Goal: Complete application form: Complete application form

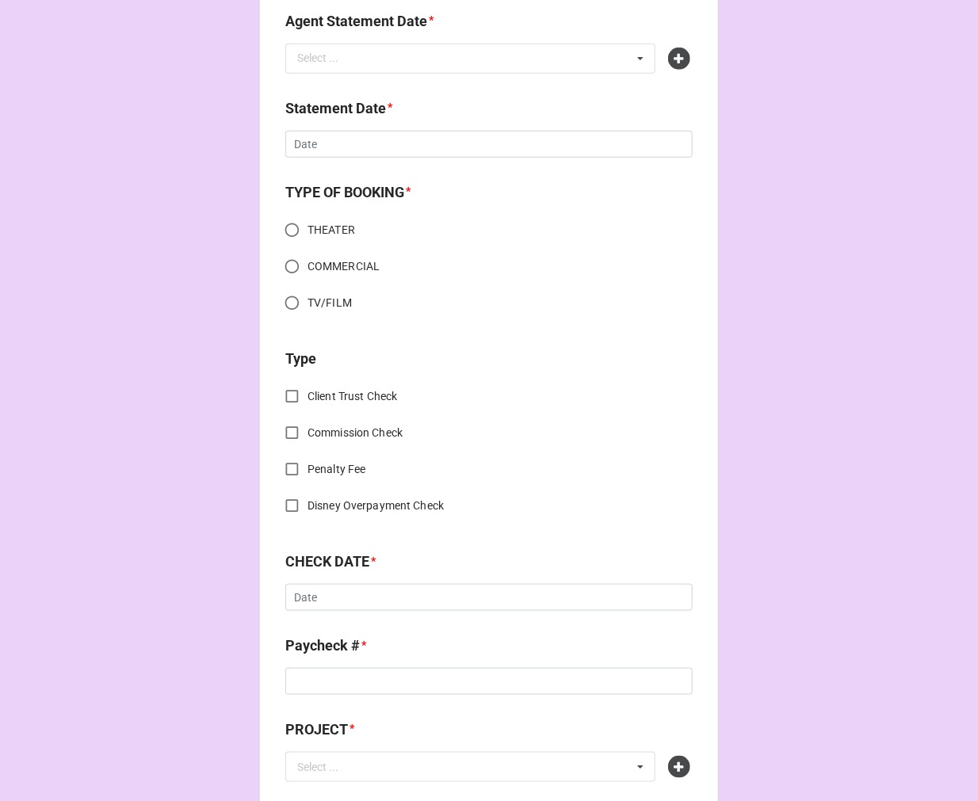
scroll to position [704, 0]
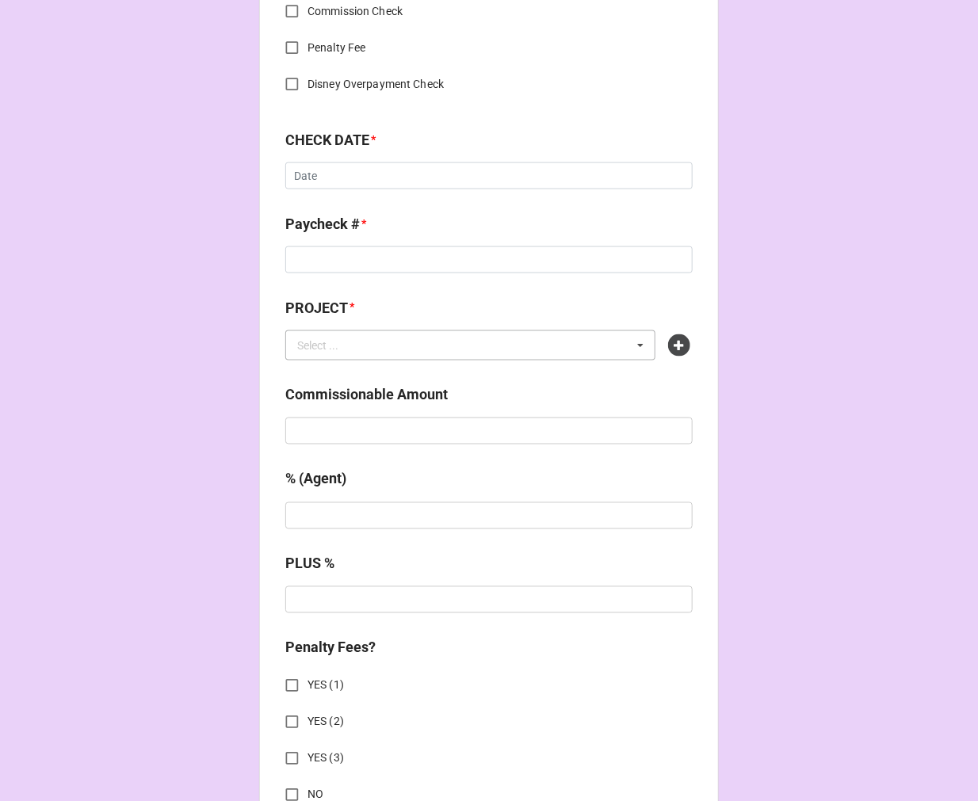
click at [598, 339] on div "Select ... No results found." at bounding box center [470, 345] width 370 height 30
type input "totem"
click at [683, 337] on icon at bounding box center [679, 345] width 22 height 22
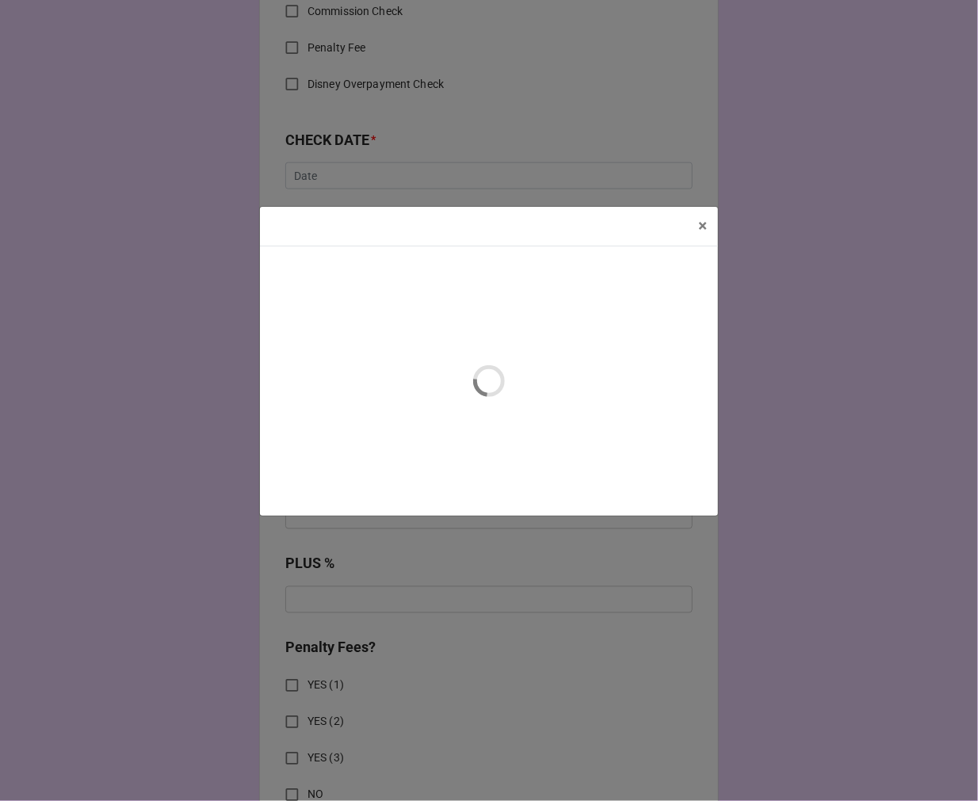
scroll to position [682, 0]
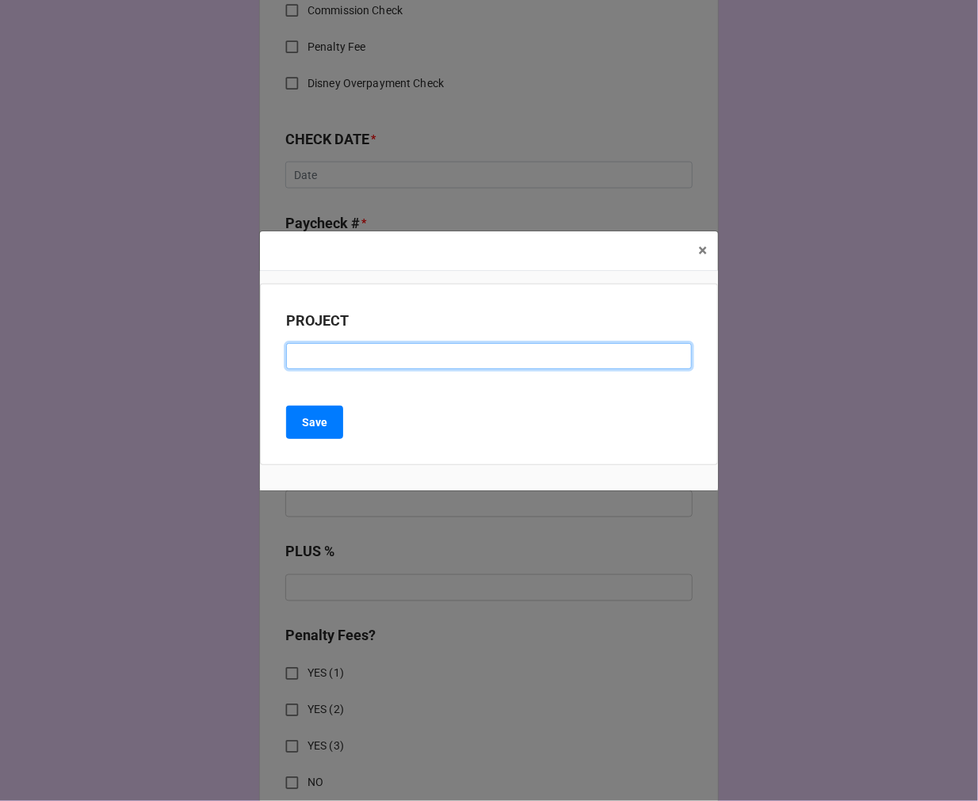
click at [326, 358] on input at bounding box center [489, 356] width 406 height 27
paste input "BEAUTIFUL: THE CAROLE KING MUSICAL (TOTEM POLEPLAYHOUSE)"
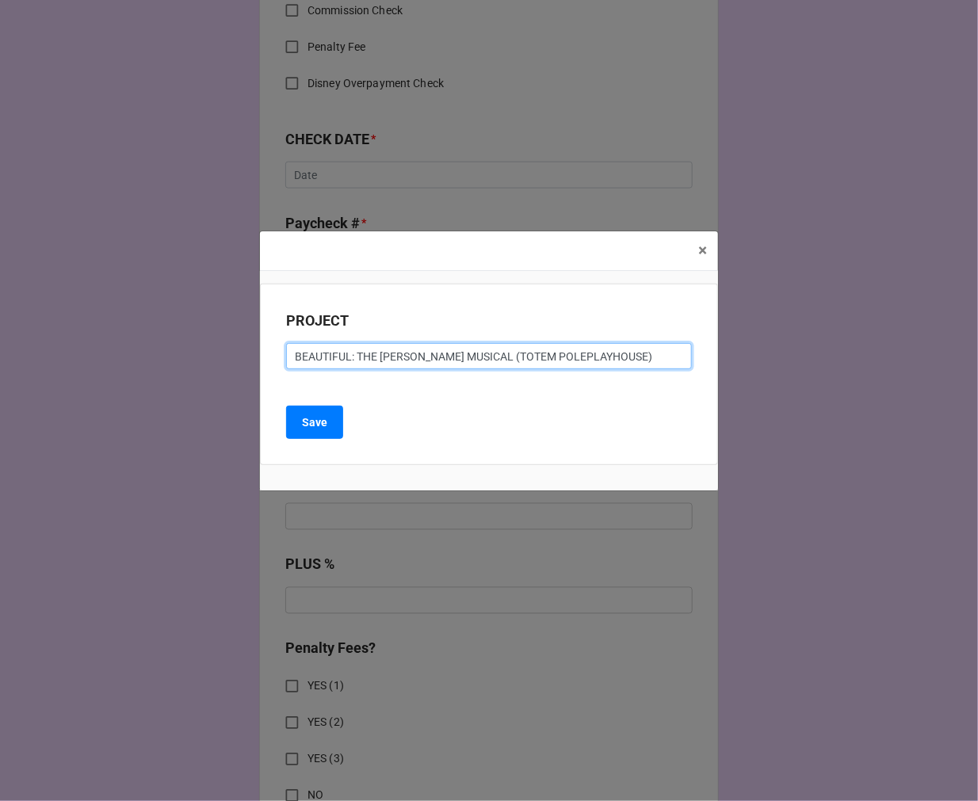
drag, startPoint x: 491, startPoint y: 358, endPoint x: 349, endPoint y: 352, distance: 142.7
click at [349, 352] on input "BEAUTIFUL: THE CAROLE KING MUSICAL (TOTEM POLEPLAYHOUSE)" at bounding box center [489, 356] width 406 height 27
click at [418, 350] on input "BEAUTIFUL (TOTEM POLEPLAYHOUSE)" at bounding box center [489, 356] width 406 height 27
type input "BEAUTIFUL (TOTEM POLE PLAYHOUSE)"
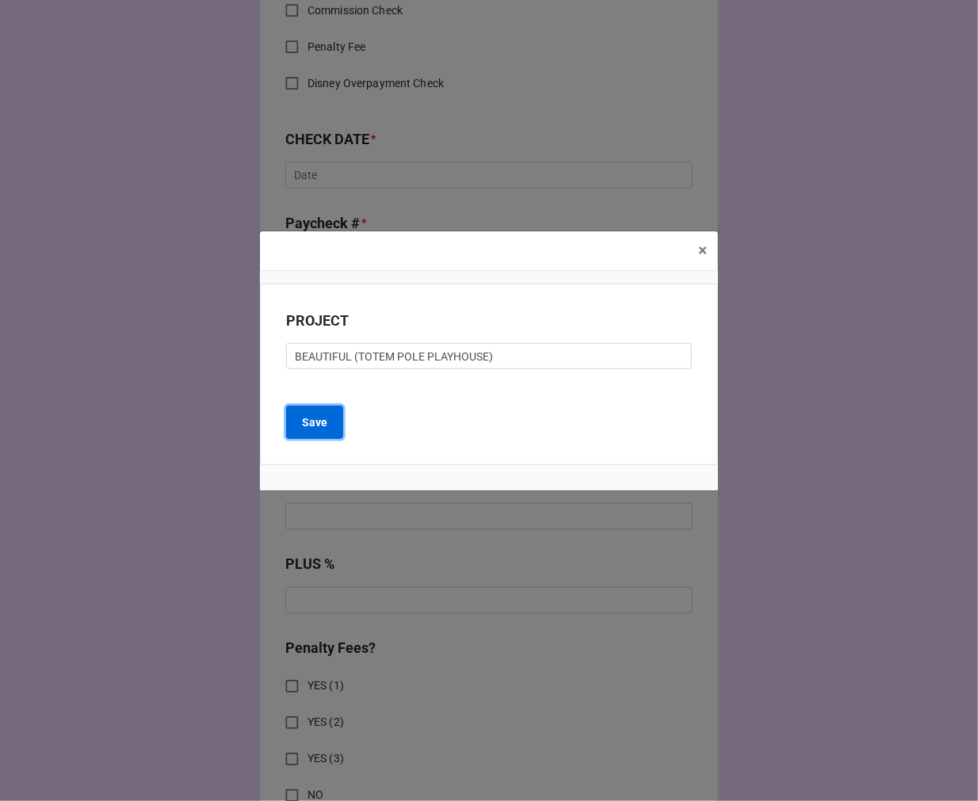
click at [329, 420] on button "Save" at bounding box center [314, 422] width 57 height 33
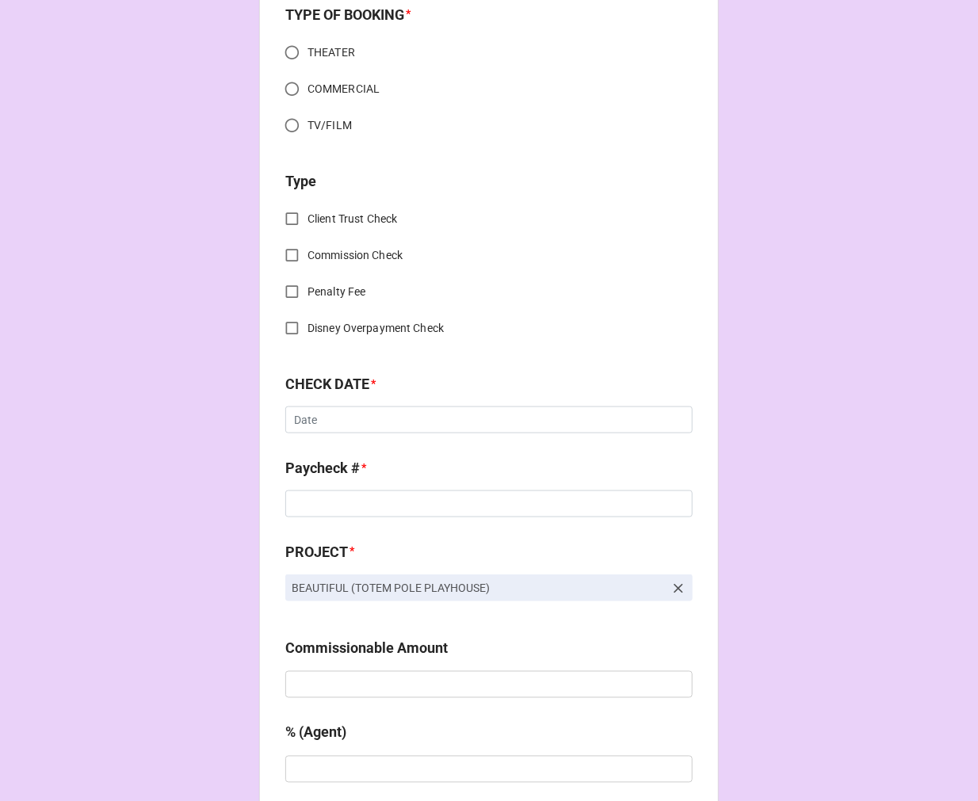
scroll to position [704, 0]
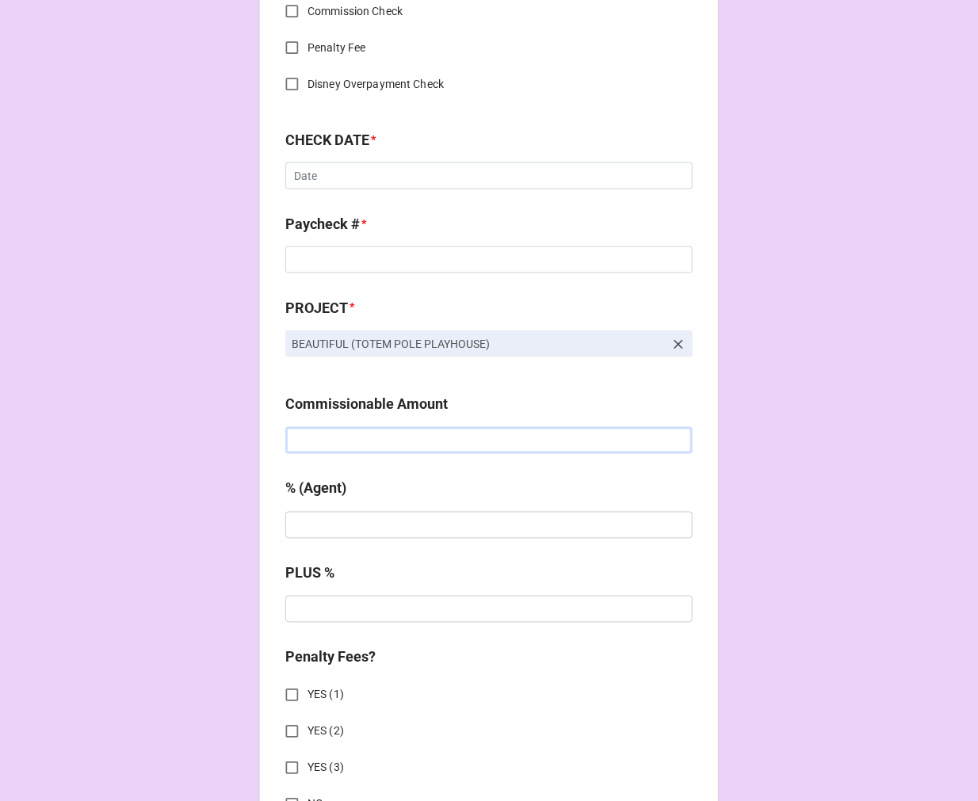
click at [322, 438] on input "text" at bounding box center [488, 440] width 407 height 27
paste input "$2,450.00"
type input "$2,450.00"
click at [329, 537] on div "% (Agent)" at bounding box center [488, 513] width 407 height 71
click at [330, 521] on input "text" at bounding box center [488, 525] width 407 height 27
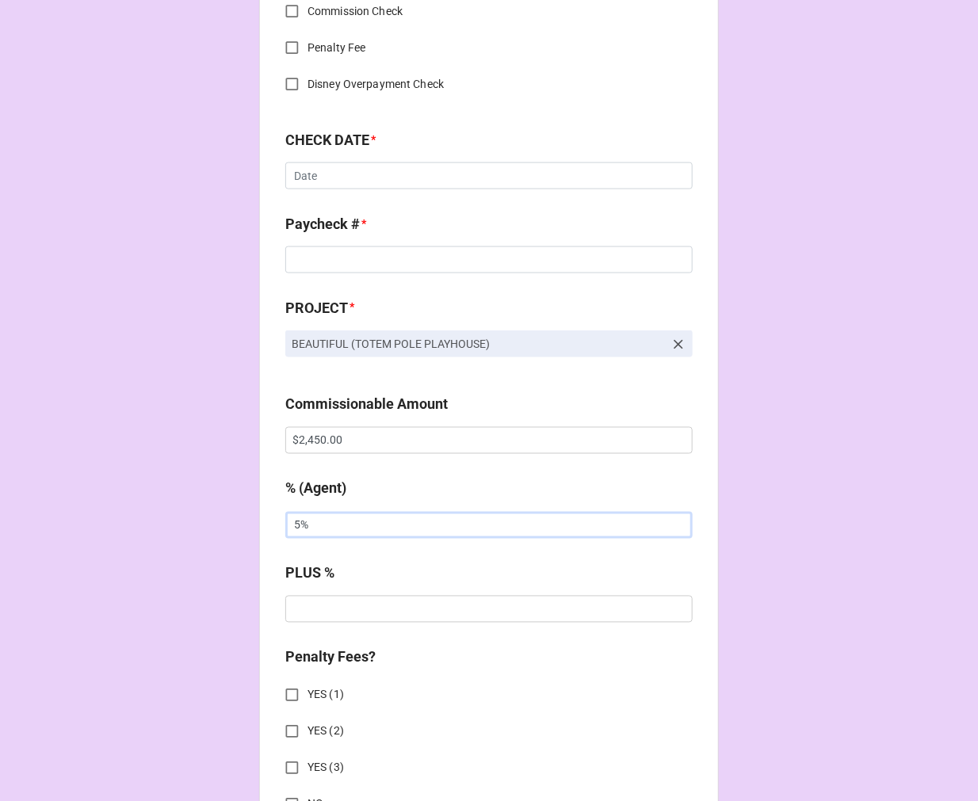
type input "5%"
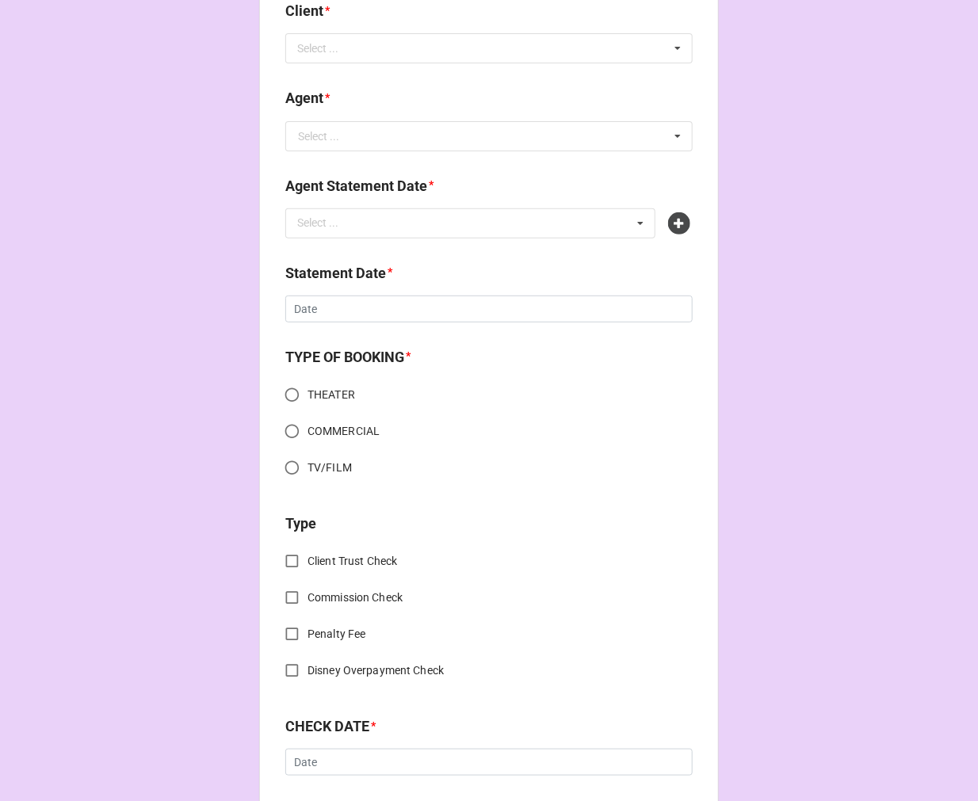
scroll to position [0, 0]
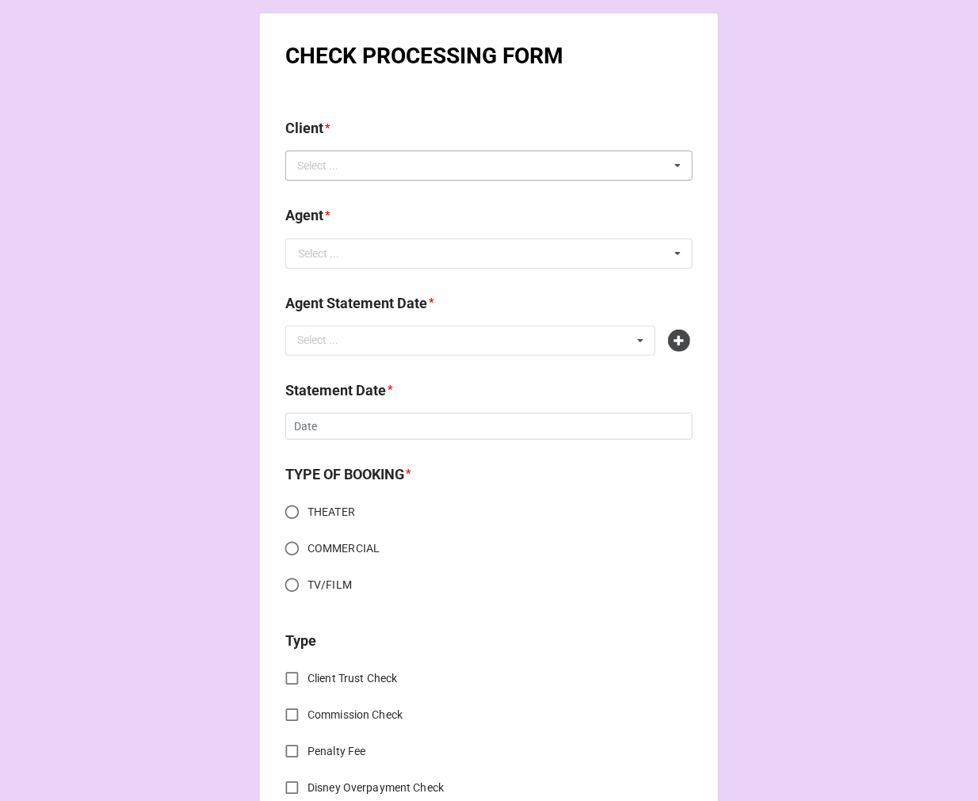
click at [328, 163] on div "Select ..." at bounding box center [327, 166] width 68 height 18
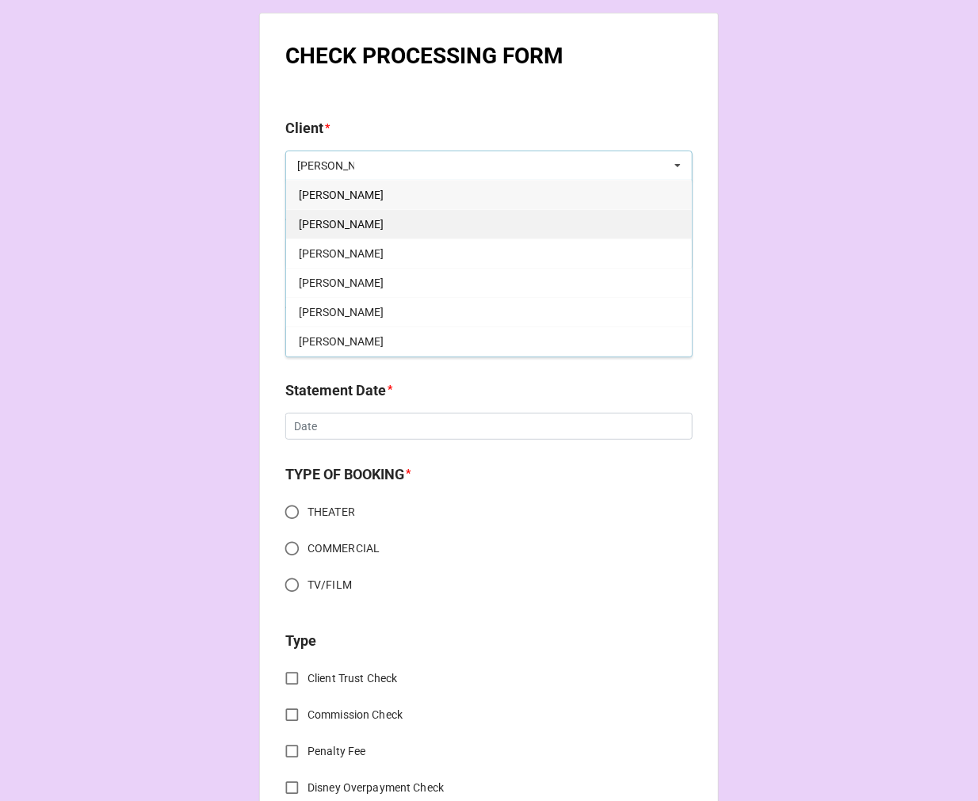
type input "brad"
click at [304, 230] on span "Brad Myer" at bounding box center [341, 224] width 85 height 13
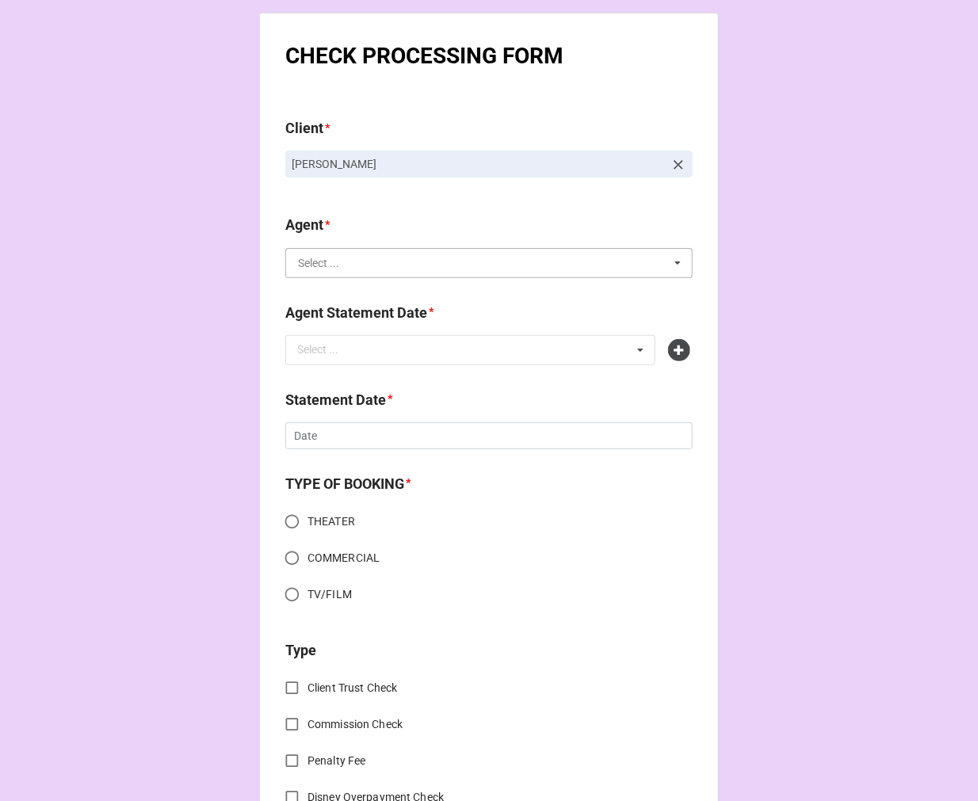
click at [349, 265] on input "text" at bounding box center [490, 263] width 406 height 29
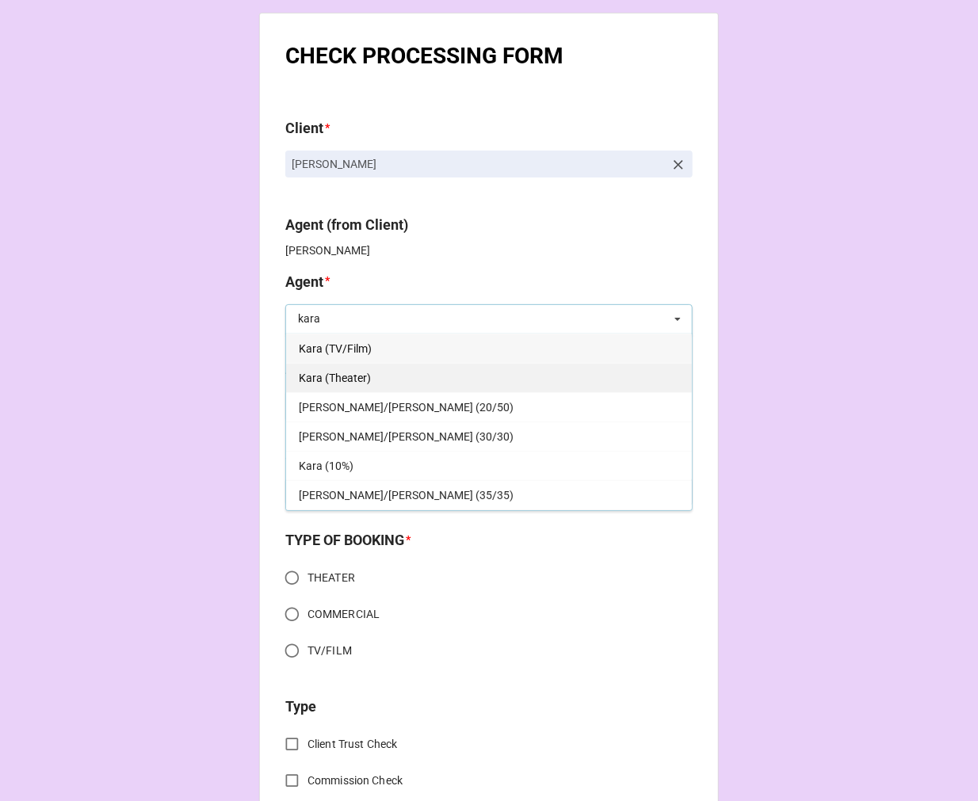
type input "kara"
click at [345, 372] on span "Kara (Theater)" at bounding box center [335, 378] width 72 height 13
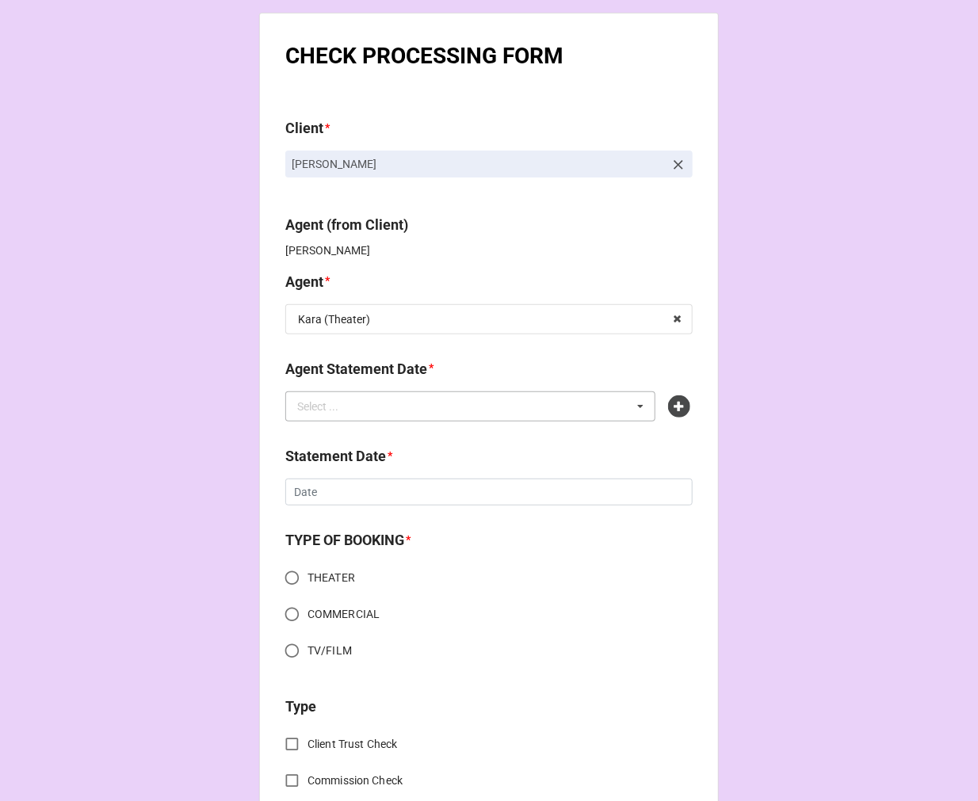
click at [486, 417] on div "Select ... No results found." at bounding box center [470, 406] width 370 height 30
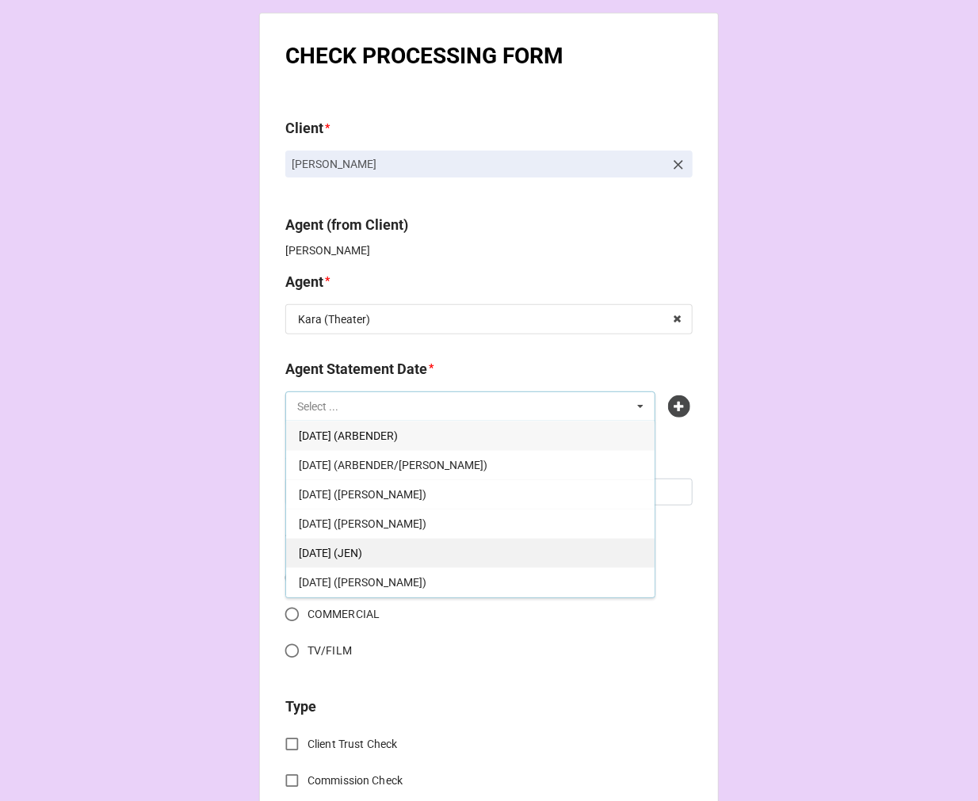
scroll to position [88, 0]
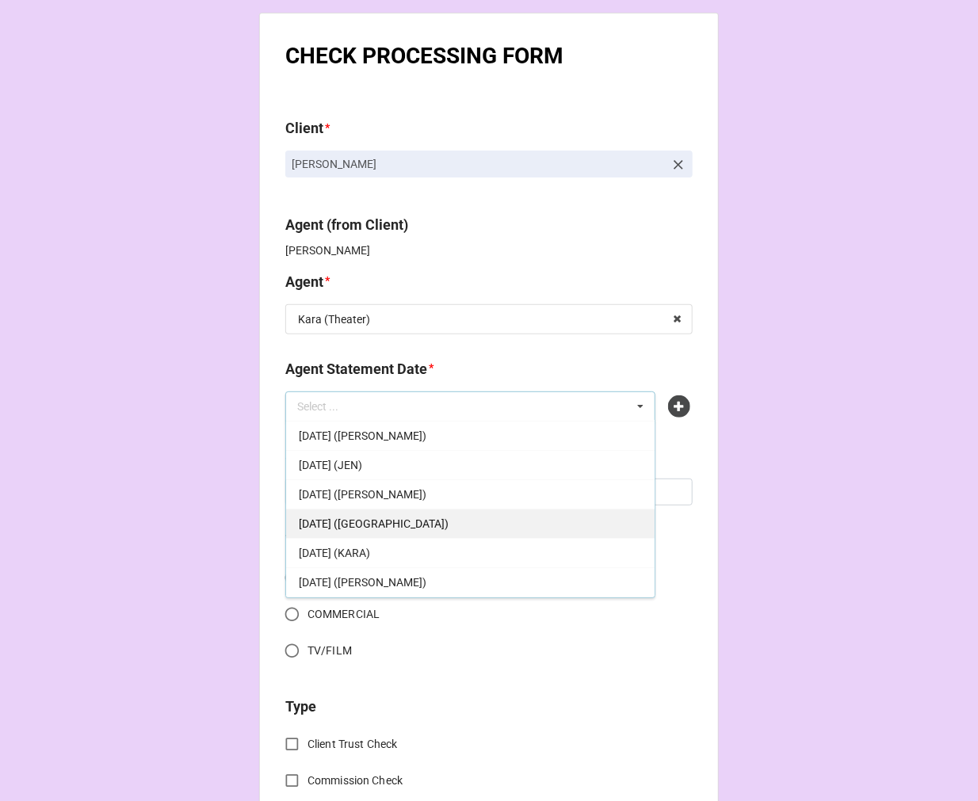
click at [440, 524] on span "[DATE] ([GEOGRAPHIC_DATA])" at bounding box center [374, 523] width 150 height 13
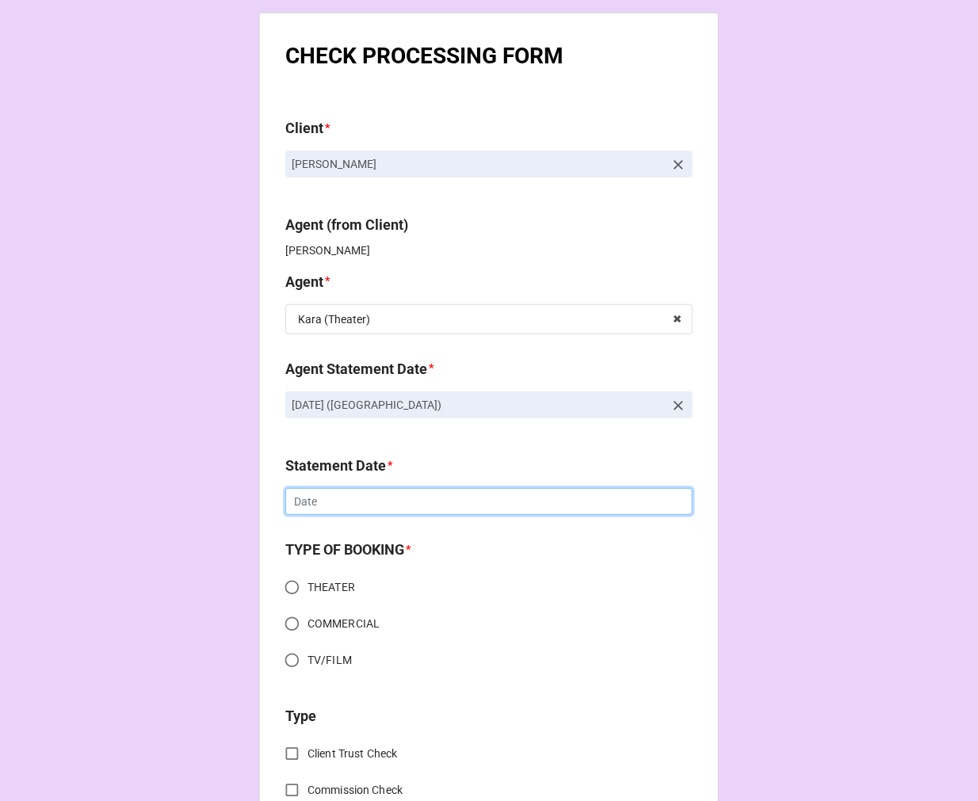
click at [358, 507] on input "text" at bounding box center [488, 501] width 407 height 27
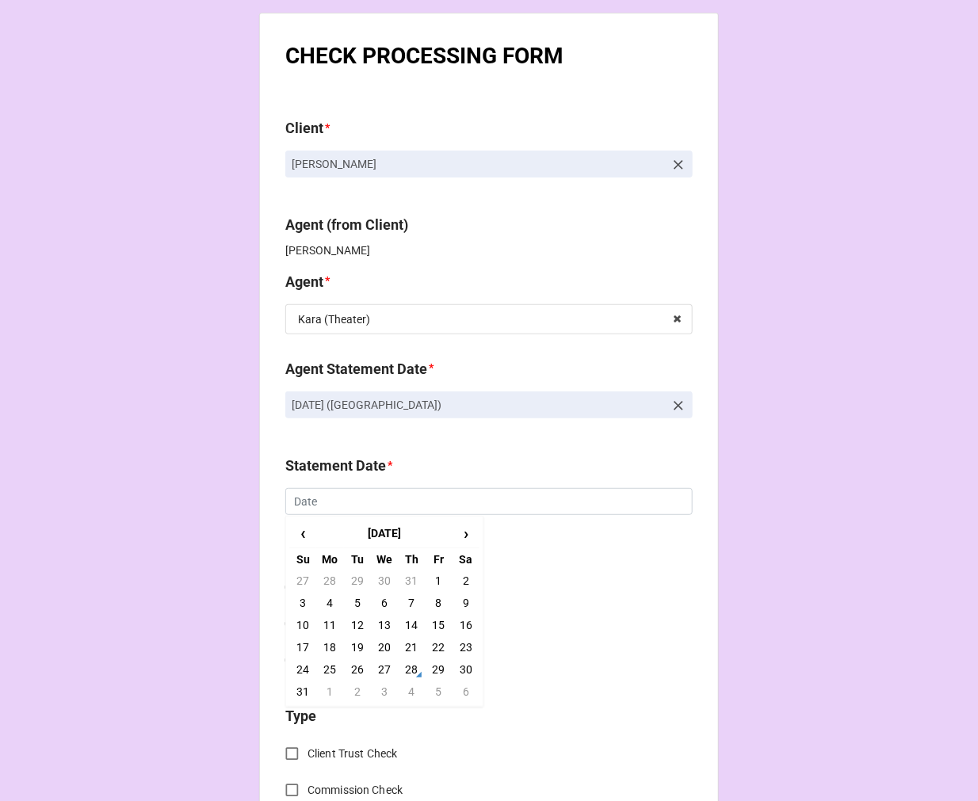
click at [438, 686] on td "5" at bounding box center [438, 692] width 27 height 22
type input "[DATE]"
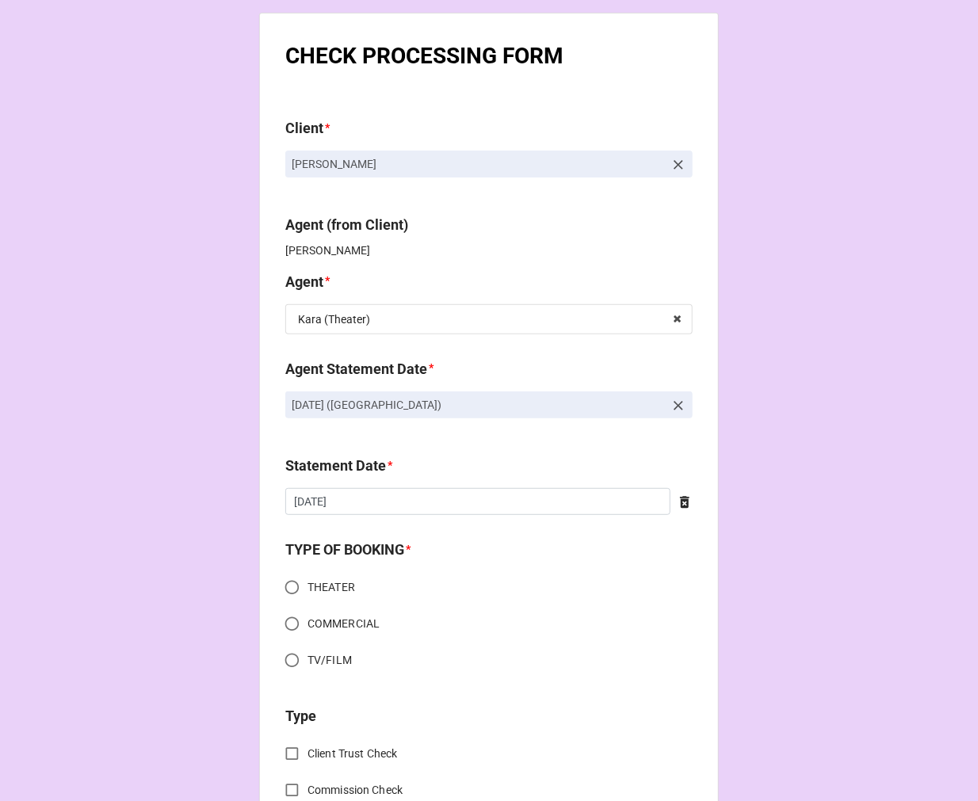
click at [282, 583] on input "THEATER" at bounding box center [291, 587] width 31 height 31
radio input "true"
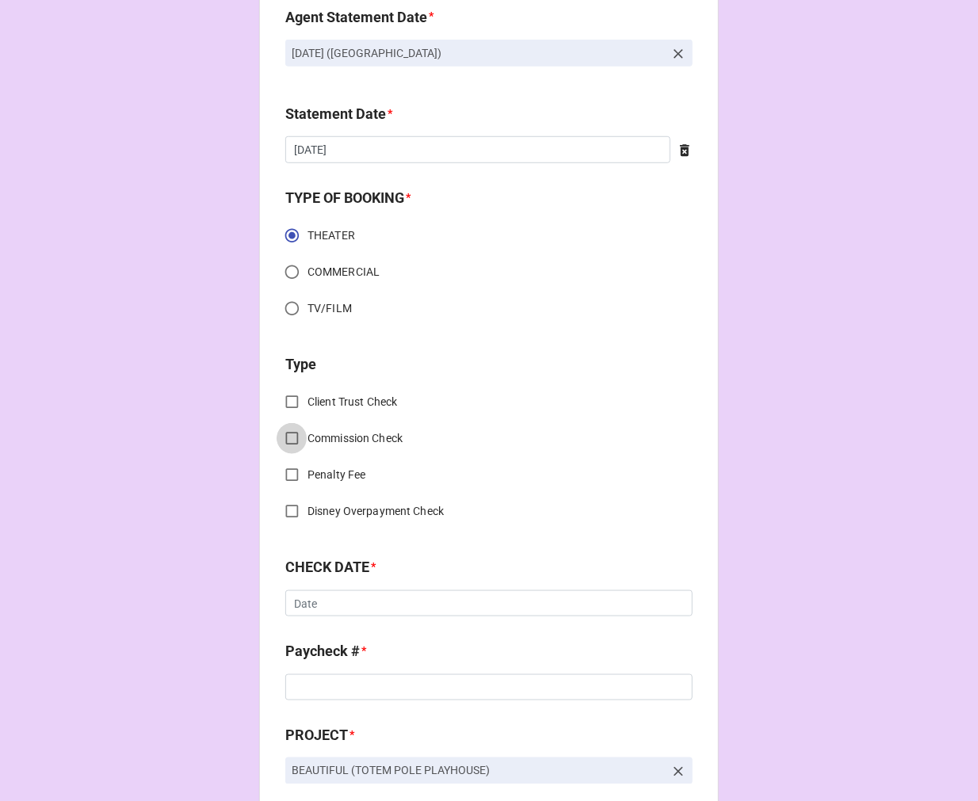
drag, startPoint x: 294, startPoint y: 436, endPoint x: 293, endPoint y: 463, distance: 27.7
click at [294, 434] on input "Commission Check" at bounding box center [291, 438] width 31 height 31
checkbox input "true"
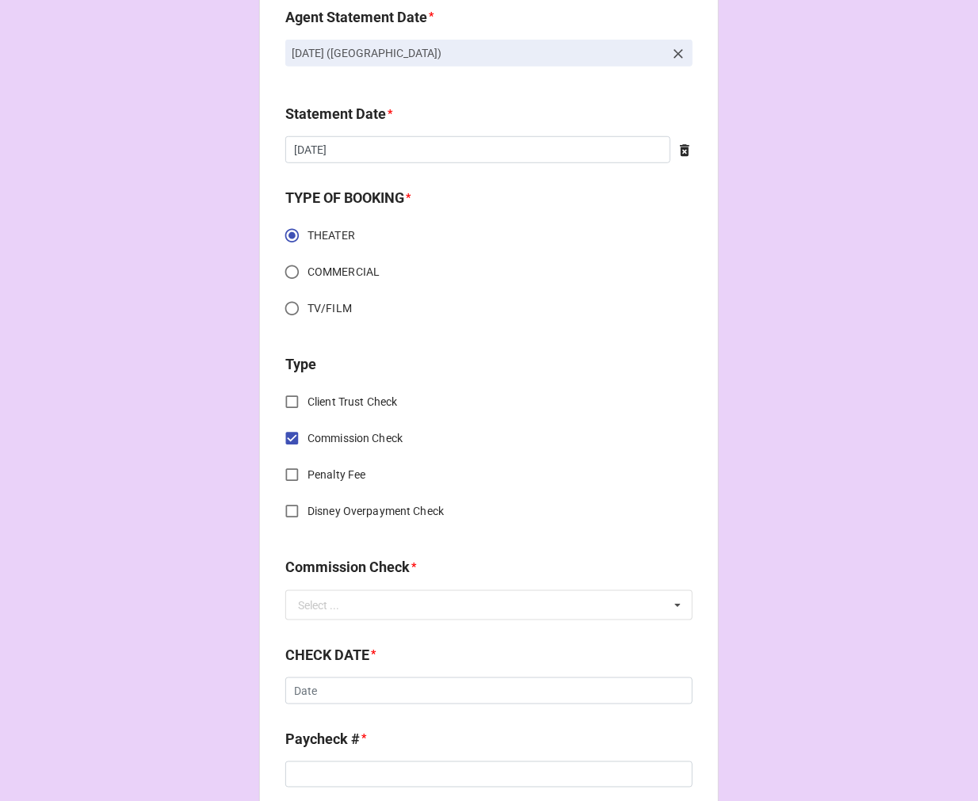
scroll to position [528, 0]
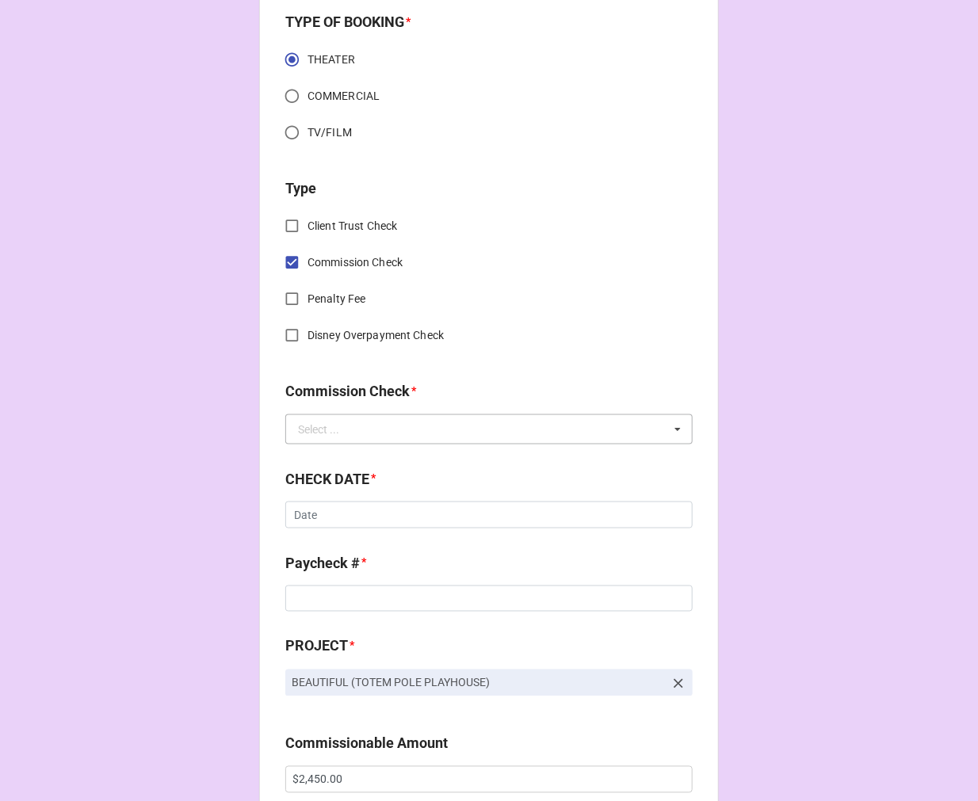
click at [346, 414] on div "Select ... FSE (Client) FSE (Payroll) FSE TALENT FSE TALENT (Client)" at bounding box center [488, 429] width 407 height 30
click at [338, 461] on span "FSE (Client)" at bounding box center [327, 458] width 57 height 13
click at [328, 515] on input "text" at bounding box center [488, 514] width 407 height 27
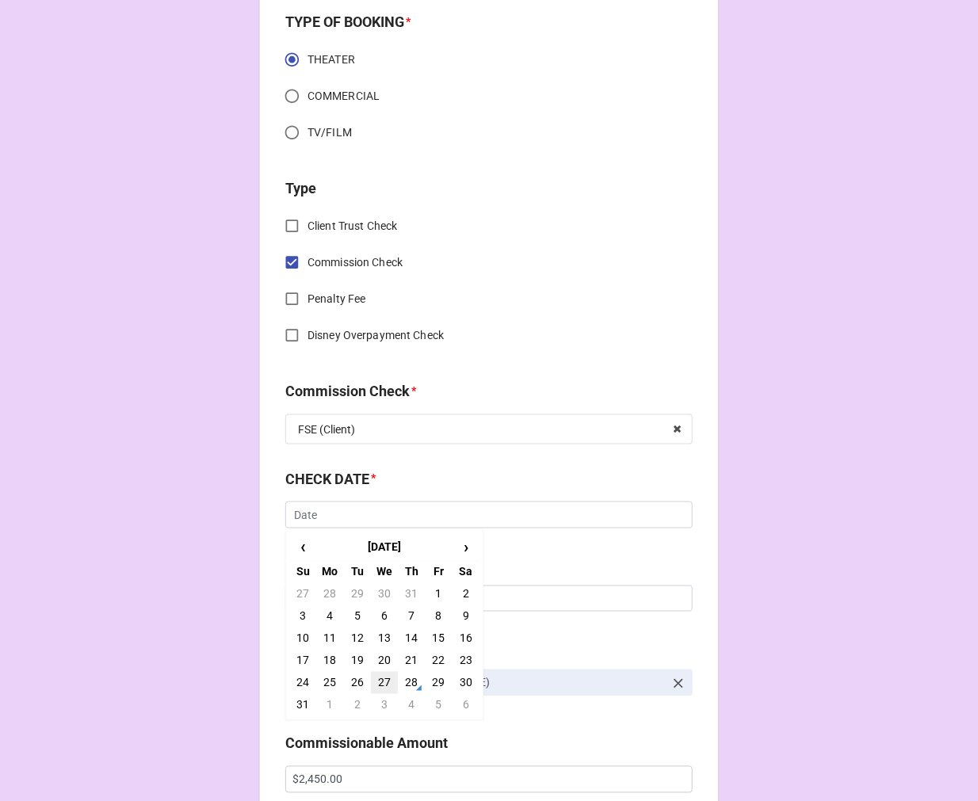
click at [382, 677] on td "27" at bounding box center [384, 683] width 27 height 22
type input "8/27/2025"
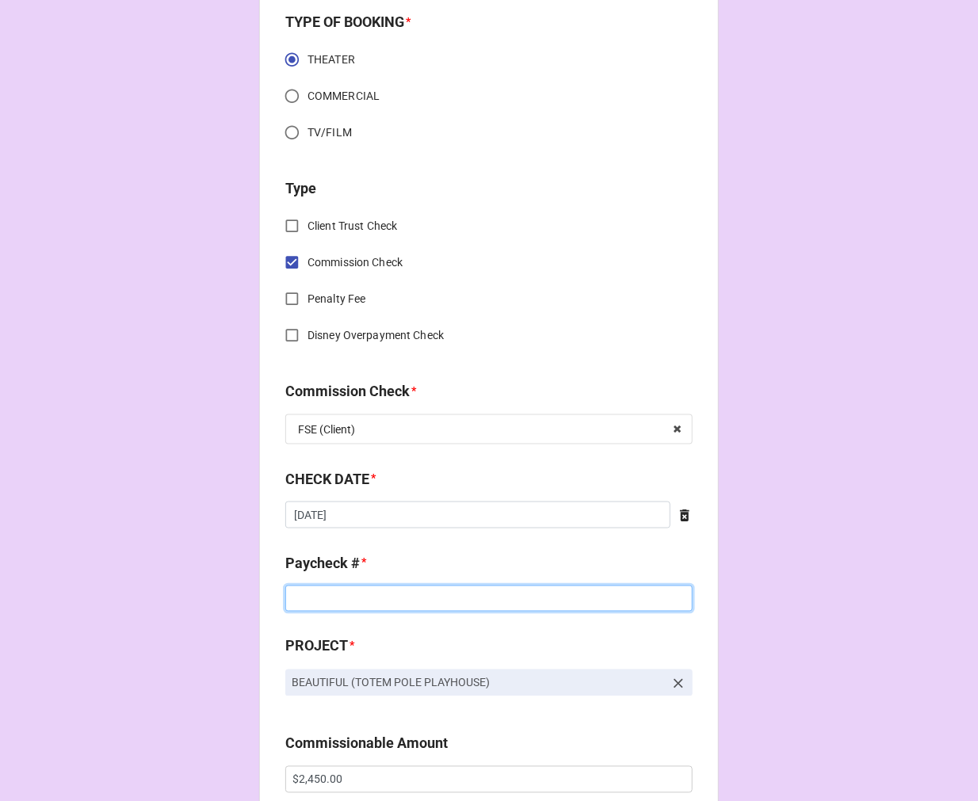
drag, startPoint x: 296, startPoint y: 604, endPoint x: 309, endPoint y: 595, distance: 16.5
click at [301, 597] on input at bounding box center [488, 598] width 407 height 27
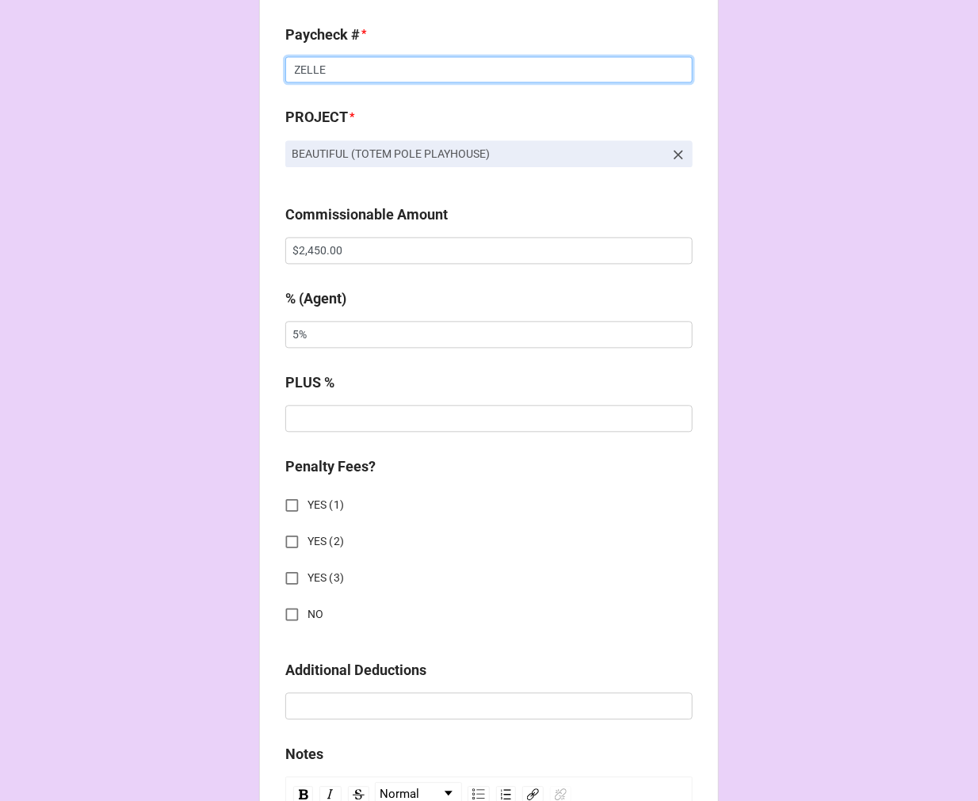
type input "ZELLE"
click at [279, 615] on input "NO" at bounding box center [291, 615] width 31 height 31
checkbox input "true"
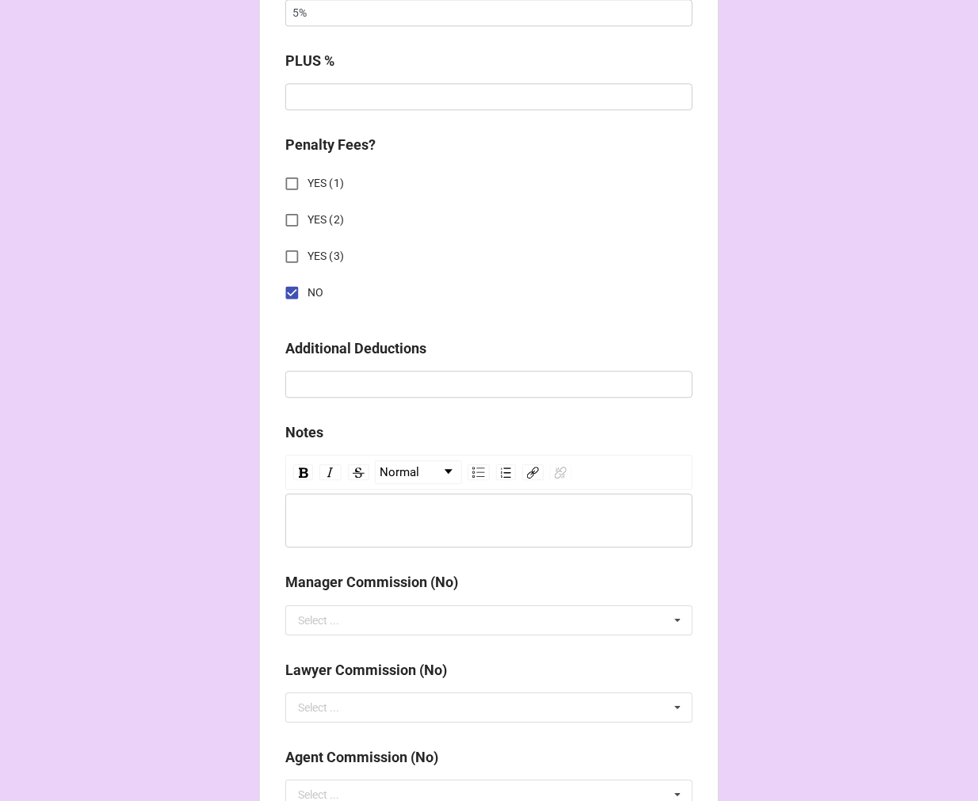
scroll to position [1755, 0]
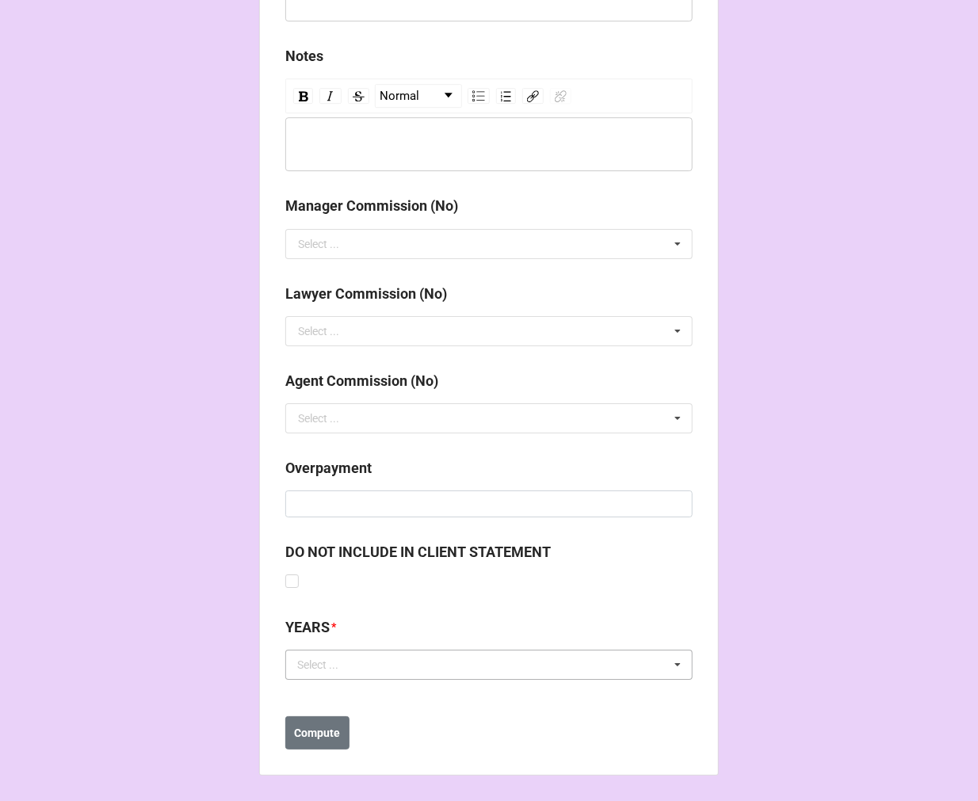
click at [379, 666] on div "Select ... No results found." at bounding box center [488, 665] width 407 height 30
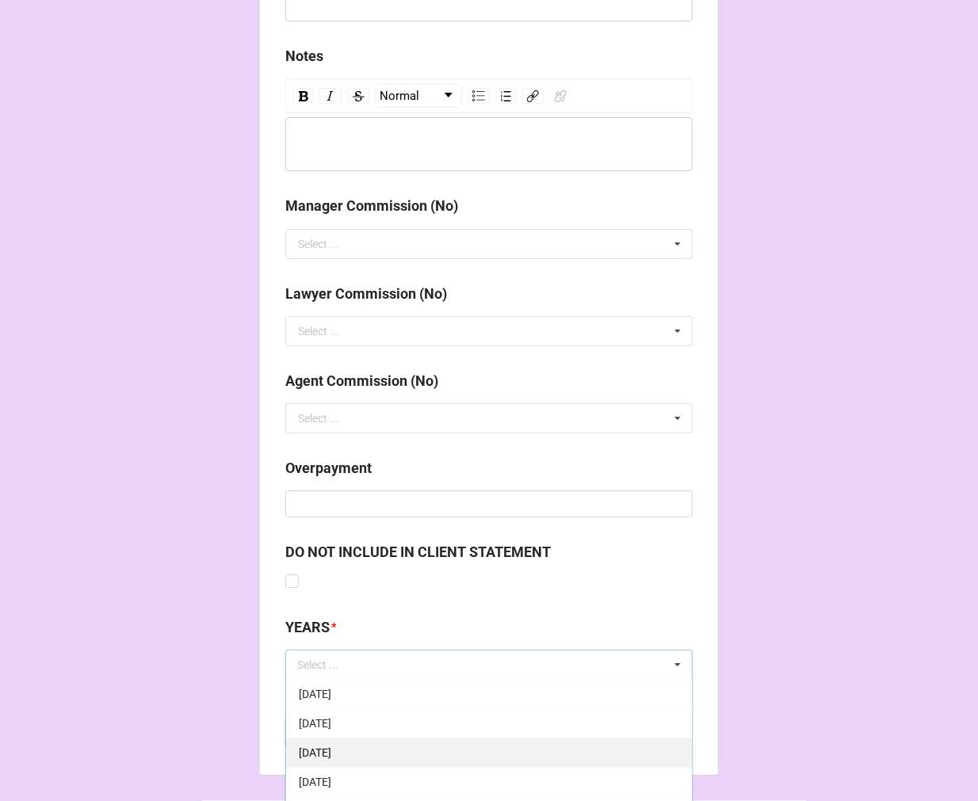
click at [331, 749] on span "[DATE]" at bounding box center [315, 752] width 32 height 13
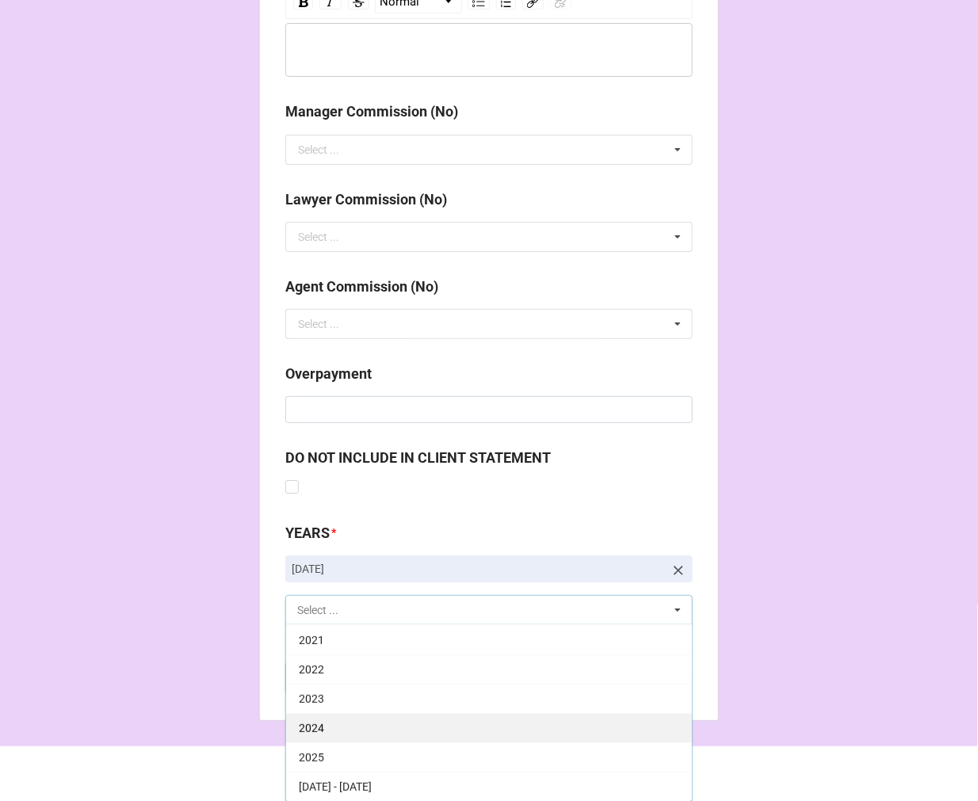
scroll to position [1850, 0]
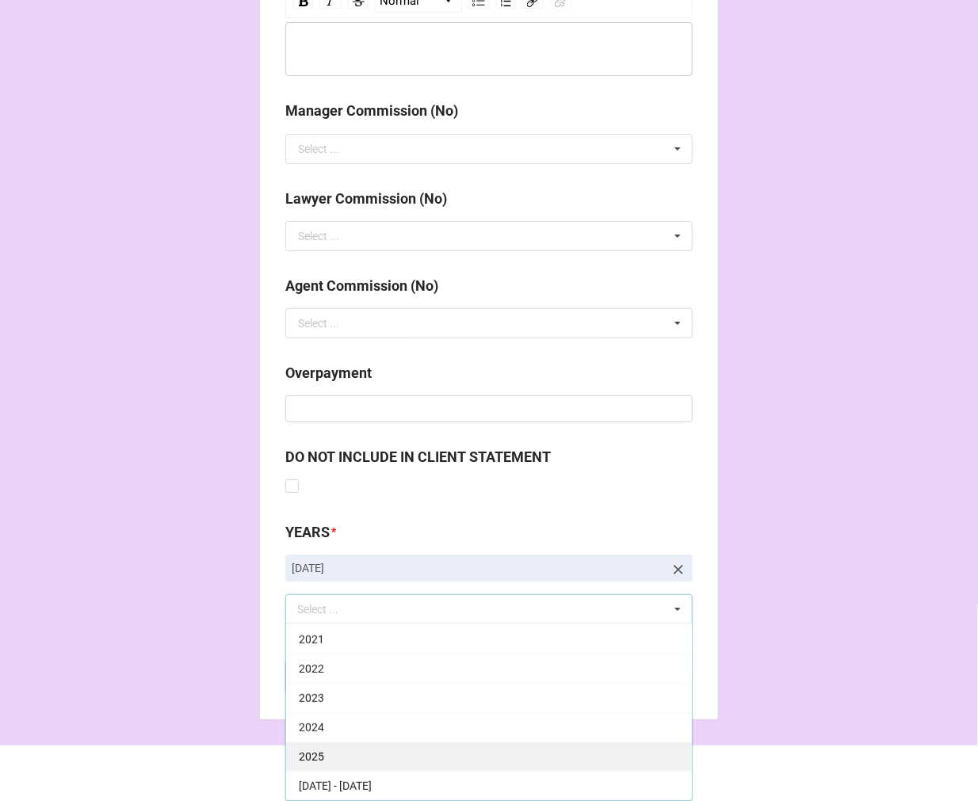
click at [375, 748] on div "2025" at bounding box center [489, 756] width 406 height 29
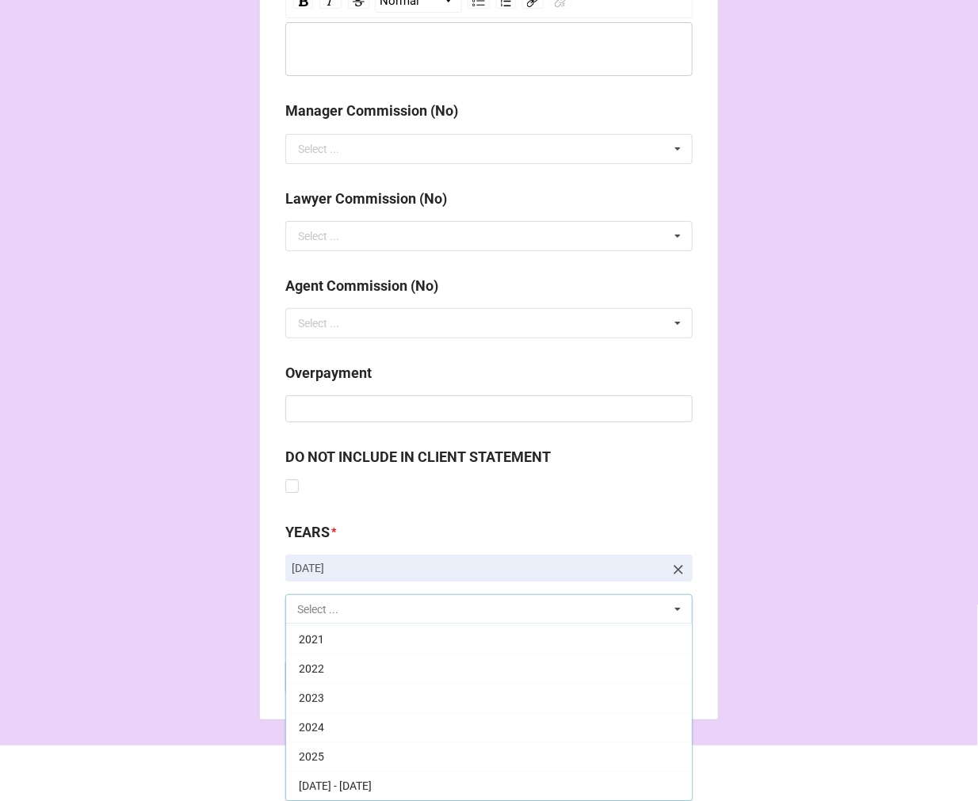
scroll to position [322, 0]
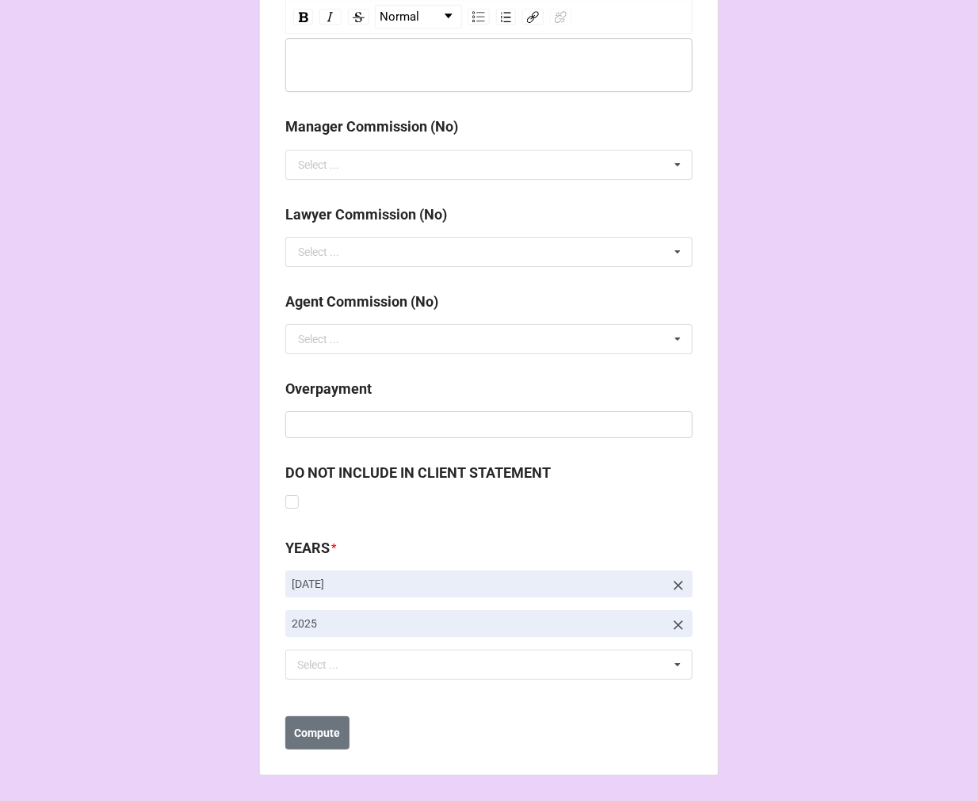
click at [289, 734] on button "Compute" at bounding box center [317, 732] width 64 height 33
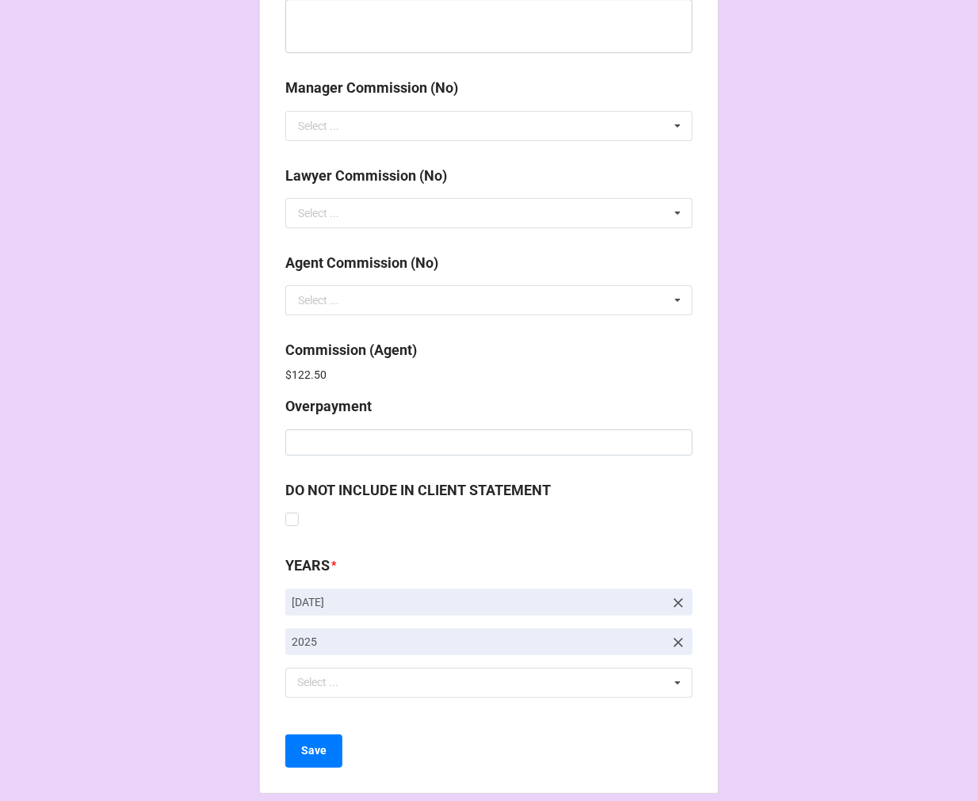
scroll to position [1890, 0]
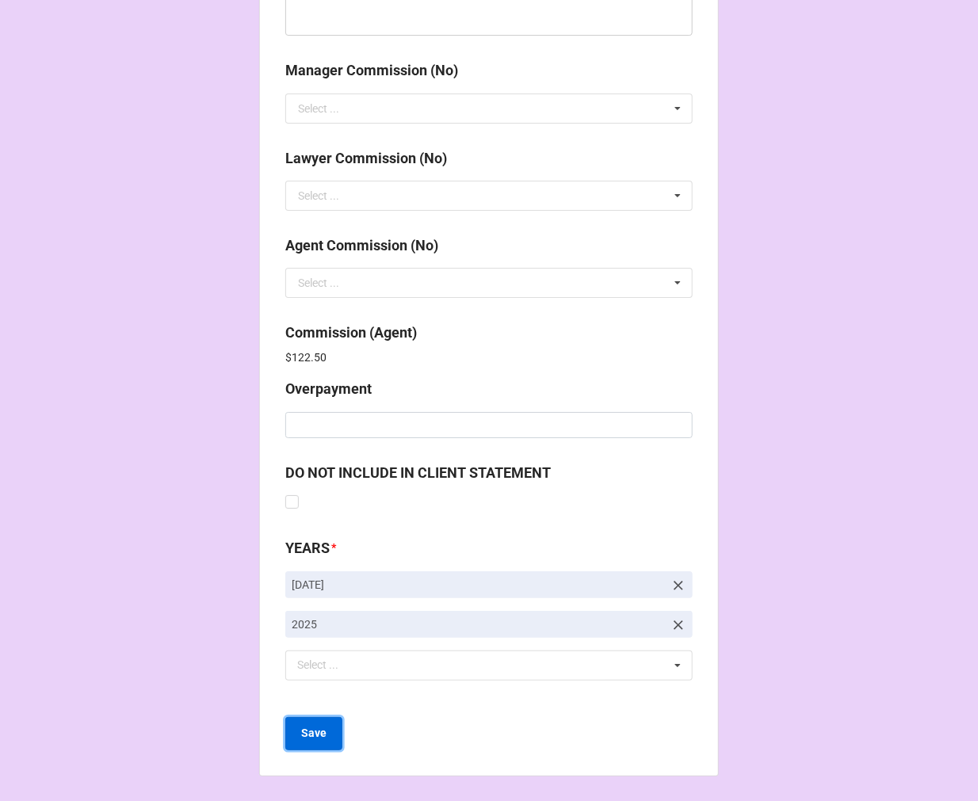
click at [315, 723] on button "Save" at bounding box center [313, 733] width 57 height 33
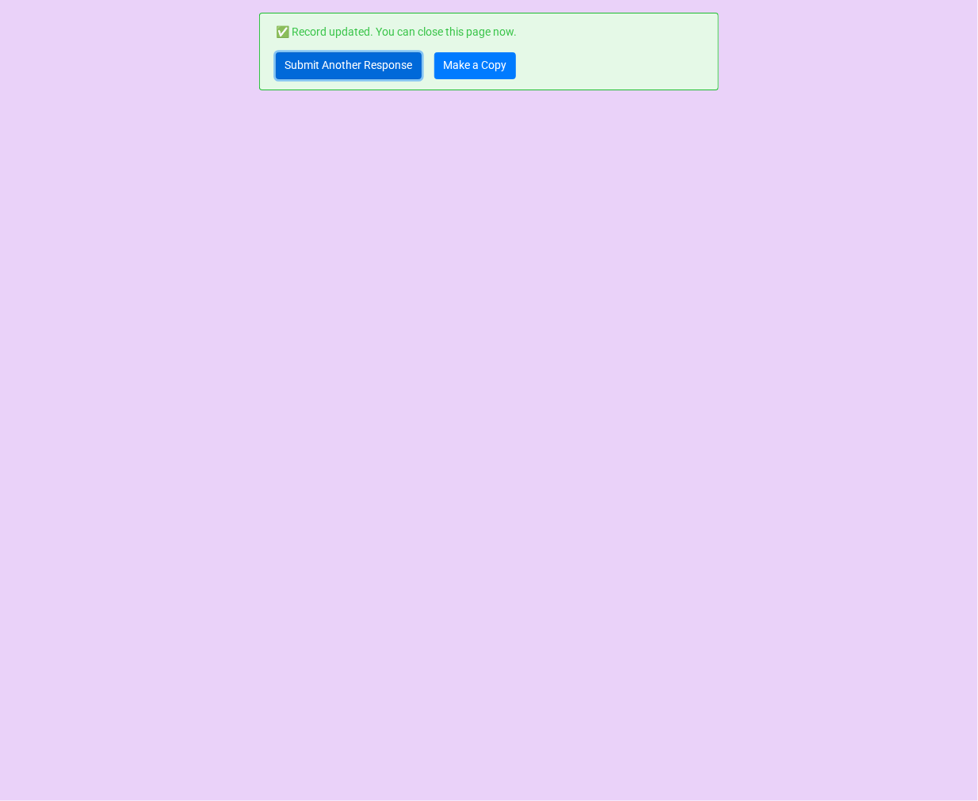
click at [342, 77] on link "Submit Another Response" at bounding box center [349, 65] width 146 height 27
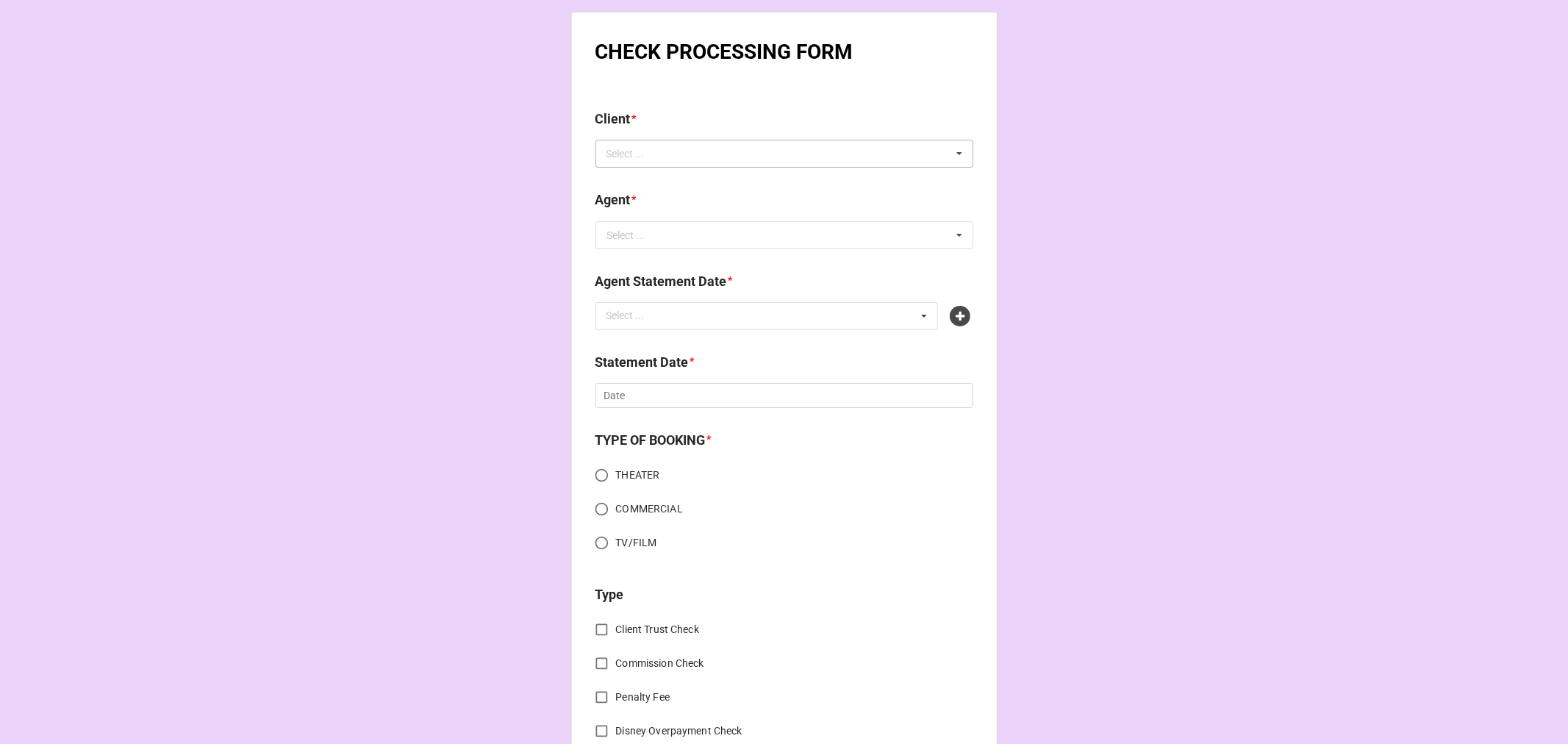
click at [637, 153] on div "Select ..." at bounding box center [635, 154] width 63 height 17
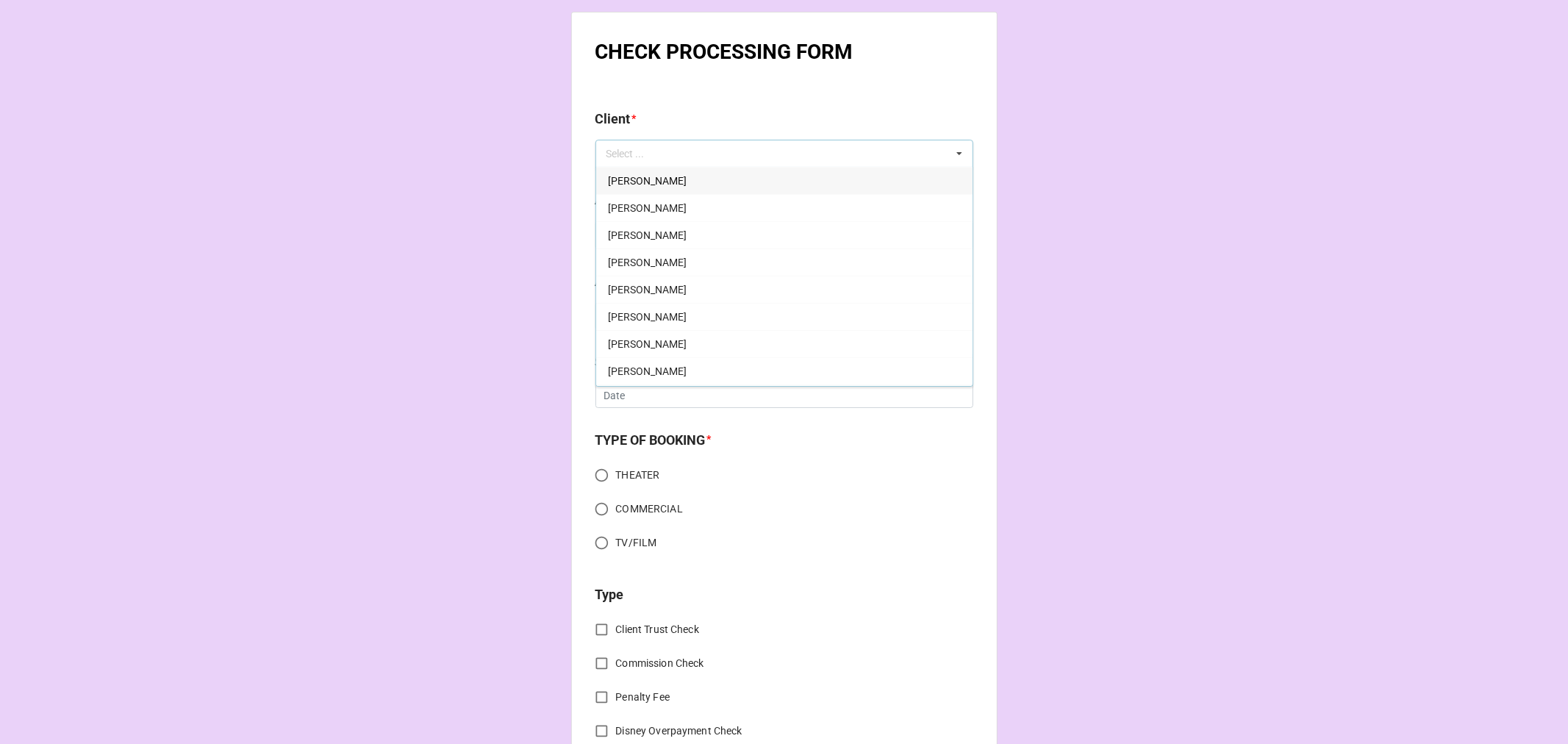
click at [675, 144] on div "Select ... Aaron Bower Aaron Marcellus Aaron Nelson Aaron Orens Aaron Tone Abbi…" at bounding box center [784, 154] width 378 height 28
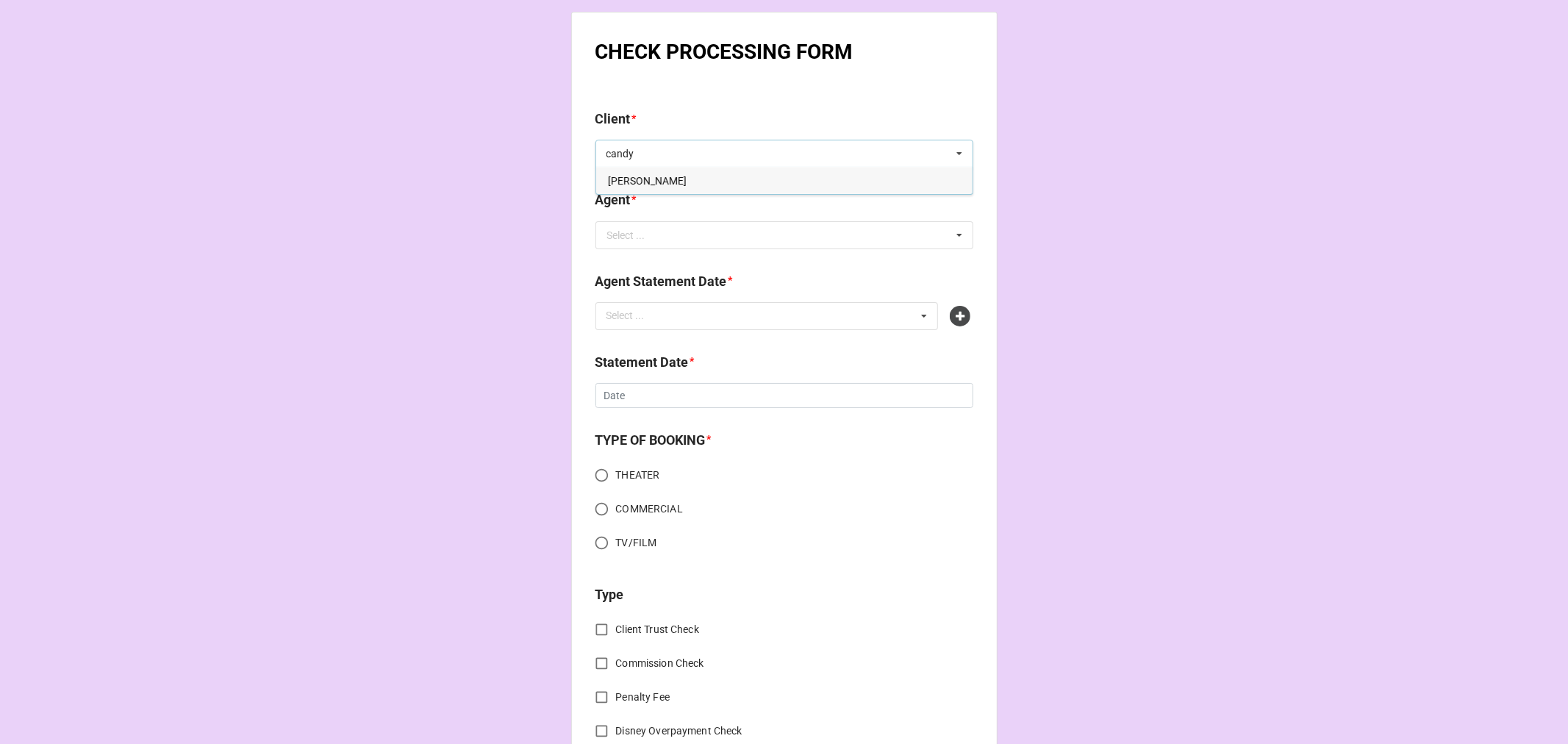
type input "candy"
click at [675, 175] on span "Candyce Adkins" at bounding box center [647, 181] width 79 height 12
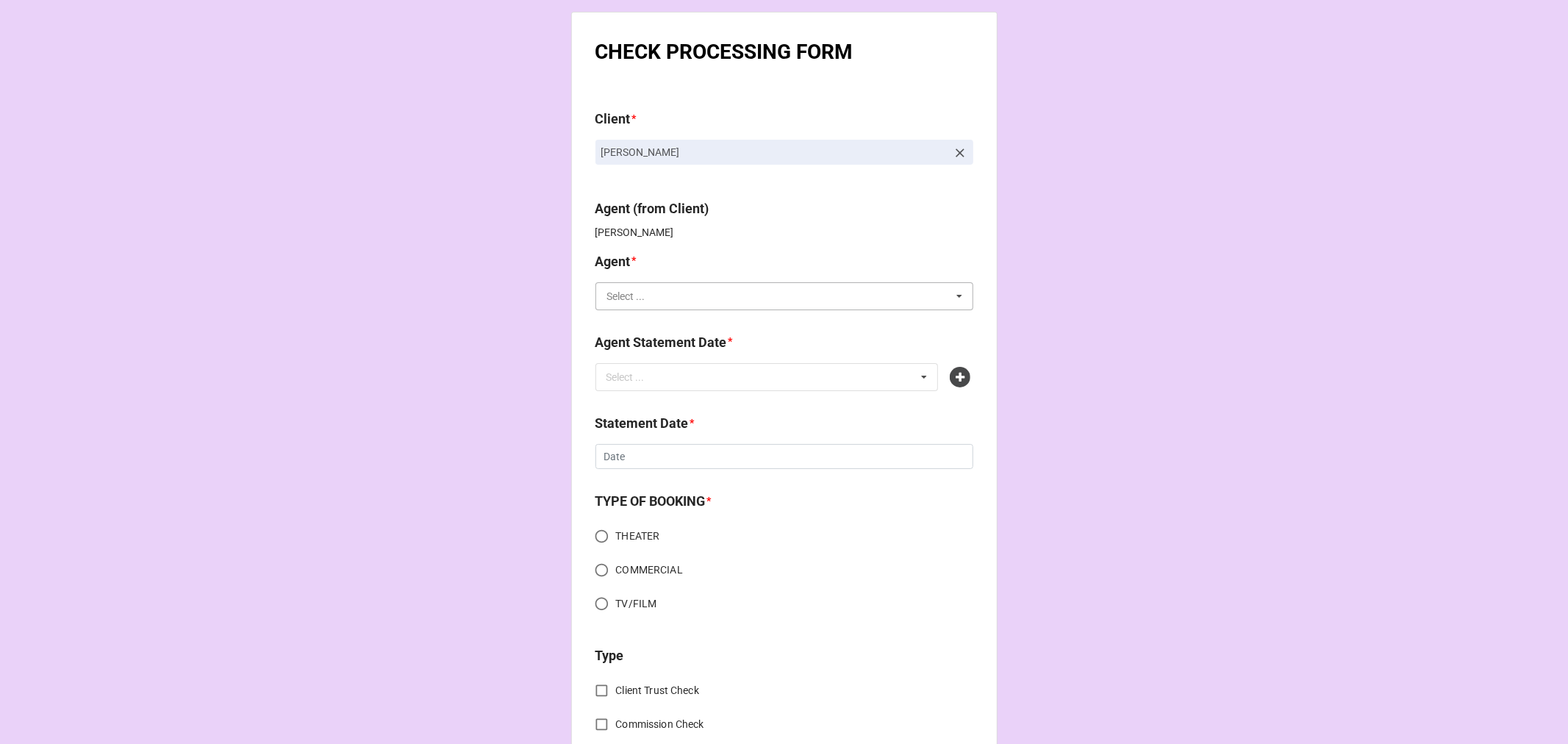
click at [674, 292] on input "text" at bounding box center [785, 296] width 377 height 27
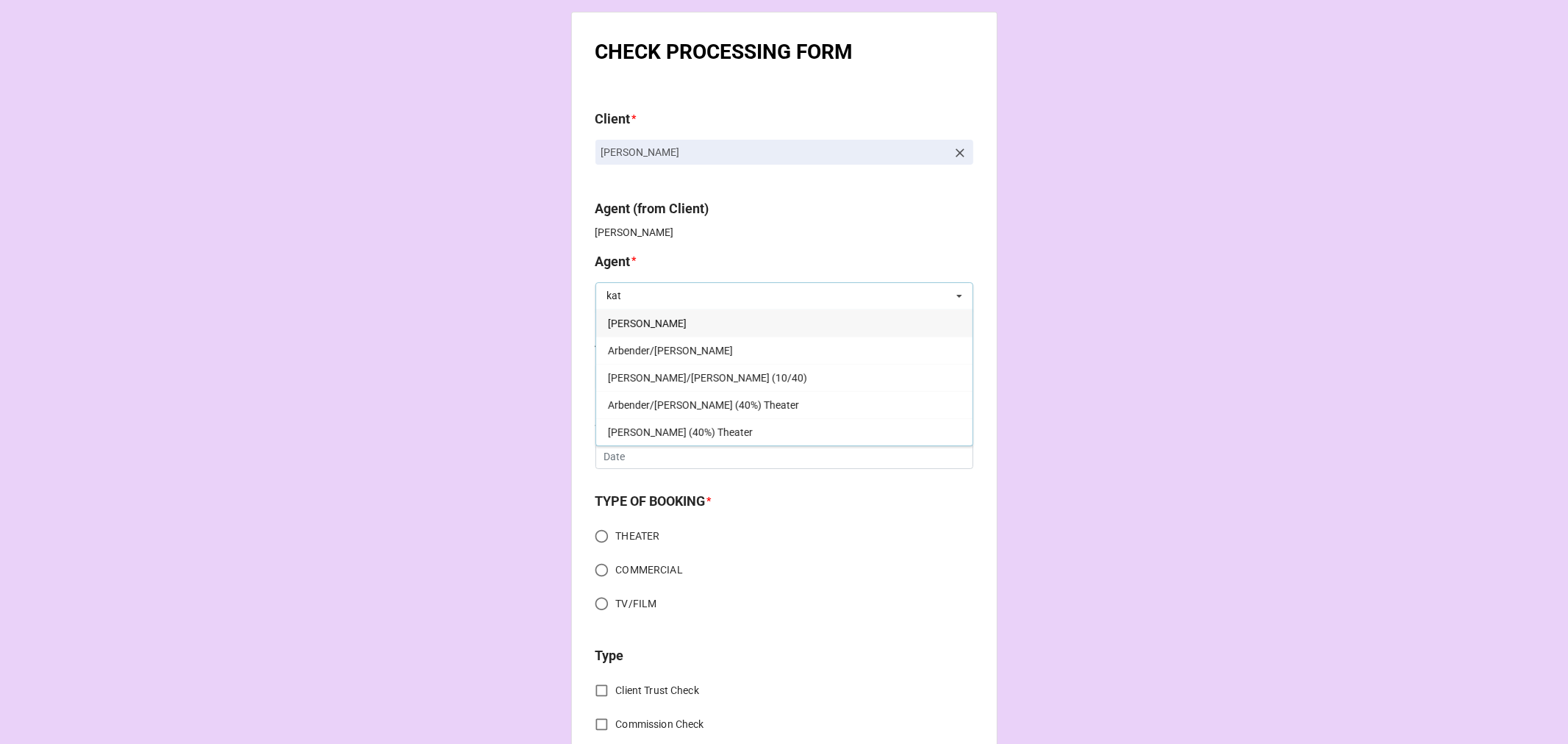
type input "kat"
click at [649, 325] on div "[PERSON_NAME]" at bounding box center [785, 323] width 377 height 27
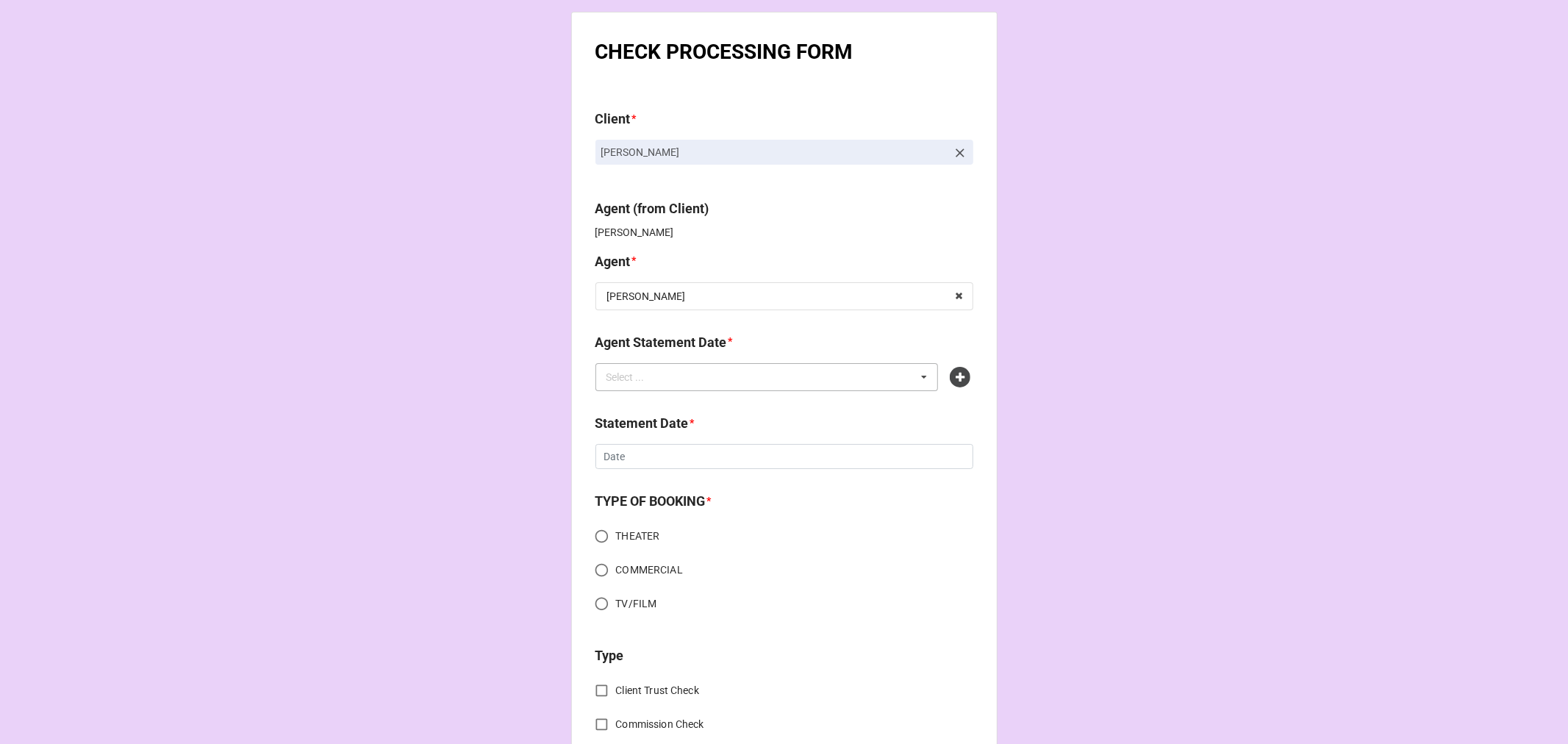
click at [655, 385] on div "Select ..." at bounding box center [635, 377] width 63 height 17
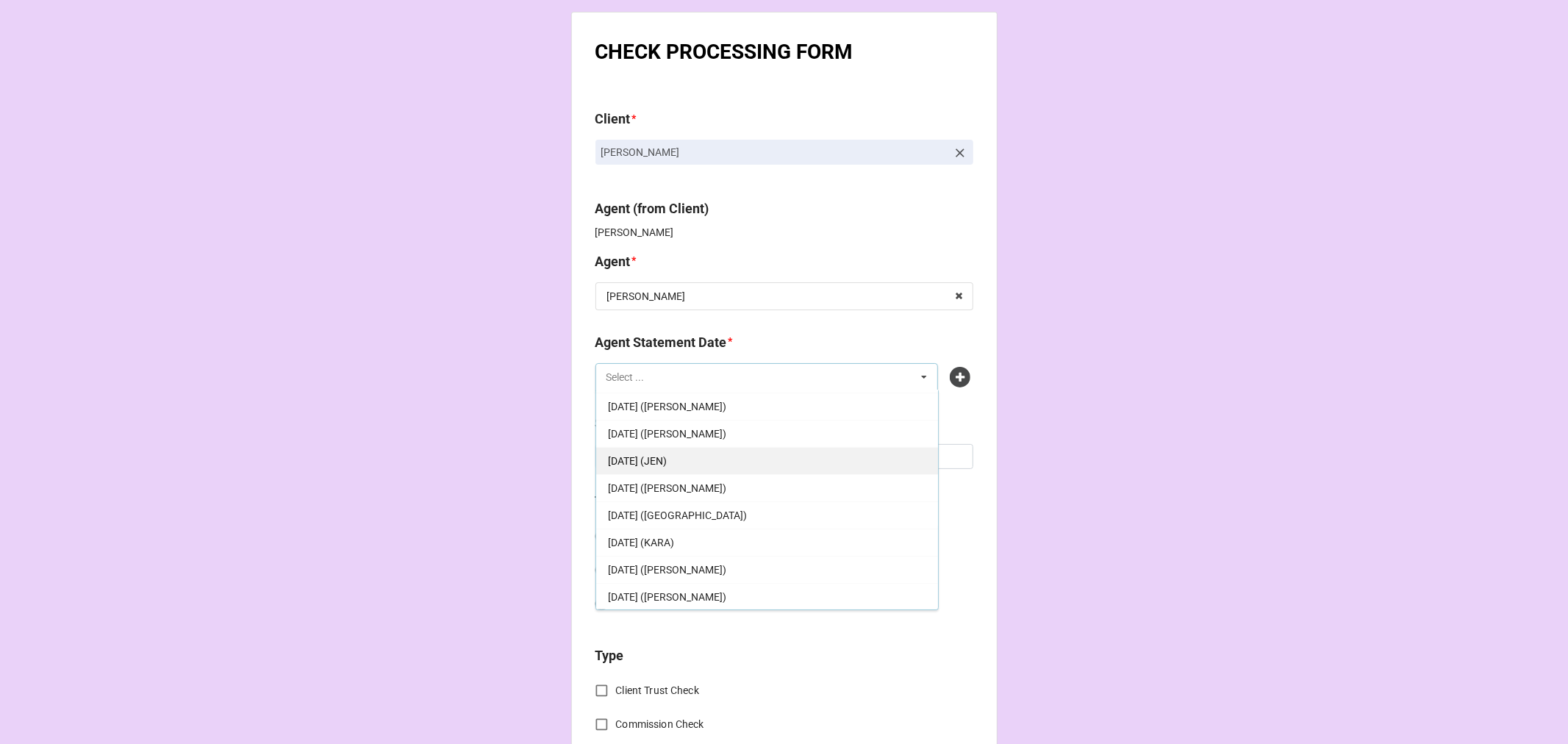
scroll to position [82, 0]
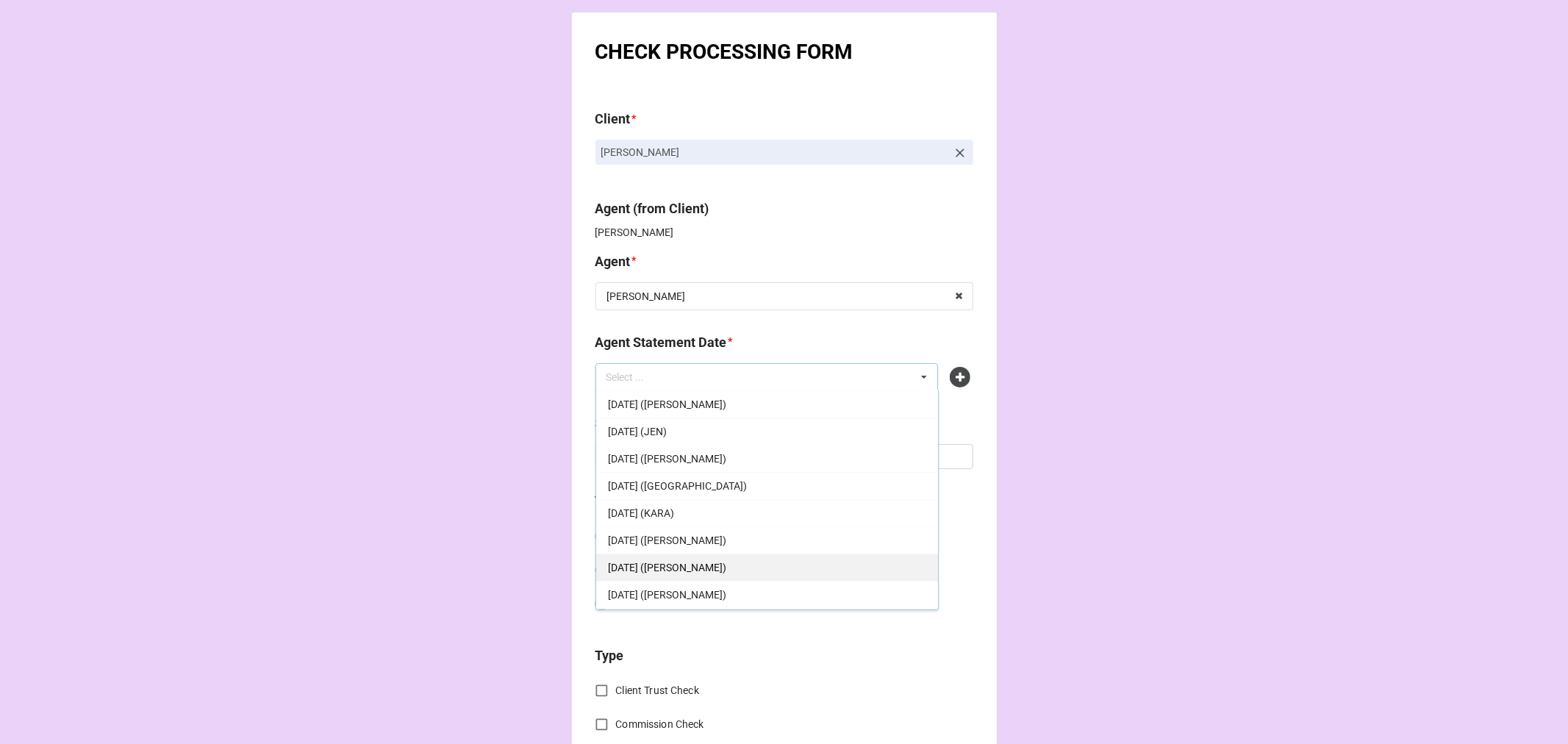
click at [694, 569] on span "[DATE] ([PERSON_NAME])" at bounding box center [667, 567] width 119 height 12
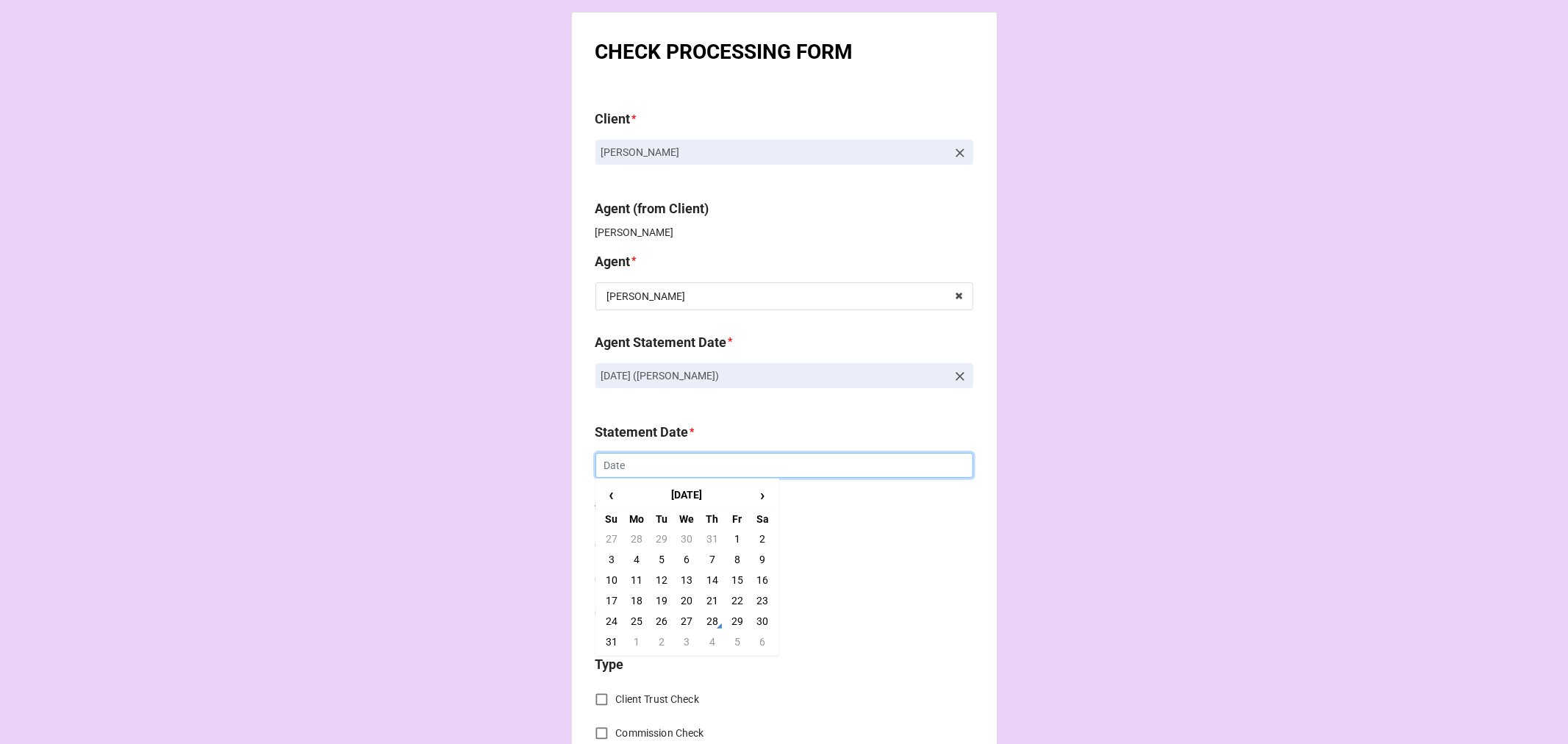
click at [645, 461] on input "text" at bounding box center [784, 465] width 378 height 25
drag, startPoint x: 738, startPoint y: 642, endPoint x: 722, endPoint y: 630, distance: 20.0
click at [738, 642] on td "5" at bounding box center [737, 642] width 25 height 20
type input "[DATE]"
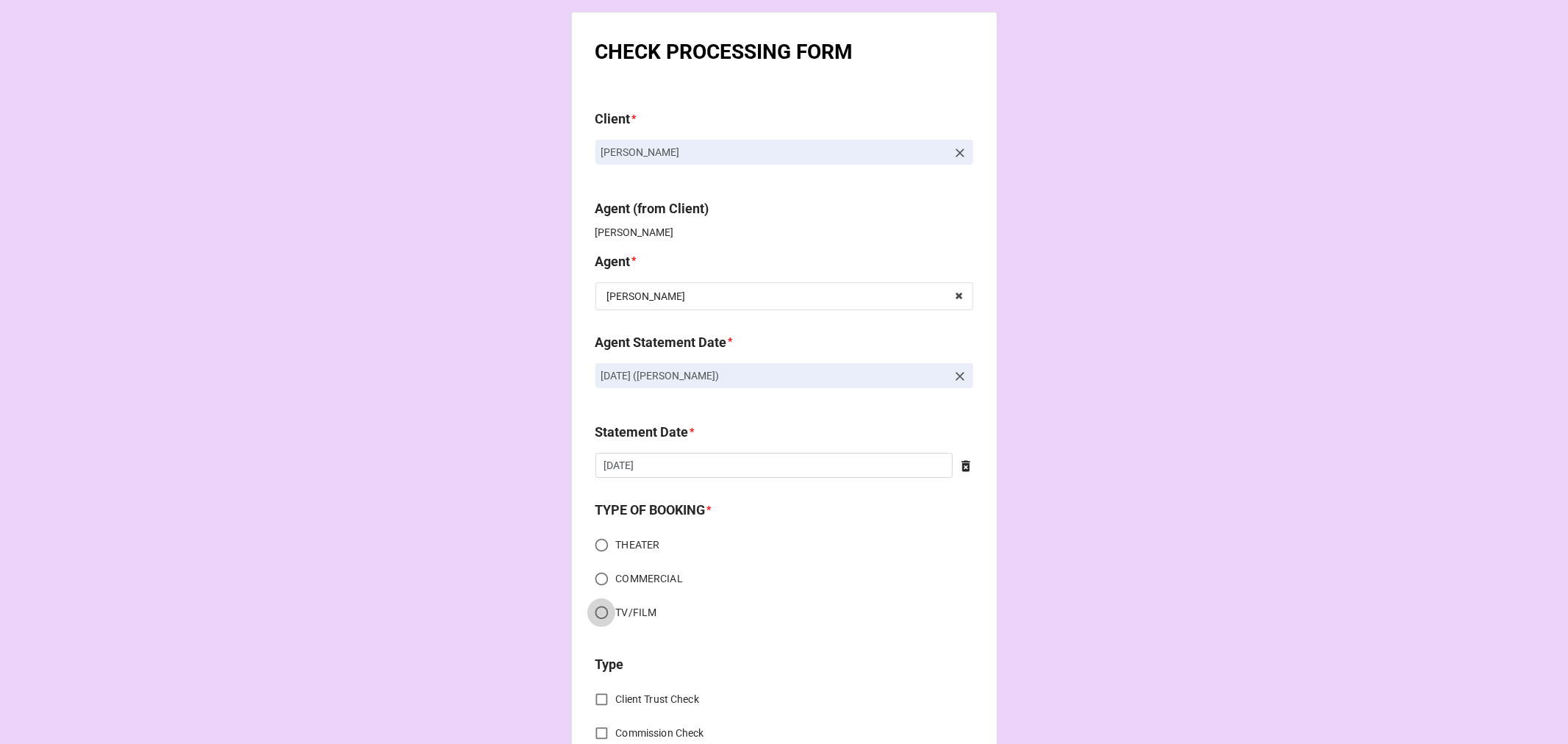
click at [597, 611] on input "TV/FILM" at bounding box center [601, 612] width 29 height 29
radio input "true"
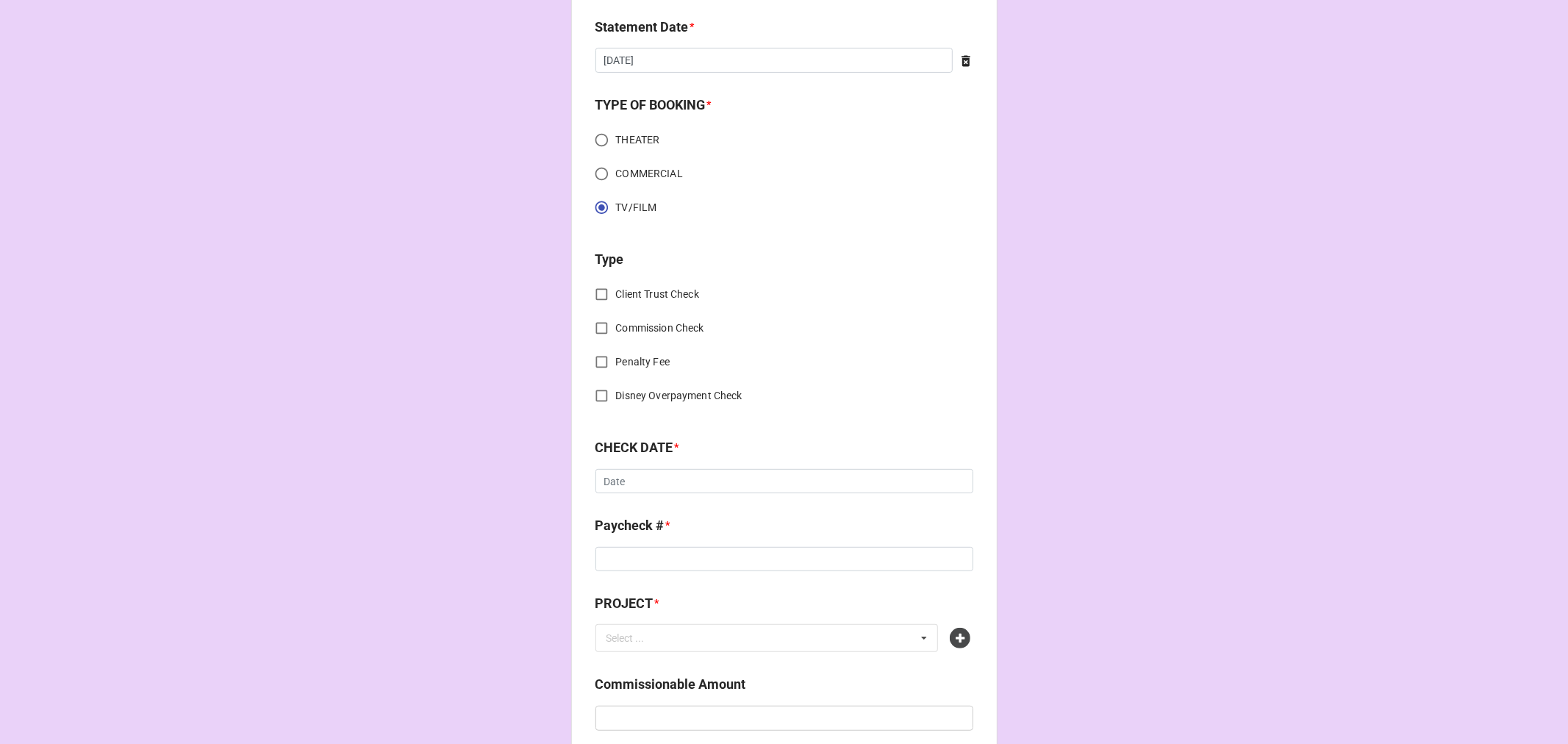
scroll to position [408, 0]
click at [590, 325] on input "Commission Check" at bounding box center [601, 325] width 29 height 29
checkbox input "true"
click at [614, 478] on div "Select ..." at bounding box center [625, 480] width 38 height 10
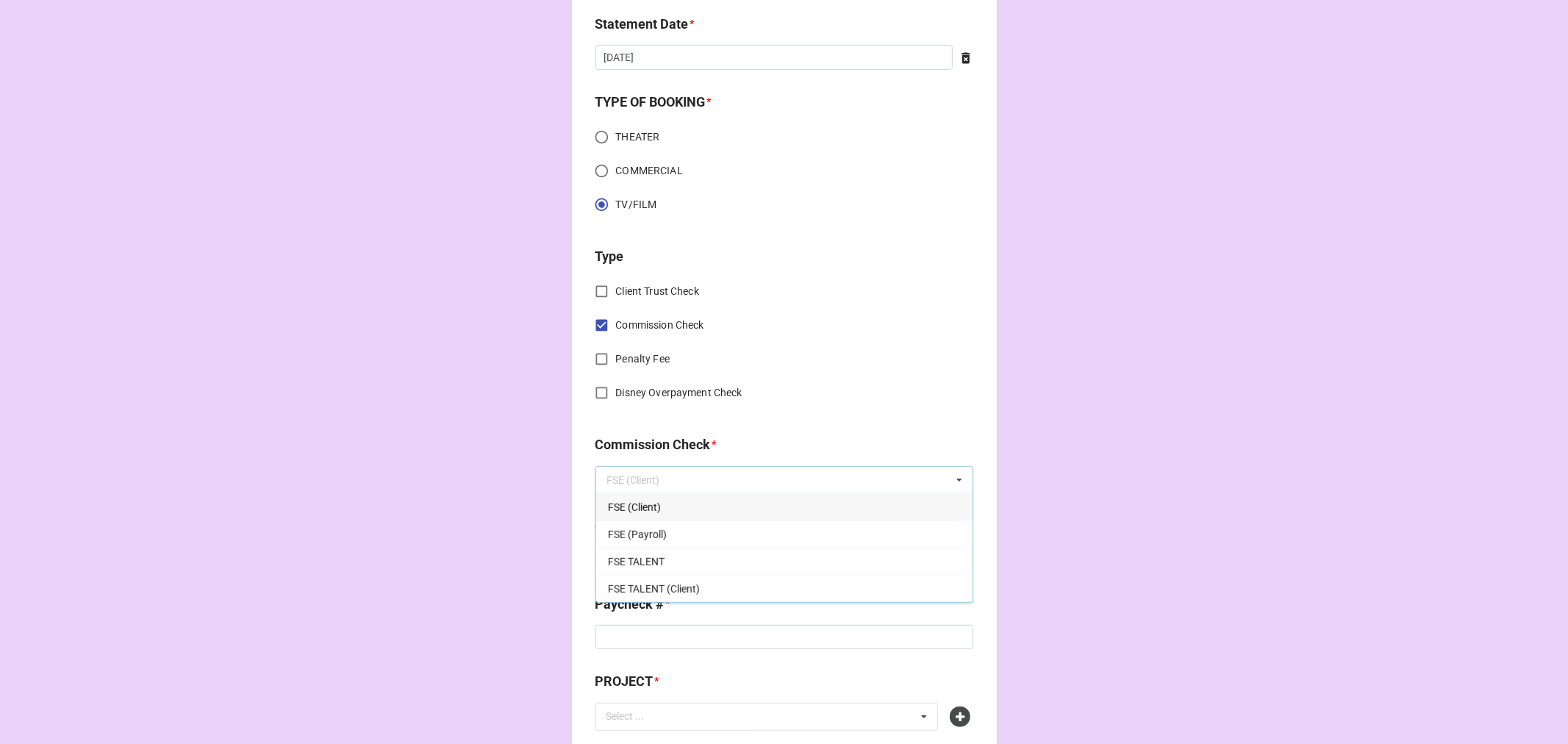
click at [617, 501] on span "FSE (Client)" at bounding box center [634, 507] width 53 height 12
click at [628, 559] on input "text" at bounding box center [784, 558] width 378 height 25
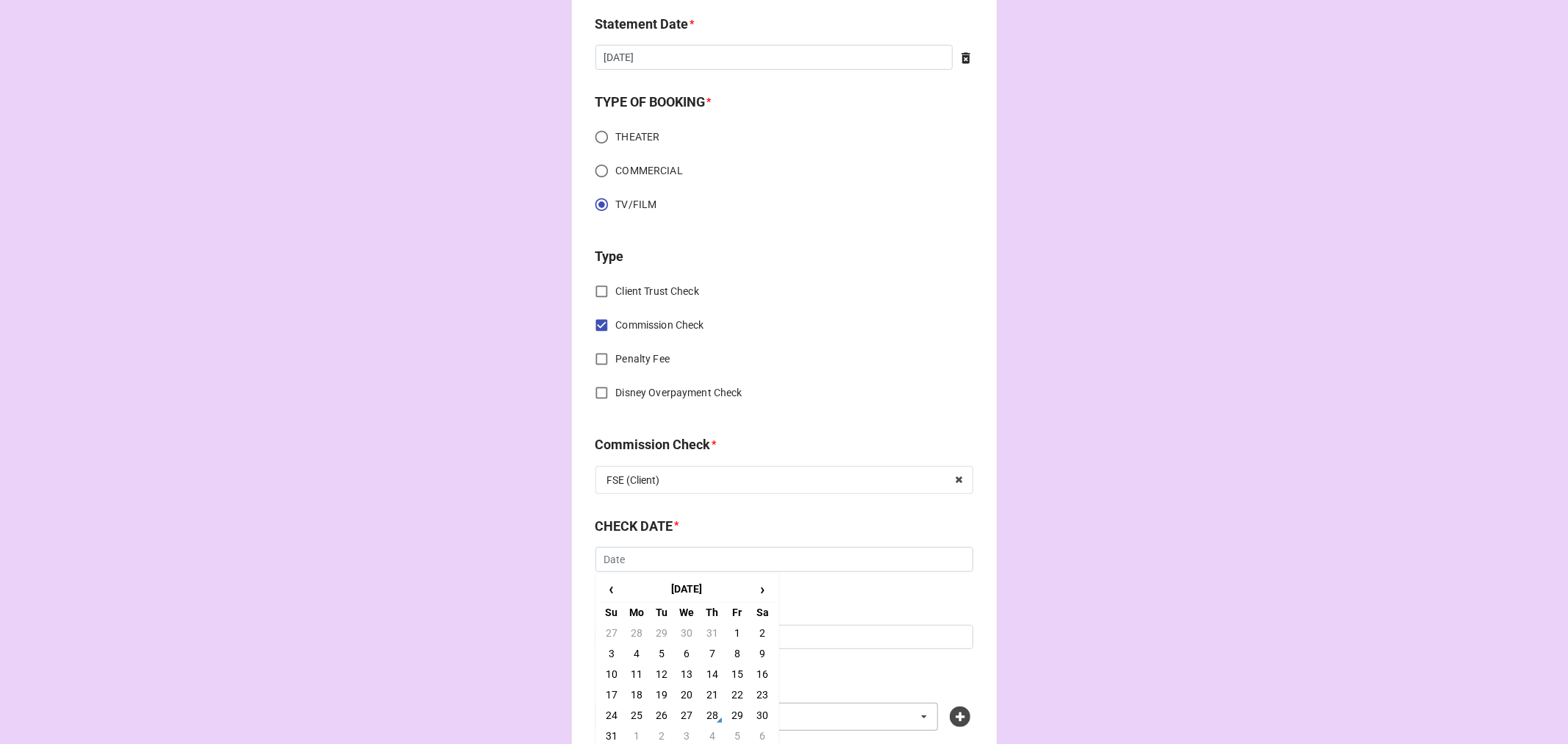
click at [704, 716] on td "28" at bounding box center [712, 715] width 25 height 20
type input "8/28/2025"
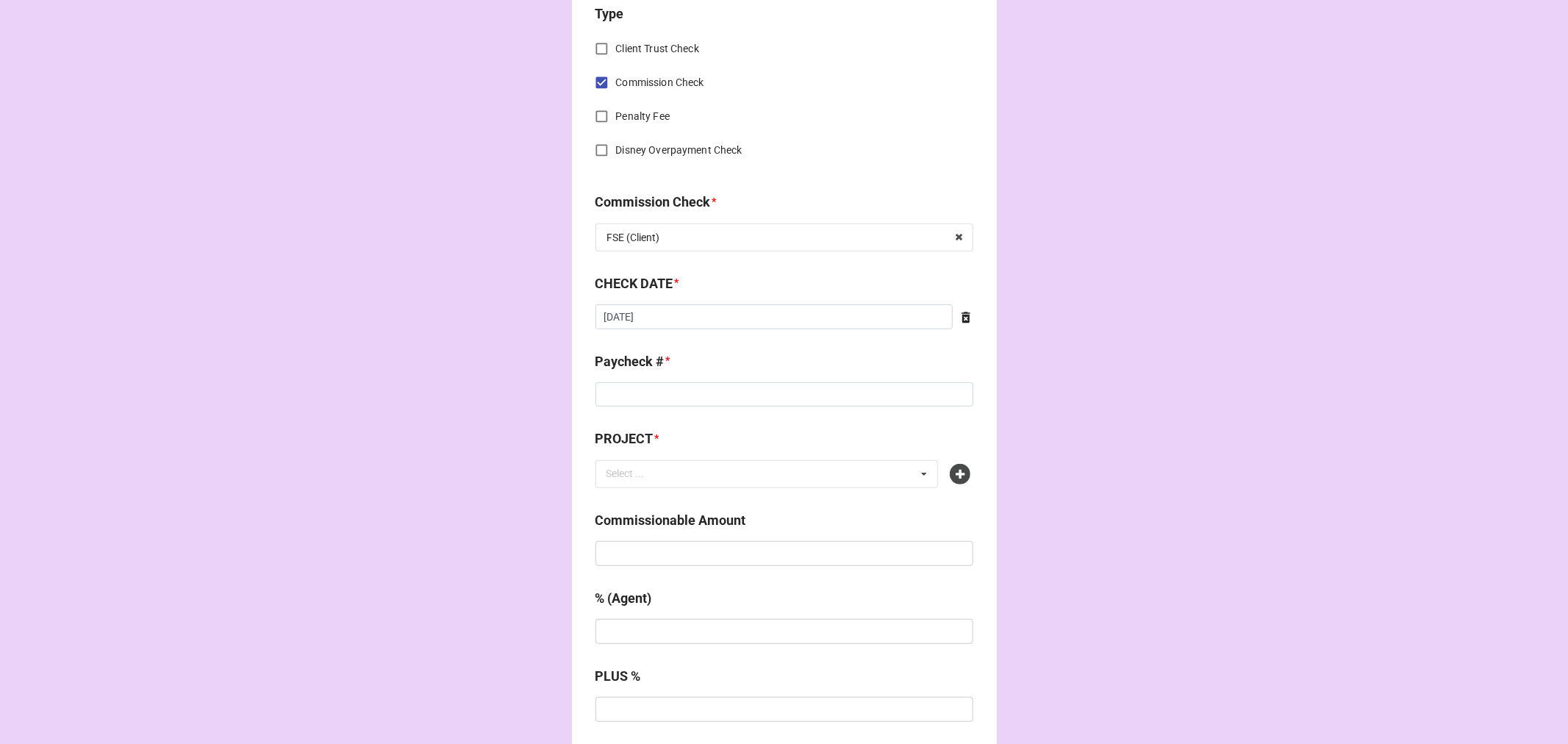
scroll to position [653, 0]
click at [603, 393] on input at bounding box center [784, 392] width 378 height 25
type input "ZELLE"
click at [950, 474] on icon at bounding box center [960, 472] width 20 height 20
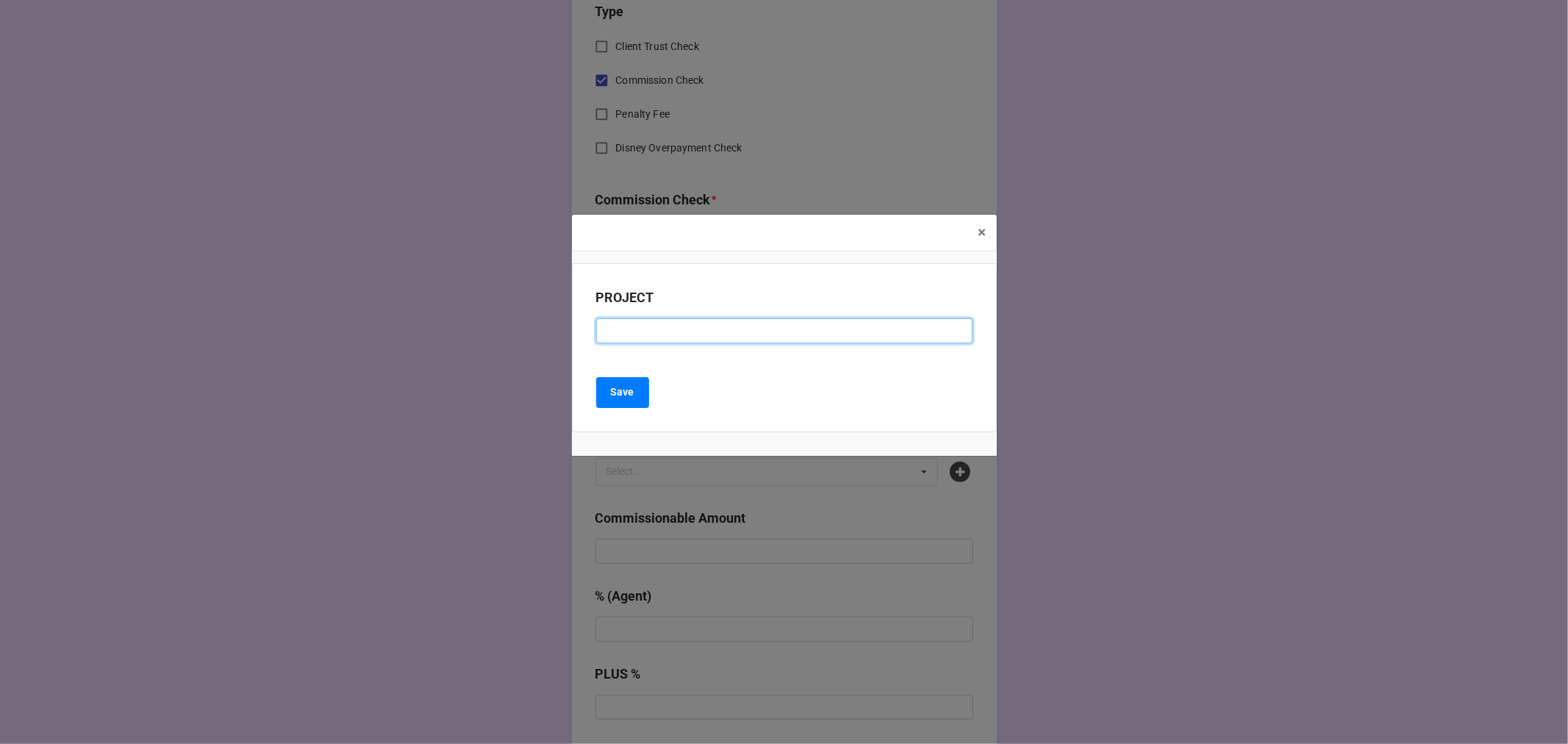
click at [624, 321] on input at bounding box center [785, 330] width 377 height 25
drag, startPoint x: 662, startPoint y: 335, endPoint x: 800, endPoint y: 267, distance: 153.8
click at [662, 335] on input "RECESS AKA SAVANT" at bounding box center [785, 330] width 377 height 25
click at [795, 324] on input "RECESS AKA THE SAVANT" at bounding box center [785, 330] width 377 height 25
type input "RECESS AKA THE SAVANT EP 105 (ADR)"
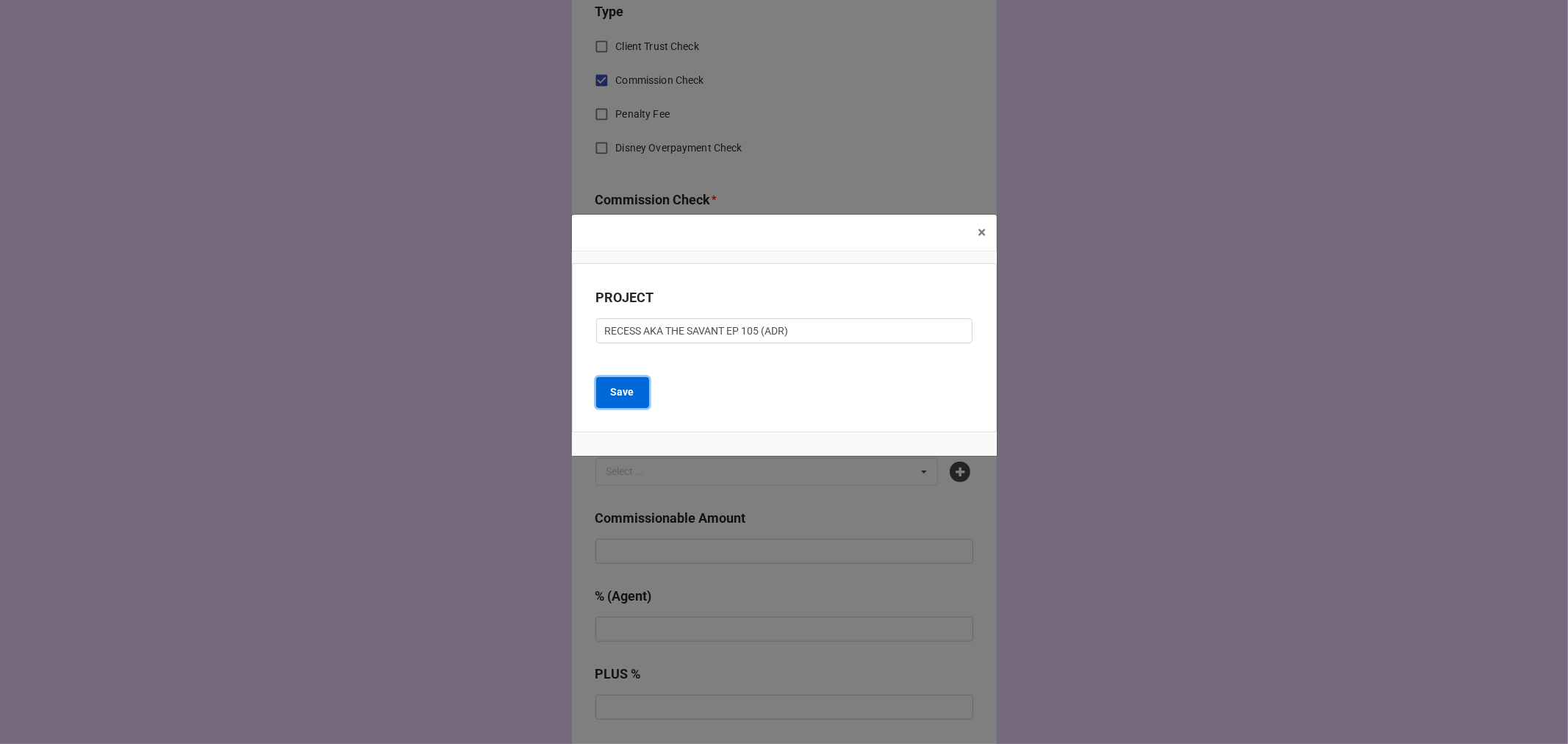
click at [606, 398] on button "Save" at bounding box center [623, 391] width 53 height 31
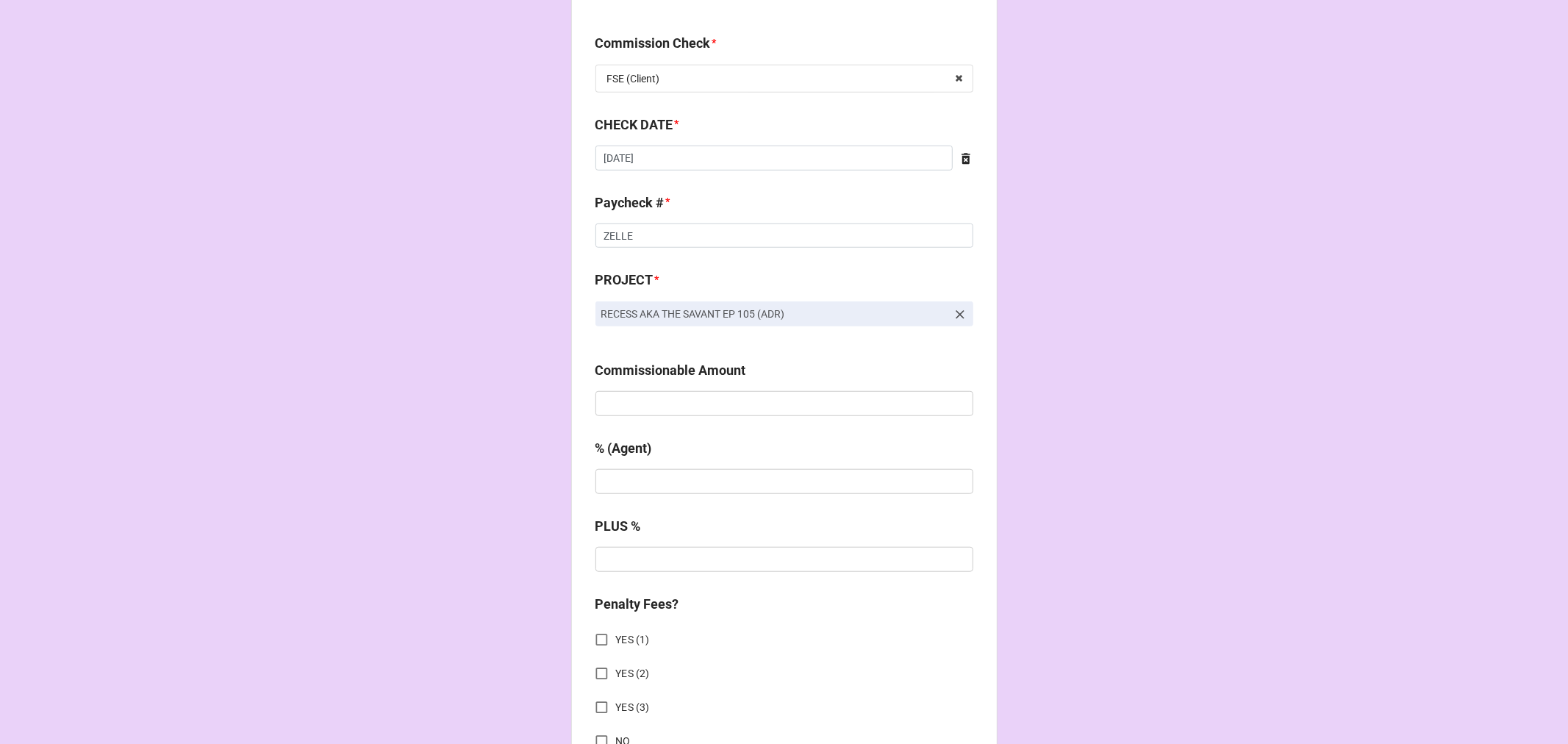
scroll to position [816, 0]
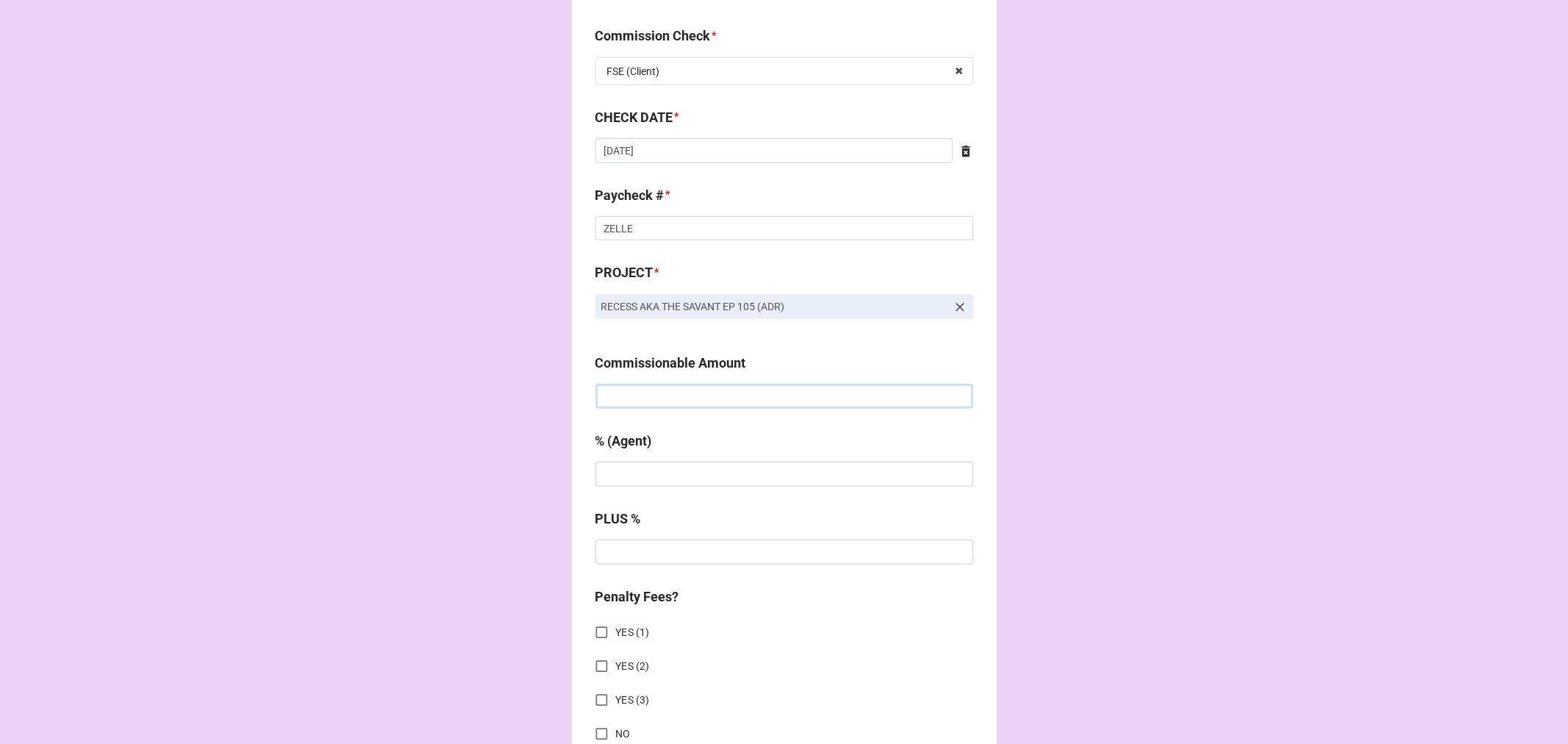
click at [656, 400] on input "text" at bounding box center [784, 396] width 378 height 25
type input "$418.00"
type input "10%"
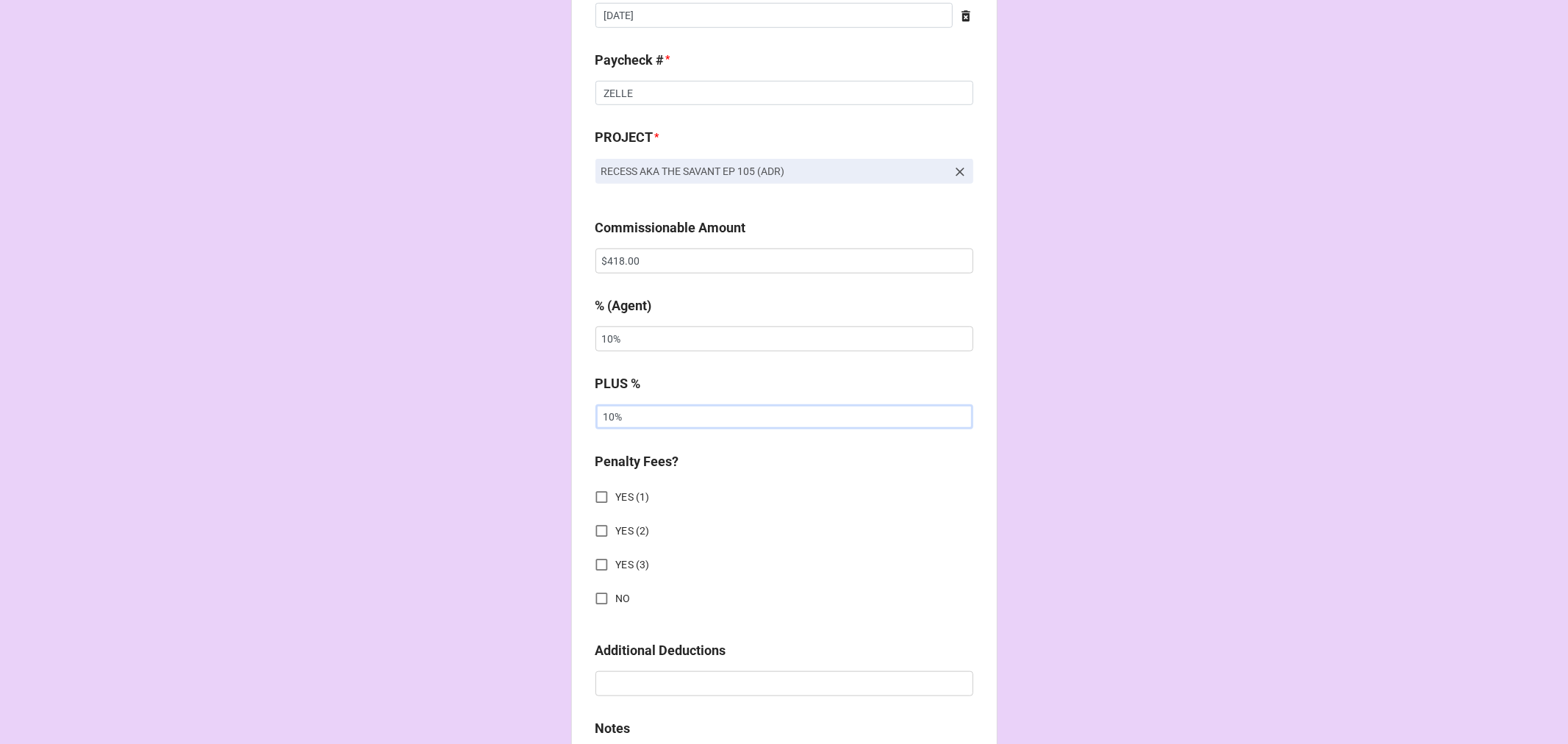
scroll to position [1225, 0]
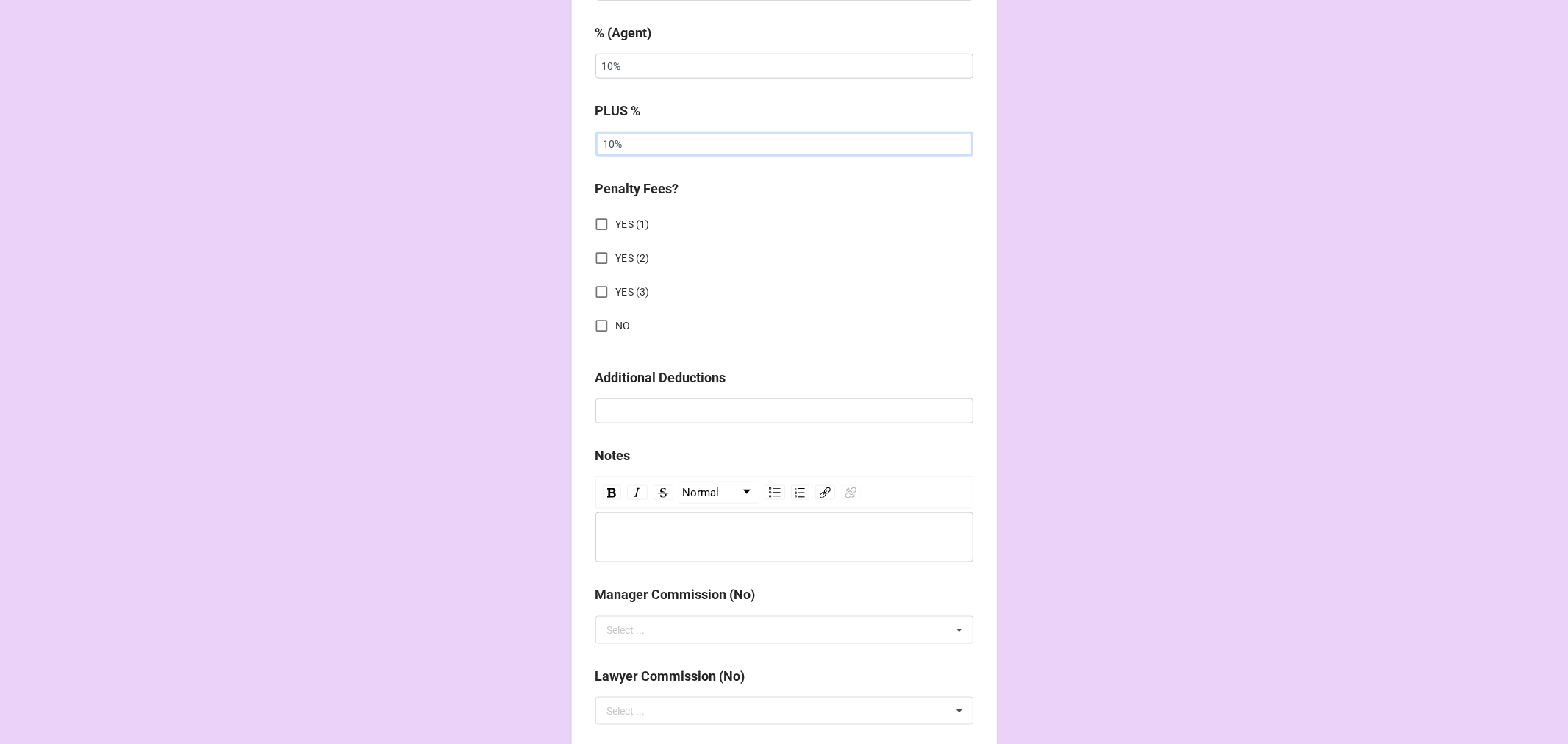
type input "10%"
click at [594, 321] on input "NO" at bounding box center [601, 326] width 29 height 29
checkbox input "true"
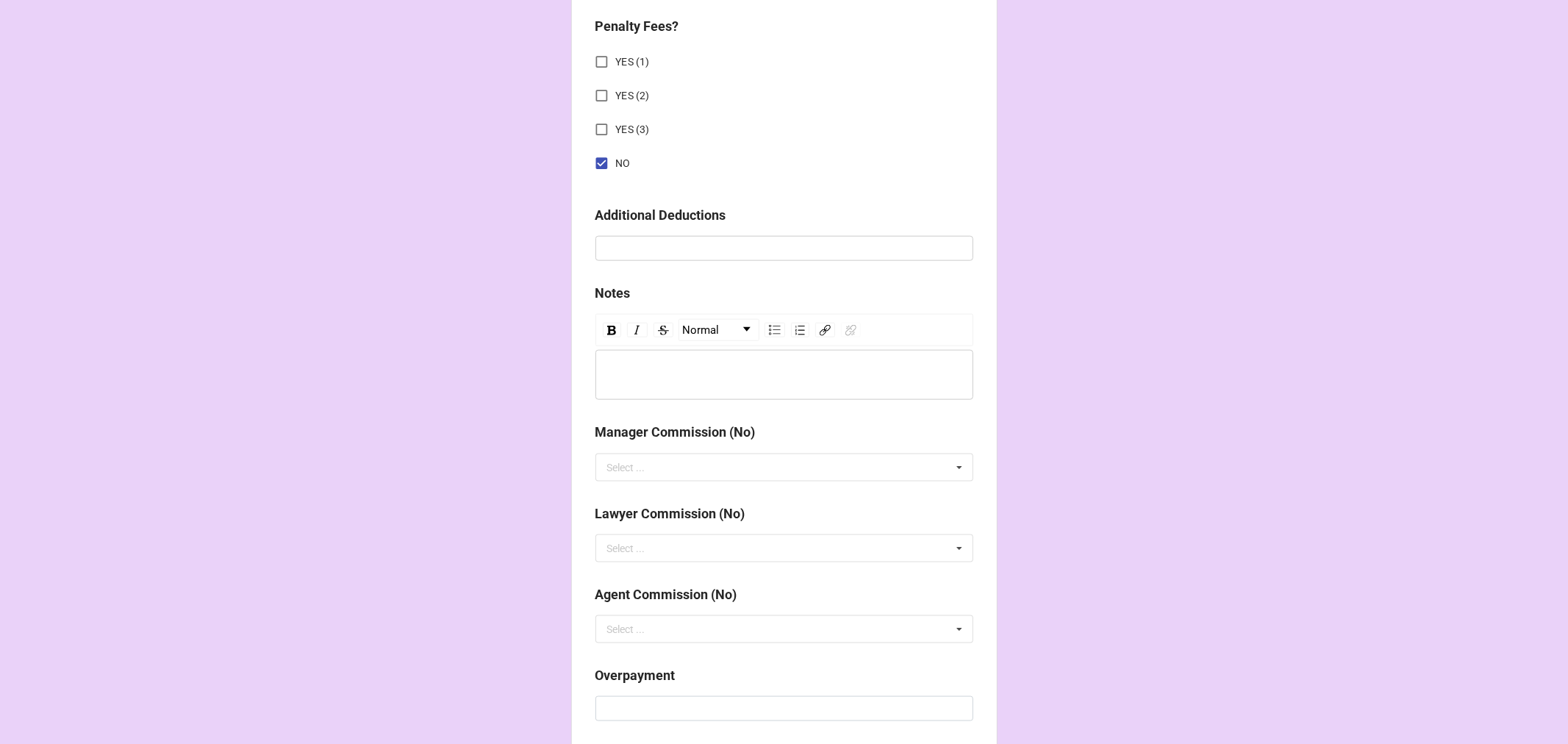
scroll to position [1763, 0]
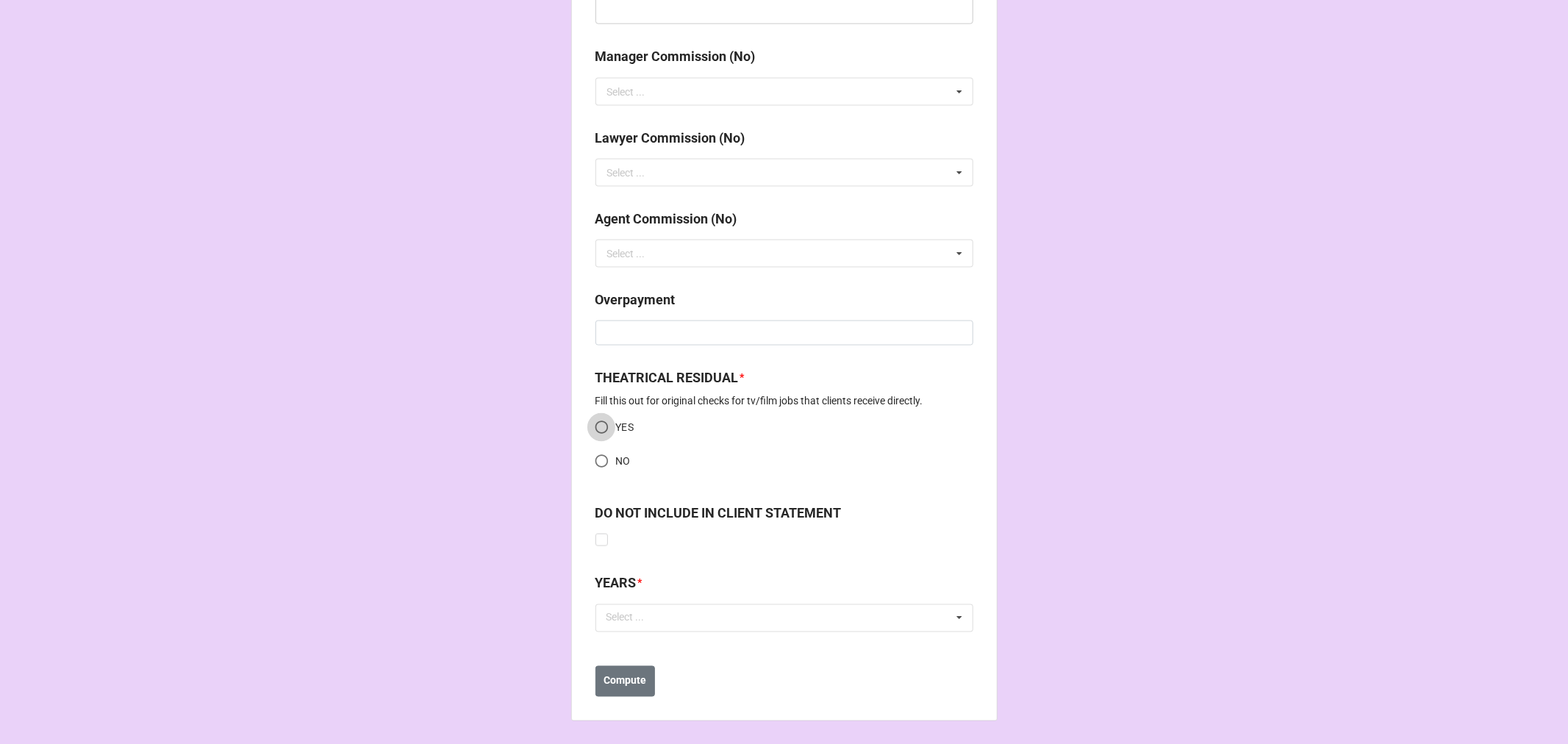
click at [593, 429] on input "YES" at bounding box center [601, 427] width 29 height 29
radio input "true"
click at [613, 621] on div "Select ..." at bounding box center [635, 618] width 63 height 17
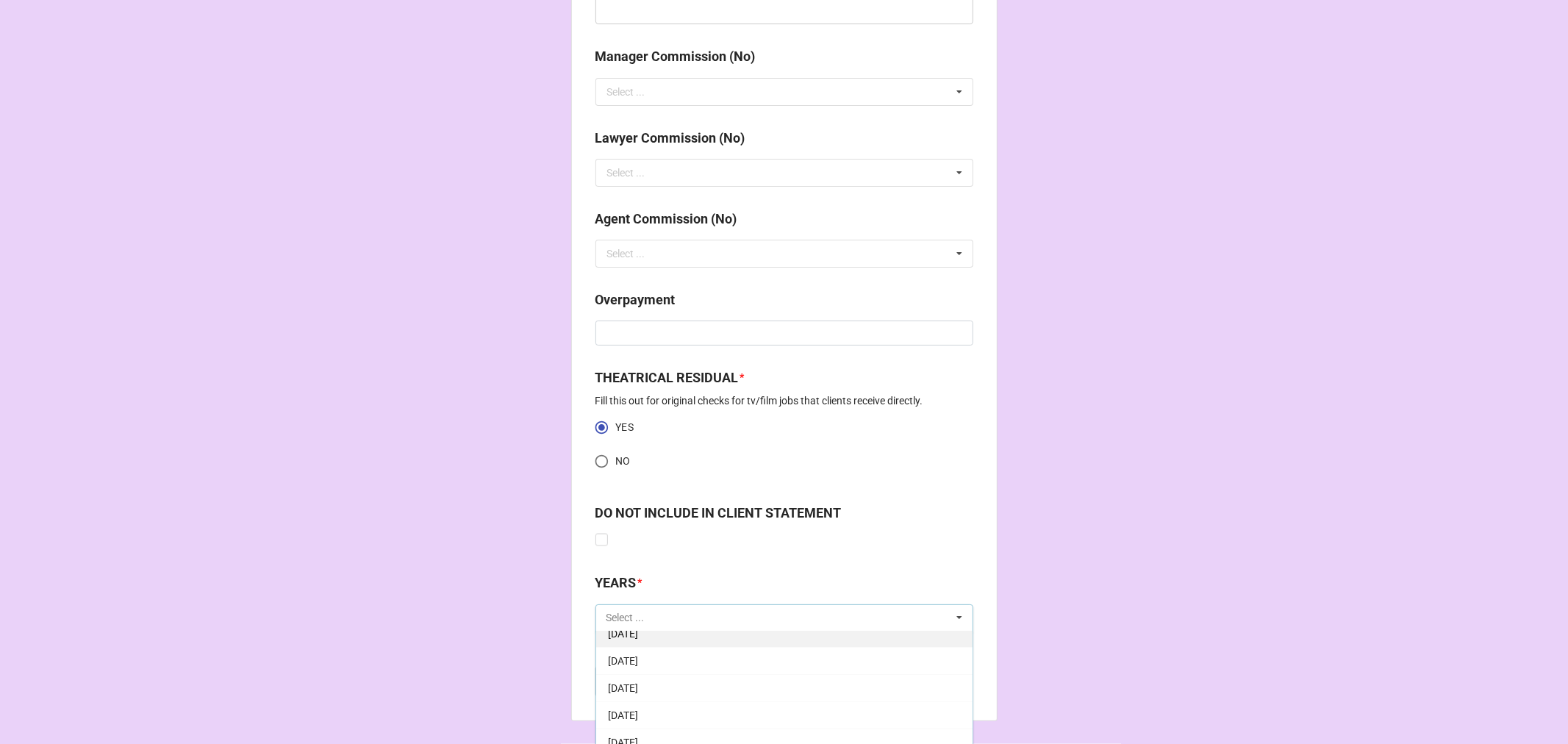
scroll to position [163, 0]
click at [638, 700] on span "[DATE]" at bounding box center [623, 699] width 30 height 12
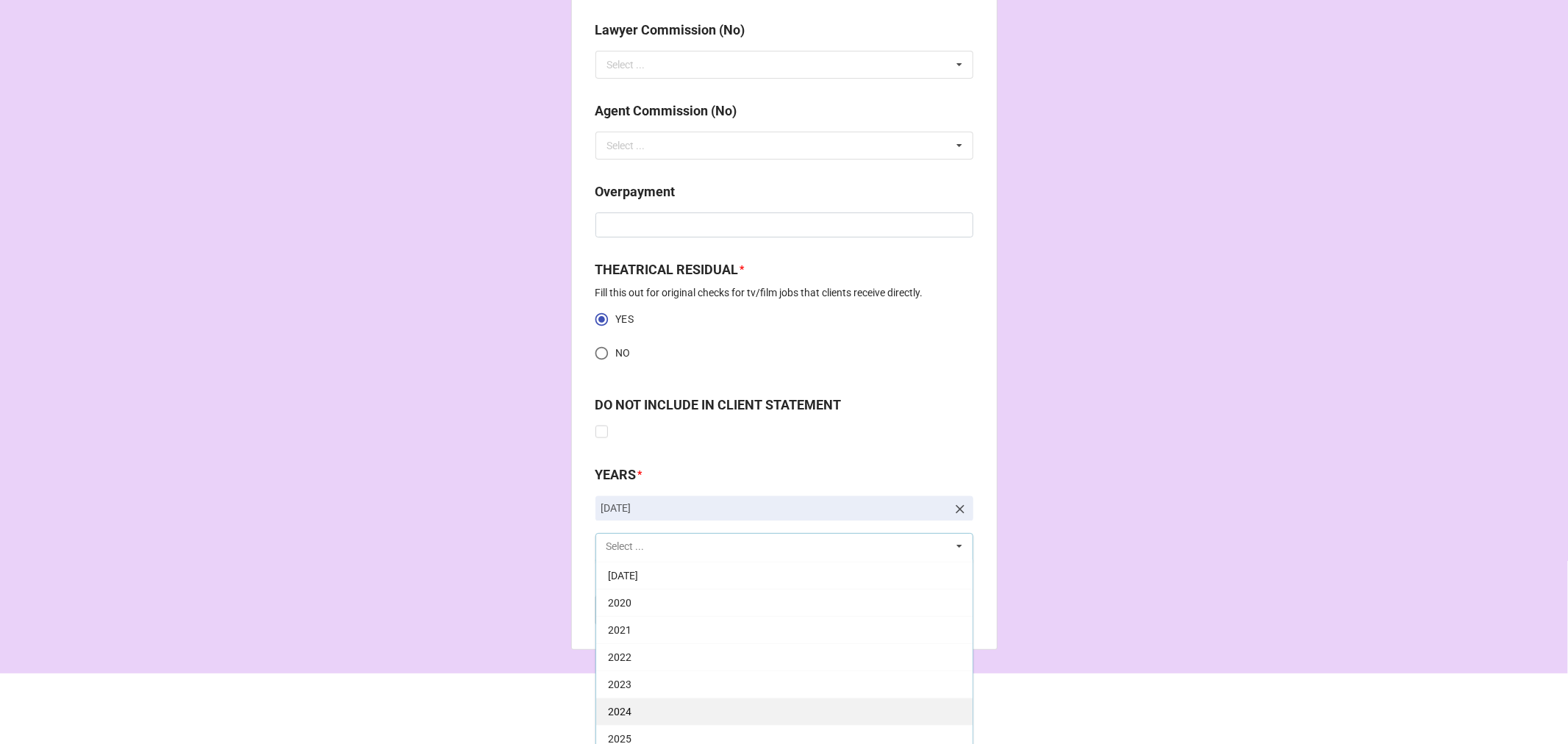
scroll to position [1905, 0]
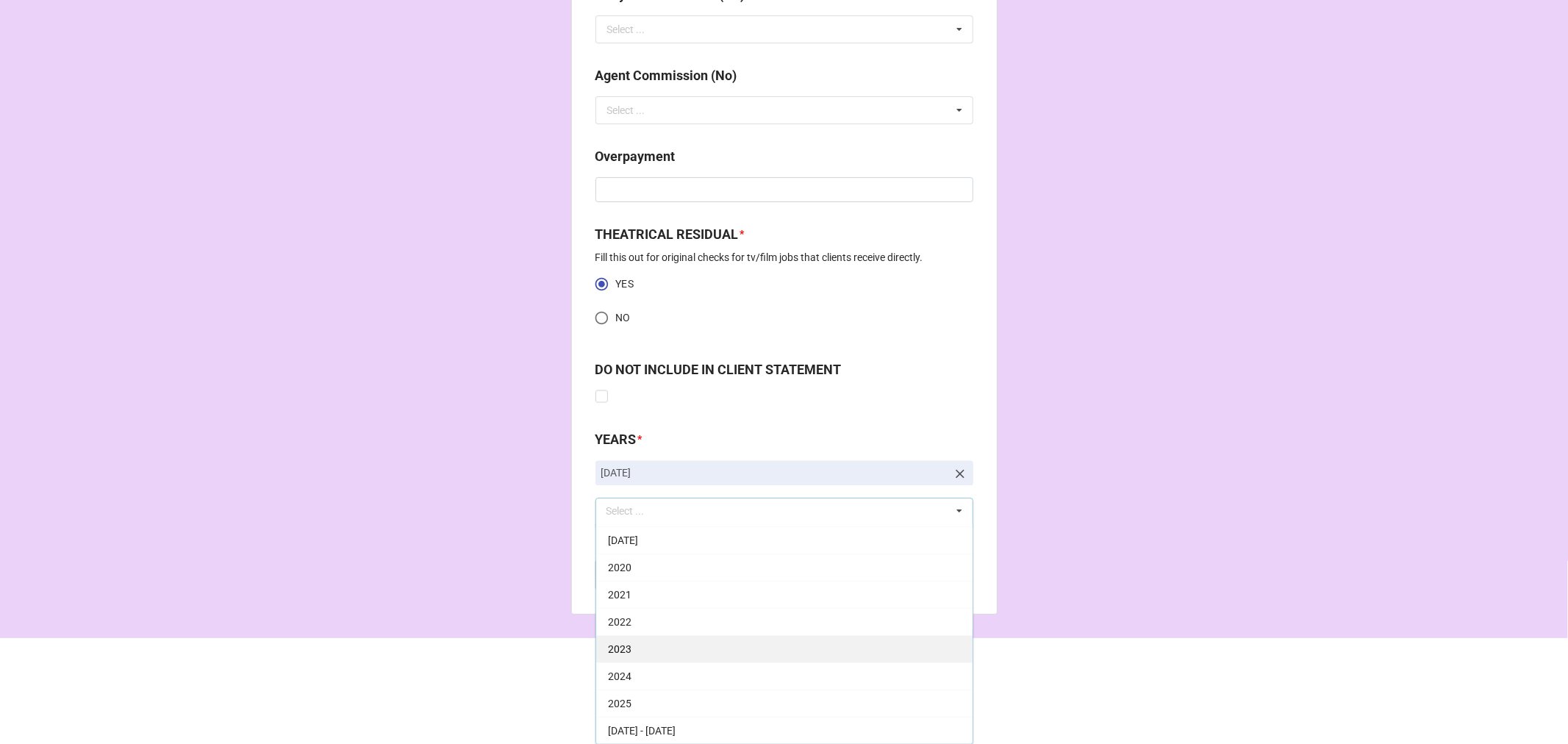
click at [634, 703] on div "2025" at bounding box center [785, 702] width 377 height 27
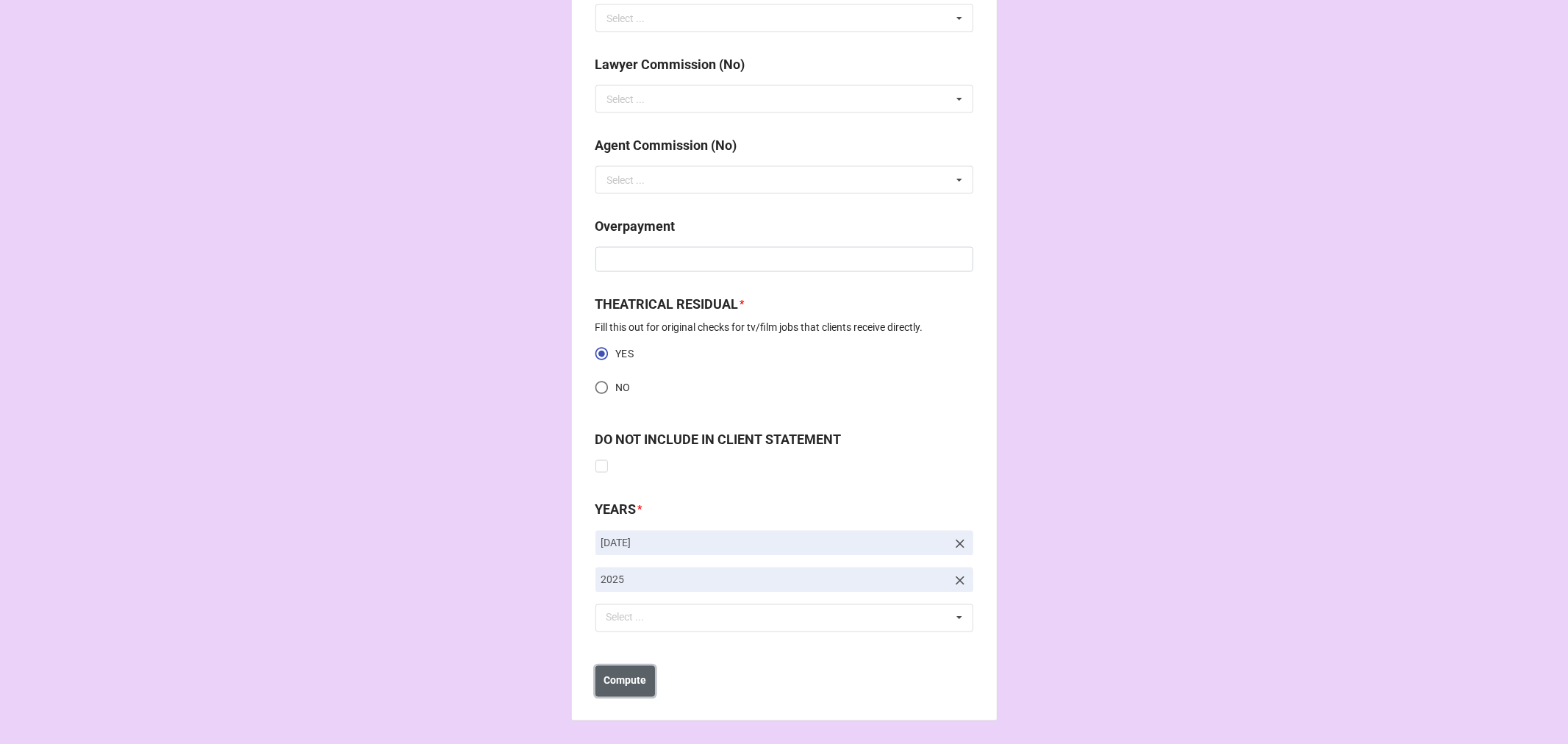
click at [622, 673] on b "Compute" at bounding box center [624, 681] width 43 height 16
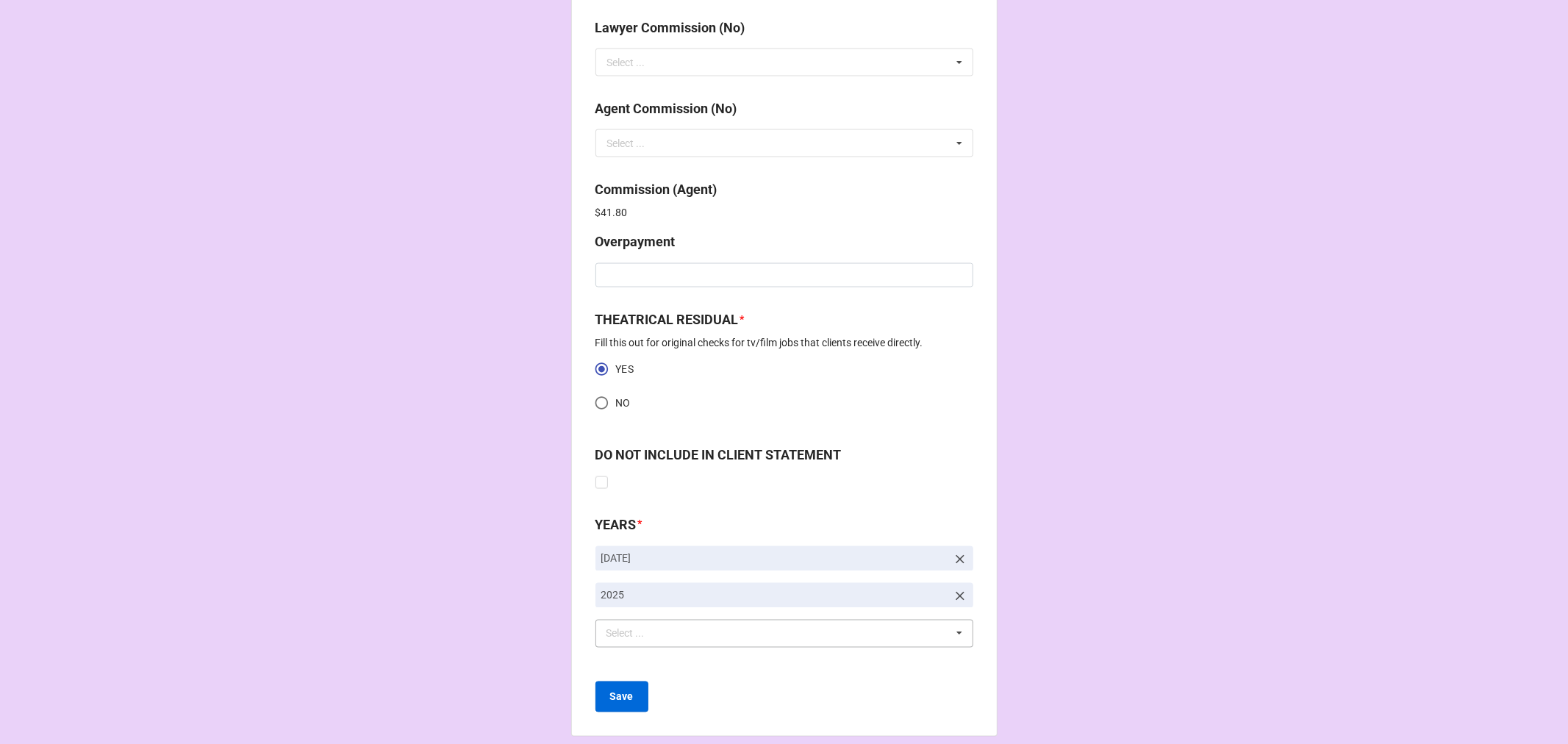
scroll to position [1889, 0]
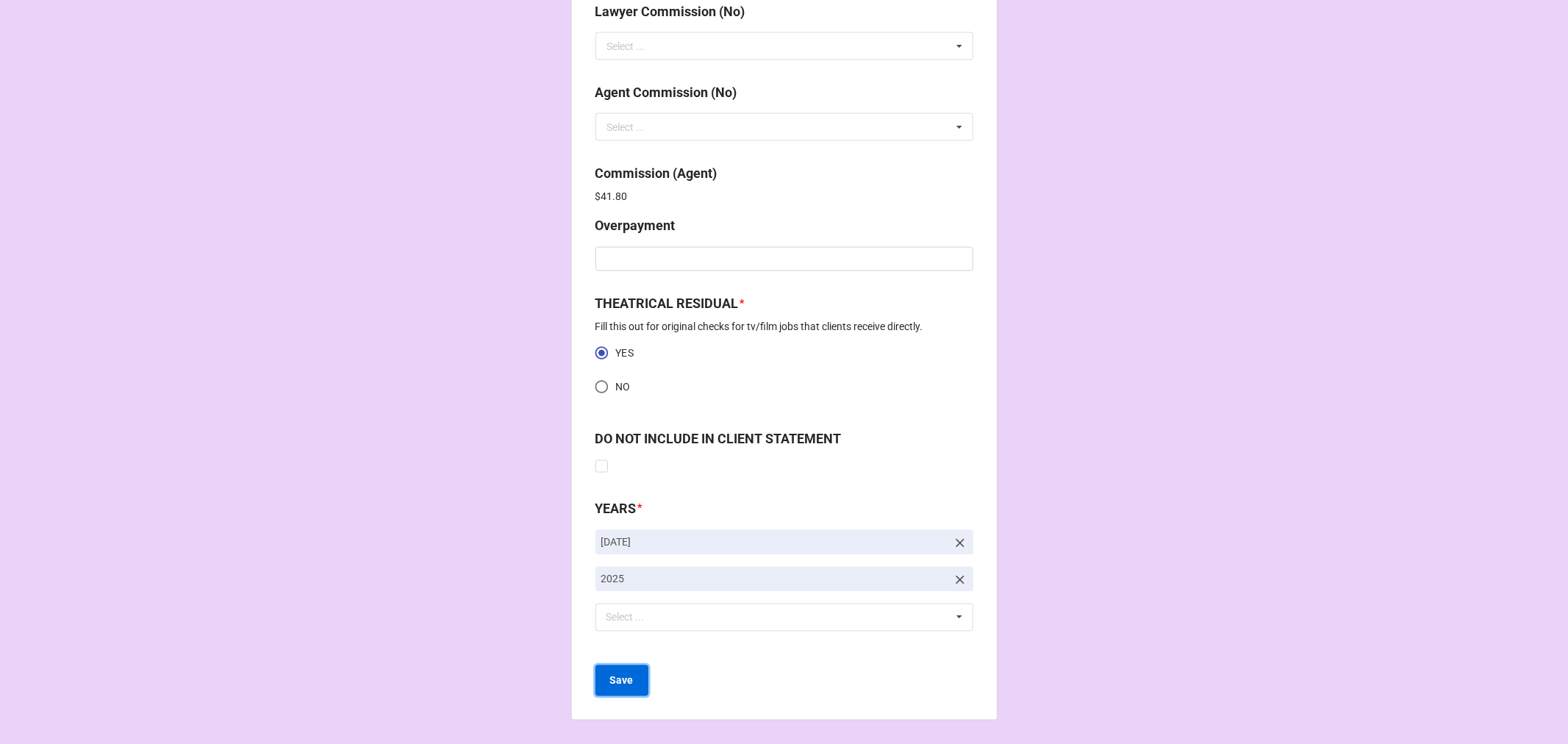
click at [614, 685] on b "Save" at bounding box center [622, 681] width 23 height 16
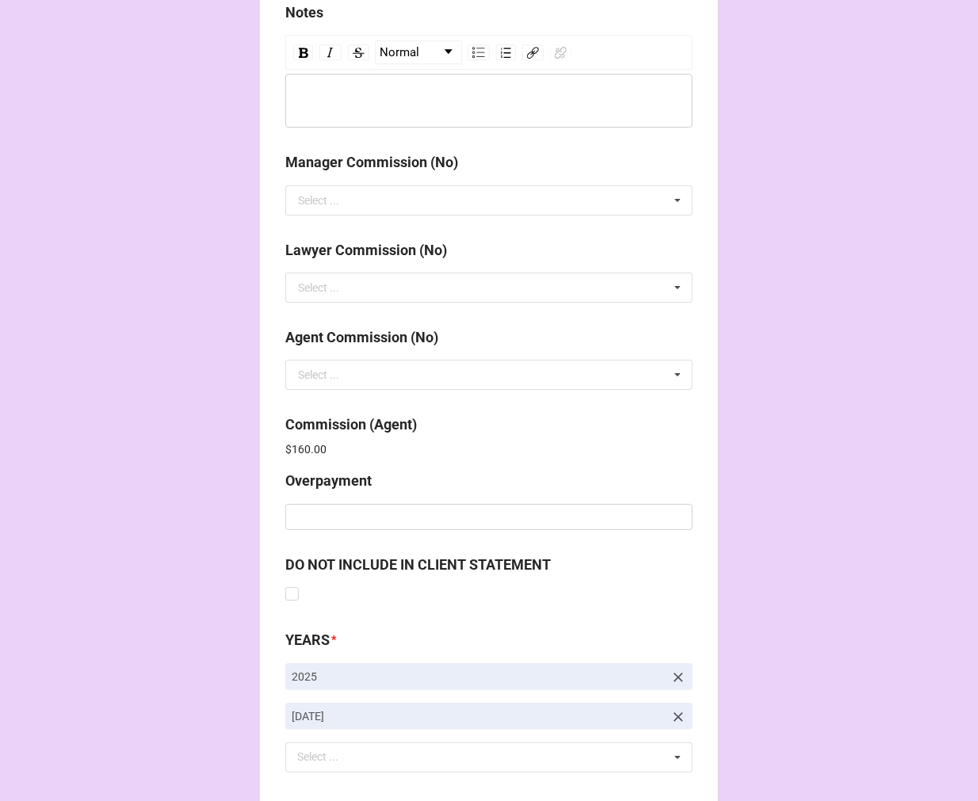
scroll to position [1890, 0]
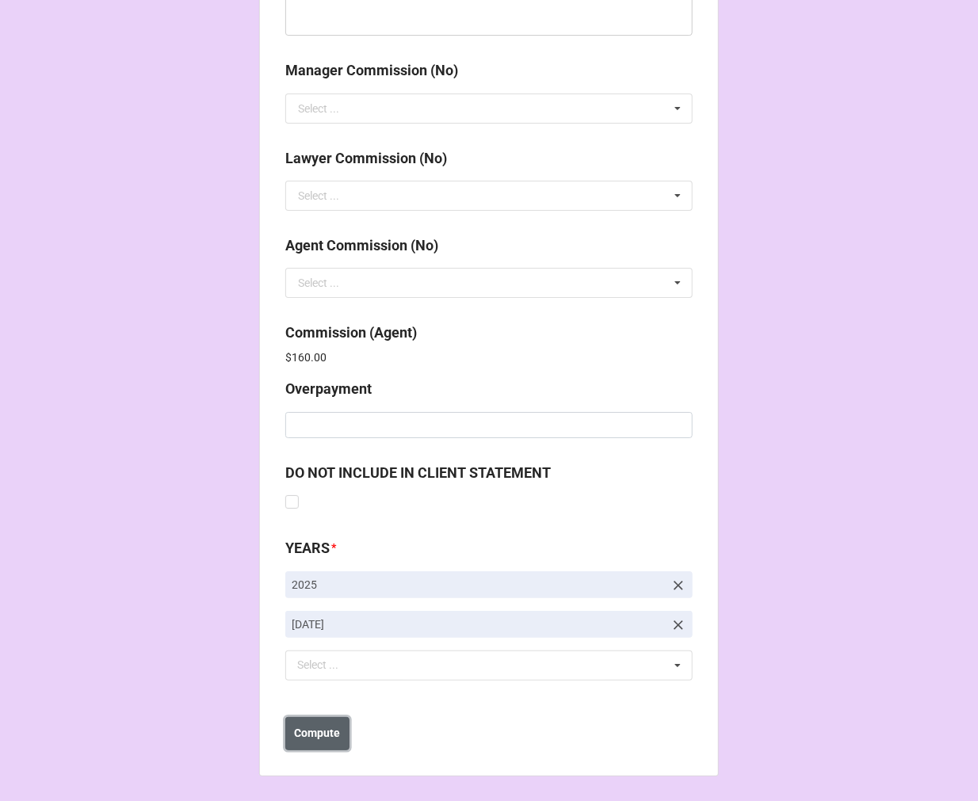
drag, startPoint x: 295, startPoint y: 738, endPoint x: 296, endPoint y: 724, distance: 13.6
click at [295, 737] on b "Compute" at bounding box center [318, 733] width 46 height 17
click at [315, 729] on b "Save" at bounding box center [313, 733] width 25 height 17
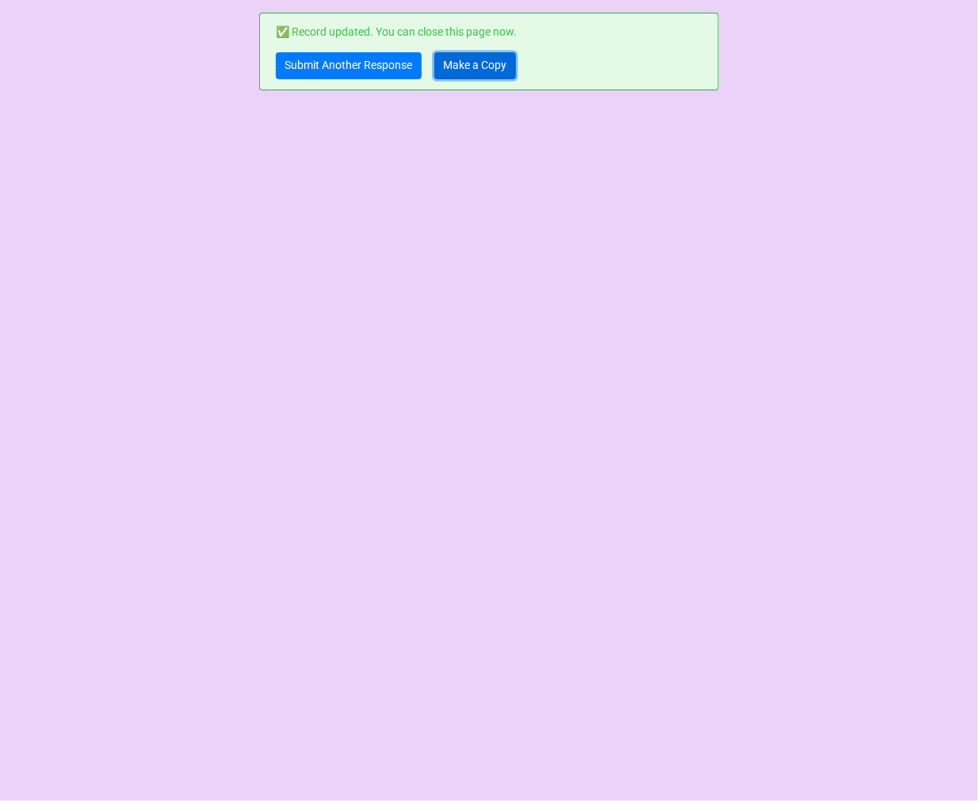
click at [476, 70] on link "Make a Copy" at bounding box center [475, 65] width 82 height 27
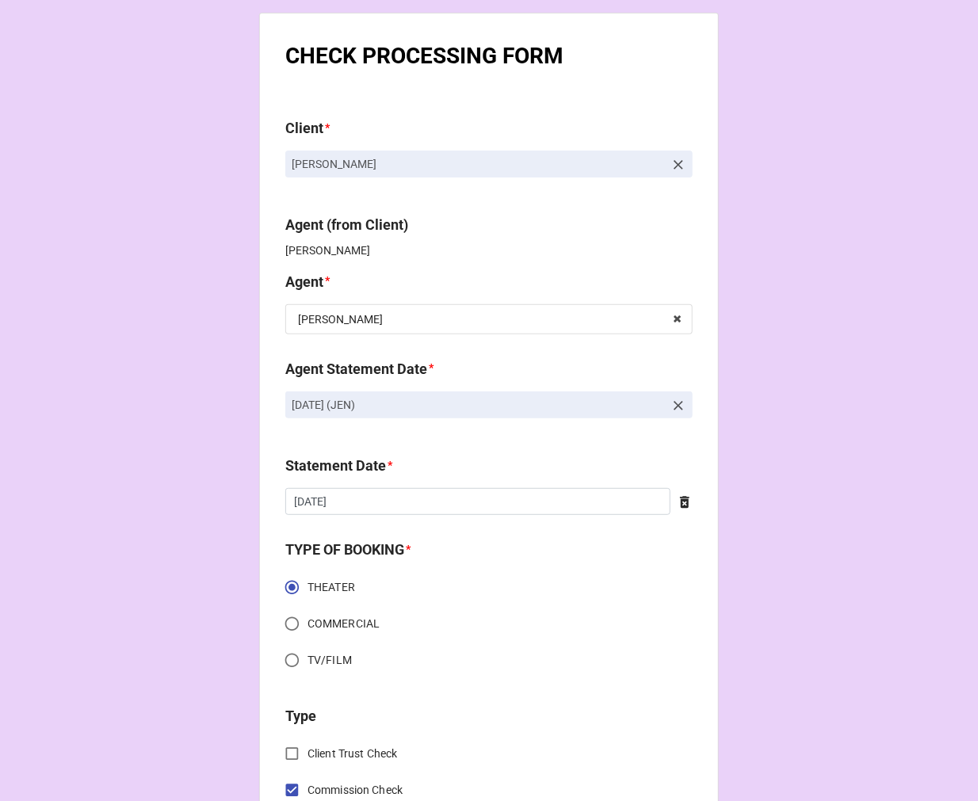
click at [676, 405] on icon at bounding box center [678, 406] width 10 height 10
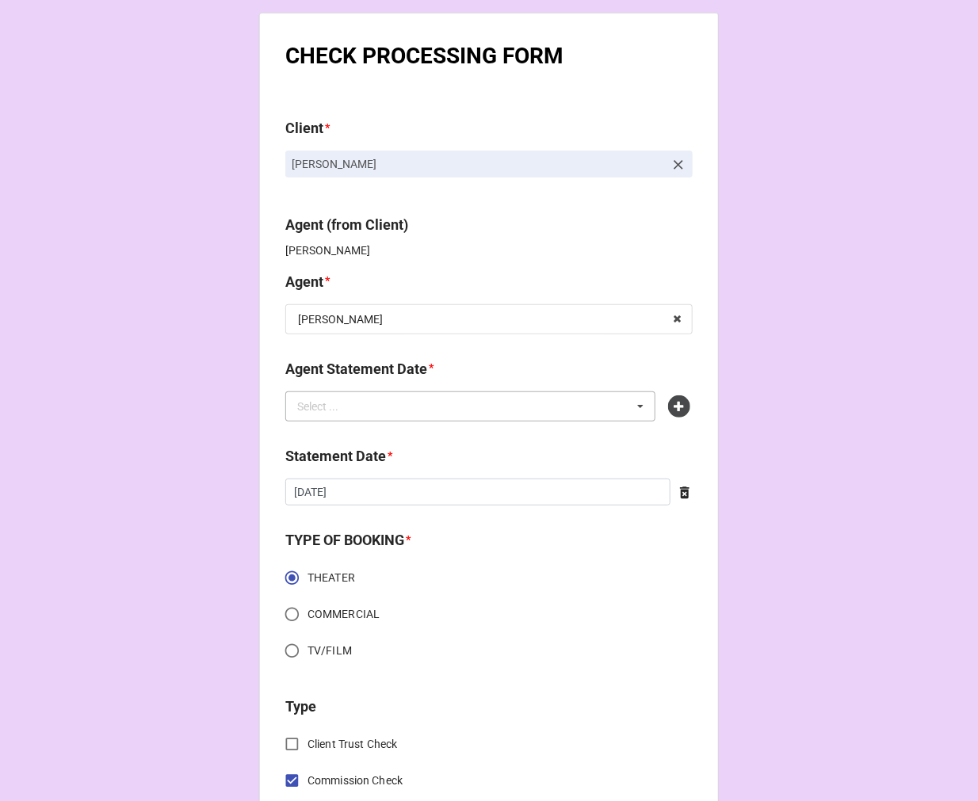
click at [534, 402] on div "Select ... No results found." at bounding box center [470, 406] width 370 height 30
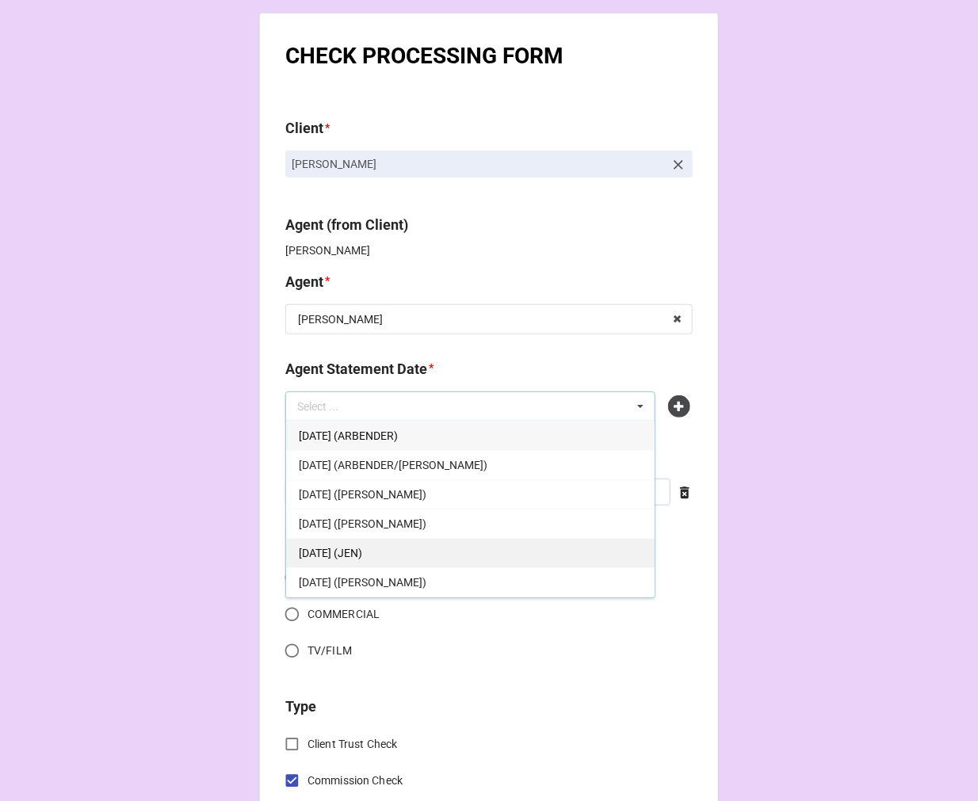
click at [362, 552] on span "[DATE] (JEN)" at bounding box center [330, 553] width 63 height 13
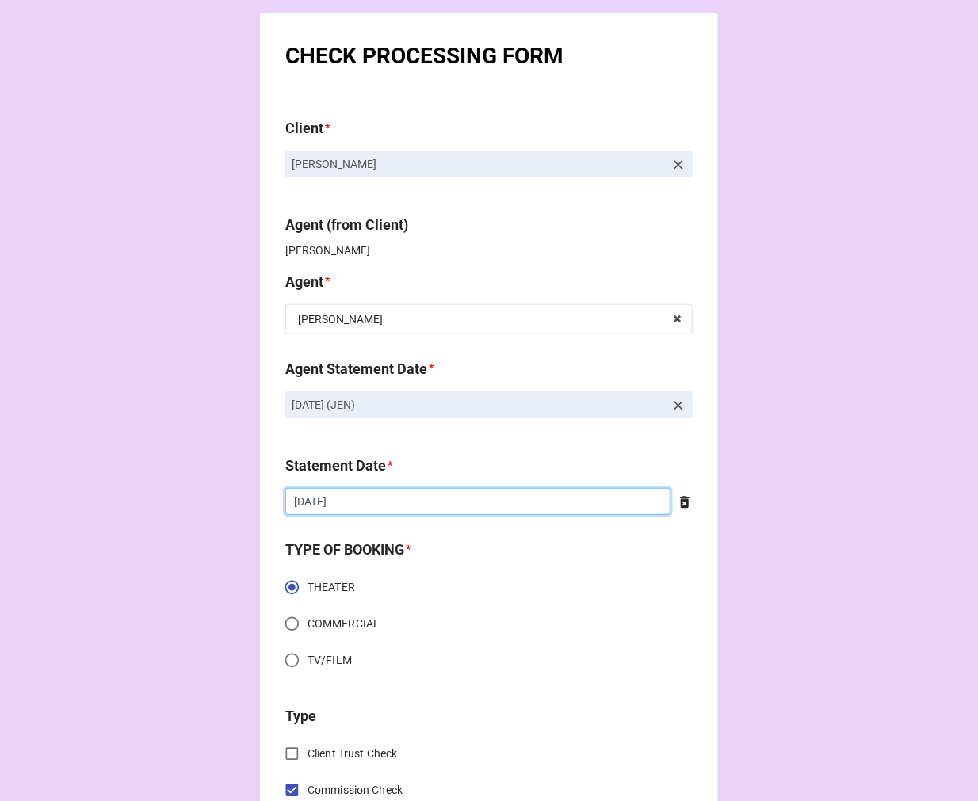
click at [383, 500] on input "8/22/2025" at bounding box center [477, 501] width 385 height 27
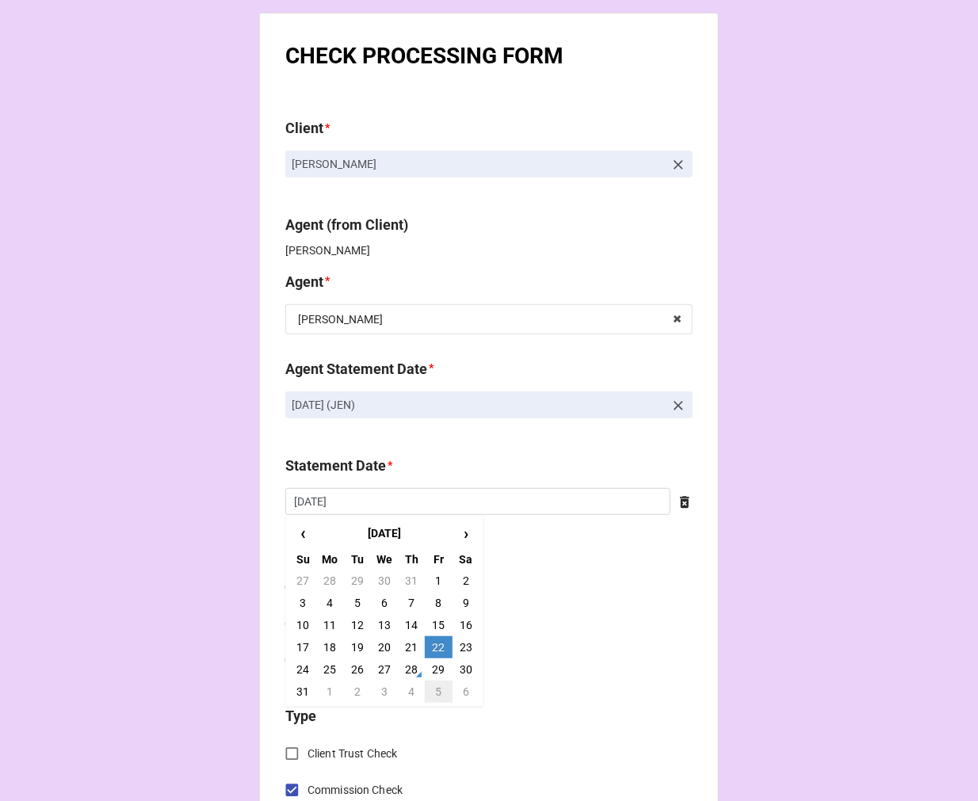
click at [440, 688] on td "5" at bounding box center [438, 692] width 27 height 22
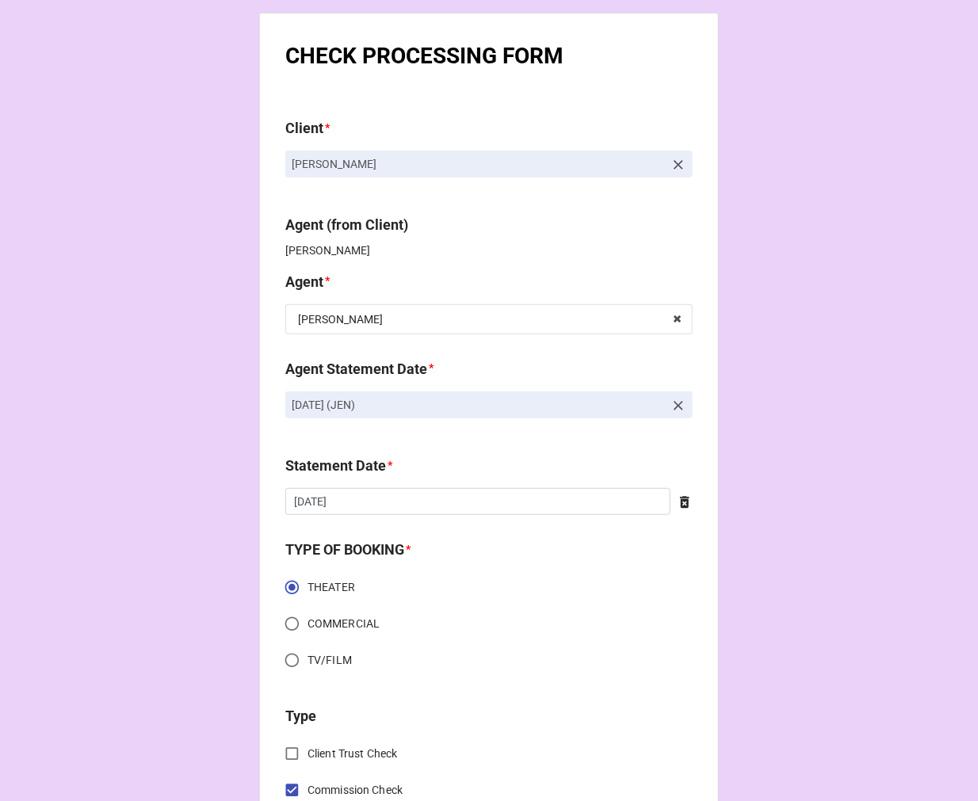
type input "[DATE]"
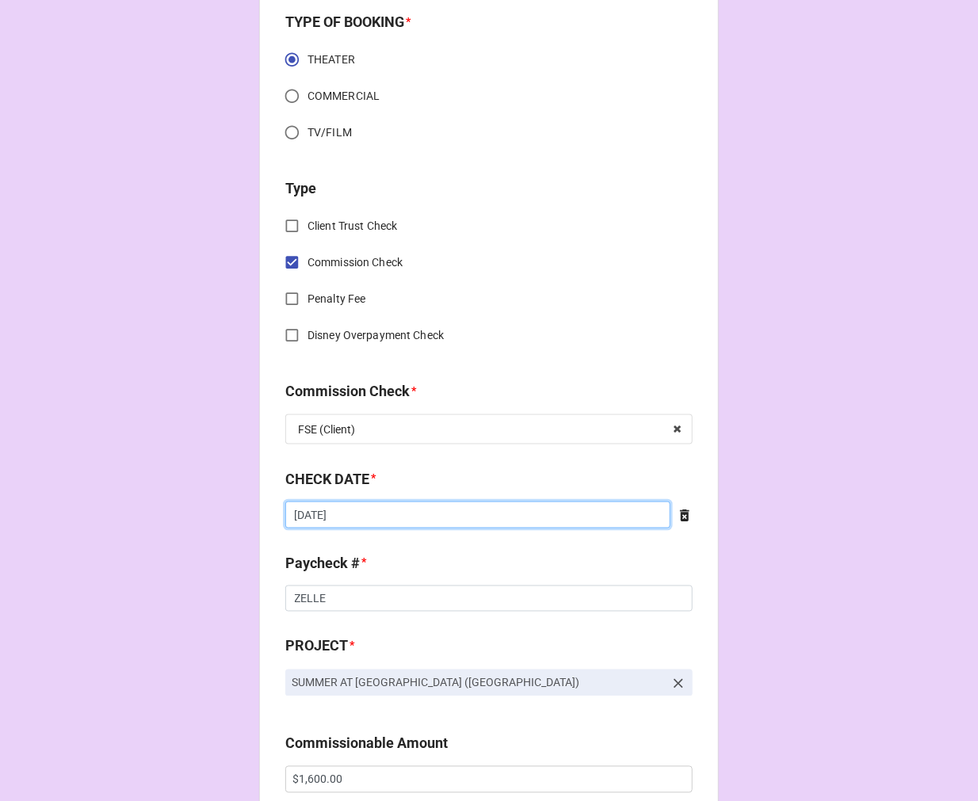
click at [368, 523] on input "8/14/2025" at bounding box center [477, 514] width 385 height 27
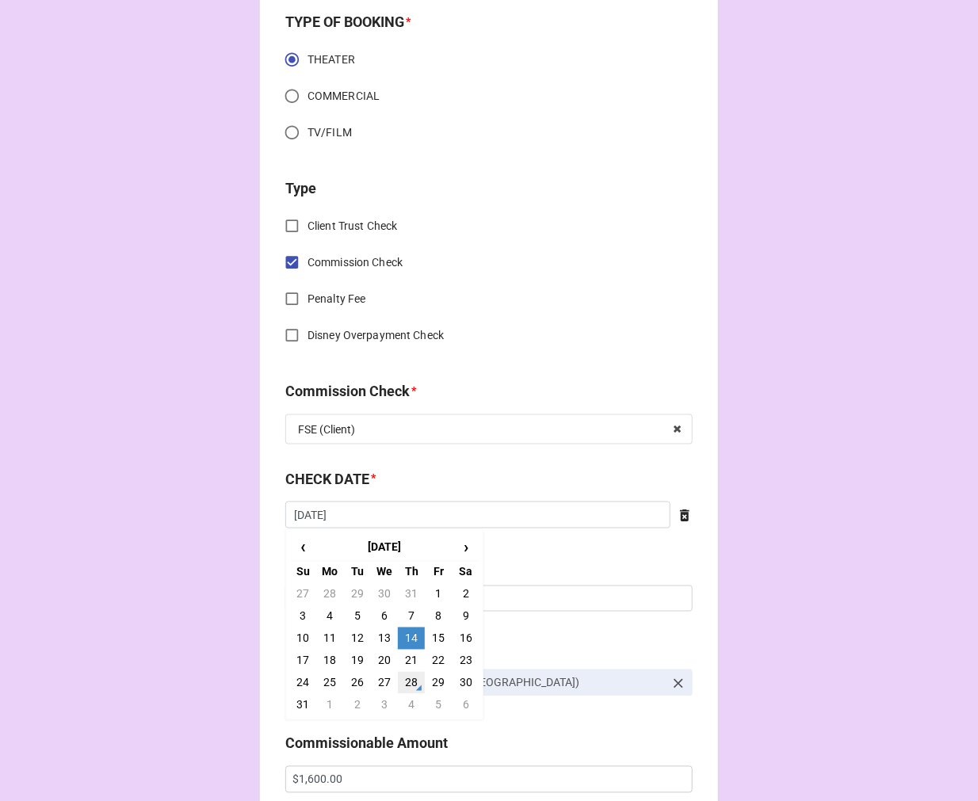
click at [409, 680] on td "28" at bounding box center [411, 683] width 27 height 22
type input "[DATE]"
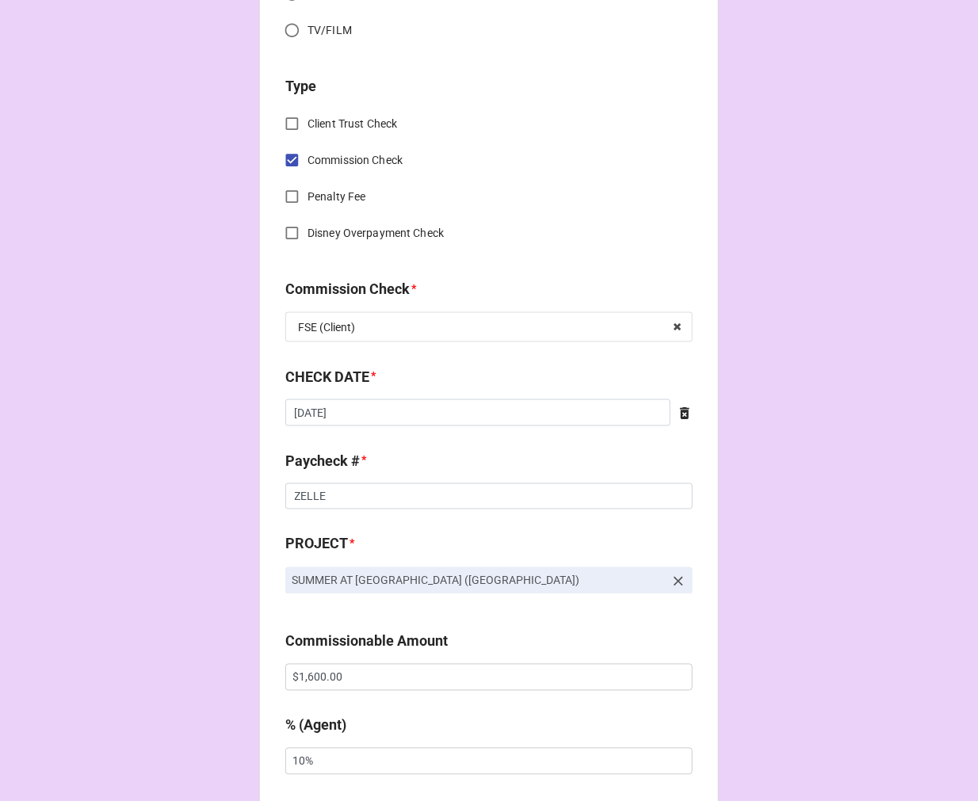
scroll to position [880, 0]
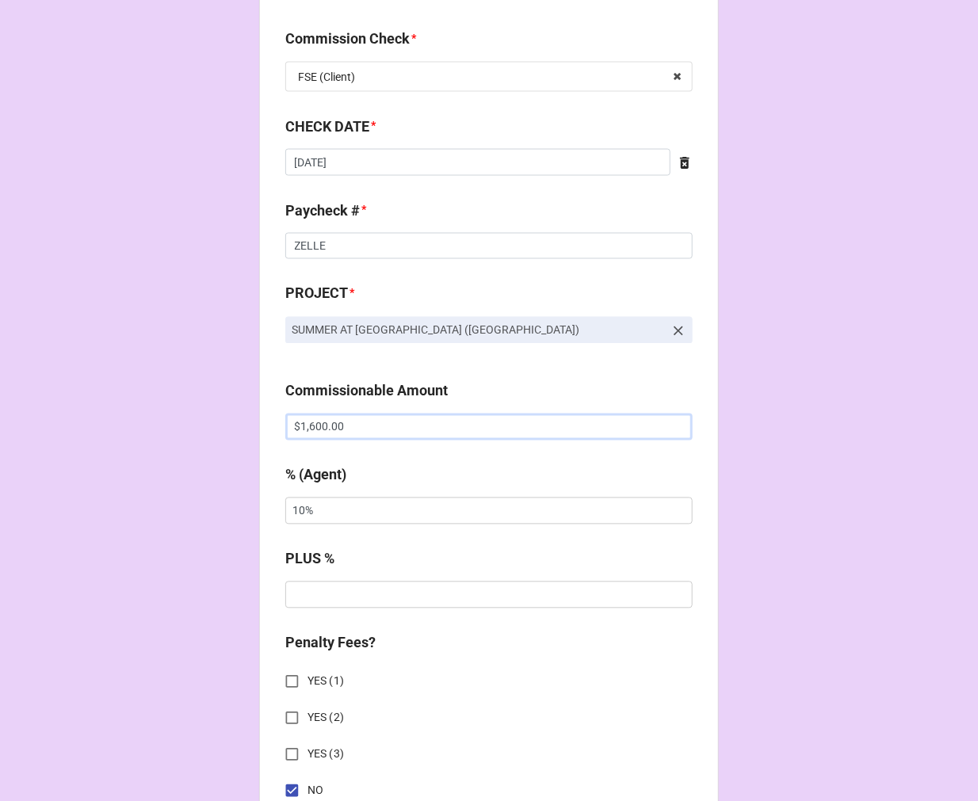
drag, startPoint x: 359, startPoint y: 424, endPoint x: 219, endPoint y: 424, distance: 139.4
click at [219, 424] on div "CHECK PROCESSING FORM Client * Emily Tazza Agent (from Client) Jen Agent * Jen …" at bounding box center [489, 437] width 978 height 2635
paste input "92"
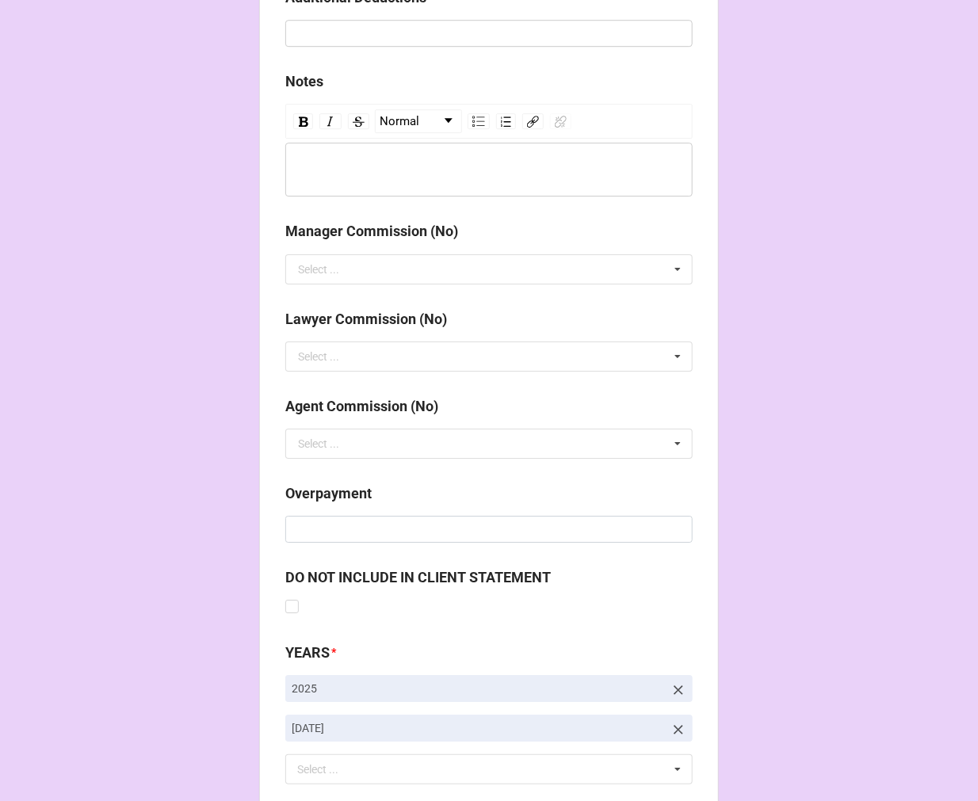
scroll to position [1760, 0]
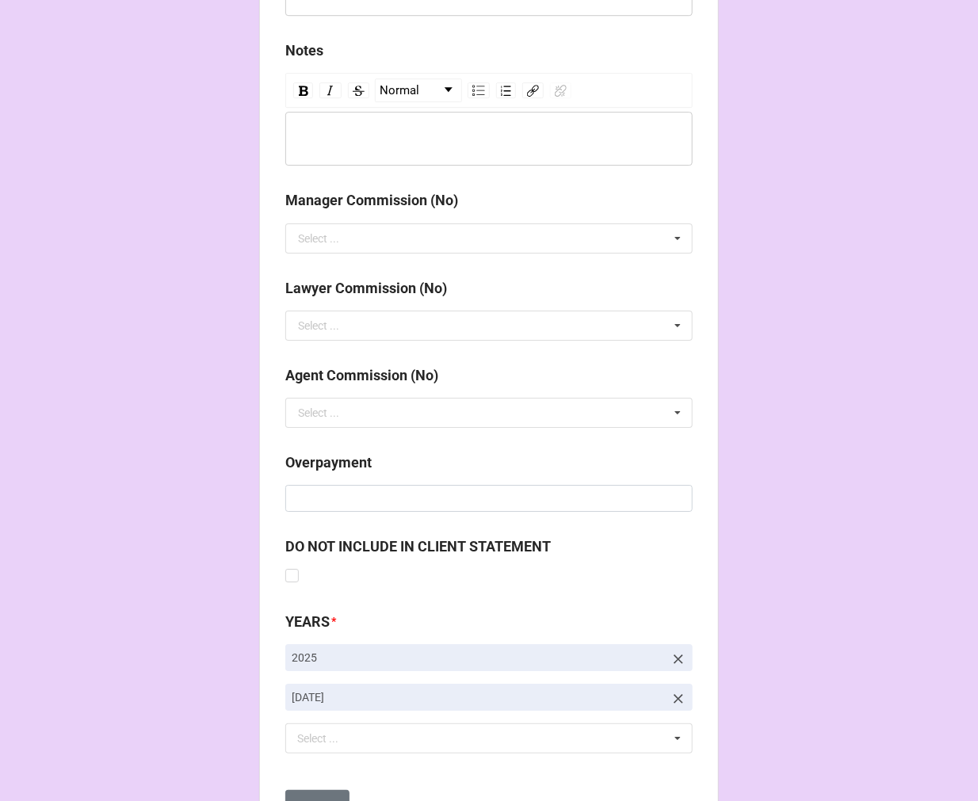
type input "$1,920.00"
click at [670, 700] on icon at bounding box center [678, 699] width 16 height 16
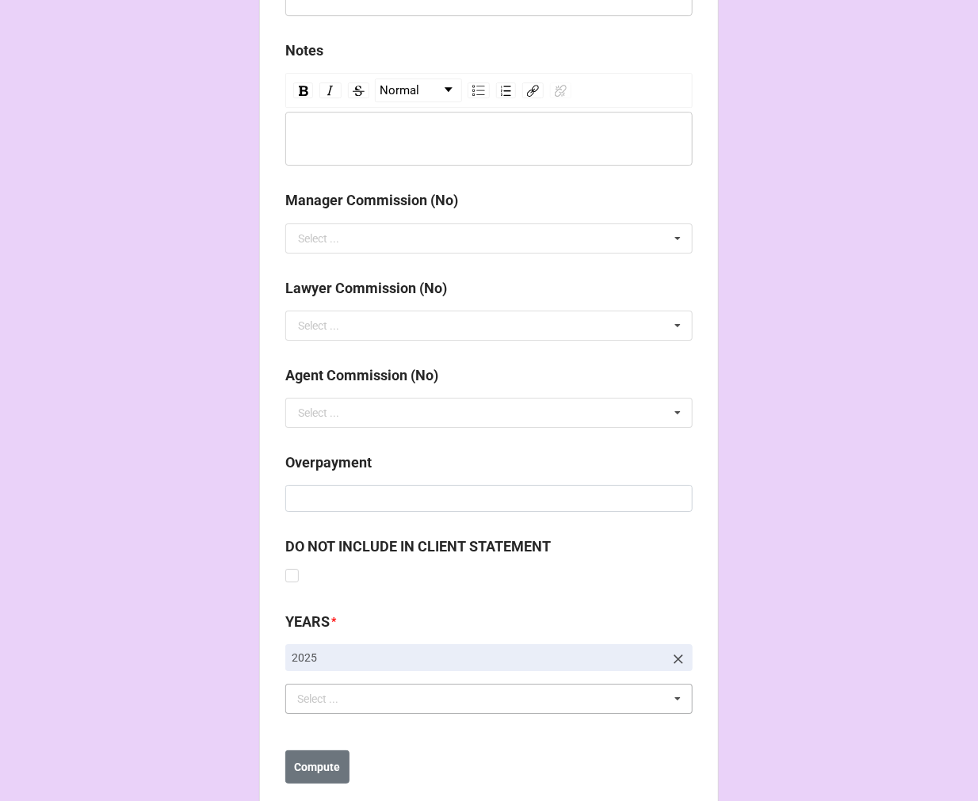
click at [364, 696] on div "Select ... No results found." at bounding box center [488, 699] width 407 height 30
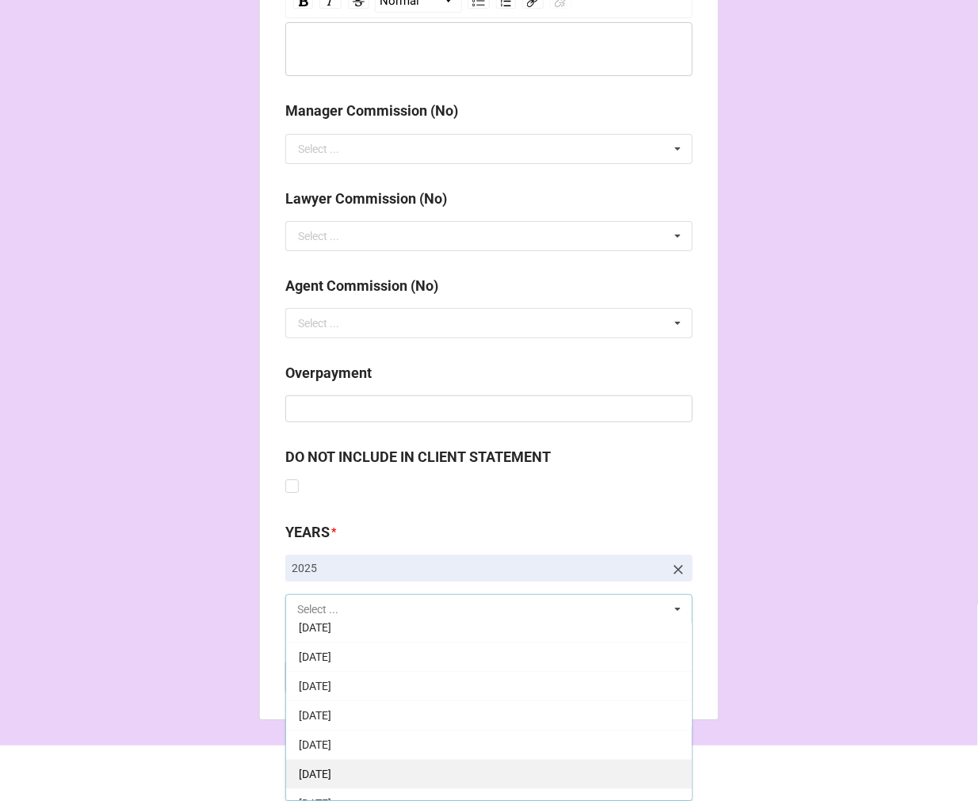
scroll to position [176, 0]
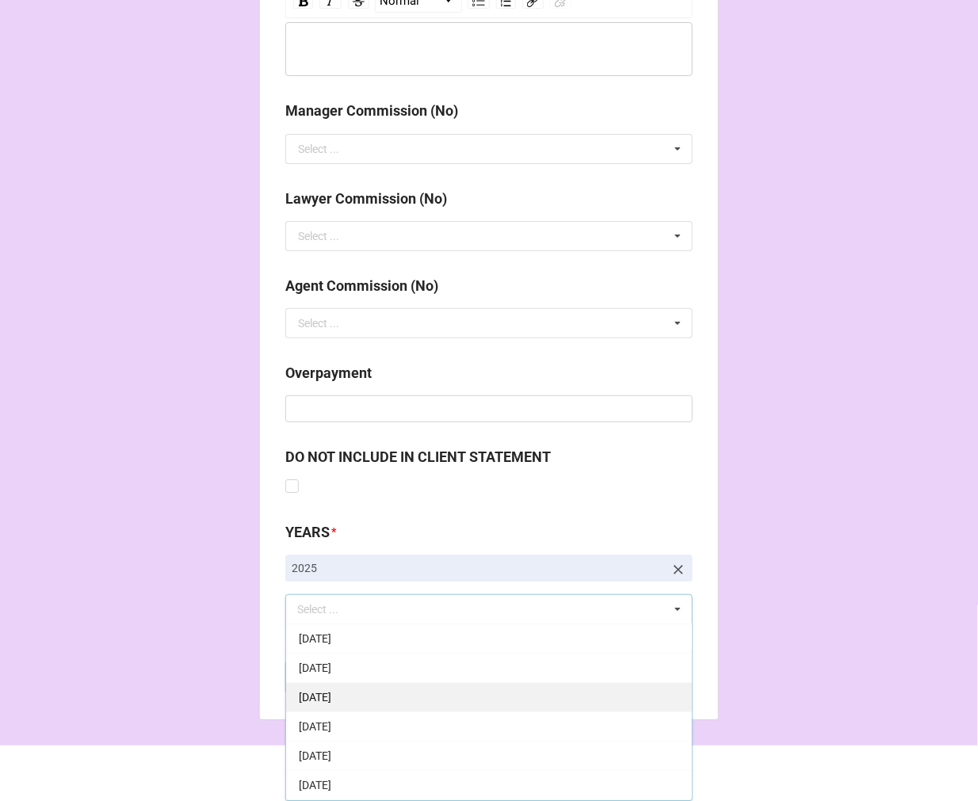
drag, startPoint x: 394, startPoint y: 699, endPoint x: 441, endPoint y: 693, distance: 47.9
click at [394, 698] on div "9-September 2025" at bounding box center [489, 696] width 406 height 29
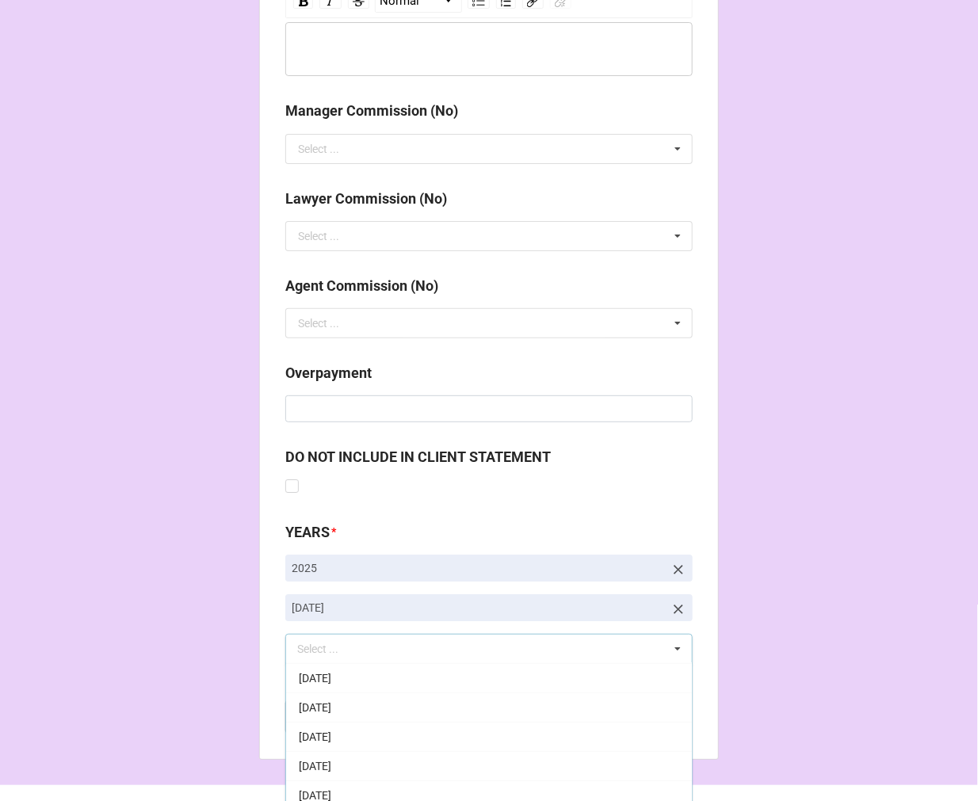
drag, startPoint x: 758, startPoint y: 561, endPoint x: 642, endPoint y: 635, distance: 137.8
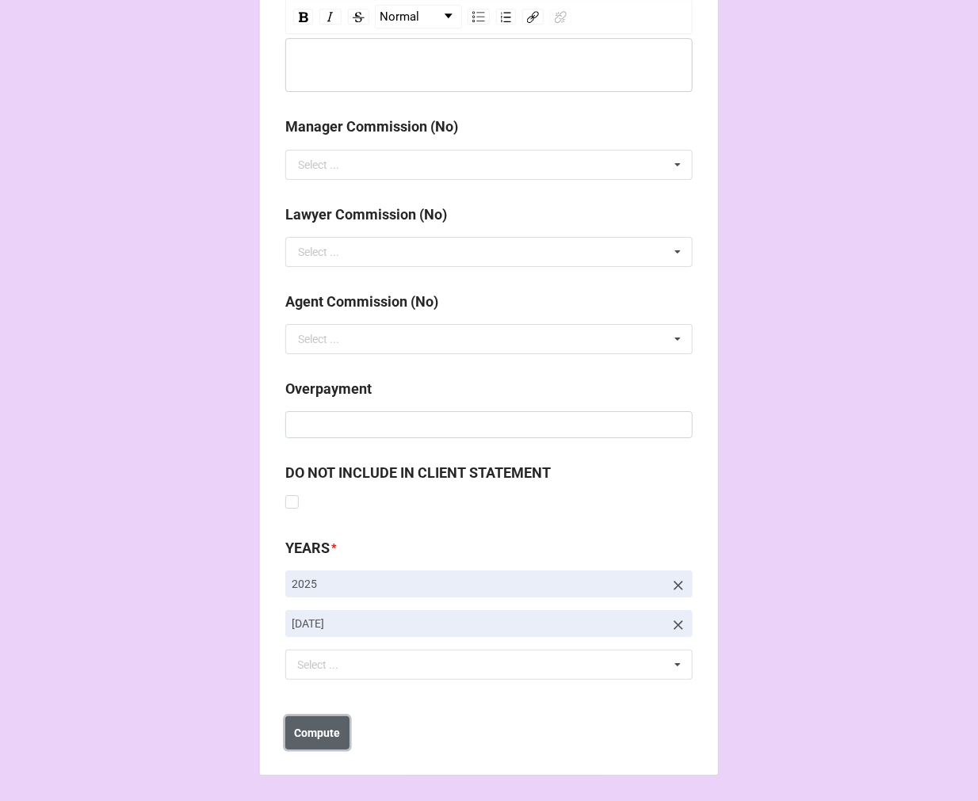
click at [303, 735] on b "Compute" at bounding box center [318, 733] width 46 height 17
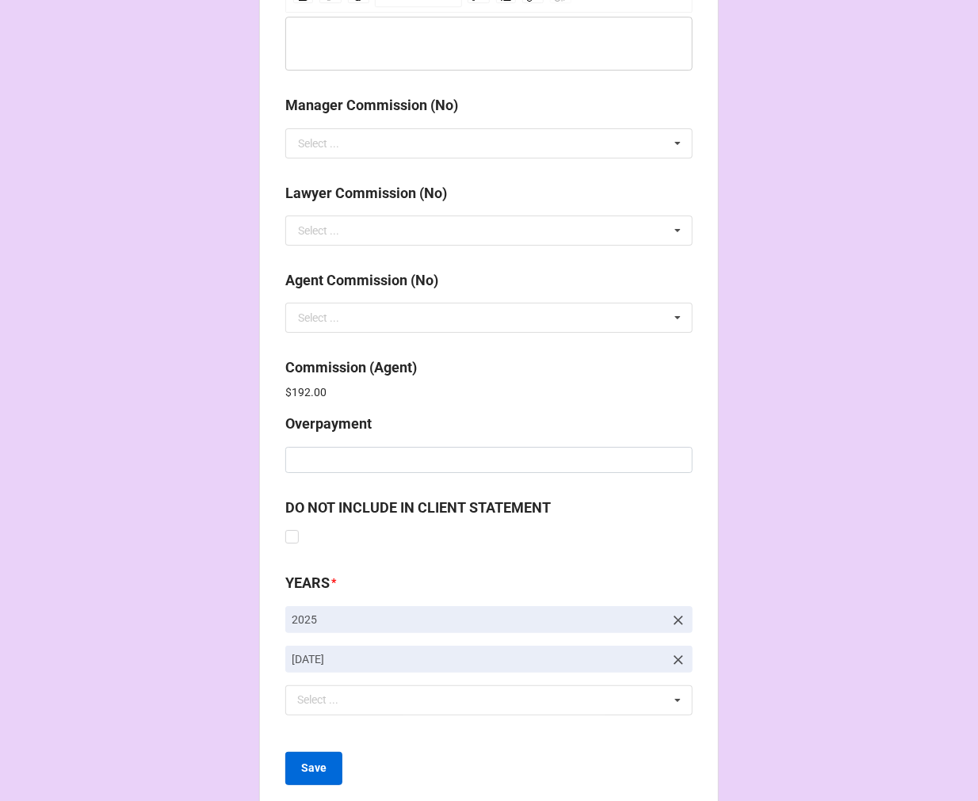
scroll to position [1890, 0]
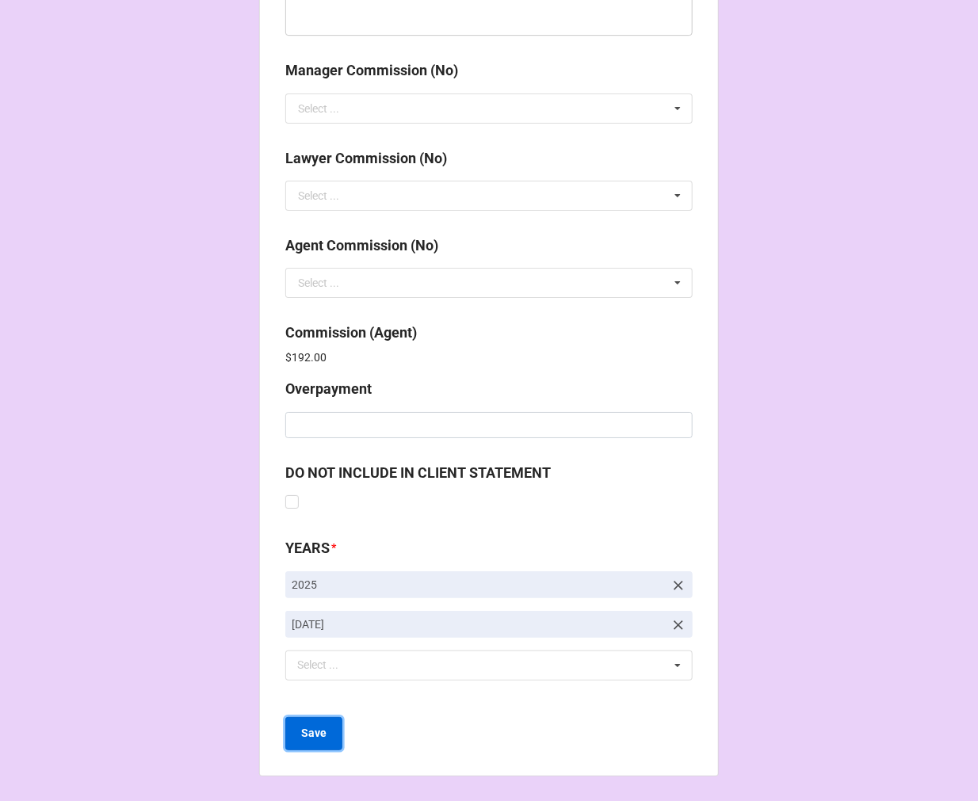
click at [317, 729] on b "Save" at bounding box center [313, 733] width 25 height 17
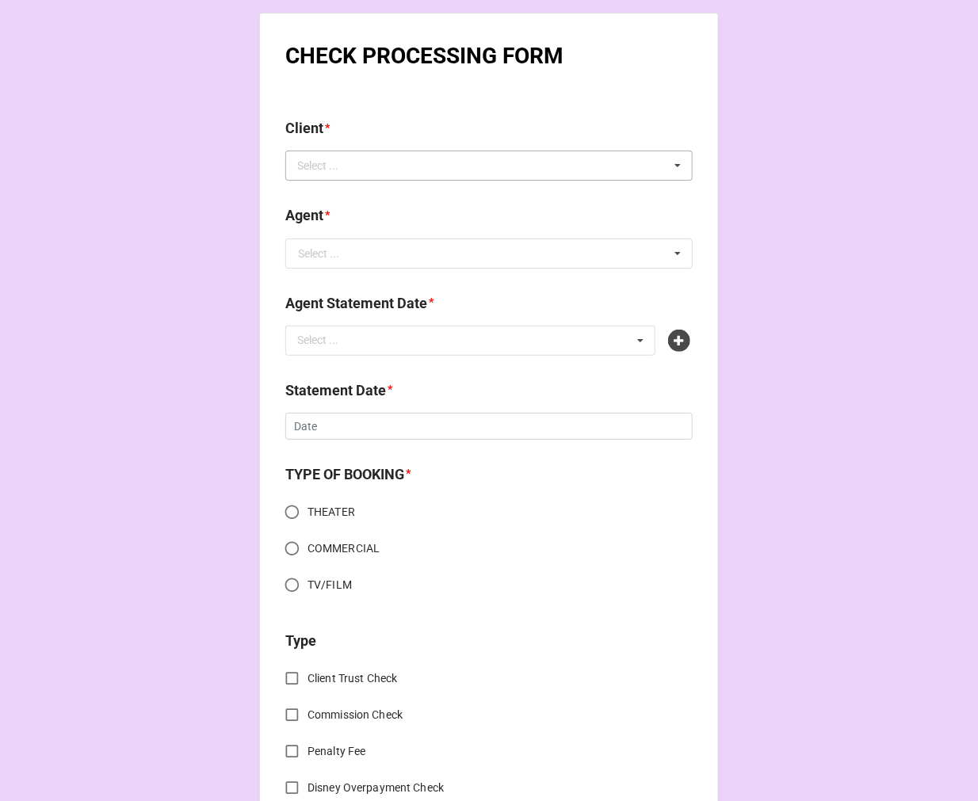
click at [387, 168] on div "Select ... No results found." at bounding box center [488, 166] width 407 height 30
type input "[PERSON_NAME]"
click at [372, 189] on span "[PERSON_NAME] [PERSON_NAME]" at bounding box center [385, 195] width 172 height 13
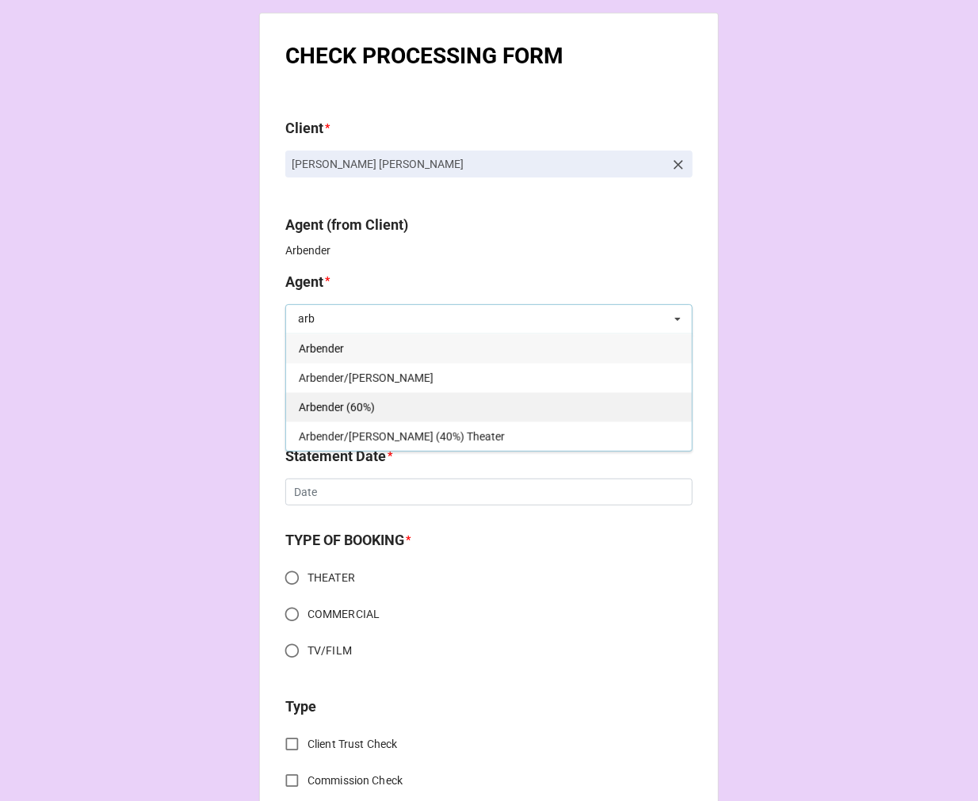
type input "arb"
click at [404, 394] on div "Arbender (60%)" at bounding box center [489, 406] width 406 height 29
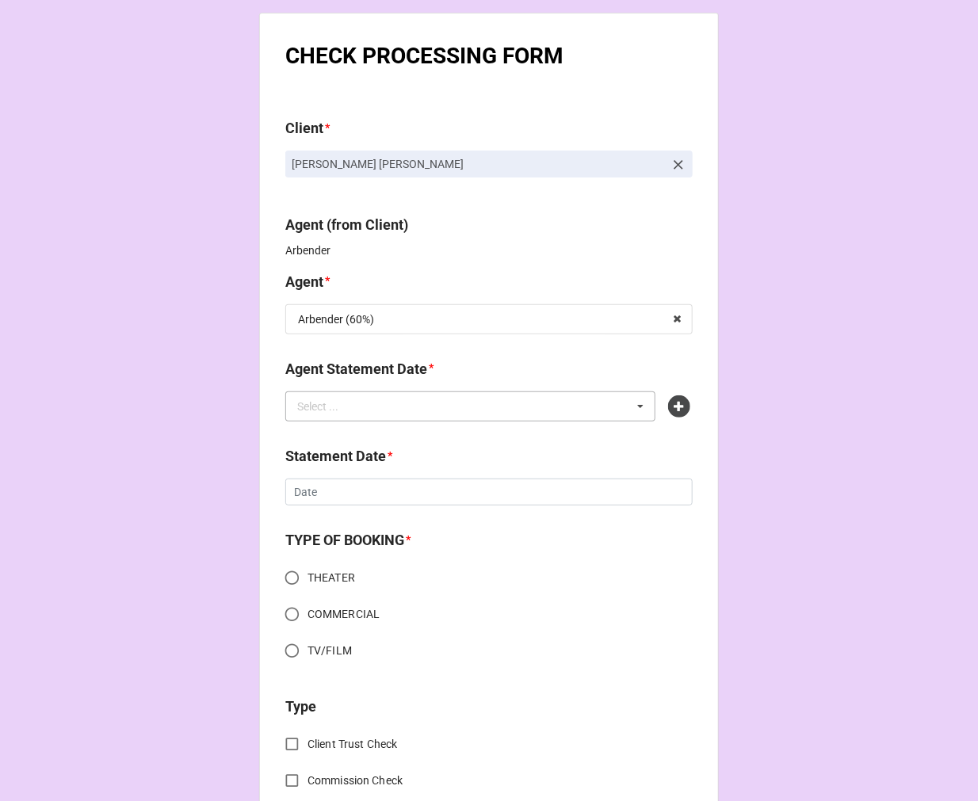
click at [401, 415] on div "Select ... No results found." at bounding box center [470, 406] width 370 height 30
type input "arb"
click at [377, 431] on span "[DATE] (ARBENDER)" at bounding box center [348, 435] width 99 height 13
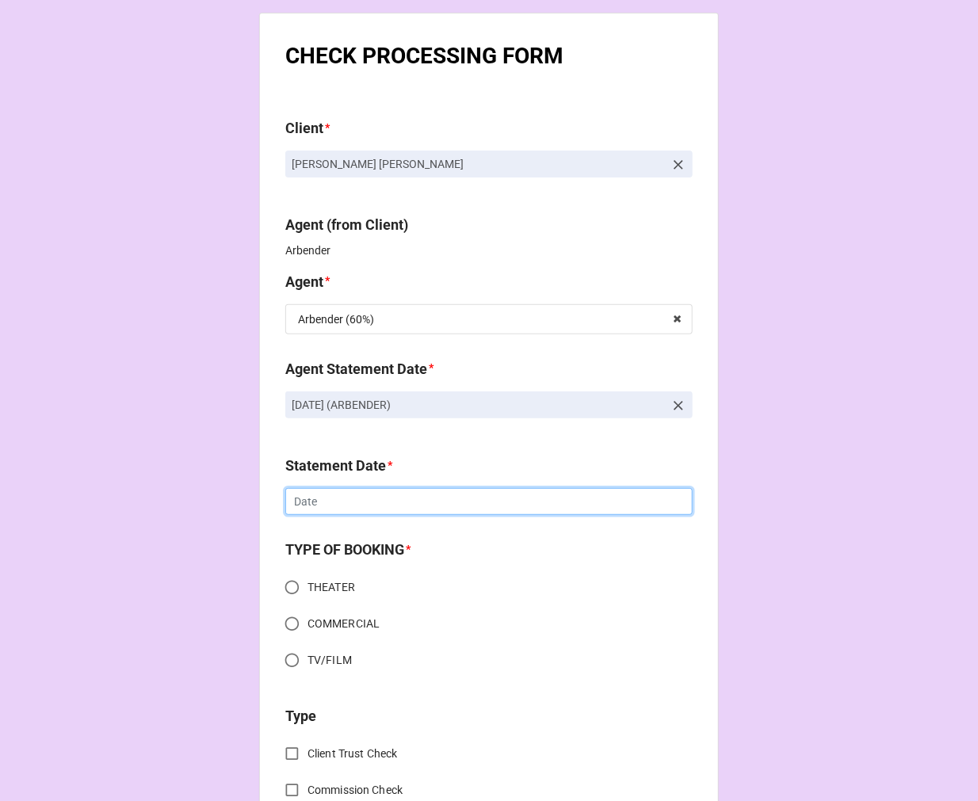
click at [329, 501] on input "text" at bounding box center [488, 501] width 407 height 27
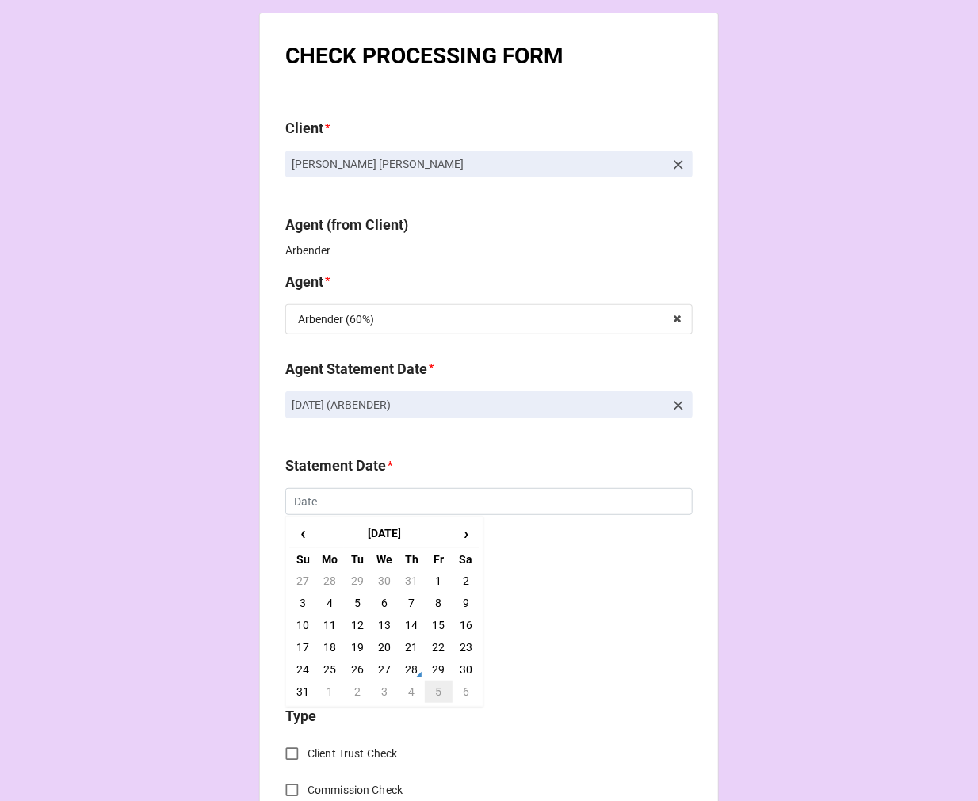
click at [438, 694] on td "5" at bounding box center [438, 692] width 27 height 22
type input "[DATE]"
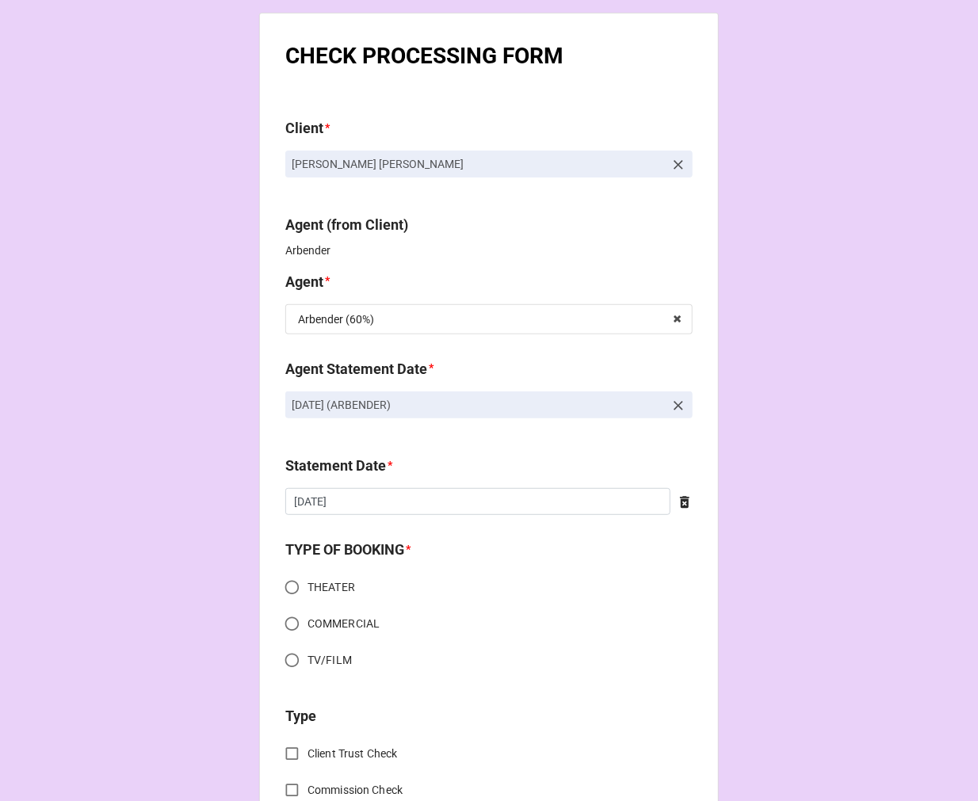
click at [281, 585] on input "THEATER" at bounding box center [291, 587] width 31 height 31
radio input "true"
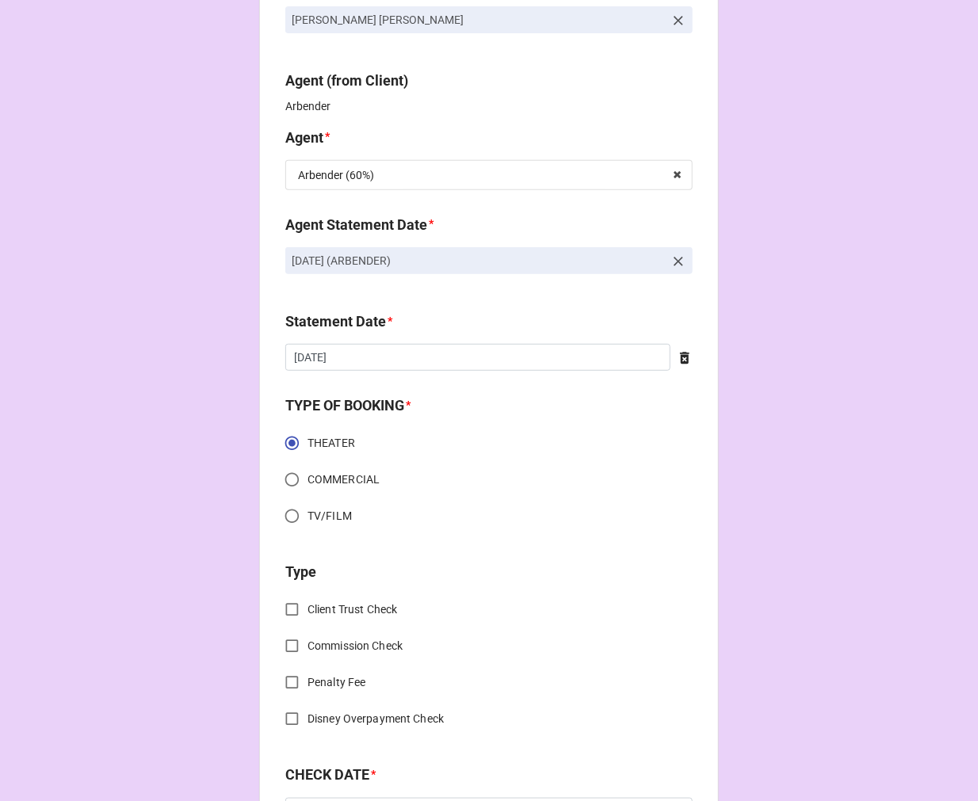
scroll to position [264, 0]
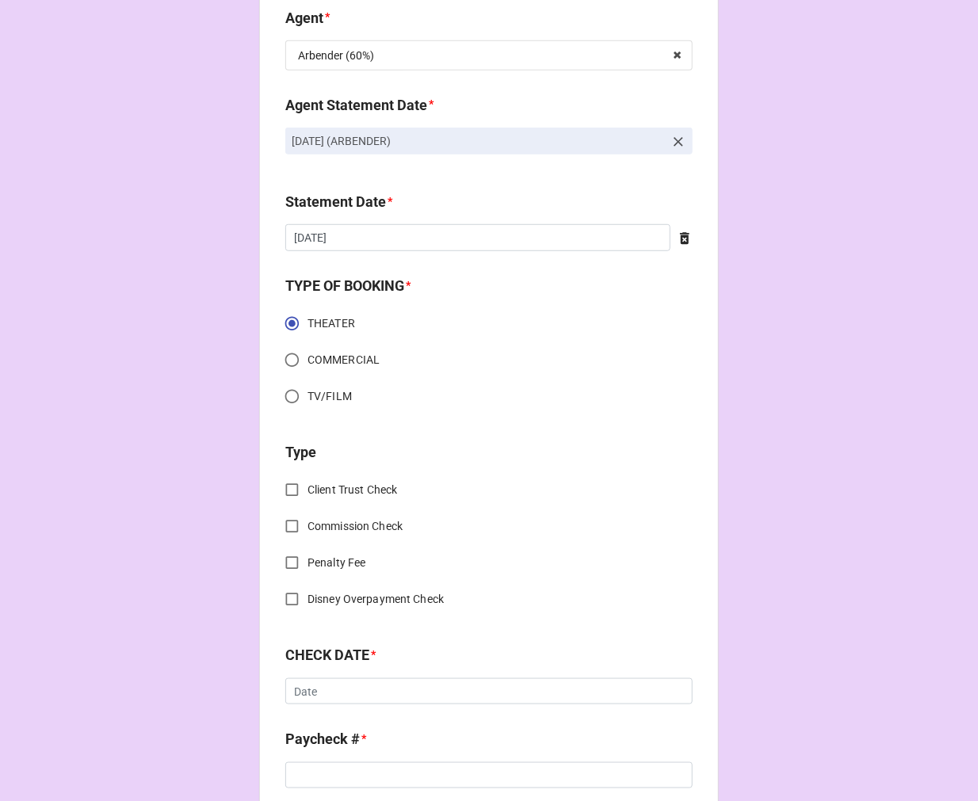
click at [279, 524] on input "Commission Check" at bounding box center [291, 526] width 31 height 31
checkbox input "true"
click at [276, 394] on input "TV/FILM" at bounding box center [291, 396] width 31 height 31
radio input "true"
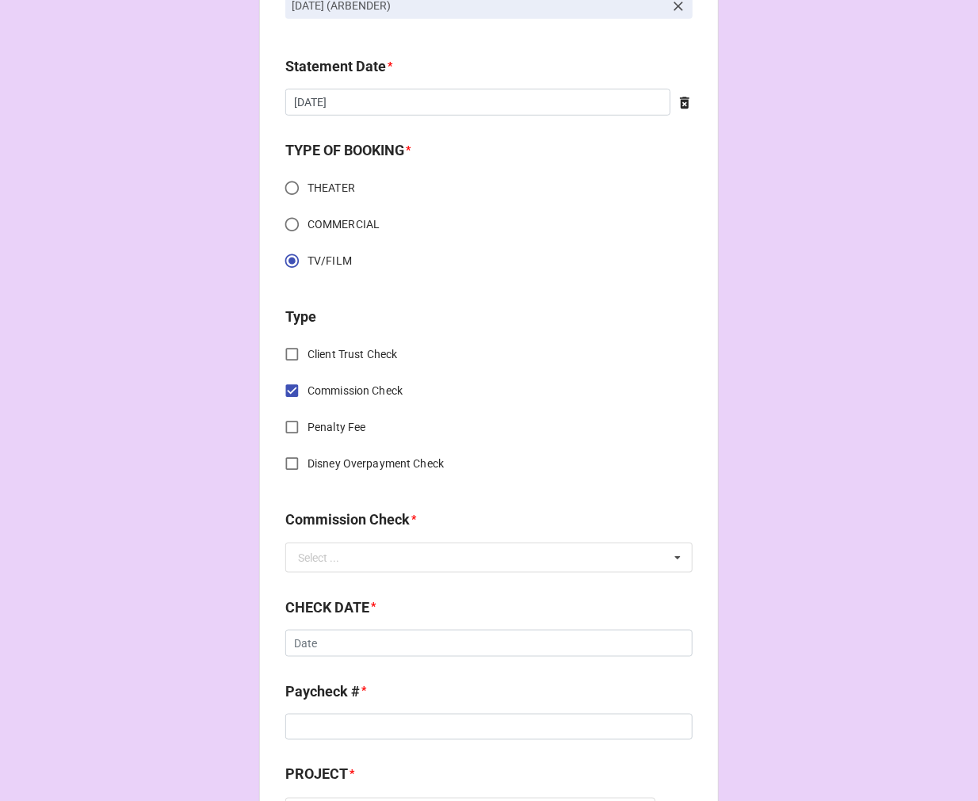
scroll to position [616, 0]
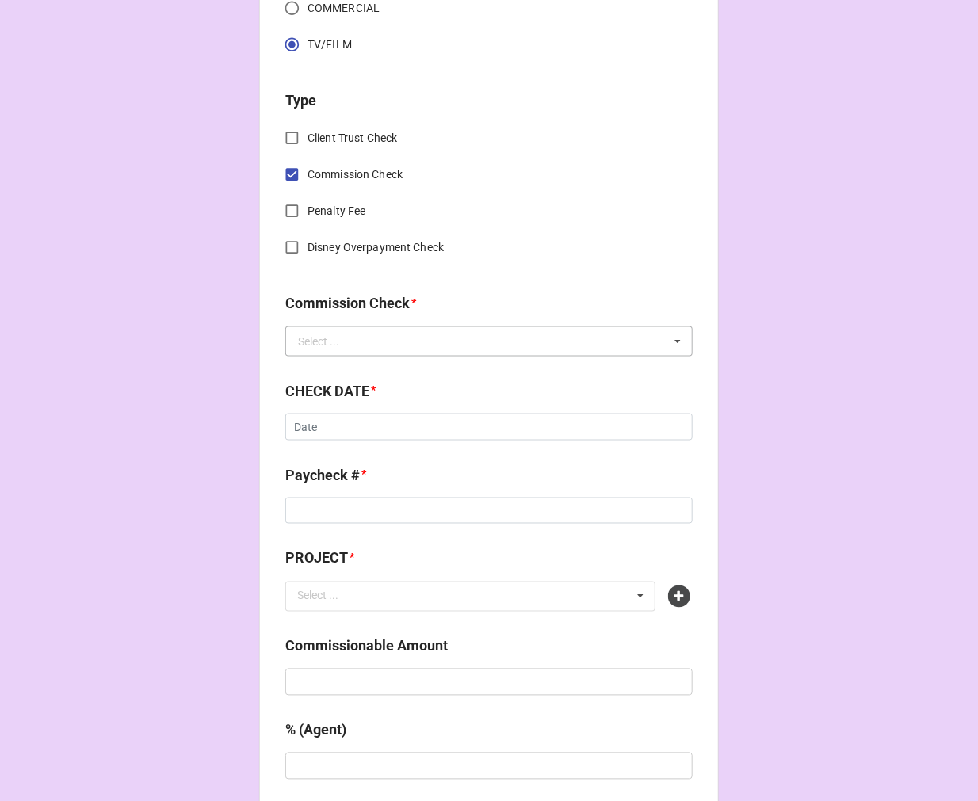
click at [322, 345] on div "Select ..." at bounding box center [318, 341] width 41 height 11
click at [320, 365] on span "FSE (Client)" at bounding box center [327, 370] width 57 height 13
click at [391, 429] on input "text" at bounding box center [488, 427] width 407 height 27
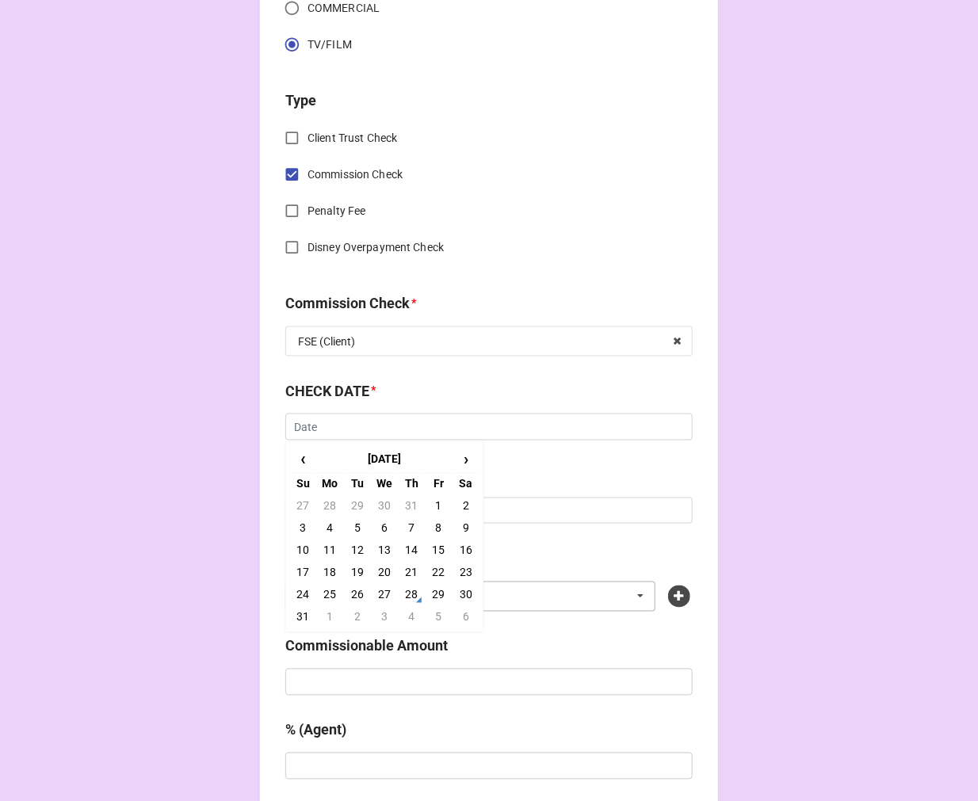
click at [407, 592] on td "28" at bounding box center [411, 595] width 27 height 22
type input "8/28/2025"
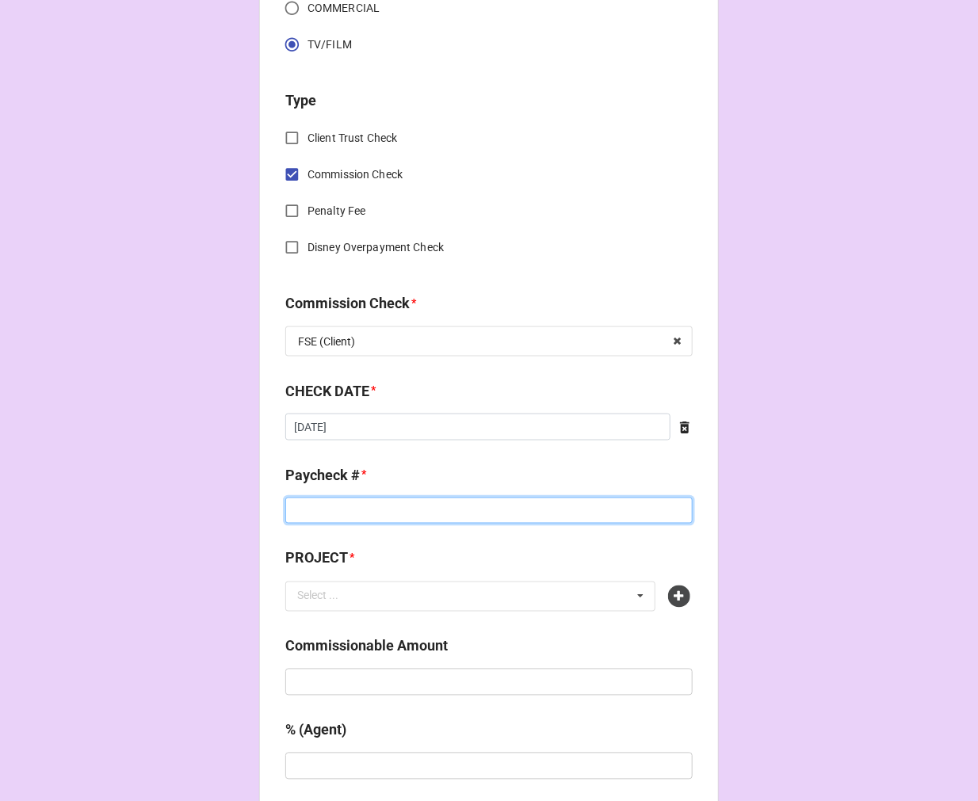
click at [342, 512] on input at bounding box center [488, 511] width 407 height 27
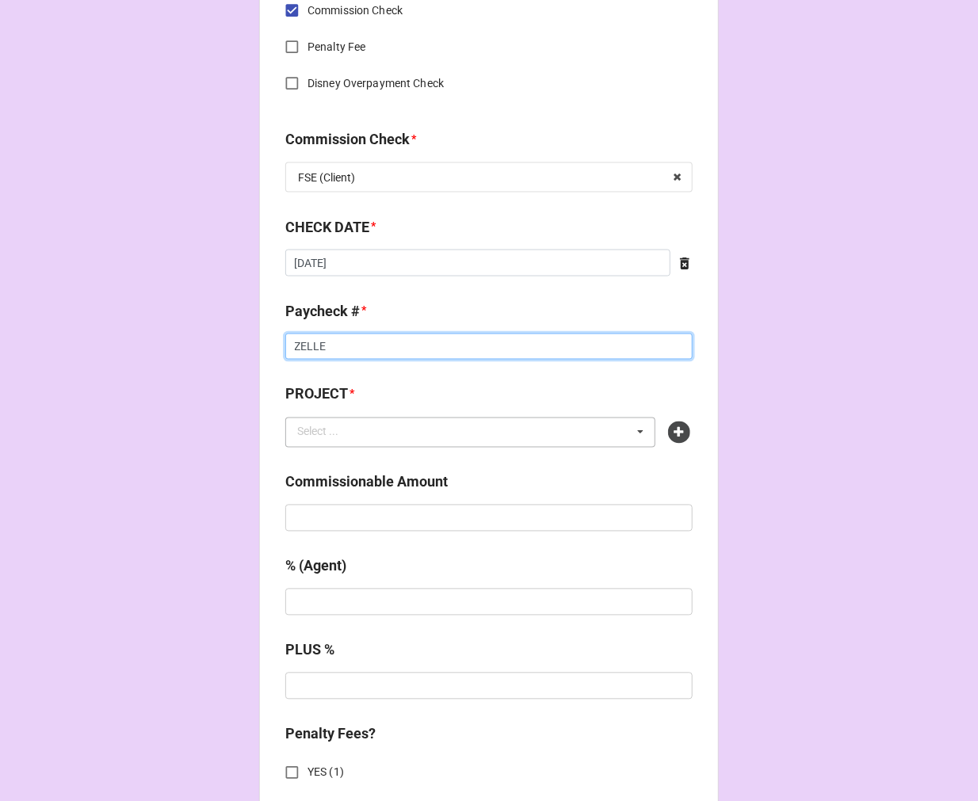
scroll to position [792, 0]
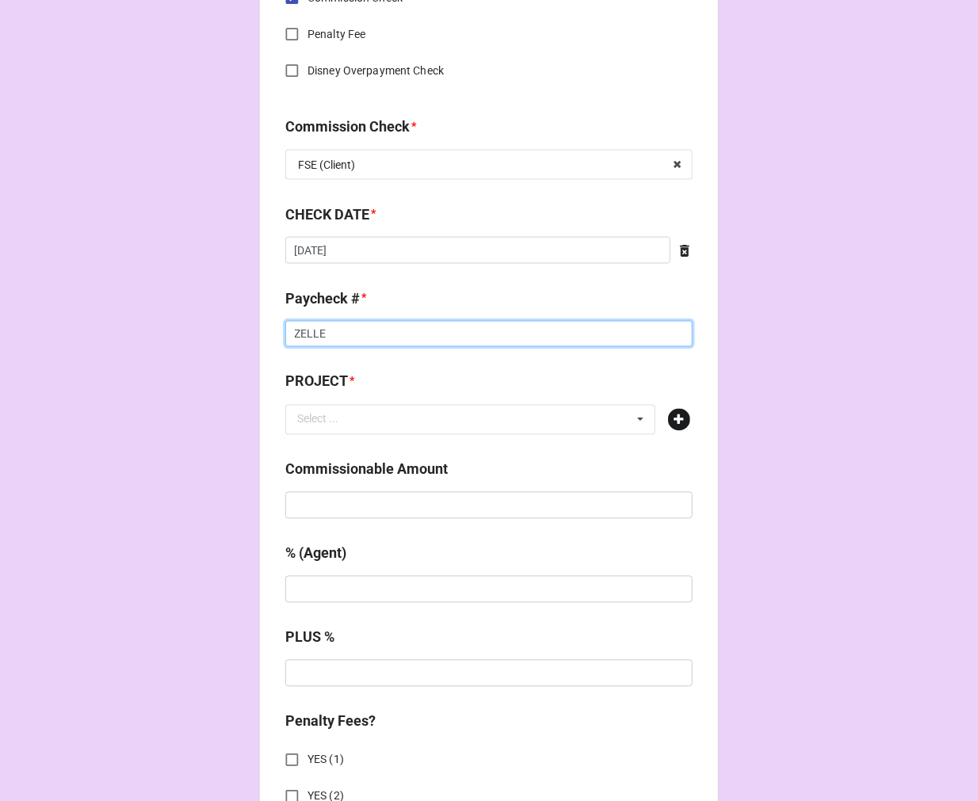
type input "ZELLE"
click at [673, 418] on icon at bounding box center [679, 420] width 22 height 22
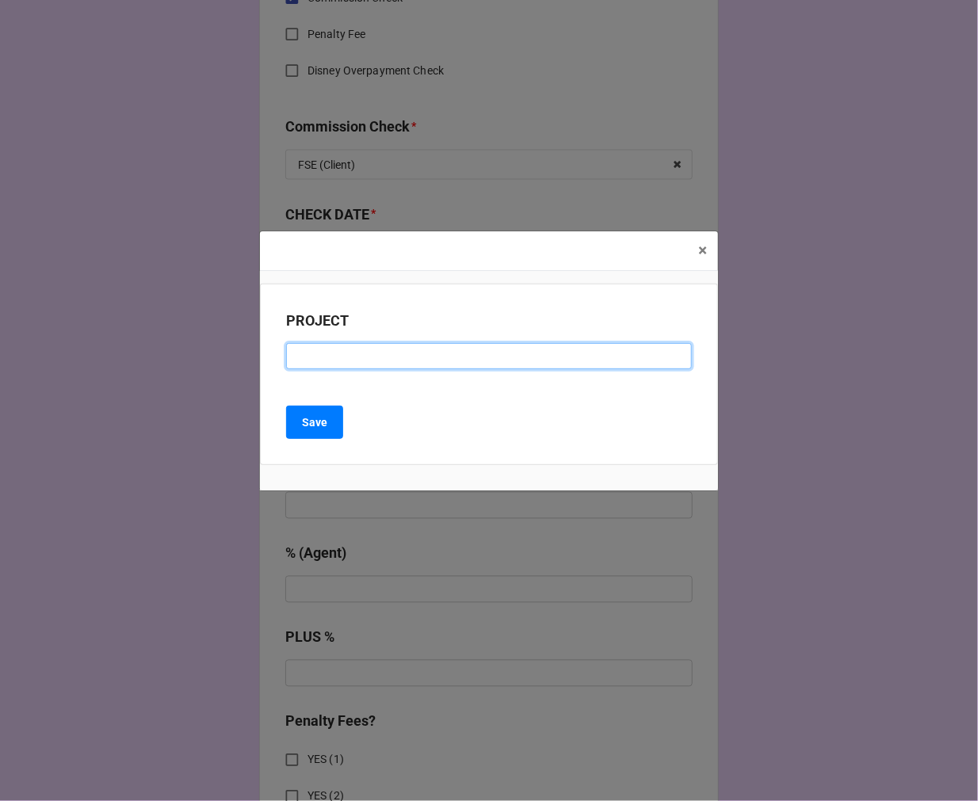
click at [390, 353] on input at bounding box center [489, 356] width 406 height 27
paste input "249"
click at [307, 360] on input "249" at bounding box center [489, 356] width 406 height 27
drag, startPoint x: 307, startPoint y: 360, endPoint x: 410, endPoint y: 295, distance: 122.9
click at [309, 353] on input "249" at bounding box center [489, 356] width 406 height 27
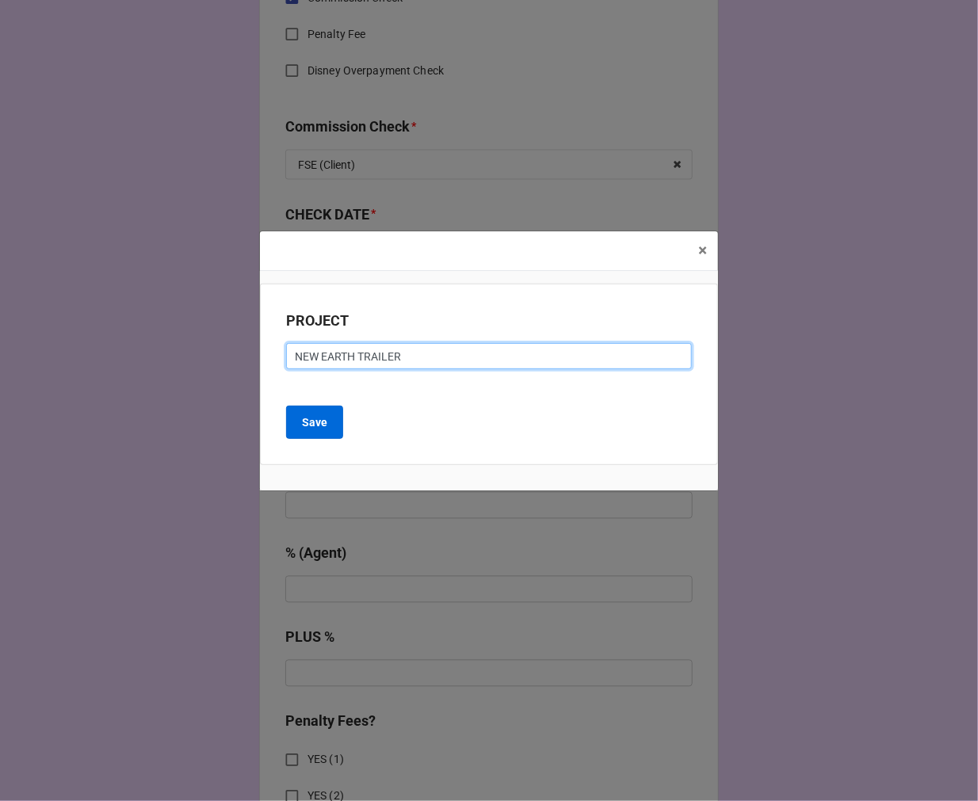
type input "NEW EARTH TRAILER"
click at [303, 430] on b "Save" at bounding box center [314, 422] width 25 height 17
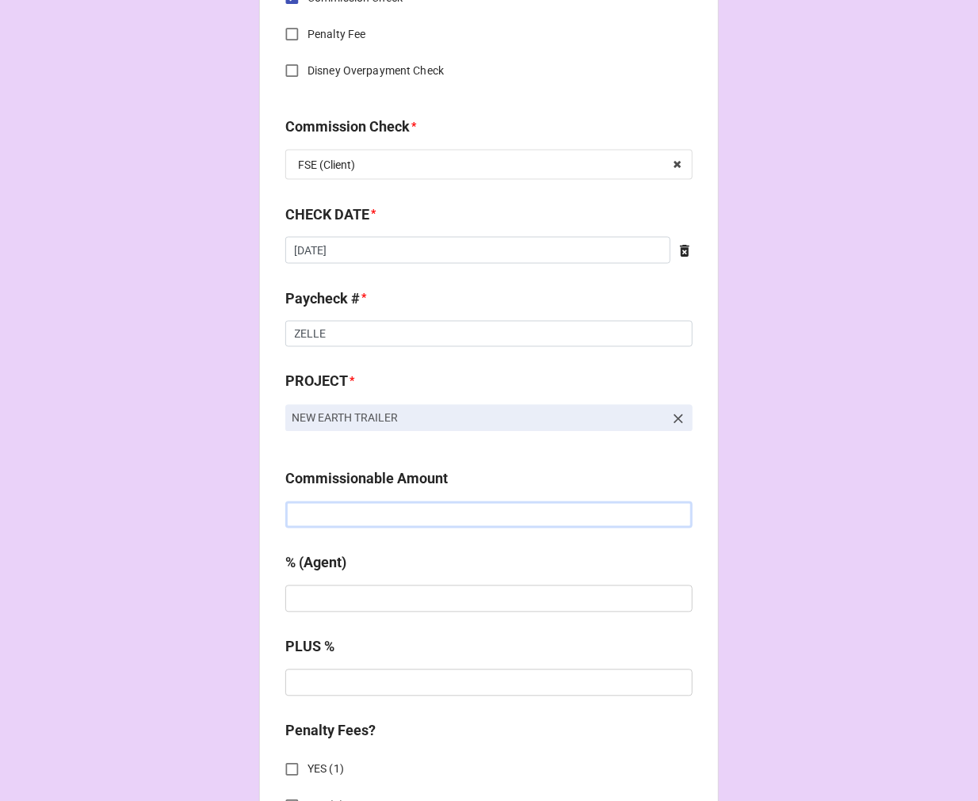
click at [368, 515] on input "text" at bounding box center [488, 514] width 407 height 27
paste input "$249.00"
type input "$249.00"
click at [357, 601] on input "text" at bounding box center [488, 598] width 407 height 27
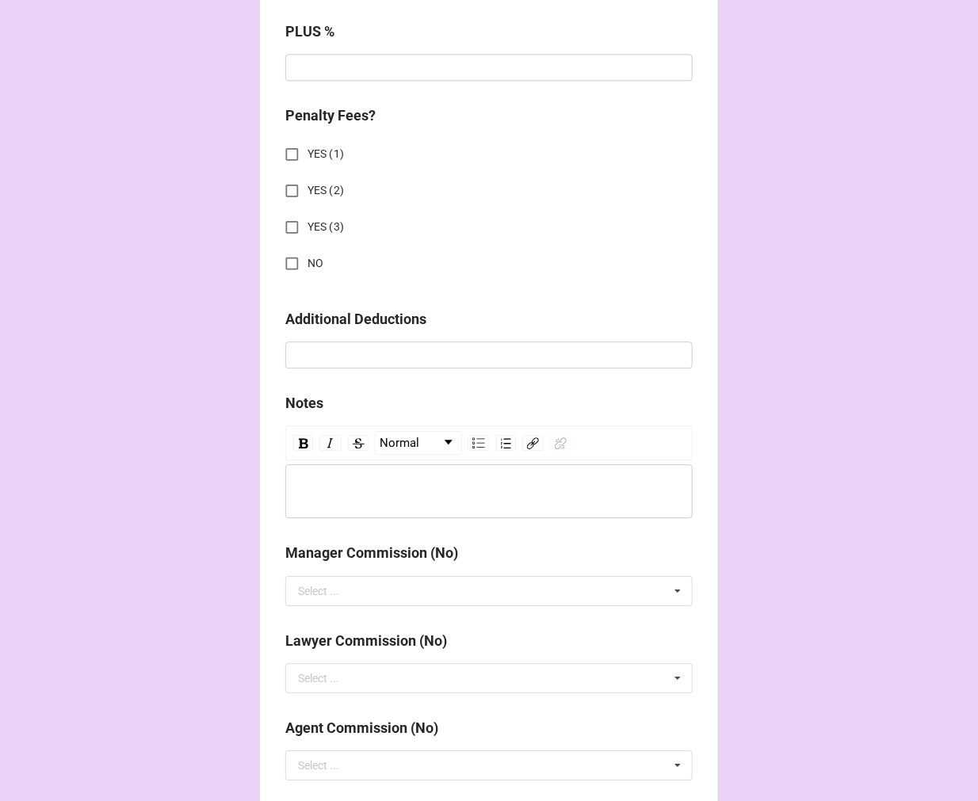
type input "10%"
click at [293, 258] on input "NO" at bounding box center [291, 263] width 31 height 31
checkbox input "true"
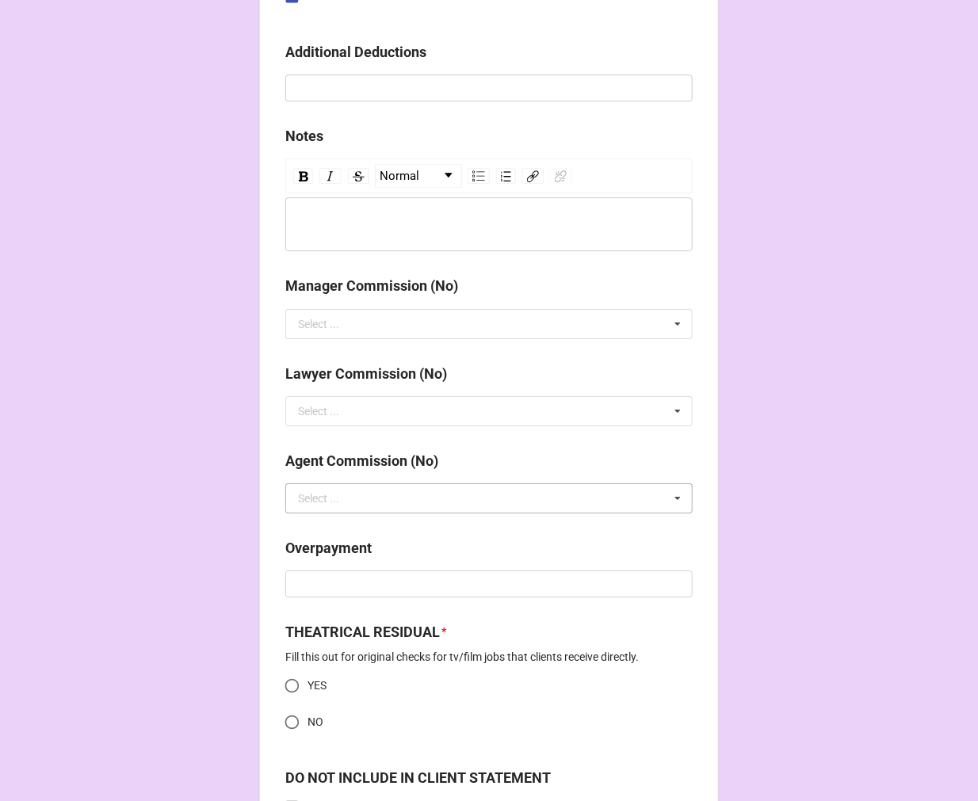
scroll to position [1901, 0]
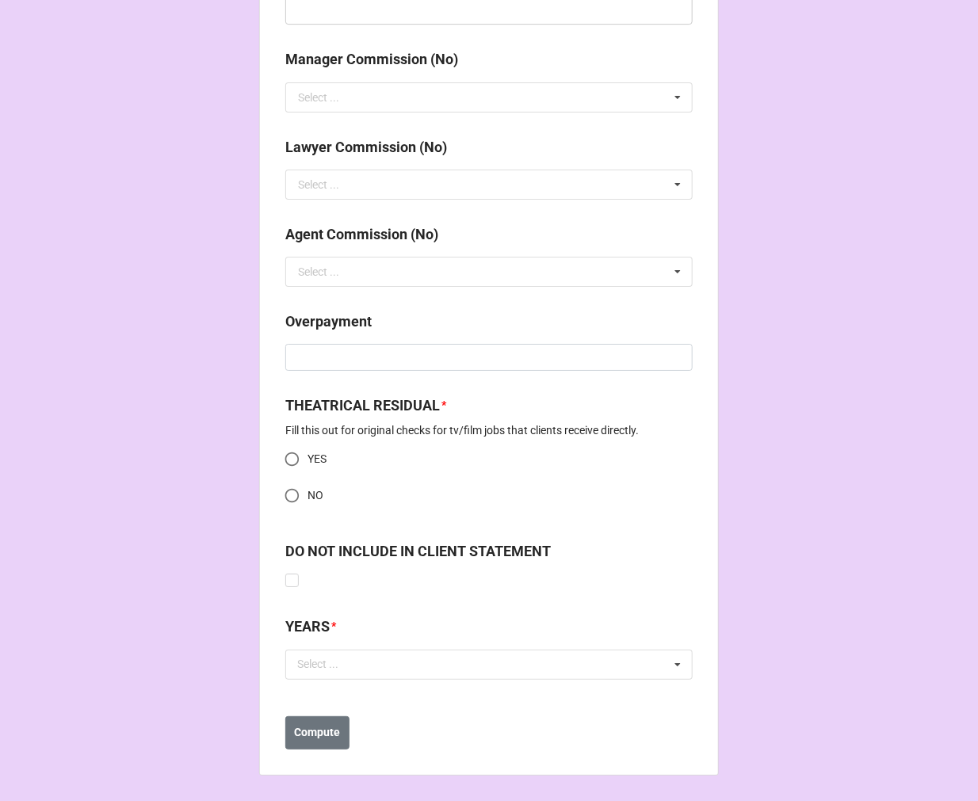
drag, startPoint x: 288, startPoint y: 497, endPoint x: 352, endPoint y: 616, distance: 135.8
click at [287, 497] on input "NO" at bounding box center [291, 495] width 31 height 31
radio input "true"
click at [351, 661] on div "Select ..." at bounding box center [327, 664] width 68 height 18
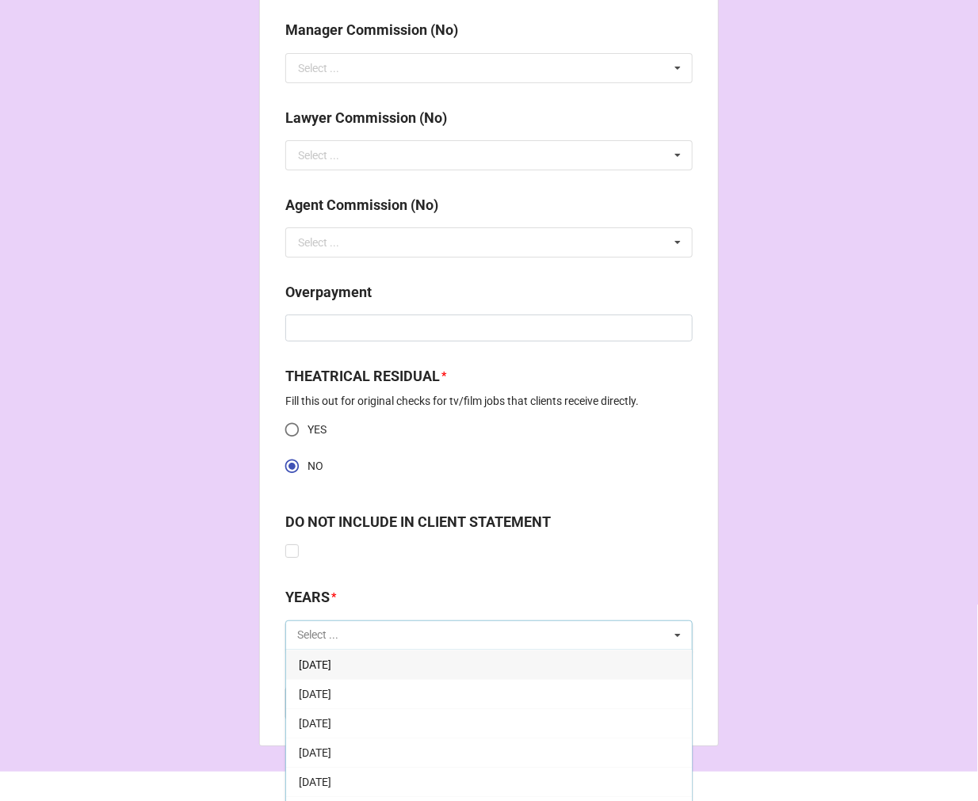
scroll to position [1957, 0]
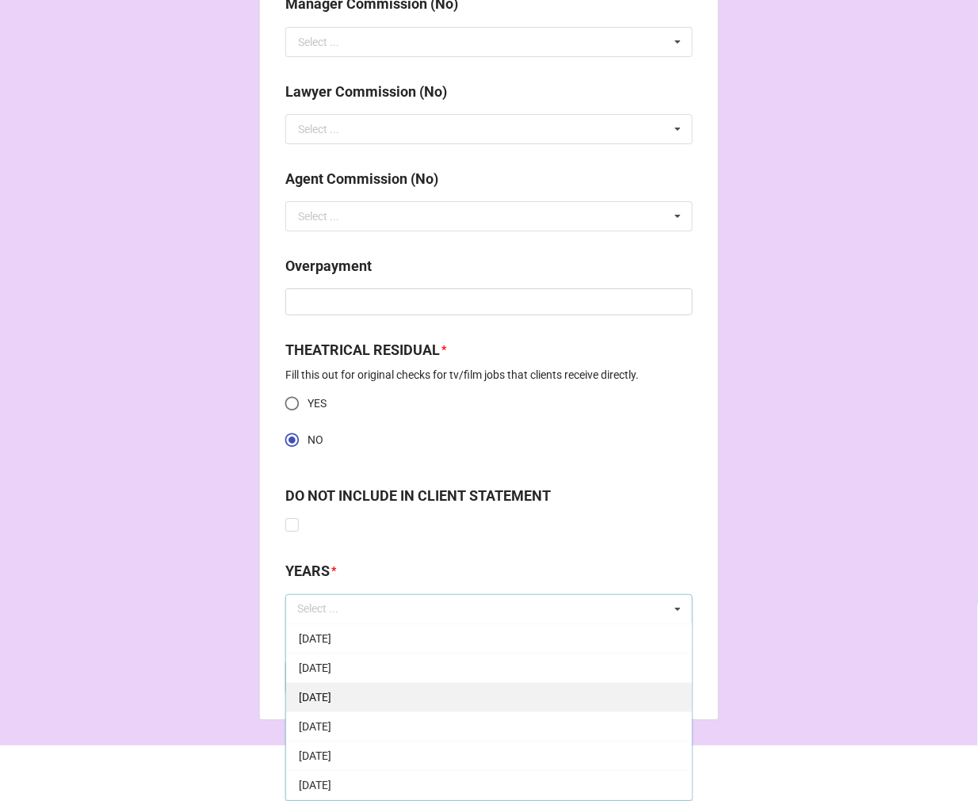
click at [401, 698] on div "[DATE]" at bounding box center [489, 696] width 406 height 29
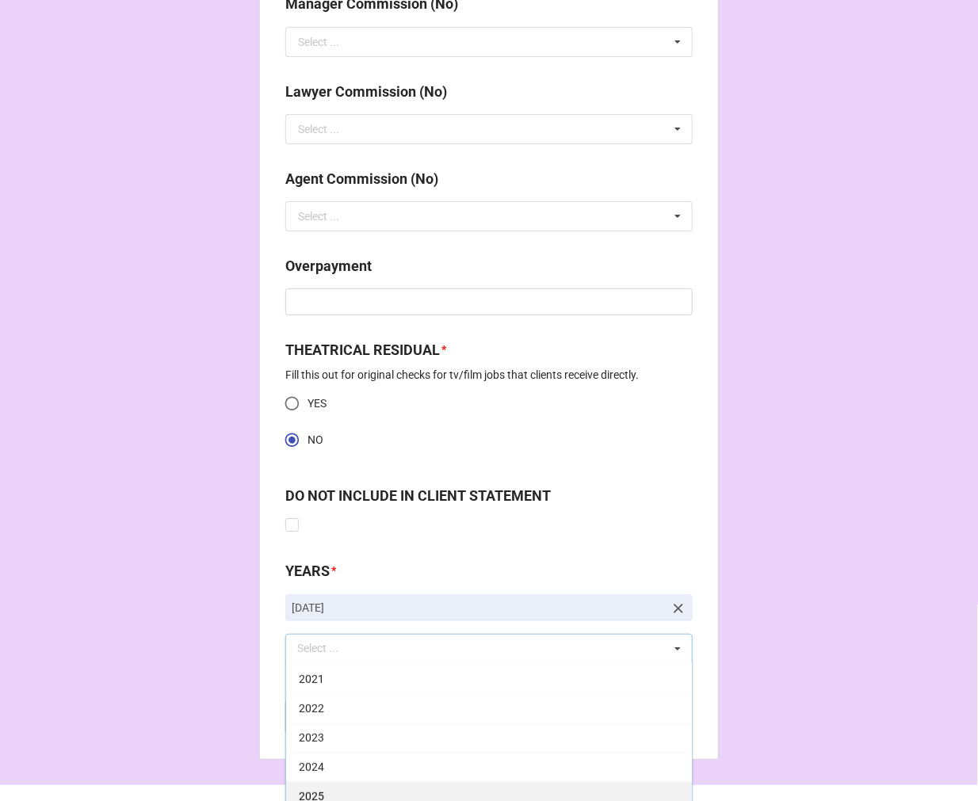
click at [371, 788] on div "2025" at bounding box center [489, 795] width 406 height 29
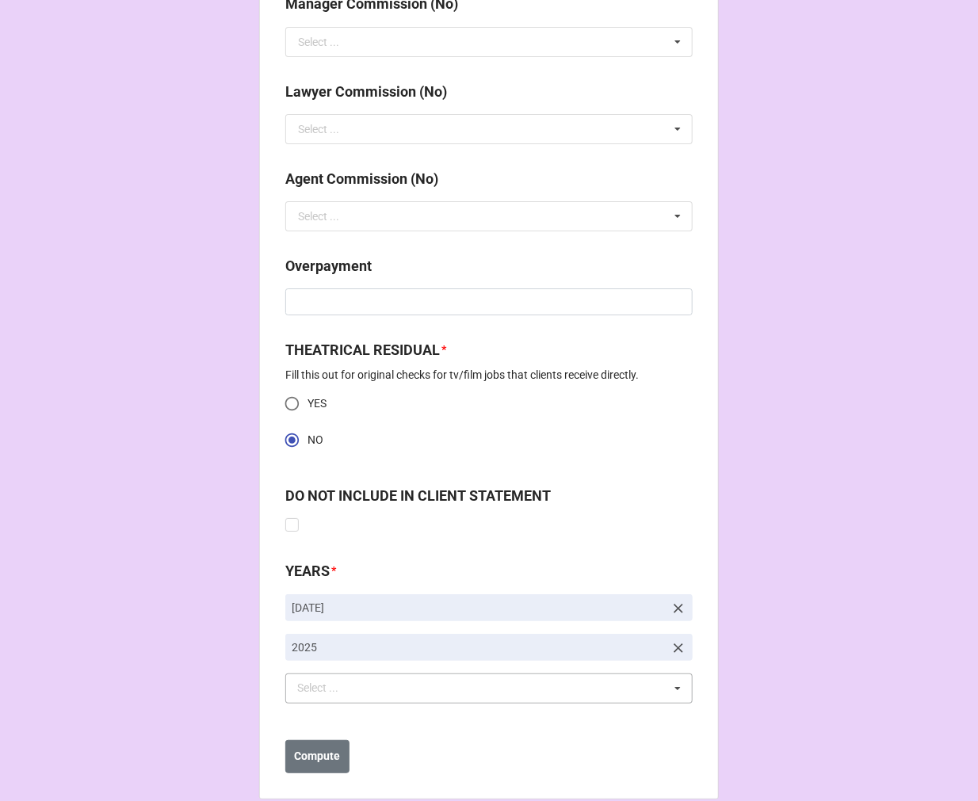
drag, startPoint x: 809, startPoint y: 537, endPoint x: 421, endPoint y: 701, distance: 421.4
click at [342, 741] on button "Compute" at bounding box center [317, 756] width 64 height 33
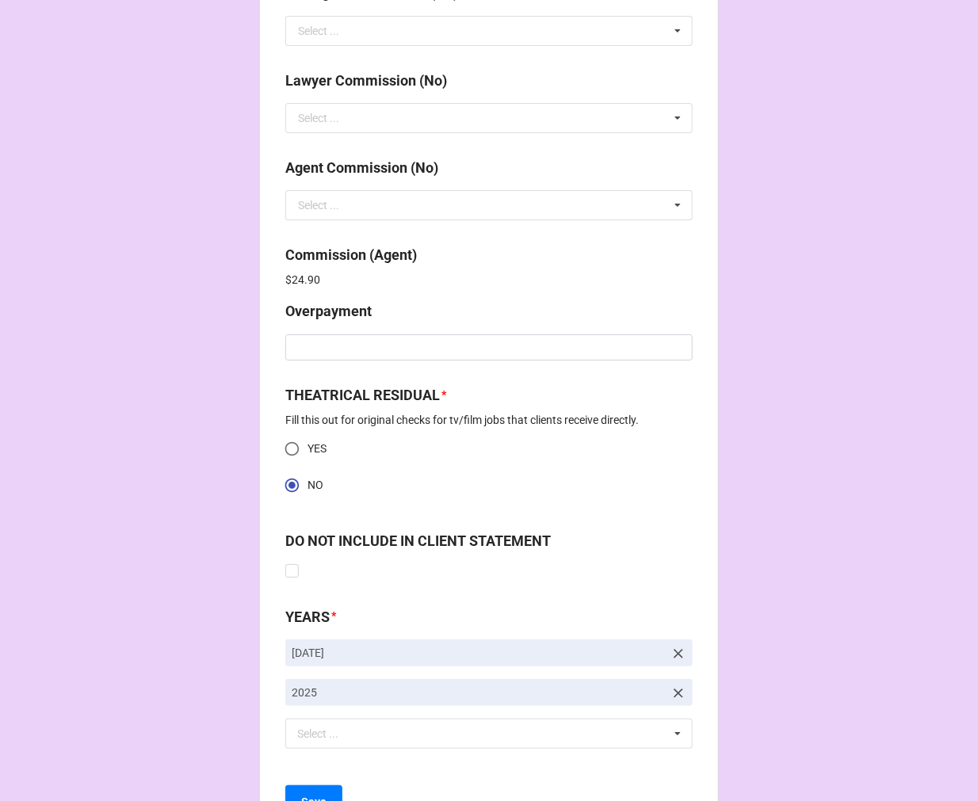
scroll to position [2037, 0]
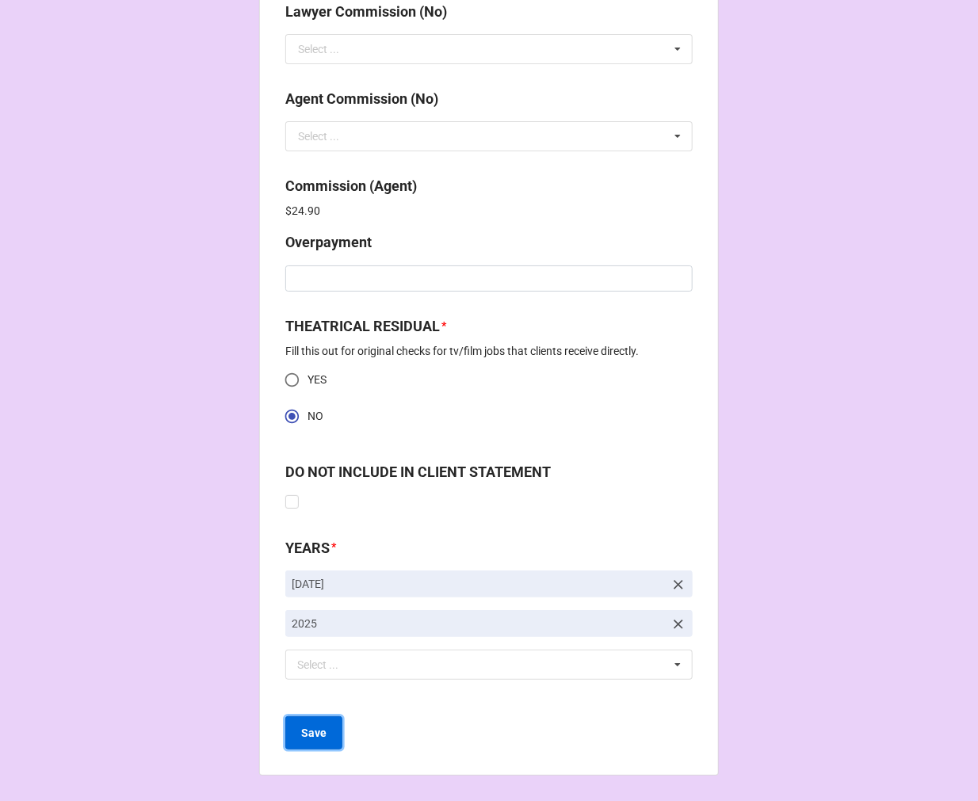
click at [318, 730] on b "Save" at bounding box center [313, 733] width 25 height 17
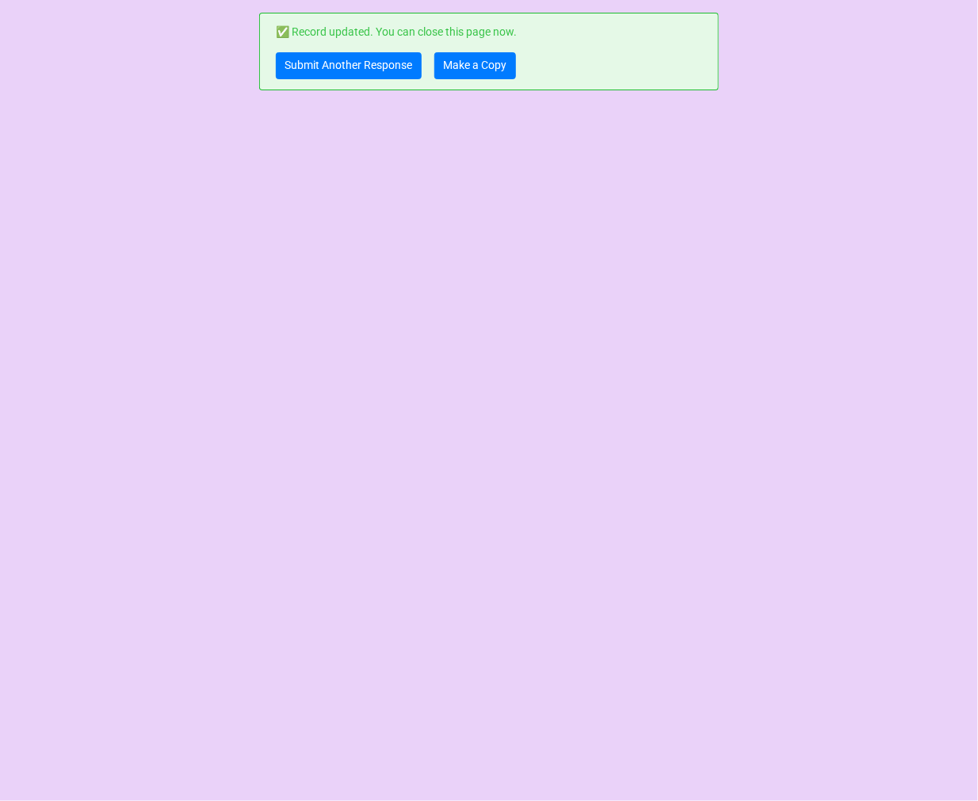
scroll to position [0, 0]
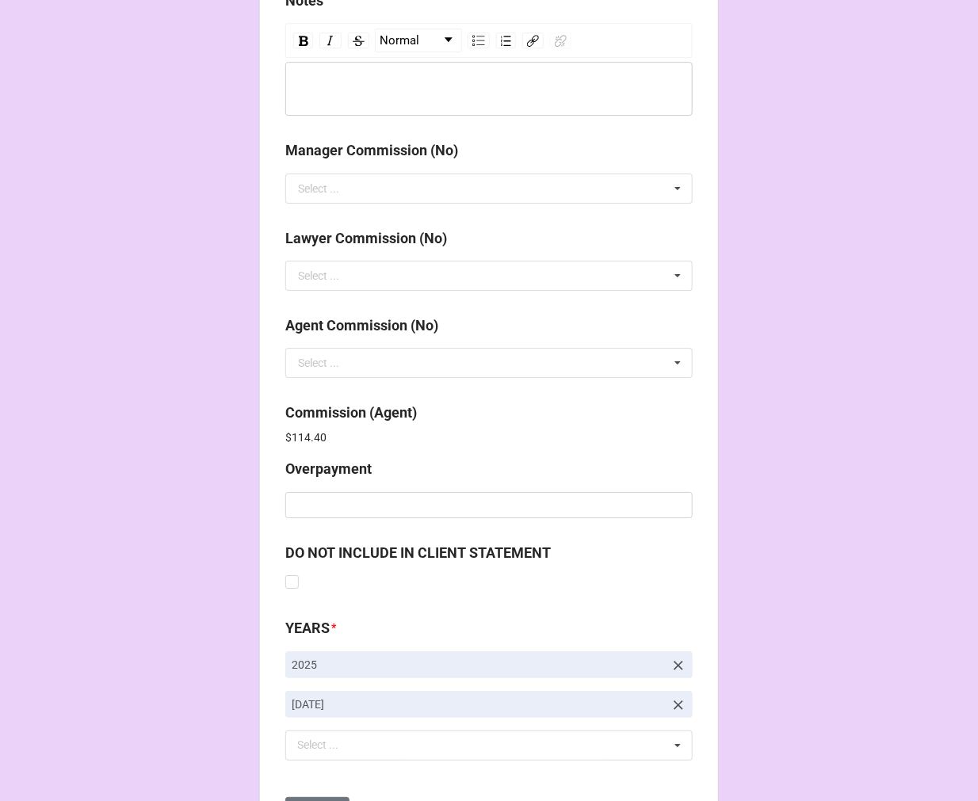
scroll to position [1890, 0]
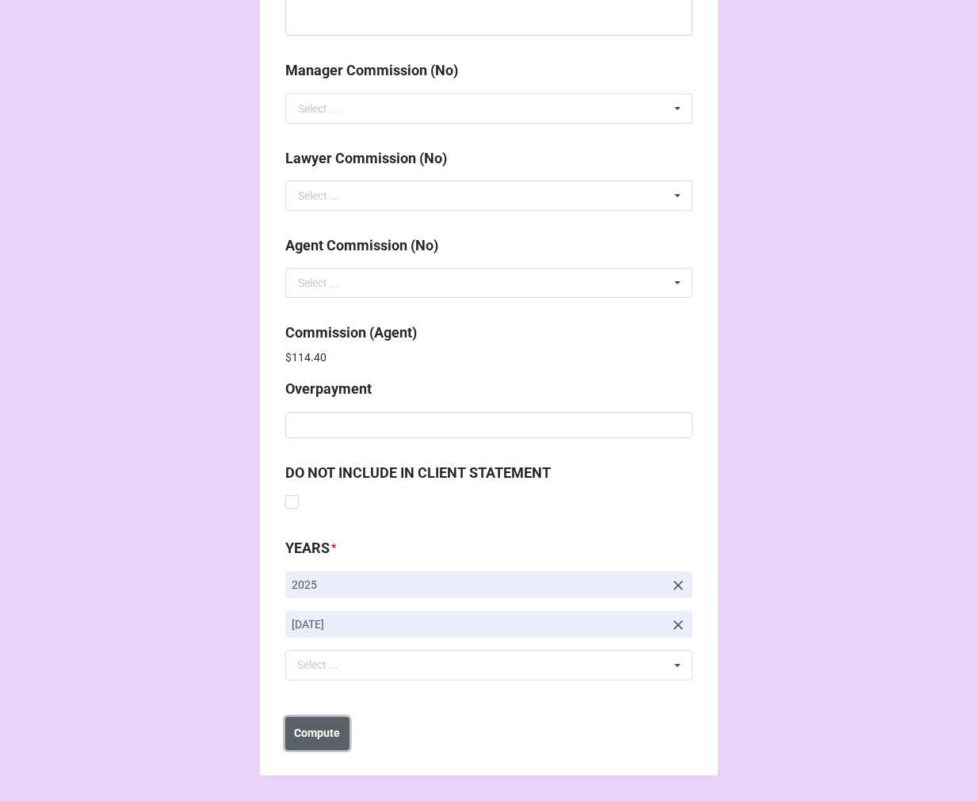
click at [295, 730] on b "Compute" at bounding box center [318, 733] width 46 height 17
click at [317, 734] on b "Save" at bounding box center [313, 733] width 25 height 17
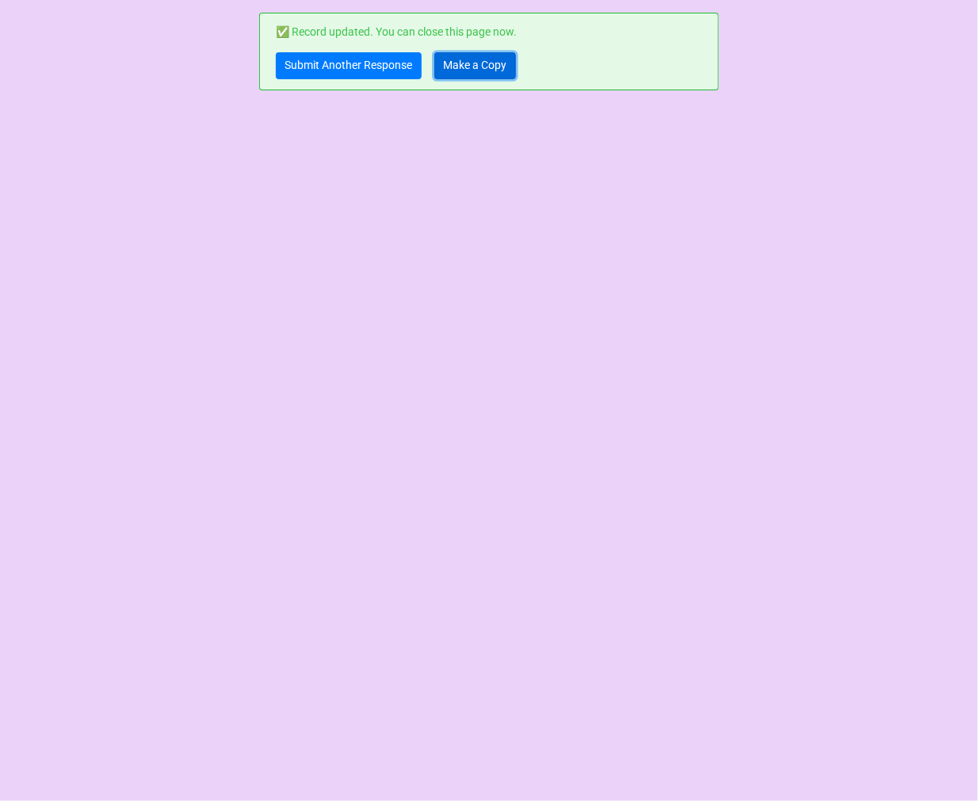
click at [463, 54] on link "Make a Copy" at bounding box center [475, 65] width 82 height 27
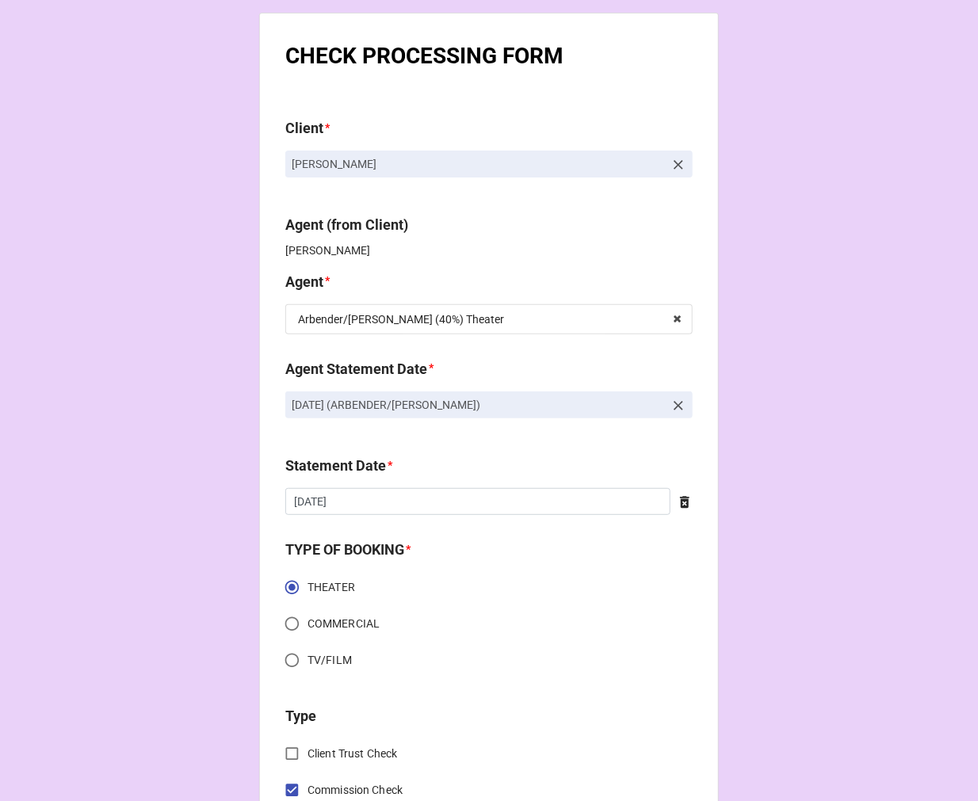
scroll to position [88, 0]
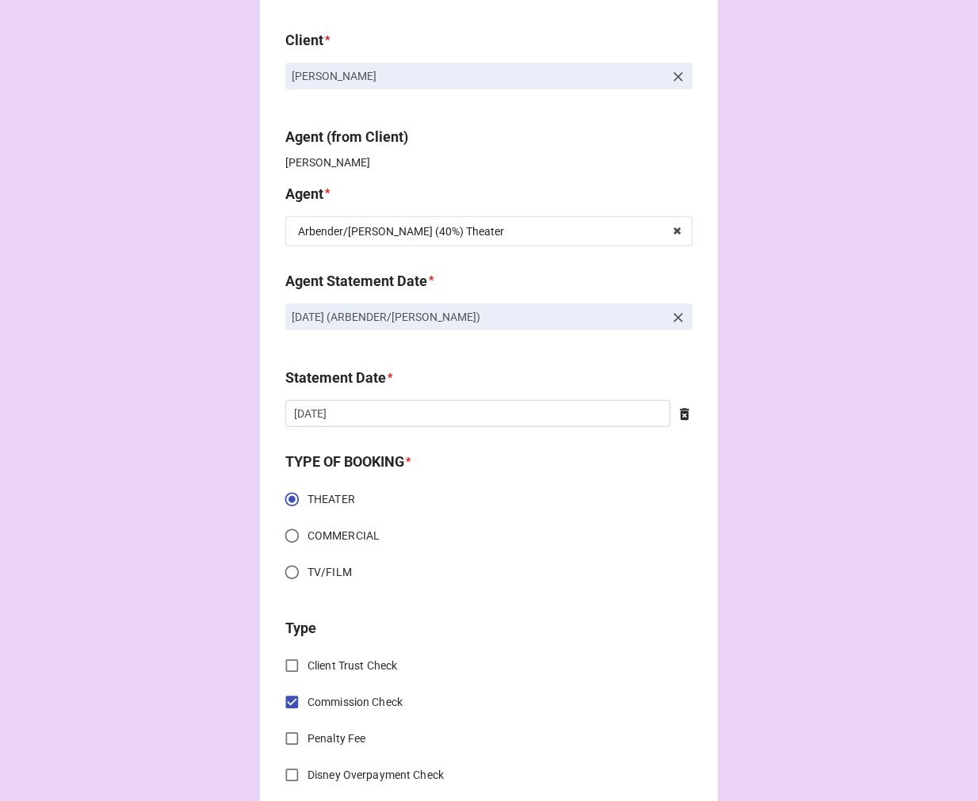
click at [670, 318] on icon at bounding box center [678, 318] width 16 height 16
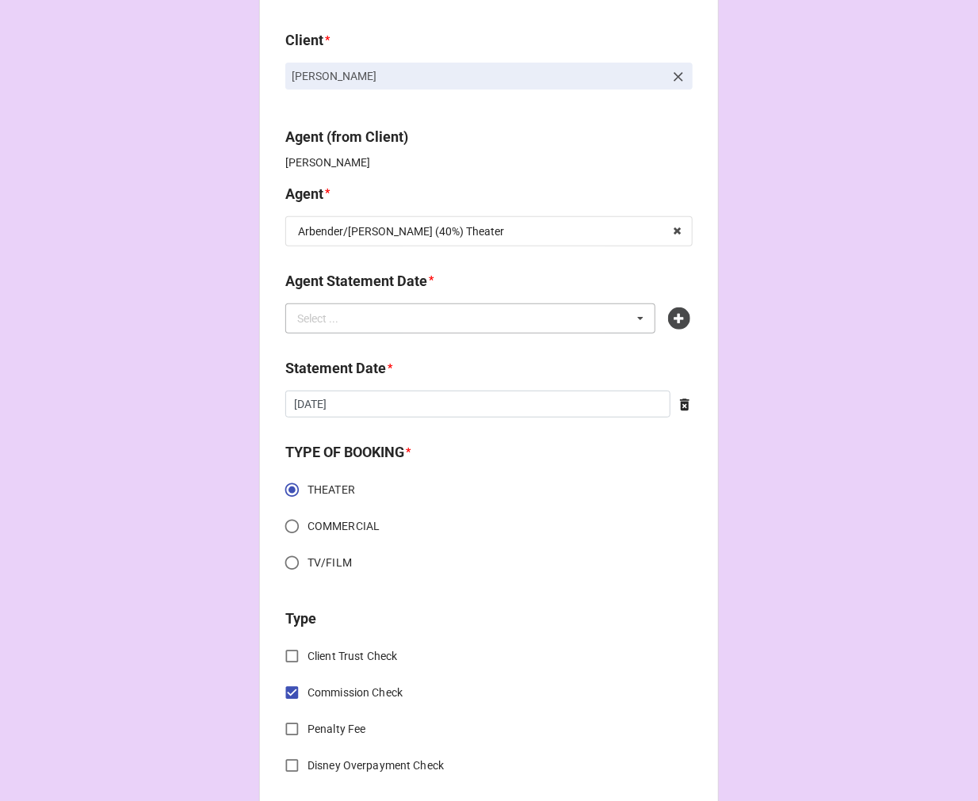
click at [524, 321] on div "Select ... No results found." at bounding box center [470, 318] width 370 height 30
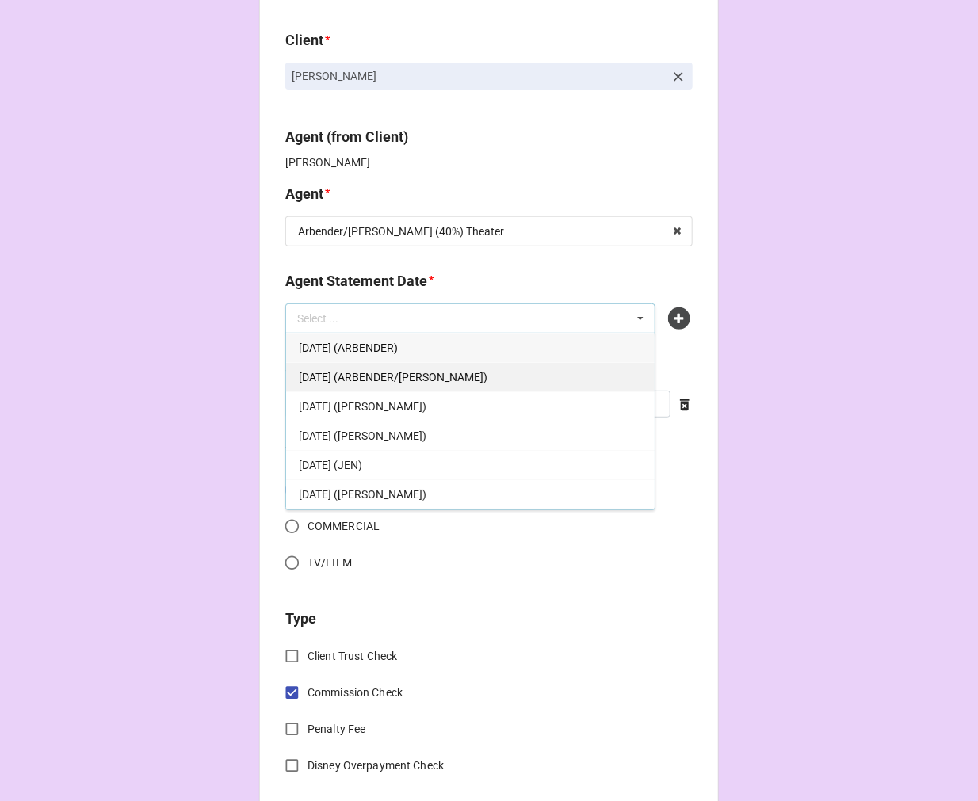
click at [444, 376] on span "SEPTEMBER 5, 2025 (ARBENDER/KATIE)" at bounding box center [393, 377] width 189 height 13
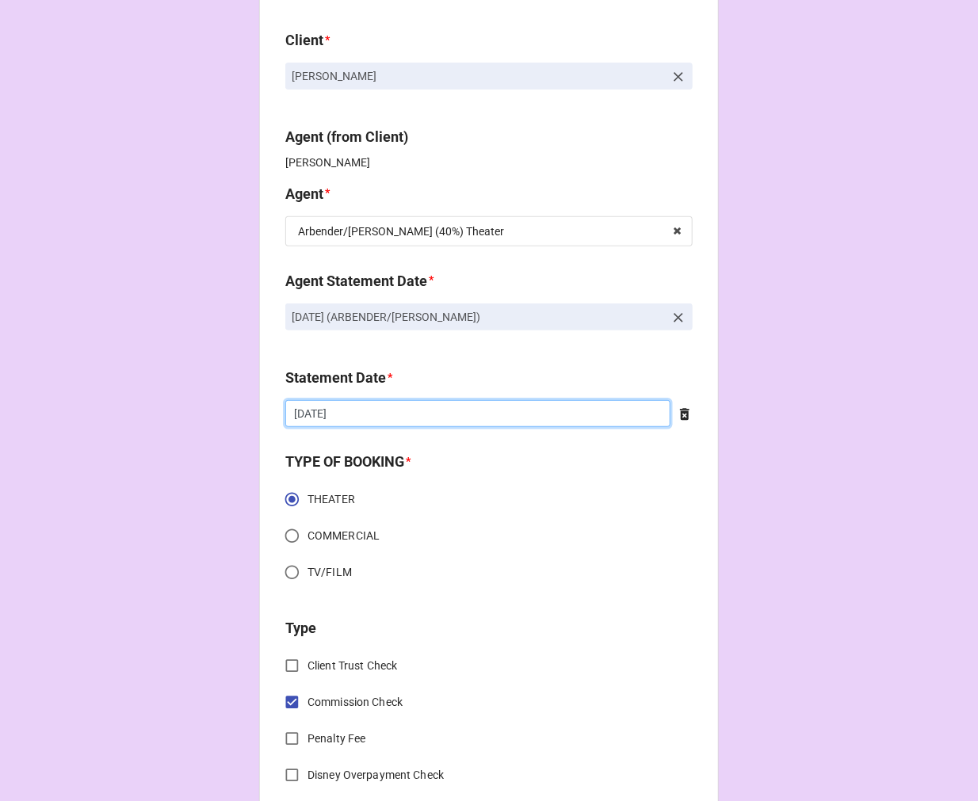
click at [375, 415] on input "8/22/2025" at bounding box center [477, 413] width 385 height 27
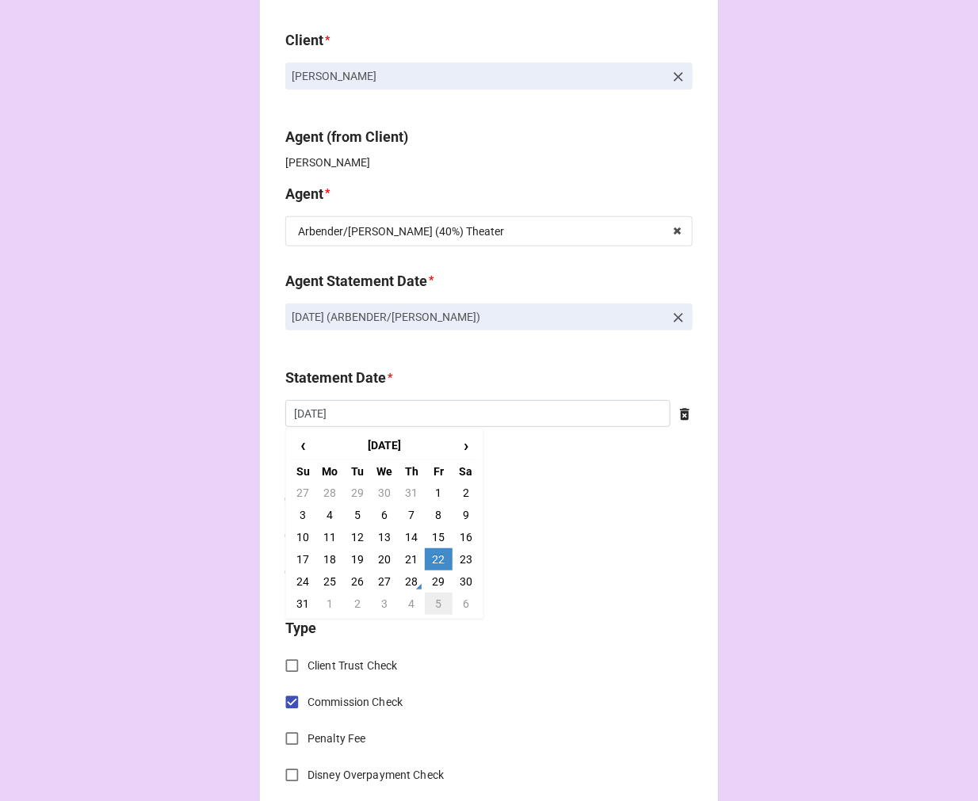
click at [440, 605] on td "5" at bounding box center [438, 604] width 27 height 22
type input "[DATE]"
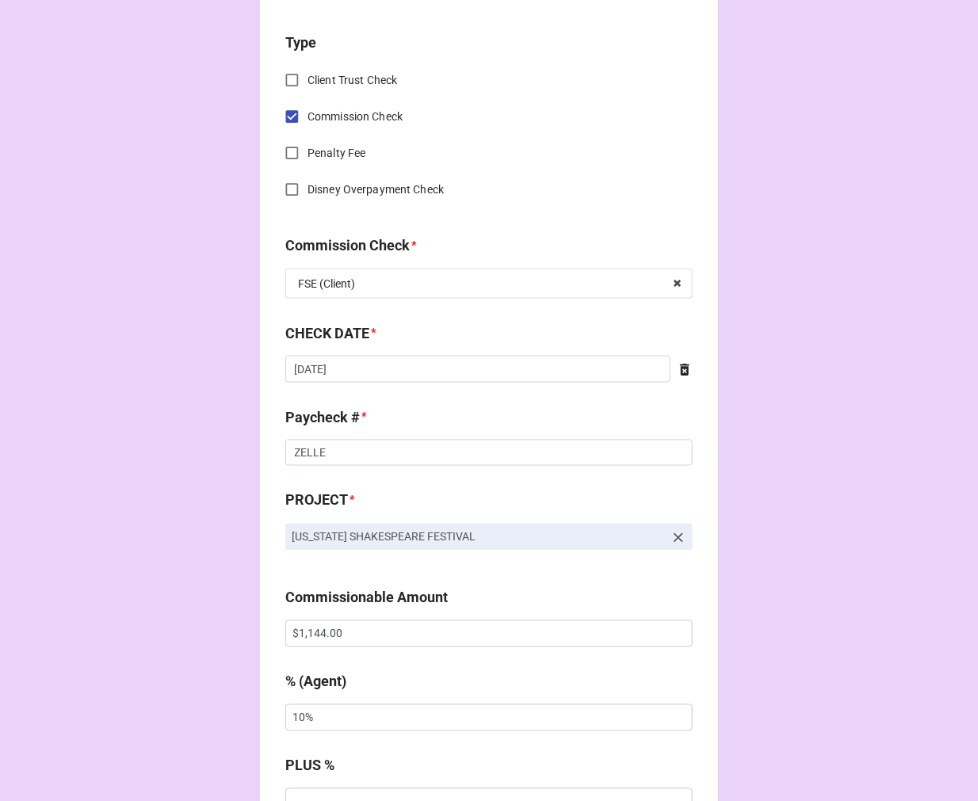
scroll to position [704, 0]
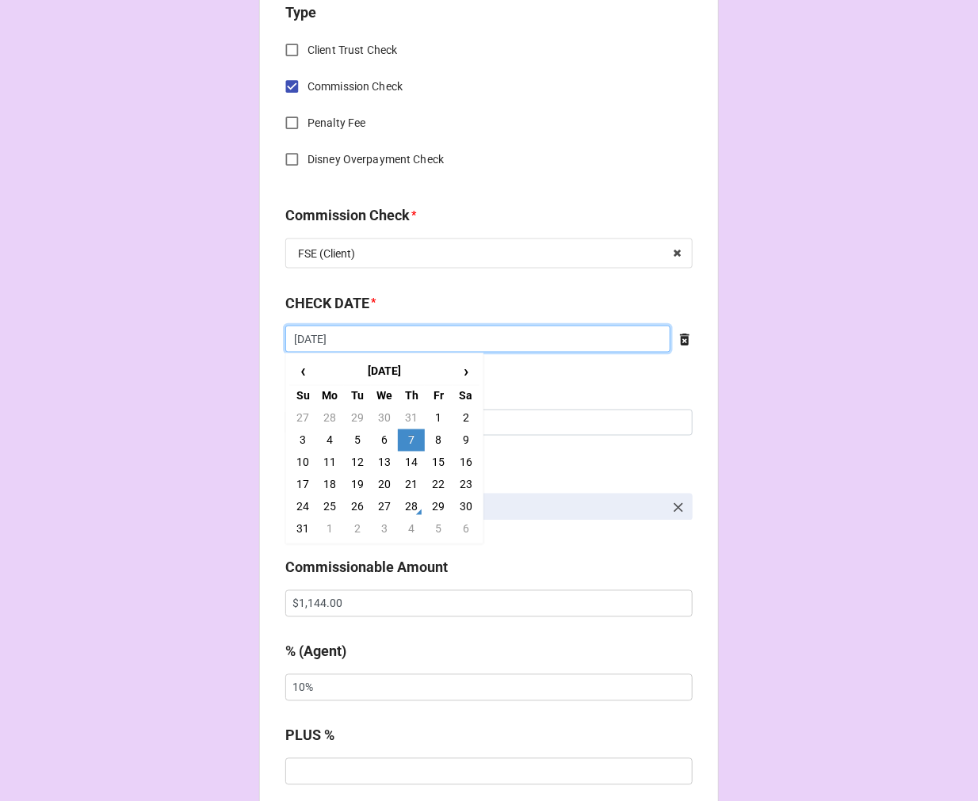
click at [377, 331] on input "8/7/2025" at bounding box center [477, 339] width 385 height 27
click at [401, 505] on td "28" at bounding box center [411, 507] width 27 height 22
type input "8/28/2025"
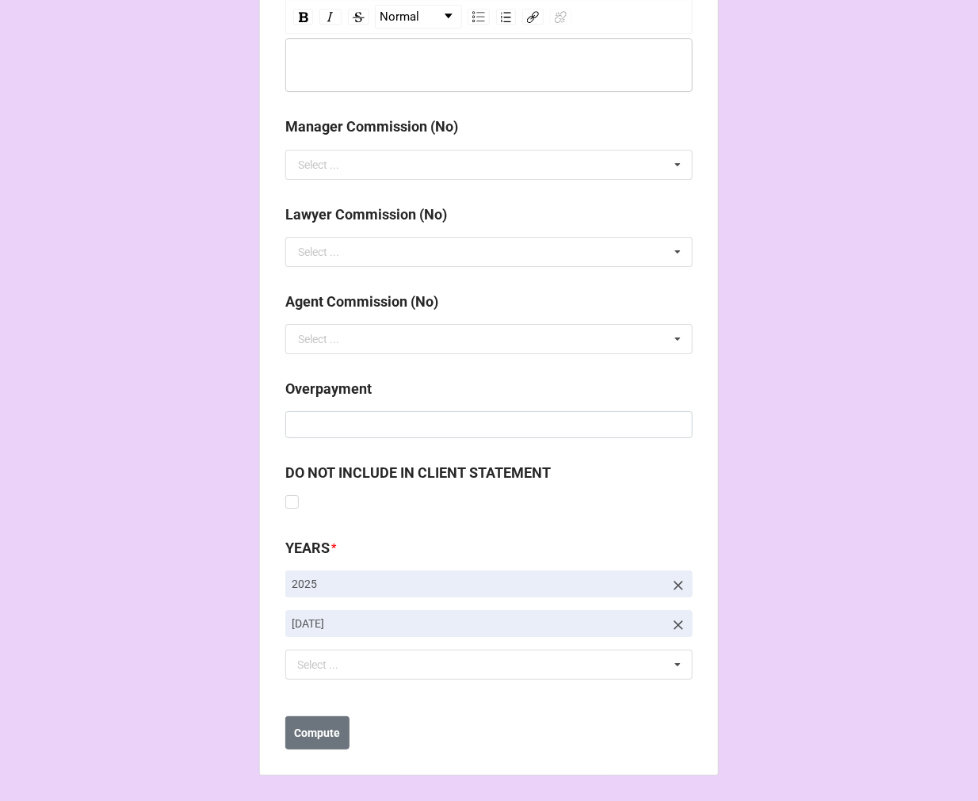
drag, startPoint x: 679, startPoint y: 627, endPoint x: 667, endPoint y: 629, distance: 12.1
click at [679, 626] on icon at bounding box center [678, 625] width 16 height 16
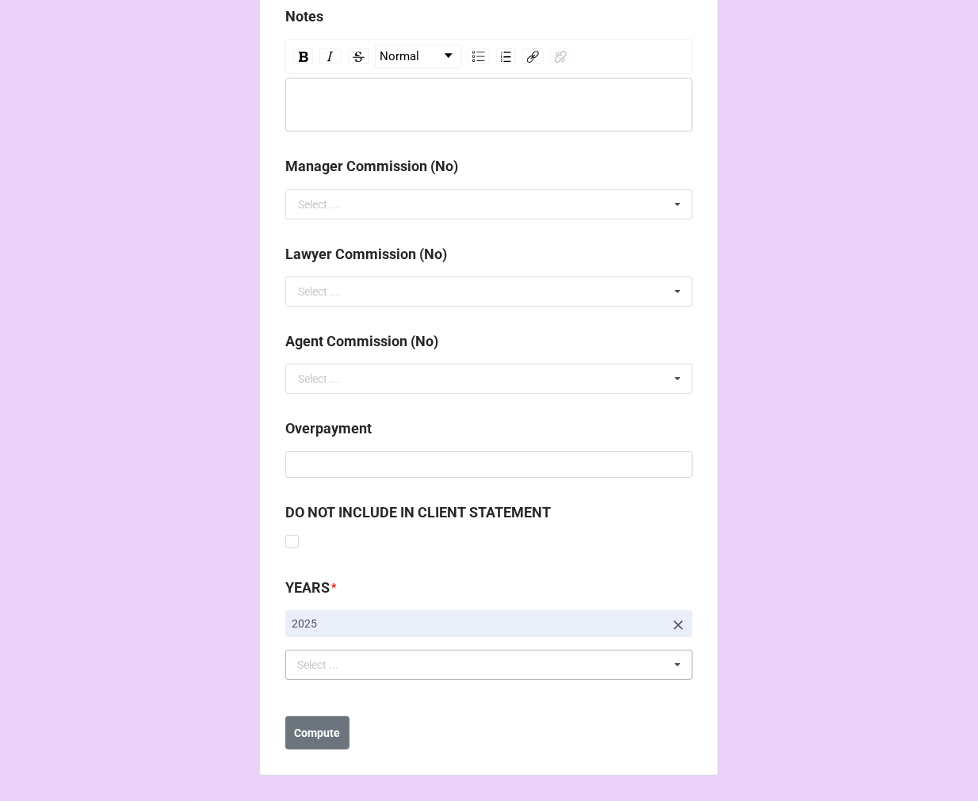
click at [439, 671] on div "Select ... No results found." at bounding box center [488, 665] width 407 height 30
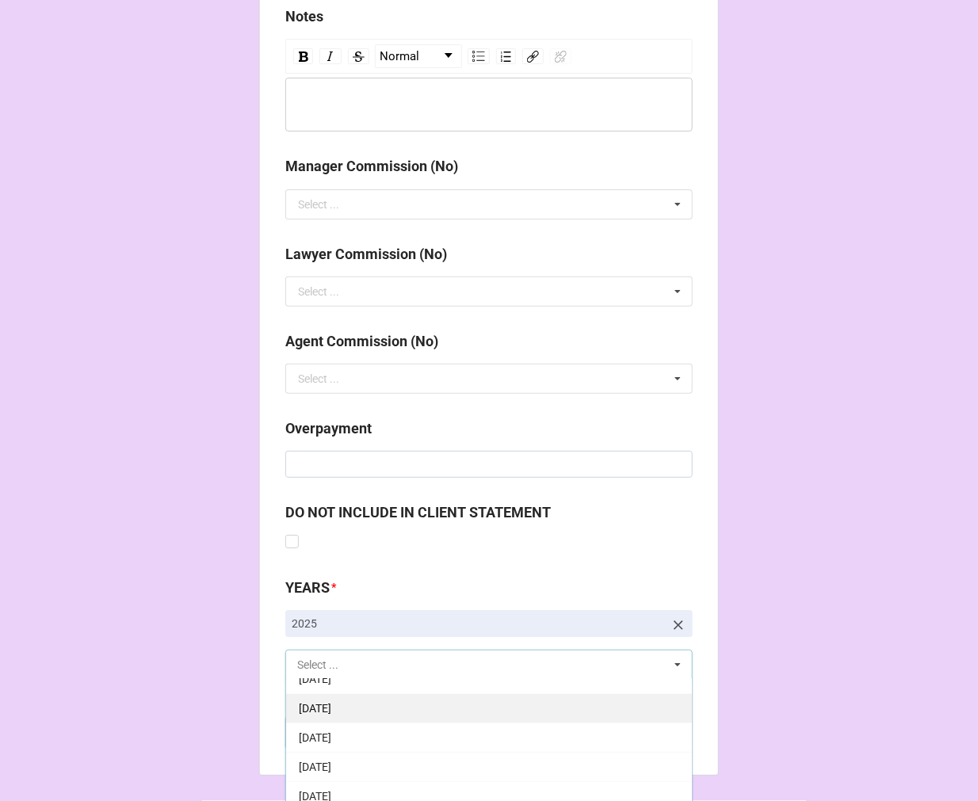
scroll to position [176, 0]
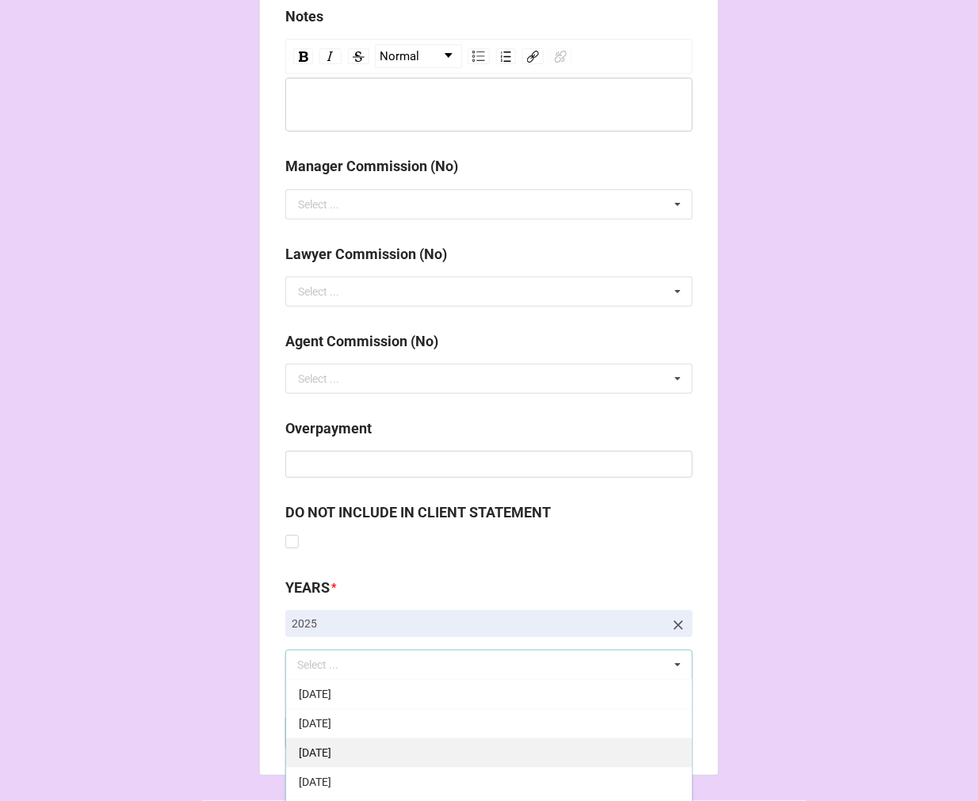
click at [420, 742] on div "[DATE]" at bounding box center [489, 752] width 406 height 29
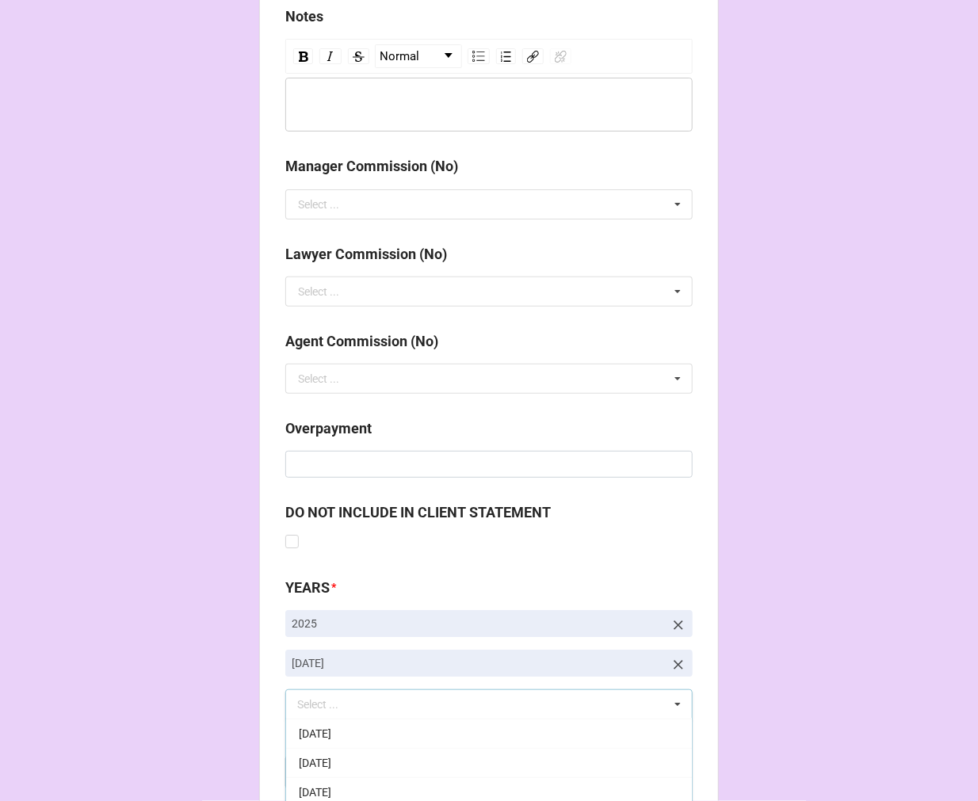
click at [298, 769] on b "Compute" at bounding box center [318, 773] width 46 height 17
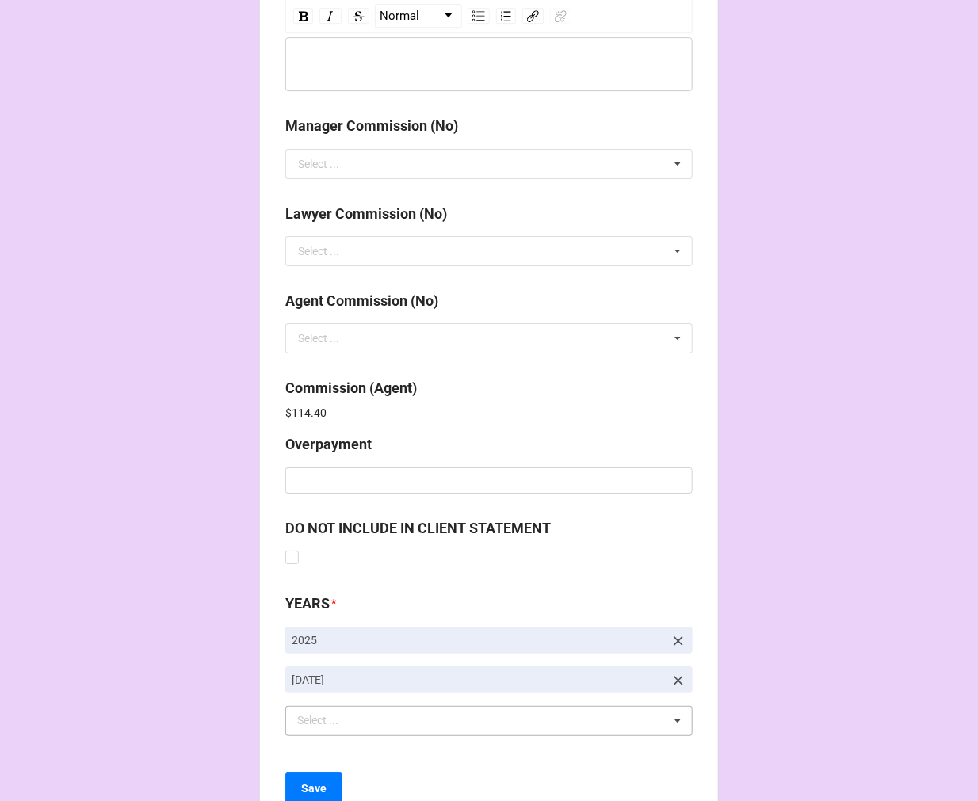
scroll to position [1890, 0]
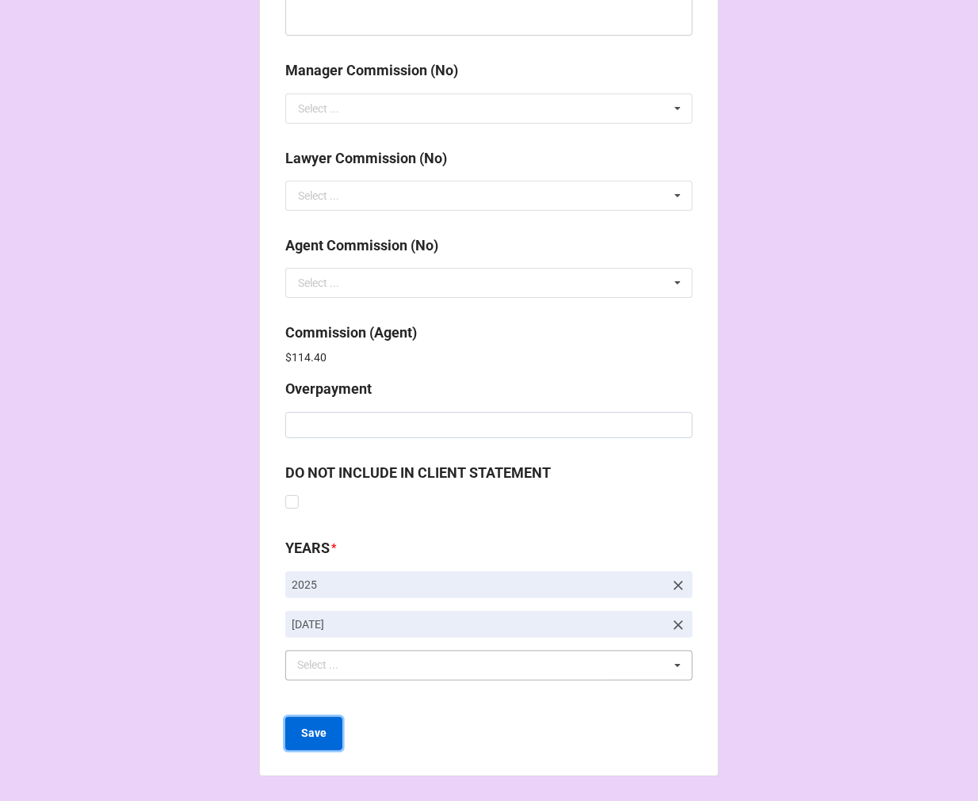
click at [326, 725] on button "Save" at bounding box center [313, 733] width 57 height 33
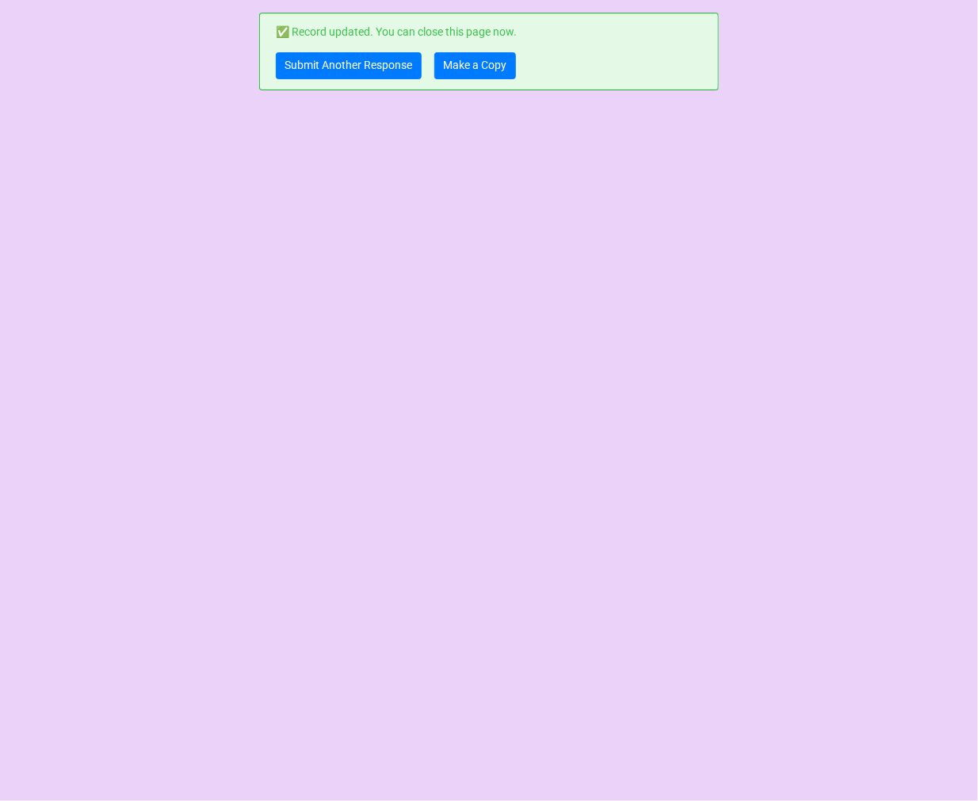
scroll to position [0, 0]
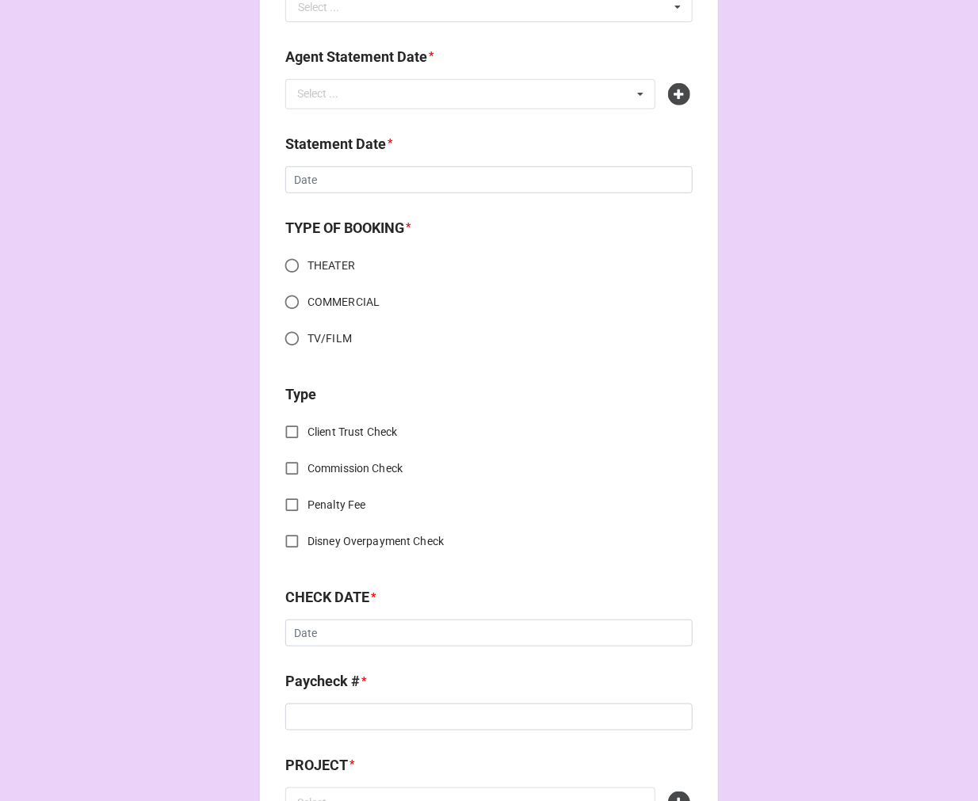
scroll to position [528, 0]
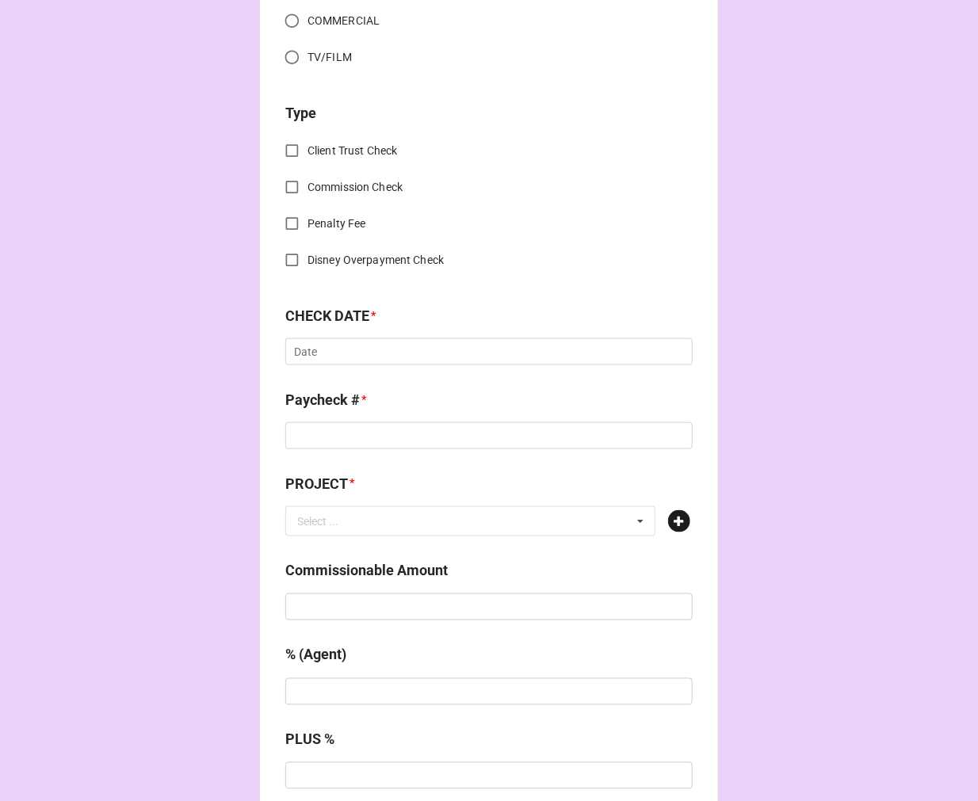
click at [672, 517] on icon at bounding box center [679, 521] width 22 height 22
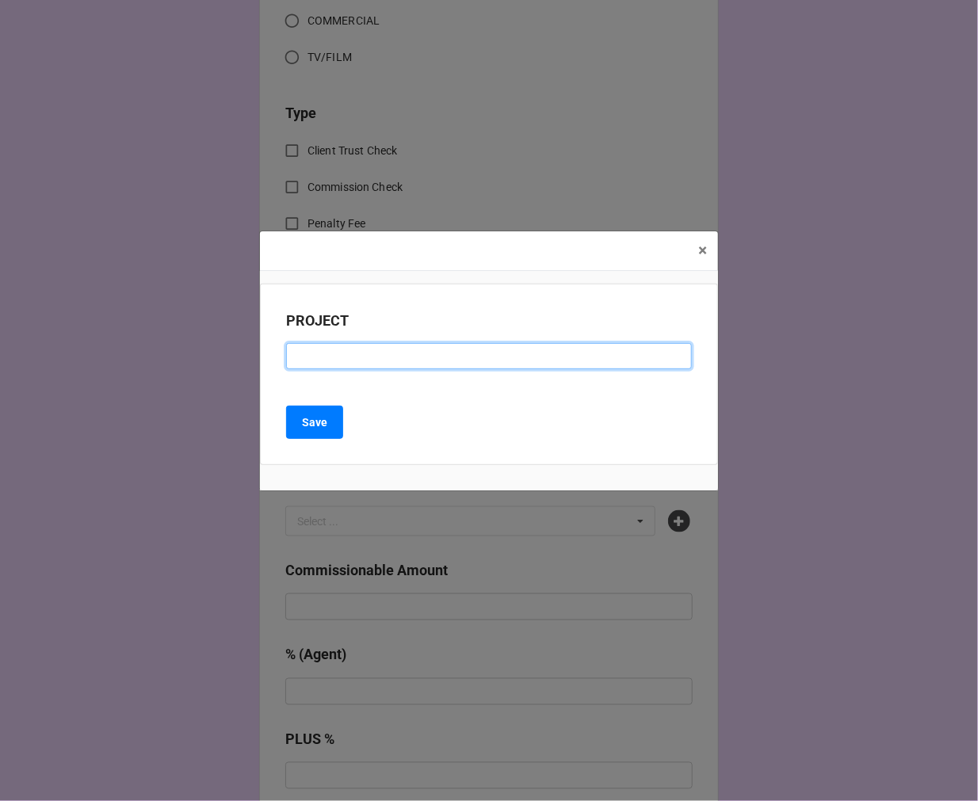
click at [379, 363] on input at bounding box center [489, 356] width 406 height 27
paste input "WALMART (RESIDUAL CHECK #3)"
click at [450, 359] on input "WALMART (RESIDUAL CHECK #3)" at bounding box center [489, 356] width 406 height 27
type input "WALMART (RESIDUAL CHECK #4)"
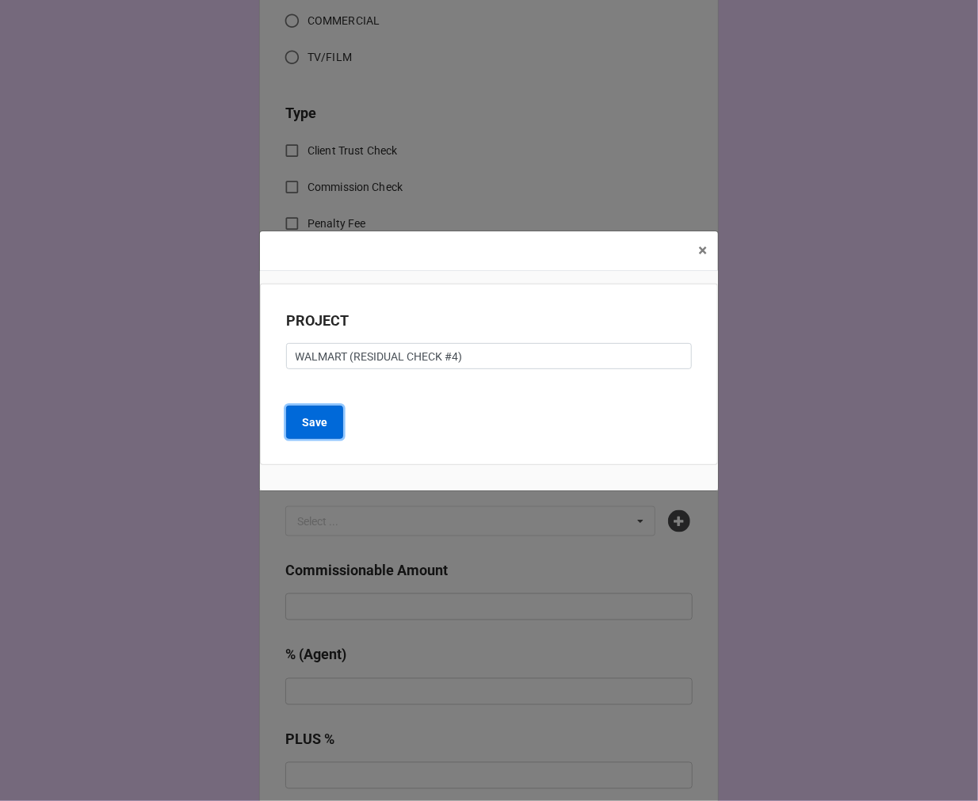
click at [315, 418] on b "Save" at bounding box center [314, 422] width 25 height 17
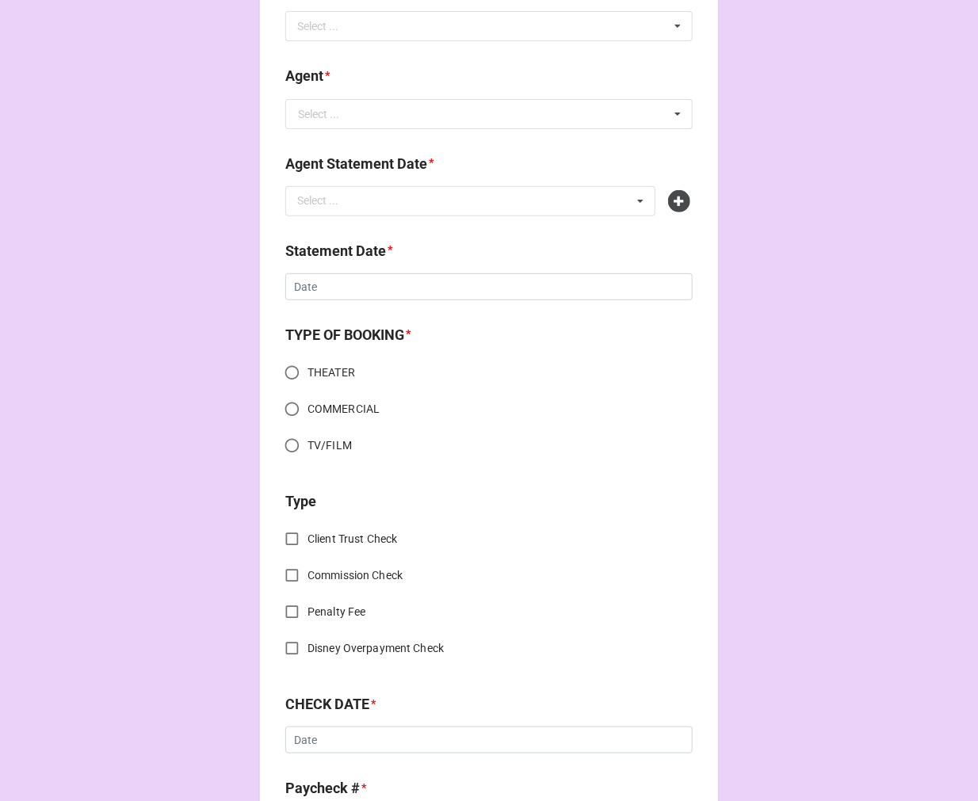
scroll to position [0, 0]
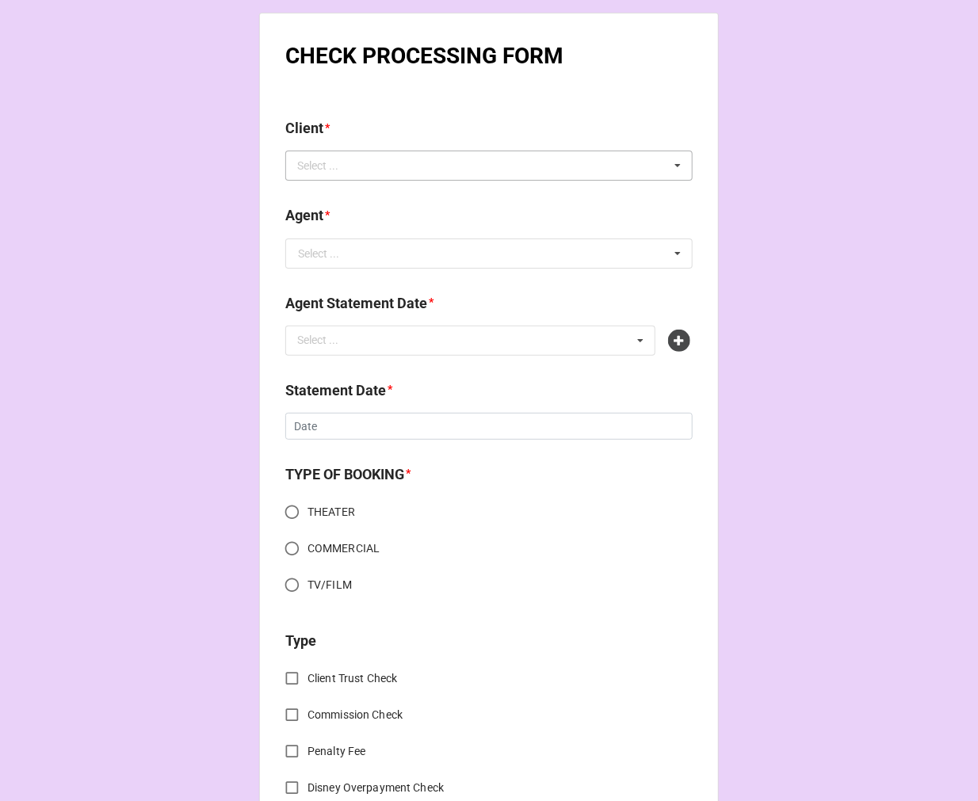
click at [365, 161] on div "Select ... No results found." at bounding box center [488, 166] width 407 height 30
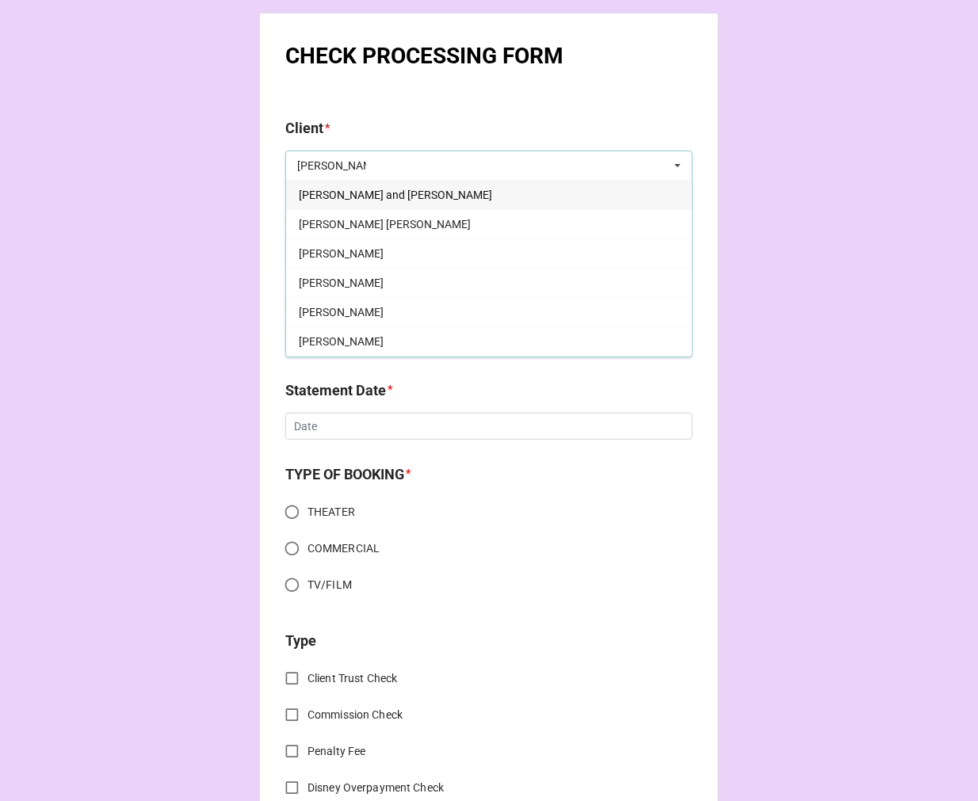
type input "nathan"
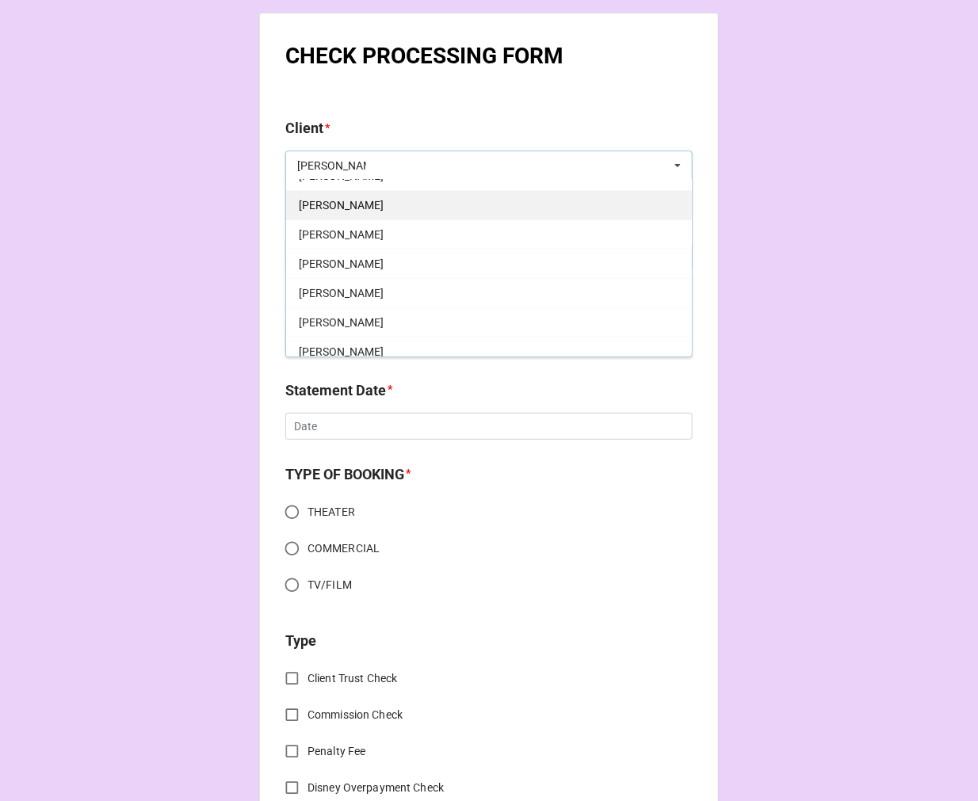
scroll to position [176, 0]
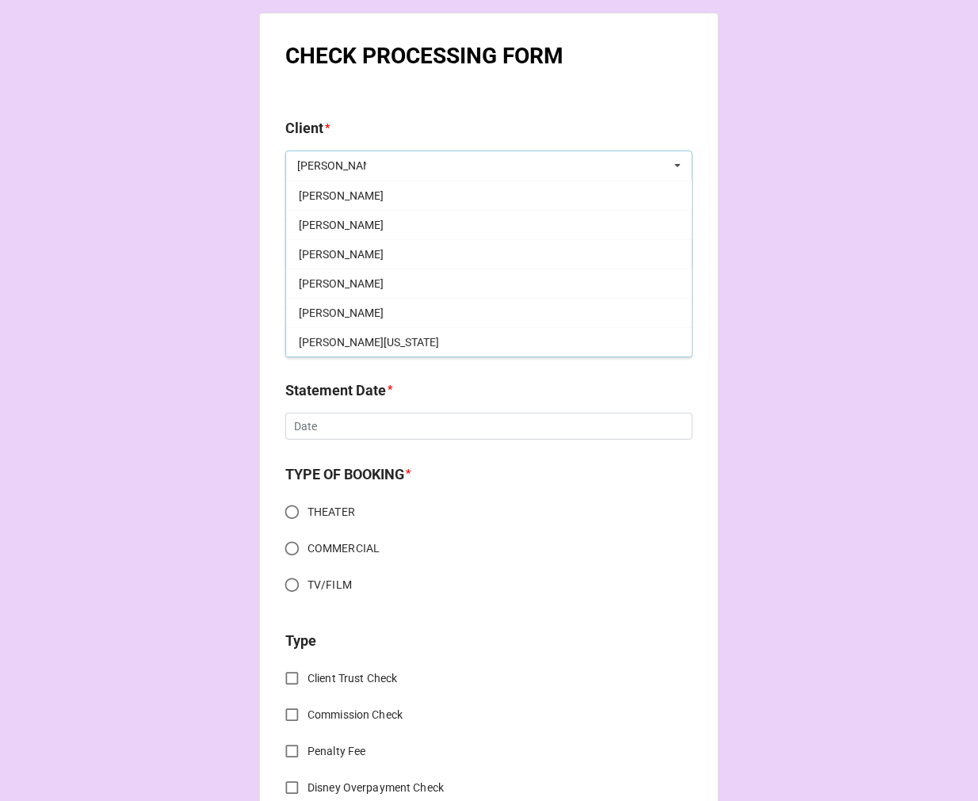
click at [374, 318] on span "Nathan Johnson" at bounding box center [341, 313] width 85 height 13
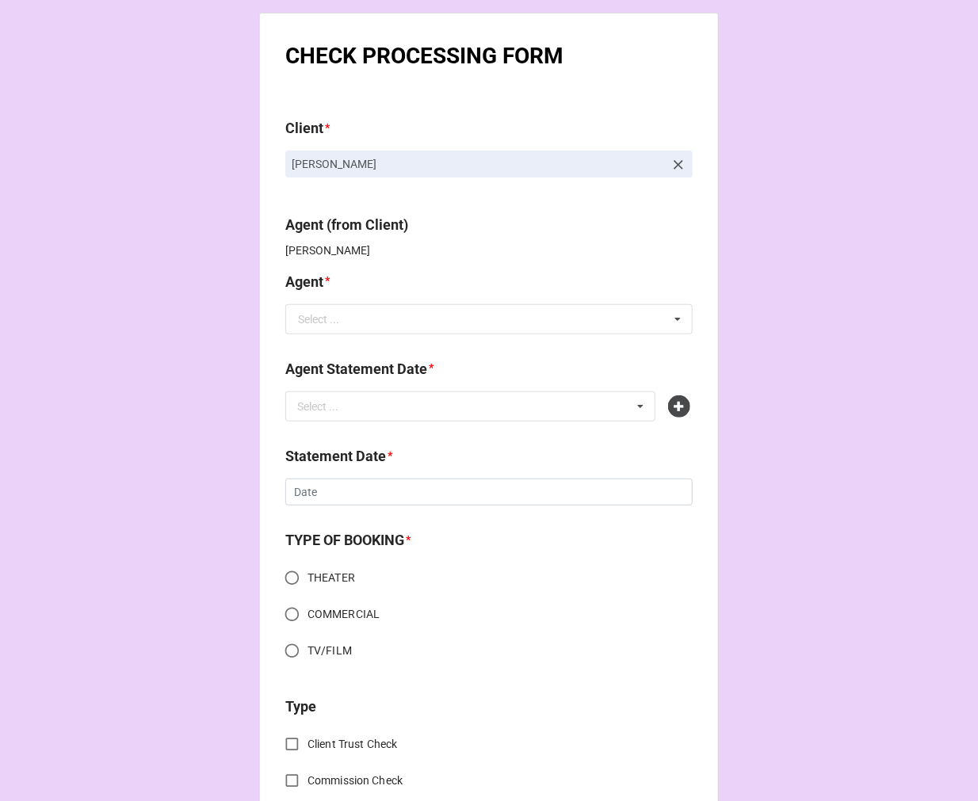
click at [335, 322] on input "text" at bounding box center [490, 319] width 406 height 29
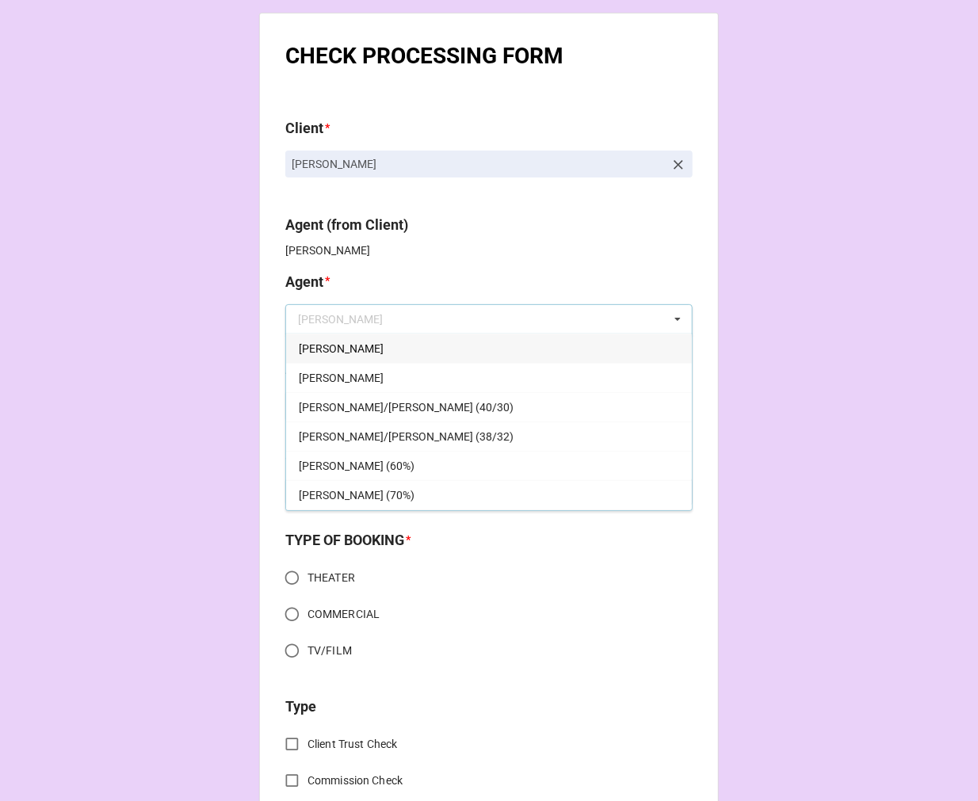
click at [317, 343] on div "[PERSON_NAME]" at bounding box center [489, 348] width 406 height 29
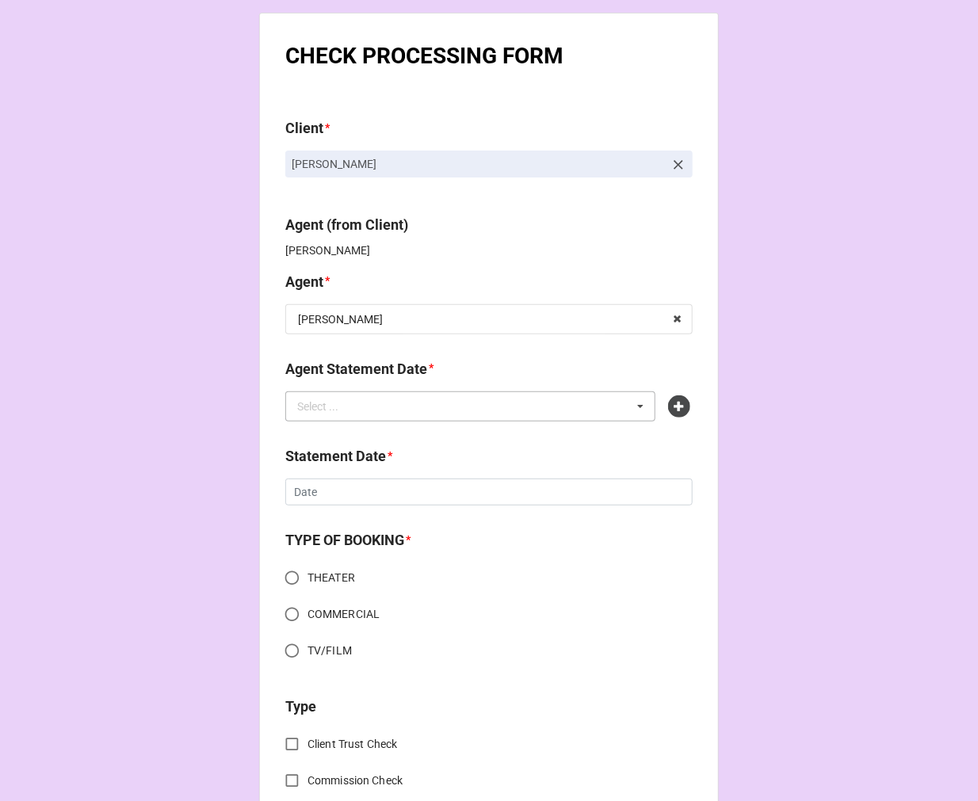
click at [345, 396] on div "Select ... No results found." at bounding box center [470, 406] width 370 height 30
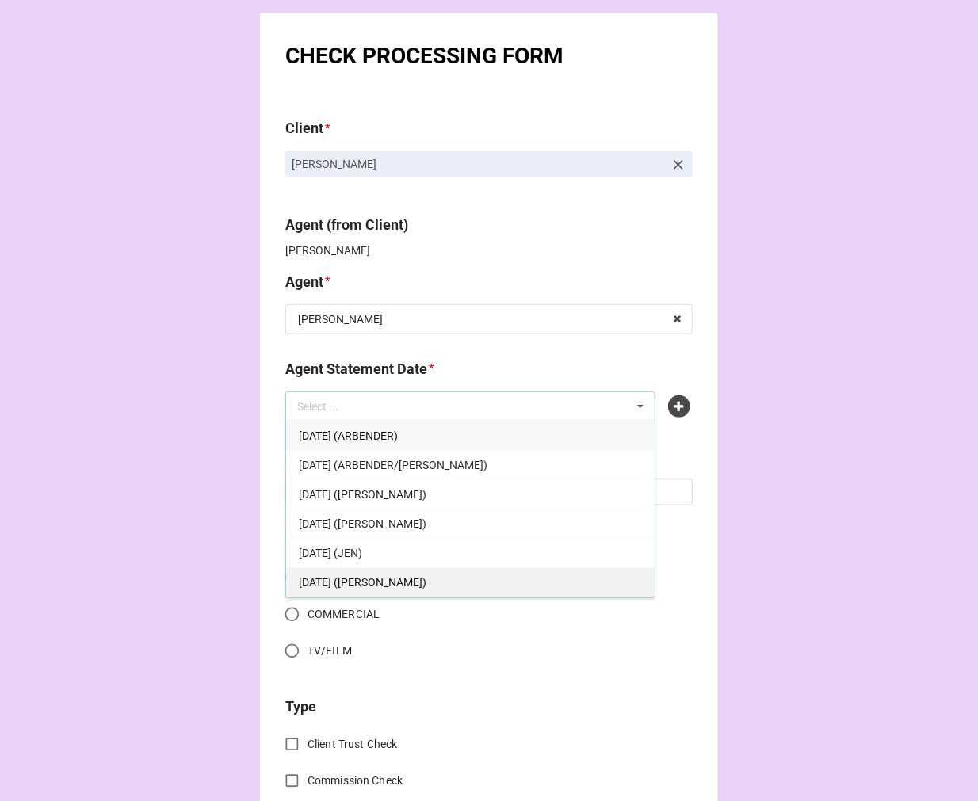
click at [452, 574] on div "SEPTEMBER 5, 2025 (JODI)" at bounding box center [470, 581] width 368 height 29
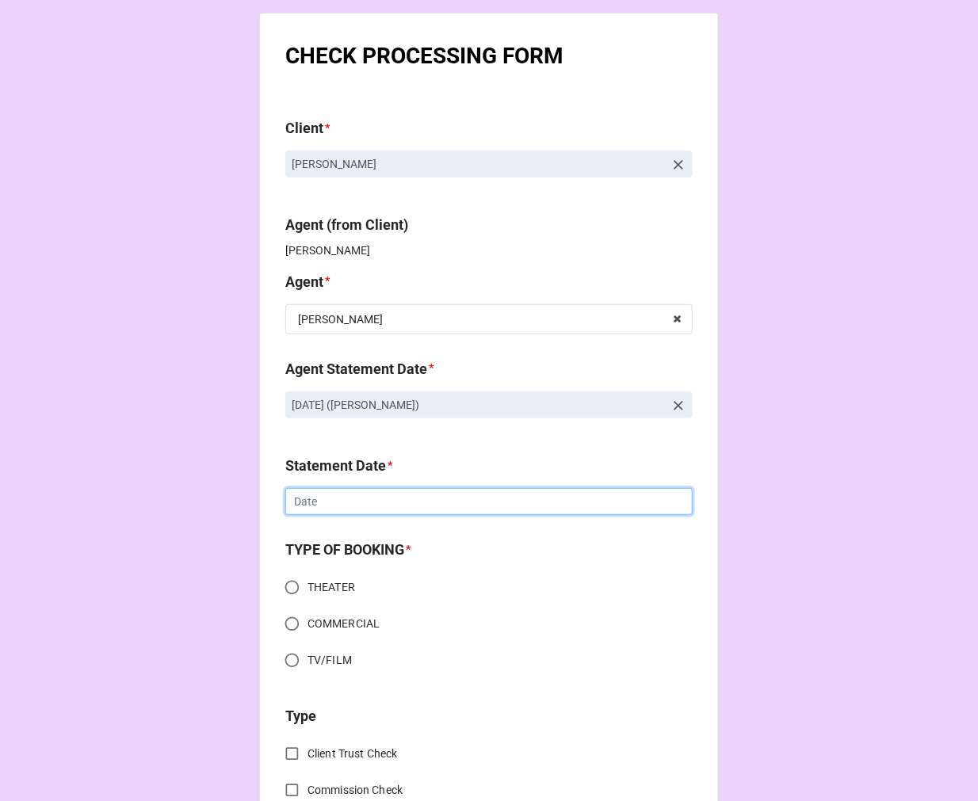
click at [353, 504] on input "text" at bounding box center [488, 501] width 407 height 27
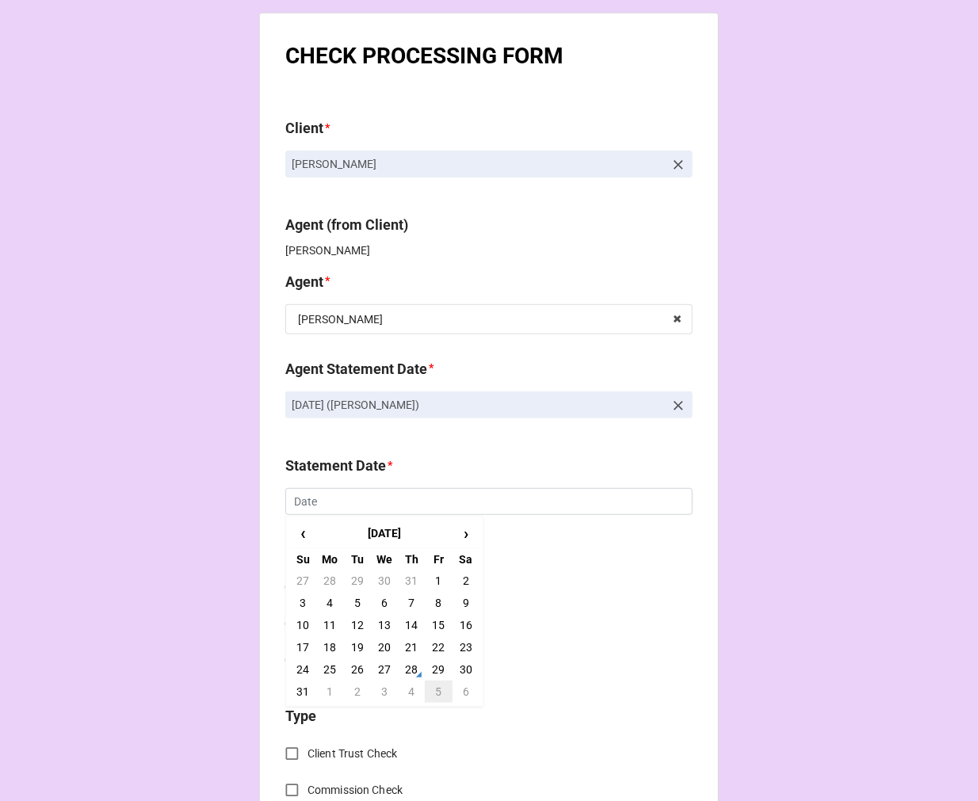
click at [436, 695] on td "5" at bounding box center [438, 692] width 27 height 22
type input "[DATE]"
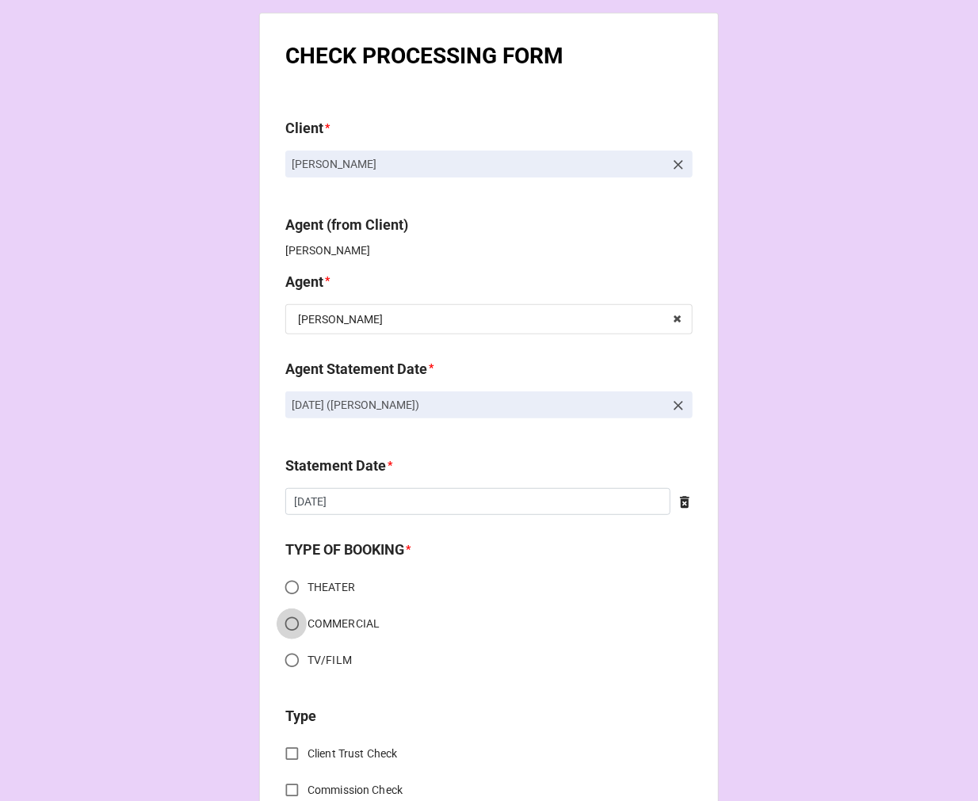
click at [294, 623] on input "COMMERCIAL" at bounding box center [291, 623] width 31 height 31
radio input "true"
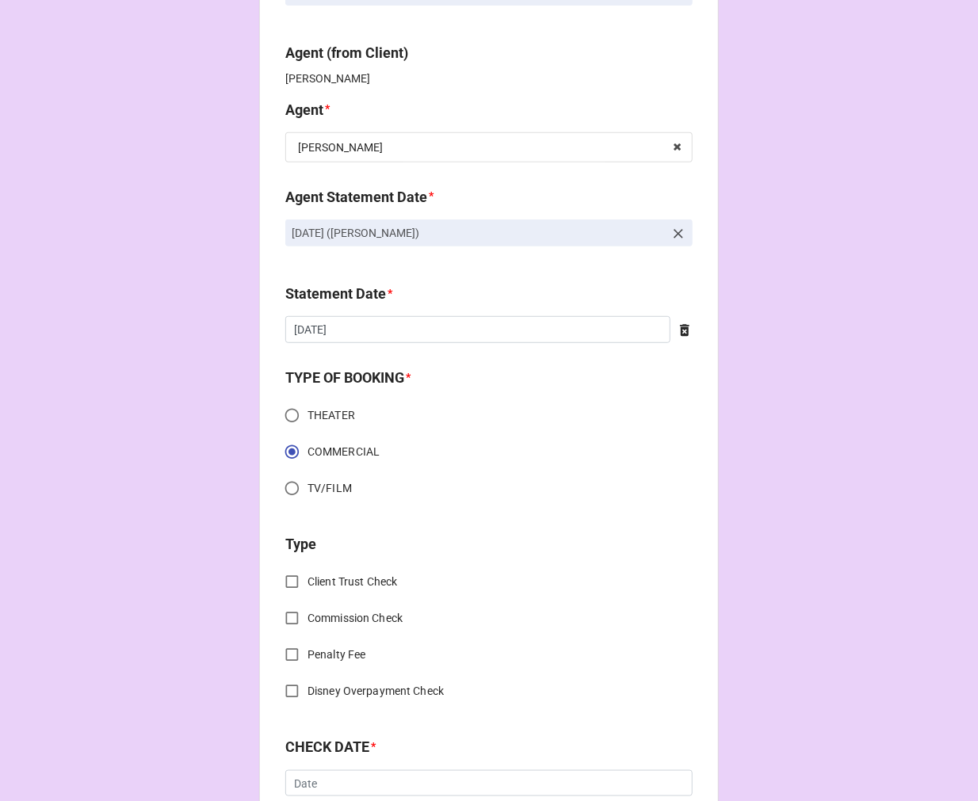
scroll to position [352, 0]
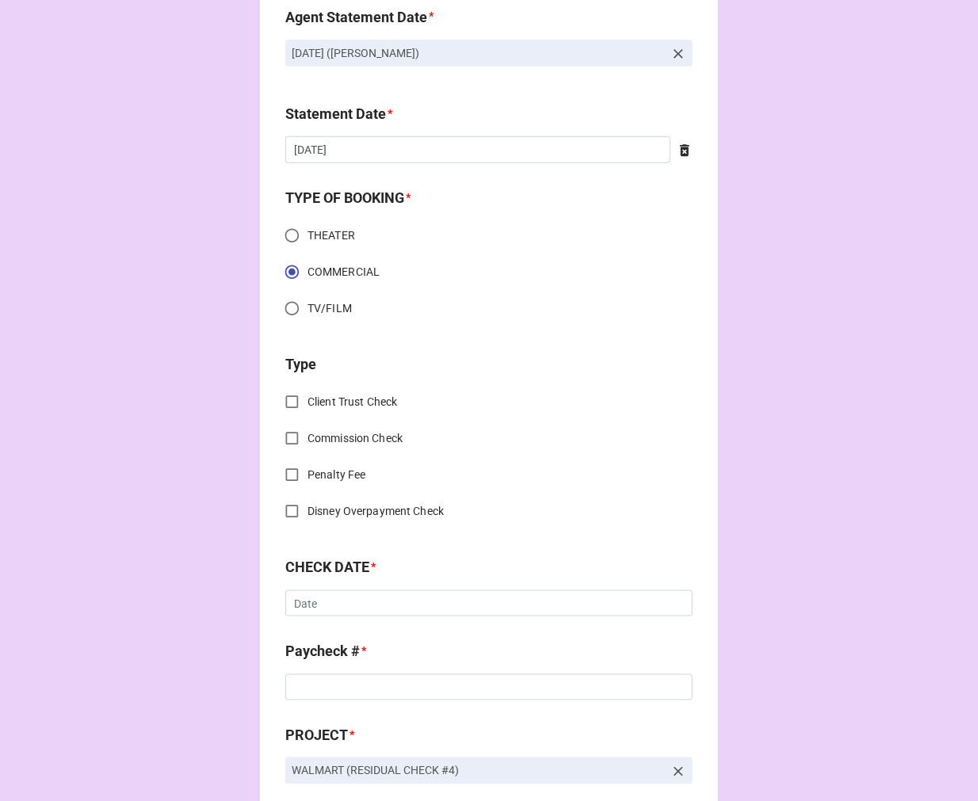
click at [280, 400] on input "Client Trust Check" at bounding box center [291, 402] width 31 height 31
checkbox input "true"
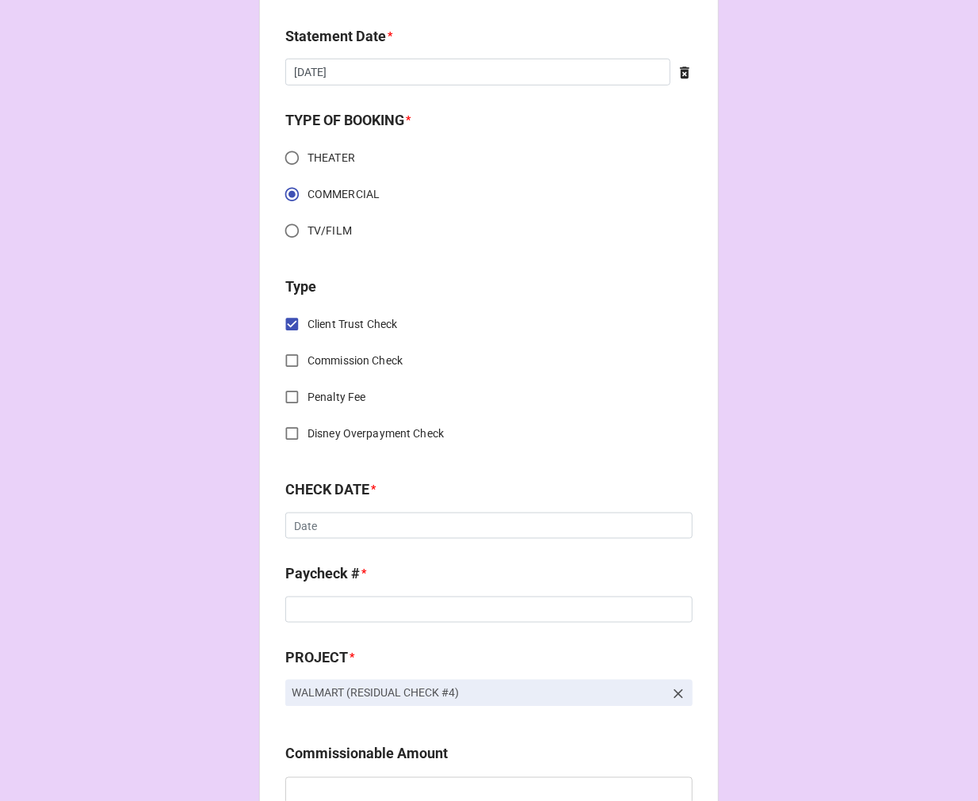
scroll to position [616, 0]
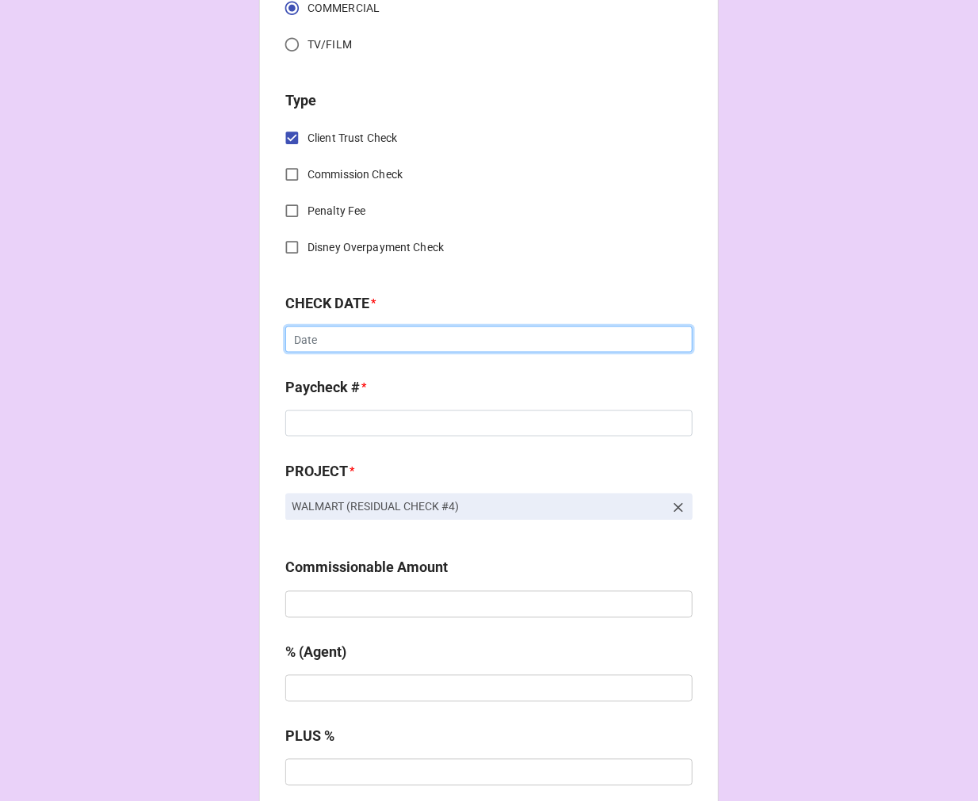
click at [321, 335] on input "text" at bounding box center [488, 339] width 407 height 27
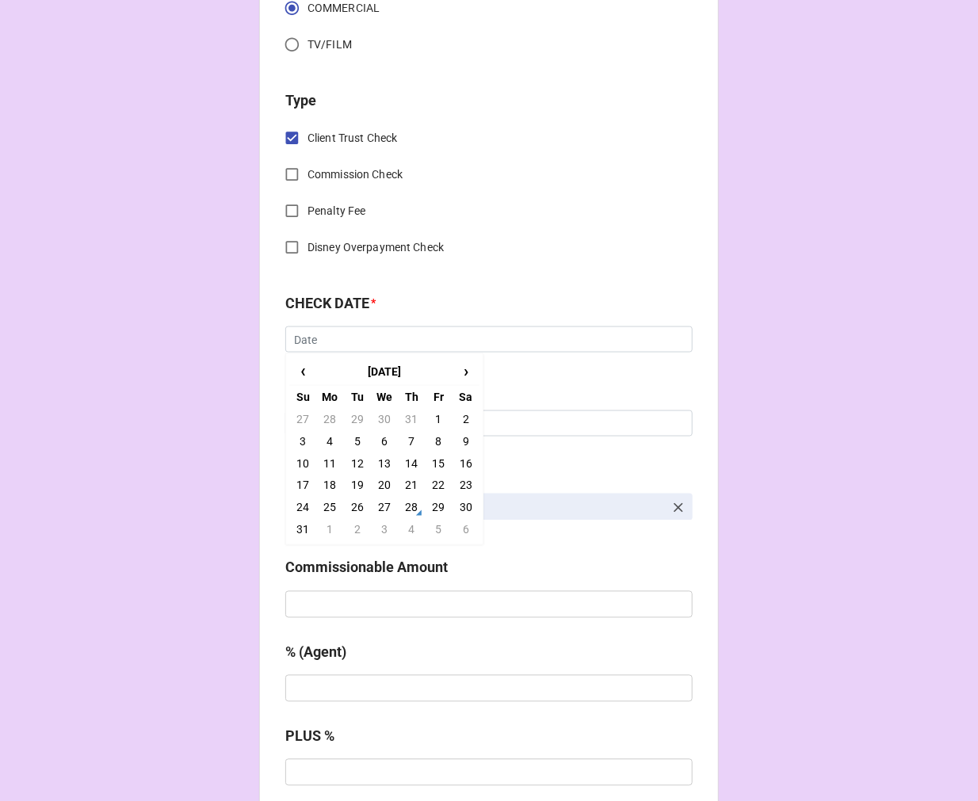
click at [429, 463] on td "15" at bounding box center [438, 463] width 27 height 22
type input "8/15/2025"
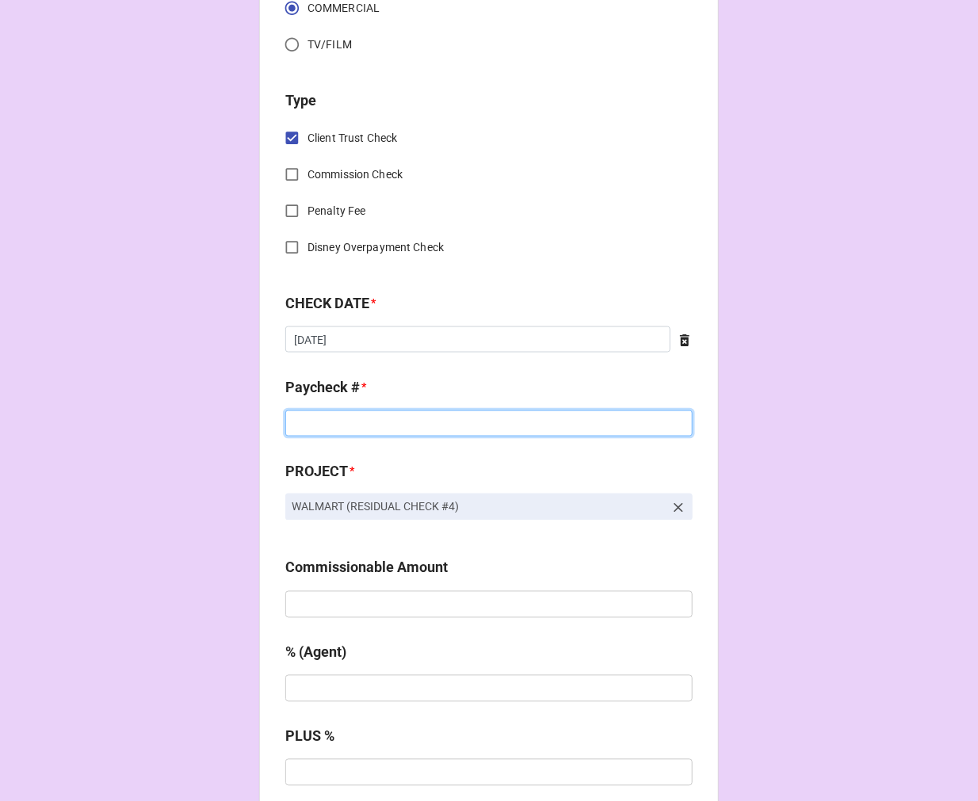
click at [368, 430] on input at bounding box center [488, 423] width 407 height 27
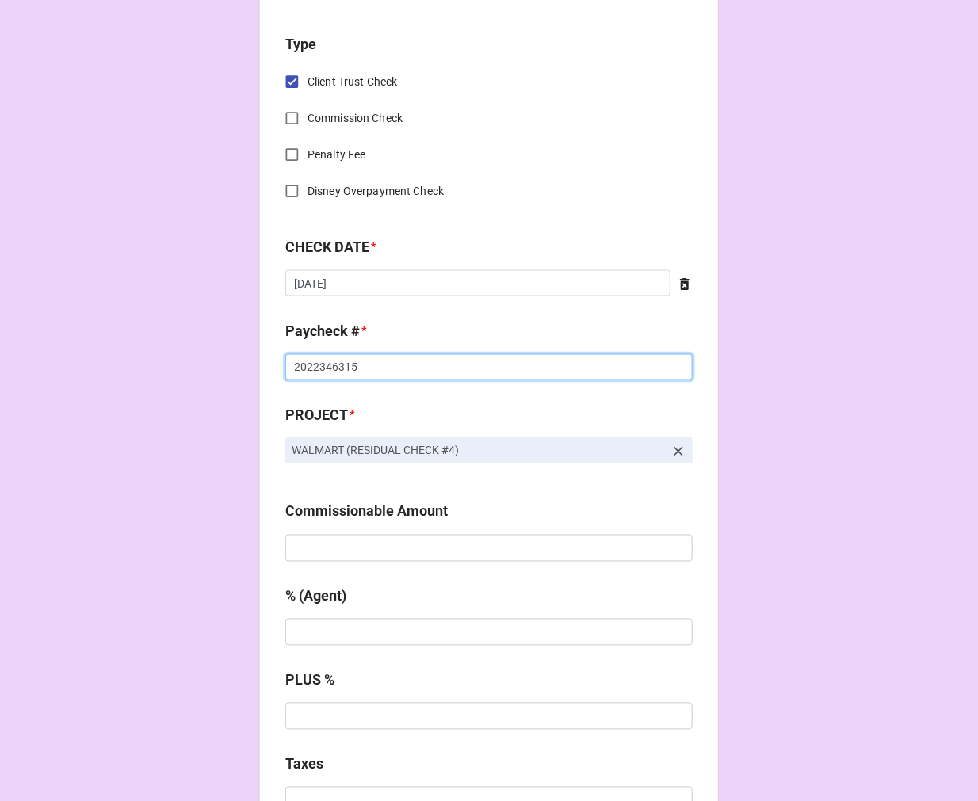
scroll to position [704, 0]
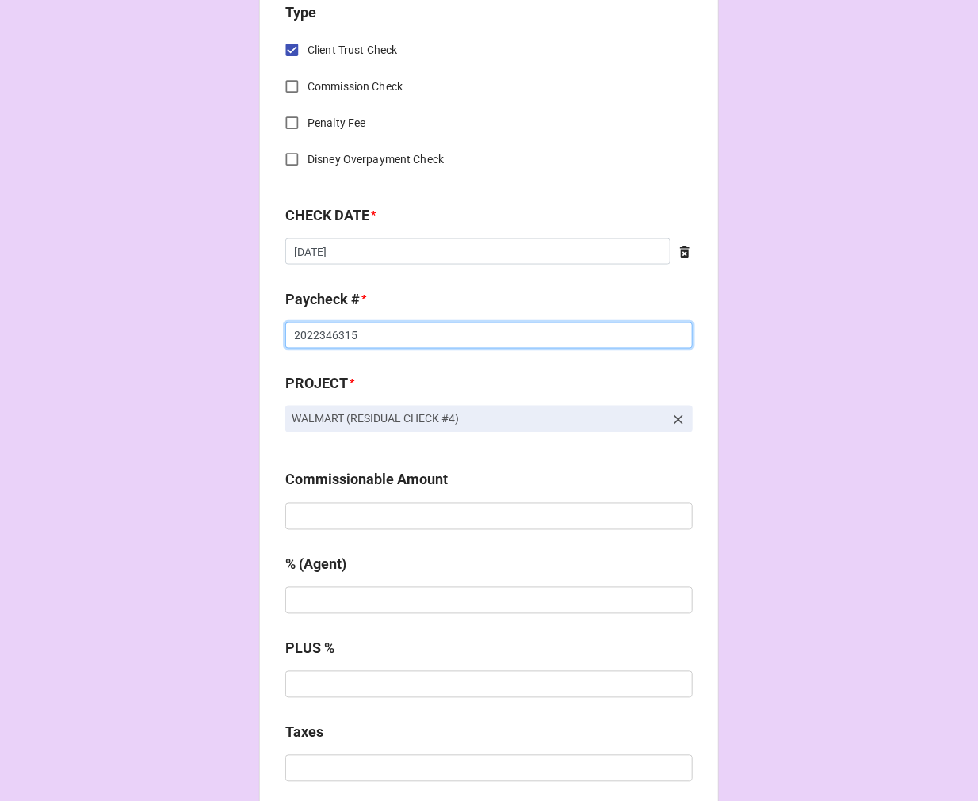
type input "2022346315"
click at [380, 515] on input "text" at bounding box center [488, 516] width 407 height 27
type input "$120.34"
type input "10%"
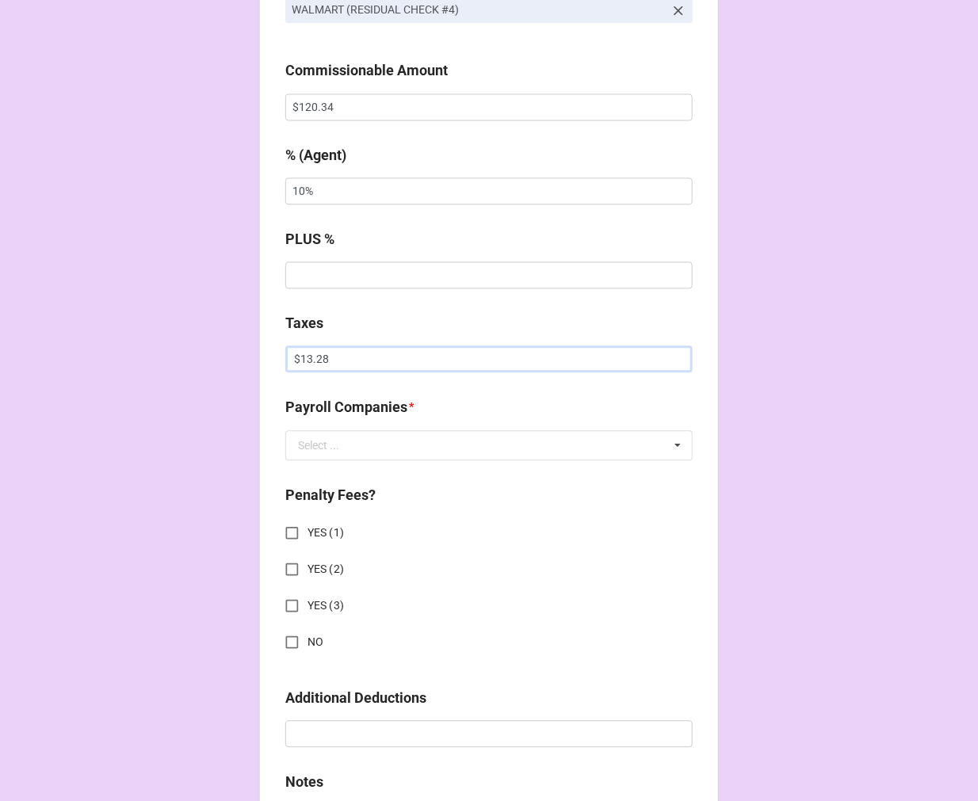
scroll to position [1144, 0]
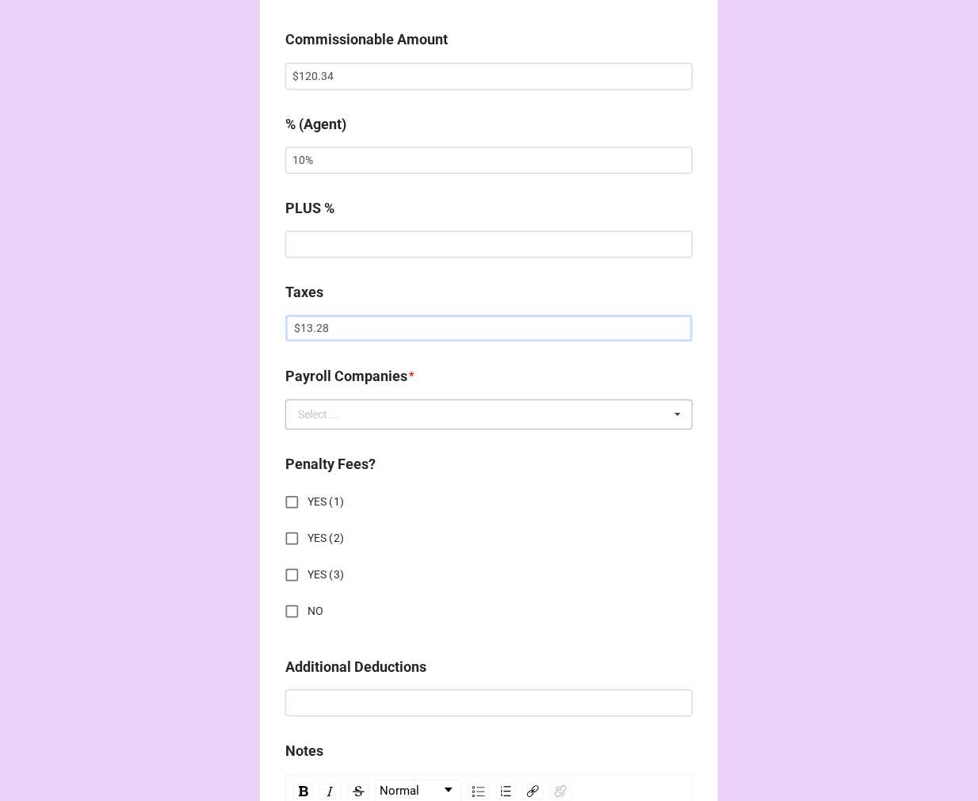
type input "$13.28"
click at [325, 418] on div "Select ..." at bounding box center [318, 414] width 41 height 11
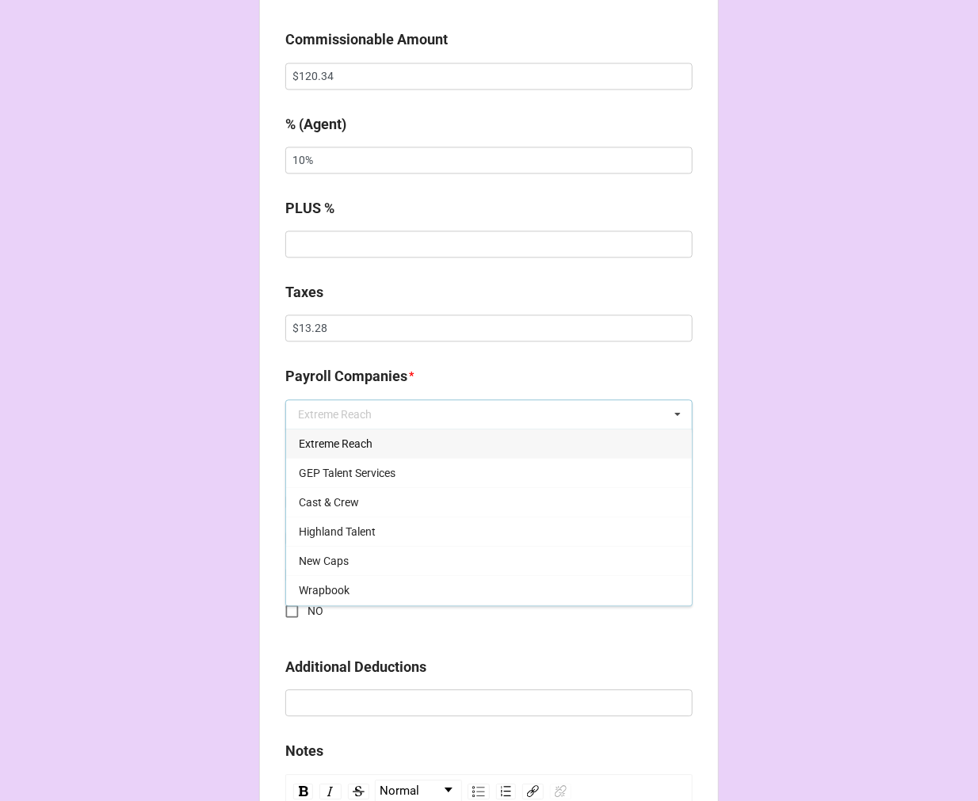
click at [304, 425] on div "Extreme Reach Extreme Reach GEP Talent Services Cast & Crew Highland Talent New…" at bounding box center [488, 414] width 407 height 30
click at [373, 434] on div "Extreme Reach" at bounding box center [489, 443] width 406 height 29
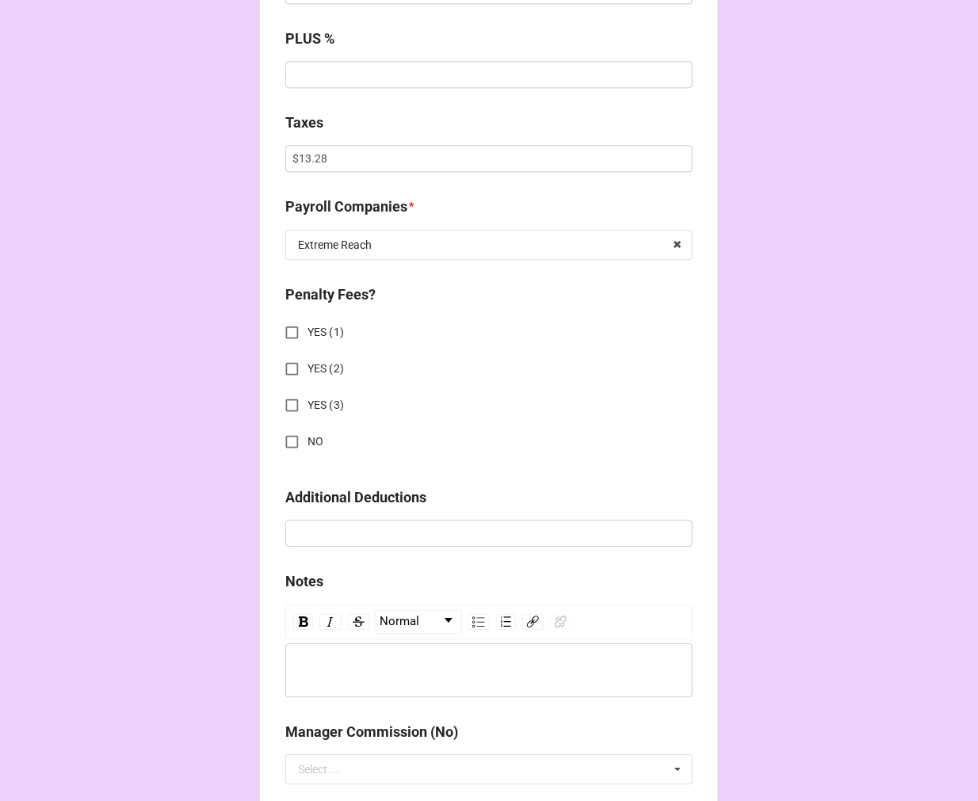
scroll to position [1320, 0]
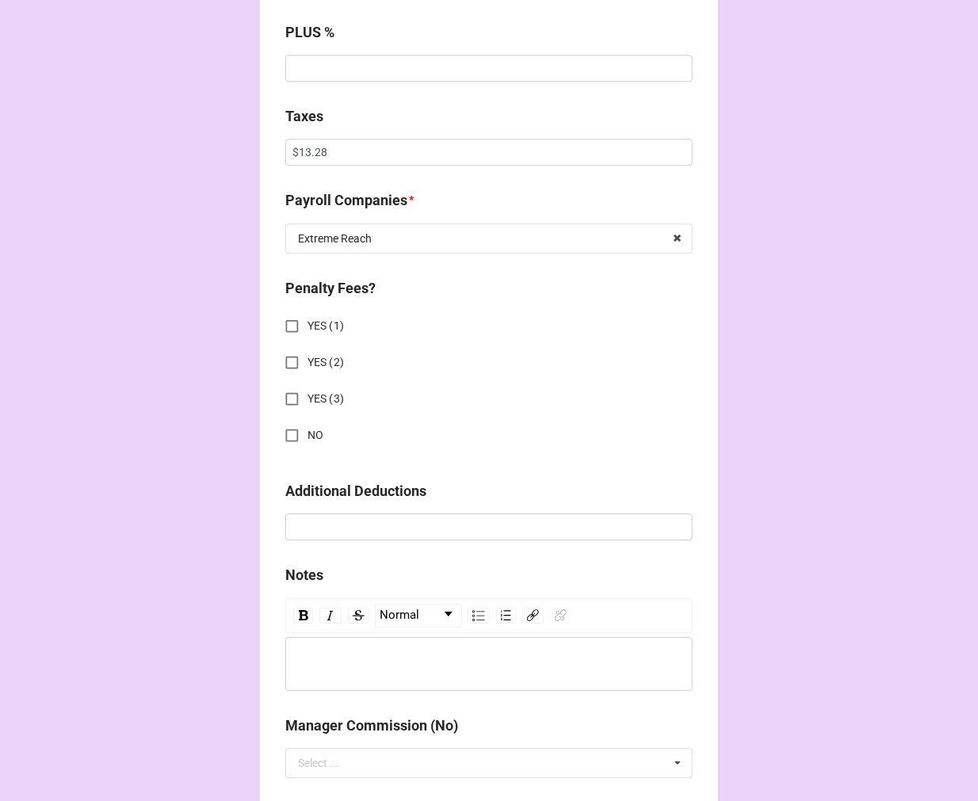
click at [276, 429] on input "NO" at bounding box center [291, 435] width 31 height 31
checkbox input "true"
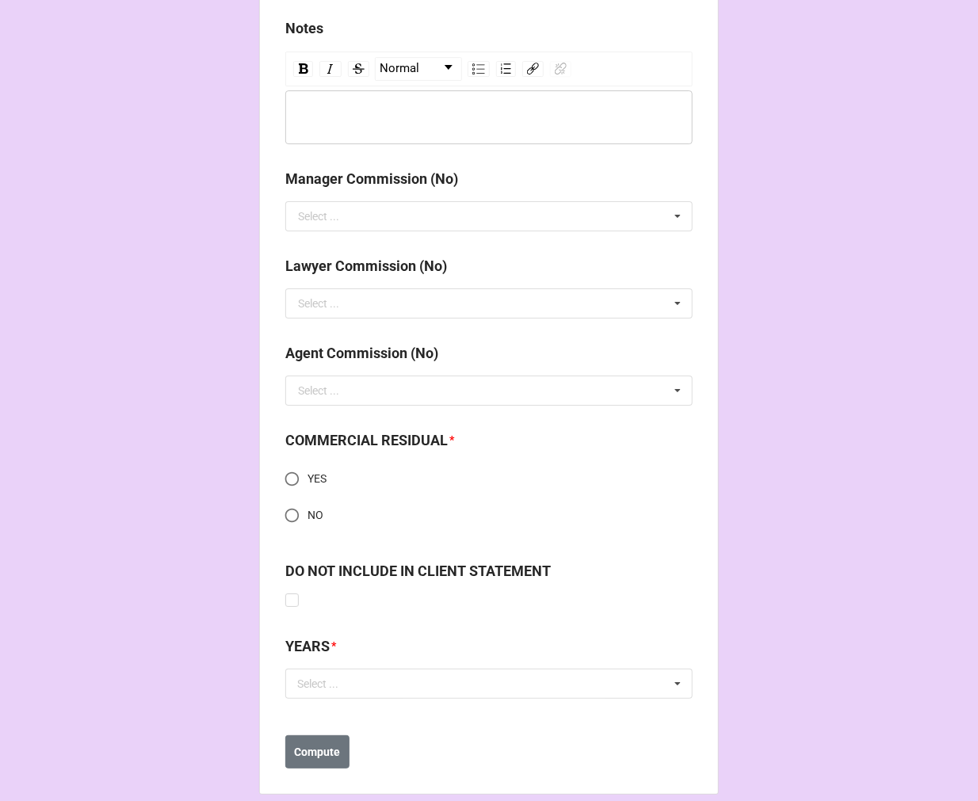
scroll to position [1886, 0]
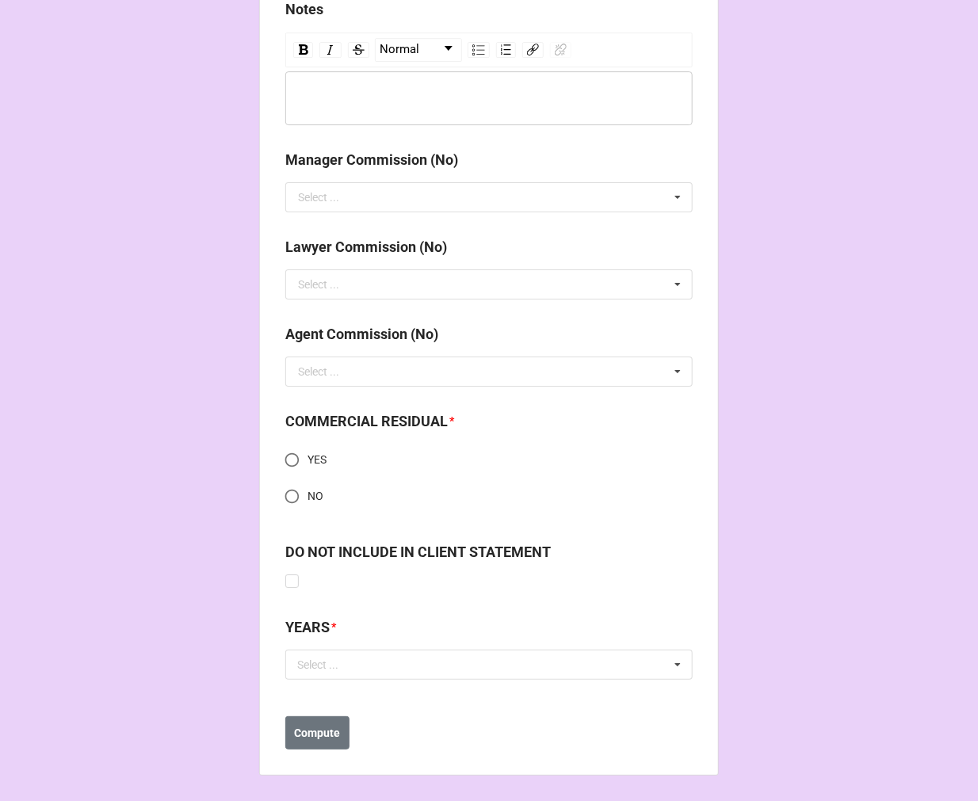
click at [296, 464] on input "YES" at bounding box center [291, 459] width 31 height 31
radio input "true"
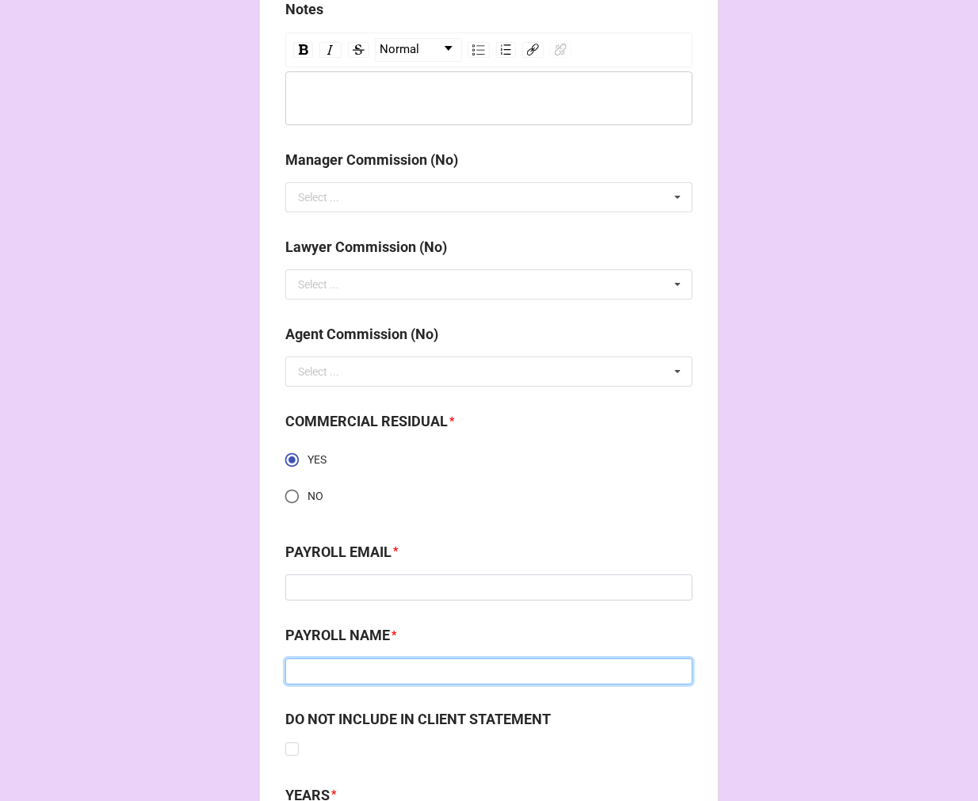
click at [397, 677] on input at bounding box center [488, 671] width 407 height 27
paste input "Monique Destin"
type input "Monique Destin"
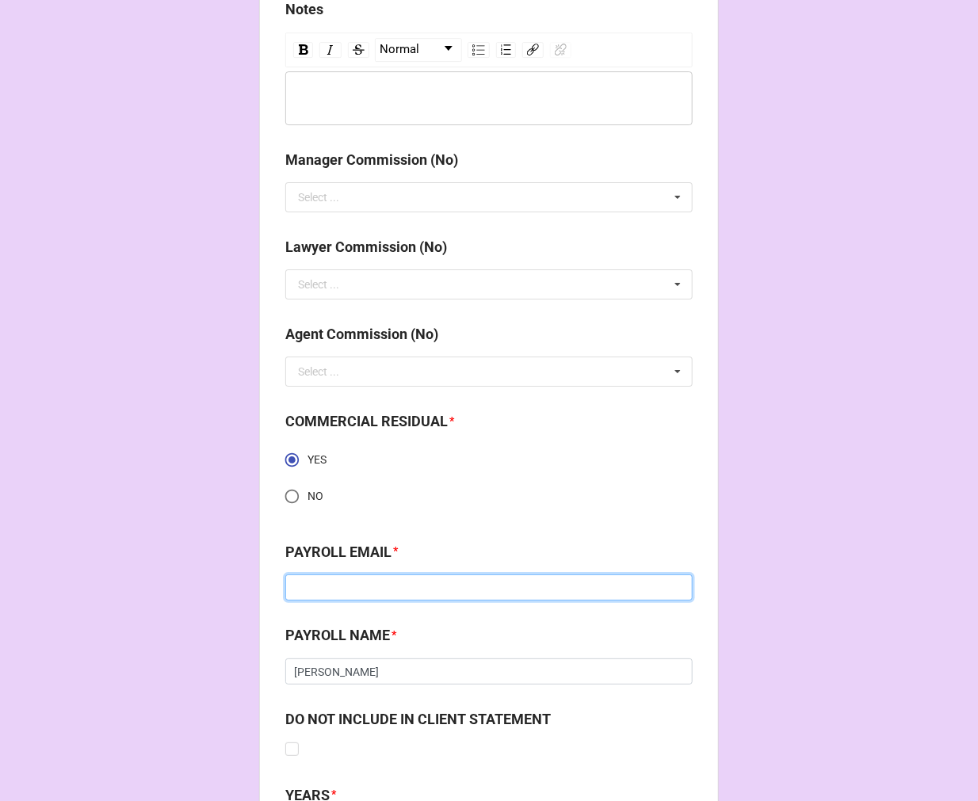
click at [371, 579] on input at bounding box center [488, 587] width 407 height 27
paste input "monique.destin@extremereach.com"
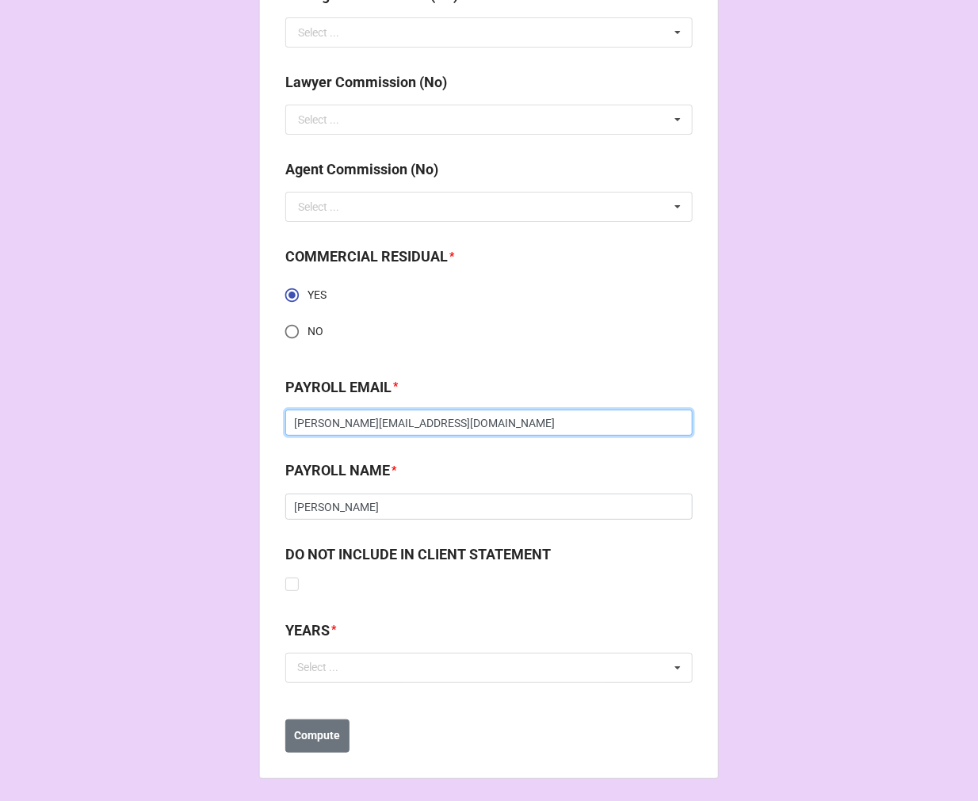
scroll to position [2053, 0]
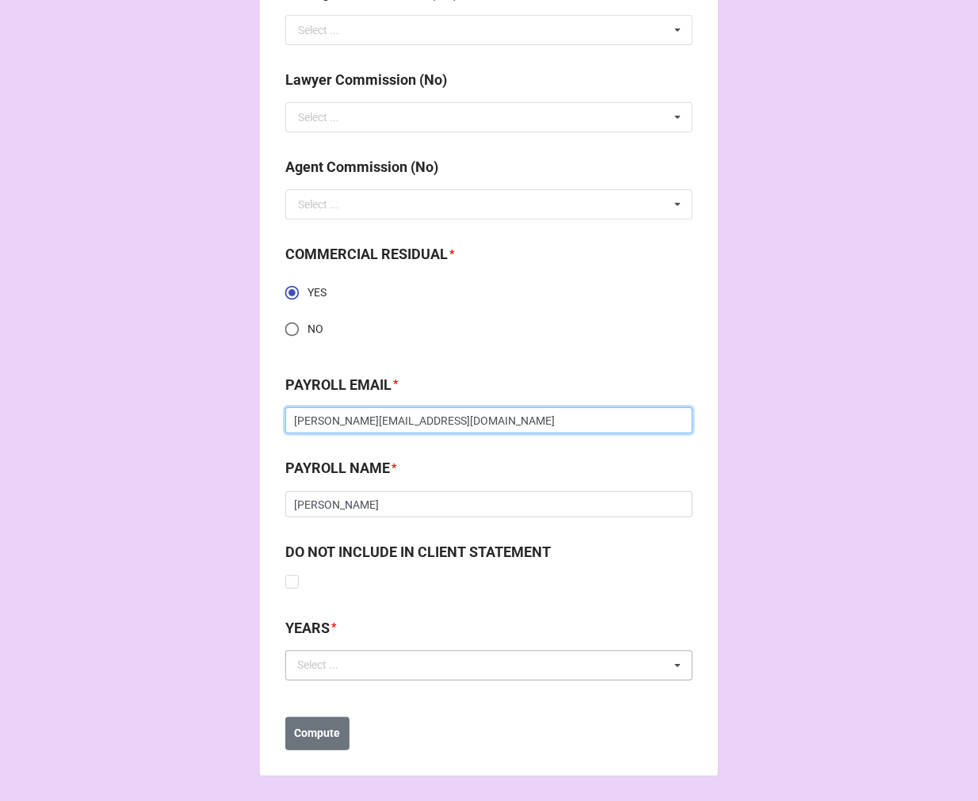
type input "monique.destin@extremereach.com"
click at [379, 675] on div "Select ... No results found." at bounding box center [488, 665] width 407 height 30
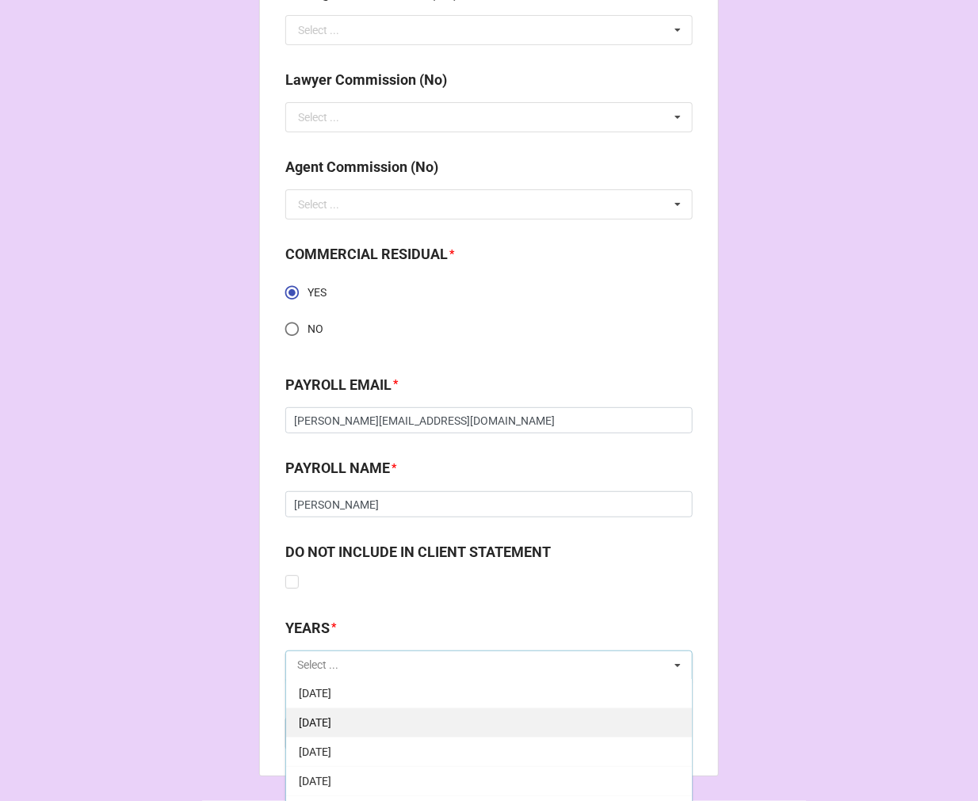
scroll to position [176, 0]
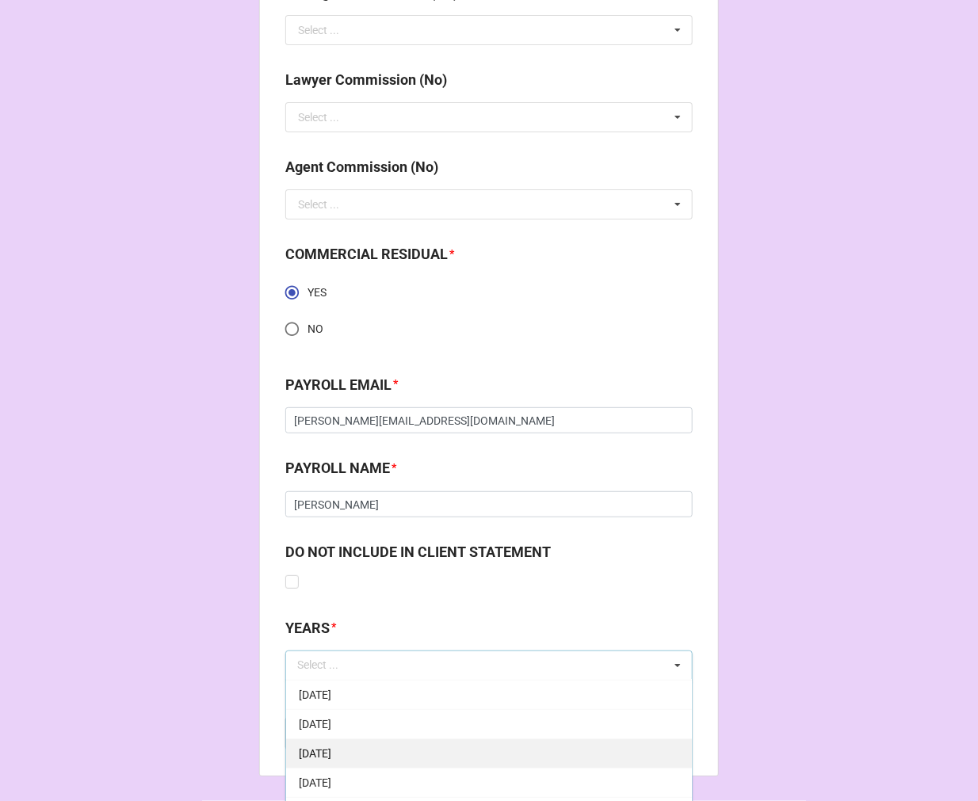
click at [331, 748] on span "[DATE]" at bounding box center [315, 753] width 32 height 13
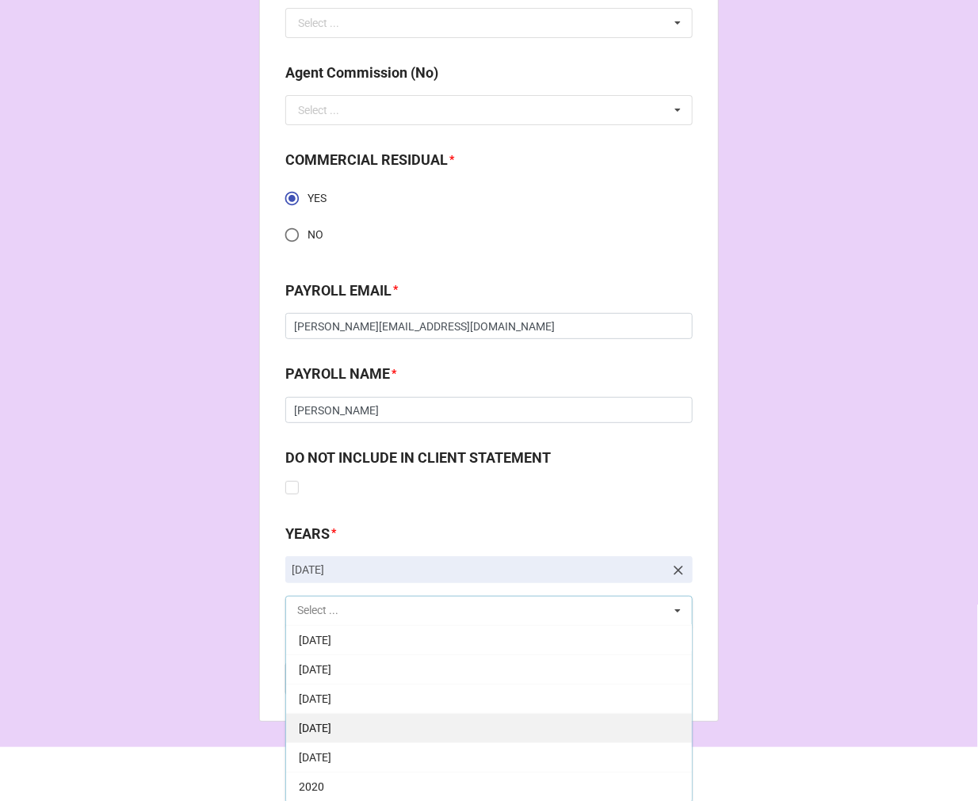
scroll to position [2149, 0]
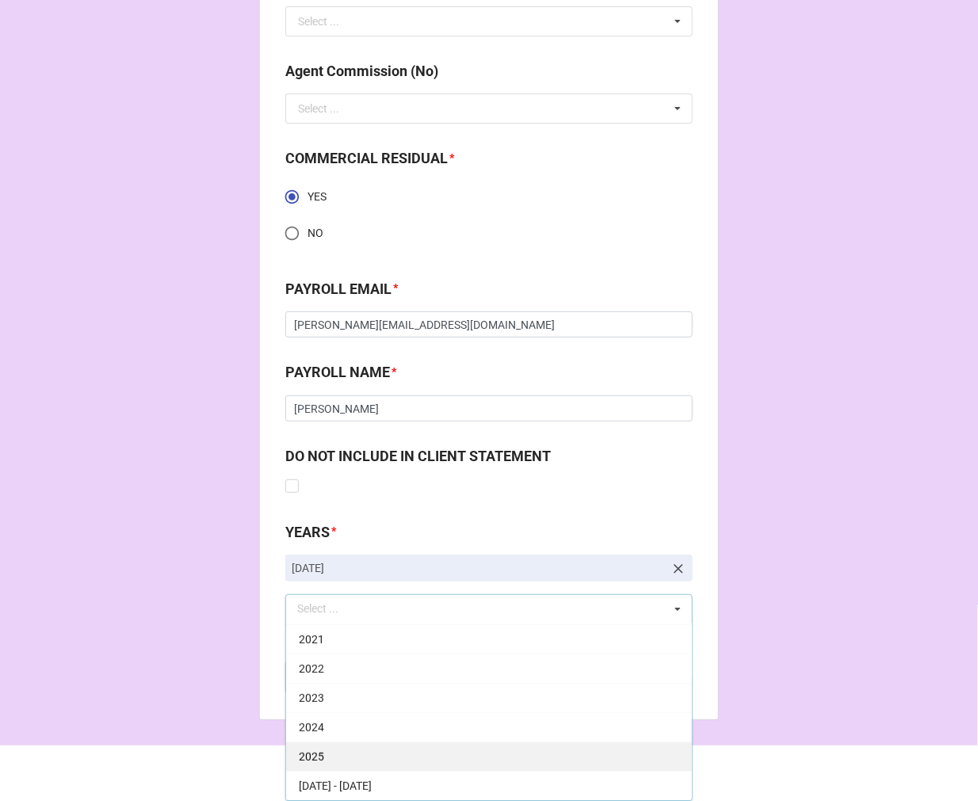
click at [418, 743] on div "2025" at bounding box center [489, 756] width 406 height 29
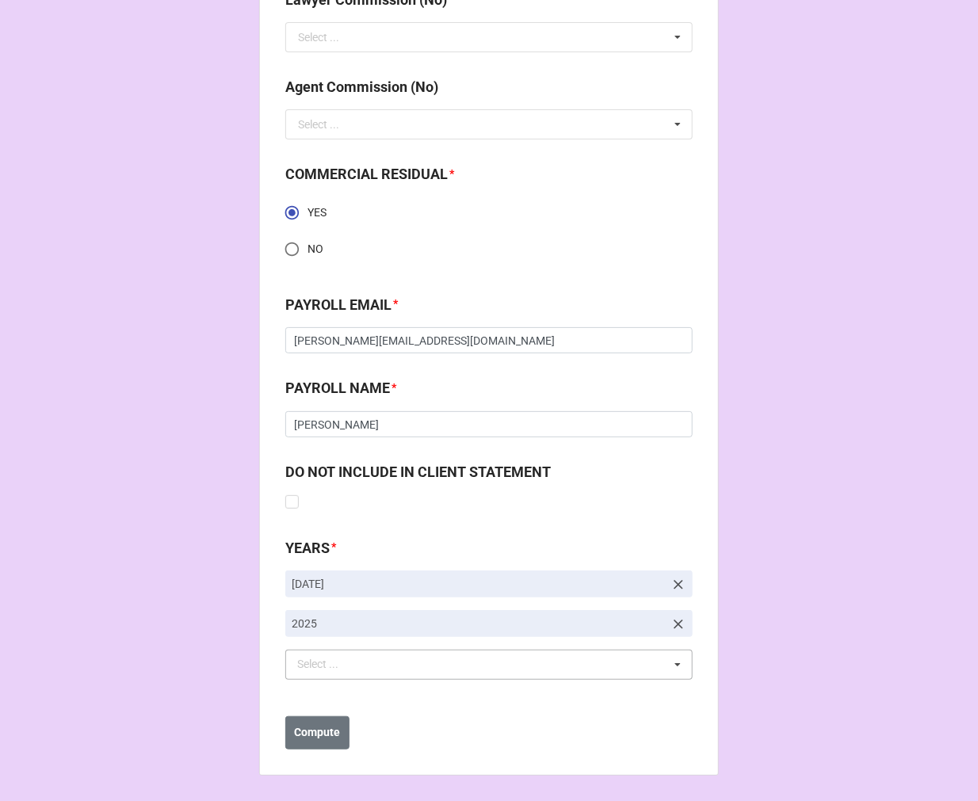
click at [318, 737] on b "Compute" at bounding box center [318, 733] width 46 height 17
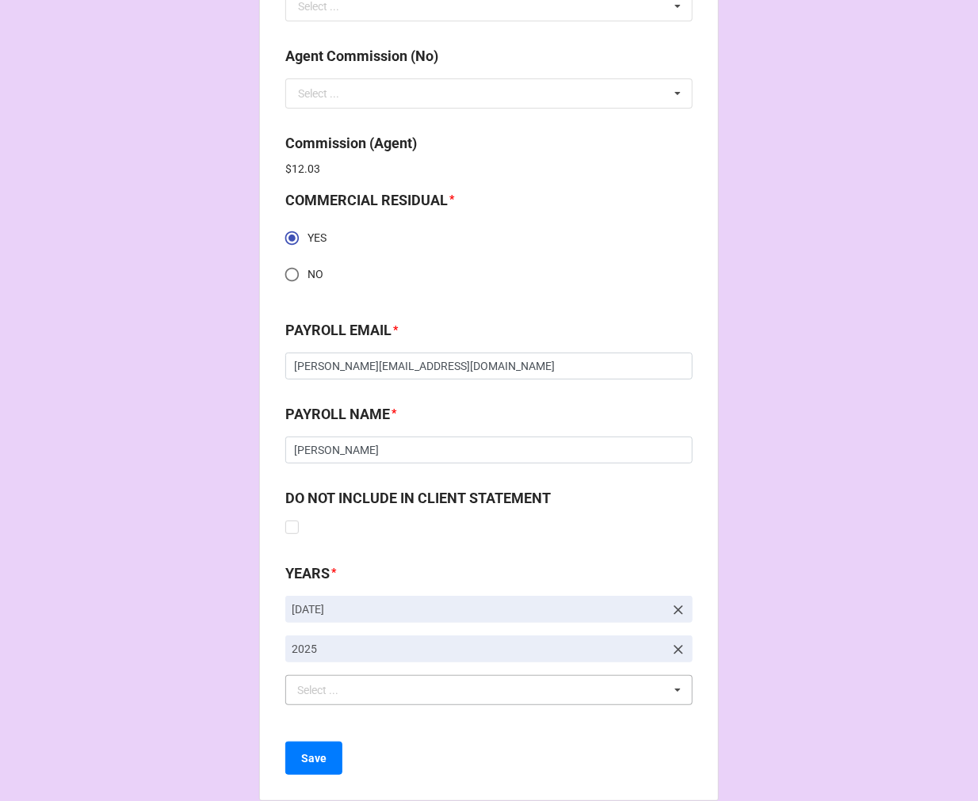
scroll to position [2189, 0]
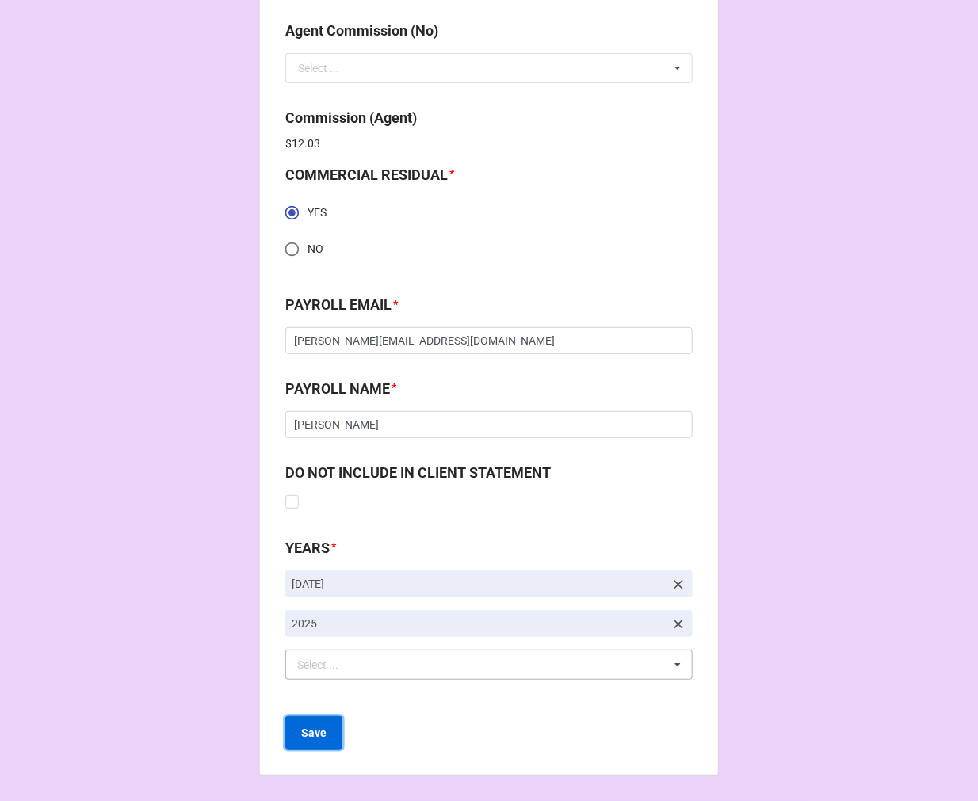
drag, startPoint x: 315, startPoint y: 743, endPoint x: 305, endPoint y: 743, distance: 10.3
click at [314, 743] on button "Save" at bounding box center [313, 732] width 57 height 33
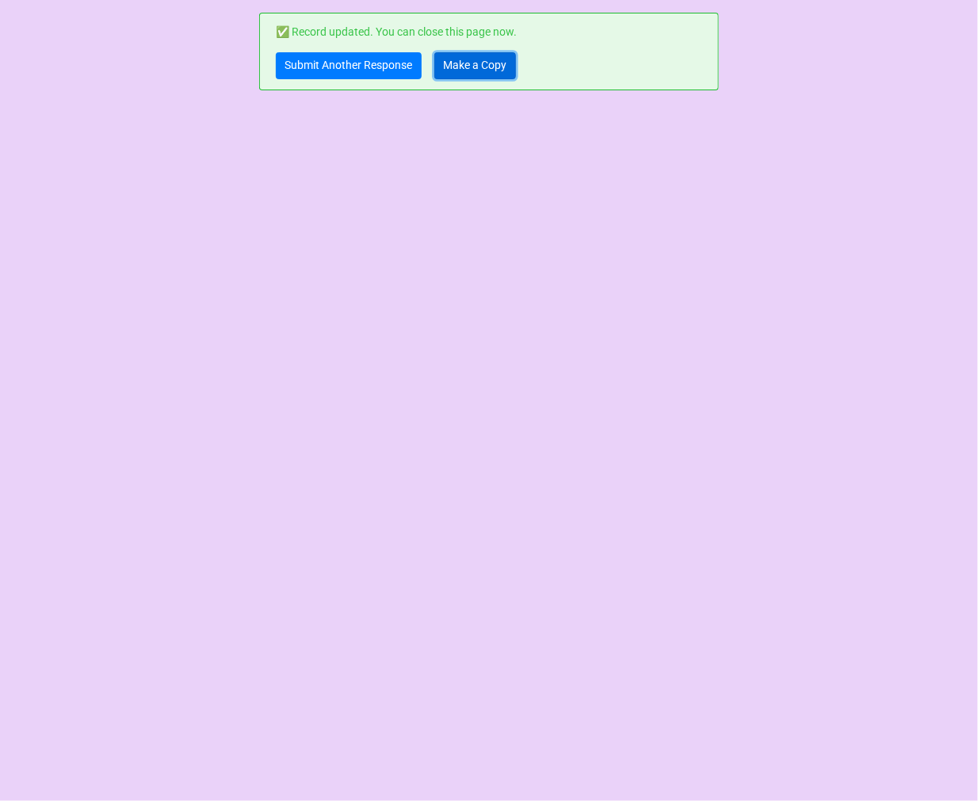
click at [486, 61] on link "Make a Copy" at bounding box center [475, 65] width 82 height 27
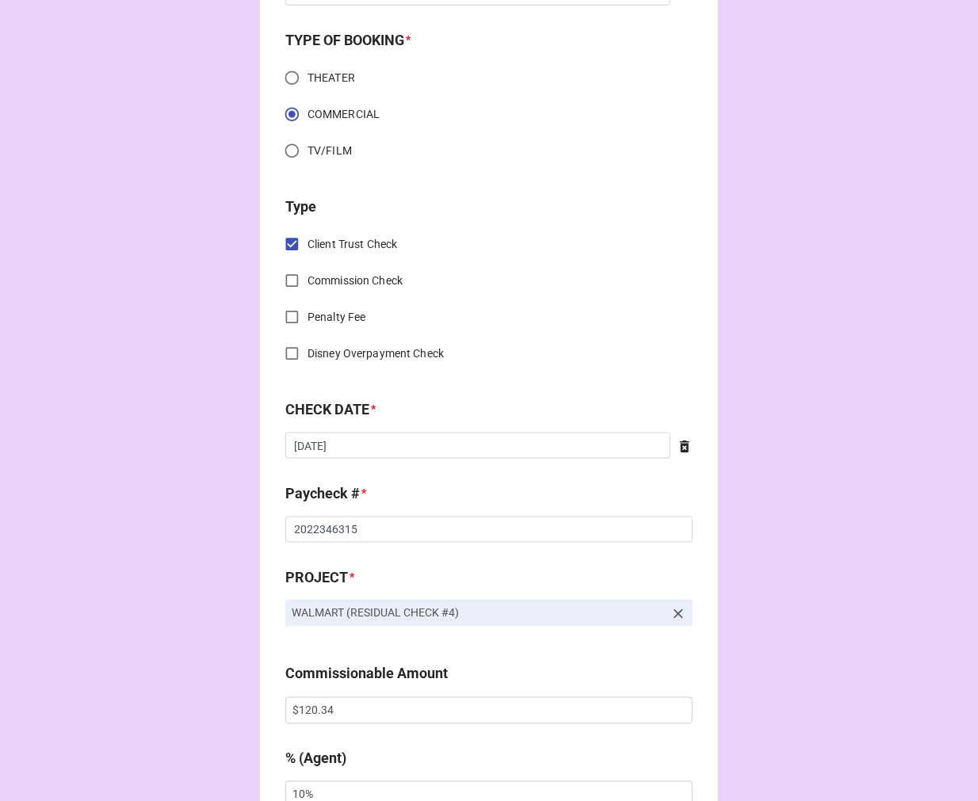
scroll to position [528, 0]
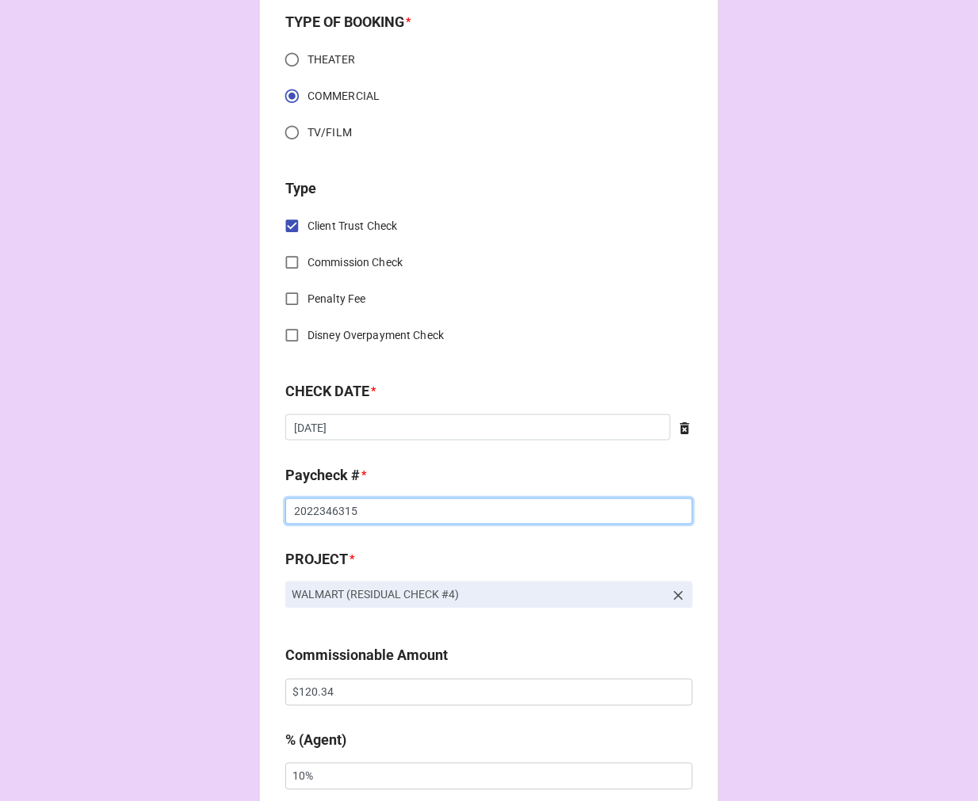
click at [392, 509] on input "2022346315" at bounding box center [488, 511] width 407 height 27
drag, startPoint x: 331, startPoint y: 510, endPoint x: 387, endPoint y: 431, distance: 96.7
click at [326, 494] on div "Paycheck # * 2022346316" at bounding box center [488, 494] width 407 height 60
drag, startPoint x: 317, startPoint y: 507, endPoint x: 333, endPoint y: 512, distance: 16.5
click at [333, 512] on input "2022346316" at bounding box center [488, 511] width 407 height 27
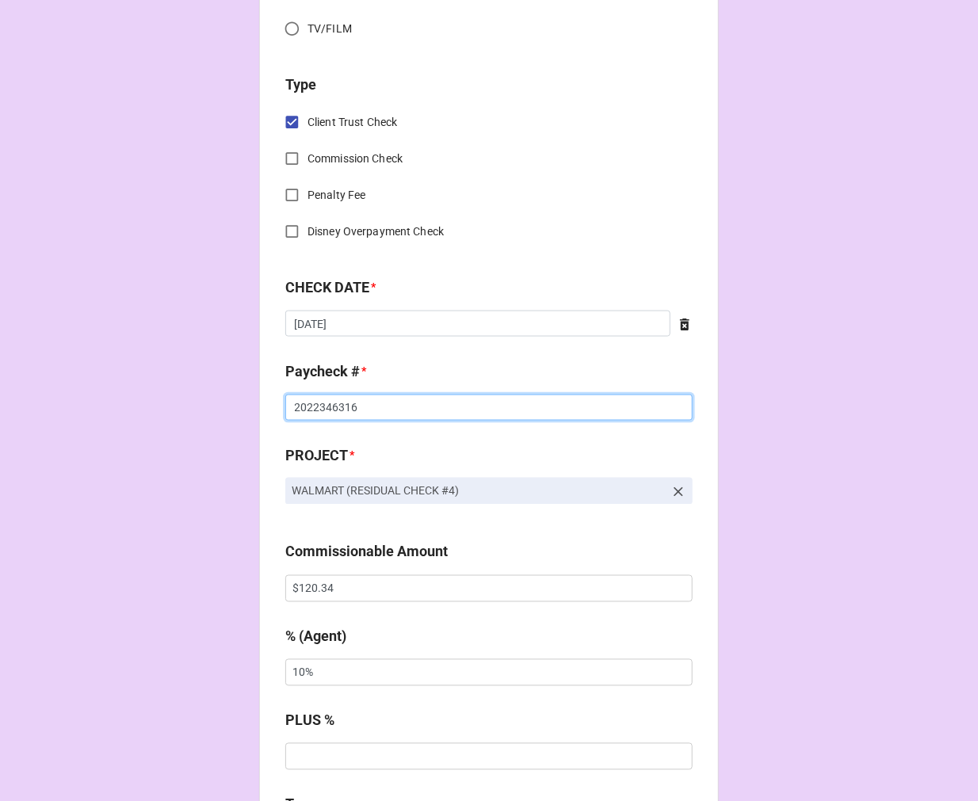
scroll to position [792, 0]
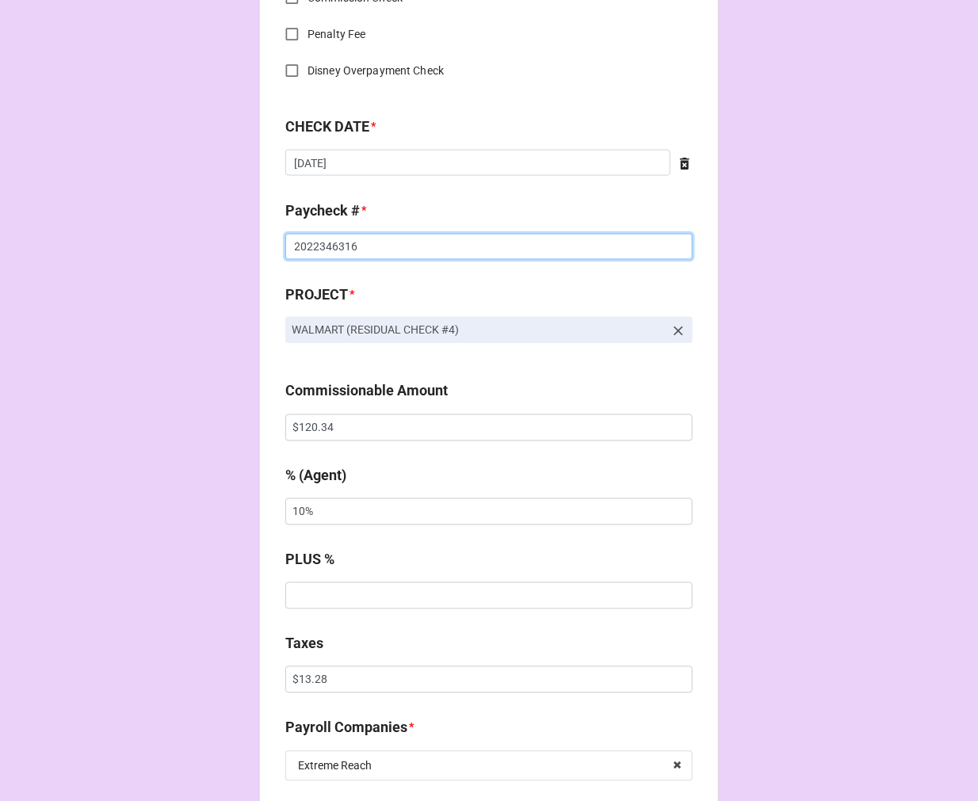
type input "2022346316"
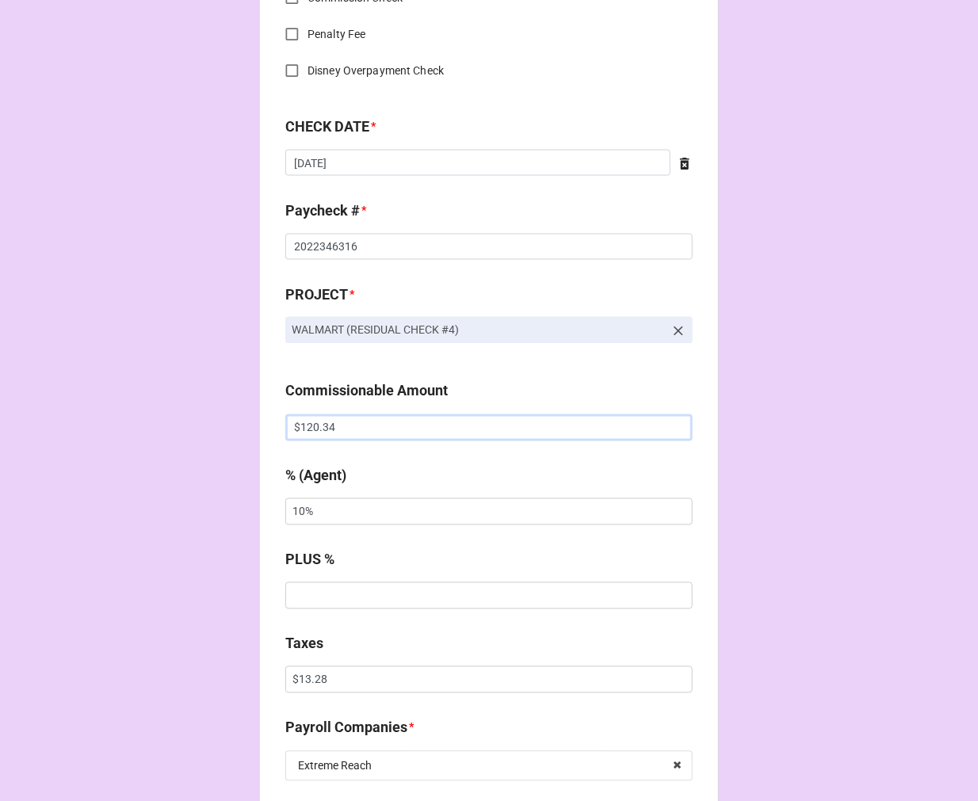
click at [318, 421] on input "$120.34" at bounding box center [488, 427] width 407 height 27
type input "$361.02"
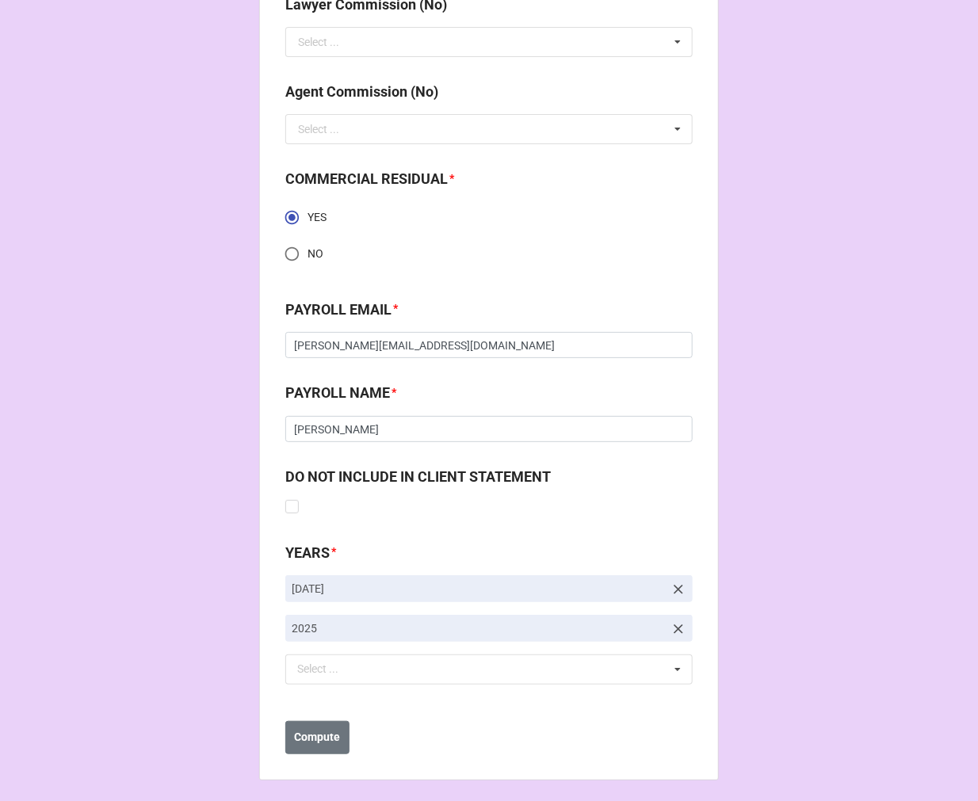
scroll to position [2132, 0]
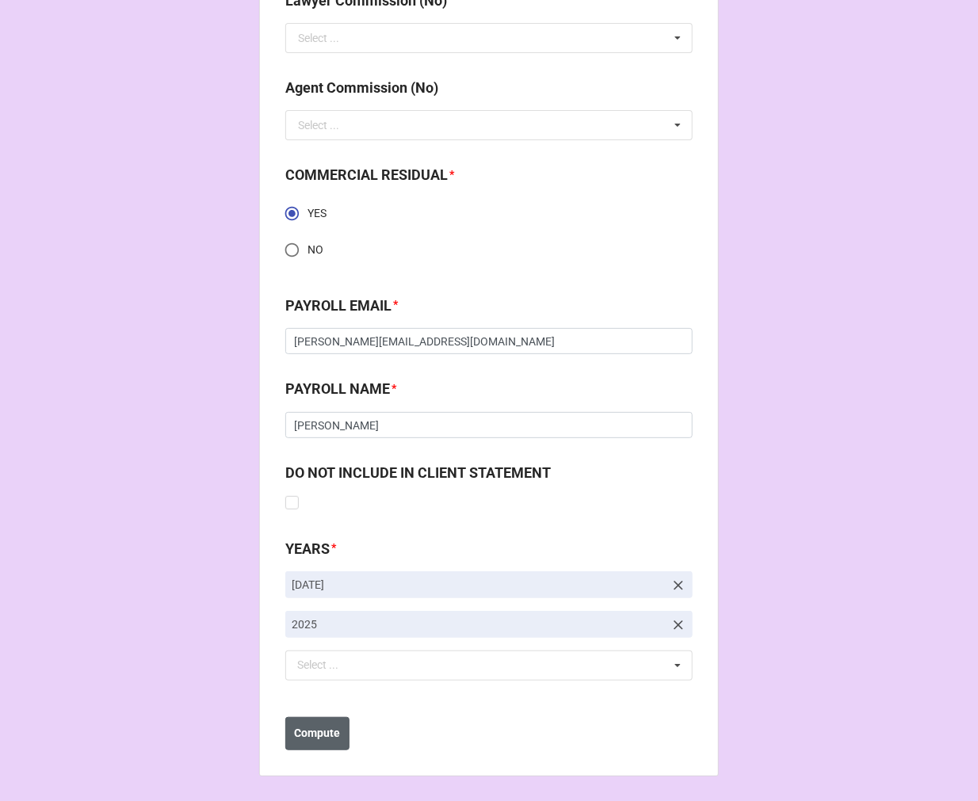
type input "$39.88"
click at [305, 730] on b "Compute" at bounding box center [318, 733] width 46 height 17
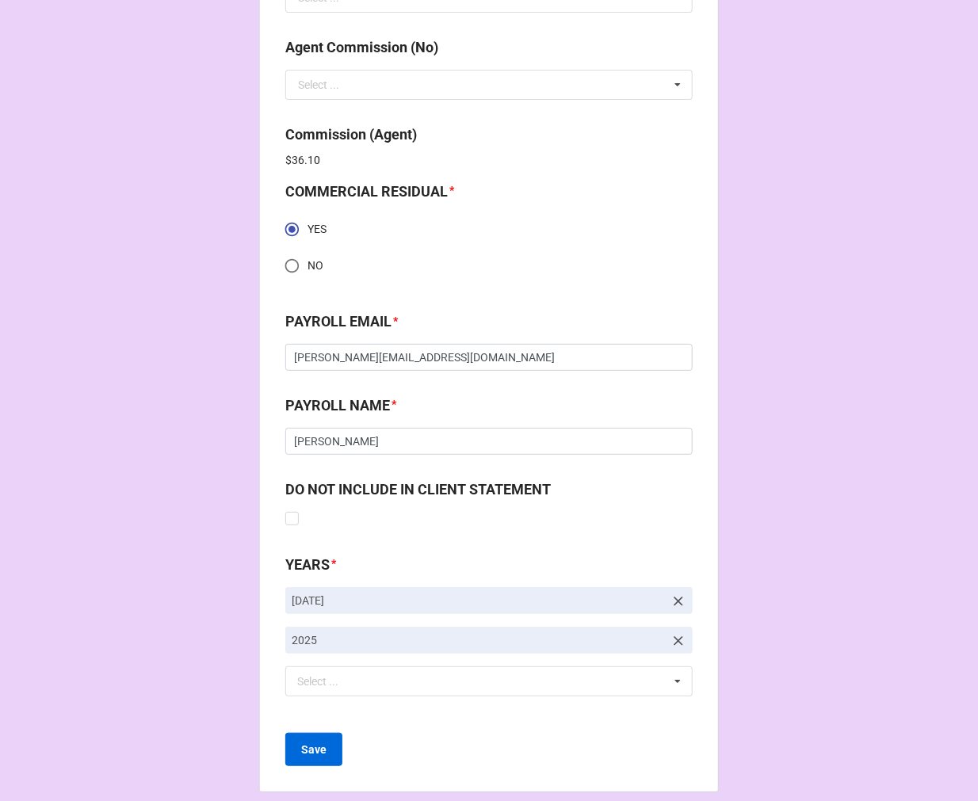
scroll to position [2189, 0]
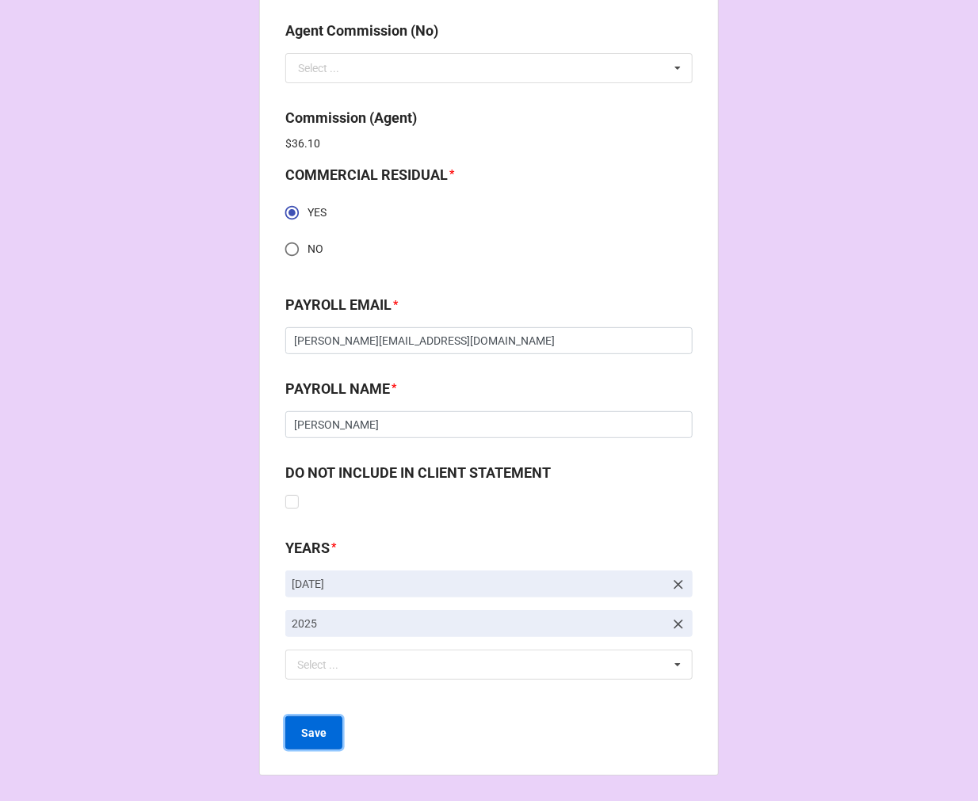
click at [296, 734] on button "Save" at bounding box center [313, 732] width 57 height 33
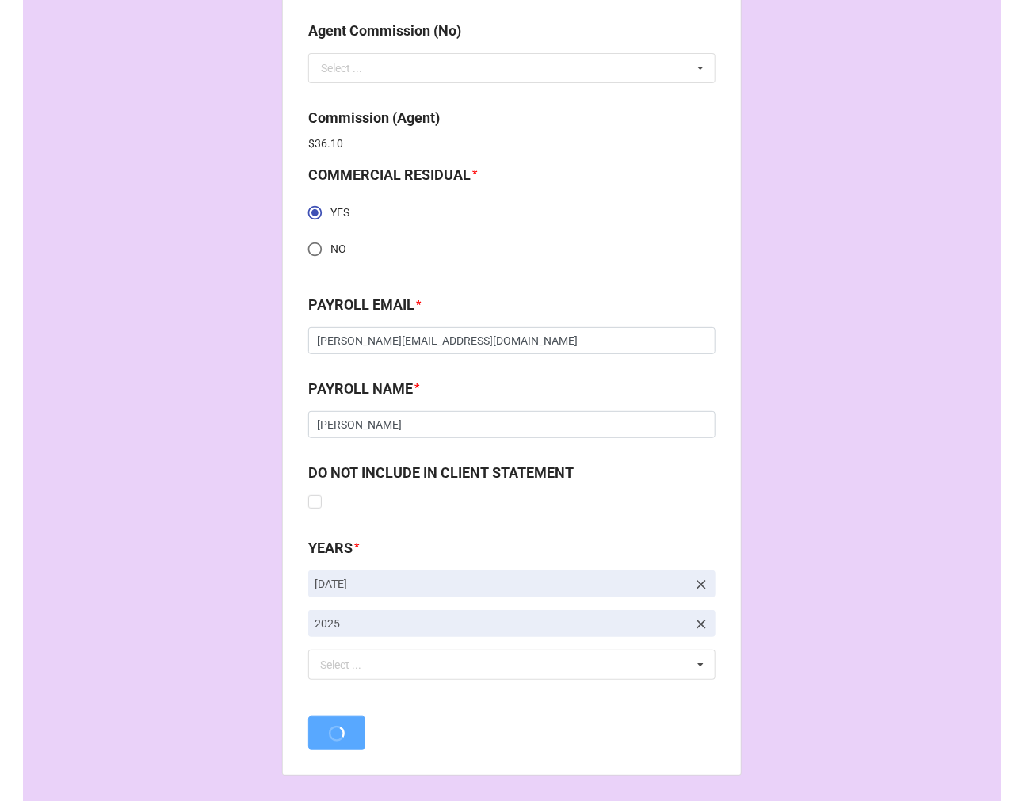
scroll to position [0, 0]
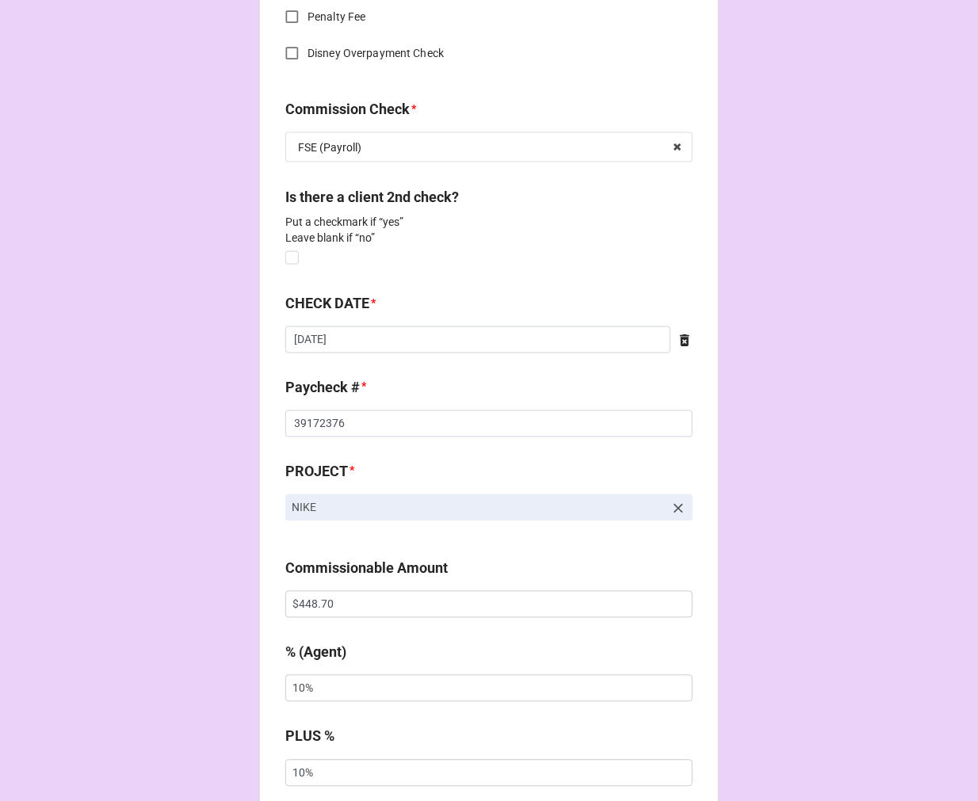
scroll to position [792, 0]
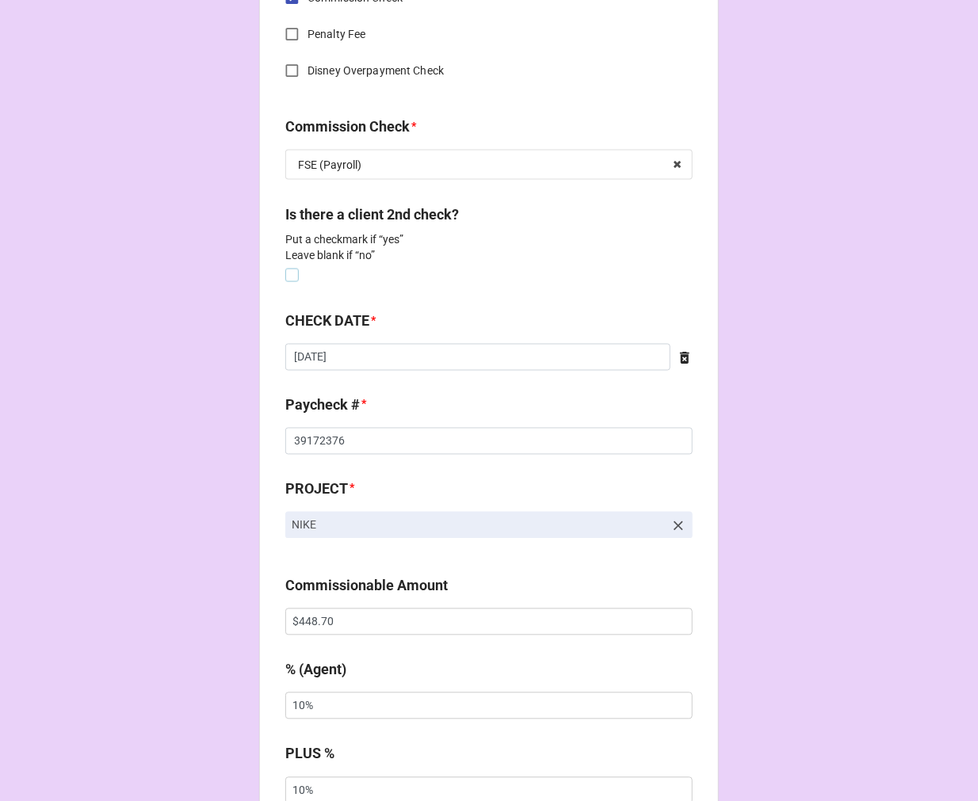
click at [286, 269] on label at bounding box center [291, 269] width 13 height 0
checkbox input "true"
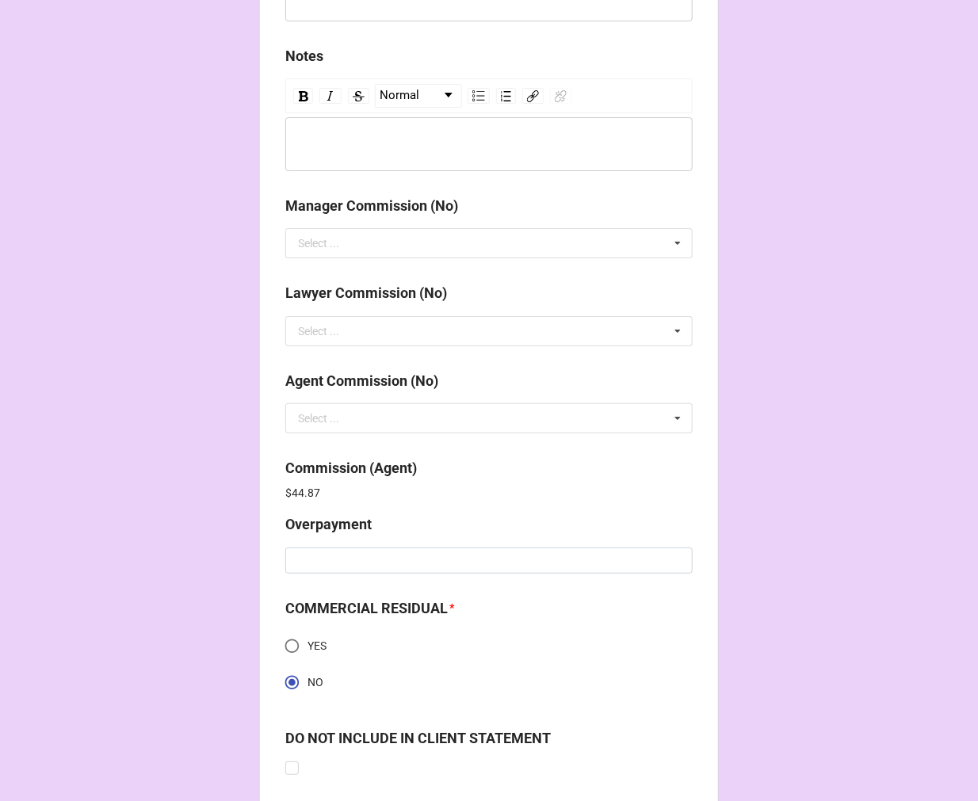
scroll to position [2362, 0]
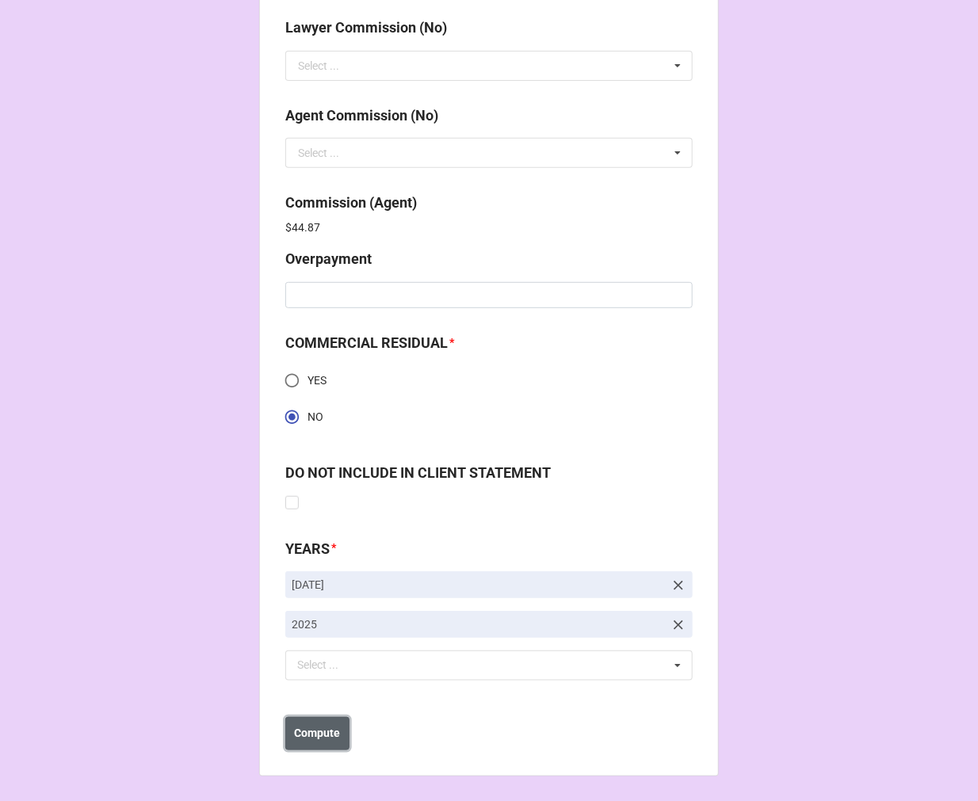
click at [311, 731] on b "Compute" at bounding box center [318, 733] width 46 height 17
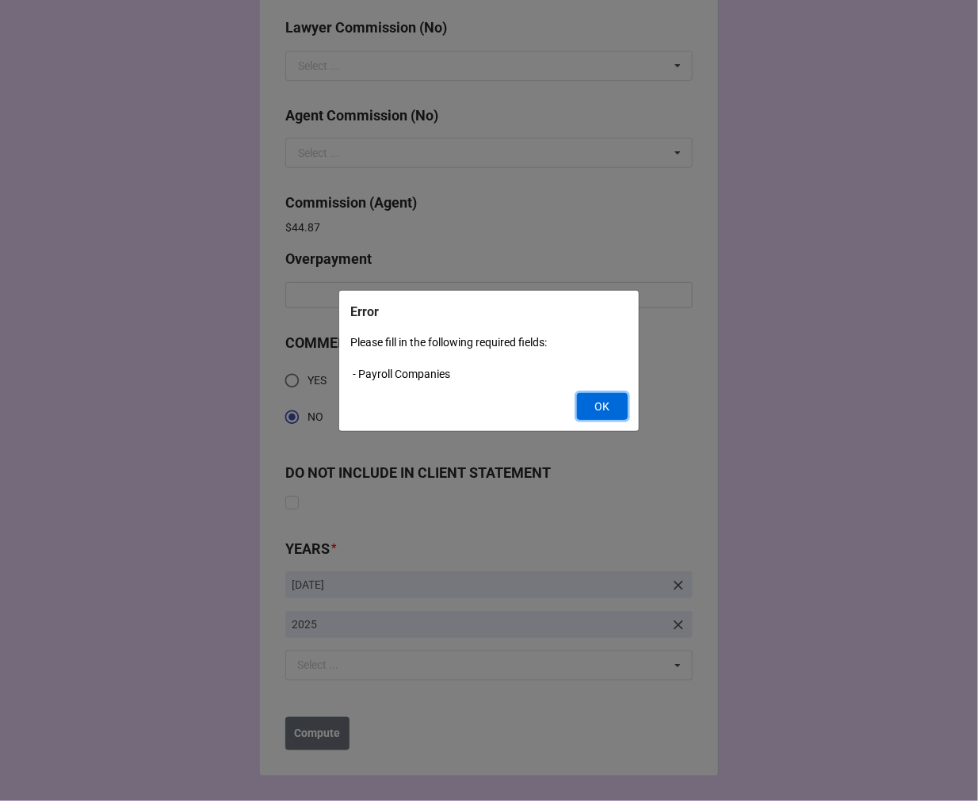
click at [595, 410] on button "OK" at bounding box center [602, 406] width 51 height 27
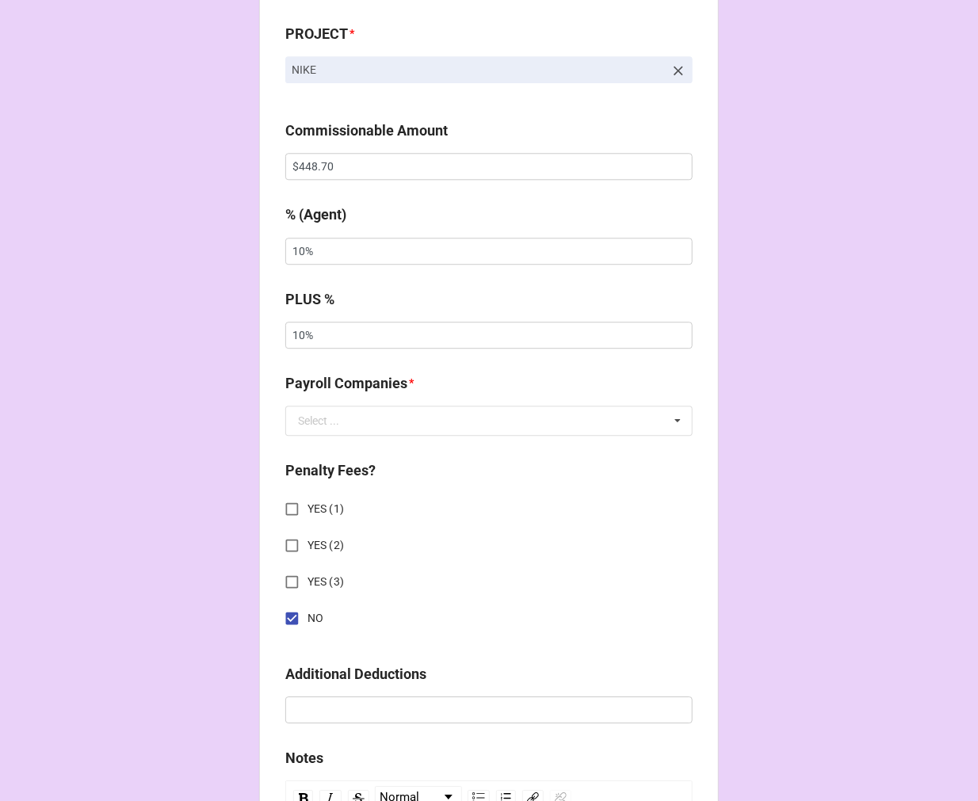
scroll to position [1394, 0]
click at [311, 420] on div "Select ..." at bounding box center [318, 421] width 41 height 11
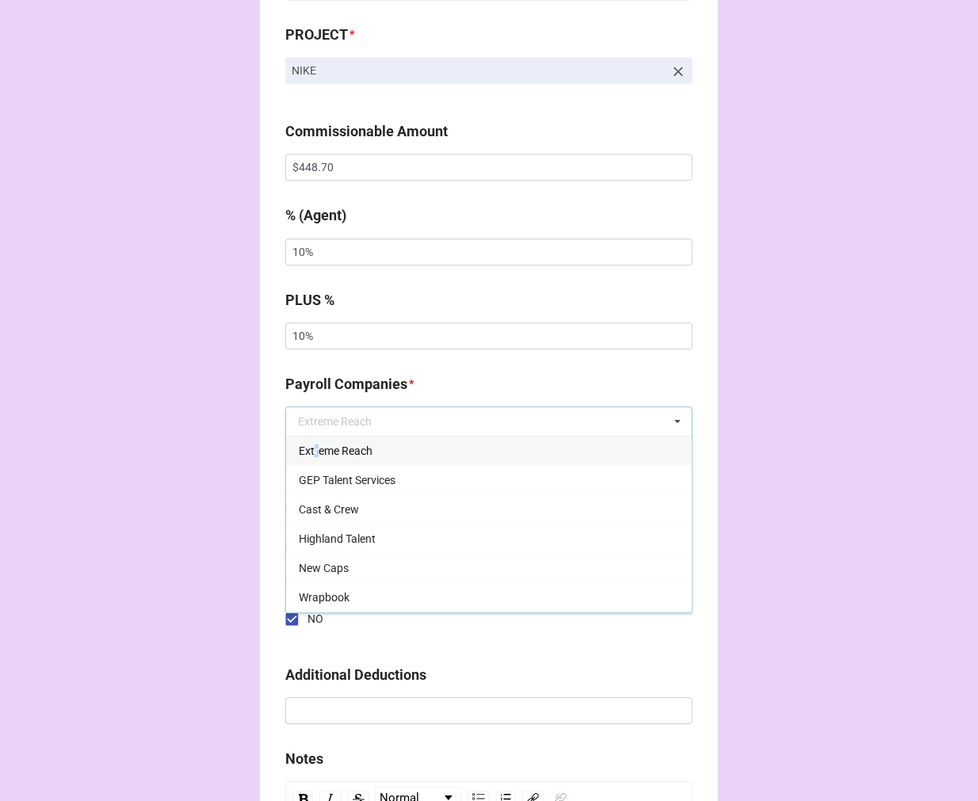
click at [312, 444] on span "Extreme Reach" at bounding box center [336, 450] width 74 height 13
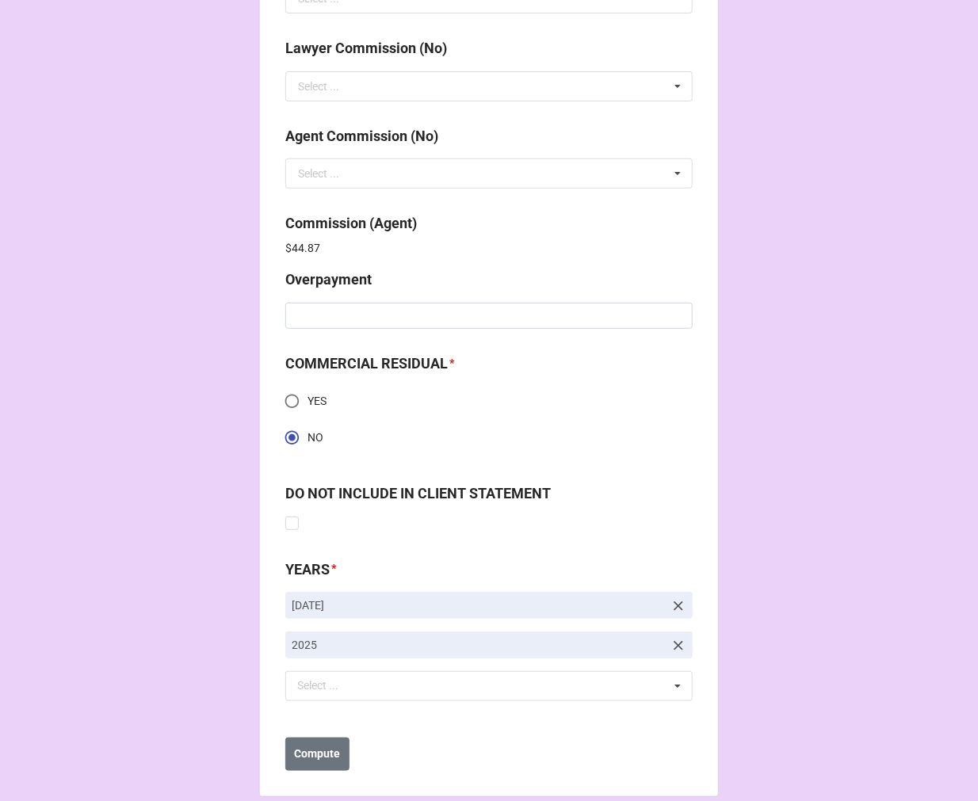
scroll to position [2362, 0]
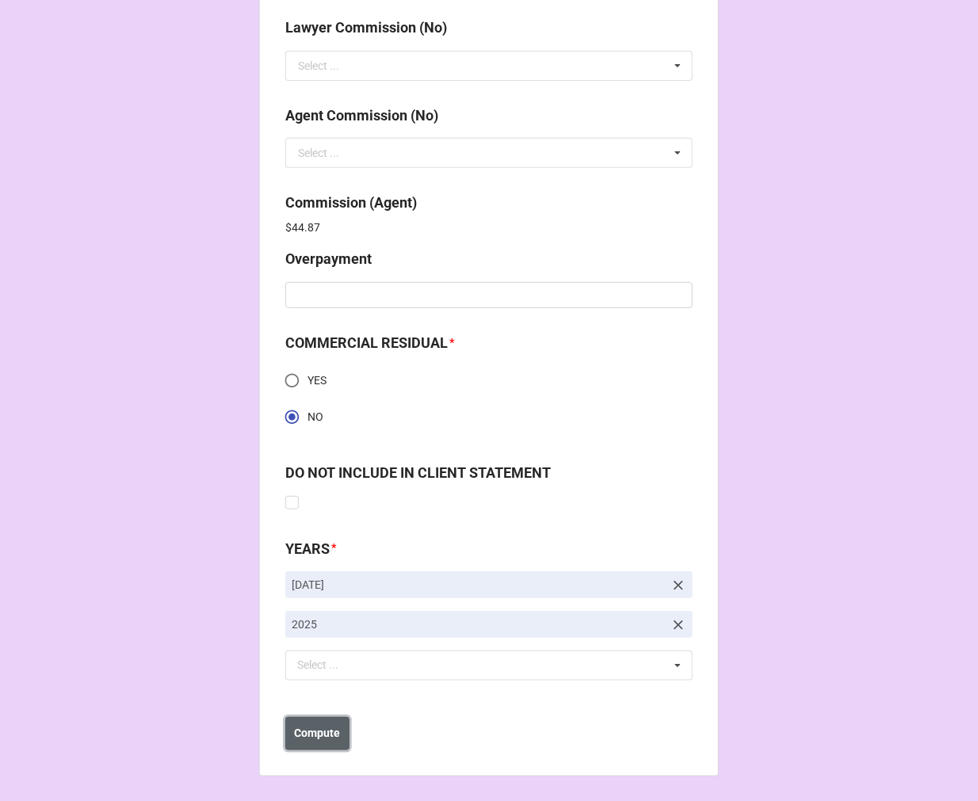
click at [310, 727] on b "Compute" at bounding box center [318, 733] width 46 height 17
click at [314, 730] on b "Save" at bounding box center [313, 733] width 25 height 17
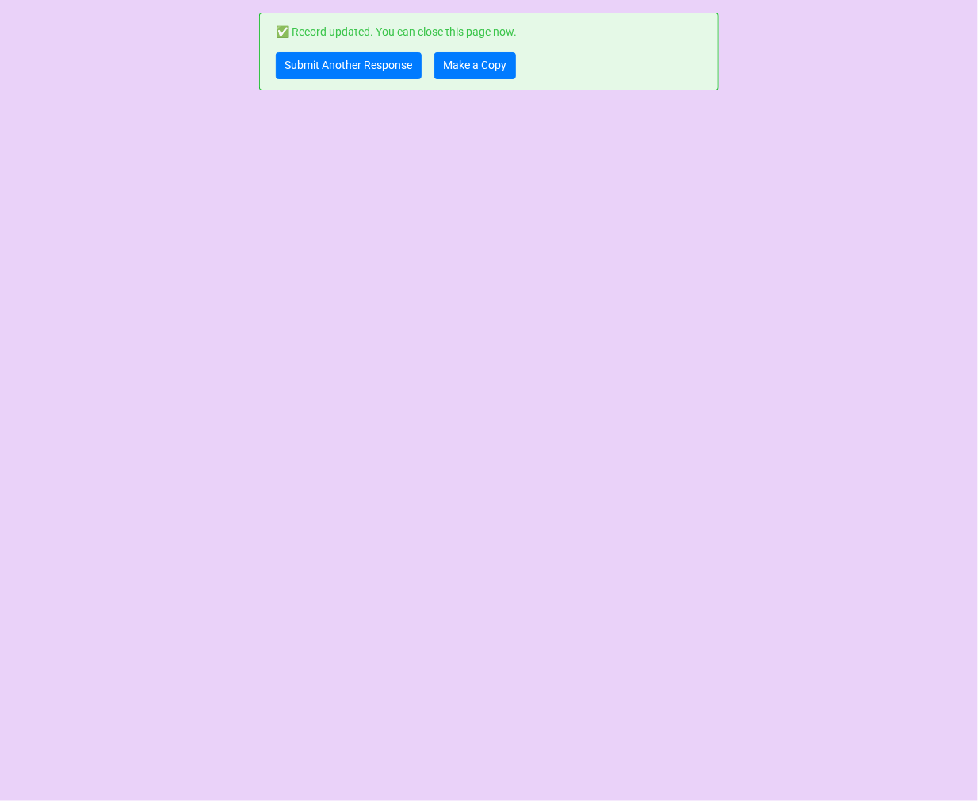
scroll to position [0, 0]
click at [357, 59] on link "Submit Another Response" at bounding box center [349, 65] width 146 height 27
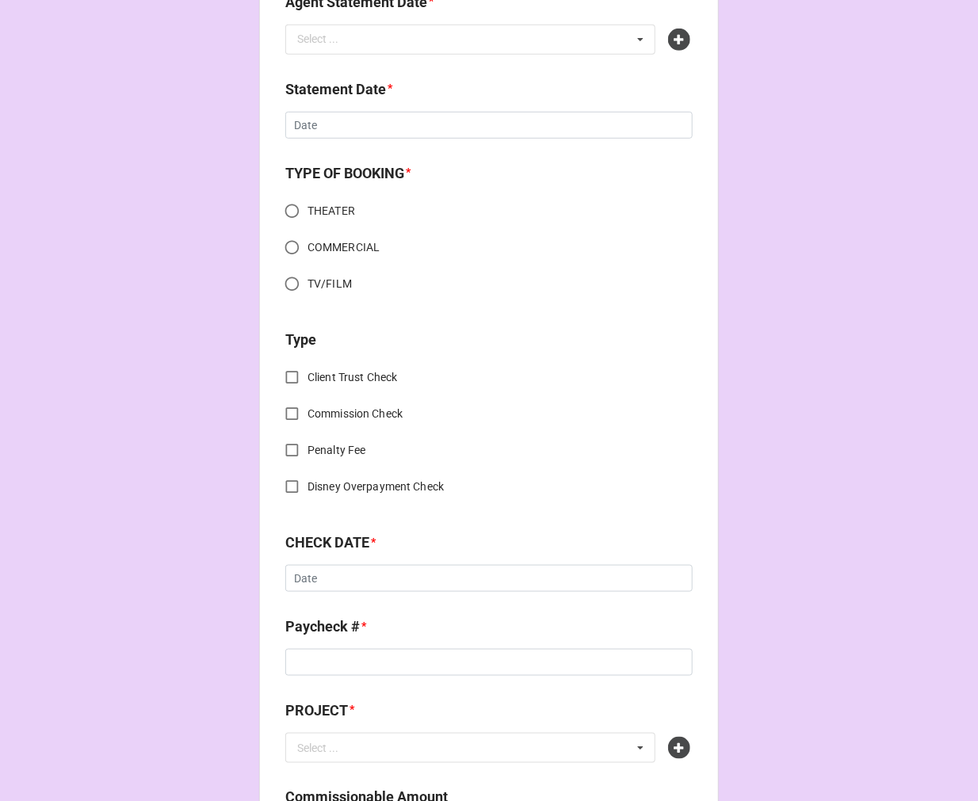
scroll to position [704, 0]
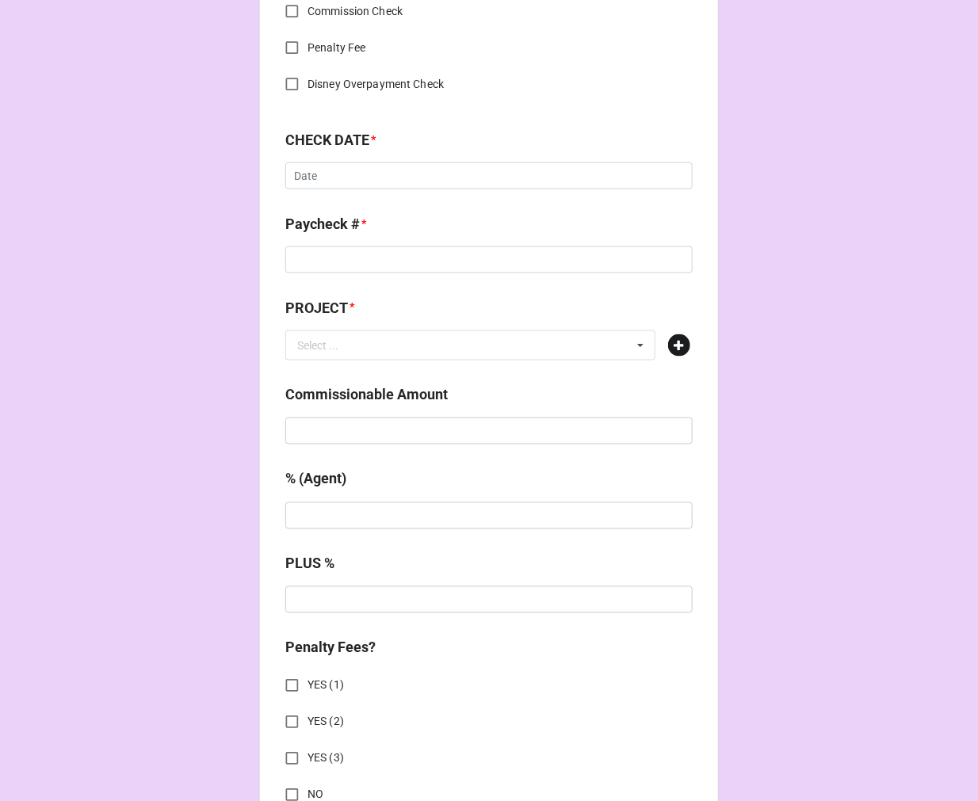
click at [682, 347] on icon at bounding box center [679, 345] width 22 height 22
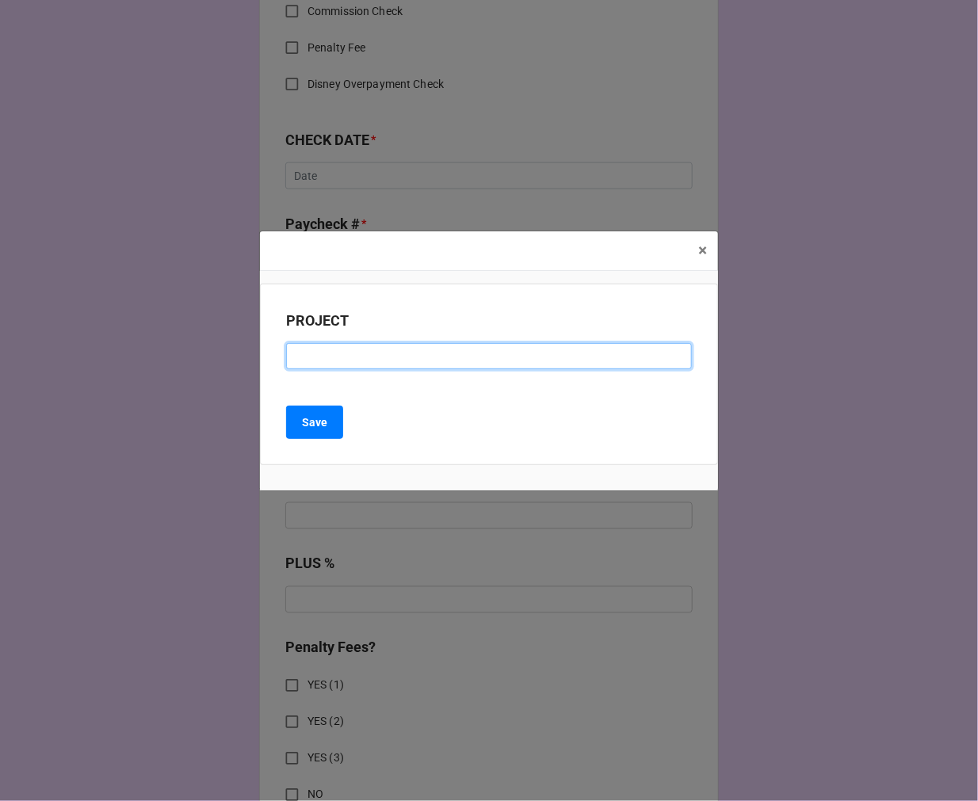
click at [350, 368] on input at bounding box center [489, 356] width 406 height 27
paste input "PRICELINE (RESIDUAL CHECK #12)"
click at [460, 357] on input "PRICELINE (RESIDUAL CHECK #12)" at bounding box center [489, 356] width 406 height 27
type input "PRICELINE (RESIDUAL CHECK #13)"
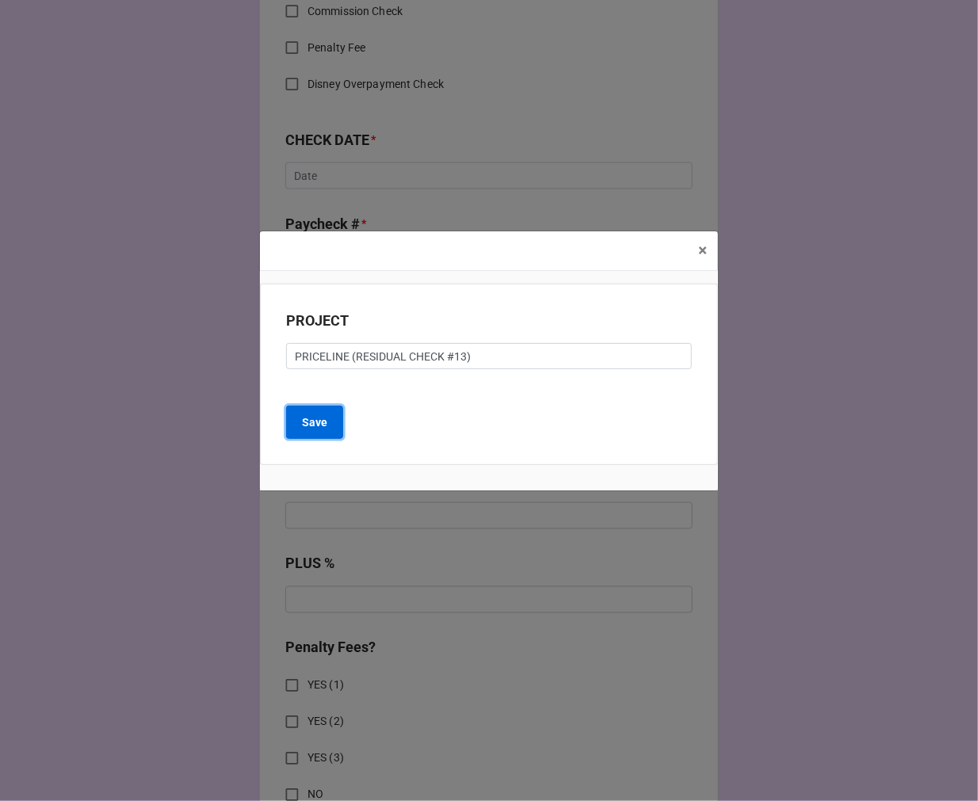
click at [327, 413] on button "Save" at bounding box center [314, 422] width 57 height 33
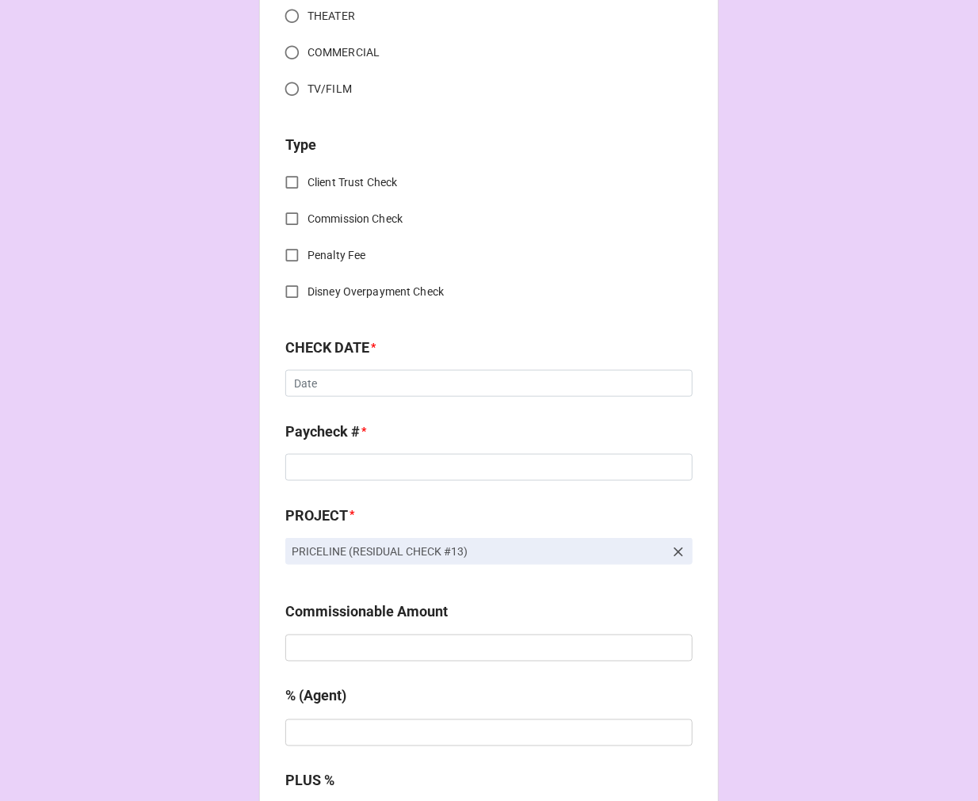
scroll to position [88, 0]
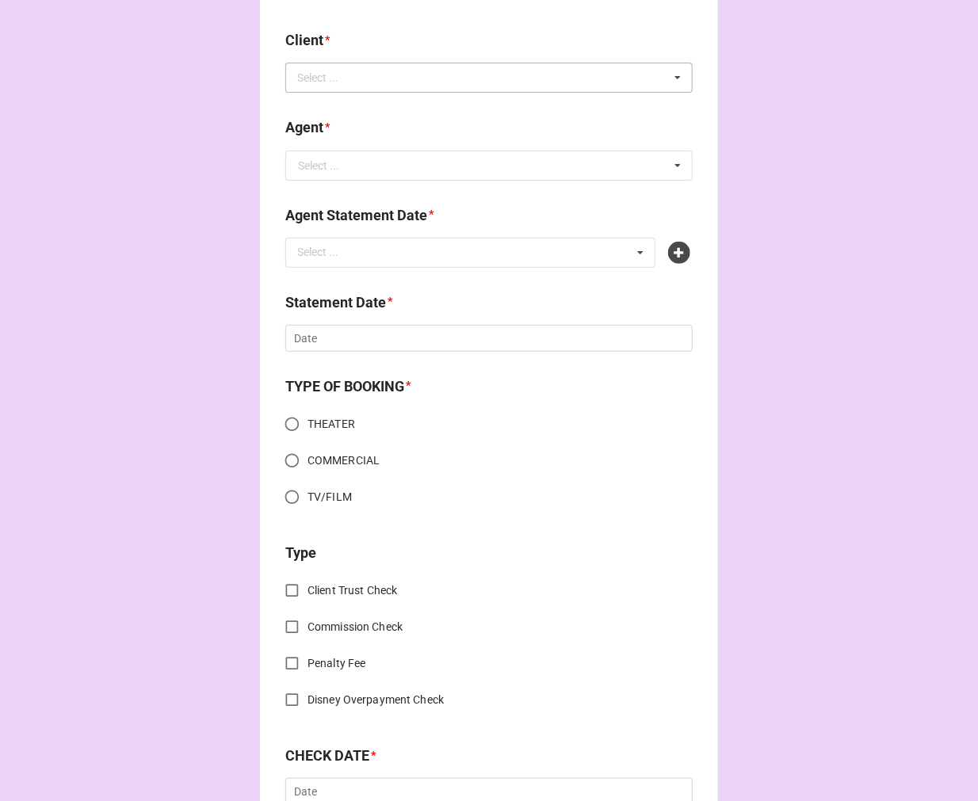
click at [357, 81] on div "Select ... No results found." at bounding box center [488, 78] width 407 height 30
type input "[PERSON_NAME]"
click at [470, 105] on div "[PERSON_NAME]" at bounding box center [489, 106] width 406 height 29
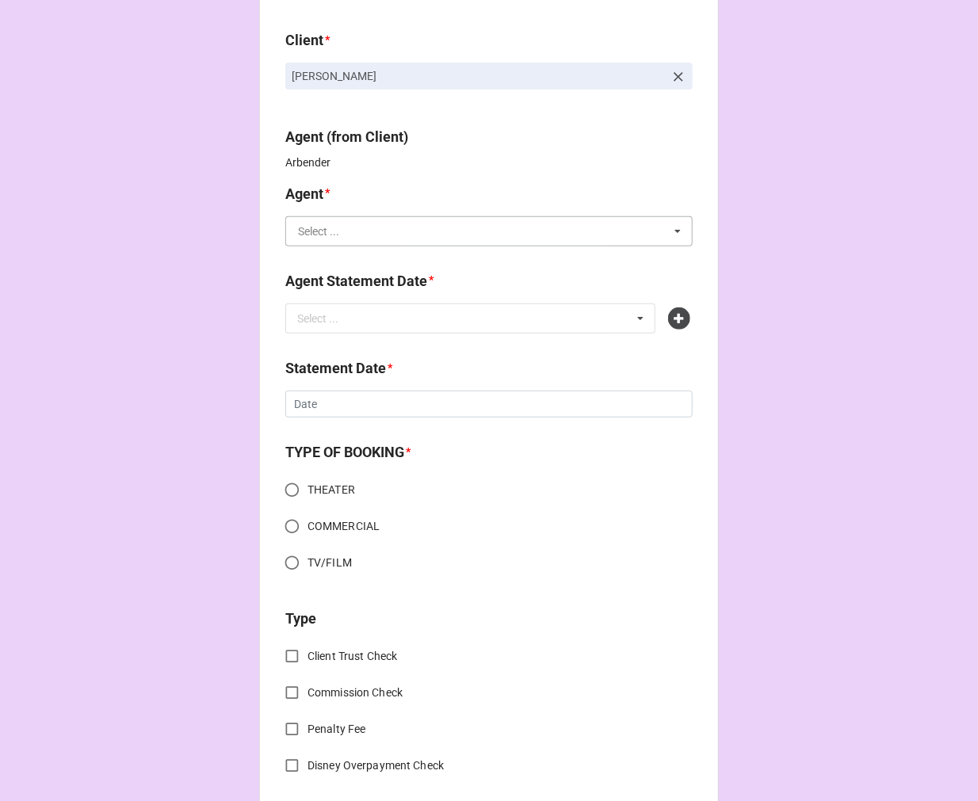
click at [402, 239] on input "text" at bounding box center [490, 231] width 406 height 29
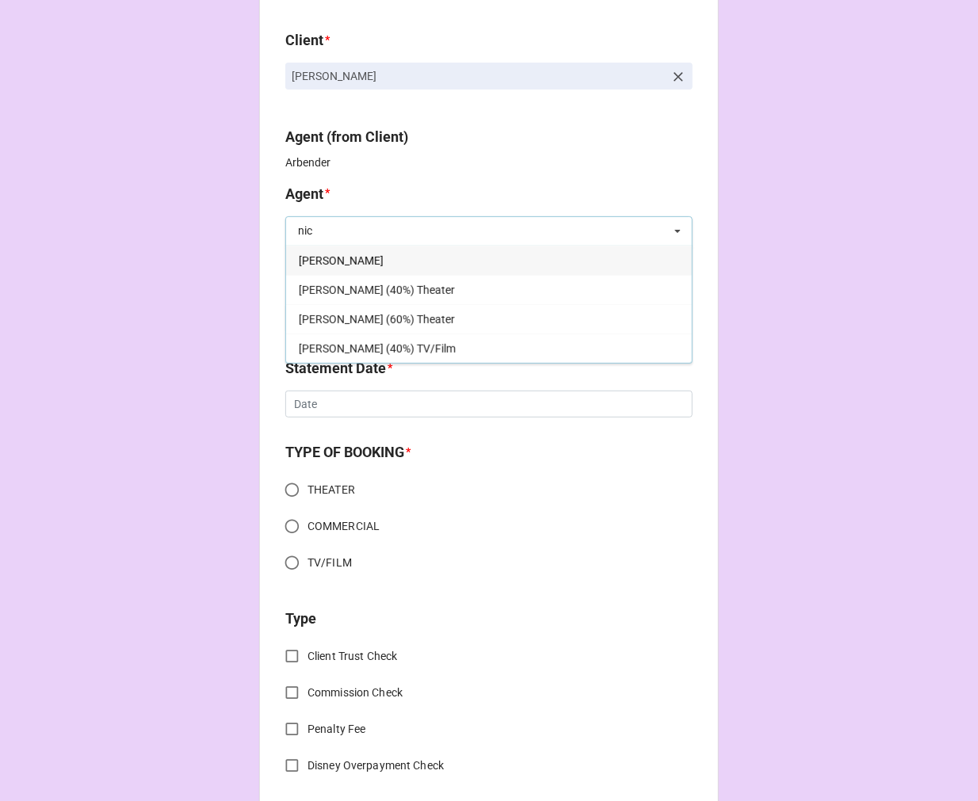
type input "nic"
drag, startPoint x: 349, startPoint y: 255, endPoint x: 361, endPoint y: 265, distance: 15.2
click at [349, 256] on div "[PERSON_NAME]" at bounding box center [489, 260] width 406 height 29
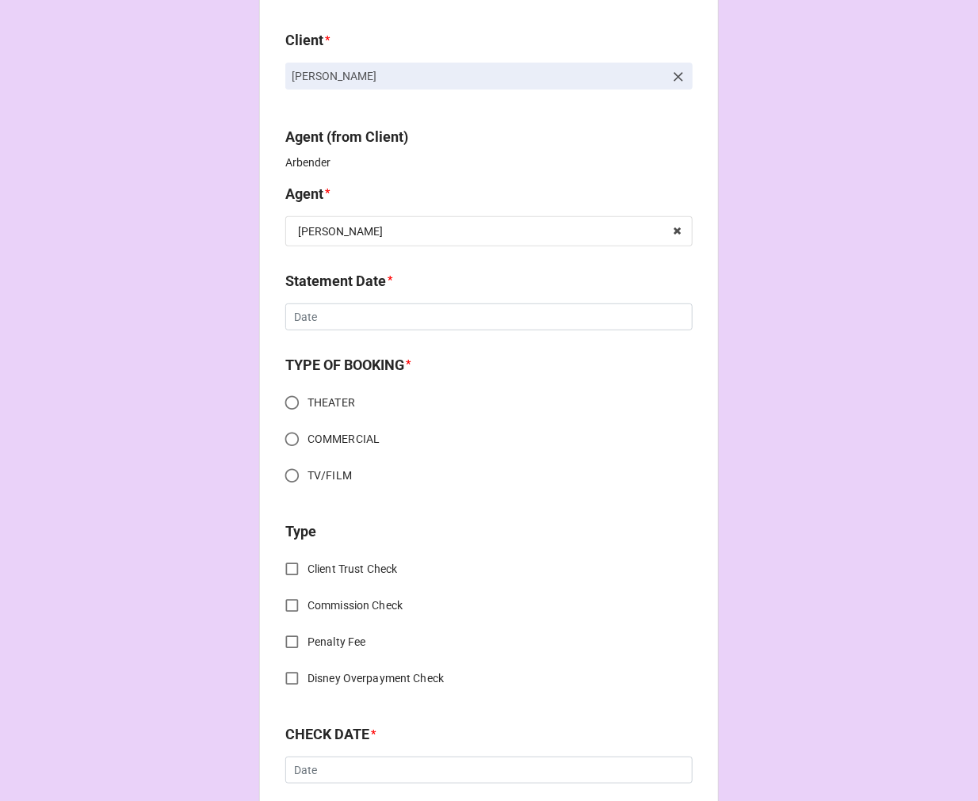
click at [402, 341] on div "Statement Date * ‹ [DATE] › Su Mo Tu We Th Fr Sa 27 28 29 30 31 1 2 3 4 5 6 7 8…" at bounding box center [488, 305] width 407 height 71
click at [385, 329] on div "Statement Date * ‹ [DATE] › Su Mo Tu We Th Fr Sa 27 28 29 30 31 1 2 3 4 5 6 7 8…" at bounding box center [488, 305] width 407 height 71
click at [358, 299] on div "Statement Date *" at bounding box center [488, 286] width 407 height 33
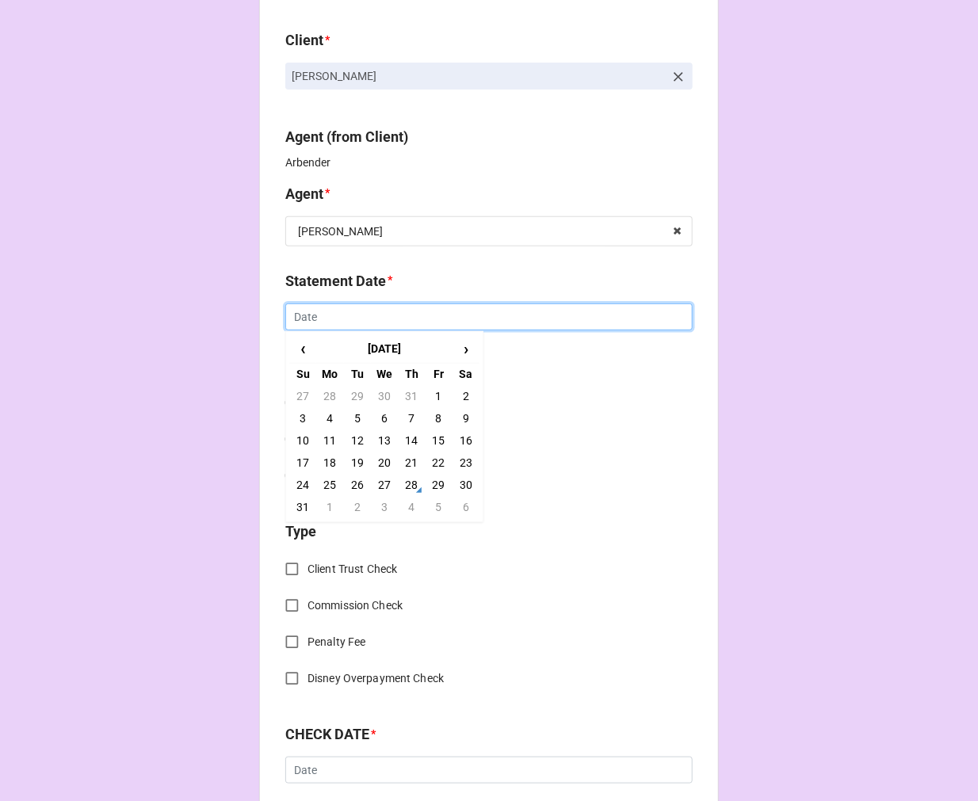
click at [353, 323] on input "text" at bounding box center [488, 316] width 407 height 27
click at [437, 499] on td "5" at bounding box center [438, 507] width 27 height 22
type input "[DATE]"
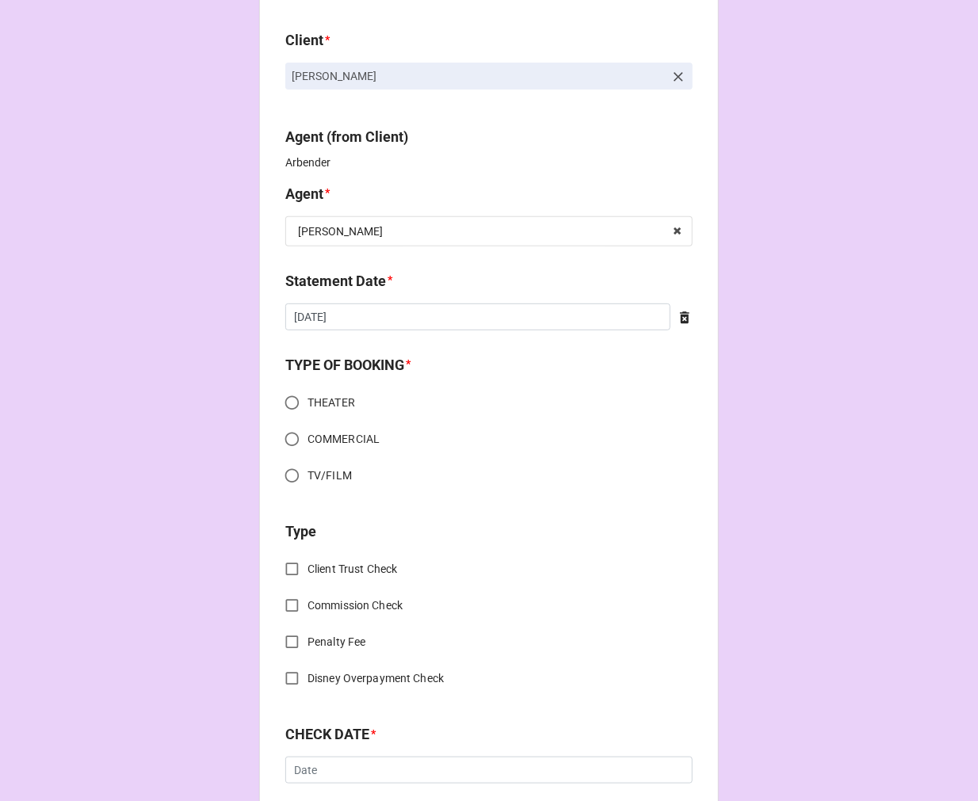
click at [291, 437] on input "COMMERCIAL" at bounding box center [291, 439] width 31 height 31
radio input "true"
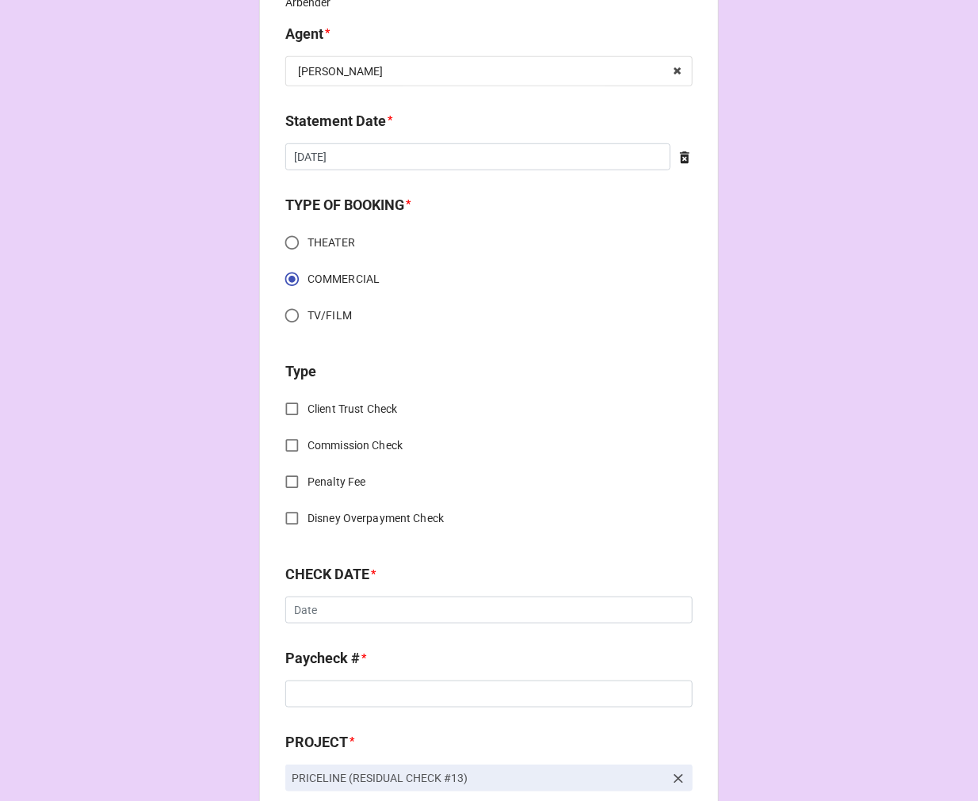
scroll to position [440, 0]
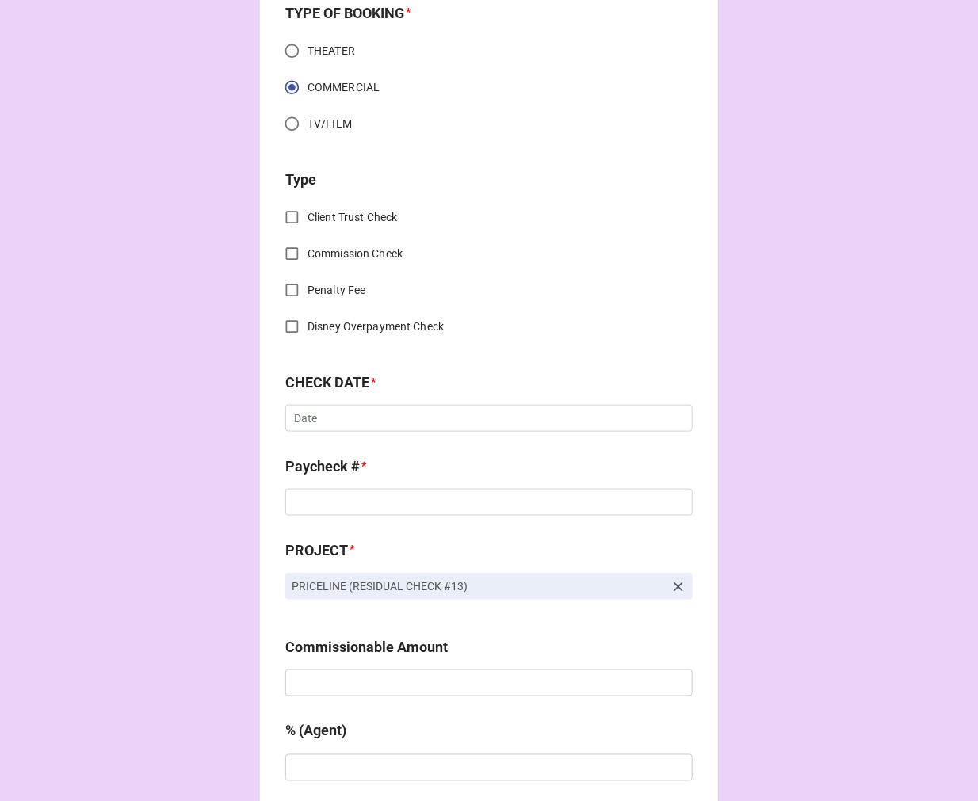
click at [289, 212] on input "Client Trust Check" at bounding box center [291, 217] width 31 height 31
checkbox input "true"
click at [328, 422] on input "text" at bounding box center [488, 418] width 407 height 27
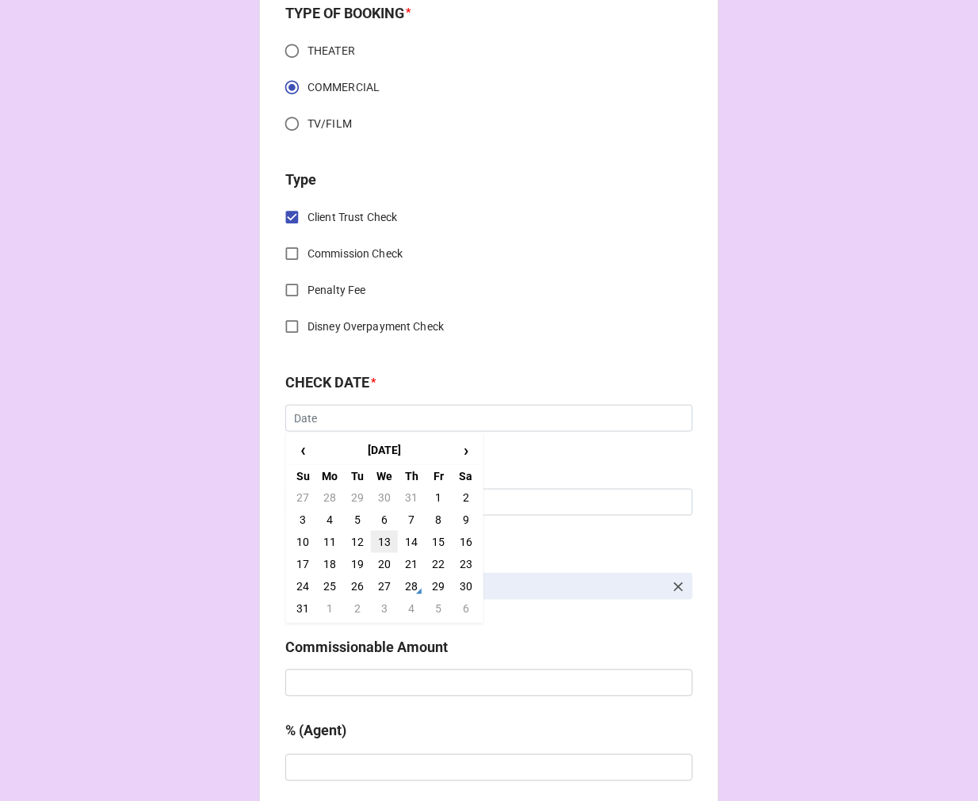
click at [376, 542] on td "13" at bounding box center [384, 542] width 27 height 22
type input "[DATE]"
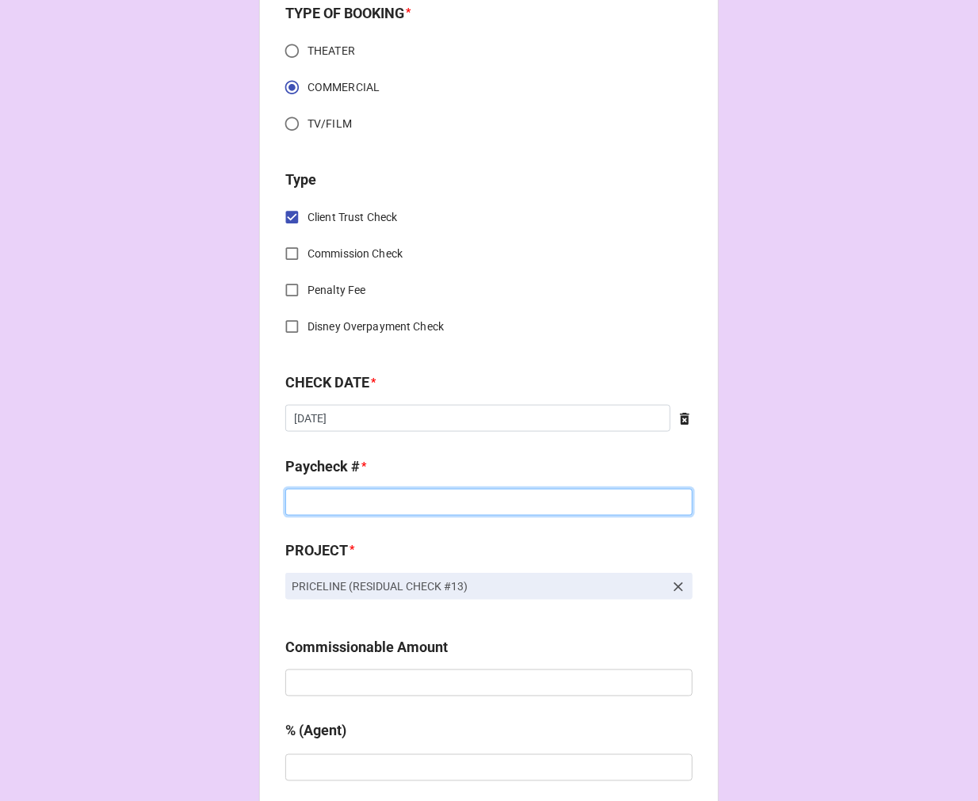
click at [318, 505] on input at bounding box center [488, 502] width 407 height 27
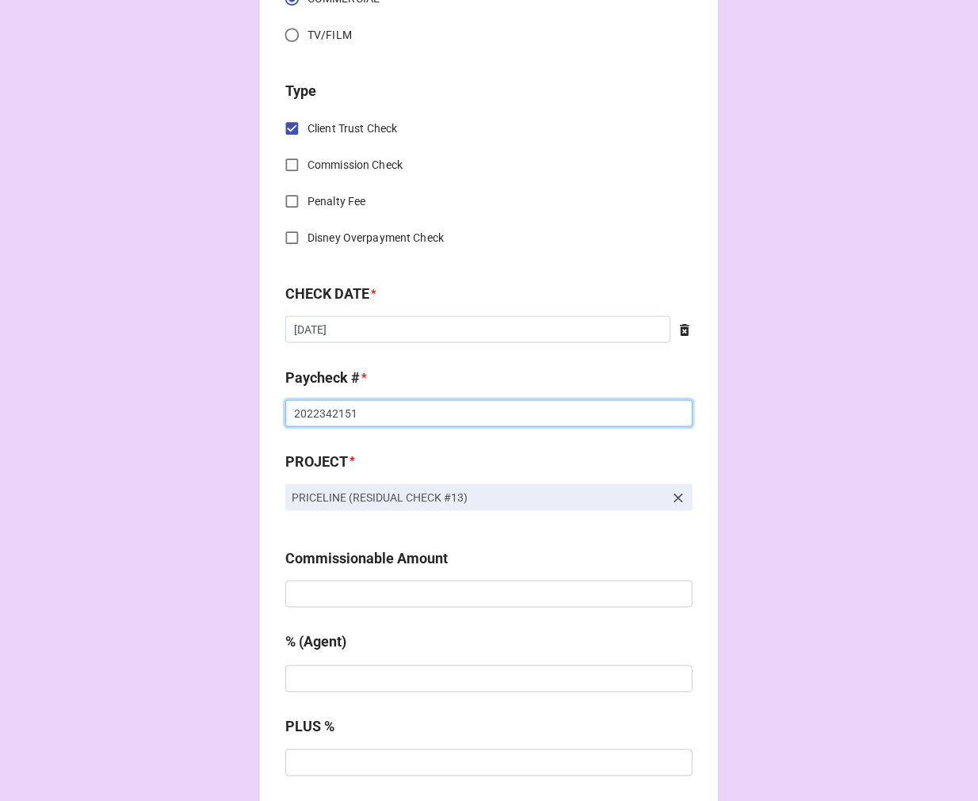
scroll to position [704, 0]
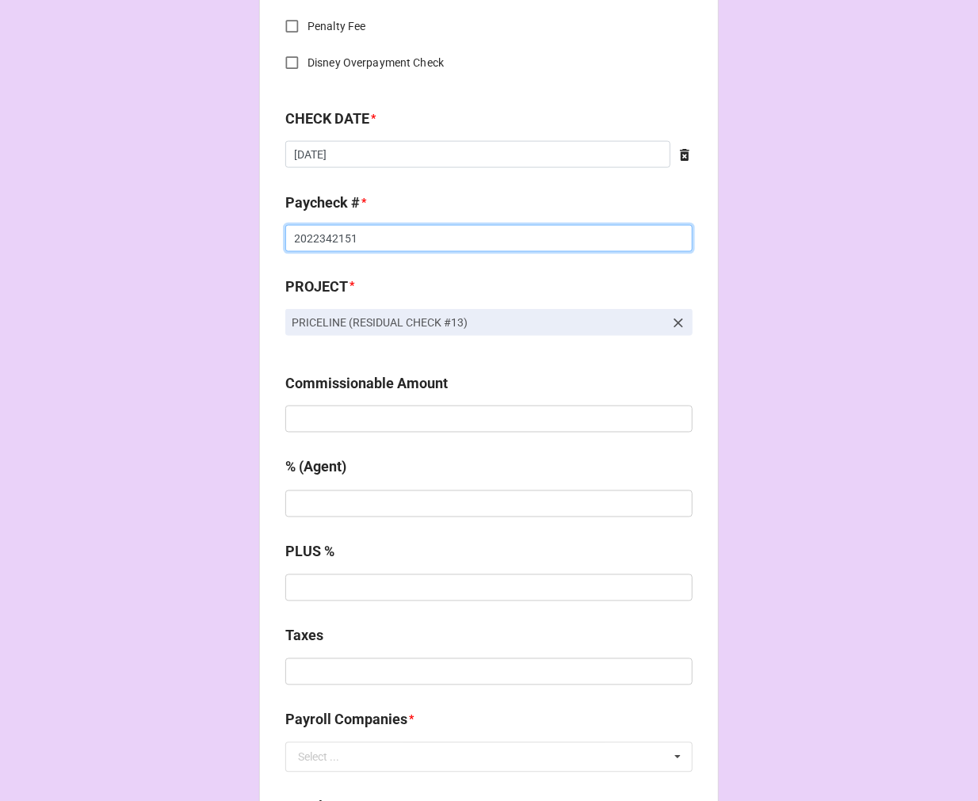
type input "2022342151"
click at [413, 428] on input "text" at bounding box center [488, 419] width 407 height 27
type input "$3,075.00"
type input "10%"
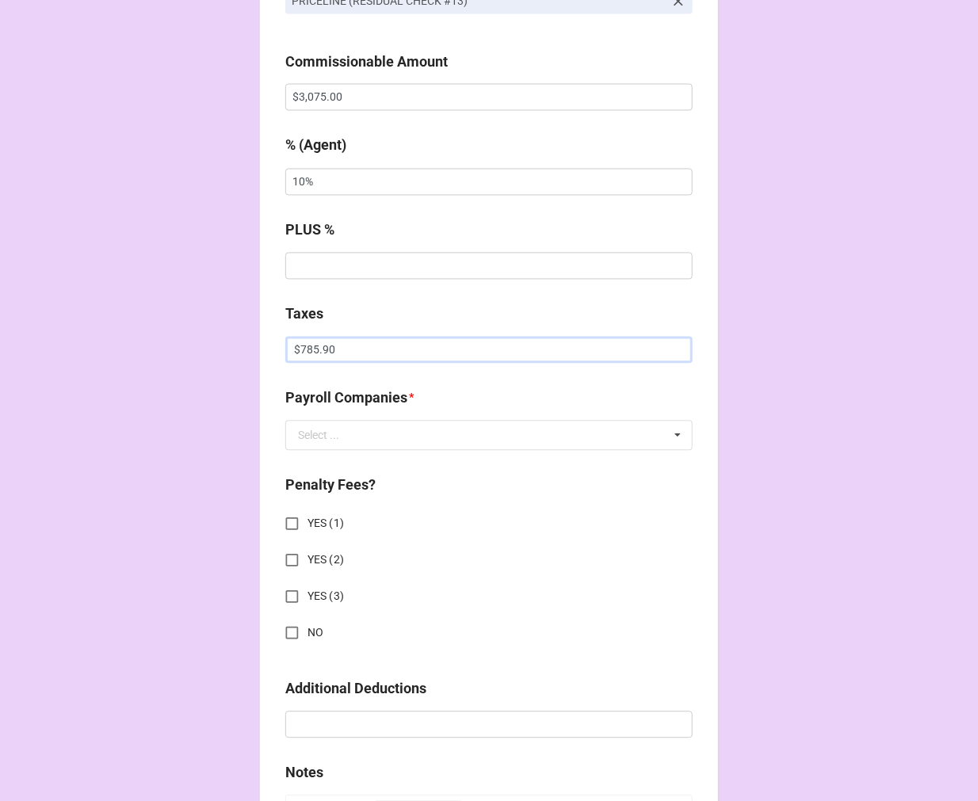
scroll to position [1056, 0]
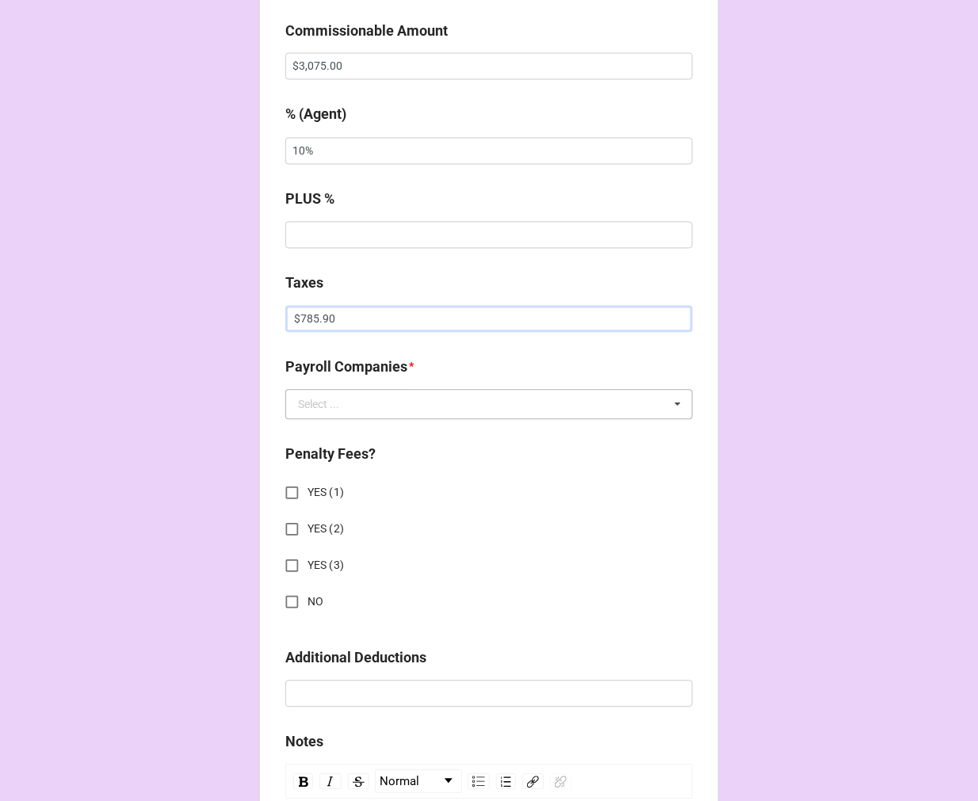
type input "$785.90"
drag, startPoint x: 322, startPoint y: 401, endPoint x: 330, endPoint y: 437, distance: 37.5
click at [326, 399] on div "Select ..." at bounding box center [318, 404] width 41 height 11
click at [331, 437] on span "Extreme Reach" at bounding box center [336, 434] width 74 height 13
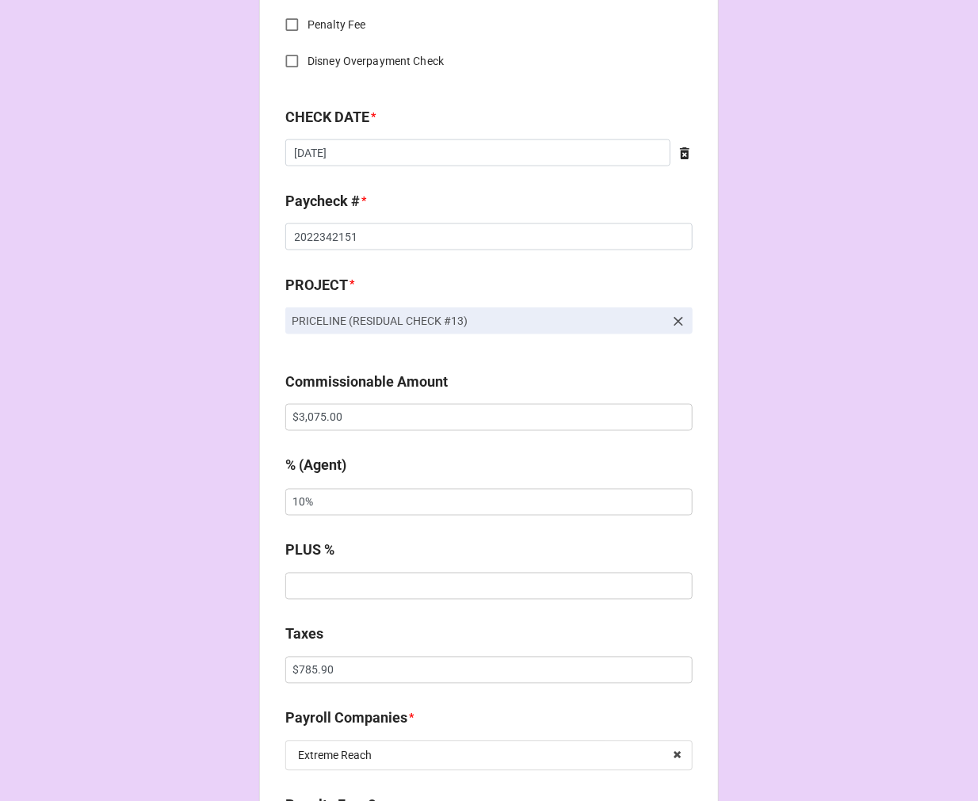
scroll to position [704, 0]
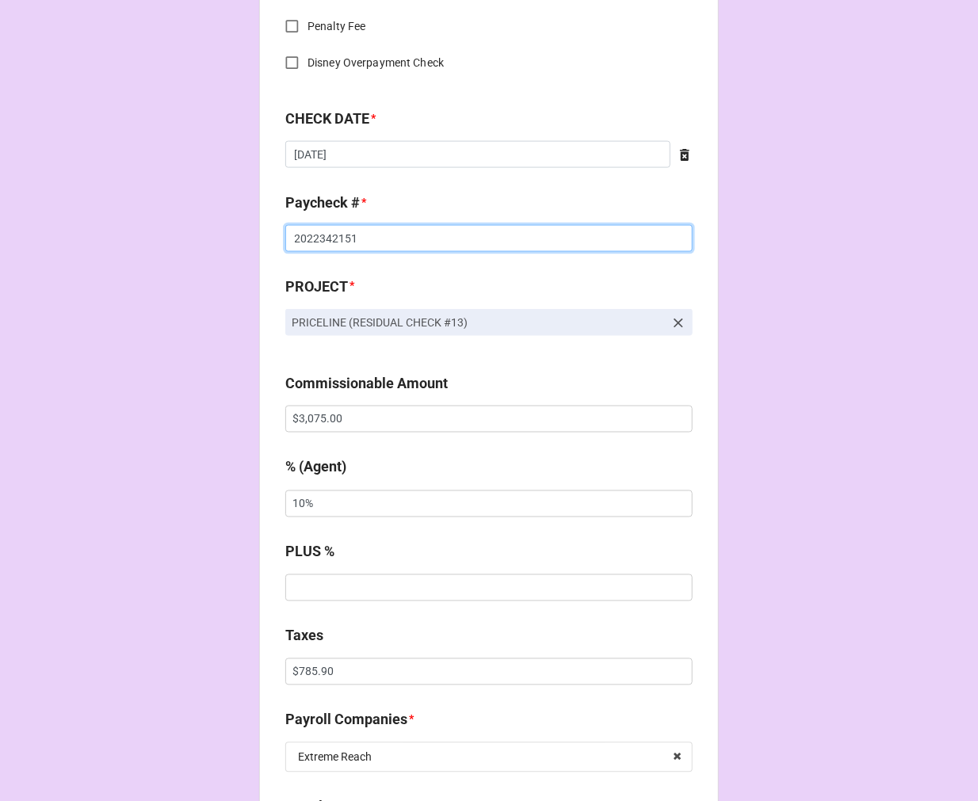
drag, startPoint x: 333, startPoint y: 234, endPoint x: 315, endPoint y: 239, distance: 19.0
click at [315, 239] on input "2022342151" at bounding box center [488, 238] width 407 height 27
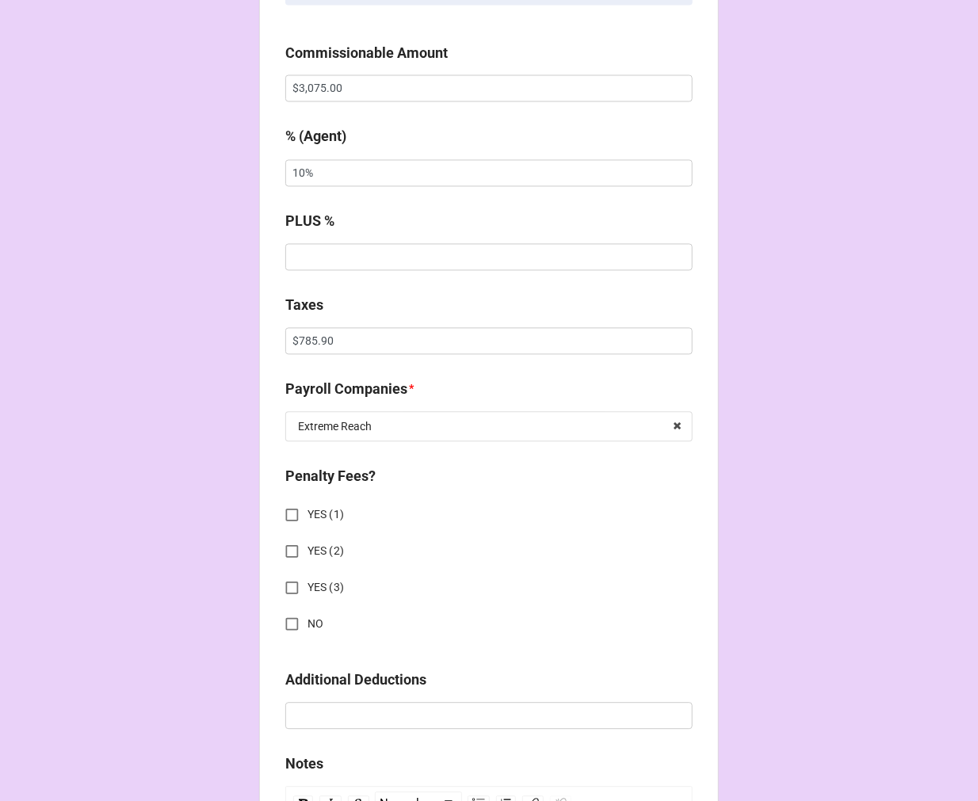
scroll to position [1056, 0]
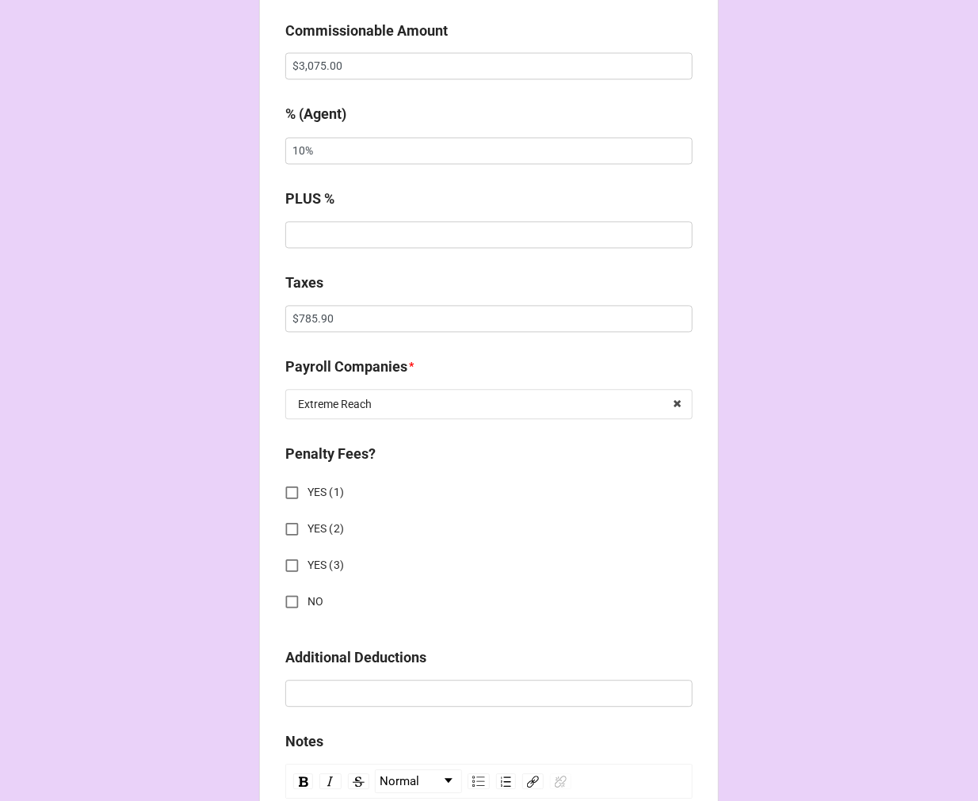
drag, startPoint x: 291, startPoint y: 595, endPoint x: 299, endPoint y: 596, distance: 8.0
click at [293, 595] on input "NO" at bounding box center [291, 602] width 31 height 31
checkbox input "true"
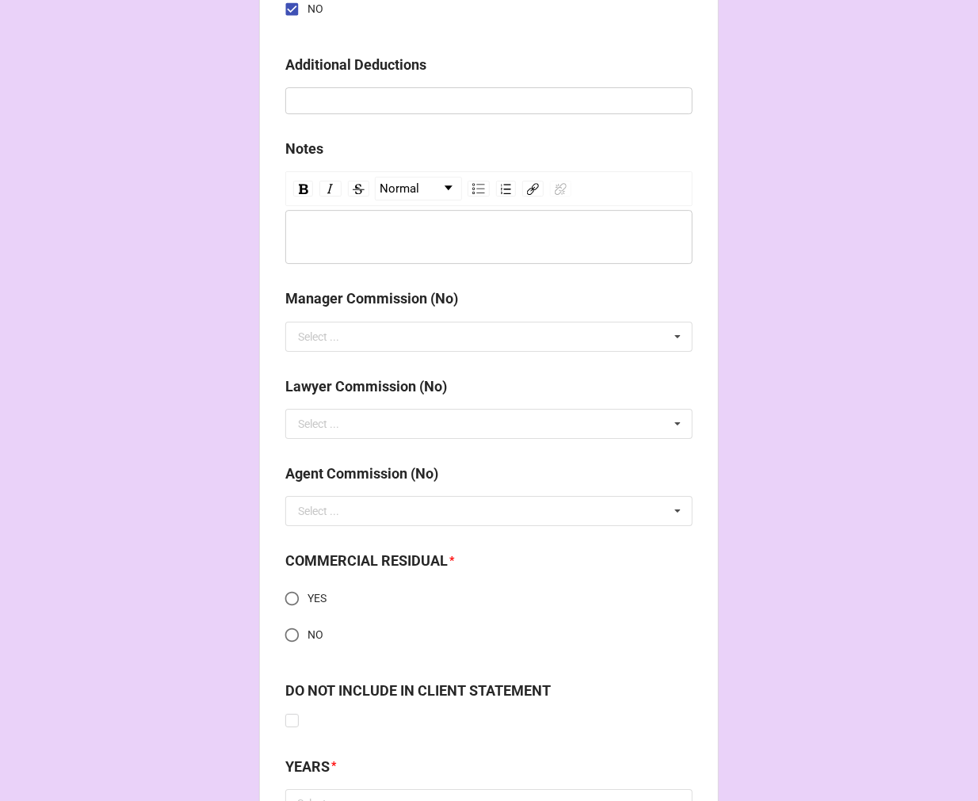
scroll to position [1788, 0]
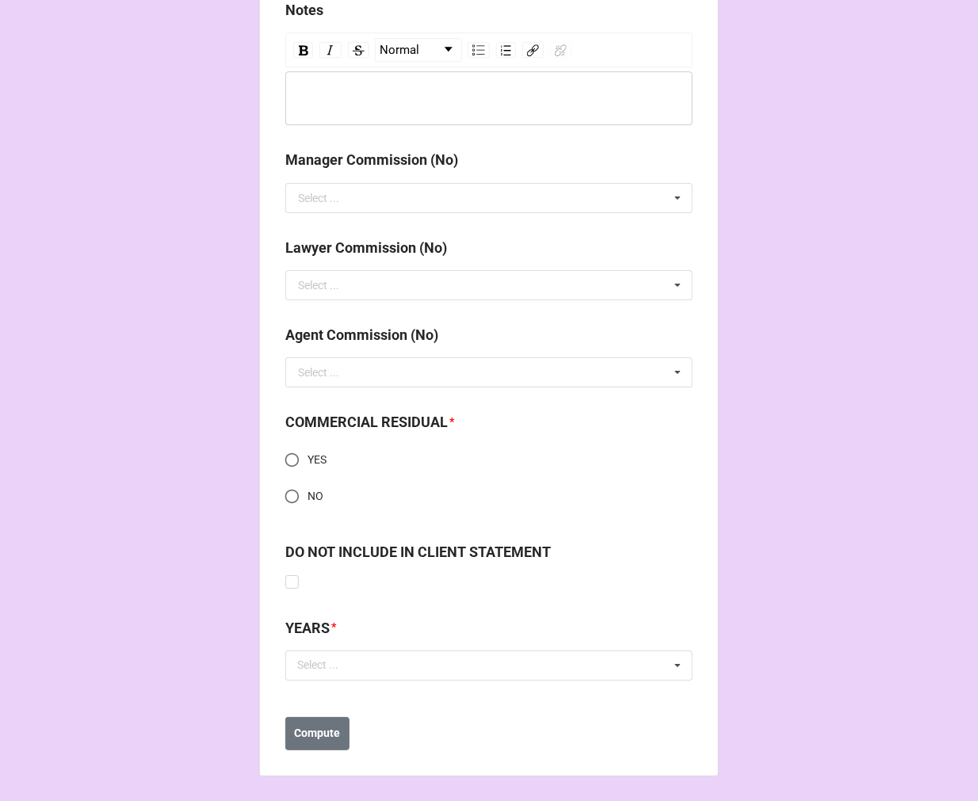
click at [284, 466] on input "YES" at bounding box center [291, 459] width 31 height 31
radio input "true"
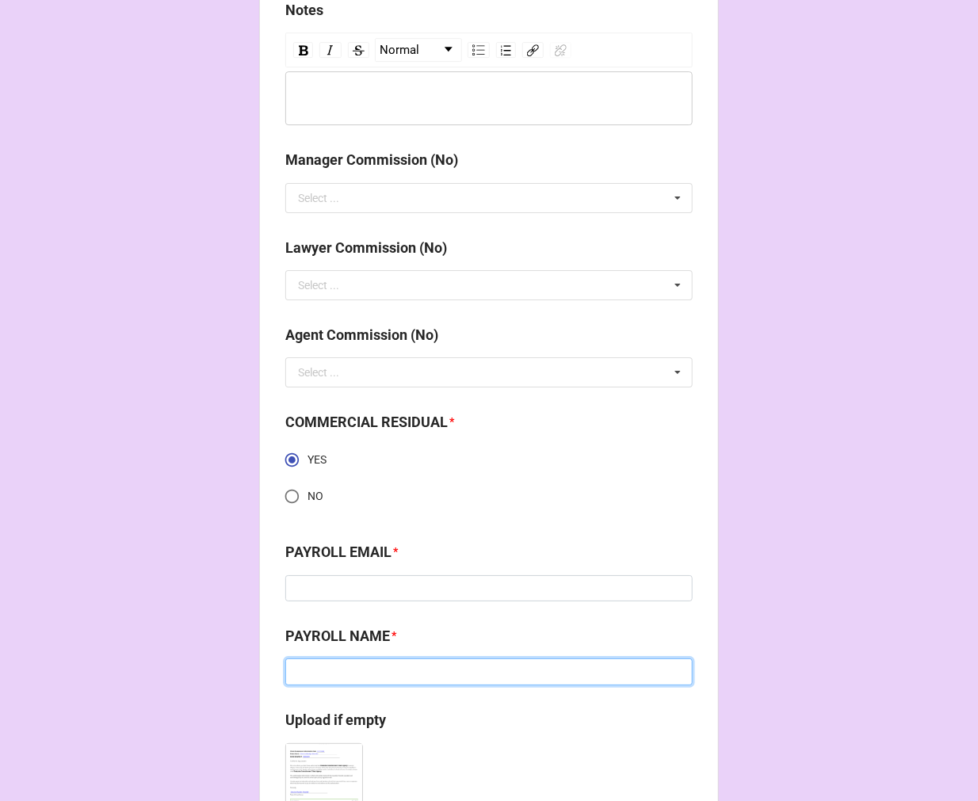
click at [416, 675] on input at bounding box center [488, 671] width 407 height 27
paste input "Eduard Kotcharian"
type input "Eduard Kotcharian"
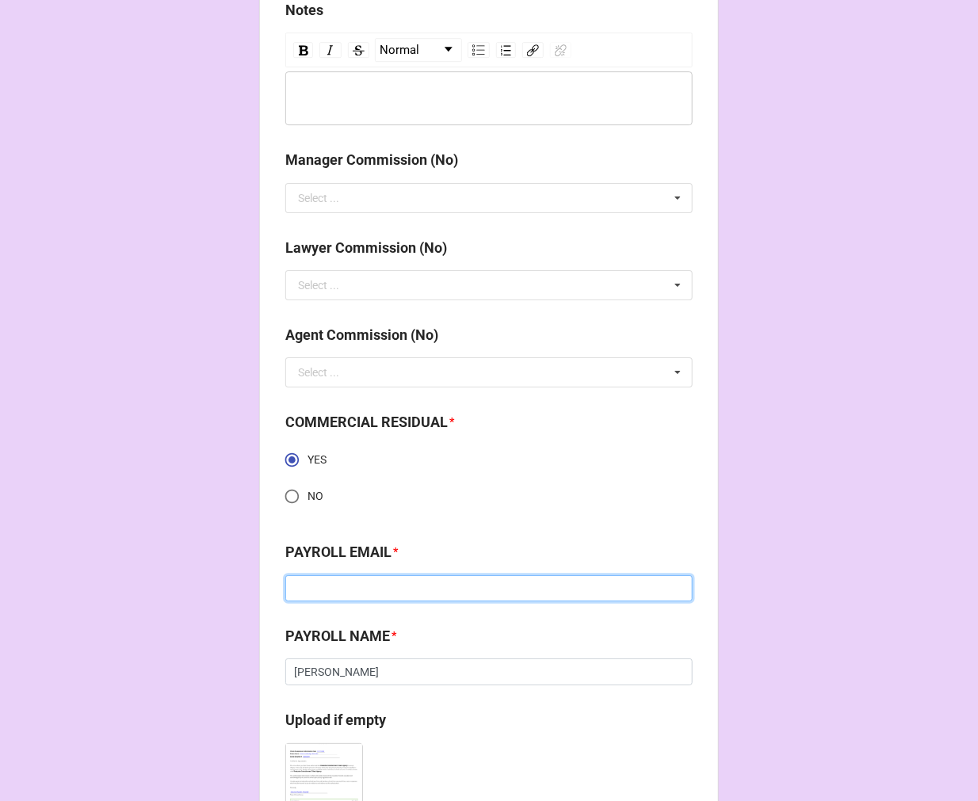
click at [428, 590] on input at bounding box center [488, 588] width 407 height 27
paste input "eduard.kotcharian@extremereach.com"
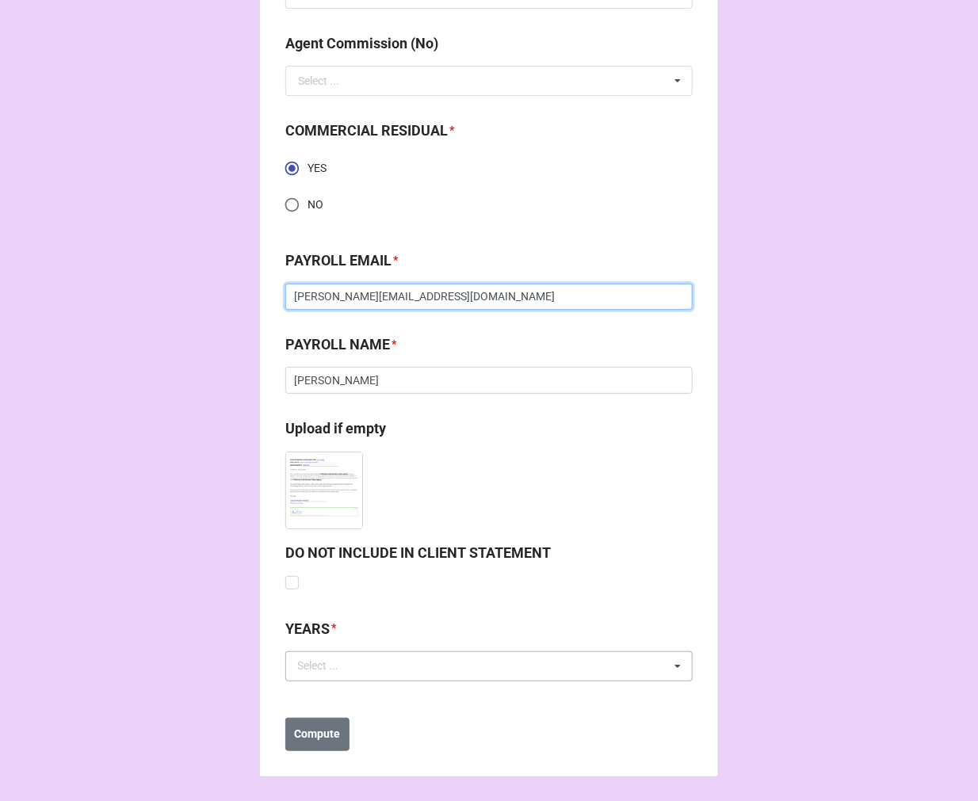
scroll to position [2080, 0]
type input "eduard.kotcharian@extremereach.com"
click at [334, 672] on div "Select ..." at bounding box center [327, 665] width 68 height 18
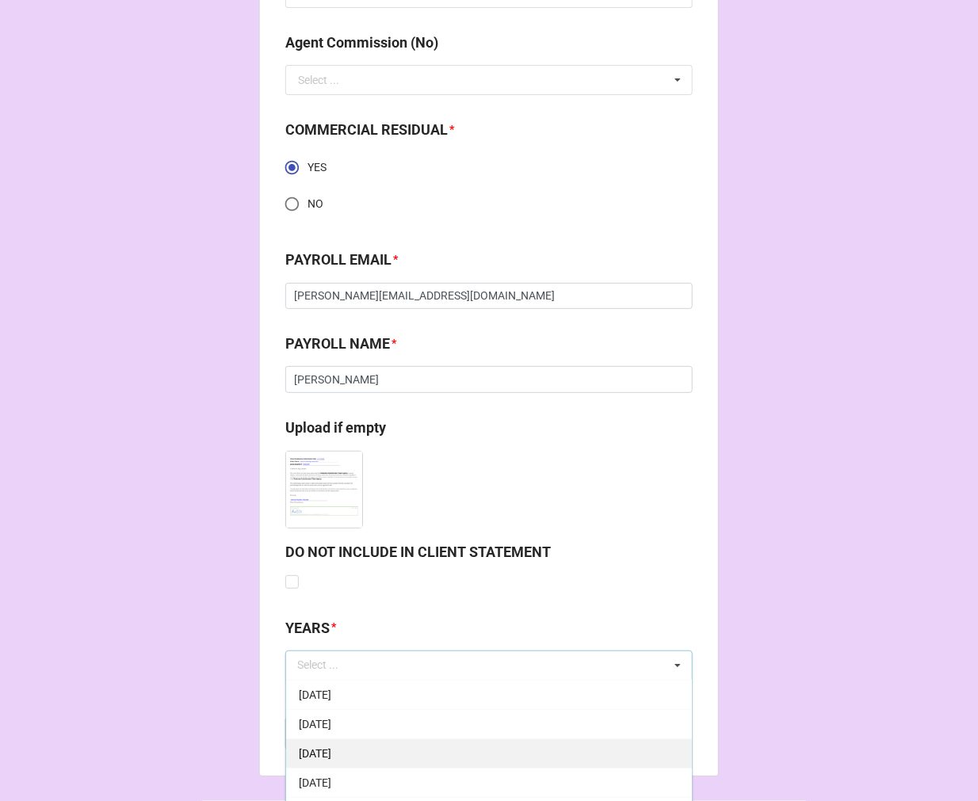
click at [402, 745] on div "[DATE]" at bounding box center [489, 752] width 406 height 29
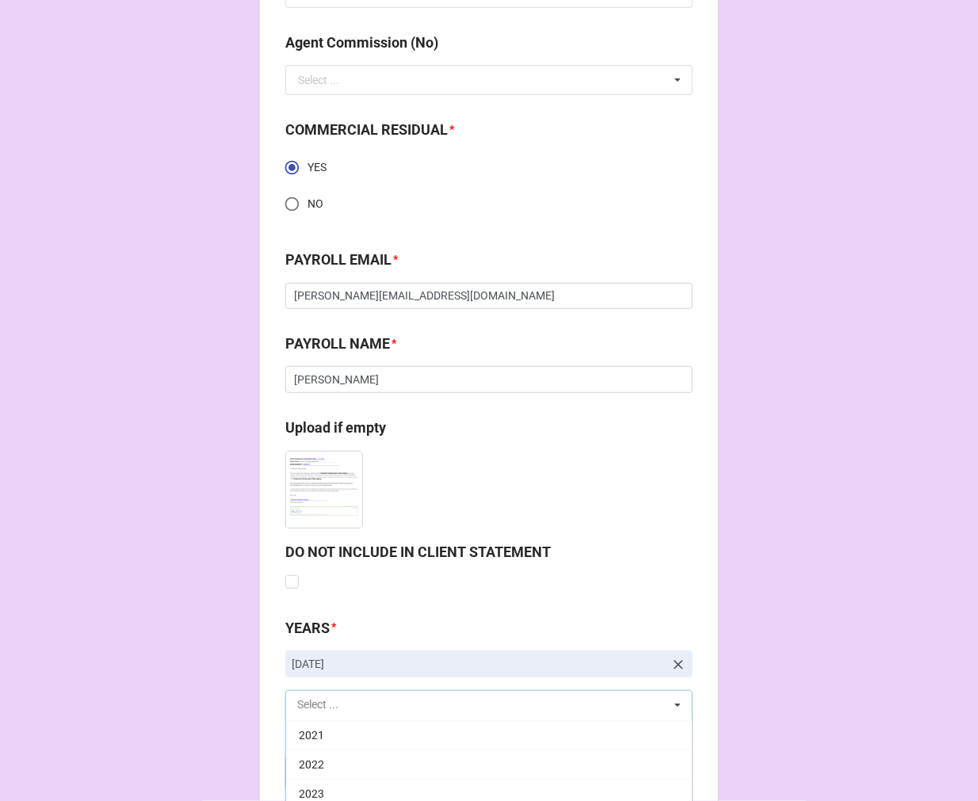
scroll to position [2168, 0]
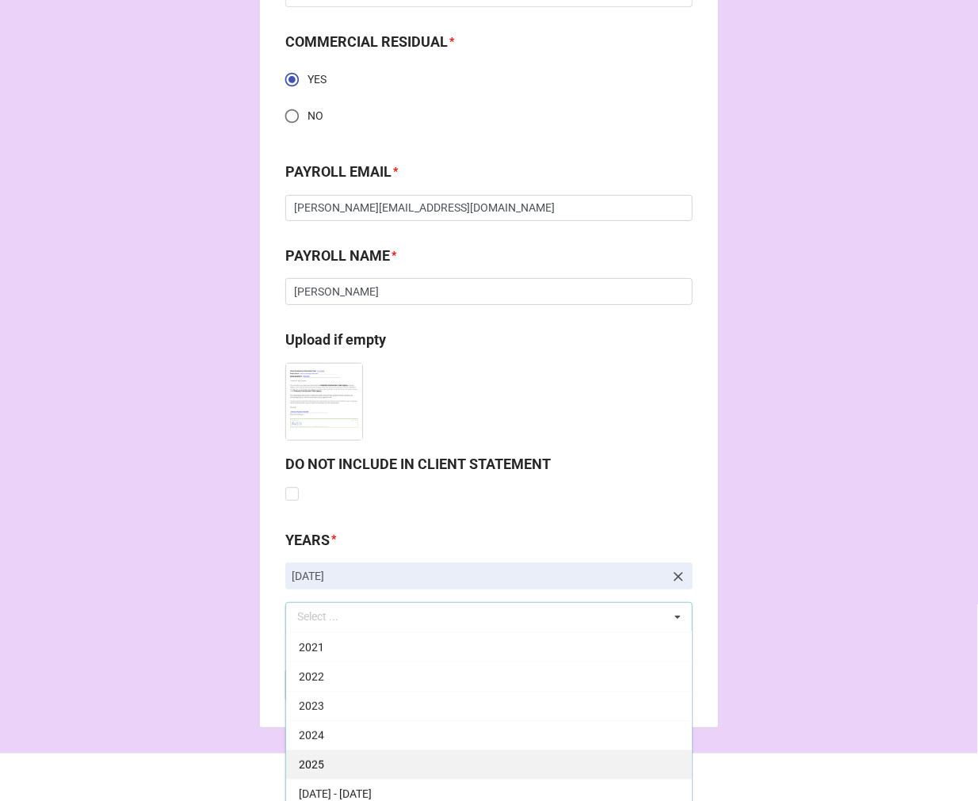
click at [369, 758] on div "2025" at bounding box center [489, 763] width 406 height 29
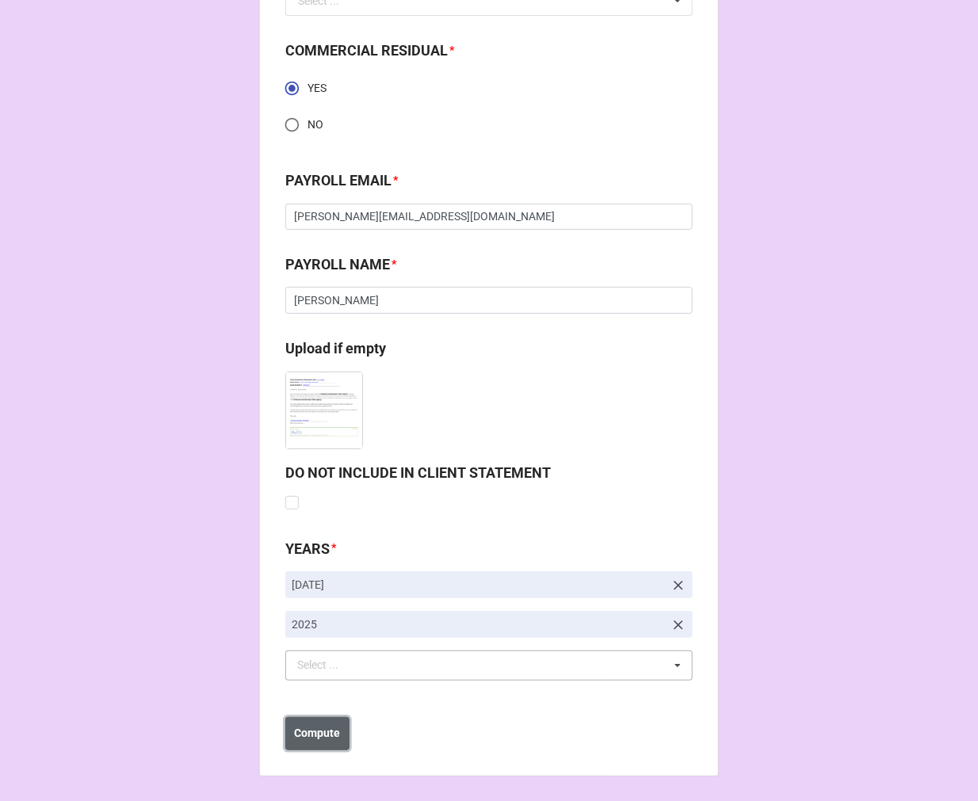
click at [330, 732] on b "Compute" at bounding box center [318, 733] width 46 height 17
click at [305, 726] on b "Save" at bounding box center [313, 734] width 25 height 17
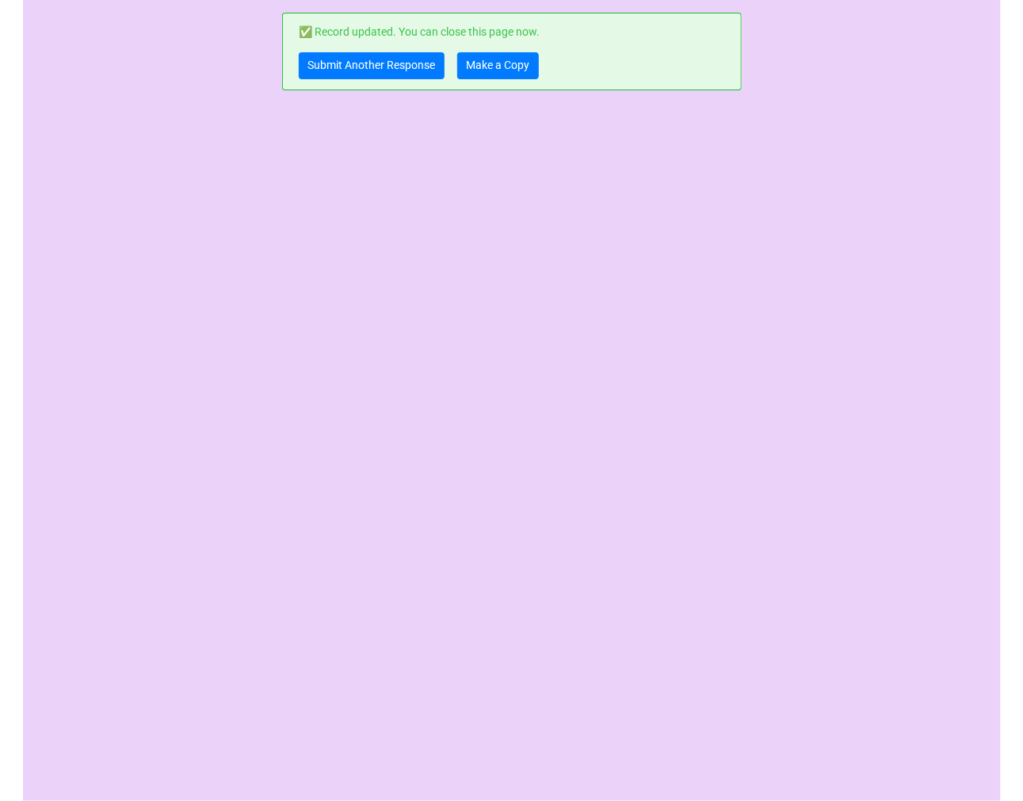
scroll to position [0, 0]
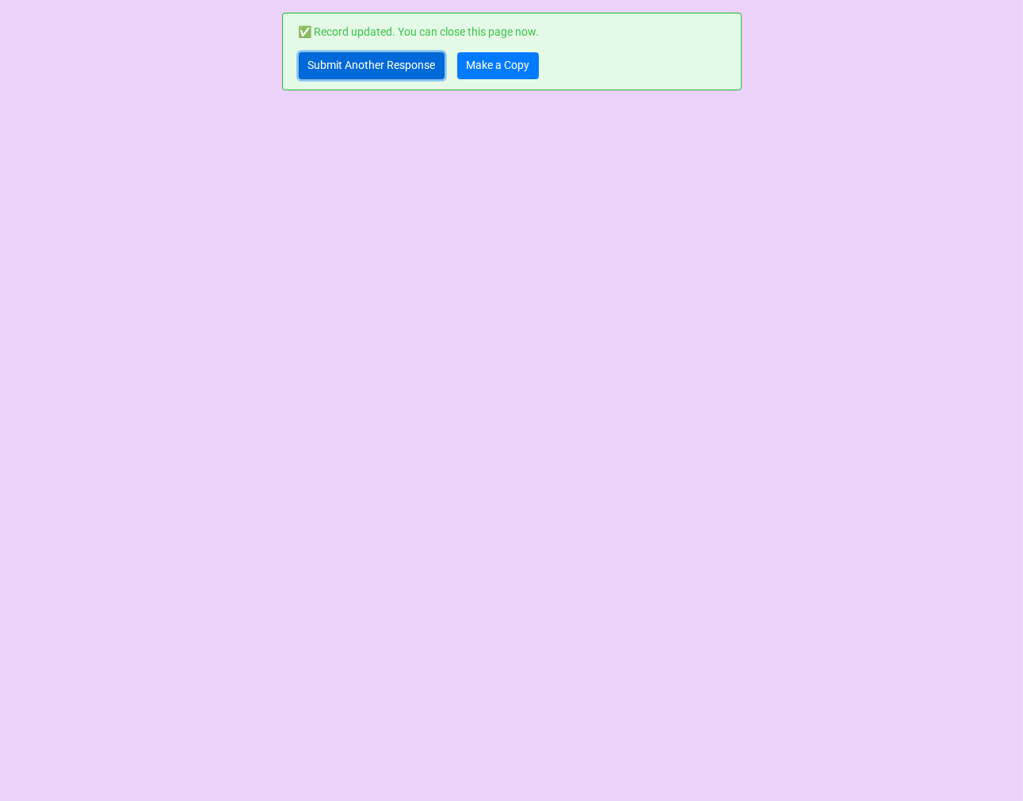
click at [365, 69] on link "Submit Another Response" at bounding box center [372, 65] width 146 height 27
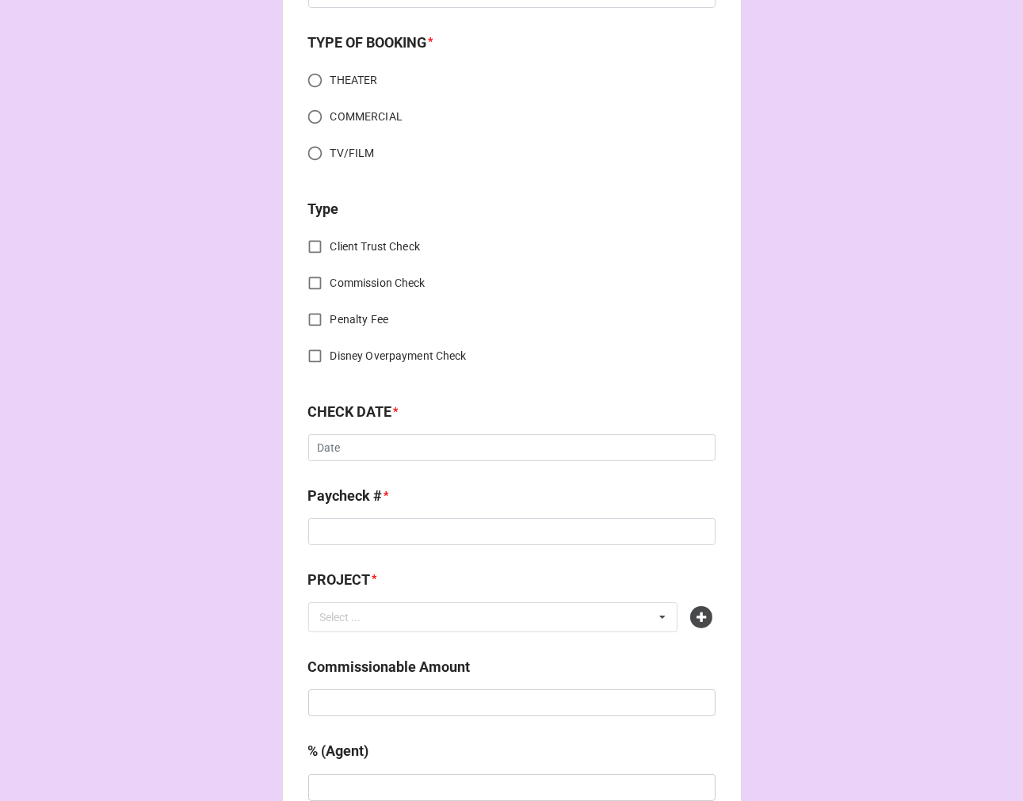
scroll to position [704, 0]
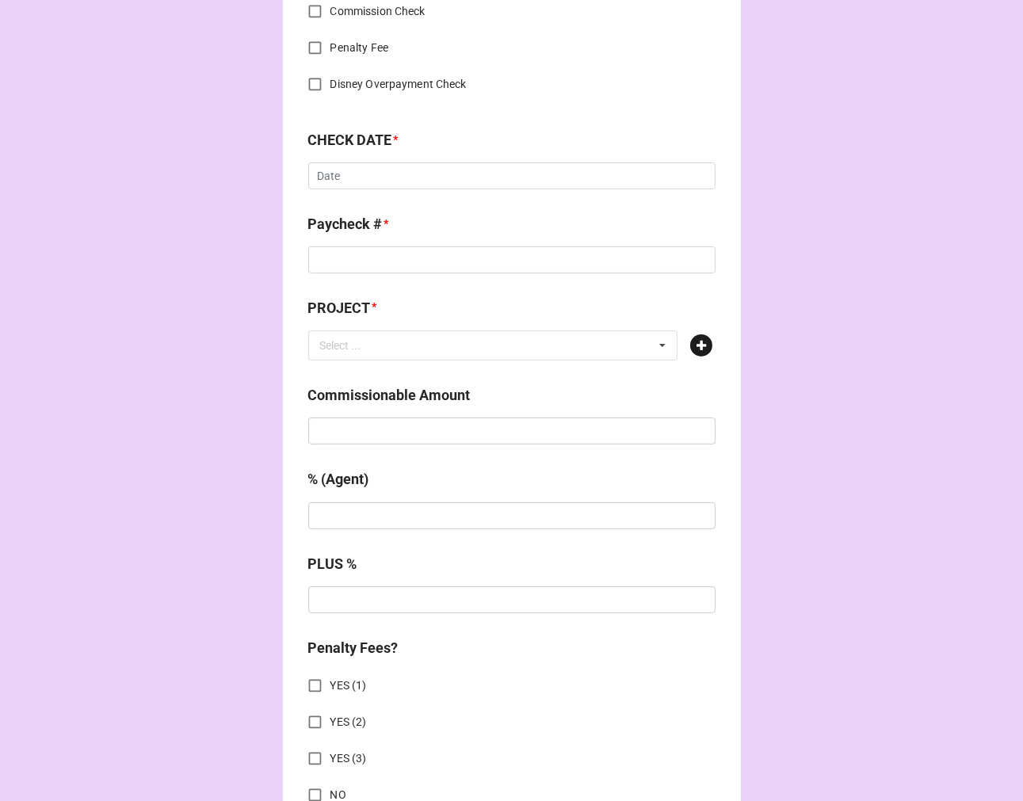
click at [699, 339] on icon at bounding box center [701, 345] width 22 height 22
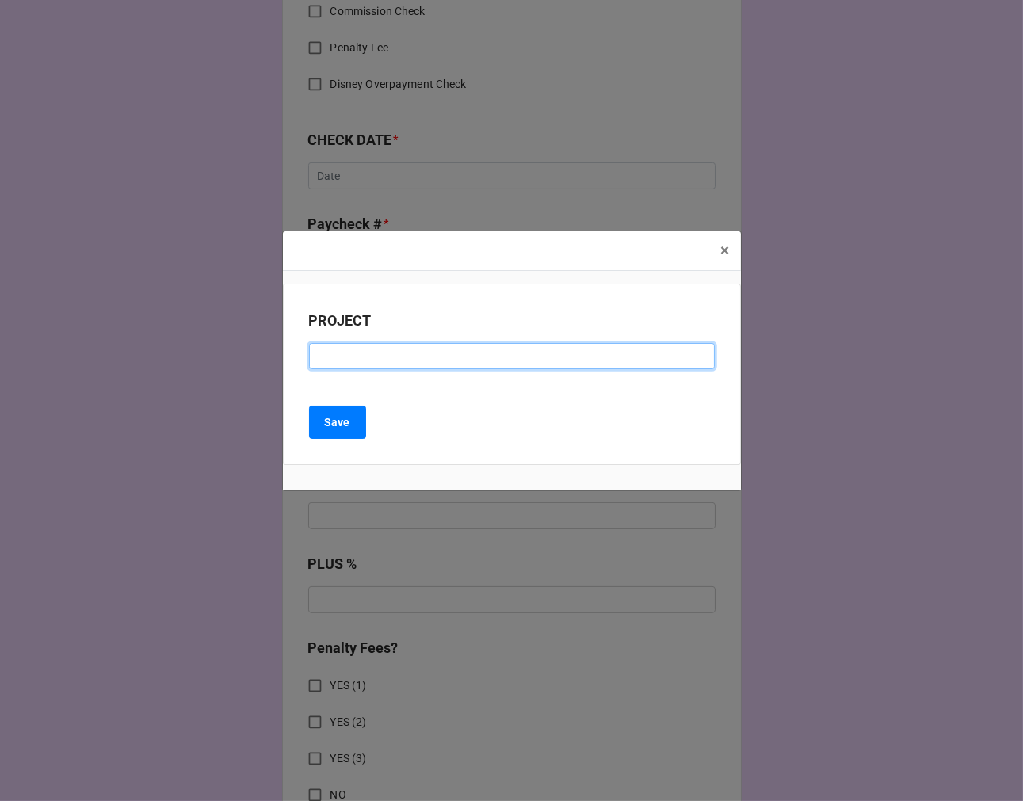
click at [406, 351] on input at bounding box center [512, 356] width 406 height 27
paste input "HAIRSPRAY (The Little Theater)"
click at [393, 360] on input "HAIRSPRAY (The Little Theater)" at bounding box center [512, 356] width 406 height 27
drag, startPoint x: 393, startPoint y: 360, endPoint x: 698, endPoint y: 290, distance: 312.9
click at [393, 359] on input "HAIRSPRAY (The Little Theater)" at bounding box center [512, 356] width 406 height 27
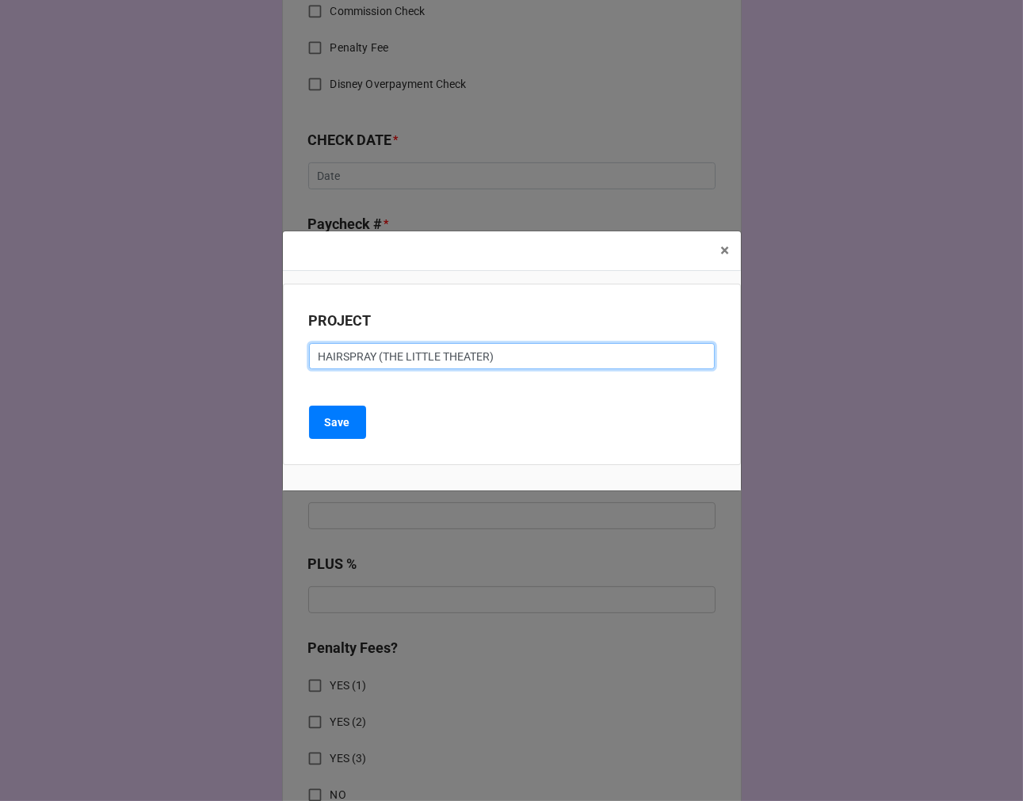
type input "HAIRSPRAY (THE LITTLE THEATER)"
click at [299, 422] on div "PROJECT HAIRSPRAY (THE LITTLE THEATER) Save" at bounding box center [512, 375] width 458 height 182
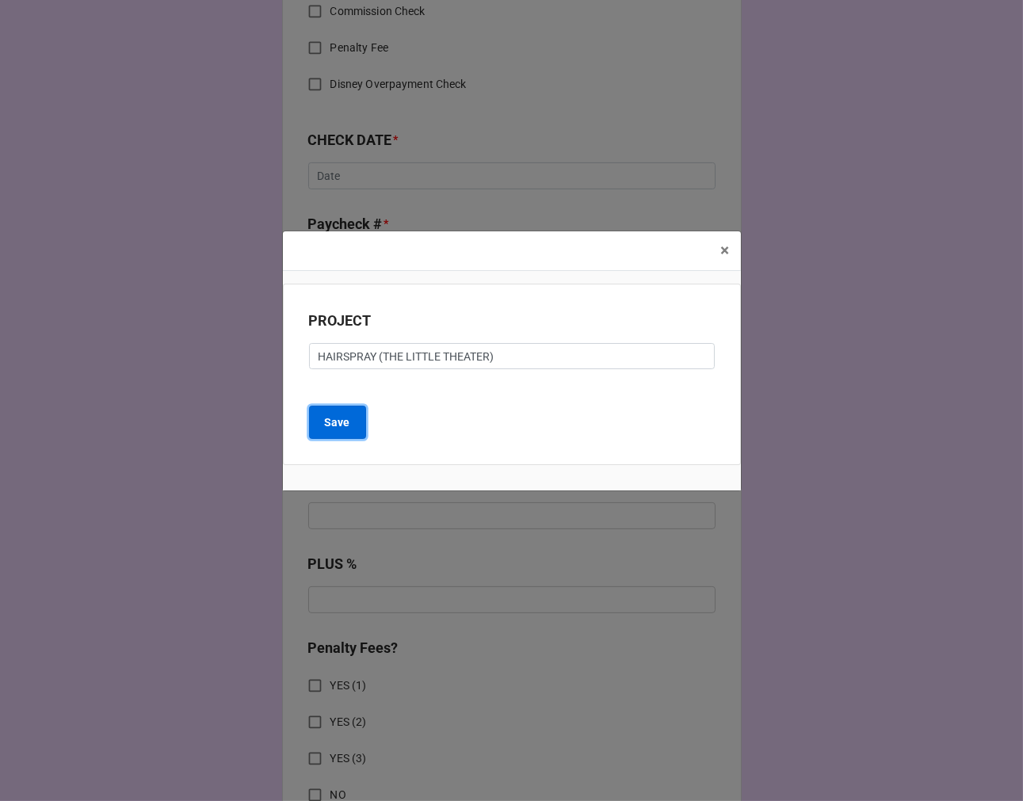
click at [330, 422] on b "Save" at bounding box center [337, 422] width 25 height 17
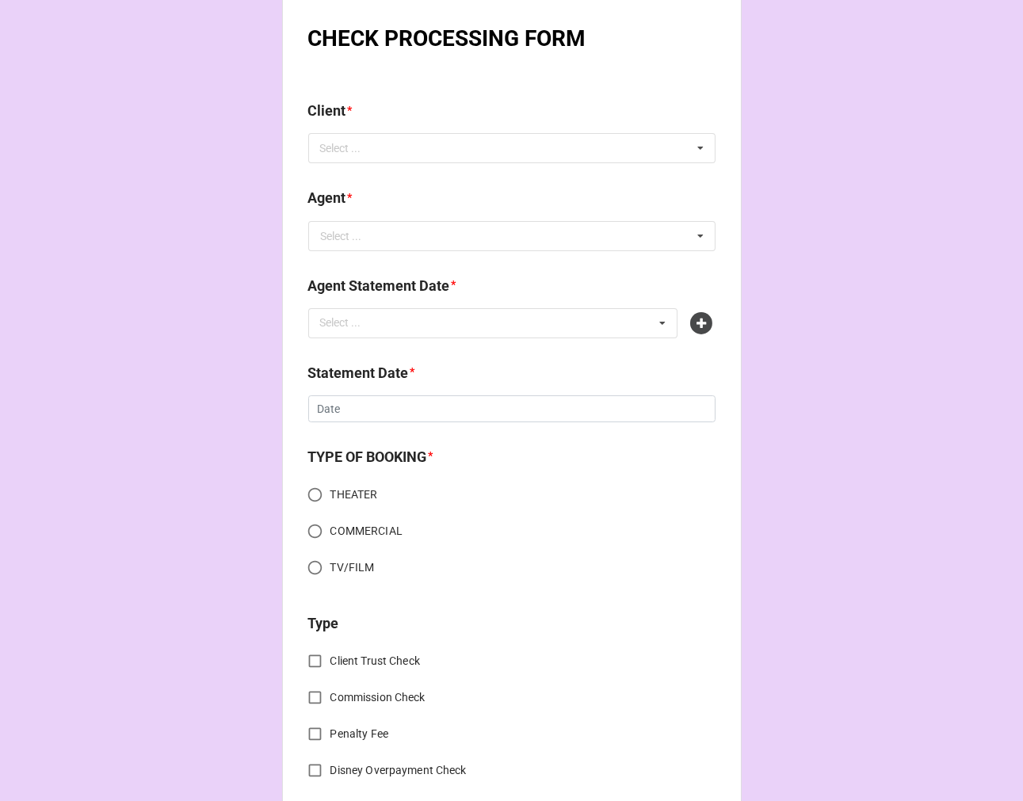
scroll to position [0, 0]
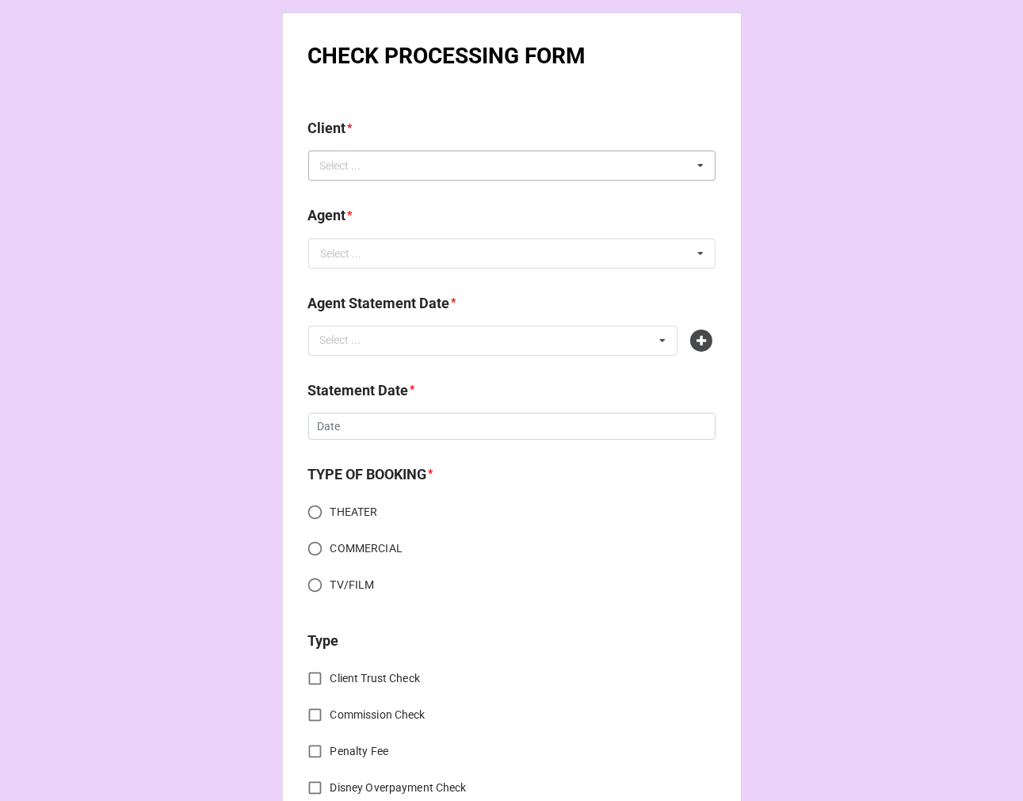
click at [350, 164] on div "Select ..." at bounding box center [350, 166] width 68 height 18
type input "JOSIA"
click at [381, 226] on span "[PERSON_NAME] [PERSON_NAME]" at bounding box center [408, 224] width 172 height 13
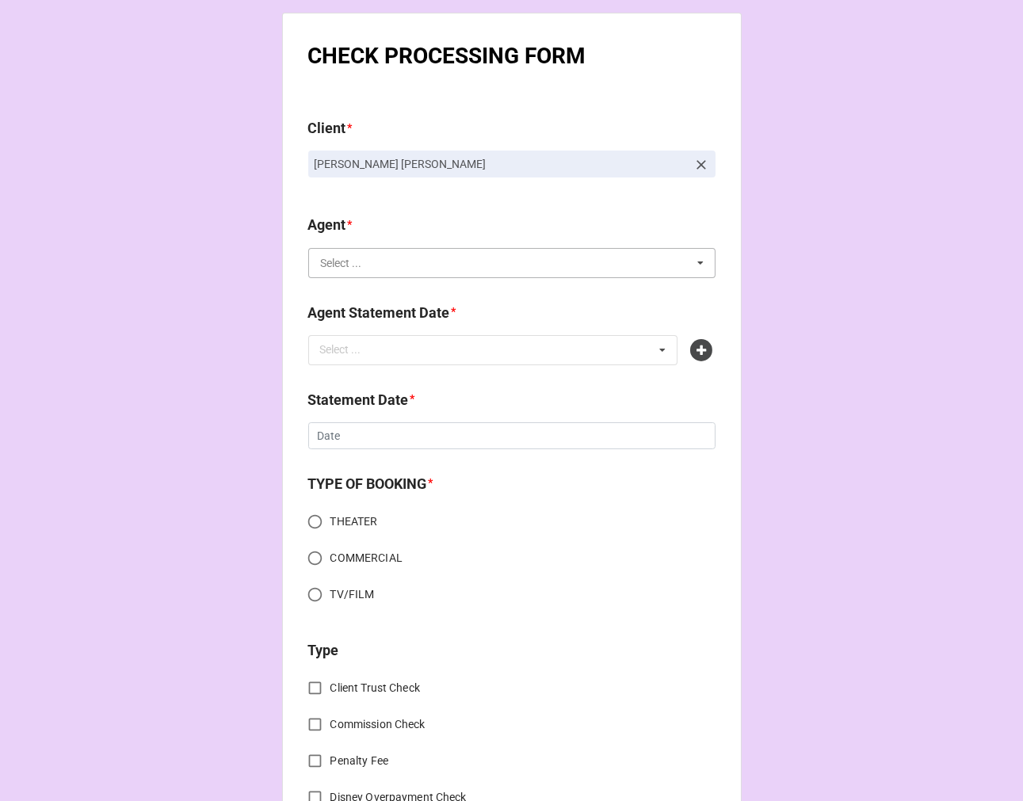
click at [428, 268] on input "text" at bounding box center [513, 263] width 406 height 29
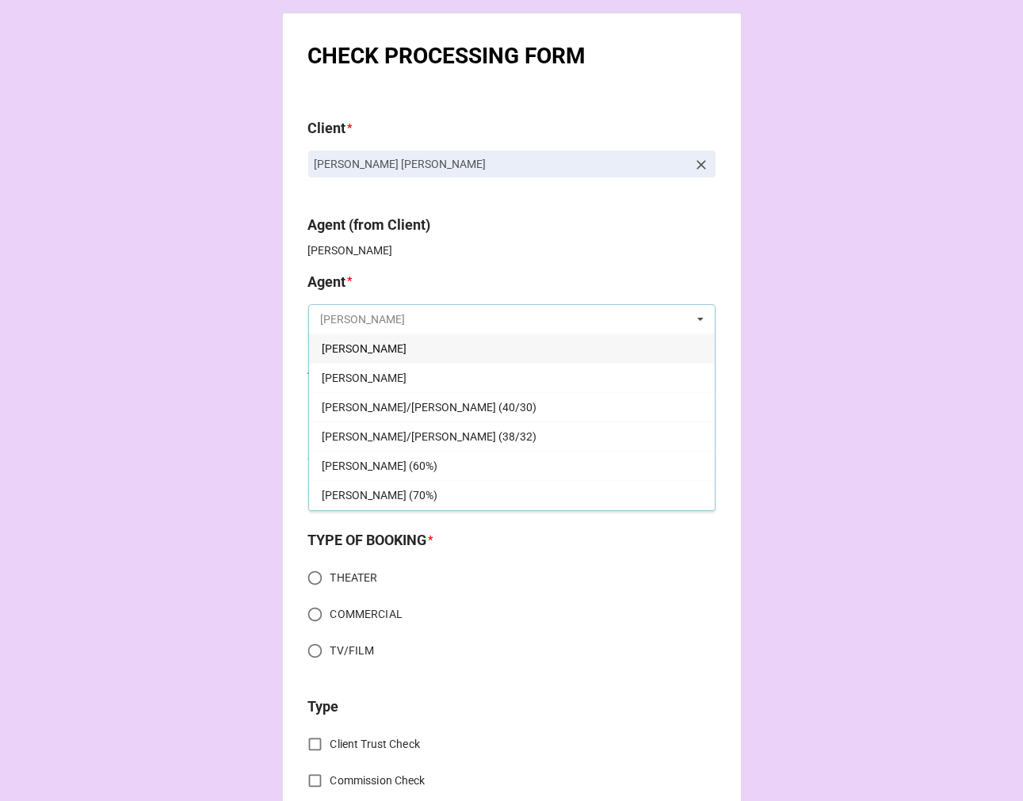
click at [367, 307] on input "text" at bounding box center [513, 319] width 406 height 29
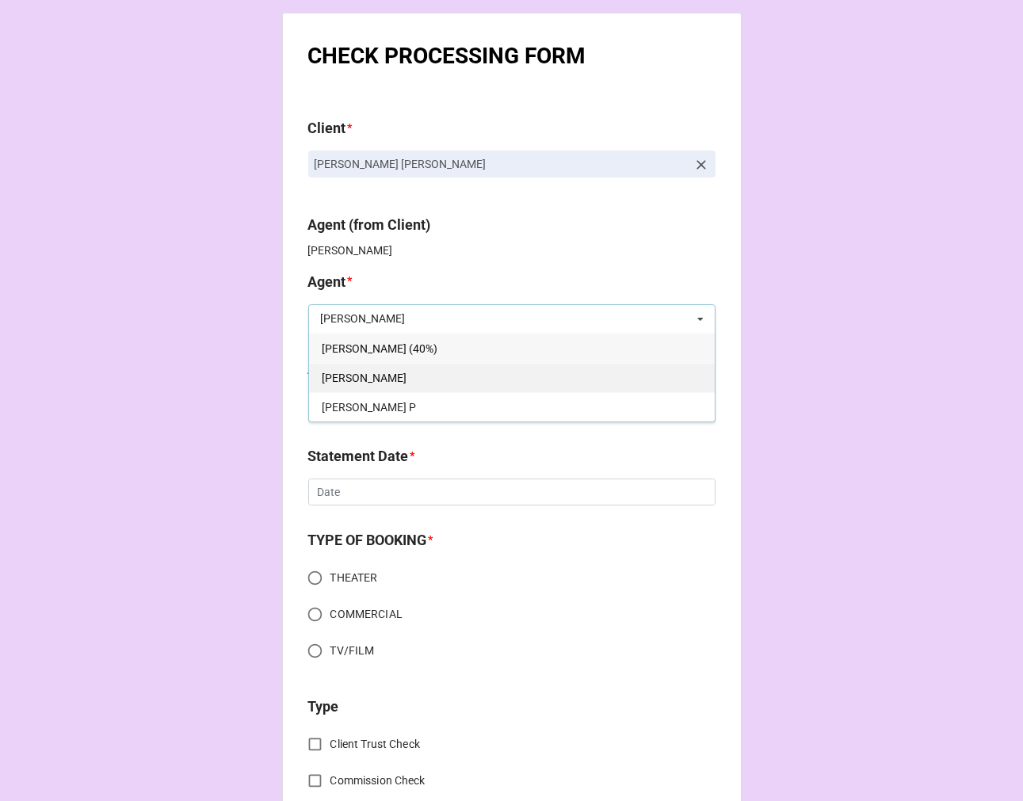
type input "KELL"
drag, startPoint x: 323, startPoint y: 383, endPoint x: 336, endPoint y: 382, distance: 12.8
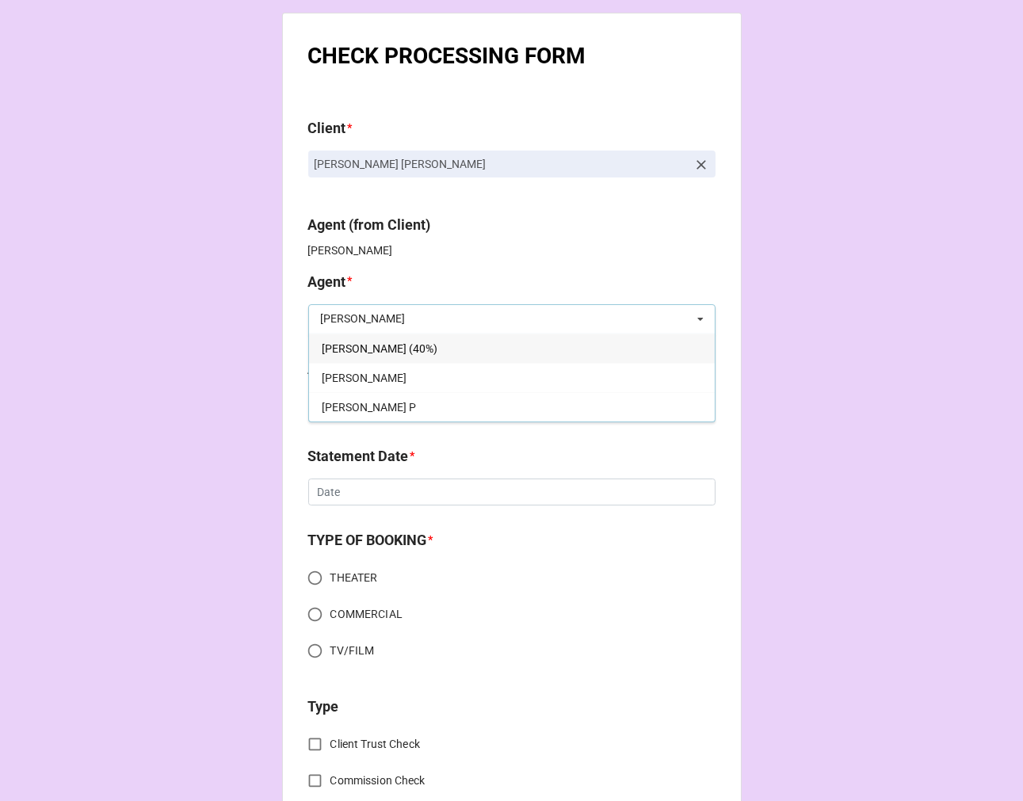
click at [325, 383] on span "[PERSON_NAME]" at bounding box center [364, 378] width 85 height 13
click at [371, 397] on div "Select ..." at bounding box center [350, 406] width 68 height 18
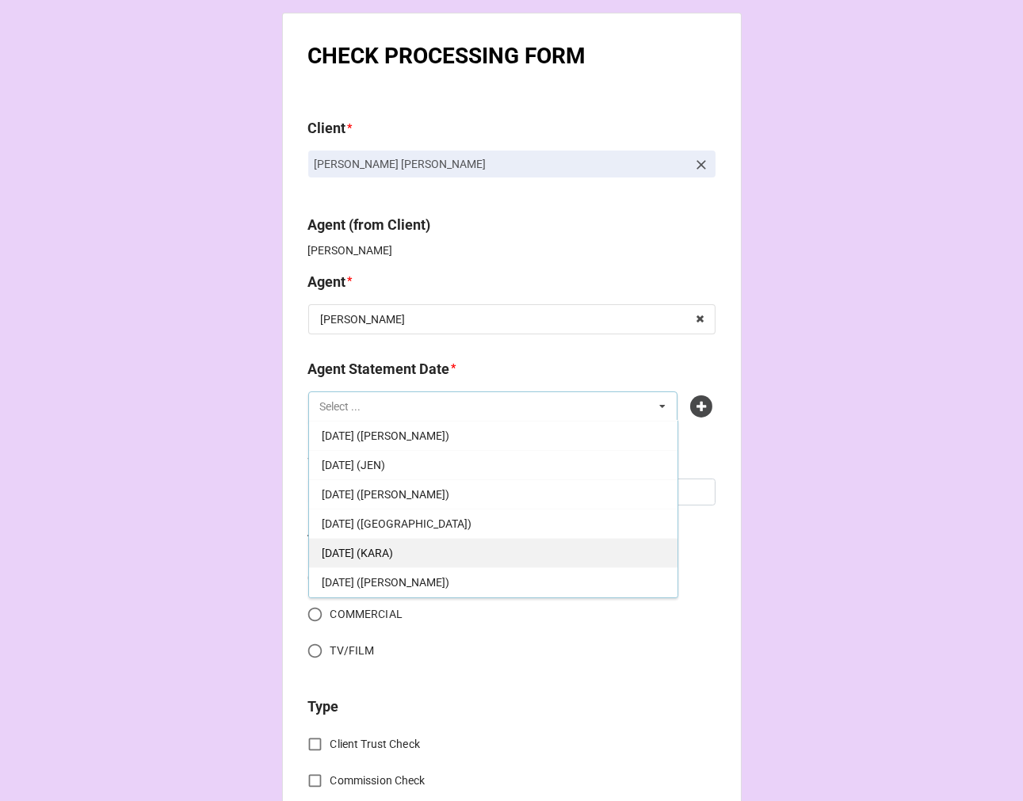
scroll to position [176, 0]
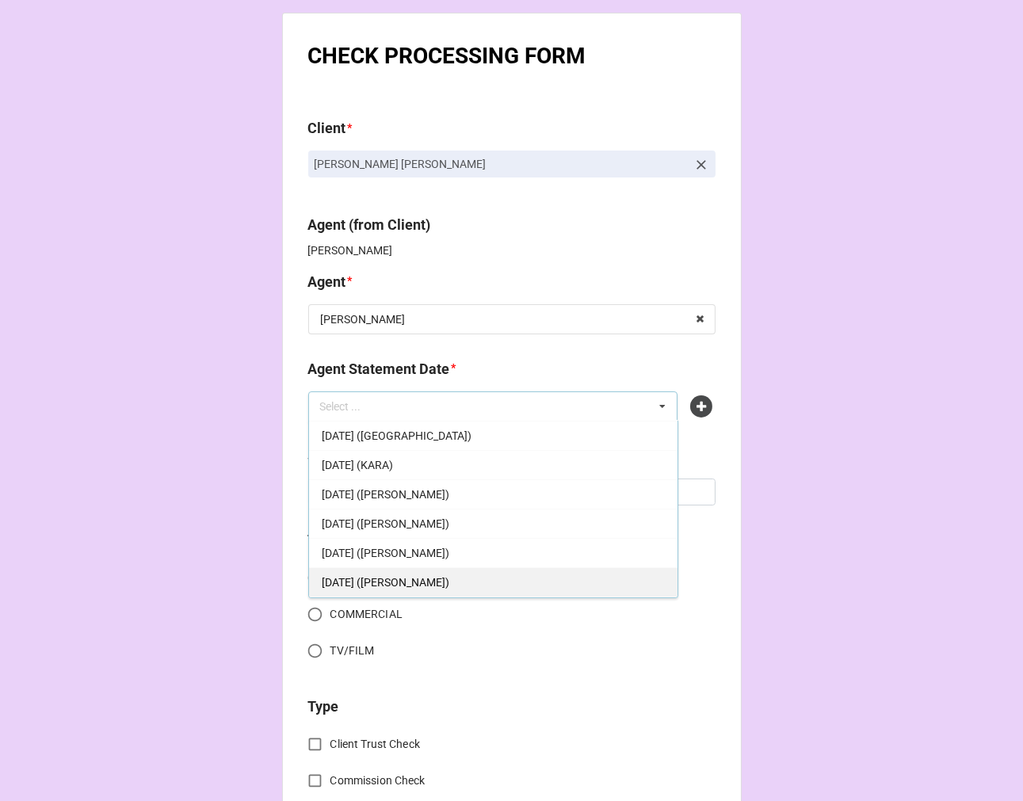
click at [456, 579] on div "[DATE] ([PERSON_NAME])" at bounding box center [493, 581] width 368 height 29
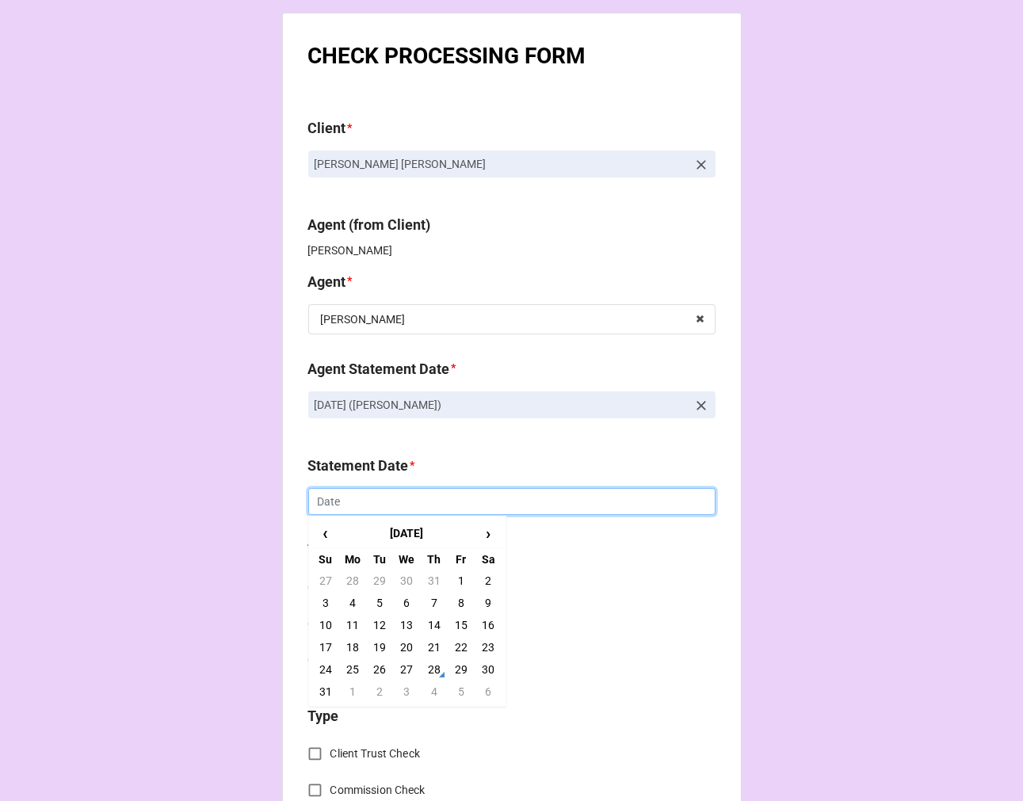
click at [355, 513] on input "text" at bounding box center [511, 501] width 407 height 27
click at [452, 696] on td "5" at bounding box center [461, 692] width 27 height 22
type input "[DATE]"
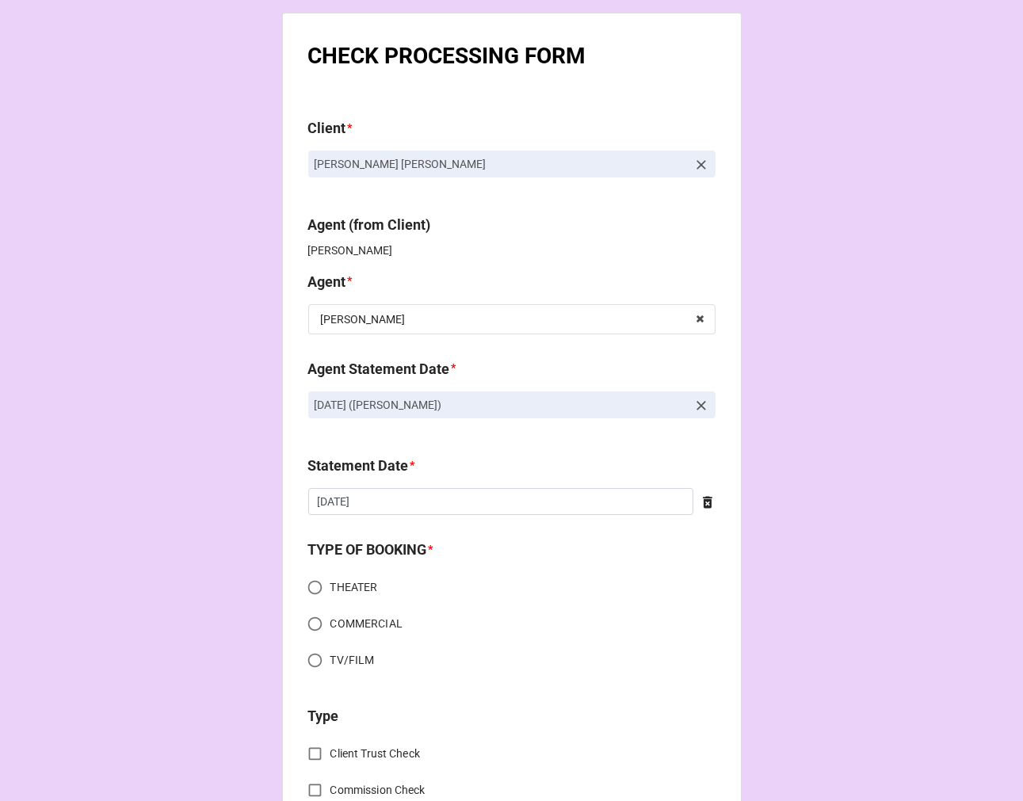
click at [307, 591] on input "THEATER" at bounding box center [314, 587] width 31 height 31
radio input "true"
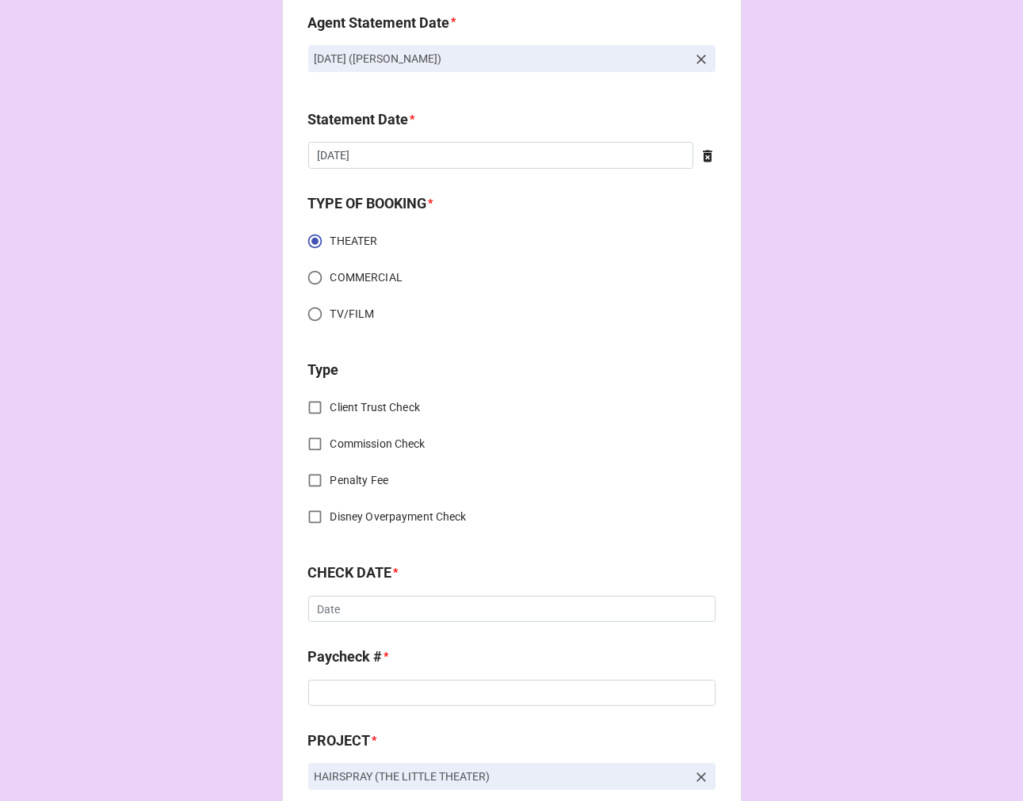
scroll to position [352, 0]
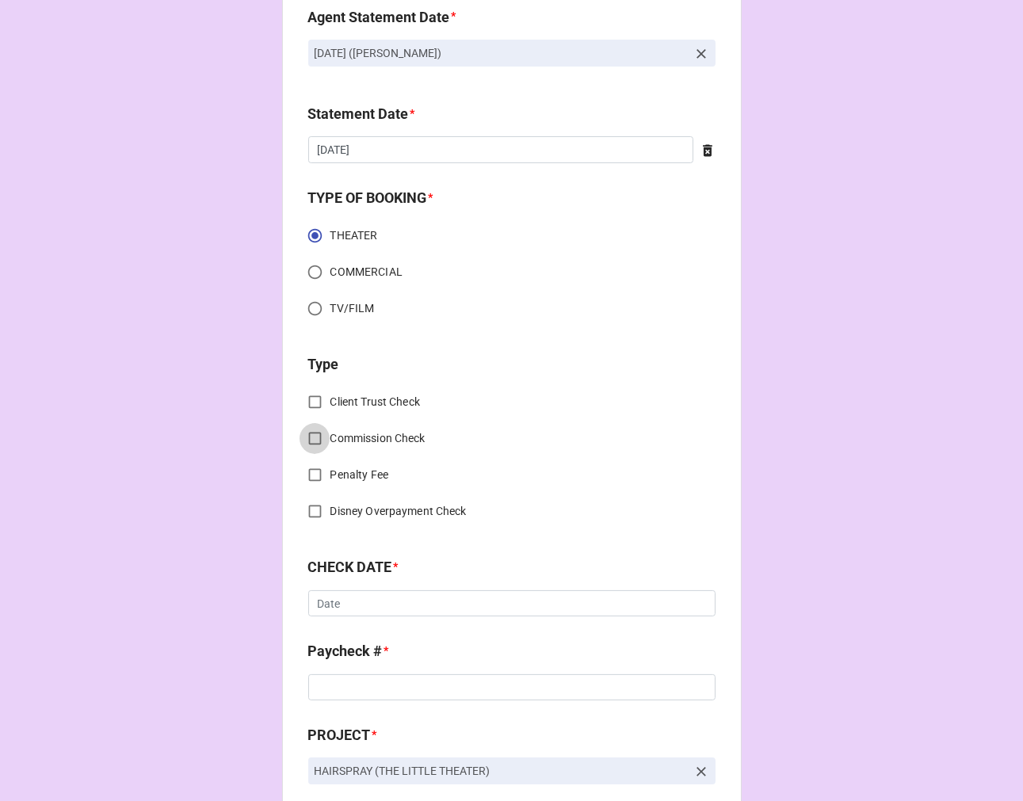
click at [307, 440] on input "Commission Check" at bounding box center [314, 438] width 31 height 31
checkbox input "true"
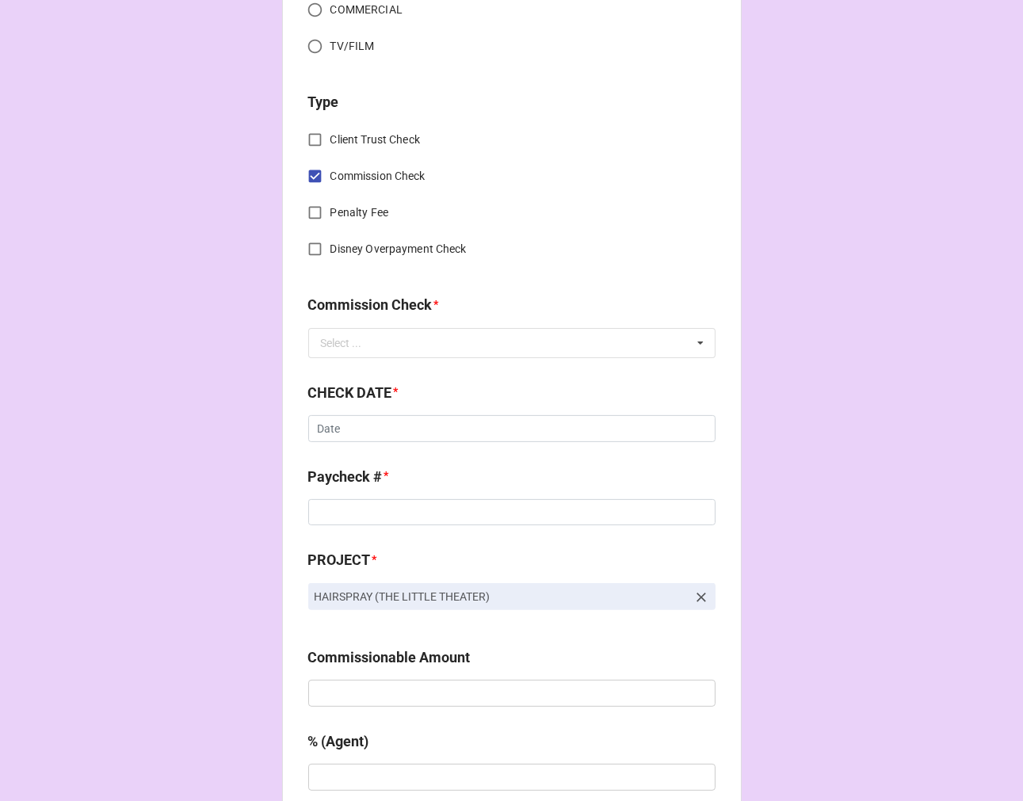
scroll to position [616, 0]
click at [347, 336] on div "Select ..." at bounding box center [341, 341] width 41 height 11
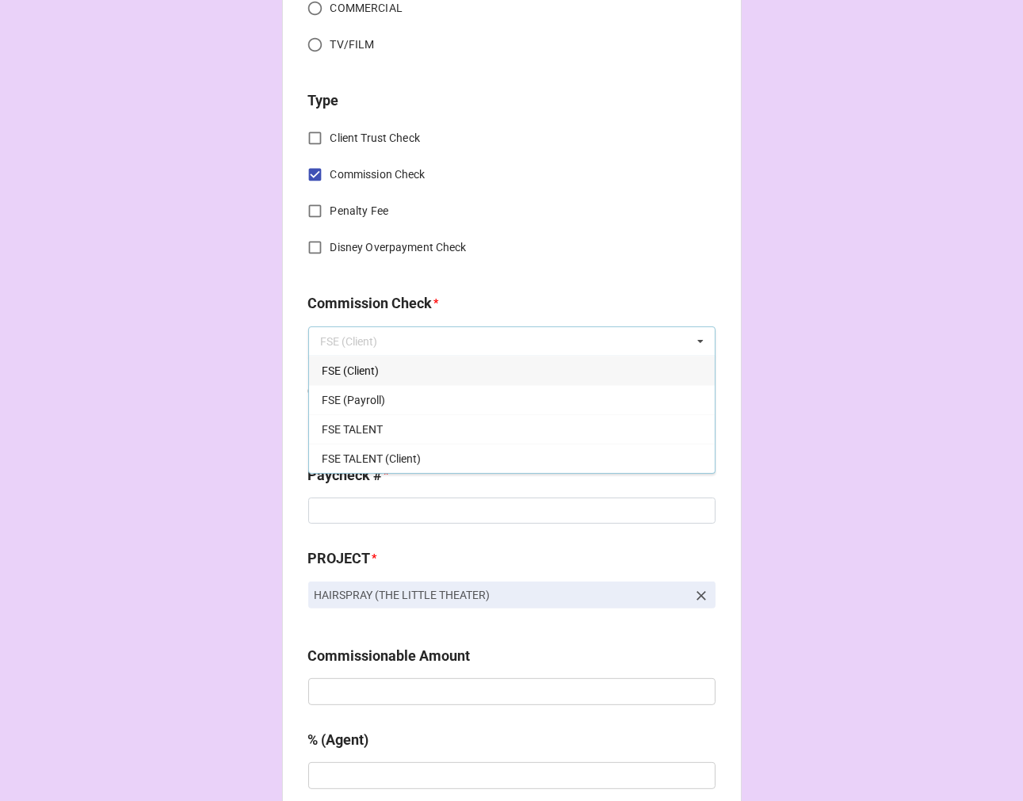
drag, startPoint x: 357, startPoint y: 360, endPoint x: 365, endPoint y: 370, distance: 13.0
click at [358, 360] on div "FSE (Client)" at bounding box center [512, 370] width 406 height 29
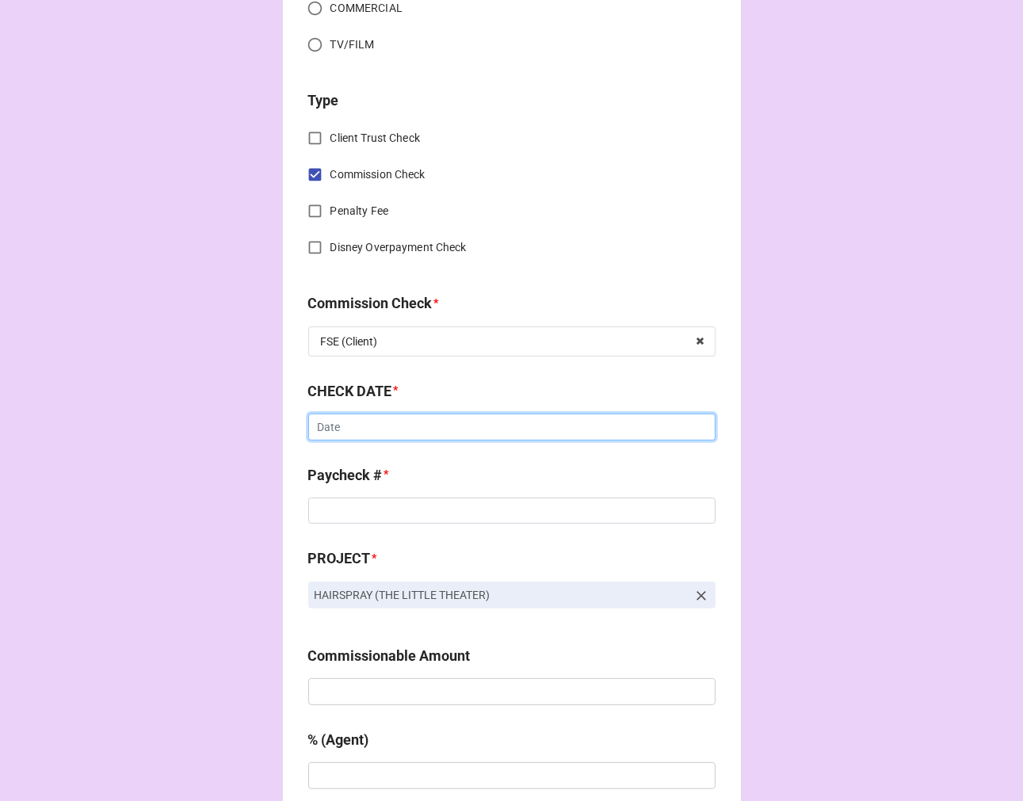
click at [391, 428] on input "text" at bounding box center [511, 427] width 407 height 27
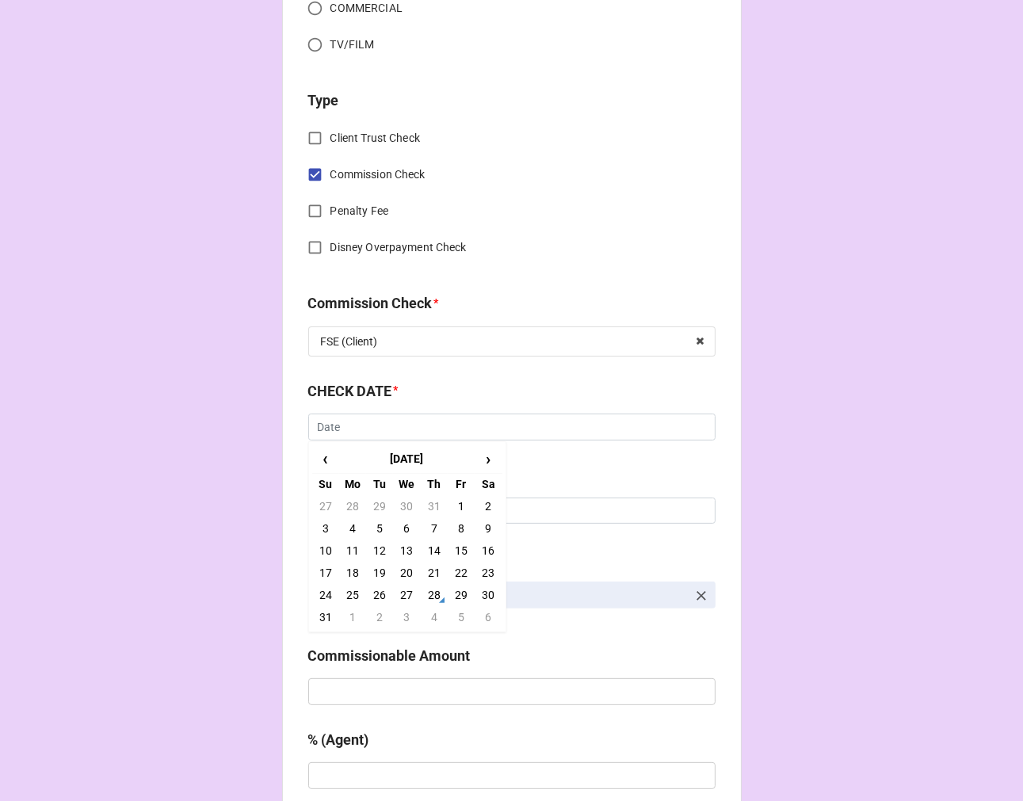
click at [377, 542] on td "12" at bounding box center [379, 551] width 27 height 22
type input "[DATE]"
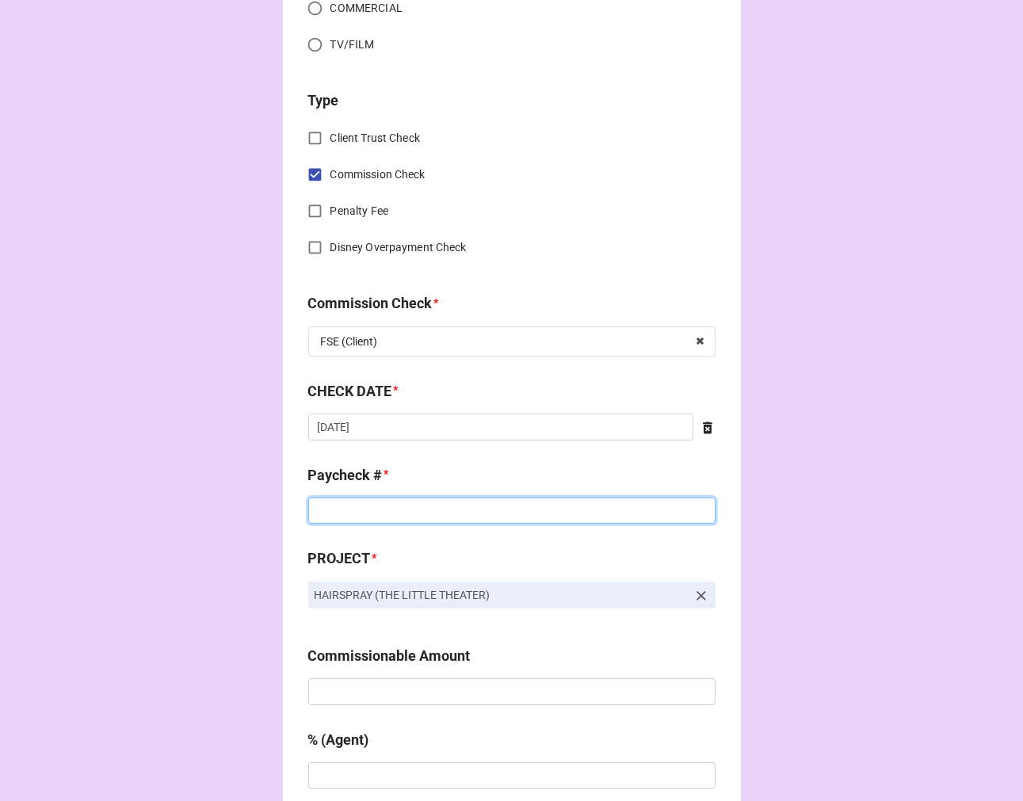
click at [406, 513] on input at bounding box center [511, 511] width 407 height 27
type input "50684"
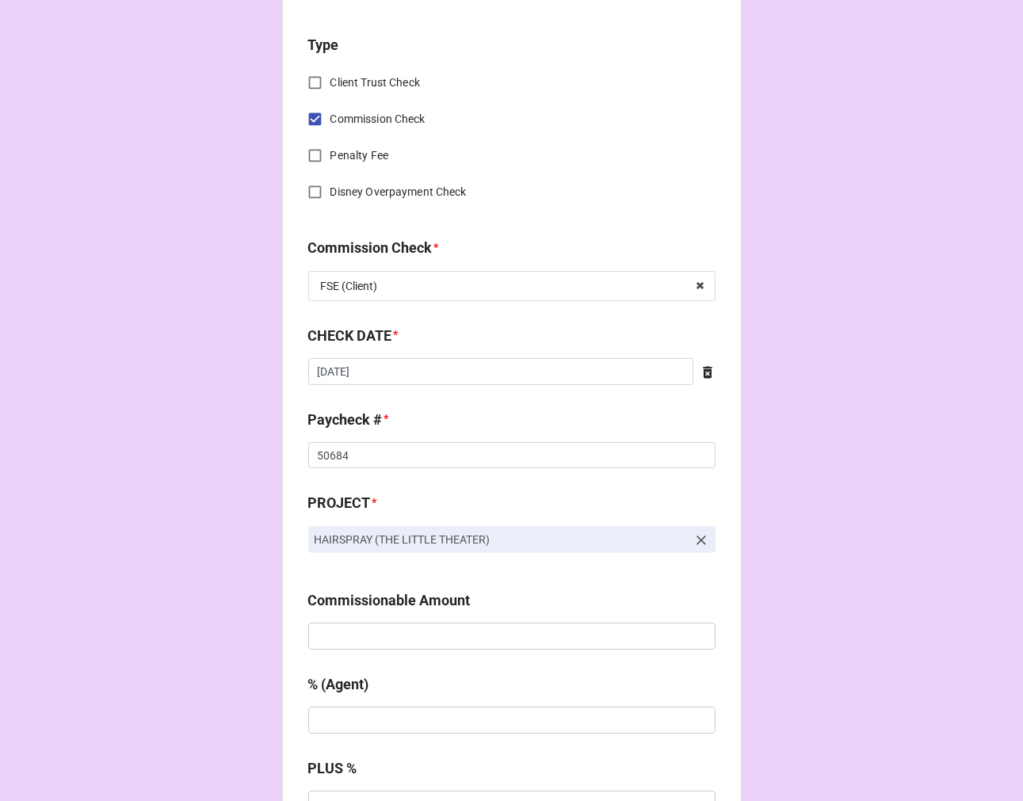
scroll to position [792, 0]
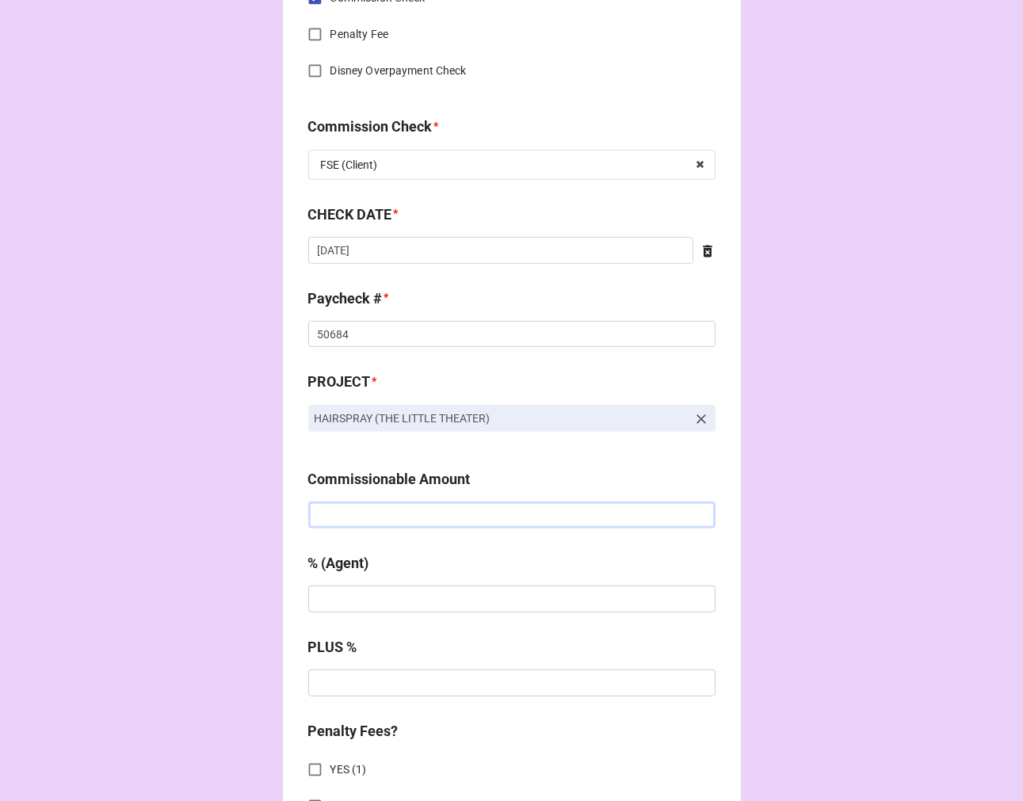
click at [377, 524] on input "text" at bounding box center [511, 514] width 407 height 27
type input "$1,245.83"
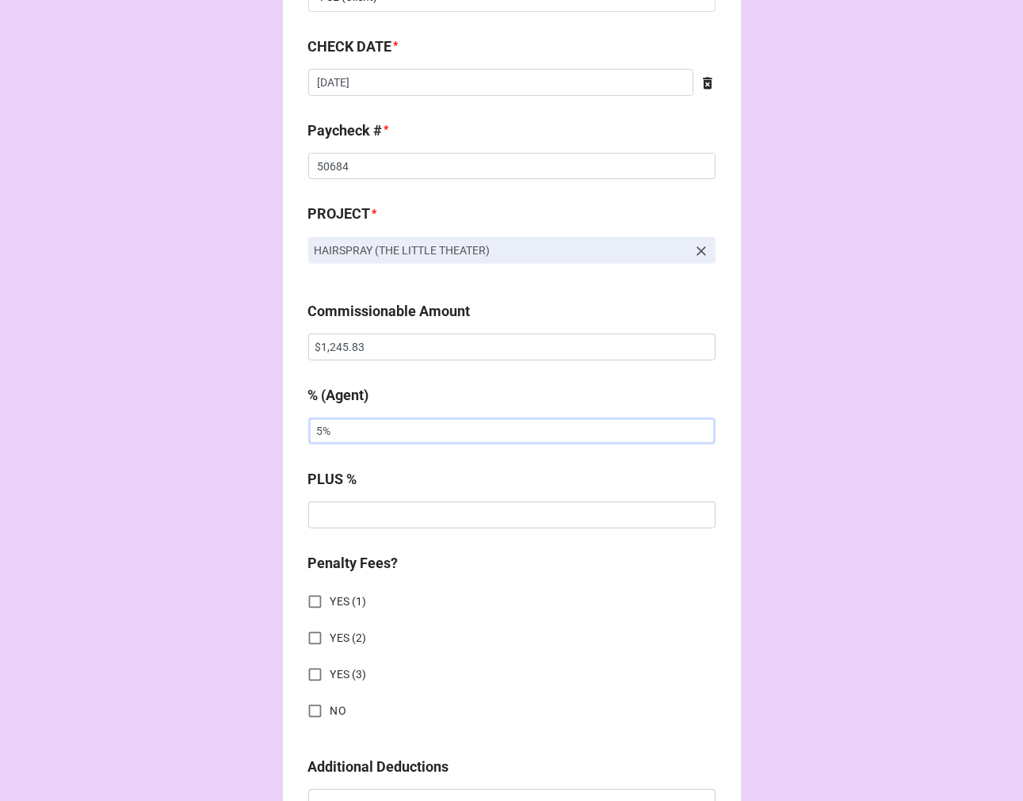
scroll to position [1144, 0]
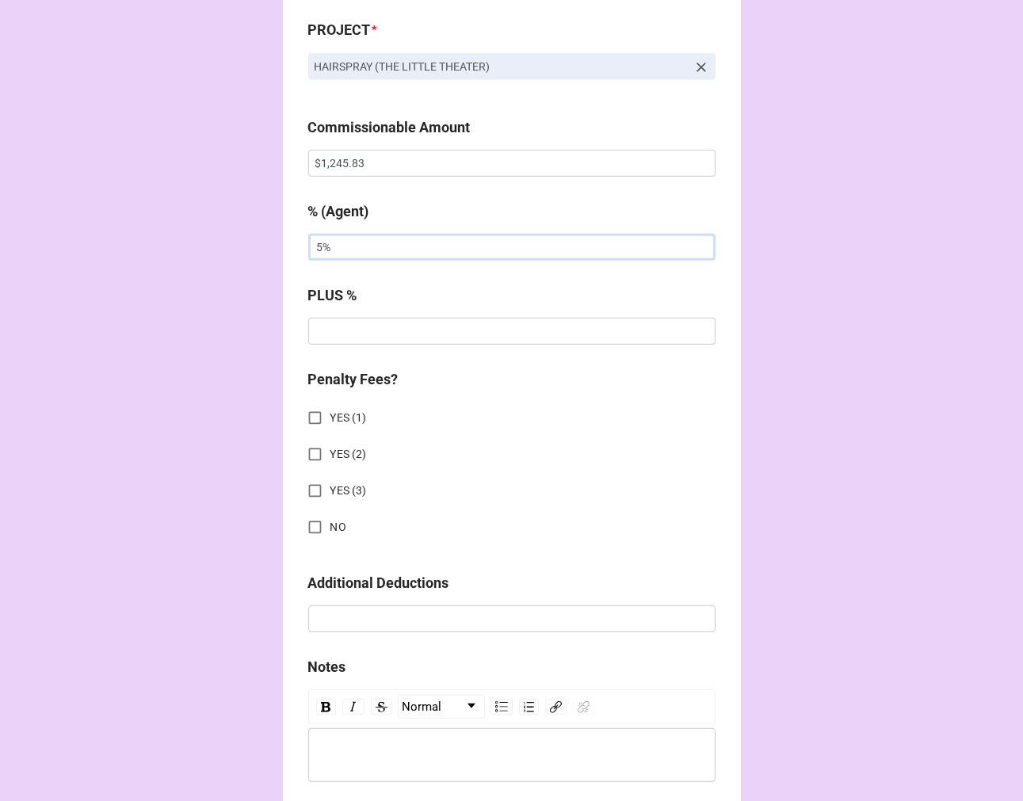
type input "5%"
click at [310, 532] on input "NO" at bounding box center [314, 527] width 31 height 31
checkbox input "true"
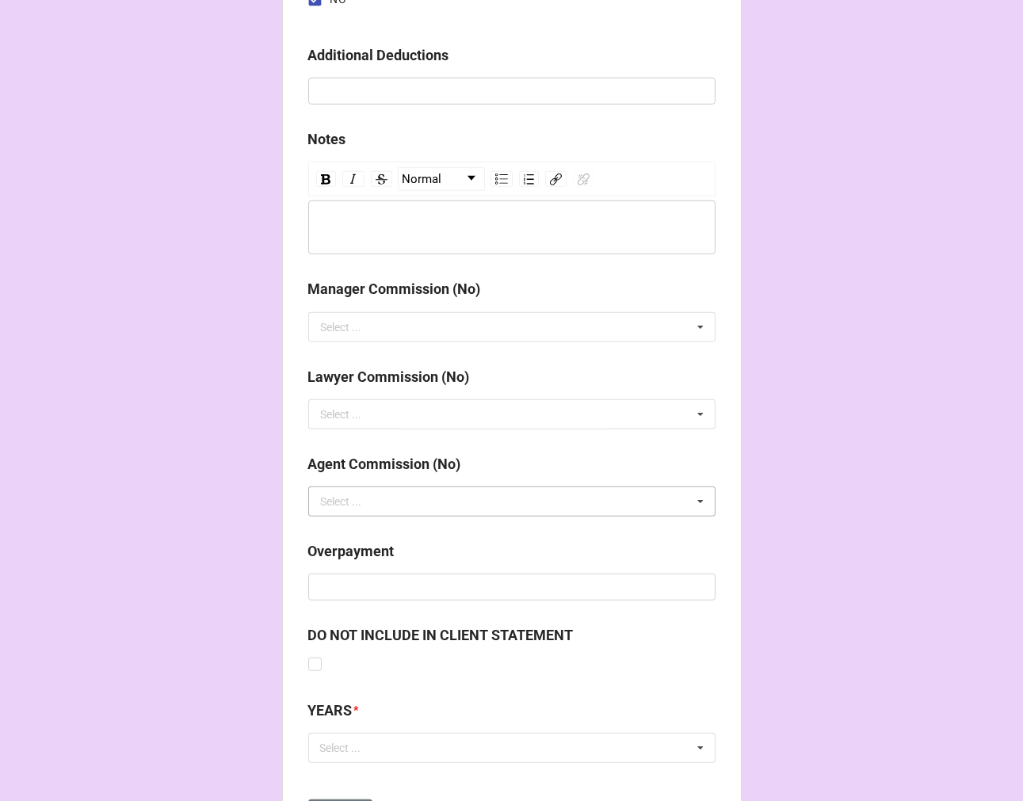
scroll to position [1755, 0]
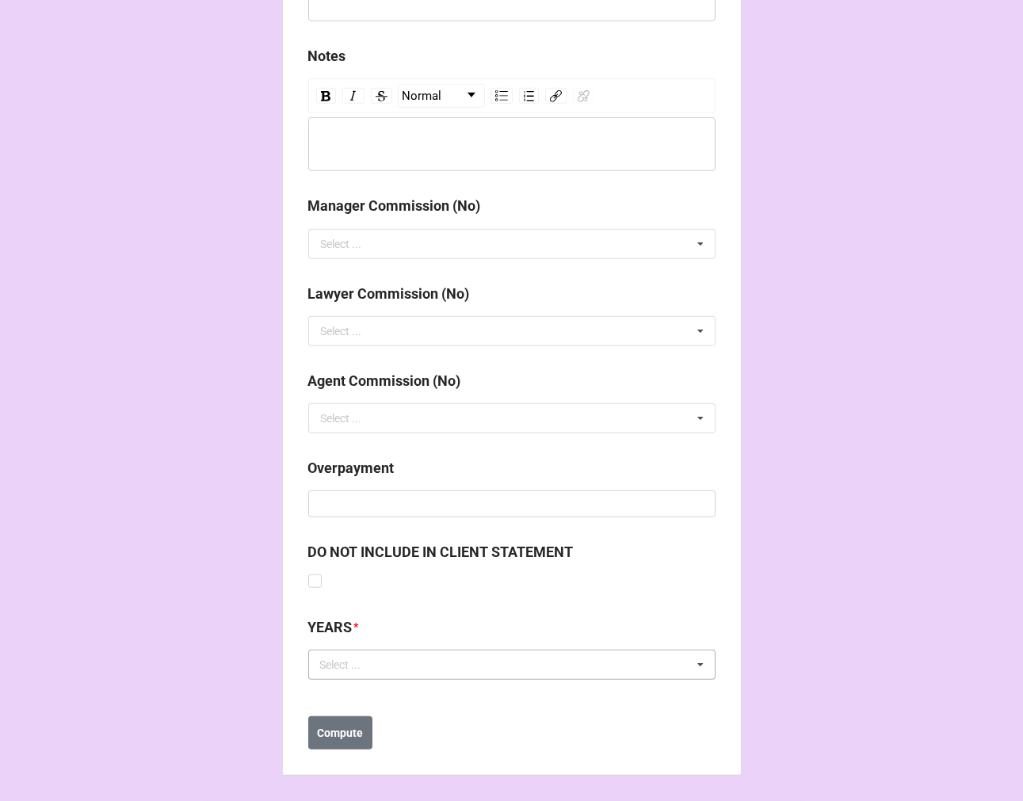
click at [384, 659] on div "Select ... No results found." at bounding box center [511, 665] width 407 height 30
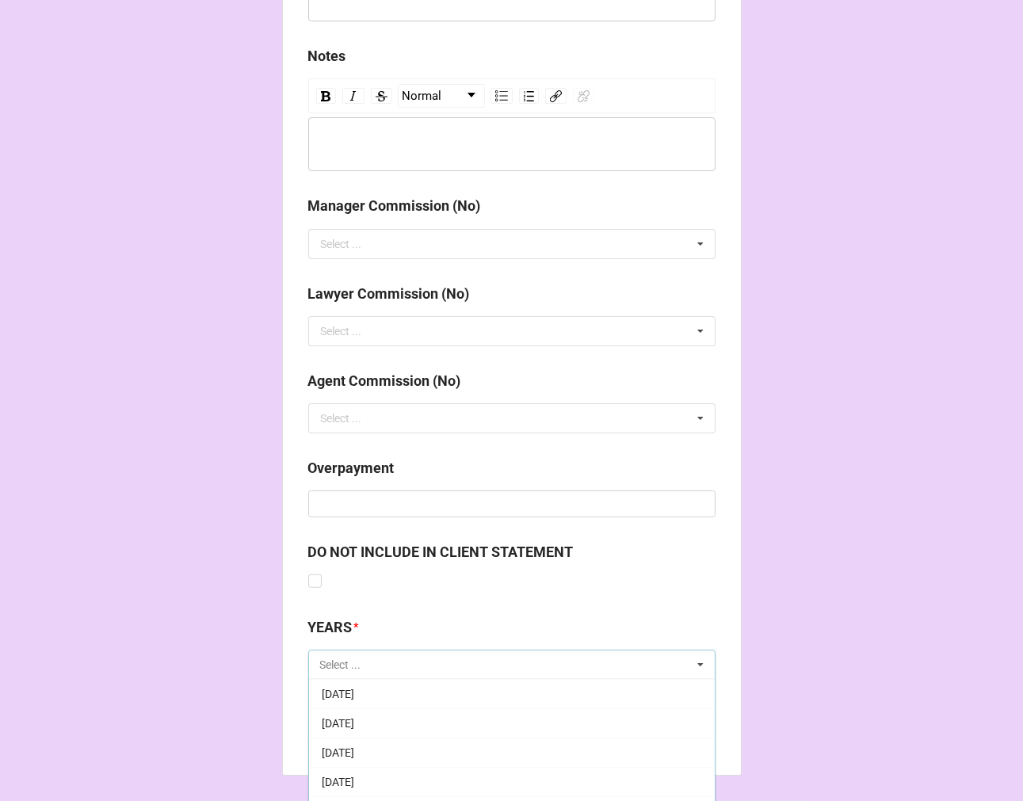
scroll to position [176, 0]
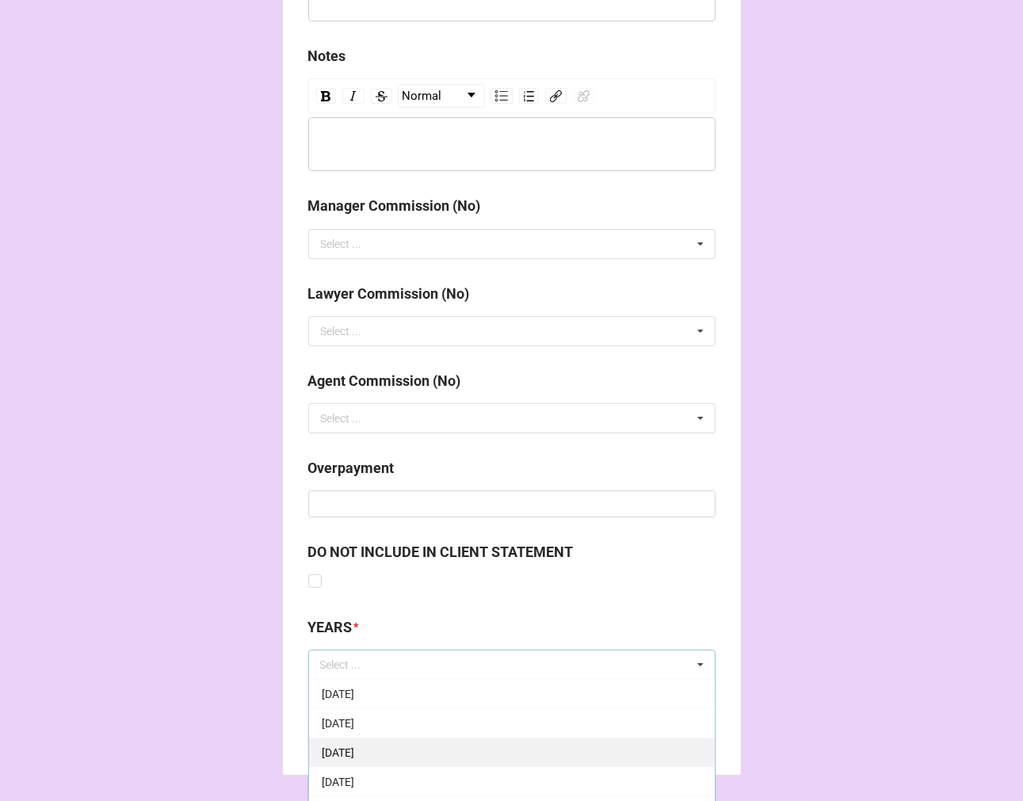
click at [424, 746] on div "[DATE]" at bounding box center [512, 752] width 406 height 29
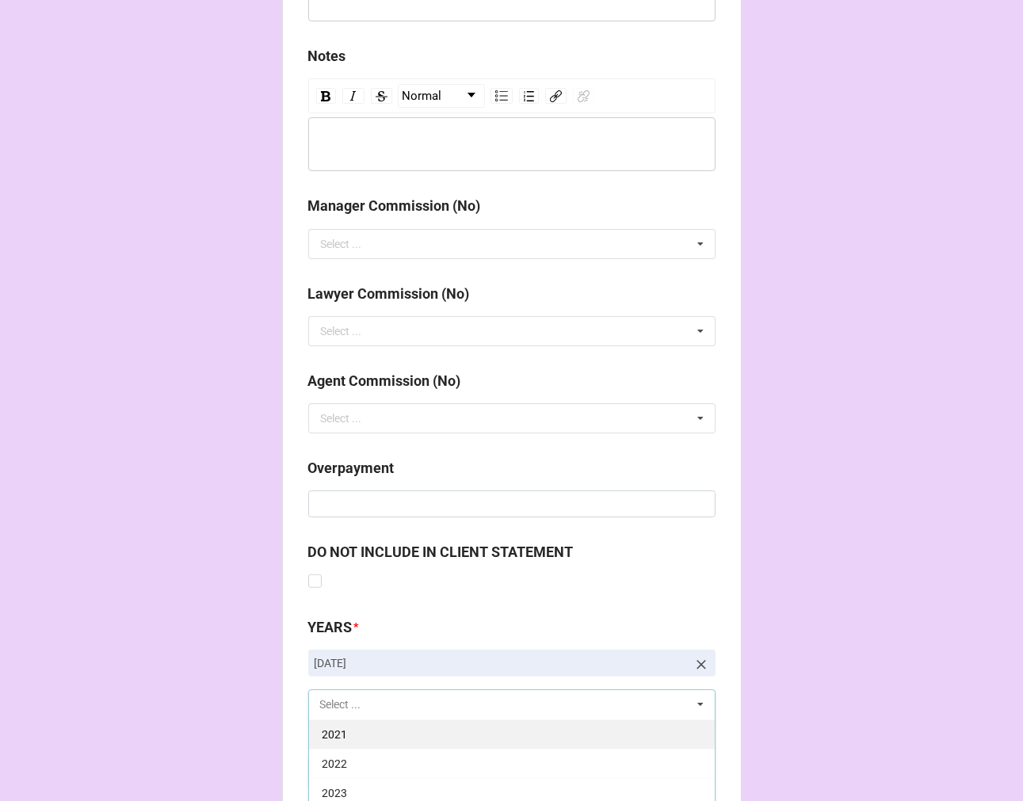
scroll to position [1843, 0]
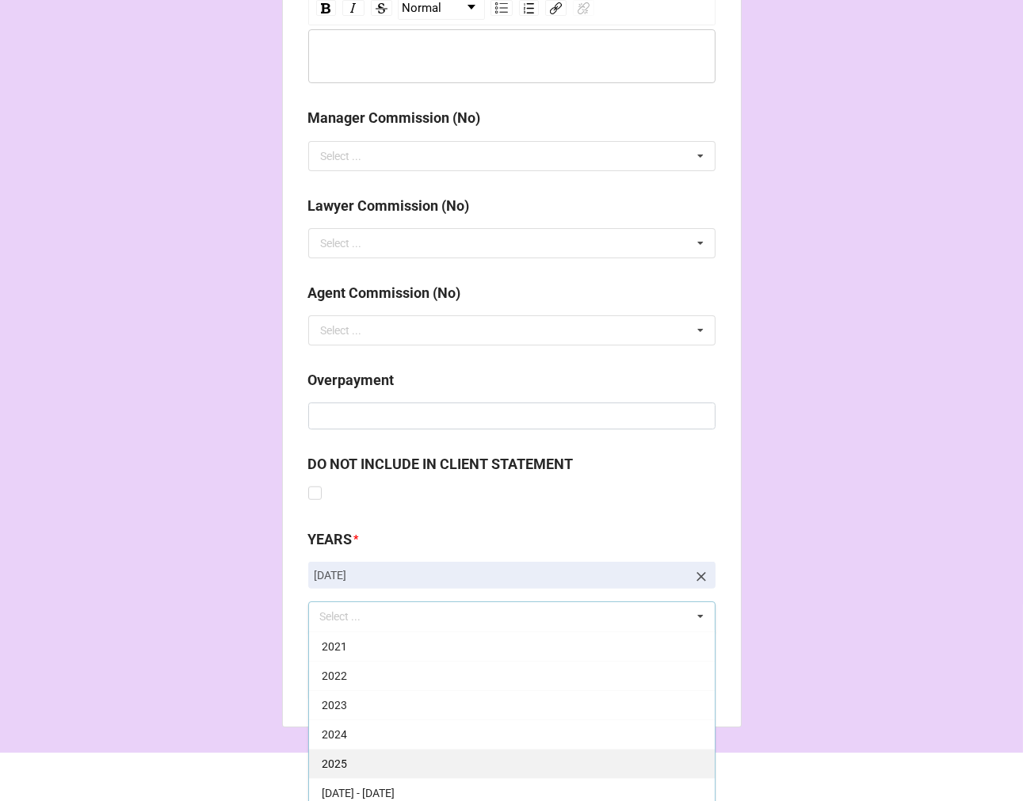
click at [402, 757] on div "2025" at bounding box center [512, 763] width 406 height 29
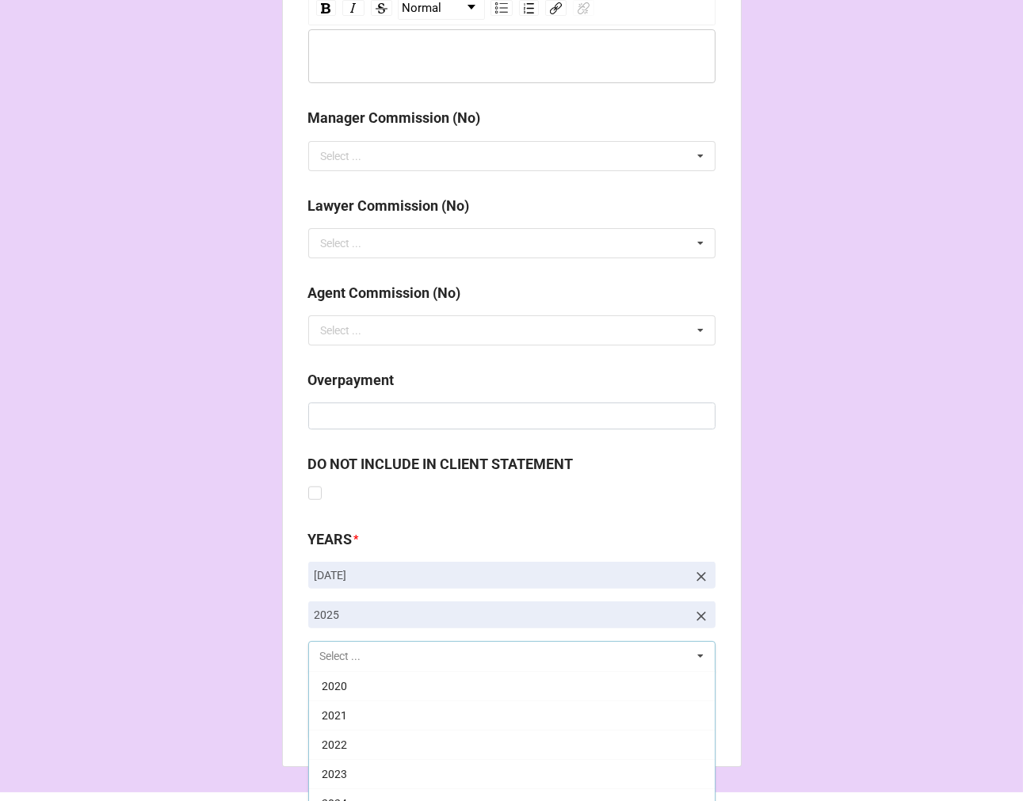
scroll to position [322, 0]
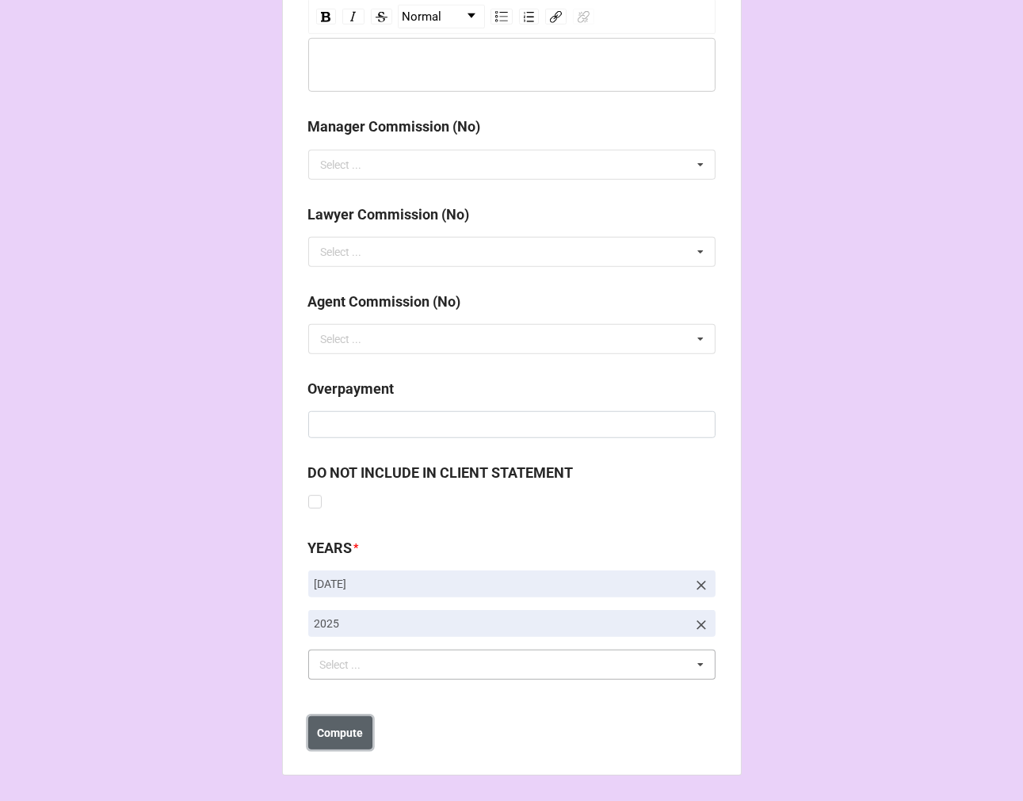
click at [350, 735] on b "Compute" at bounding box center [340, 733] width 46 height 17
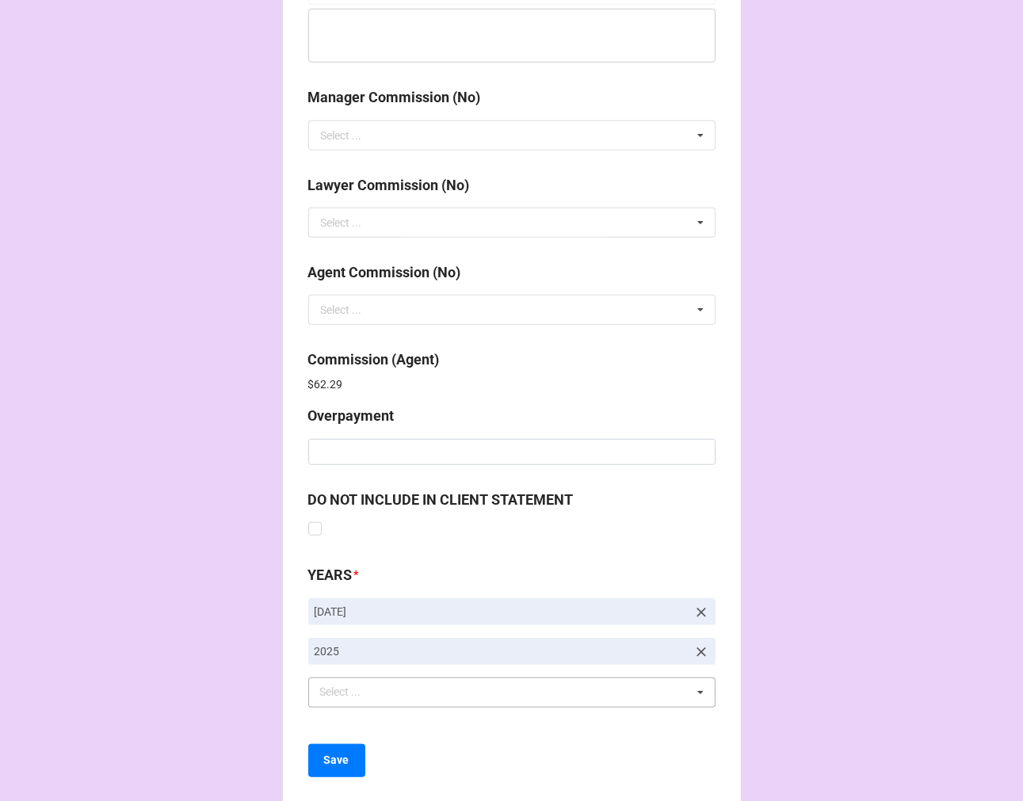
scroll to position [1890, 0]
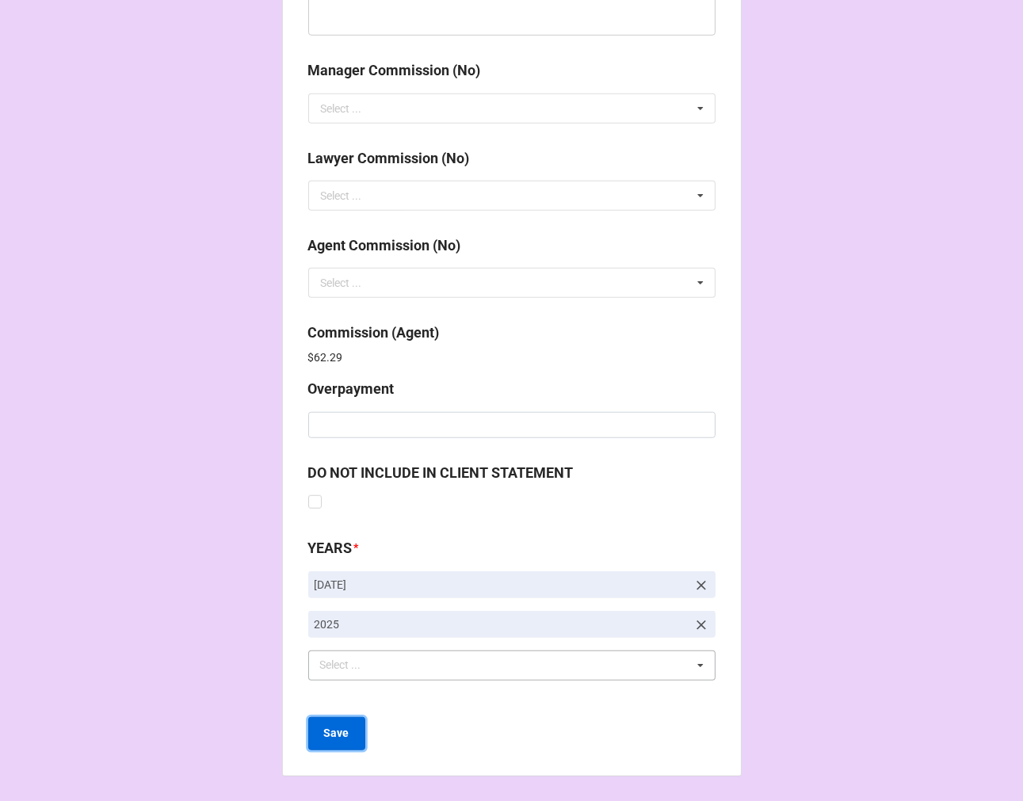
click at [341, 734] on b "Save" at bounding box center [336, 733] width 25 height 17
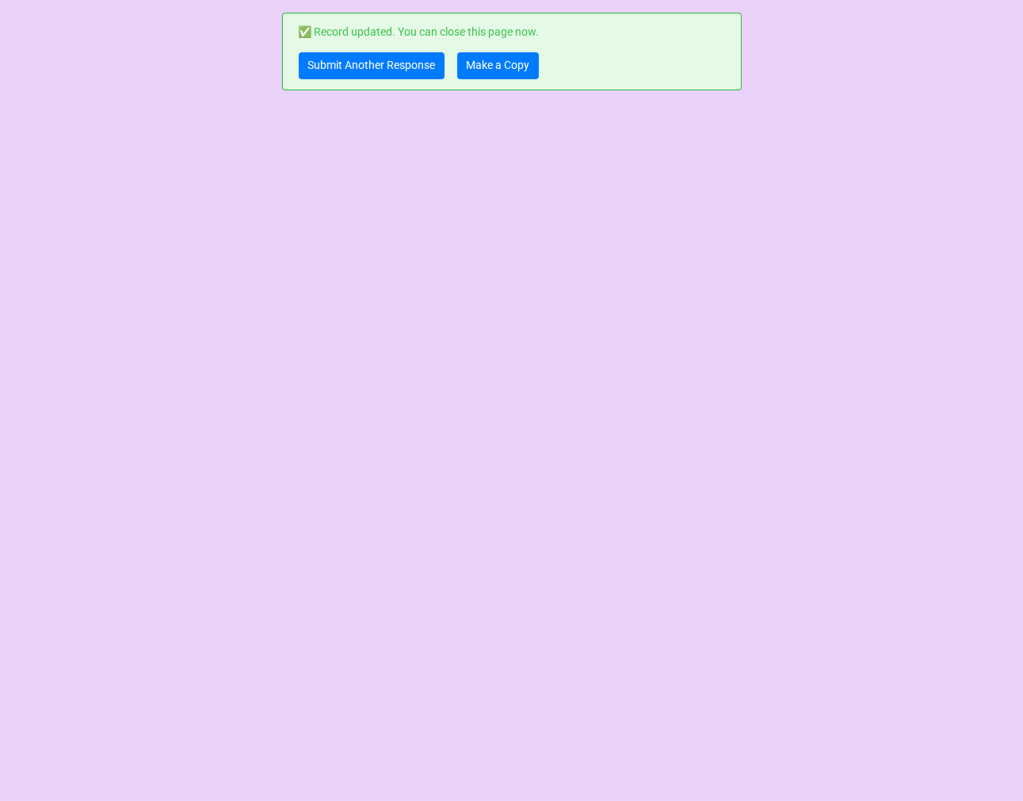
scroll to position [0, 0]
click at [476, 58] on link "Make a Copy" at bounding box center [498, 65] width 82 height 27
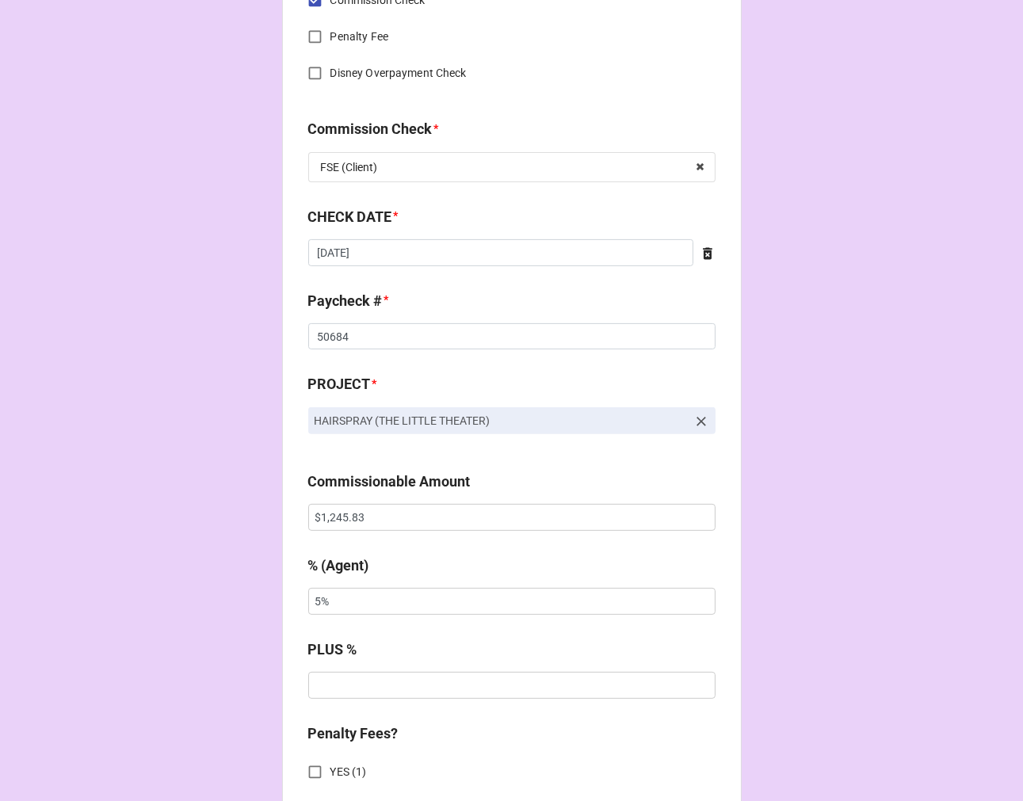
scroll to position [792, 0]
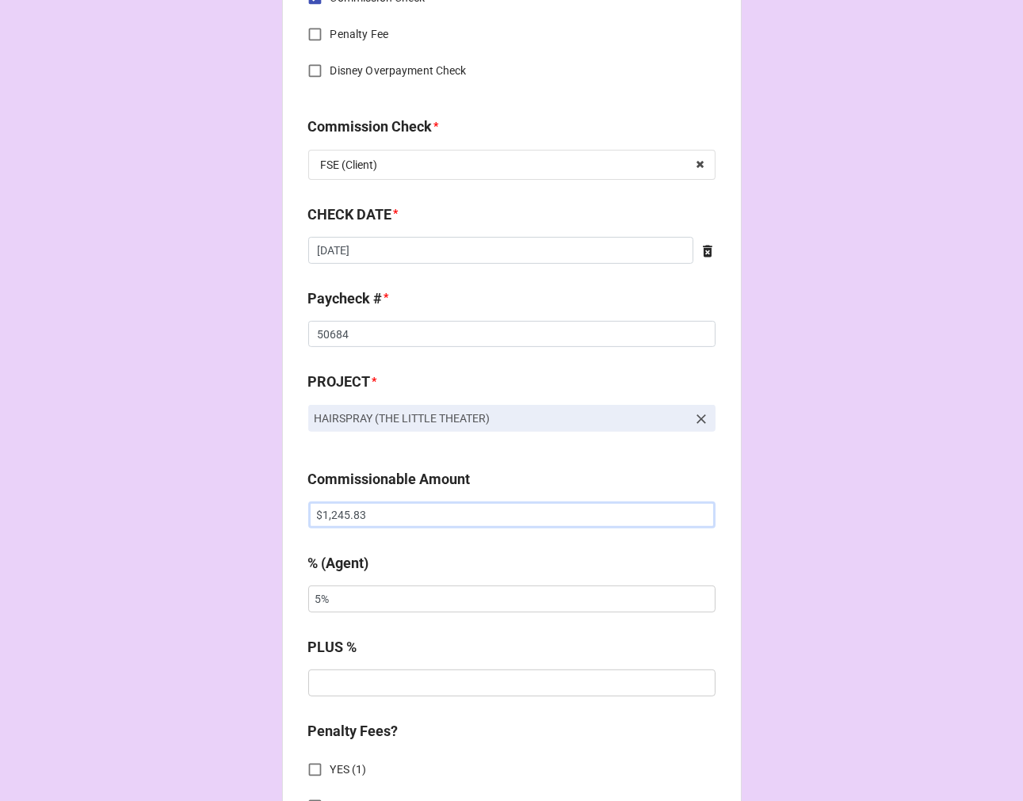
drag, startPoint x: 364, startPoint y: 501, endPoint x: 210, endPoint y: 474, distance: 157.0
click at [295, 500] on div "CHECK PROCESSING FORM Client * [PERSON_NAME] [PERSON_NAME] Agent (from Client) …" at bounding box center [512, 518] width 460 height 2597
type input "$862.50"
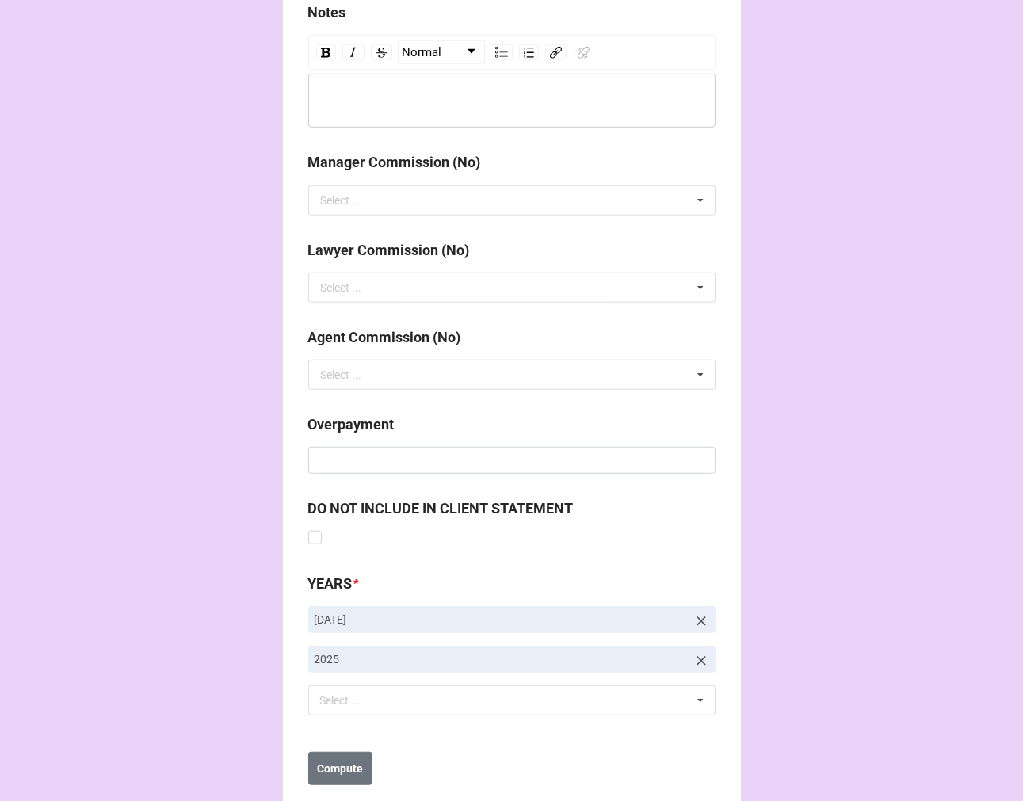
scroll to position [1834, 0]
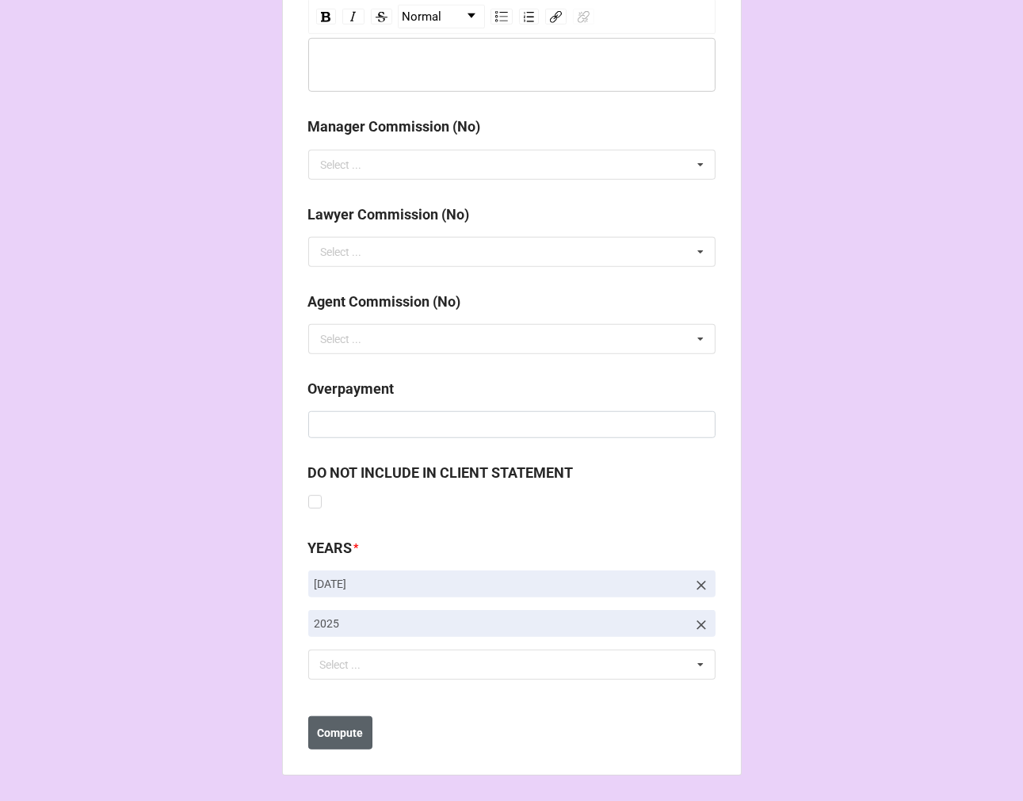
type input "10%"
click at [360, 732] on button "Compute" at bounding box center [340, 732] width 64 height 33
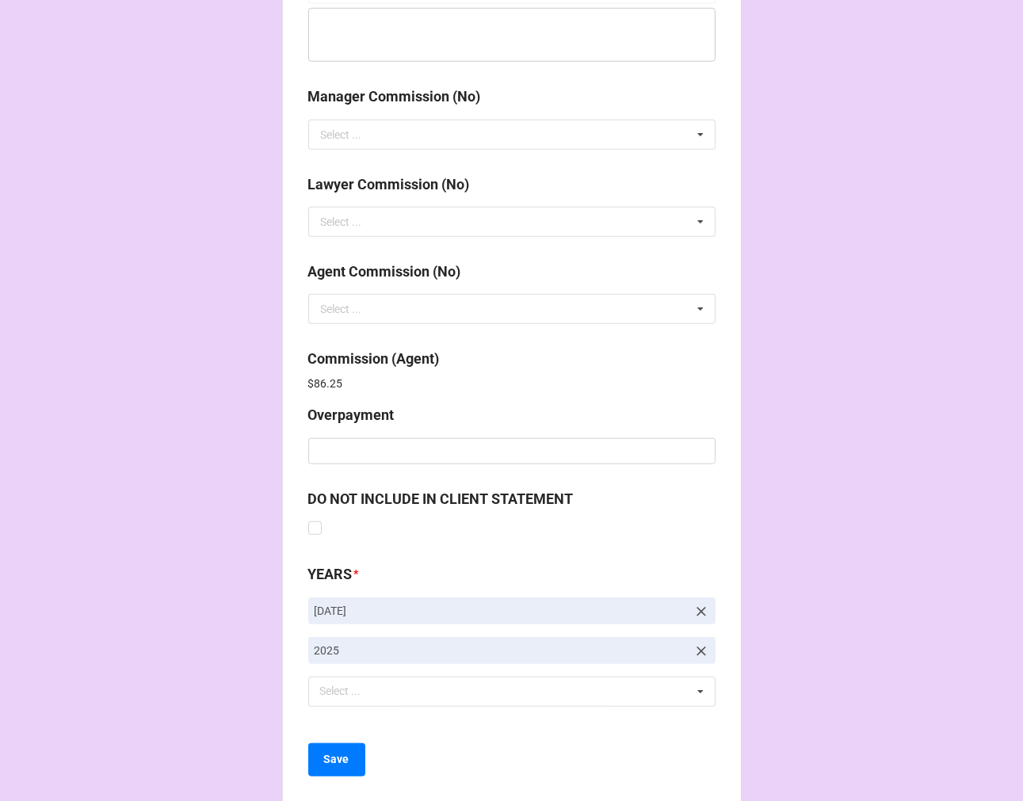
scroll to position [1890, 0]
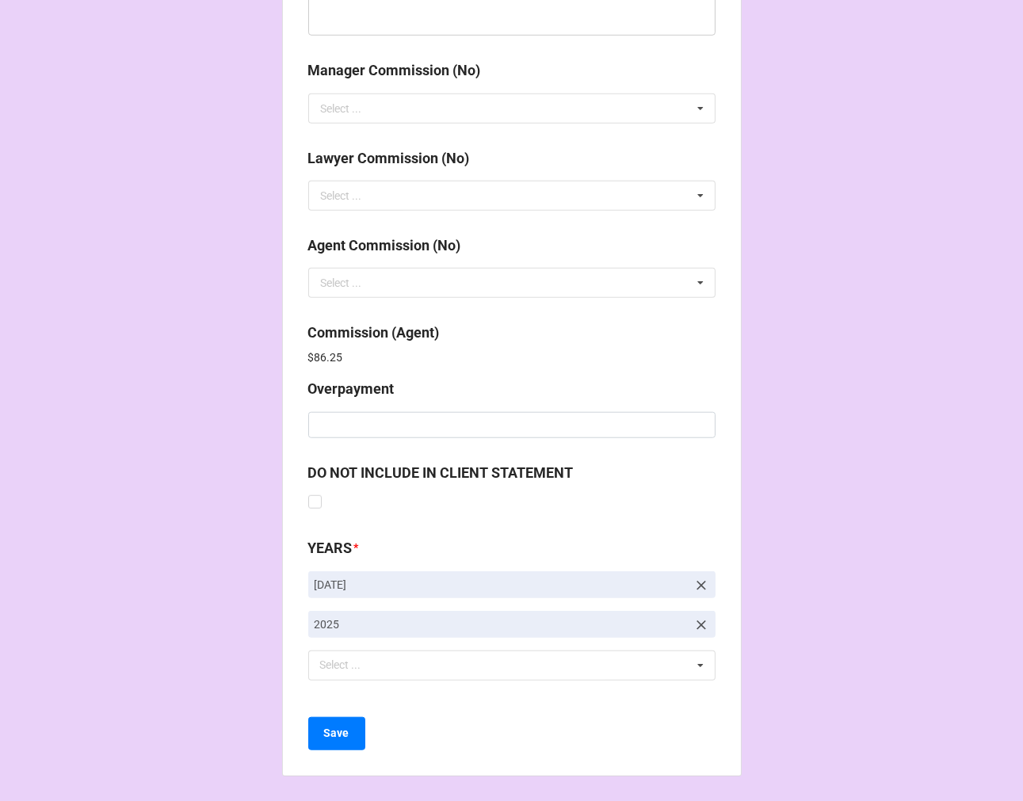
click at [326, 726] on b "Save" at bounding box center [336, 733] width 25 height 17
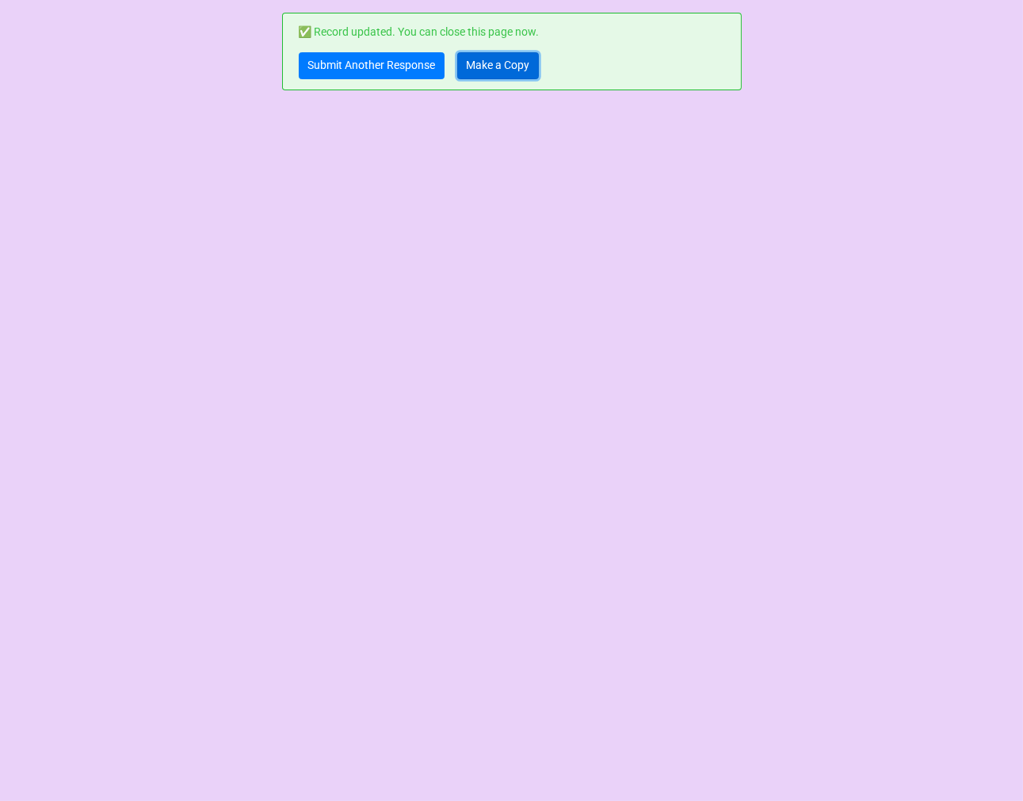
click at [479, 64] on link "Make a Copy" at bounding box center [498, 65] width 82 height 27
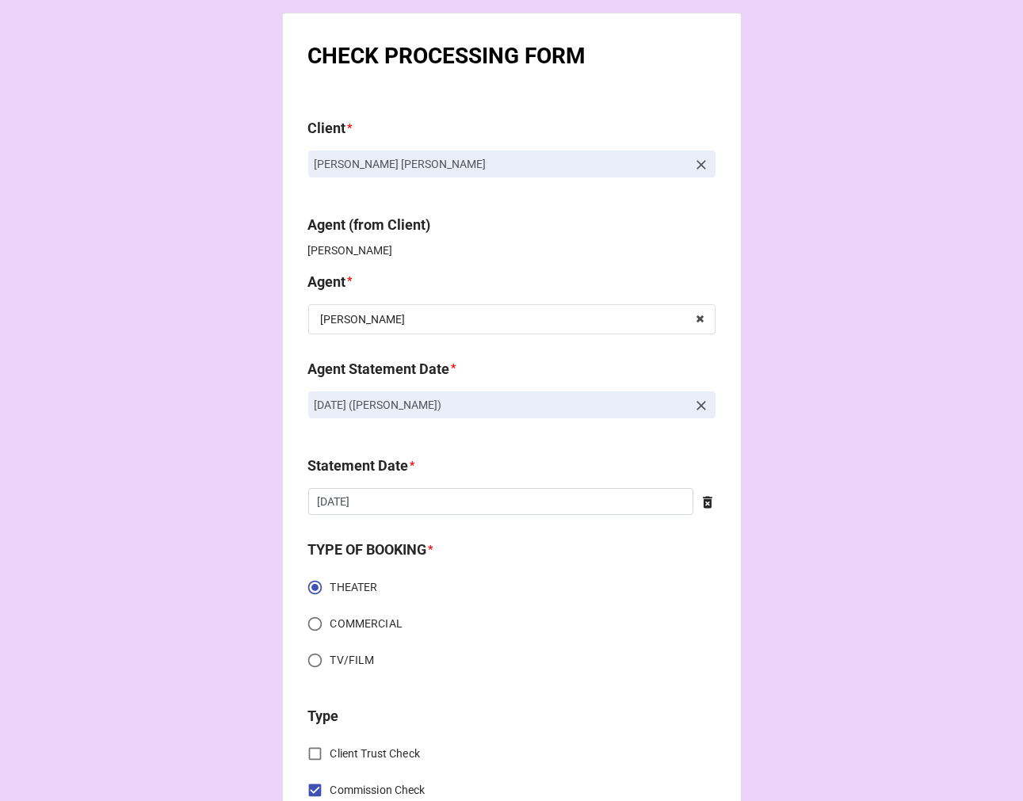
click at [699, 162] on icon at bounding box center [701, 165] width 16 height 16
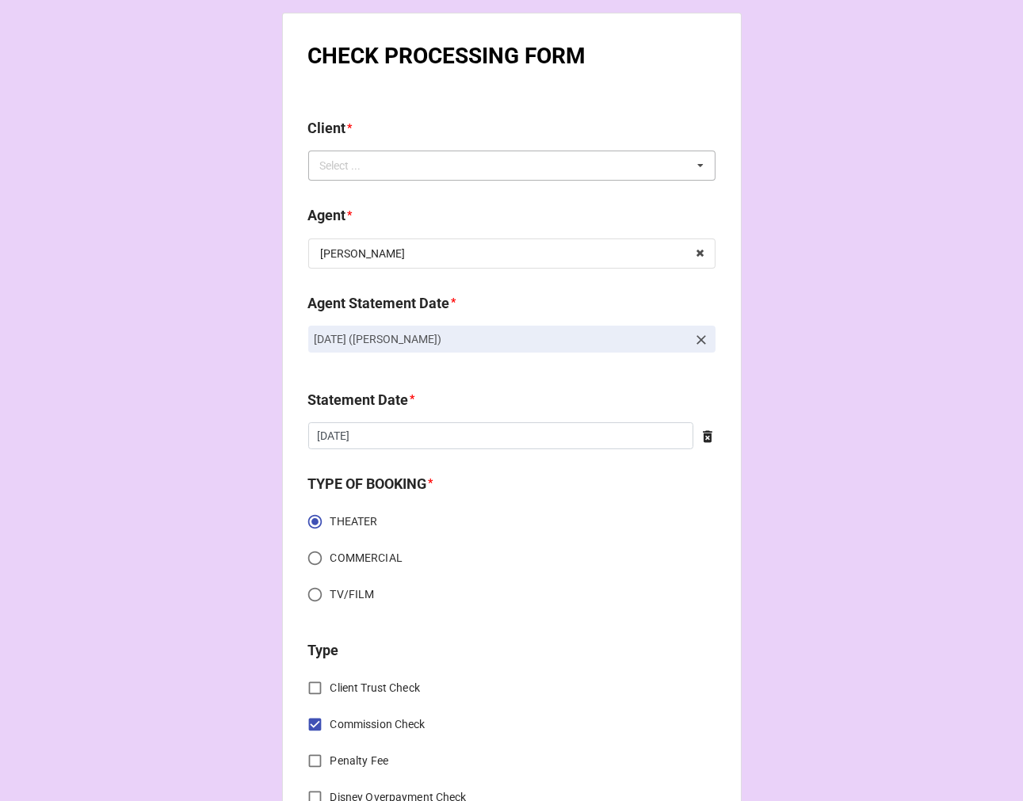
click at [630, 172] on div "Select ... No results found." at bounding box center [511, 166] width 407 height 30
type input "[PERSON_NAME]"
drag, startPoint x: 397, startPoint y: 198, endPoint x: 396, endPoint y: 216, distance: 18.2
click at [396, 198] on div "[PERSON_NAME]" at bounding box center [512, 194] width 406 height 29
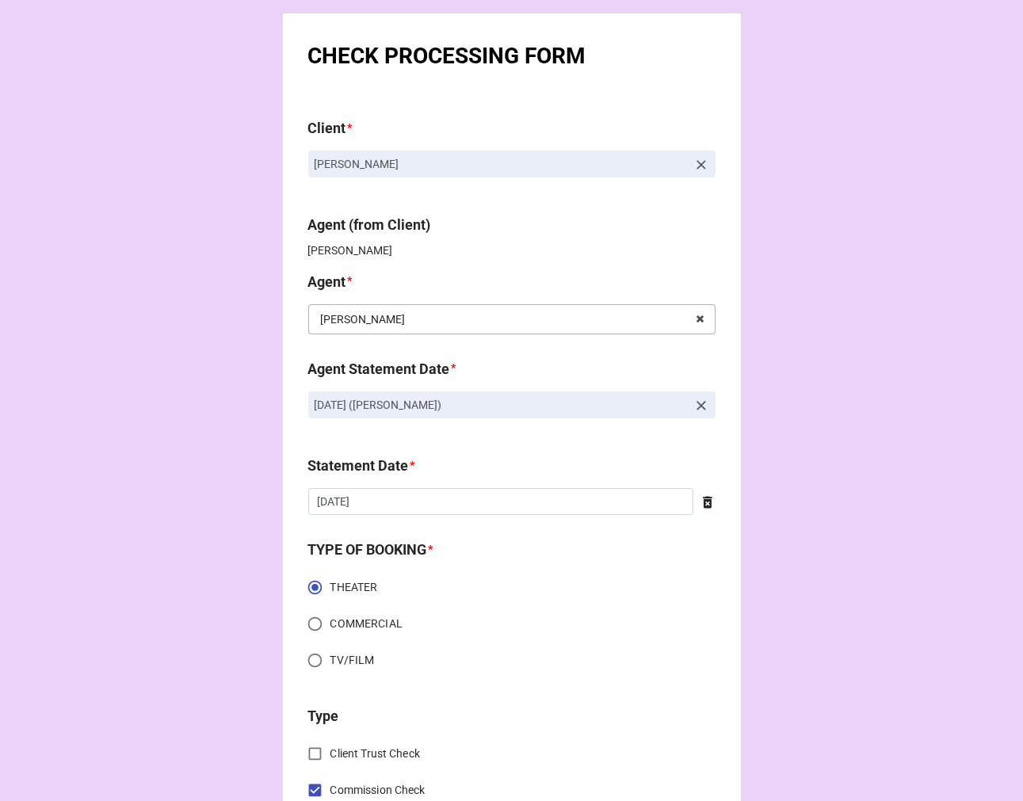
click at [392, 318] on input "text" at bounding box center [513, 319] width 406 height 29
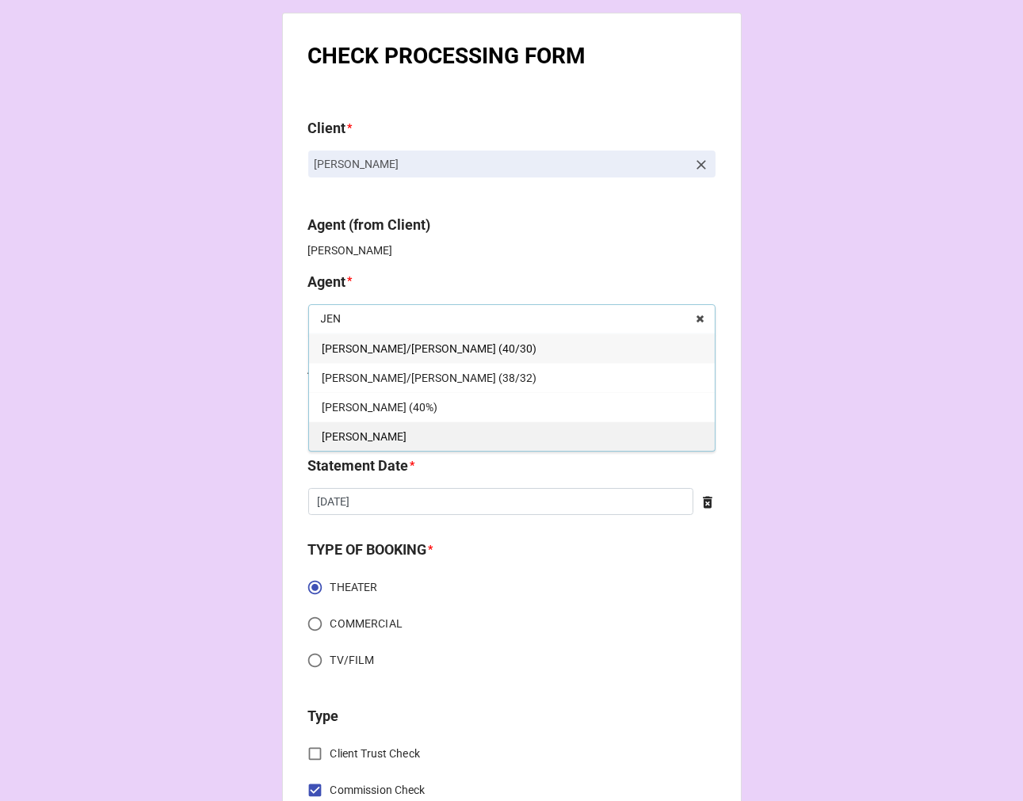
type input "JEN"
click at [369, 434] on div "[PERSON_NAME]" at bounding box center [512, 435] width 406 height 29
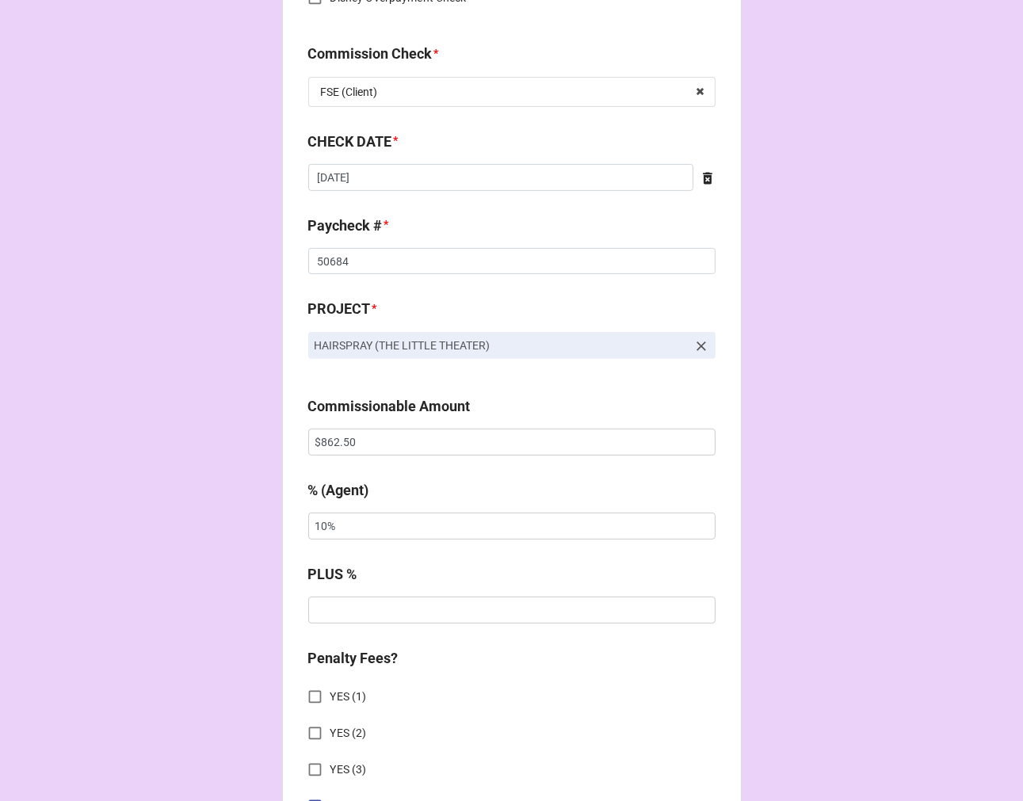
scroll to position [880, 0]
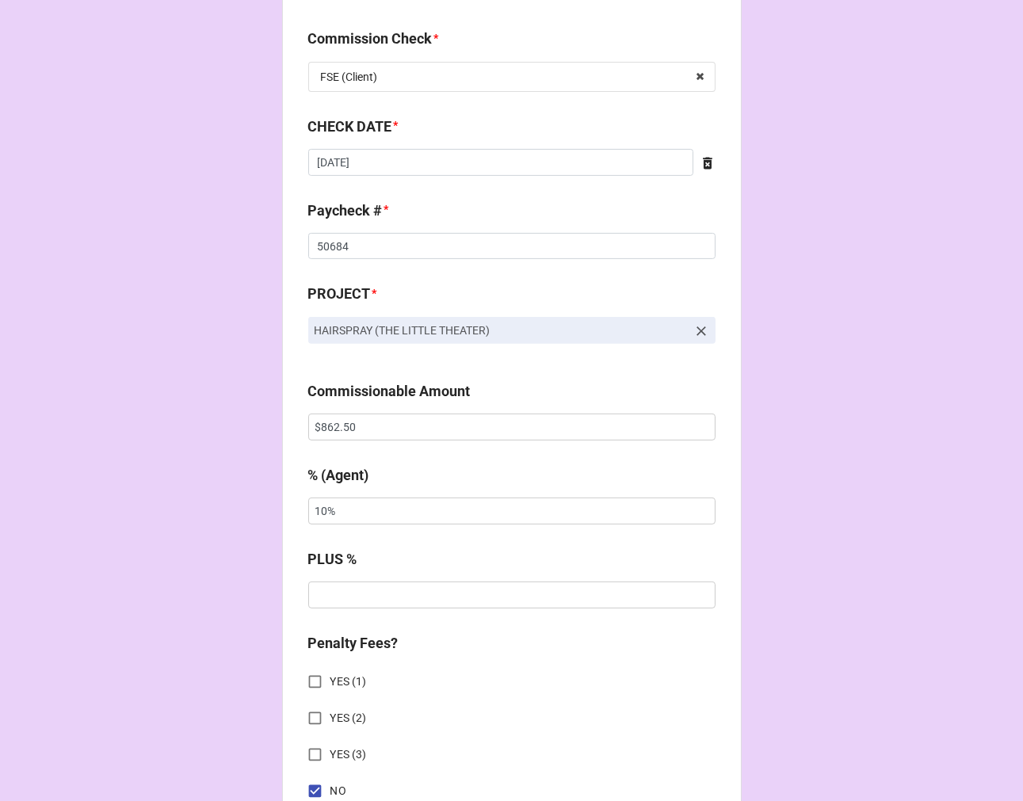
click at [698, 330] on icon at bounding box center [701, 331] width 10 height 10
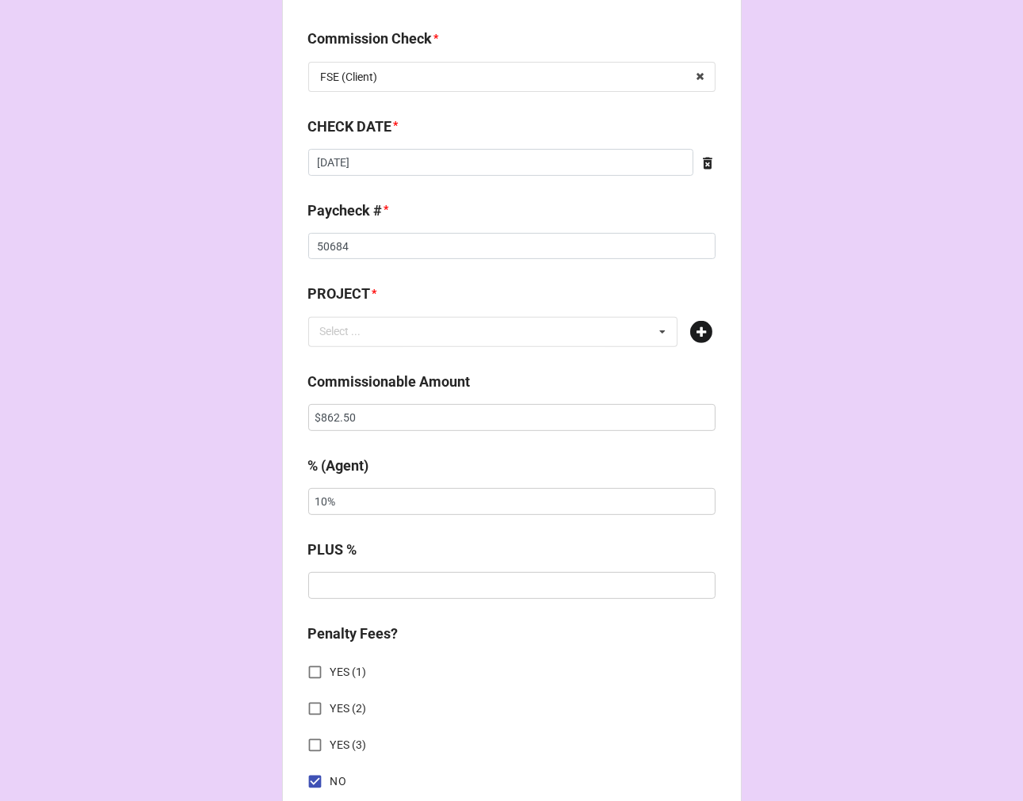
click at [692, 337] on icon at bounding box center [701, 332] width 22 height 22
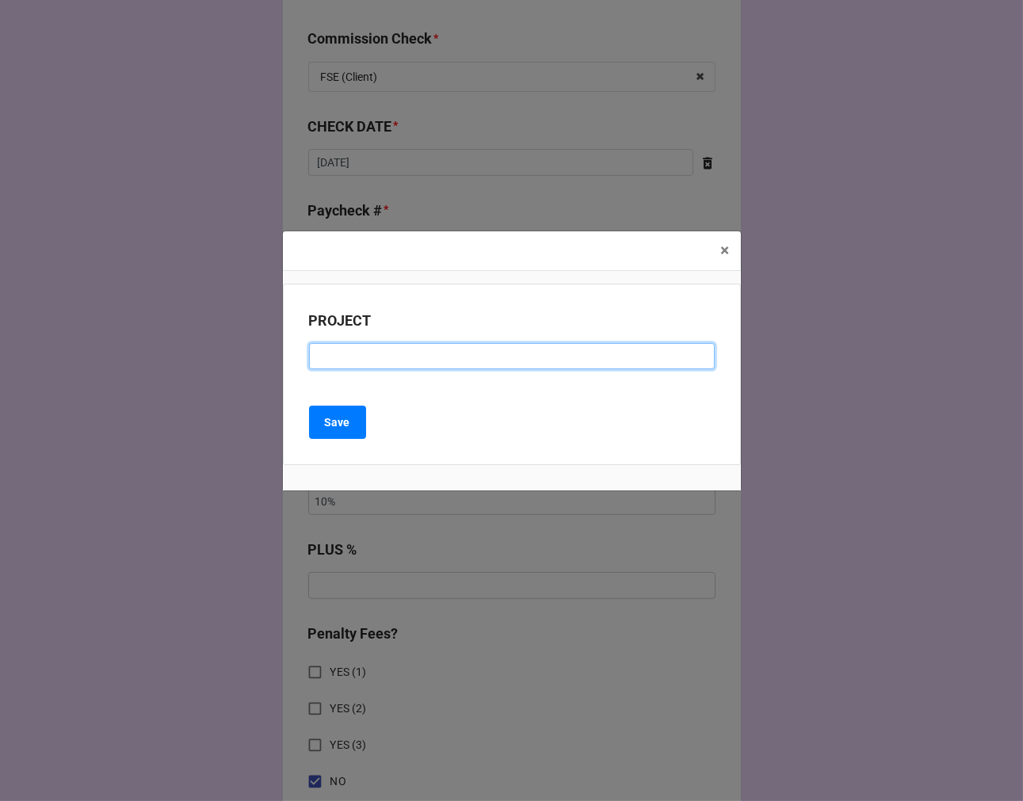
click at [392, 357] on input at bounding box center [512, 356] width 406 height 27
click at [360, 346] on input "THE LITTEL THEATER" at bounding box center [512, 356] width 406 height 27
click at [510, 355] on input "THE LITTLE THEATER" at bounding box center [512, 356] width 406 height 27
type input "THE [GEOGRAPHIC_DATA] ON THE SQUARE"
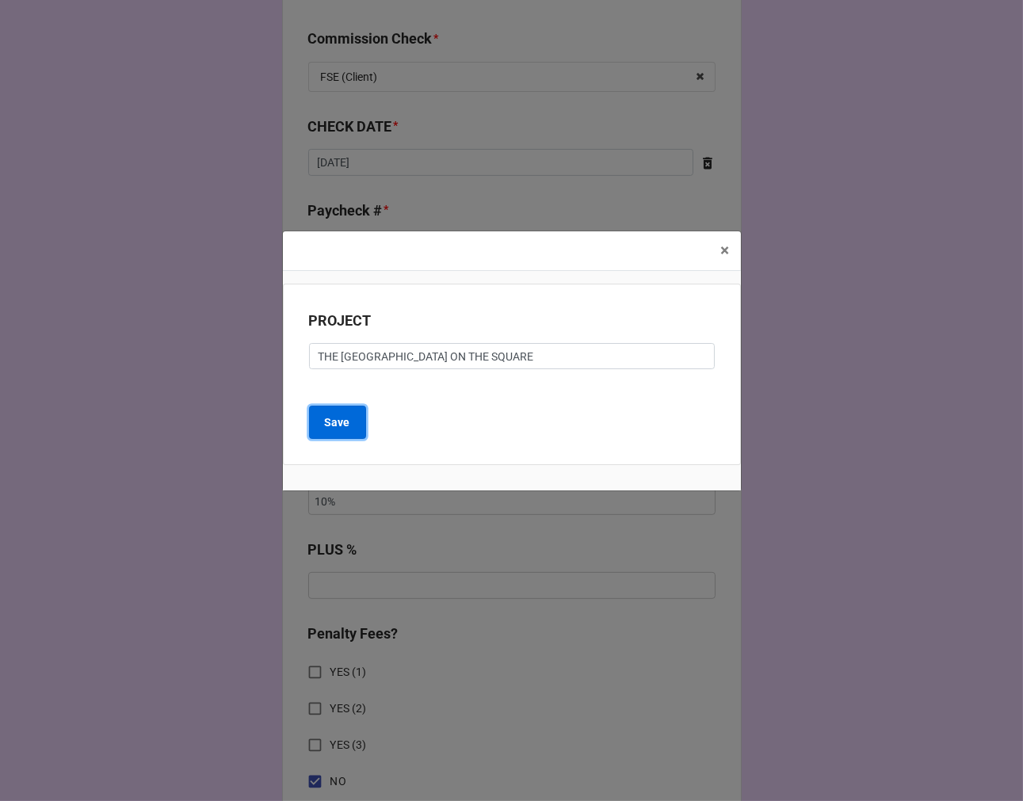
click at [351, 410] on button "Save" at bounding box center [337, 422] width 57 height 33
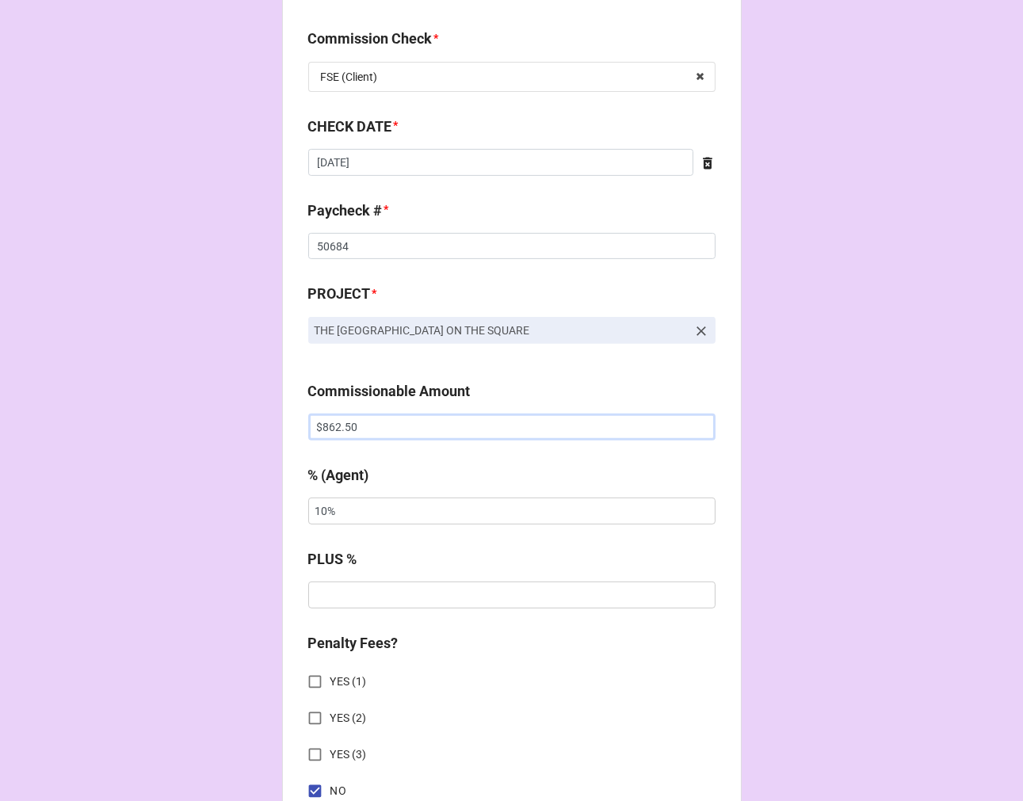
drag, startPoint x: 398, startPoint y: 432, endPoint x: 21, endPoint y: 337, distance: 387.9
click at [21, 349] on div "CHECK PROCESSING FORM Client * [PERSON_NAME] Agent (from Client) [PERSON_NAME] …" at bounding box center [511, 437] width 1023 height 2635
type input "$1,191.67"
drag, startPoint x: 452, startPoint y: 510, endPoint x: 25, endPoint y: 412, distance: 438.2
click at [57, 425] on div "CHECK PROCESSING FORM Client * [PERSON_NAME] Agent (from Client) [PERSON_NAME] …" at bounding box center [511, 437] width 1023 height 2635
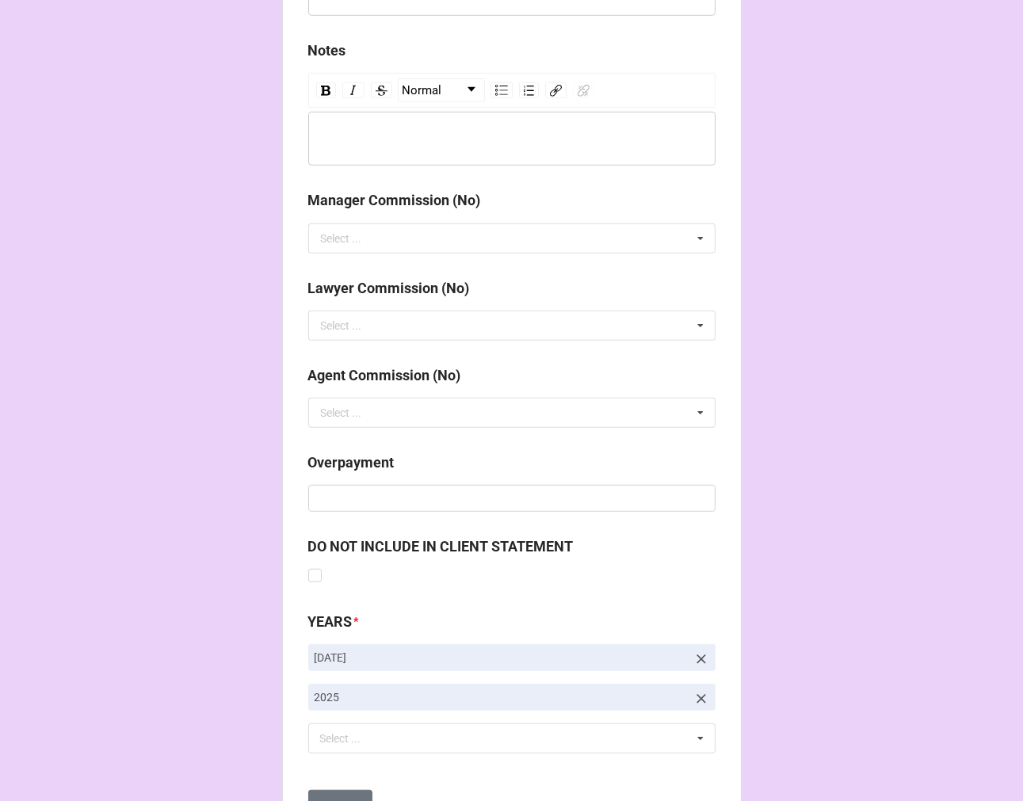
scroll to position [1834, 0]
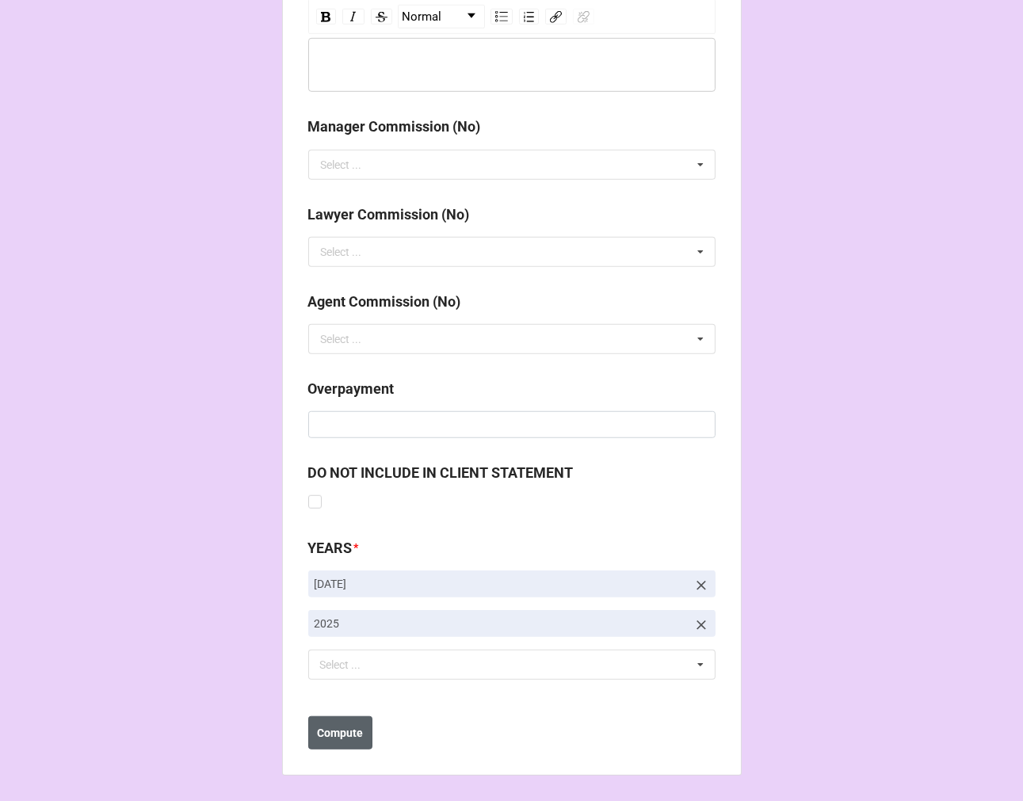
type input "5%"
click at [343, 737] on b "Compute" at bounding box center [340, 733] width 46 height 17
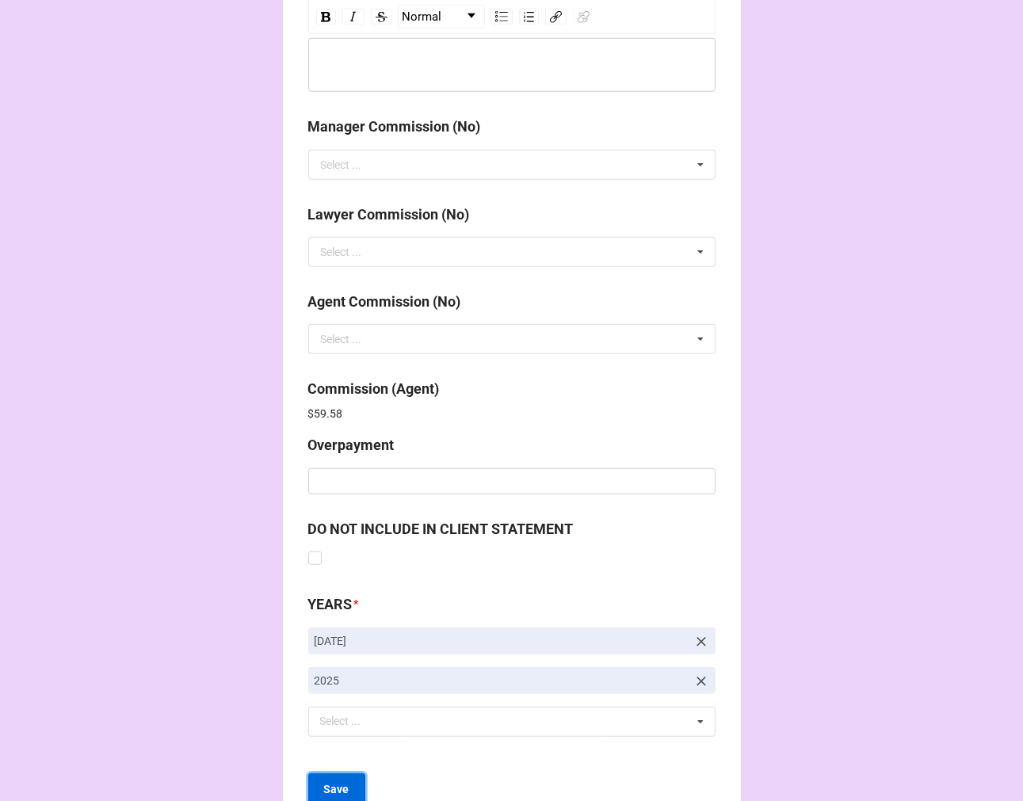
click at [331, 791] on b "Save" at bounding box center [336, 789] width 25 height 17
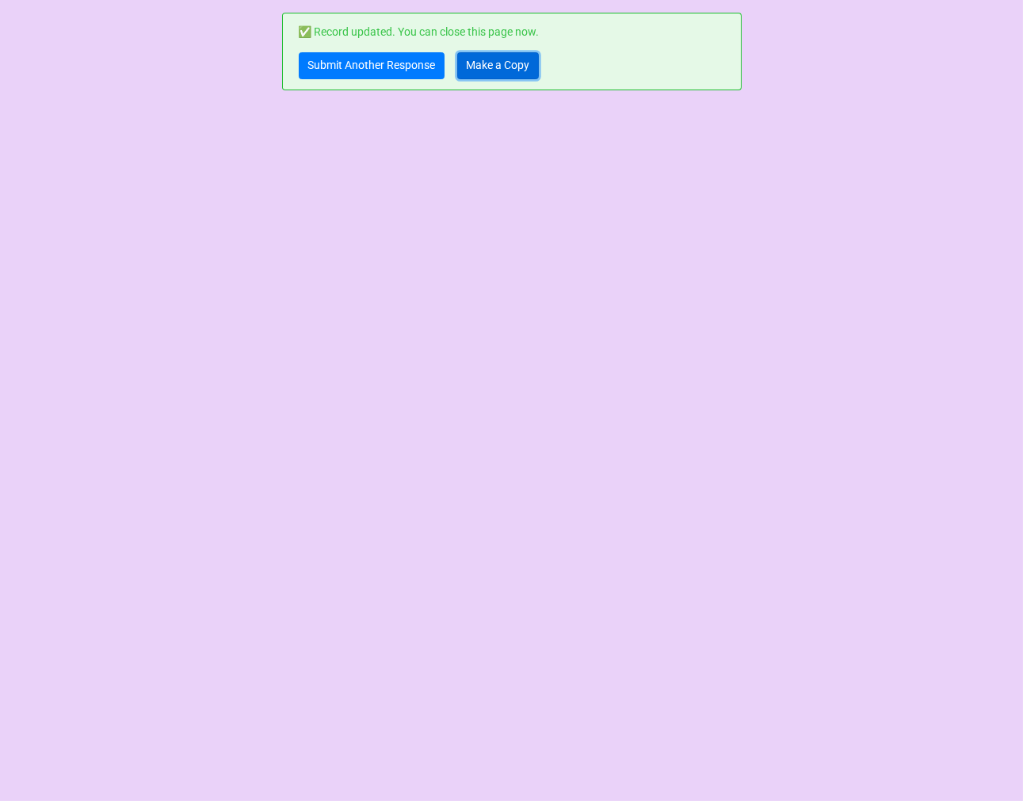
click at [488, 67] on link "Make a Copy" at bounding box center [498, 65] width 82 height 27
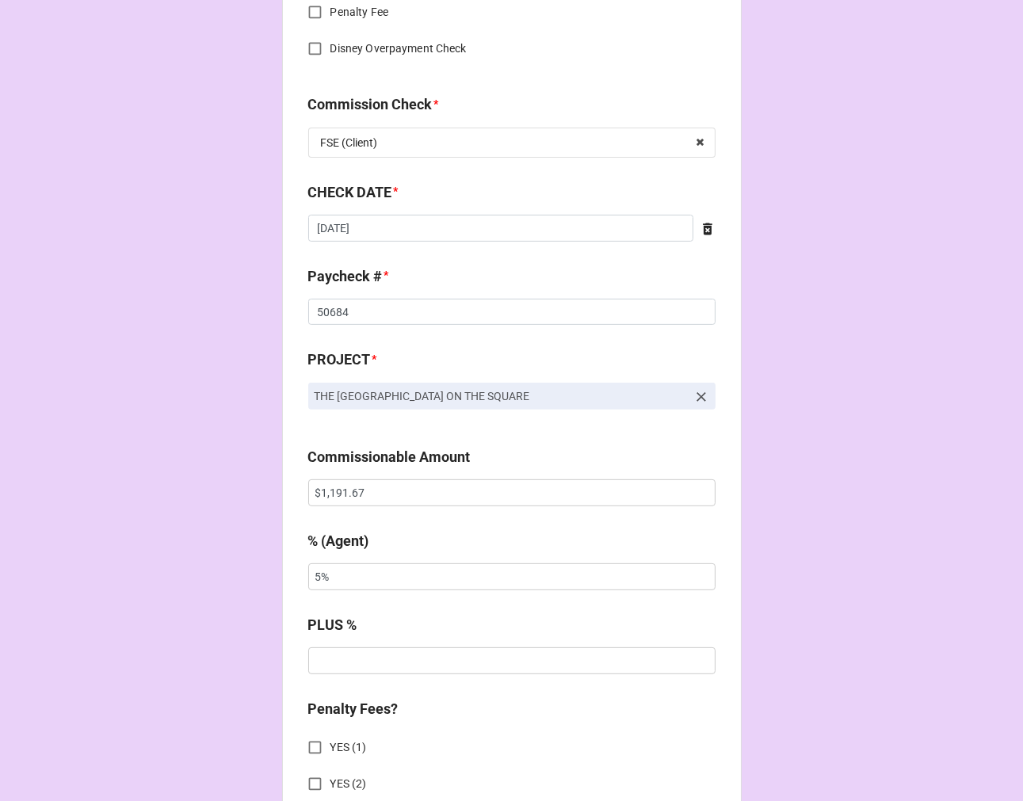
scroll to position [968, 0]
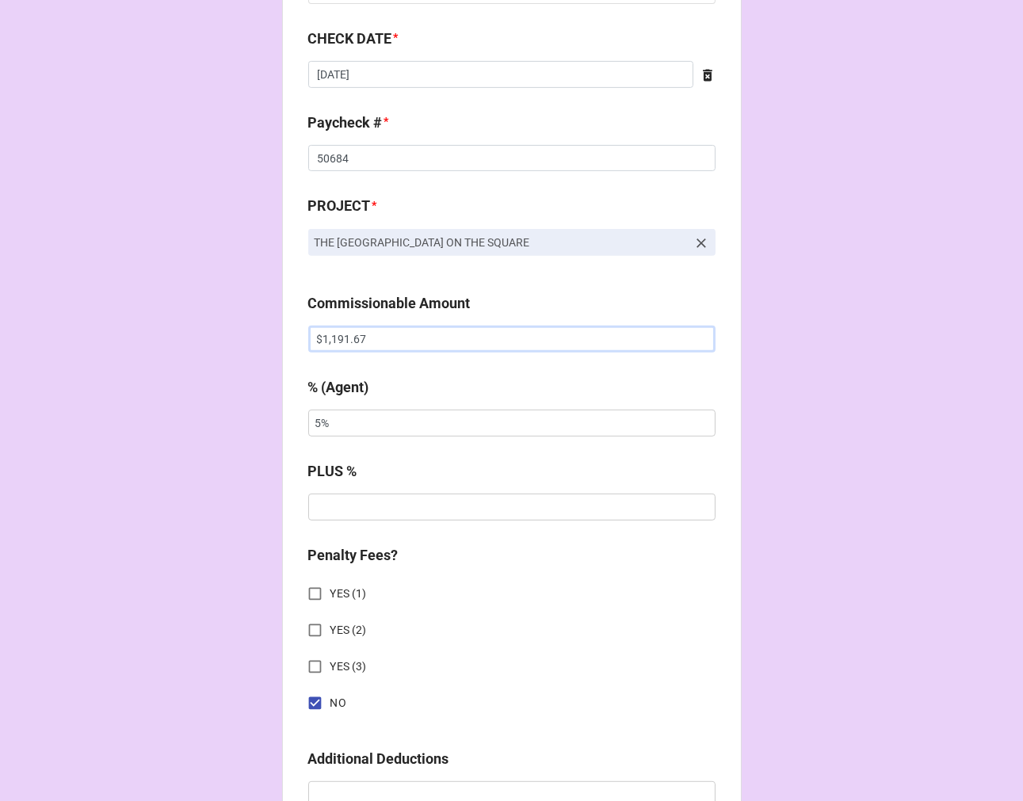
click at [328, 334] on input "$1,191.67" at bounding box center [511, 339] width 407 height 27
click at [327, 334] on input "$1,191.67" at bounding box center [511, 339] width 407 height 27
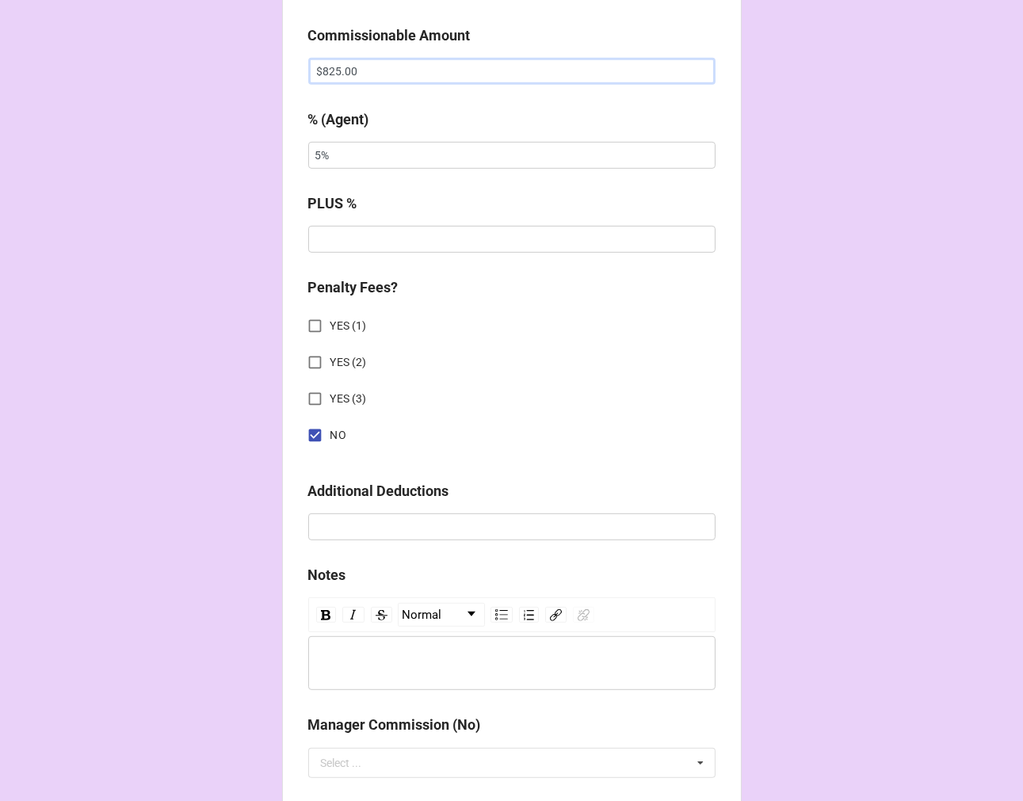
scroll to position [1232, 0]
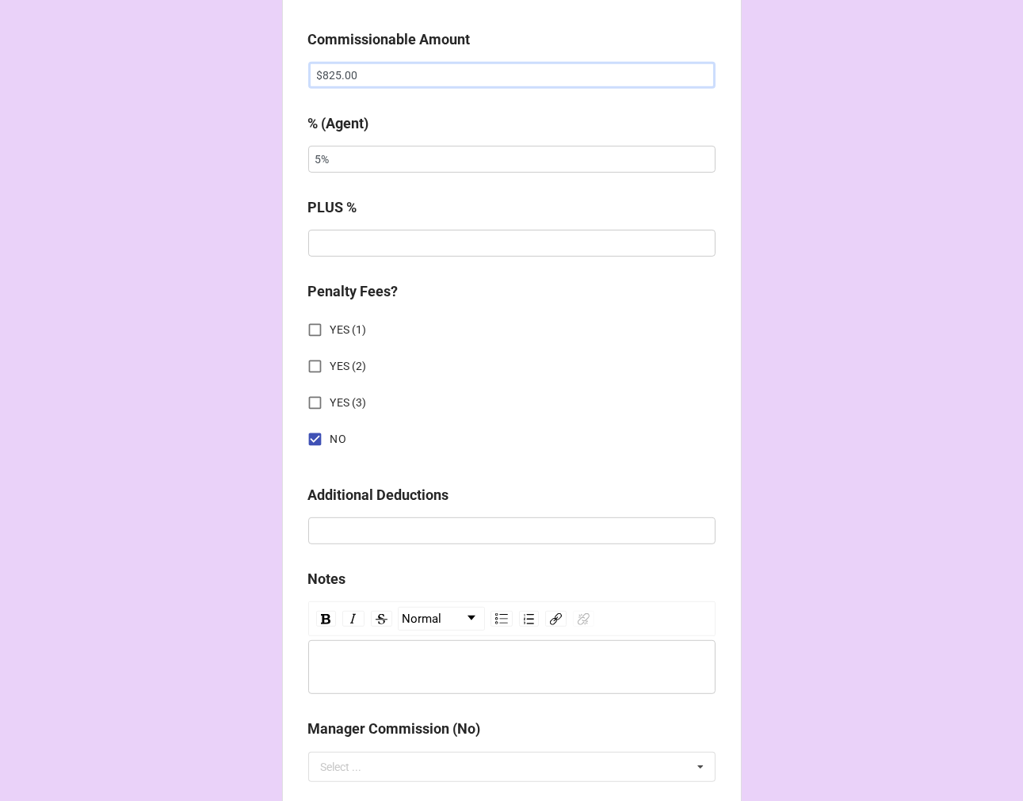
type input "$825.00"
drag, startPoint x: 235, startPoint y: 154, endPoint x: 193, endPoint y: 146, distance: 42.1
click at [220, 151] on div "CHECK PROCESSING FORM Client * [PERSON_NAME] Agent (from Client) [PERSON_NAME] …" at bounding box center [511, 85] width 1023 height 2635
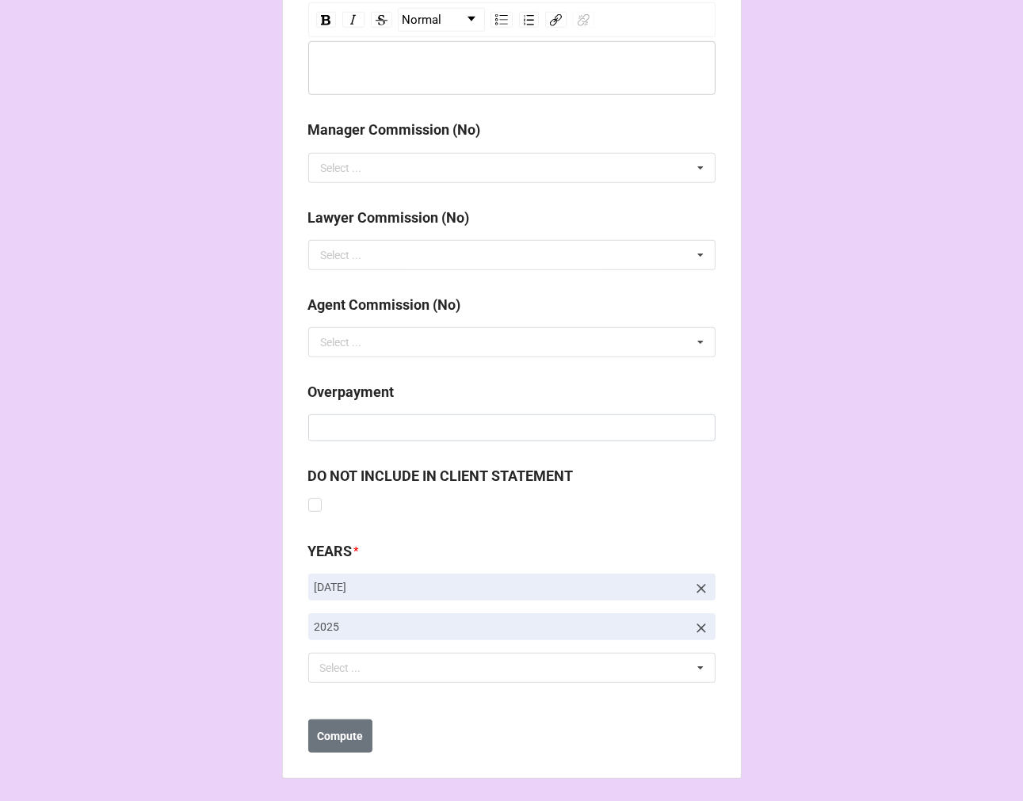
scroll to position [1834, 0]
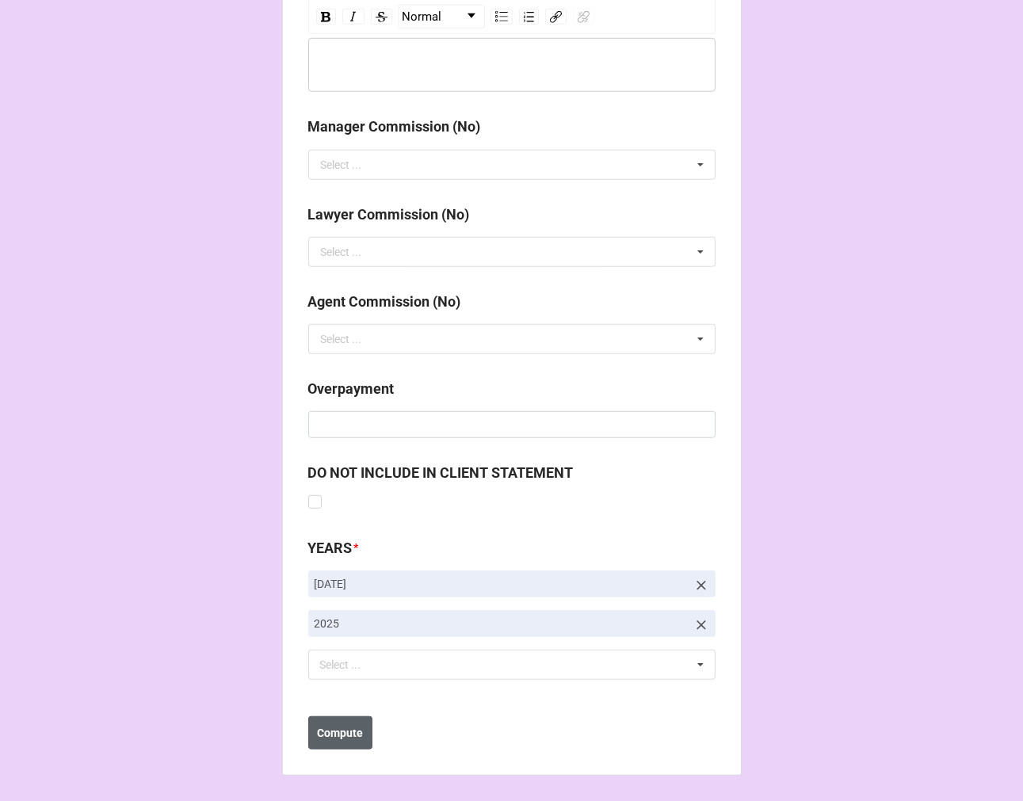
type input "10%"
click at [328, 738] on b "Compute" at bounding box center [340, 733] width 46 height 17
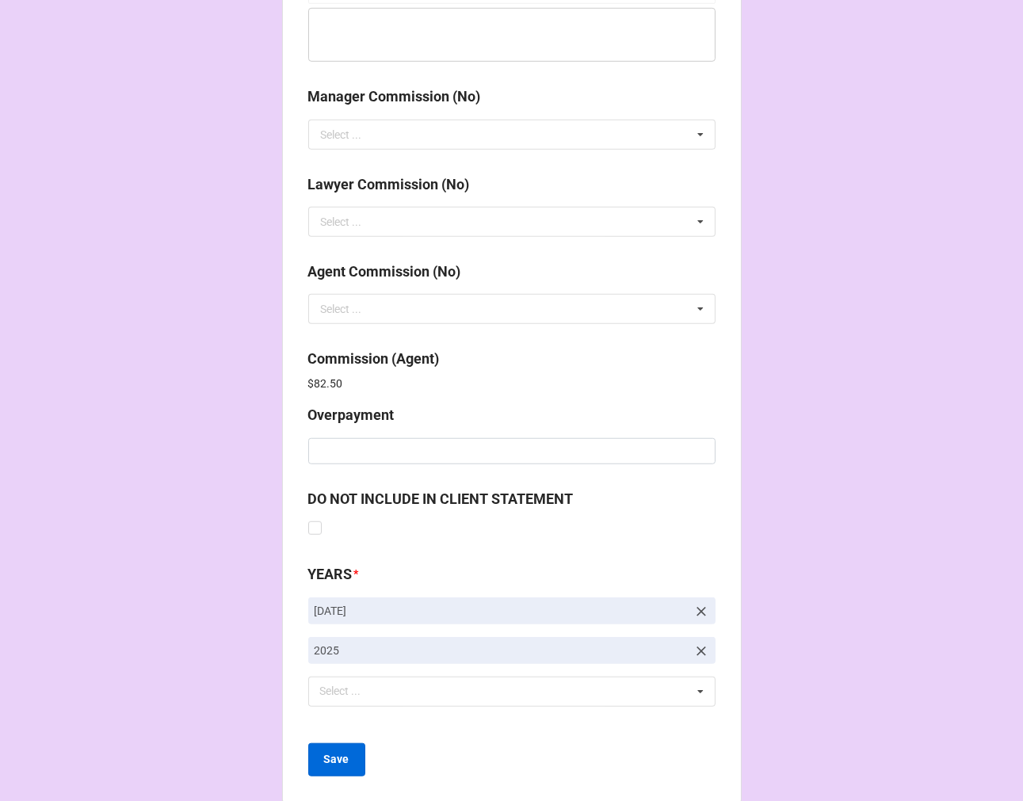
scroll to position [1890, 0]
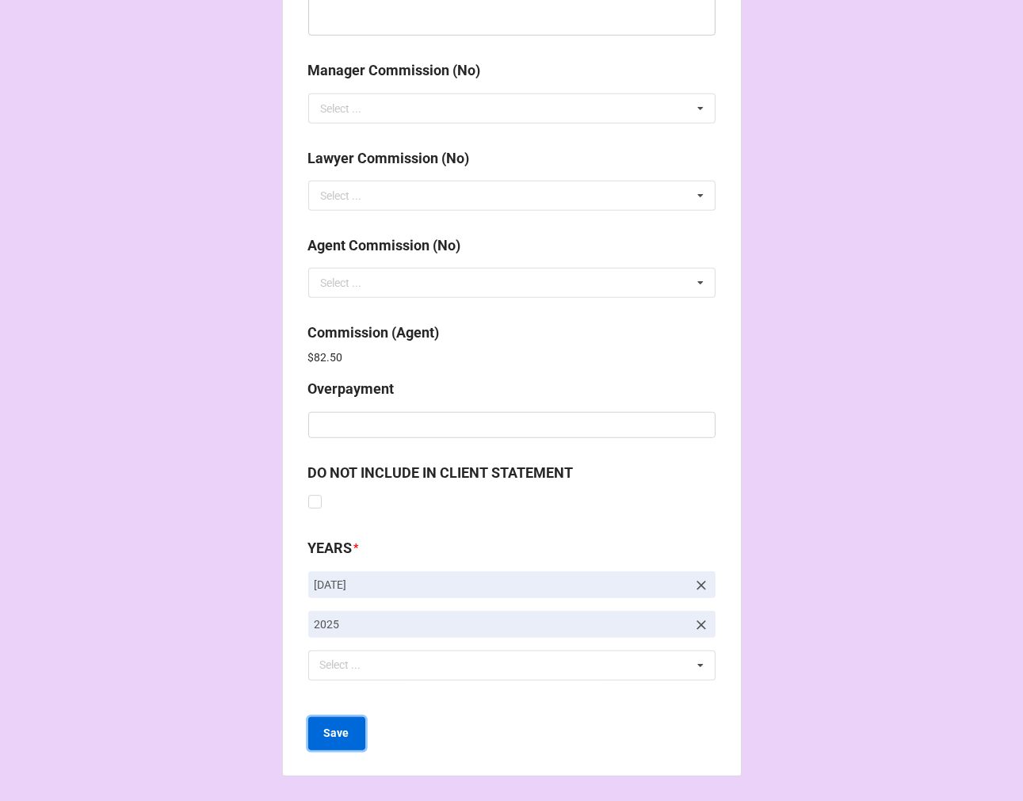
click at [333, 730] on b "Save" at bounding box center [336, 733] width 25 height 17
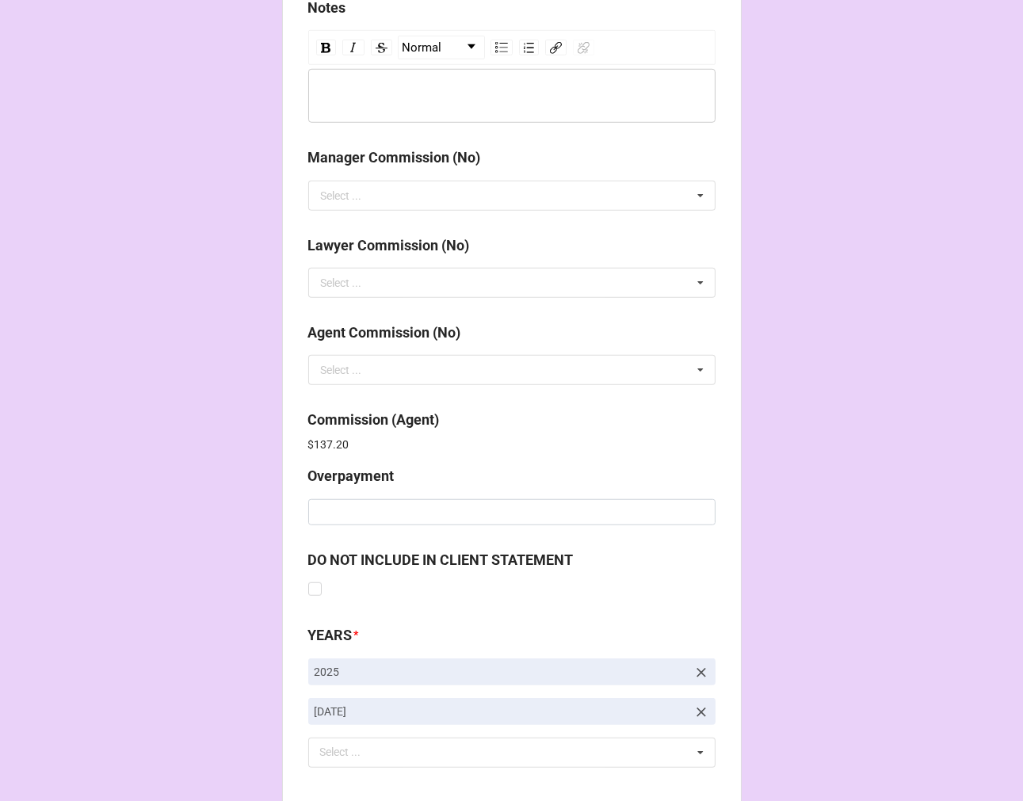
scroll to position [1890, 0]
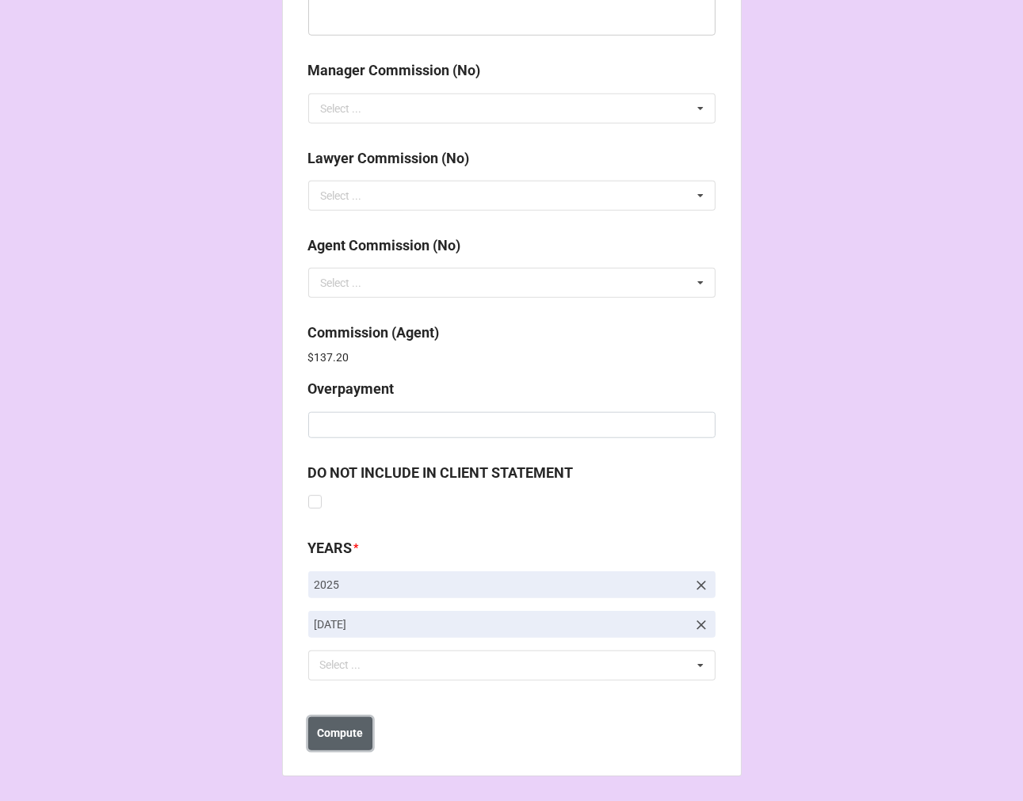
click at [358, 729] on b "Compute" at bounding box center [340, 733] width 46 height 17
click at [333, 742] on button "Save" at bounding box center [336, 733] width 57 height 33
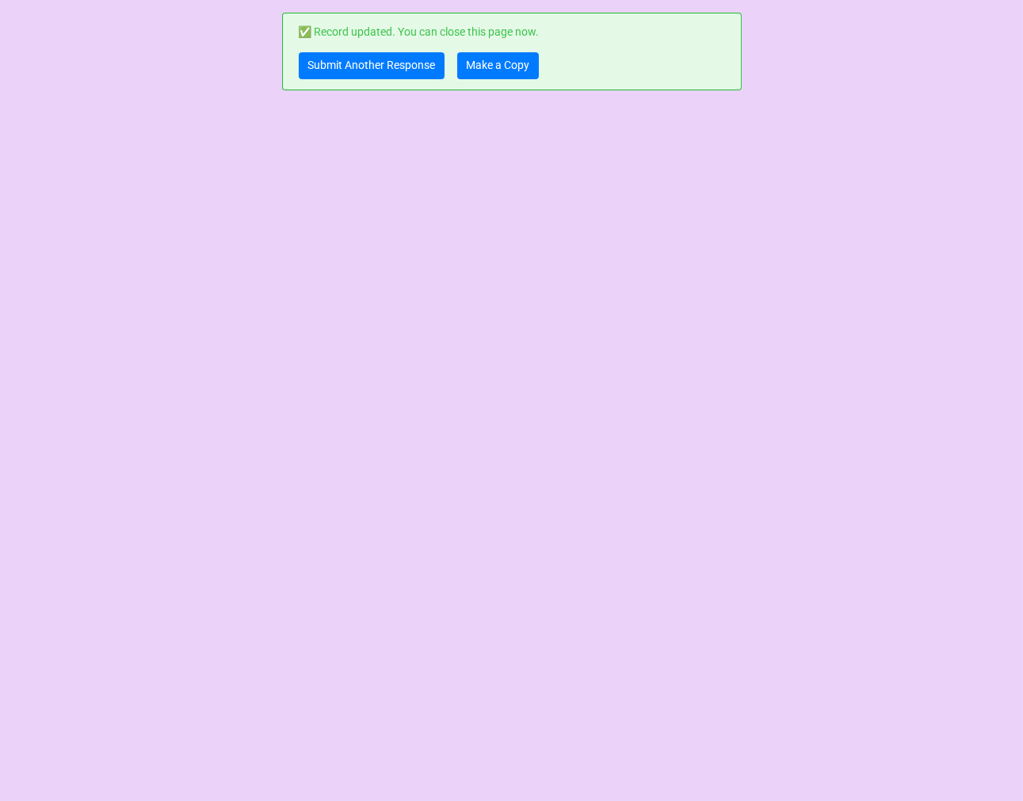
scroll to position [0, 0]
click at [498, 64] on link "Make a Copy" at bounding box center [498, 65] width 82 height 27
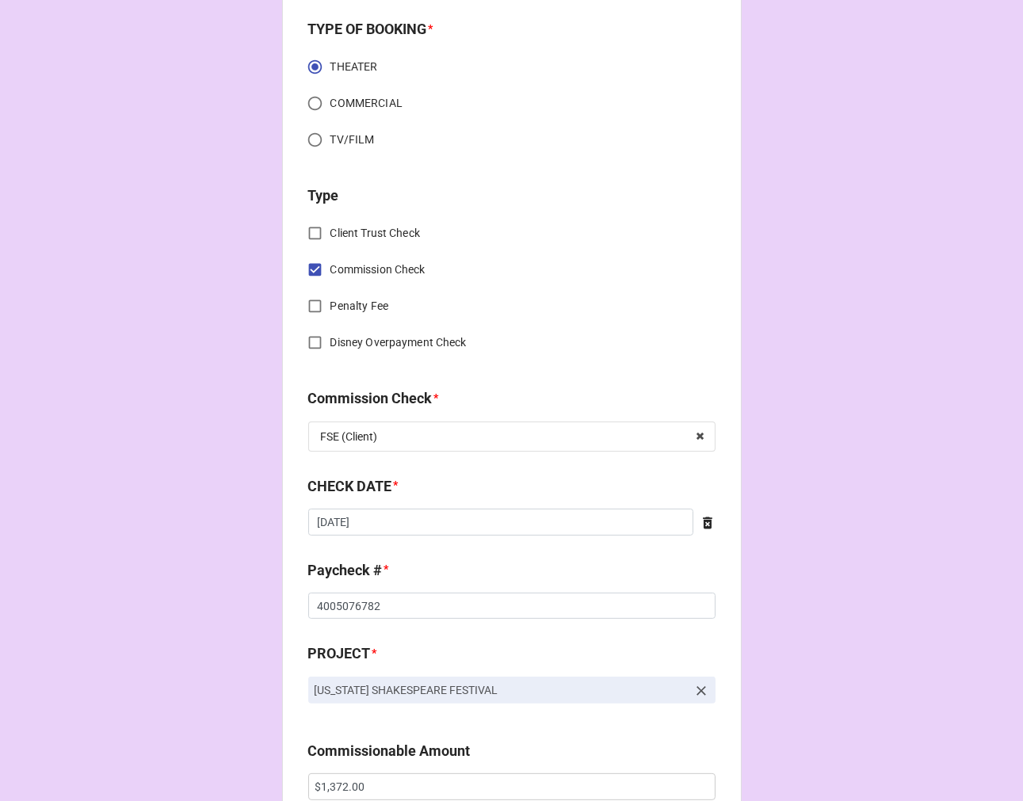
scroll to position [528, 0]
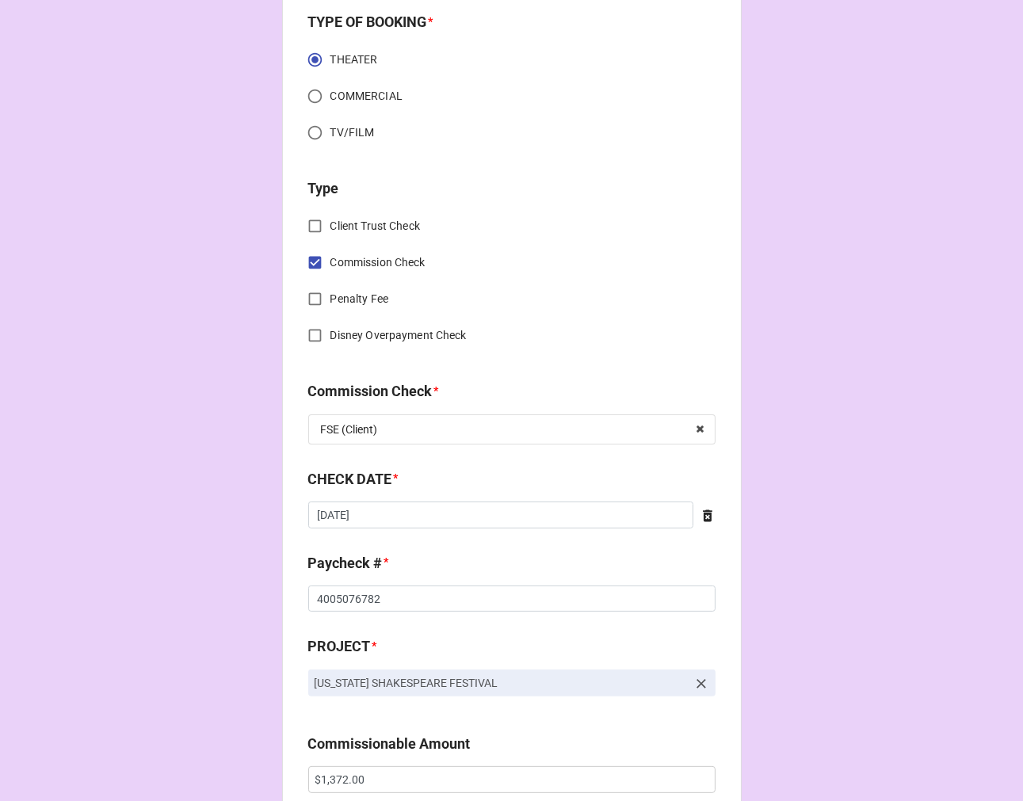
click at [381, 531] on div "CHECK DATE * 8/7/2025 ‹ August 2025 › Su Mo Tu We Th Fr Sa 27 28 29 30 31 1 2 3…" at bounding box center [511, 503] width 407 height 71
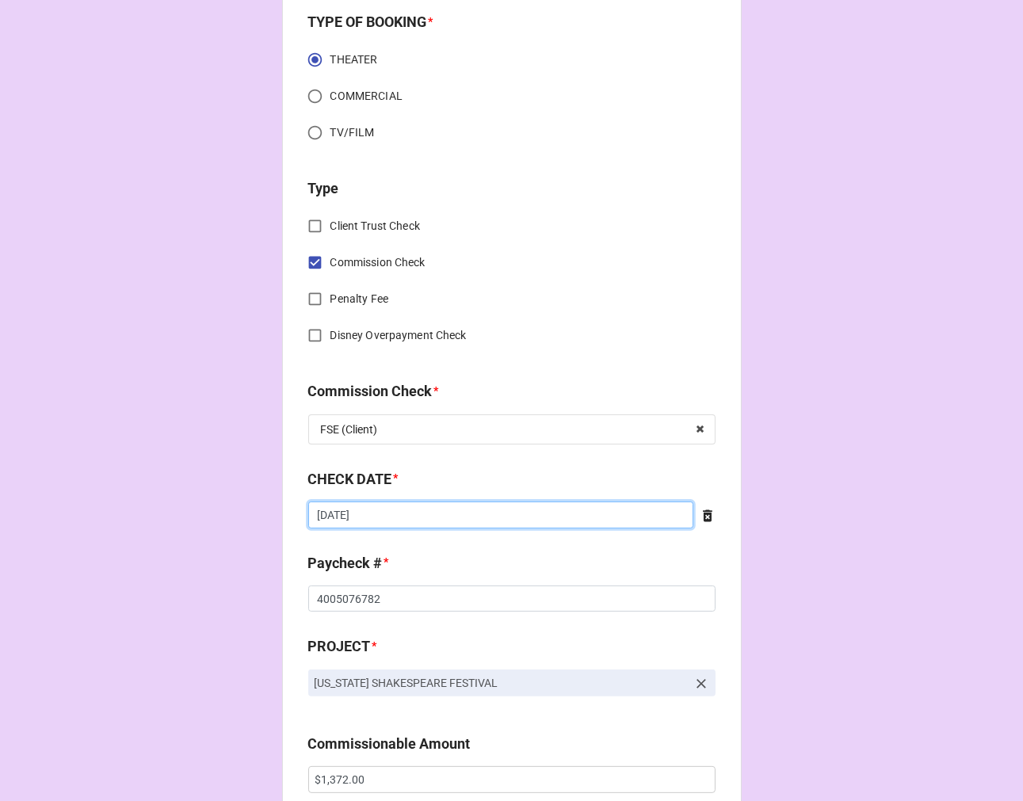
click at [360, 521] on input "8/7/2025" at bounding box center [500, 514] width 385 height 27
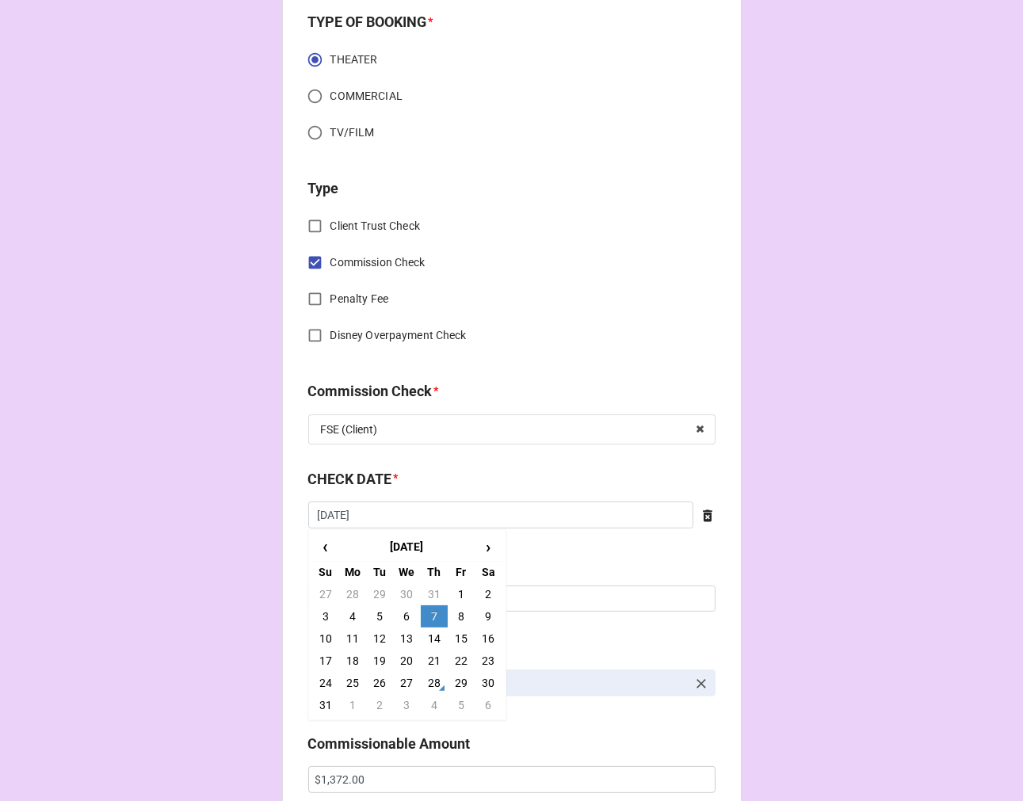
click at [429, 643] on td "14" at bounding box center [434, 638] width 27 height 22
type input "8/14/2025"
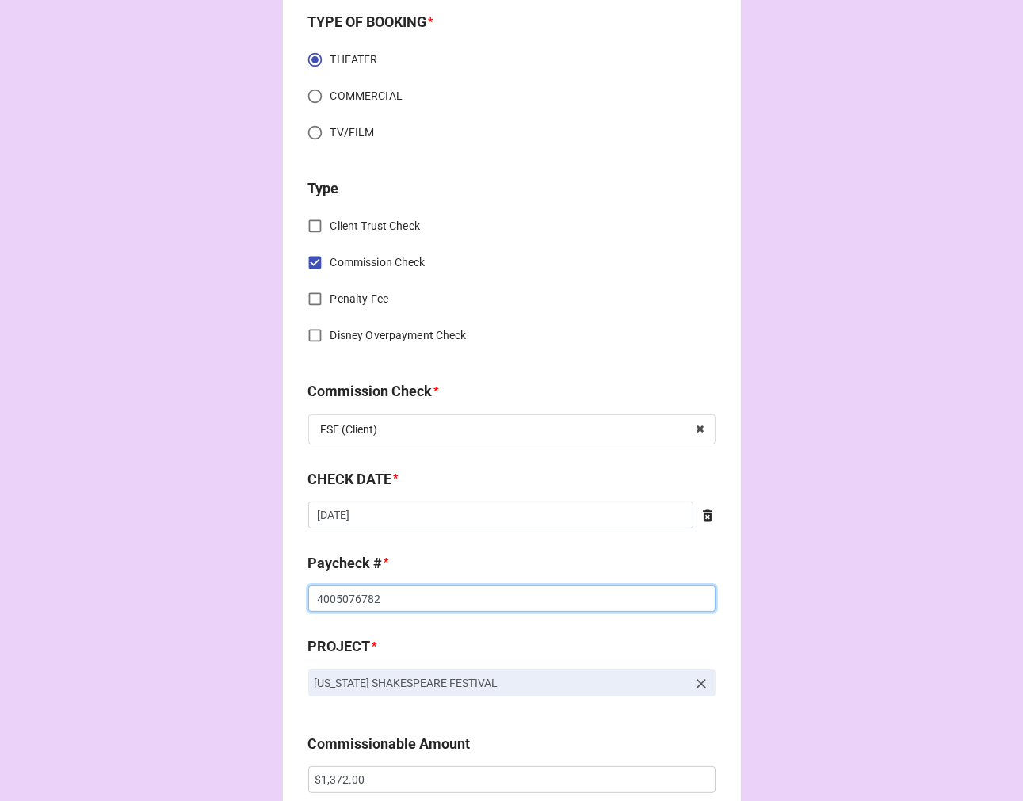
click at [326, 608] on input "4005076782" at bounding box center [511, 598] width 407 height 27
click at [326, 605] on input "4005076782" at bounding box center [511, 598] width 407 height 27
drag, startPoint x: 339, startPoint y: 594, endPoint x: 200, endPoint y: 583, distance: 139.1
click at [200, 583] on div "CHECK PROCESSING FORM Client * Amara Webb Agent (from Client) Tiera Agent * Tie…" at bounding box center [511, 789] width 1023 height 2635
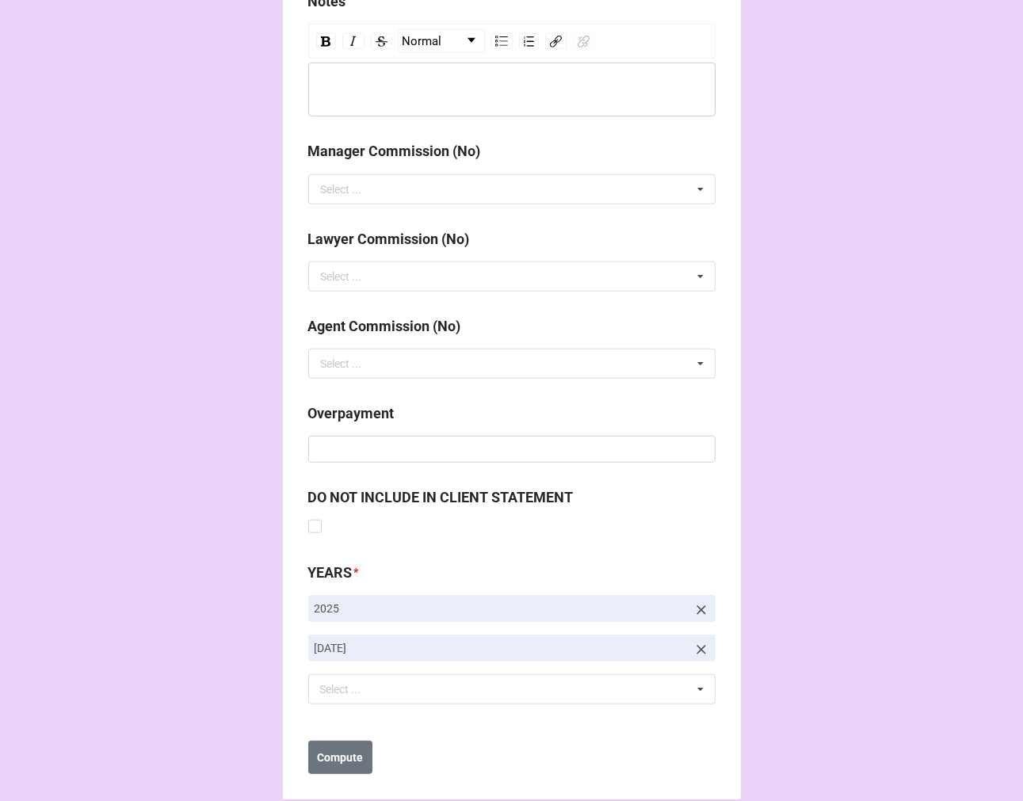
scroll to position [1834, 0]
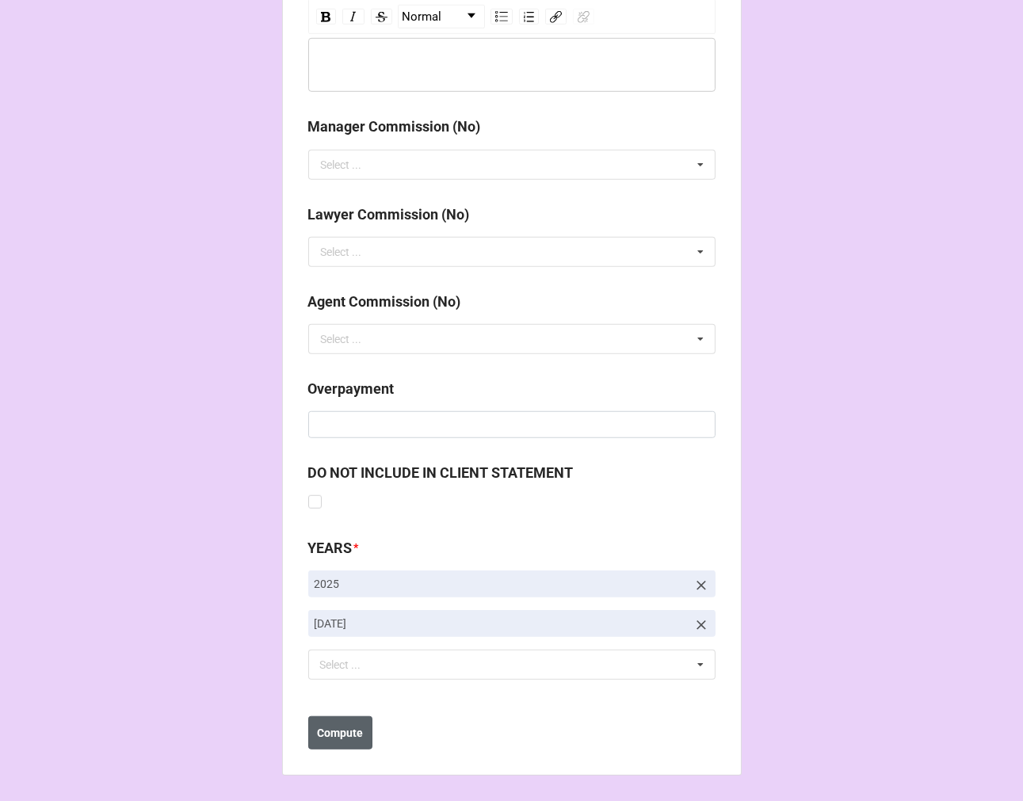
type input "4015838923"
click at [325, 717] on button "Compute" at bounding box center [340, 732] width 64 height 33
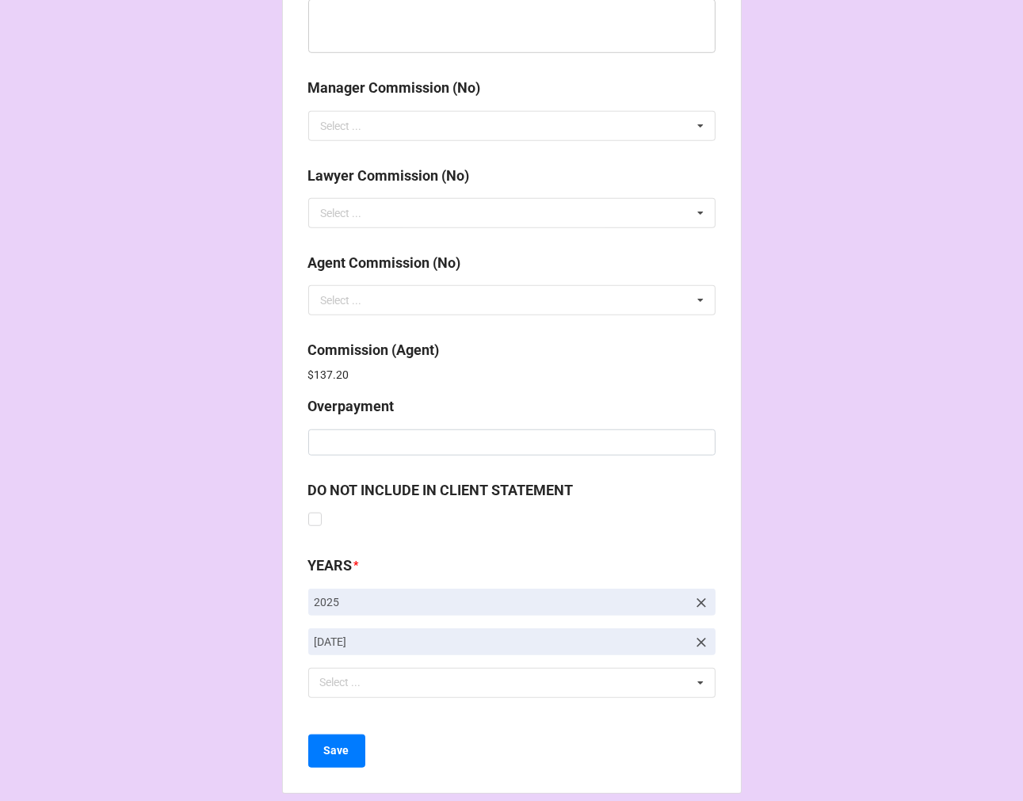
scroll to position [1890, 0]
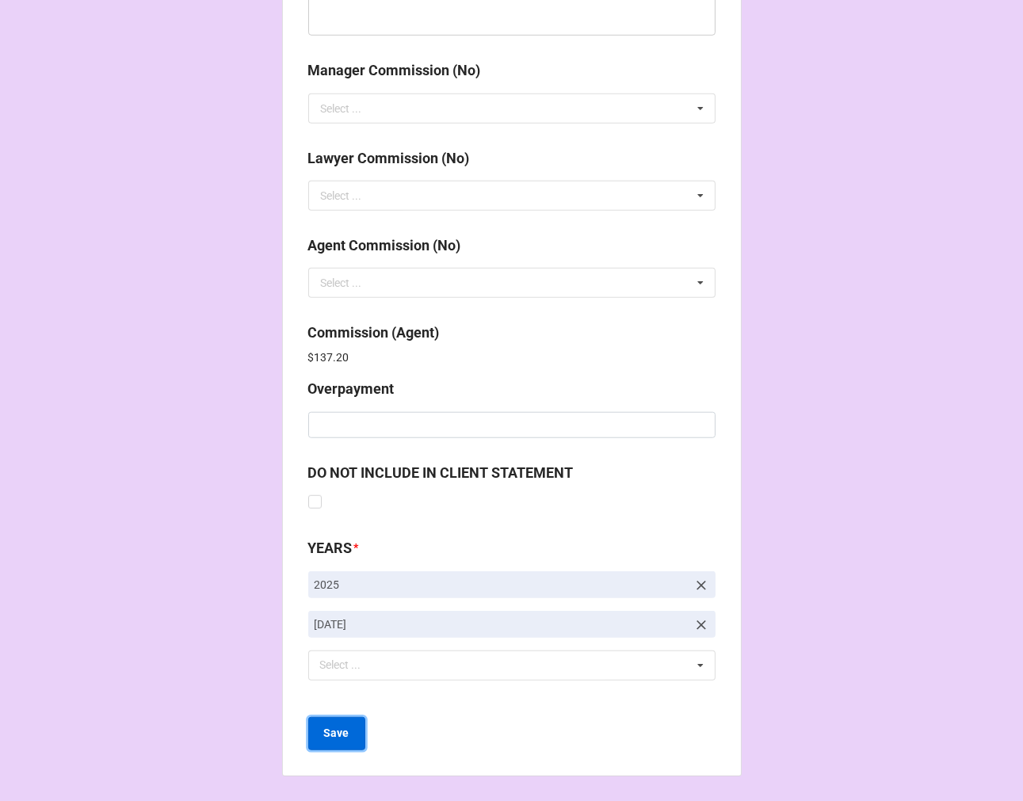
click at [341, 721] on button "Save" at bounding box center [336, 733] width 57 height 33
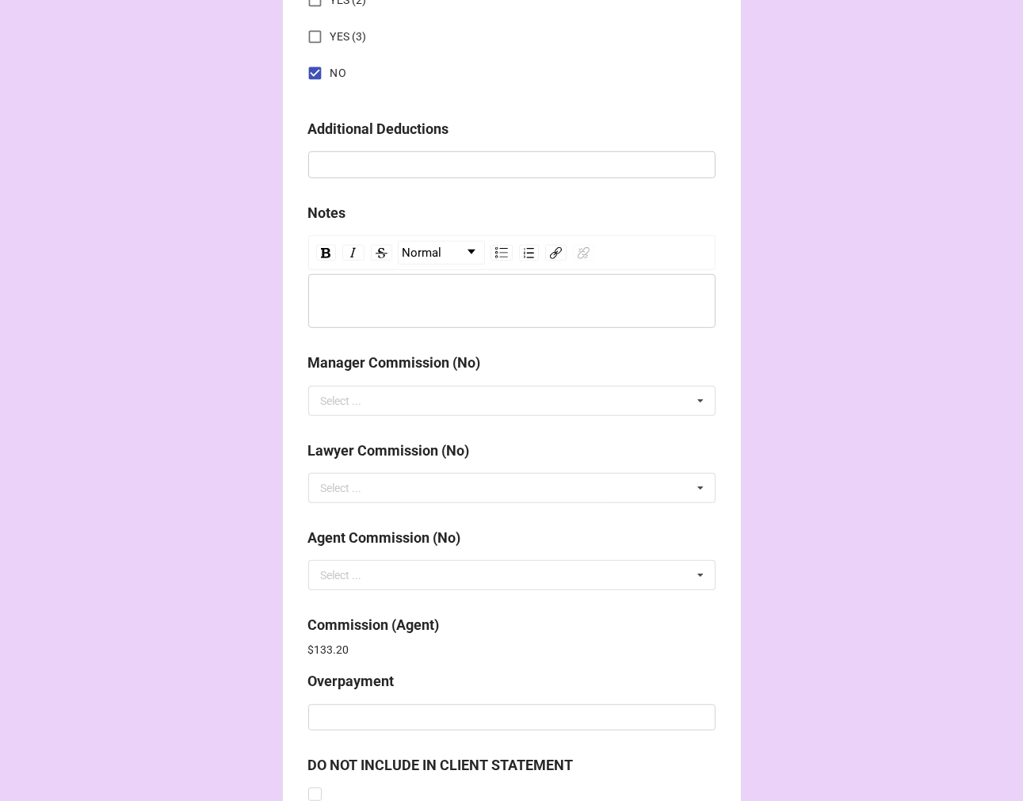
scroll to position [1890, 0]
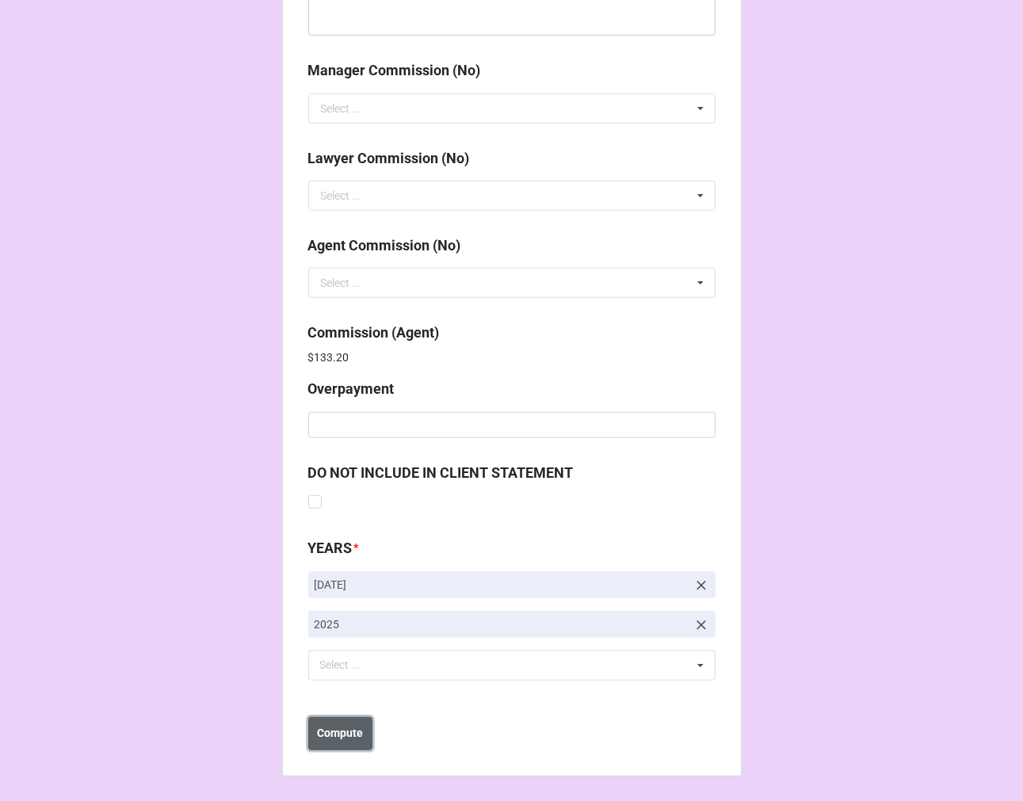
click at [334, 731] on b "Compute" at bounding box center [340, 733] width 46 height 17
click at [334, 734] on b "Save" at bounding box center [336, 733] width 25 height 17
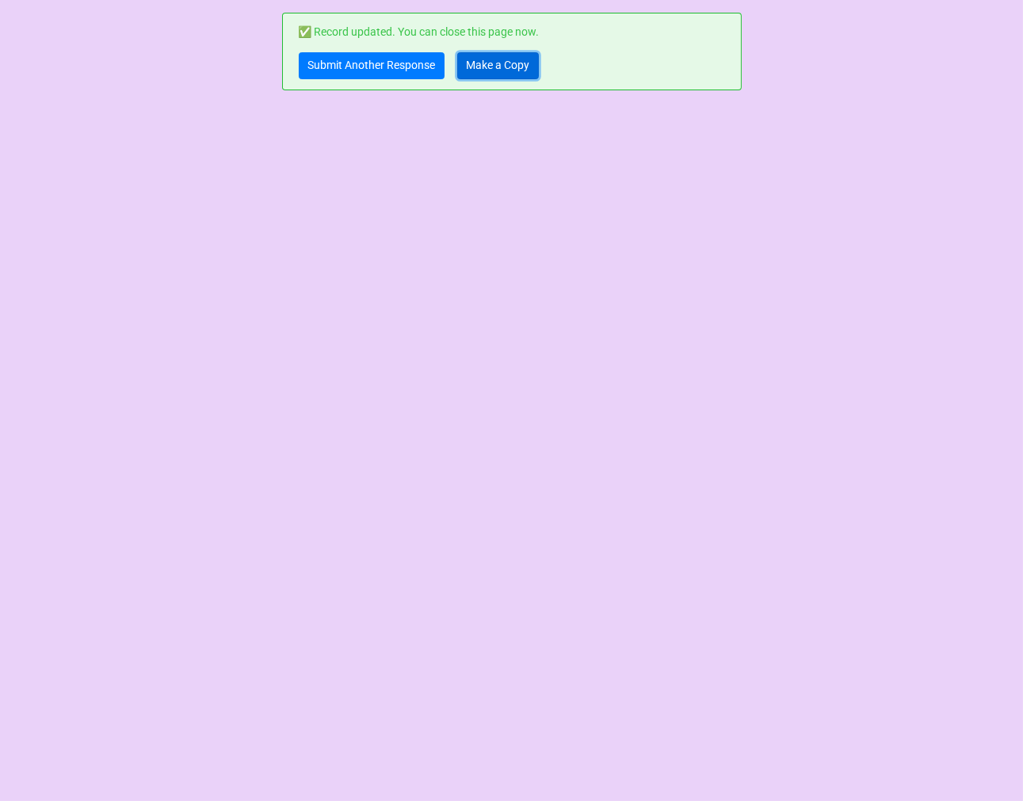
click at [486, 67] on link "Make a Copy" at bounding box center [498, 65] width 82 height 27
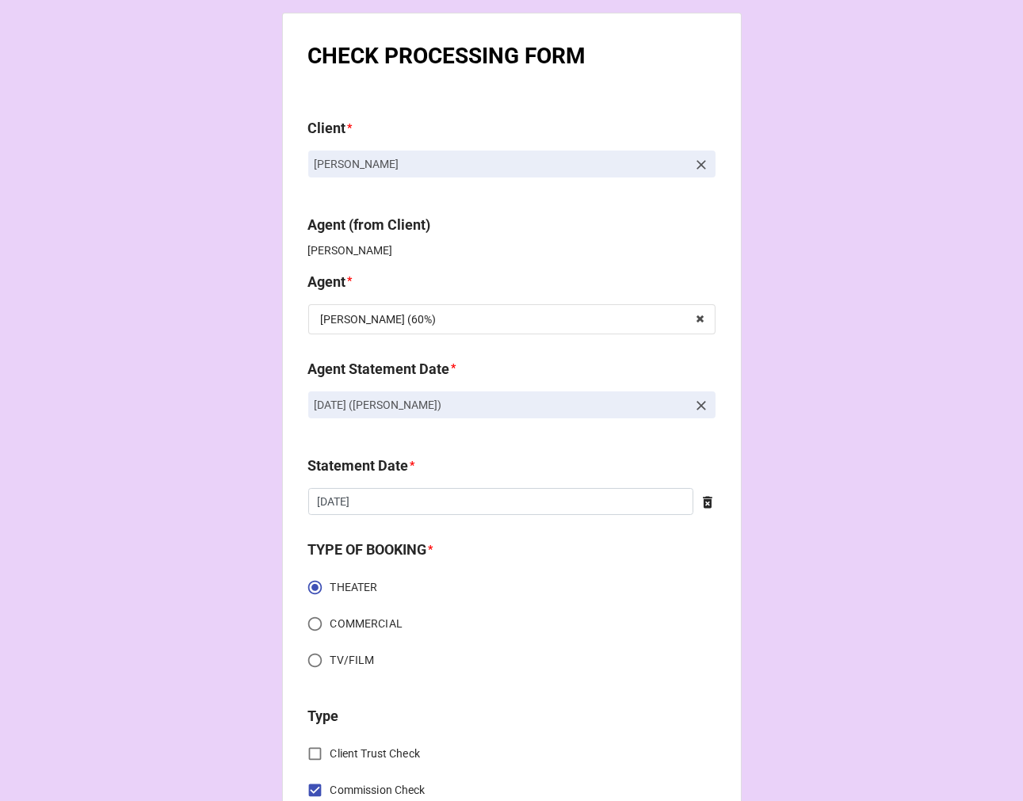
click at [699, 400] on icon at bounding box center [701, 406] width 16 height 16
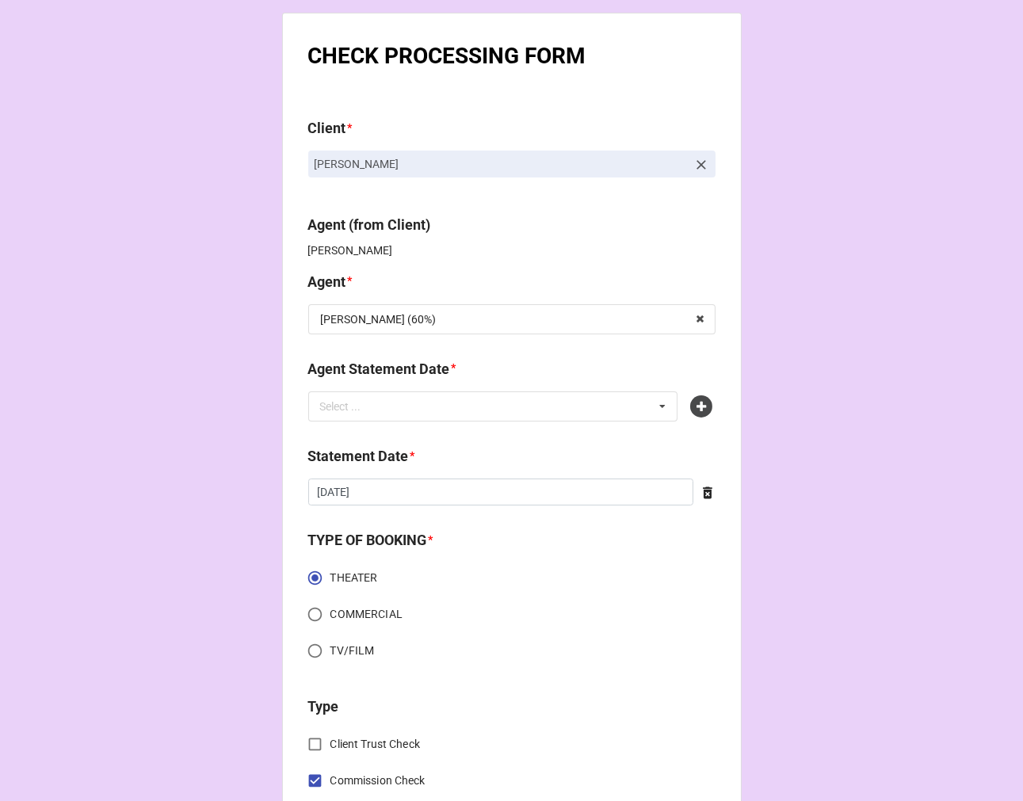
click at [565, 381] on b "Agent Statement Date *" at bounding box center [511, 372] width 407 height 28
click at [428, 393] on div "Select ... No results found." at bounding box center [493, 406] width 370 height 30
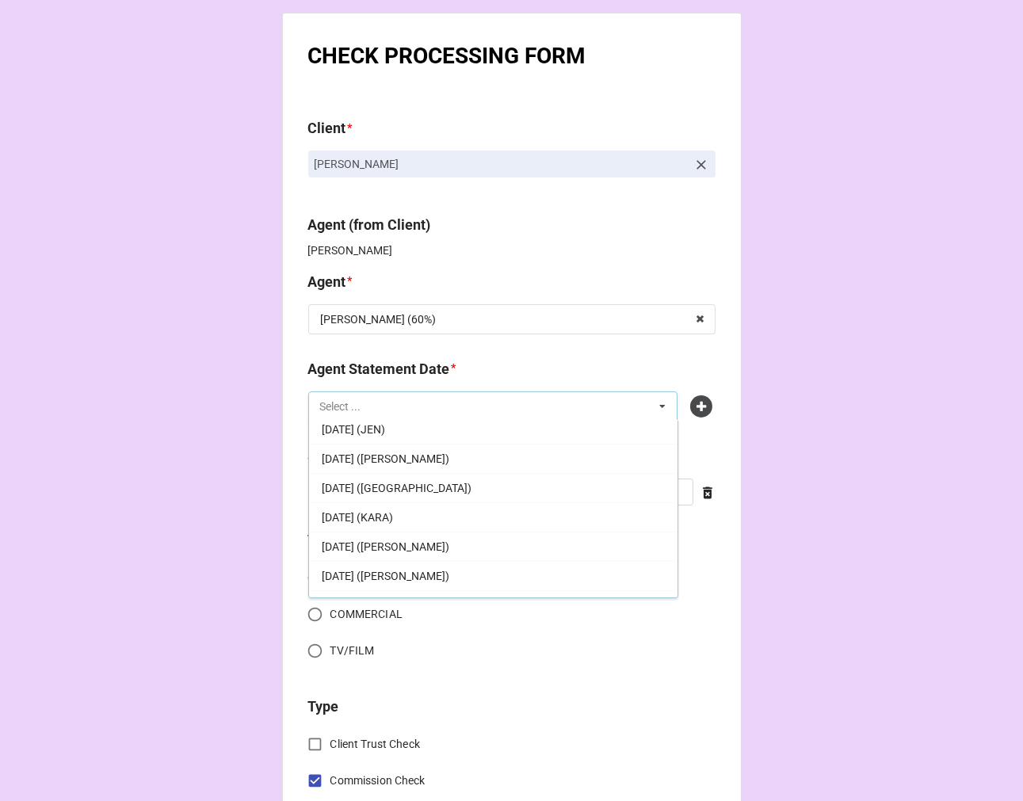
scroll to position [352, 0]
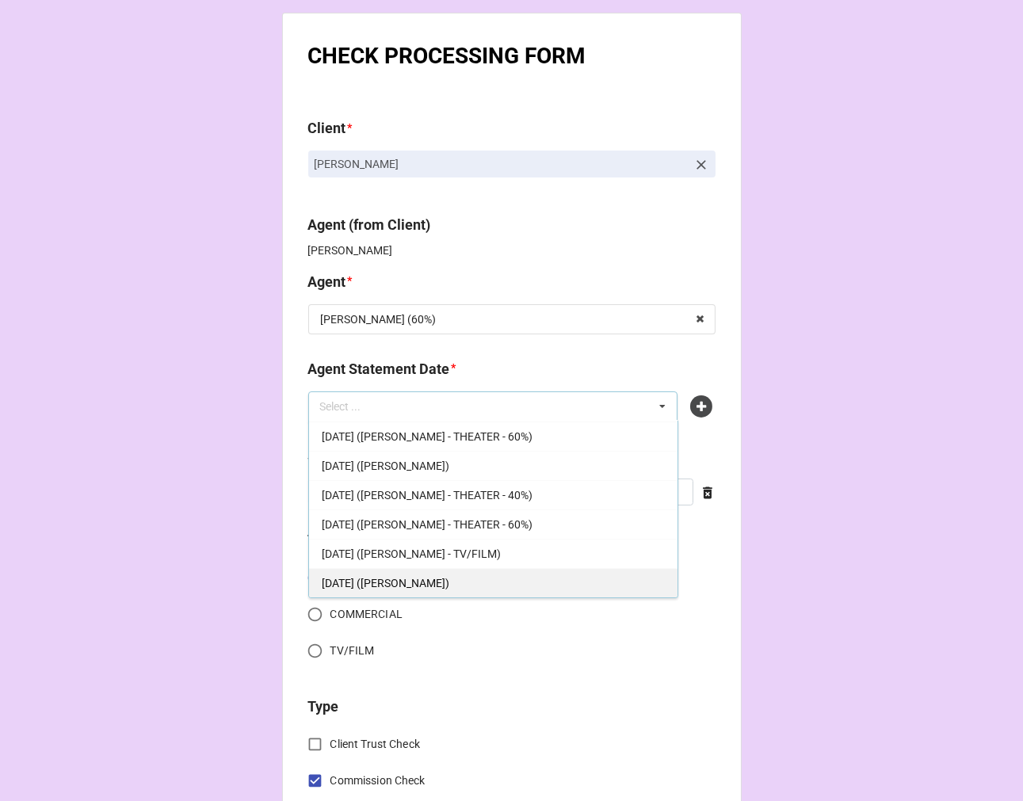
click at [445, 577] on span "[DATE] ([PERSON_NAME])" at bounding box center [386, 583] width 128 height 13
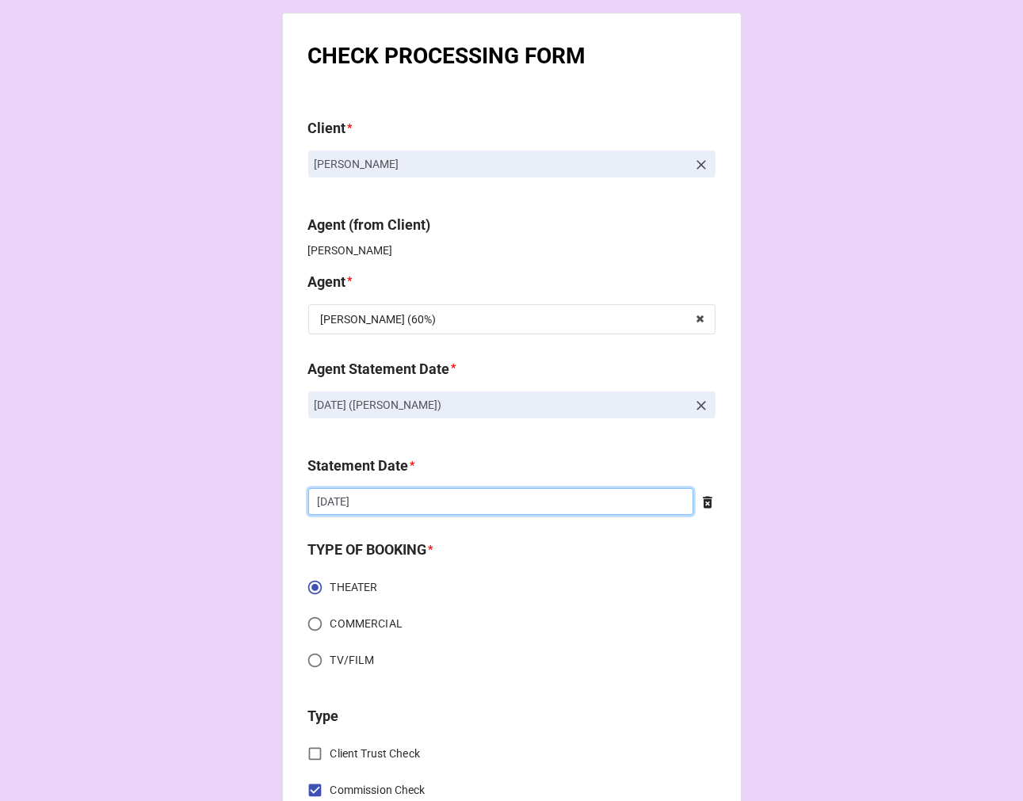
click at [374, 501] on input "[DATE]" at bounding box center [500, 501] width 385 height 27
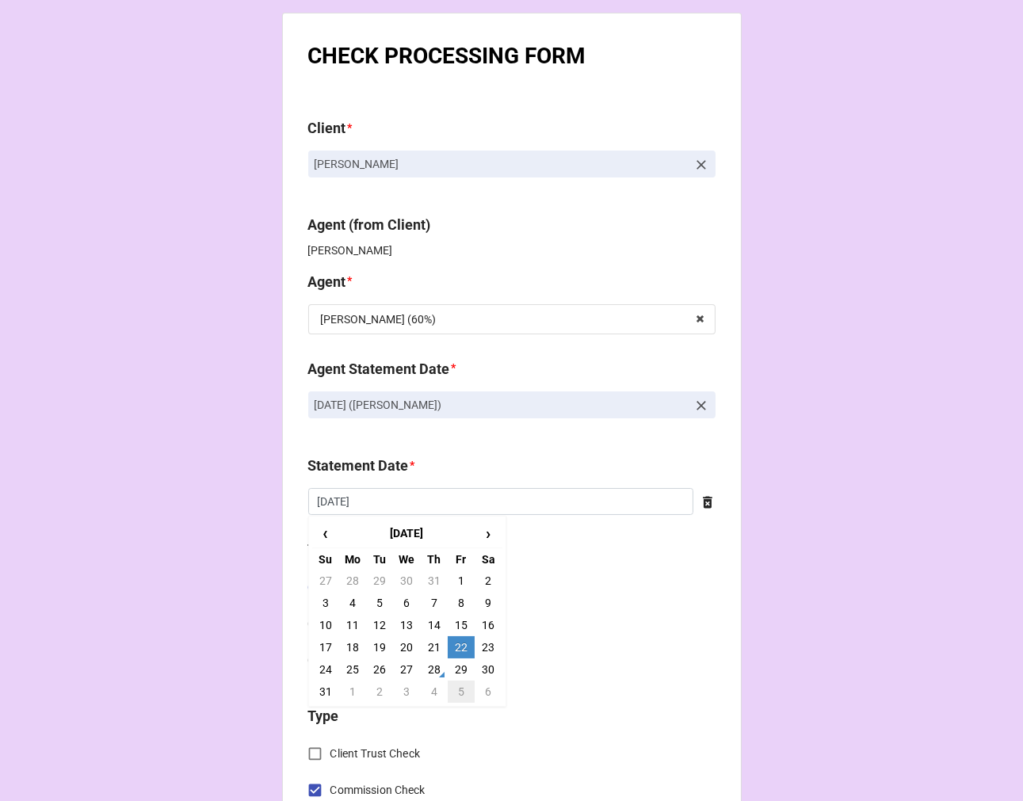
click at [452, 692] on td "5" at bounding box center [461, 692] width 27 height 22
type input "9/5/2025"
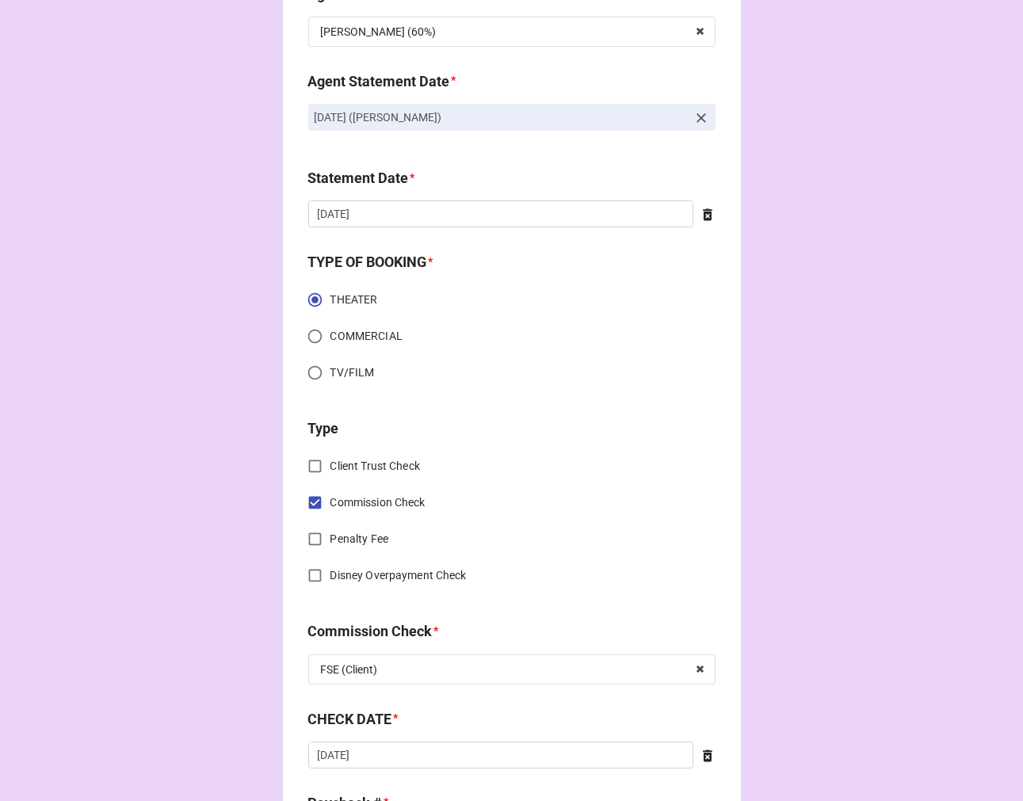
scroll to position [704, 0]
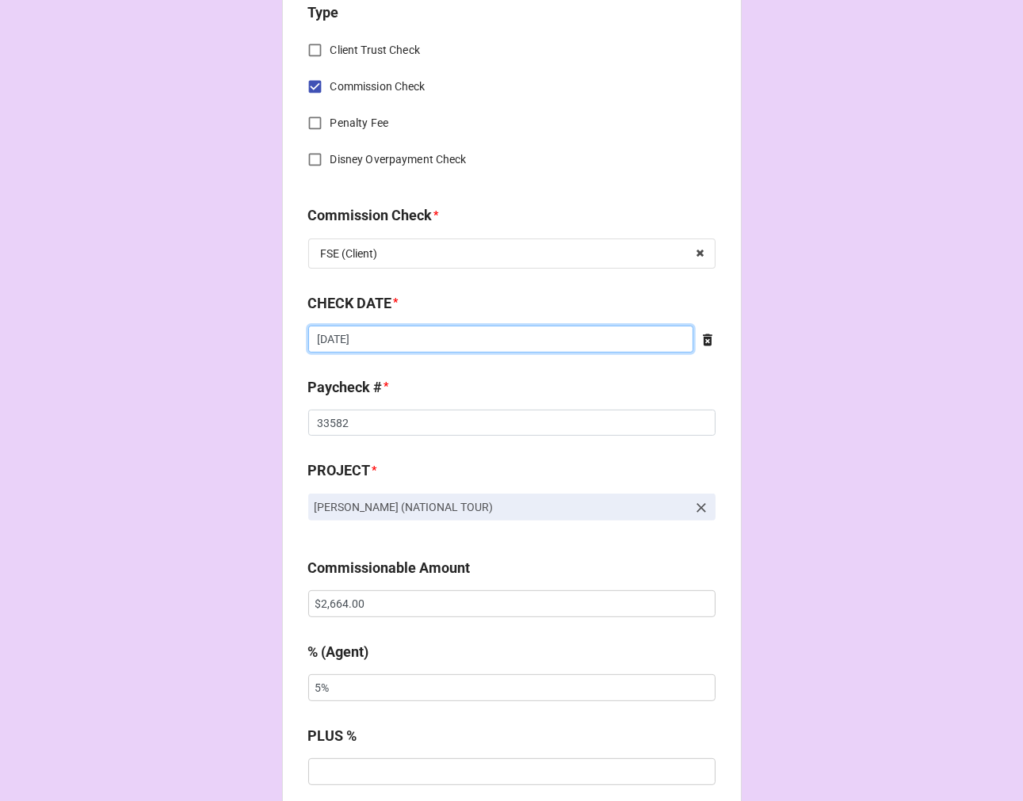
click at [377, 341] on input "[DATE]" at bounding box center [500, 339] width 385 height 27
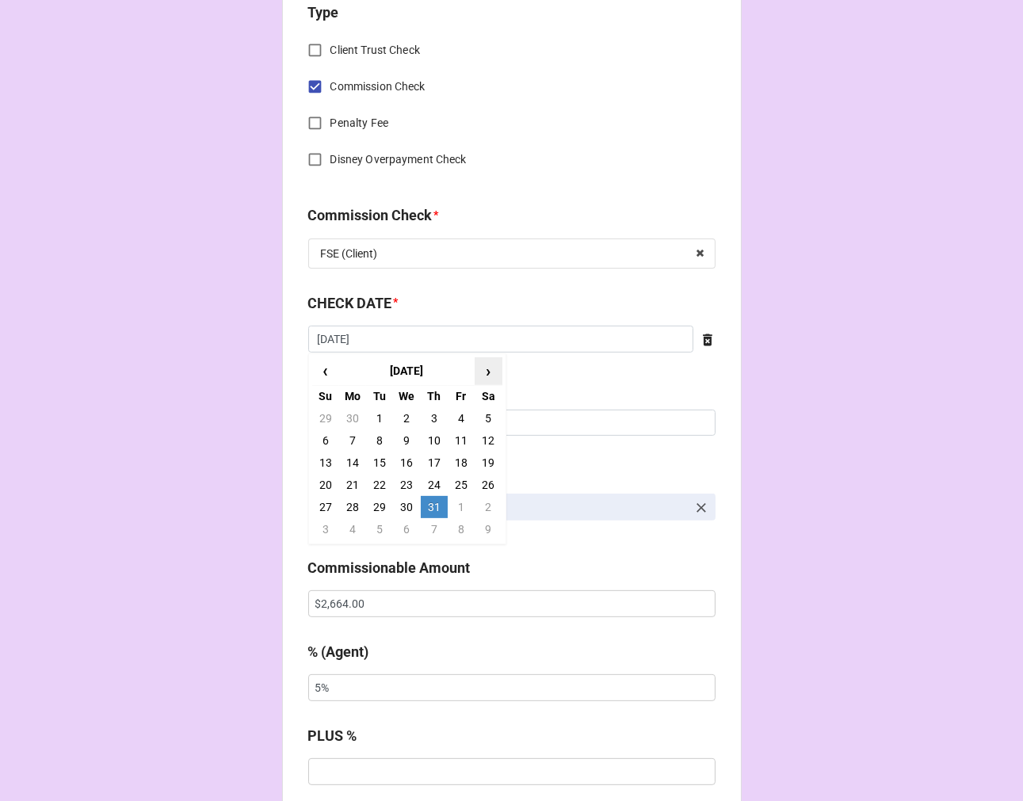
click at [487, 369] on span "›" at bounding box center [487, 371] width 25 height 26
click at [415, 465] on td "13" at bounding box center [406, 463] width 27 height 22
click at [370, 333] on input "8/13/2025" at bounding box center [500, 339] width 385 height 27
click at [434, 458] on td "14" at bounding box center [434, 463] width 27 height 22
type input "[DATE]"
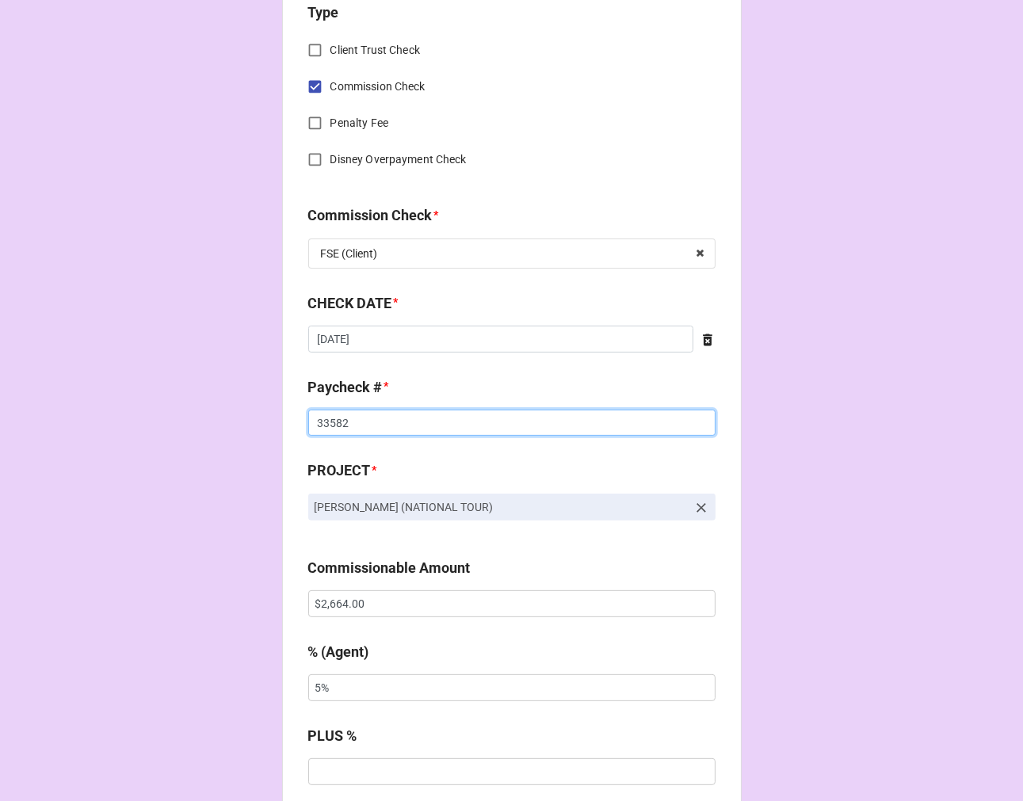
click at [313, 421] on input "33582" at bounding box center [511, 423] width 407 height 27
type input "1"
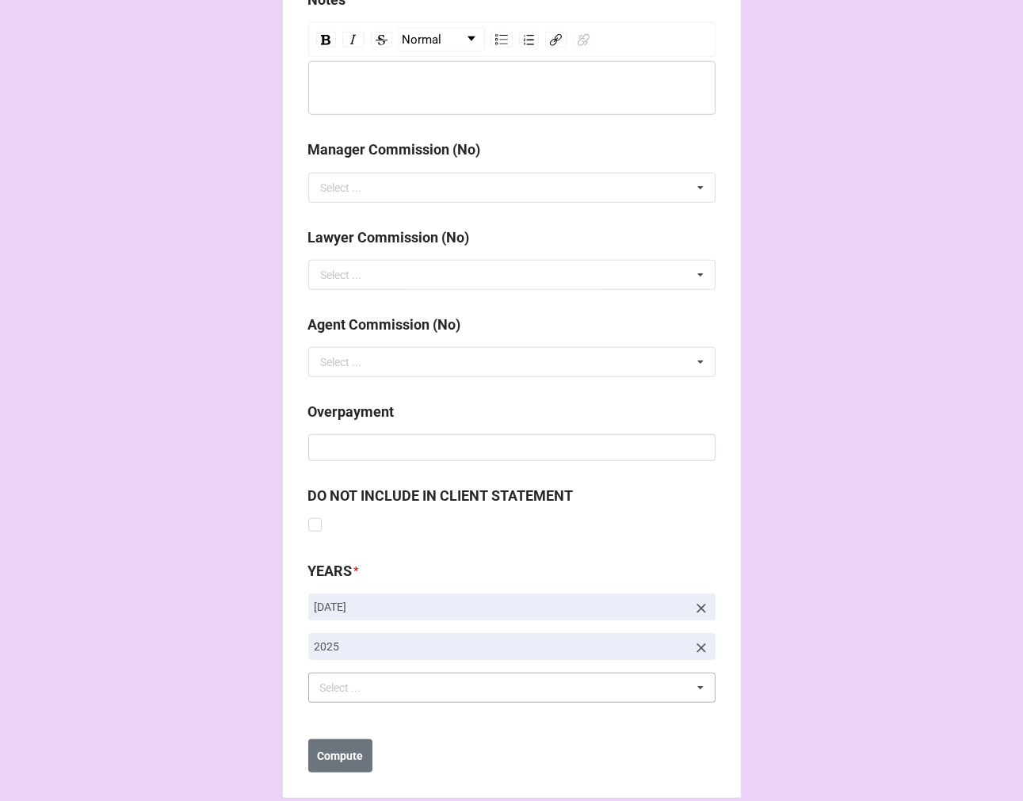
scroll to position [1834, 0]
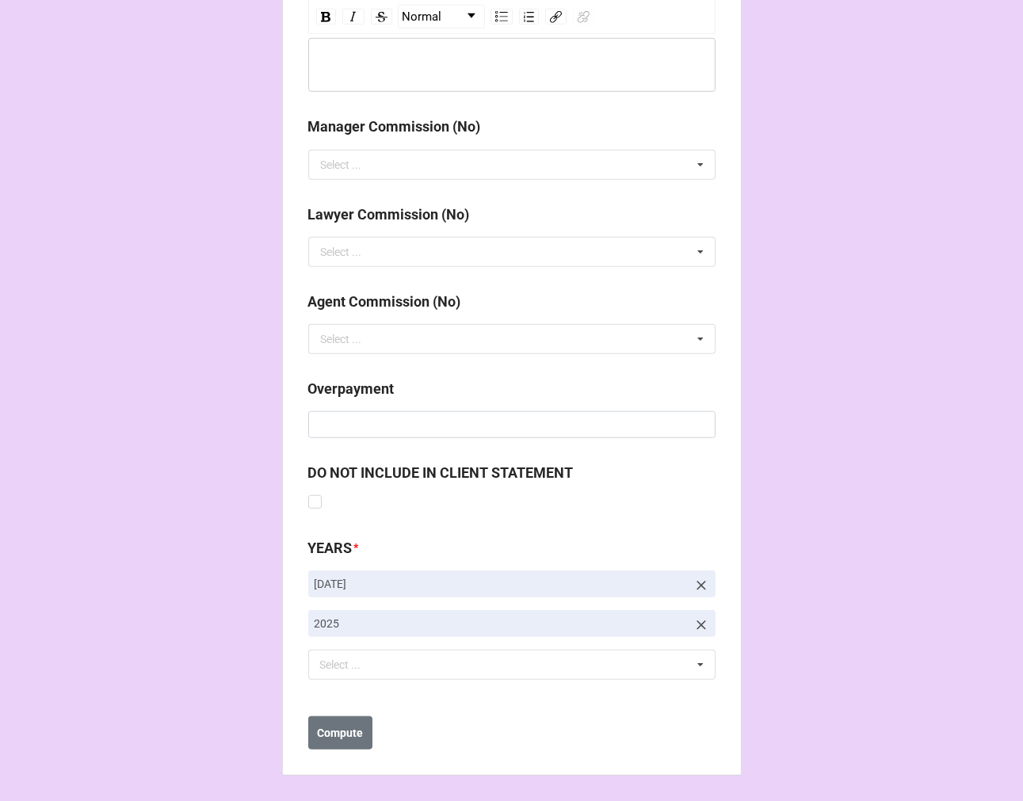
type input "33757"
click at [697, 580] on icon at bounding box center [701, 586] width 16 height 16
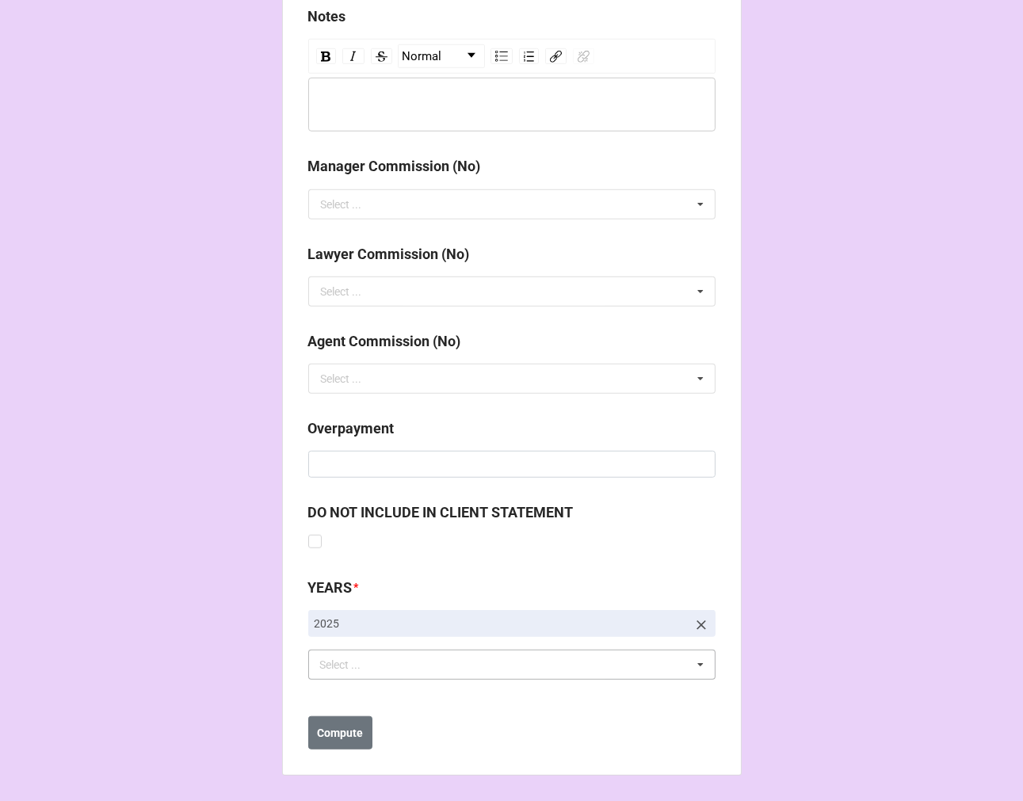
click at [406, 653] on div "Select ... No results found." at bounding box center [511, 665] width 407 height 30
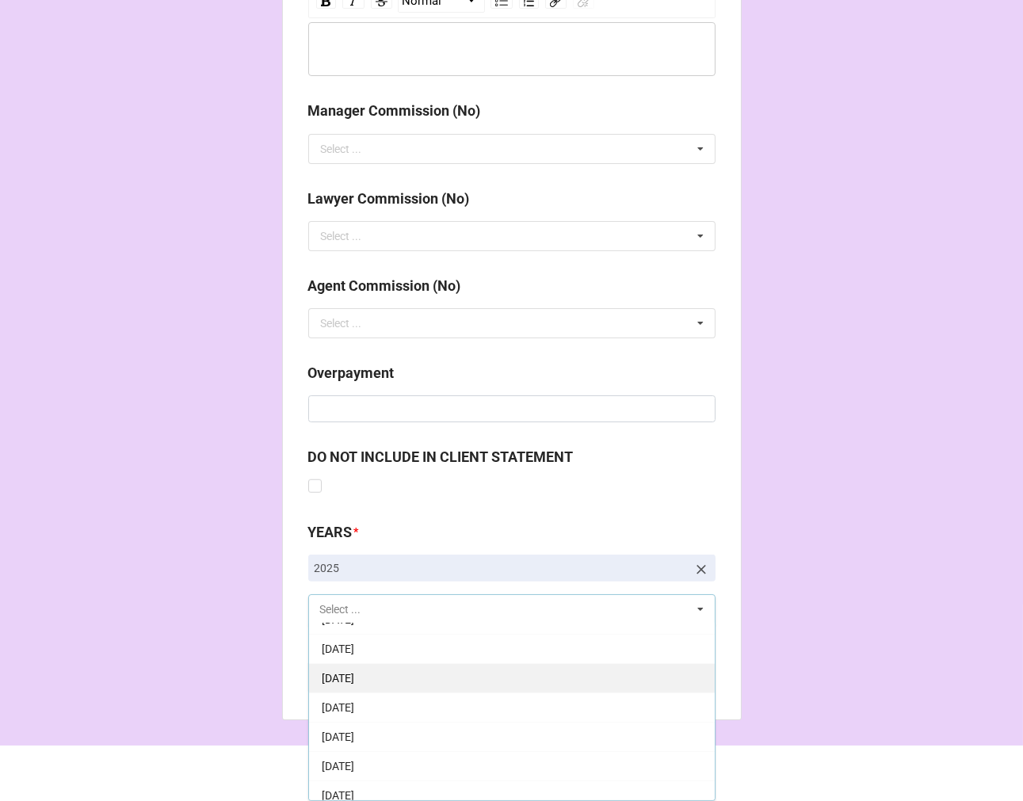
scroll to position [88, 0]
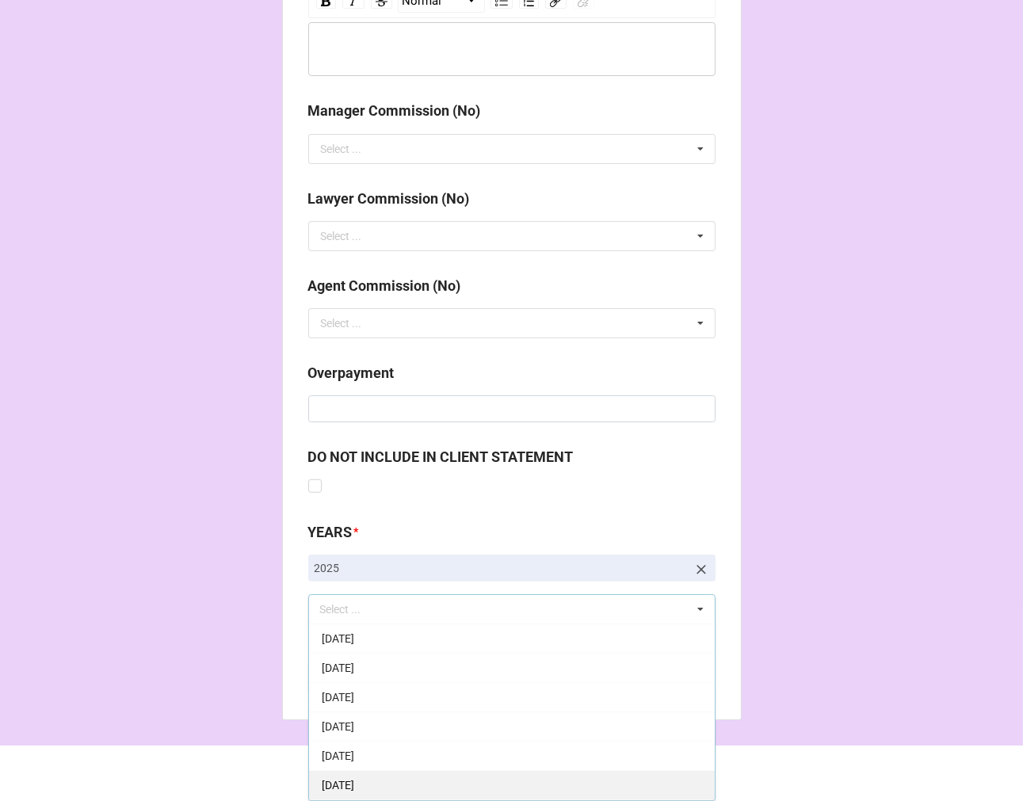
click at [354, 783] on span "[DATE]" at bounding box center [338, 785] width 32 height 13
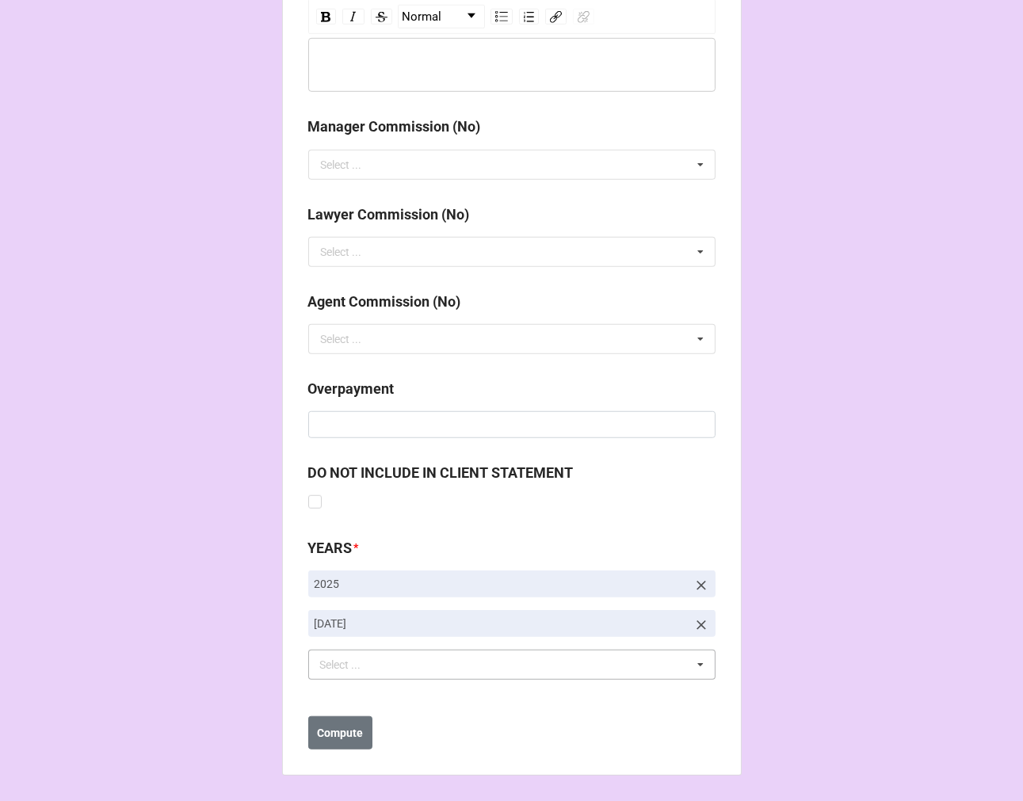
click at [318, 732] on b "Compute" at bounding box center [340, 733] width 46 height 17
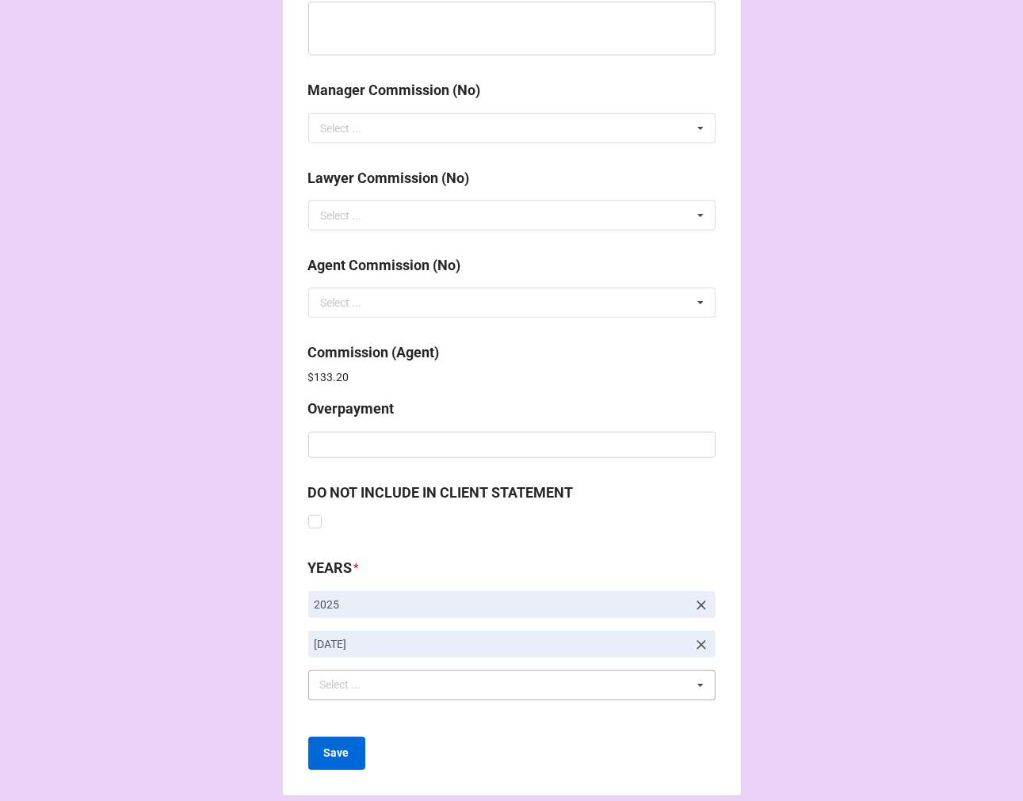
scroll to position [1890, 0]
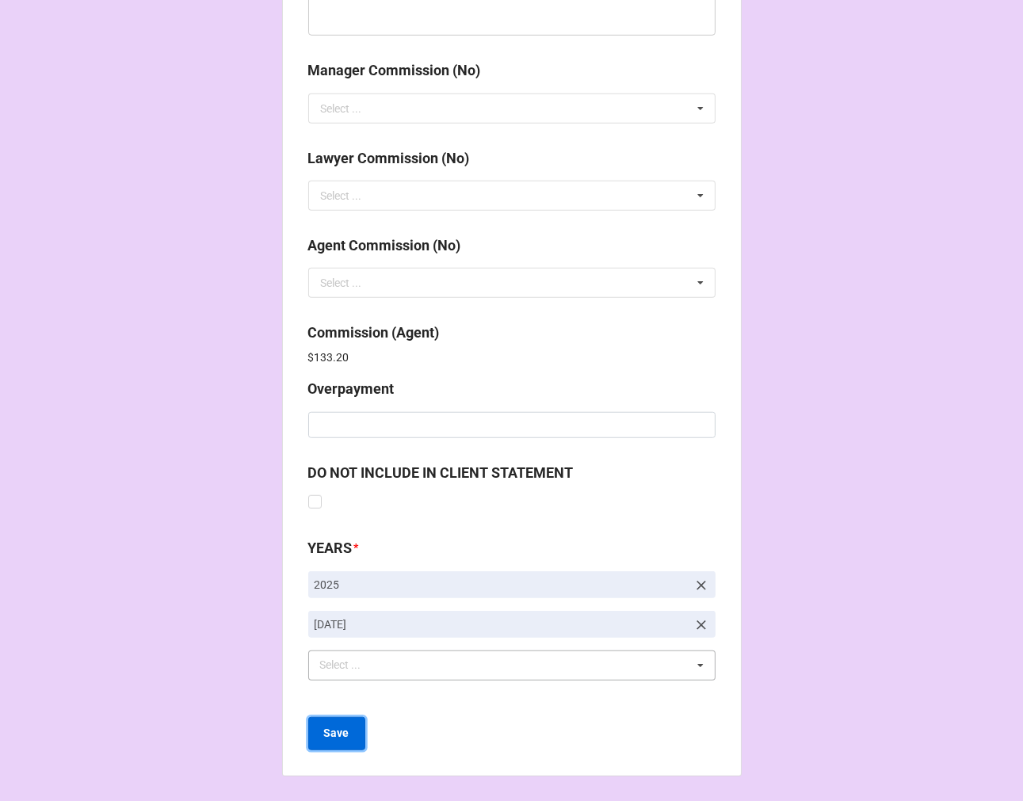
click at [326, 734] on b "Save" at bounding box center [336, 733] width 25 height 17
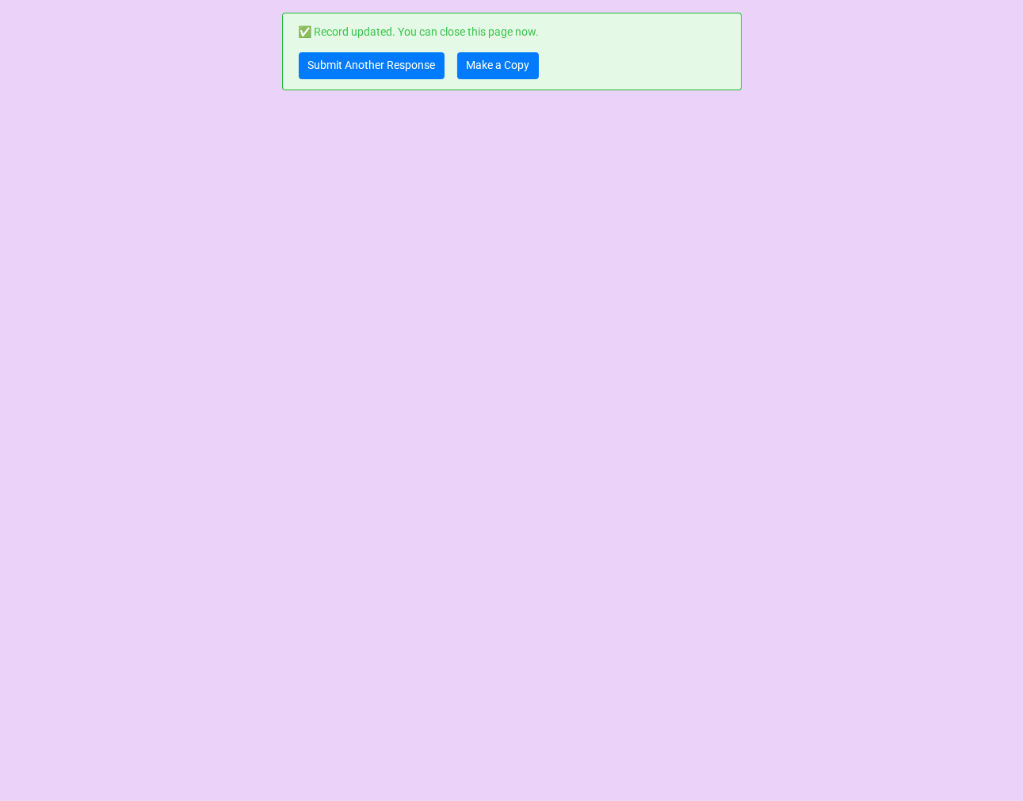
scroll to position [0, 0]
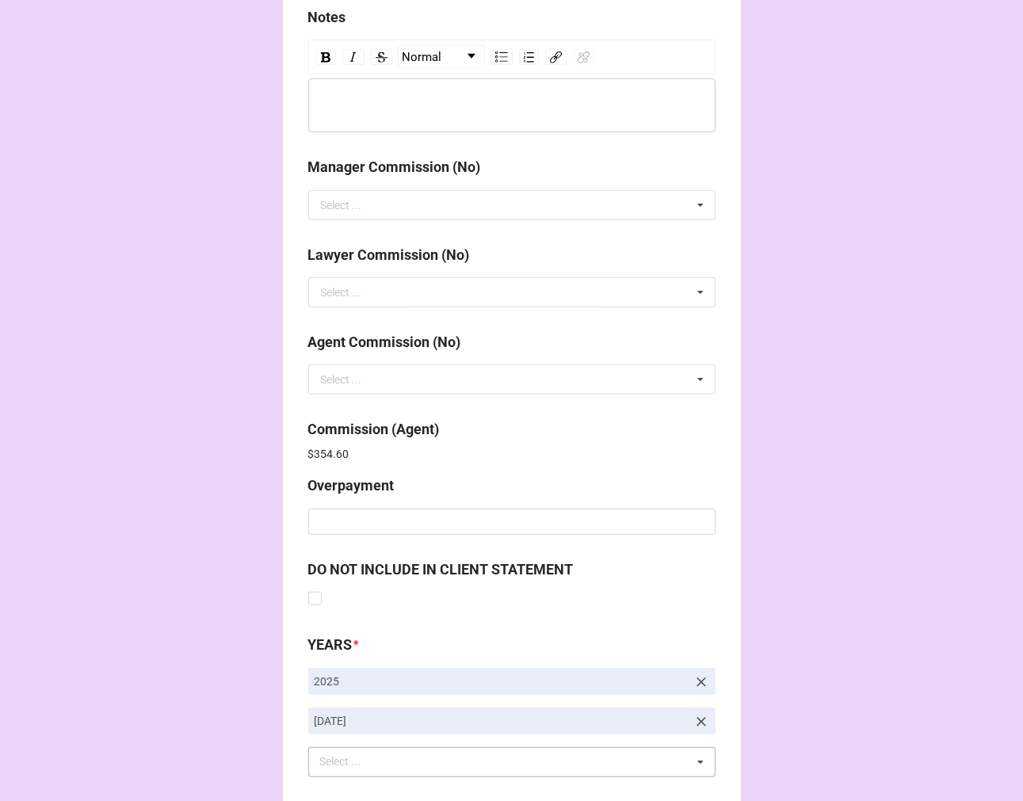
scroll to position [1890, 0]
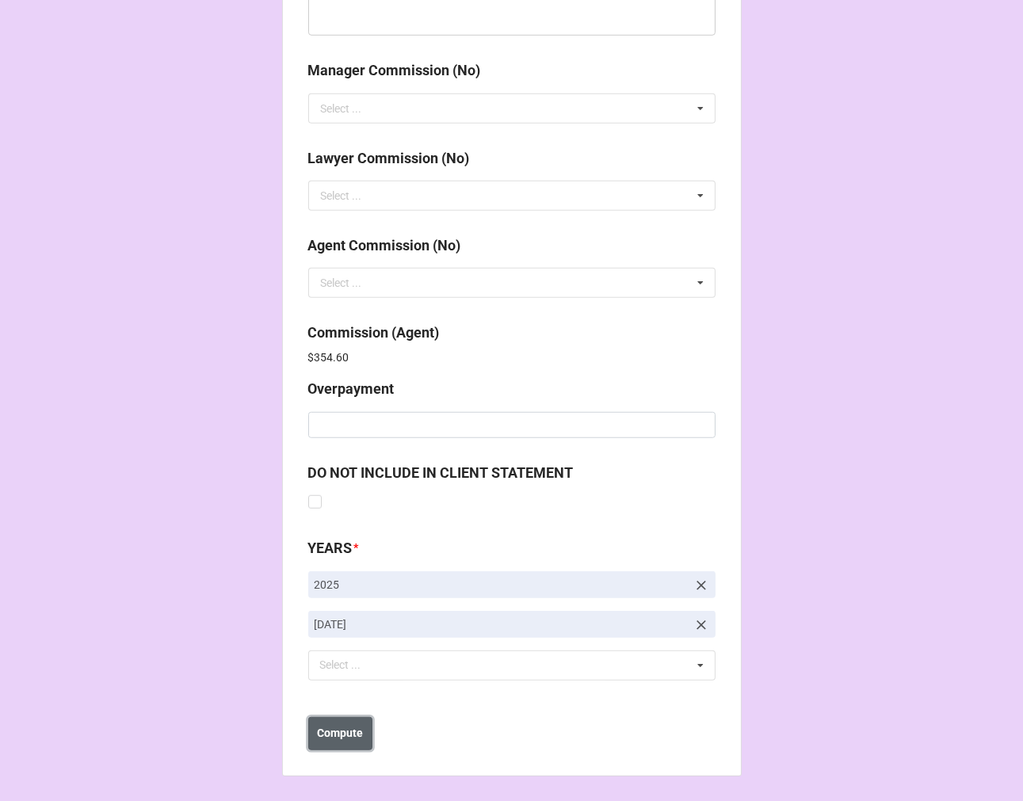
click at [337, 735] on b "Compute" at bounding box center [340, 733] width 46 height 17
click at [338, 741] on button "Save" at bounding box center [336, 733] width 57 height 33
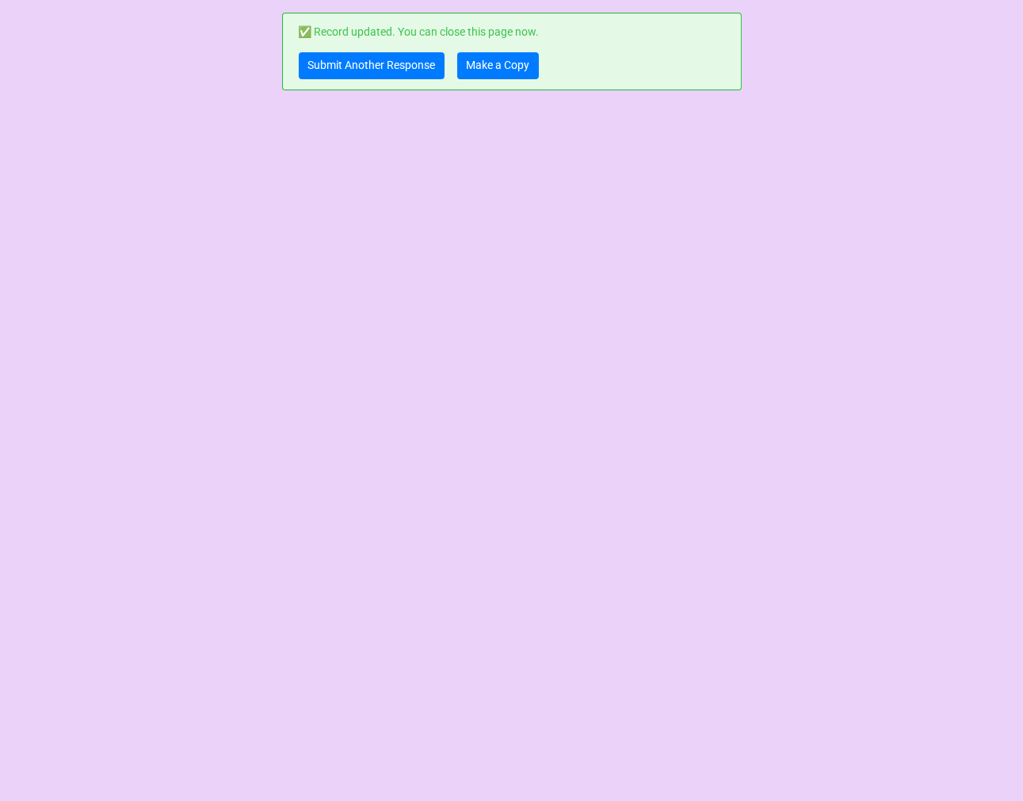
click at [516, 51] on div "✅ Record updated. You can close this page now. Submit Another Response Make a C…" at bounding box center [512, 52] width 460 height 78
click at [512, 59] on link "Make a Copy" at bounding box center [498, 65] width 82 height 27
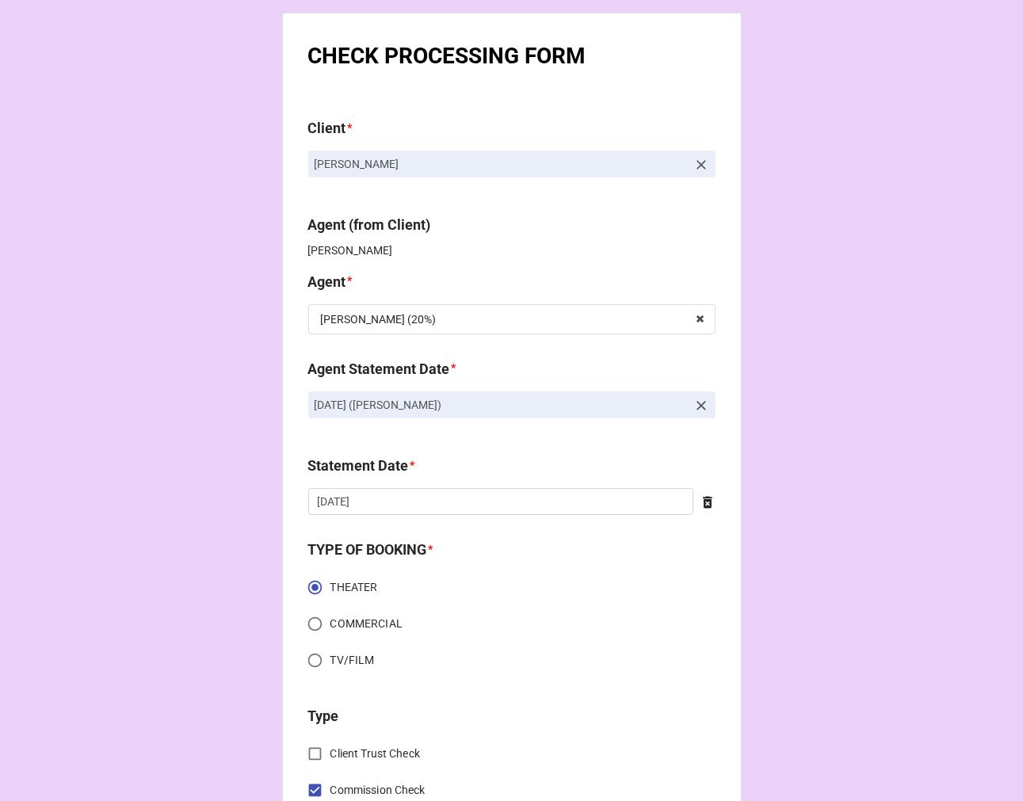
click at [700, 409] on icon at bounding box center [701, 406] width 10 height 10
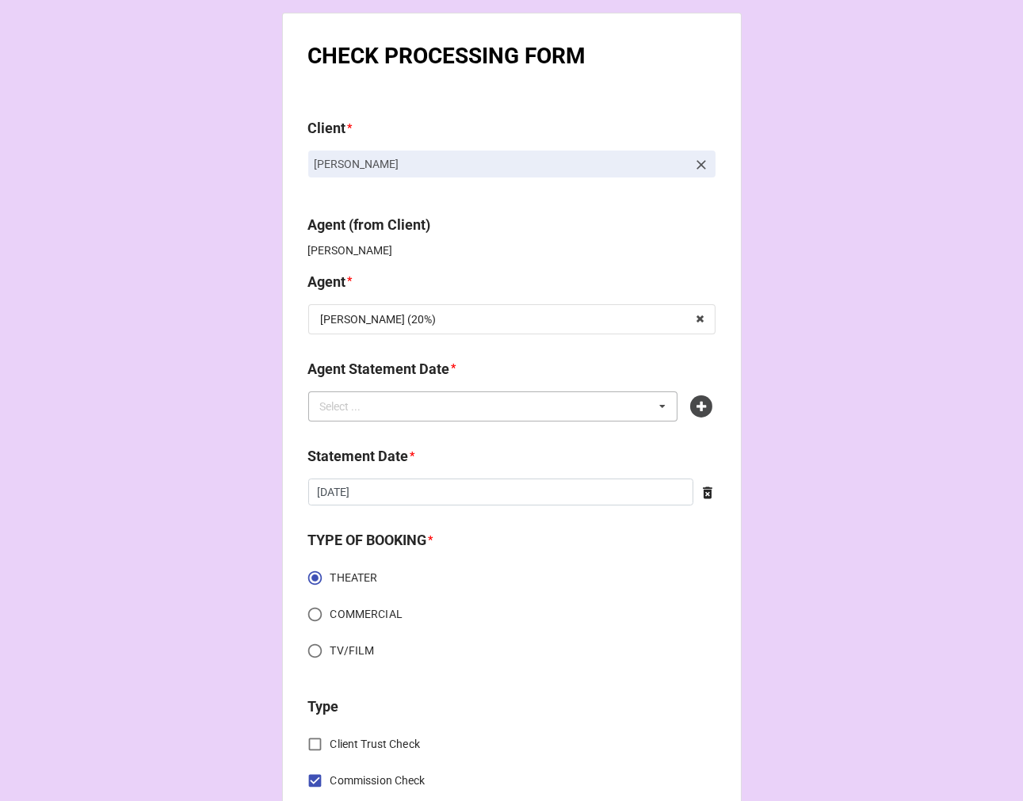
click at [600, 406] on div "Select ... No results found." at bounding box center [493, 406] width 370 height 30
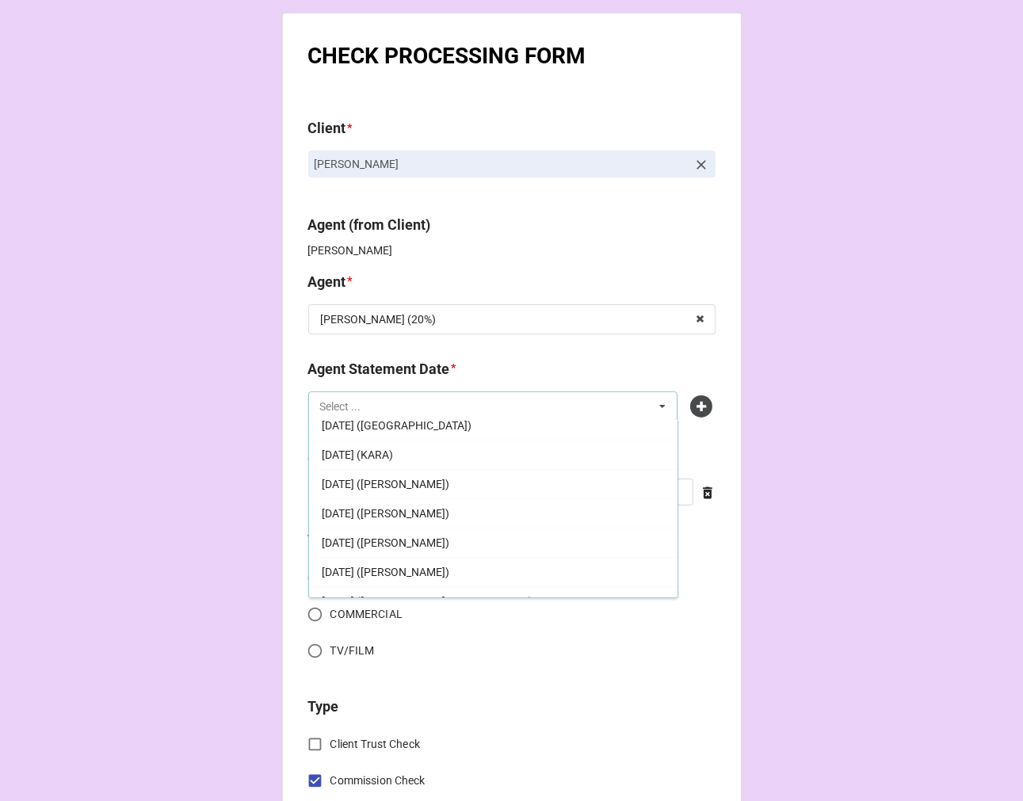
scroll to position [352, 0]
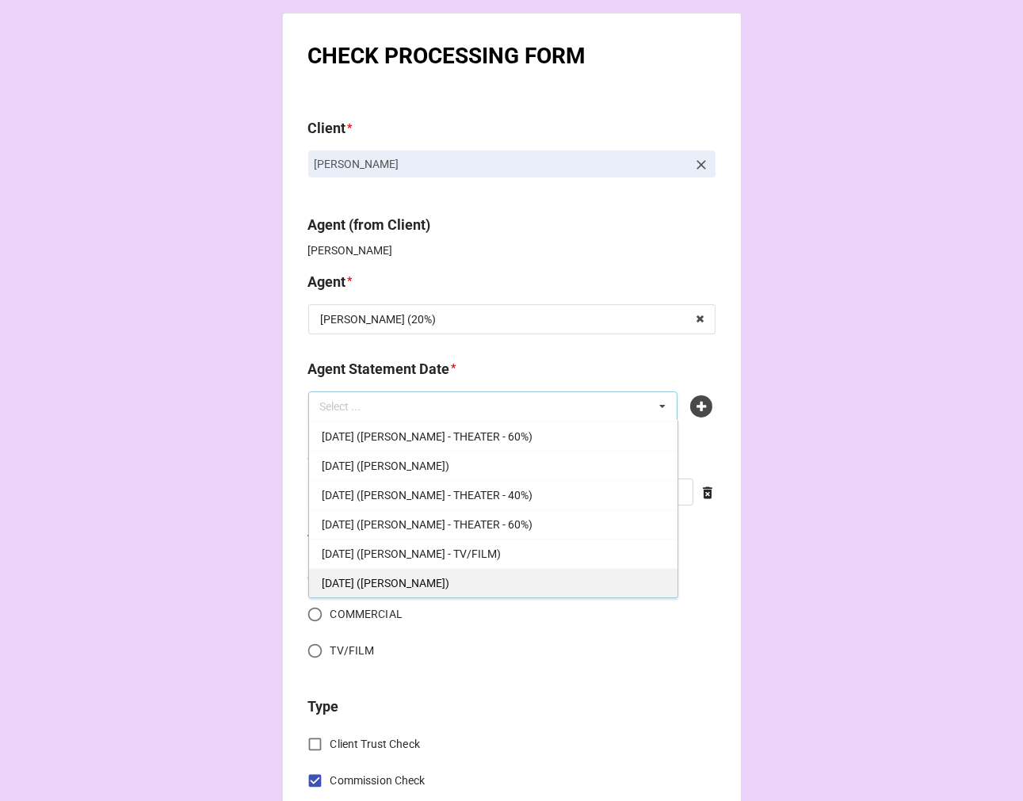
click at [492, 568] on div "[DATE] ([PERSON_NAME])" at bounding box center [493, 582] width 368 height 29
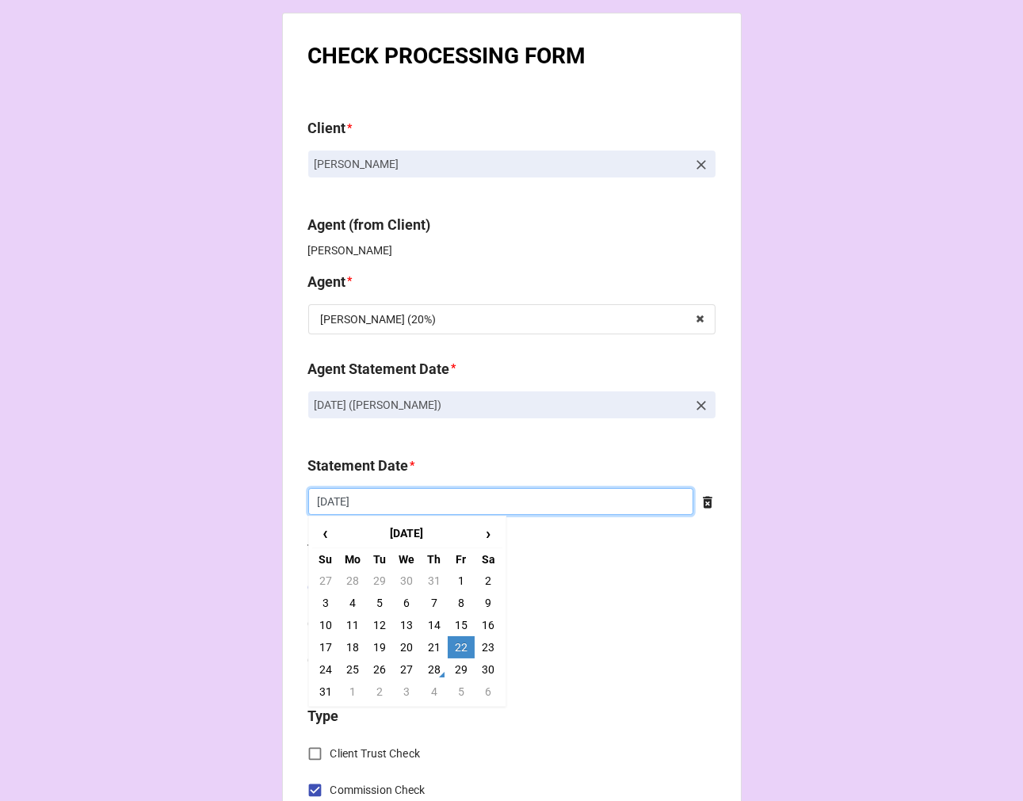
click at [409, 495] on input "[DATE]" at bounding box center [500, 501] width 385 height 27
click at [456, 689] on td "5" at bounding box center [461, 692] width 27 height 22
type input "[DATE]"
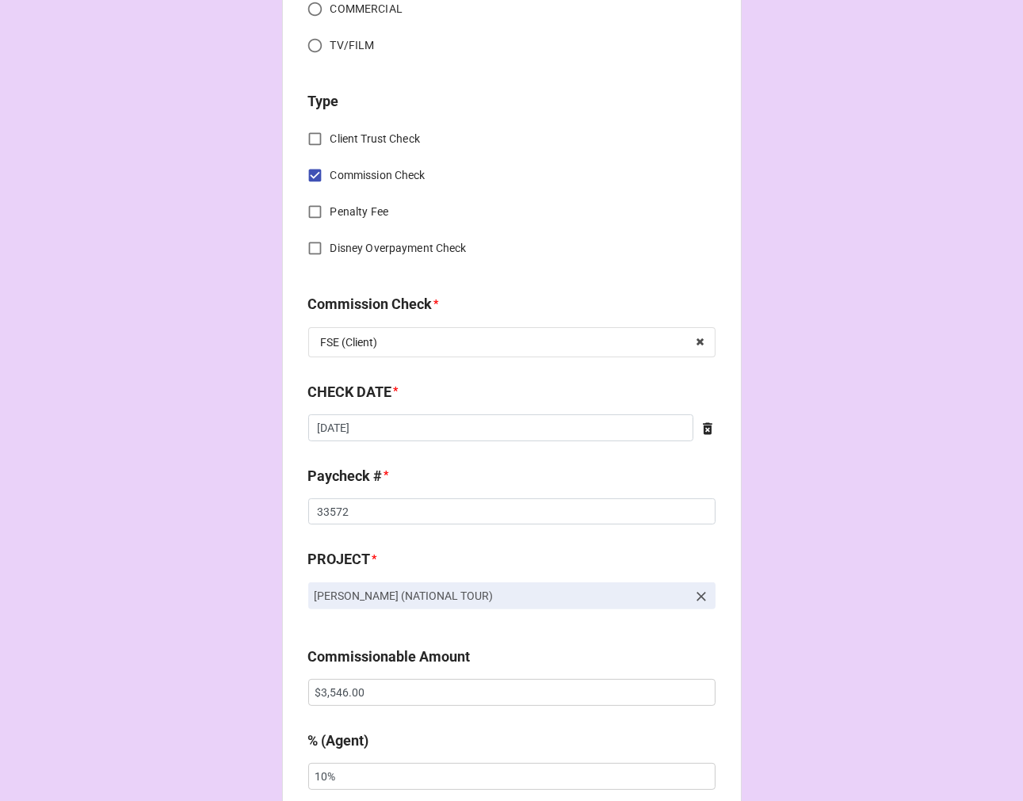
scroll to position [616, 0]
click at [426, 425] on input "[DATE]" at bounding box center [500, 427] width 385 height 27
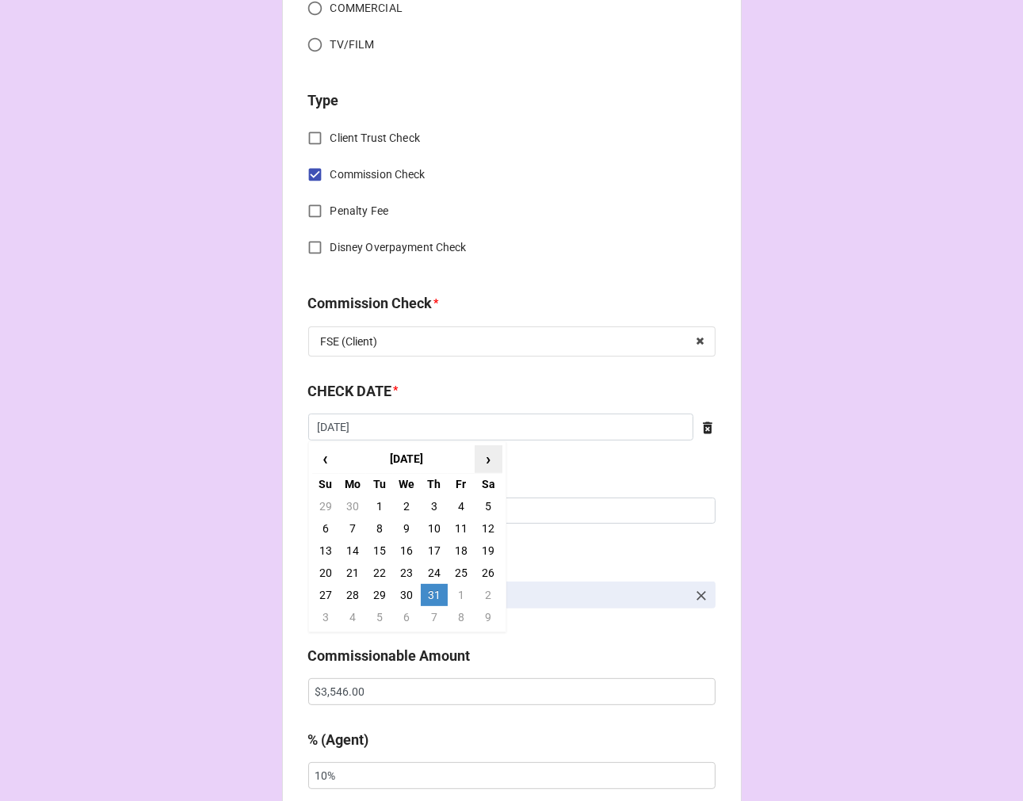
click at [481, 454] on span "›" at bounding box center [487, 459] width 25 height 26
click at [431, 555] on td "14" at bounding box center [434, 551] width 27 height 22
type input "[DATE]"
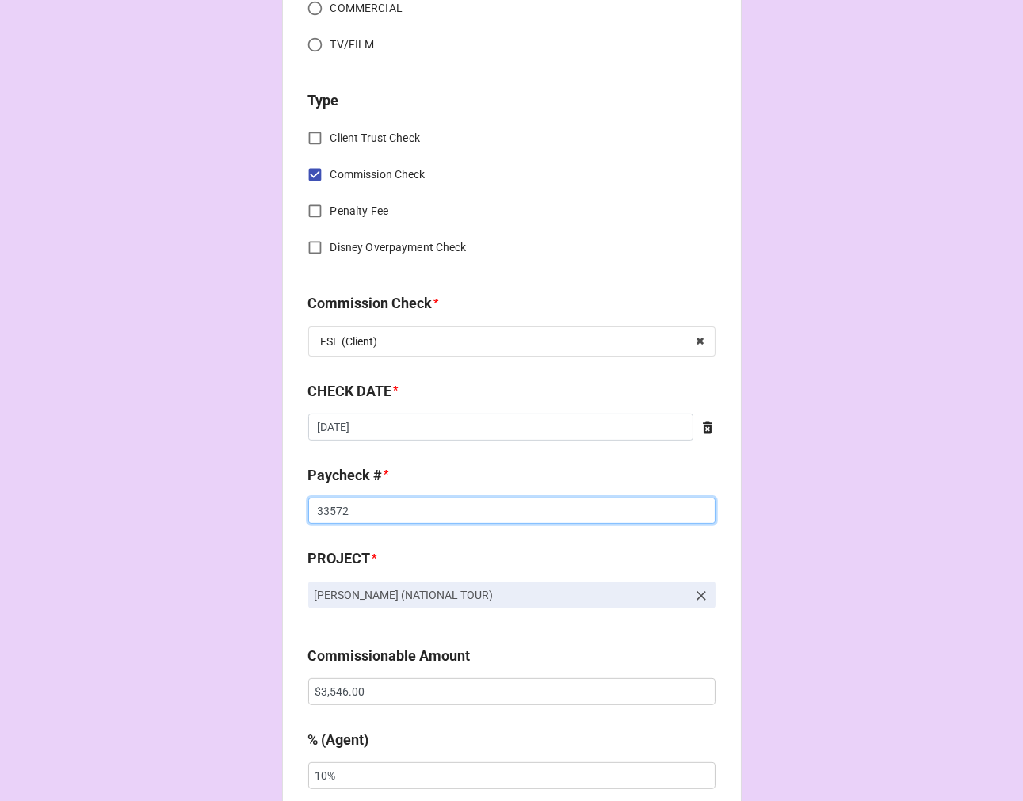
click at [308, 500] on input "33572" at bounding box center [511, 511] width 407 height 27
click at [319, 504] on input "33572" at bounding box center [511, 511] width 407 height 27
click at [318, 503] on input "33572" at bounding box center [511, 511] width 407 height 27
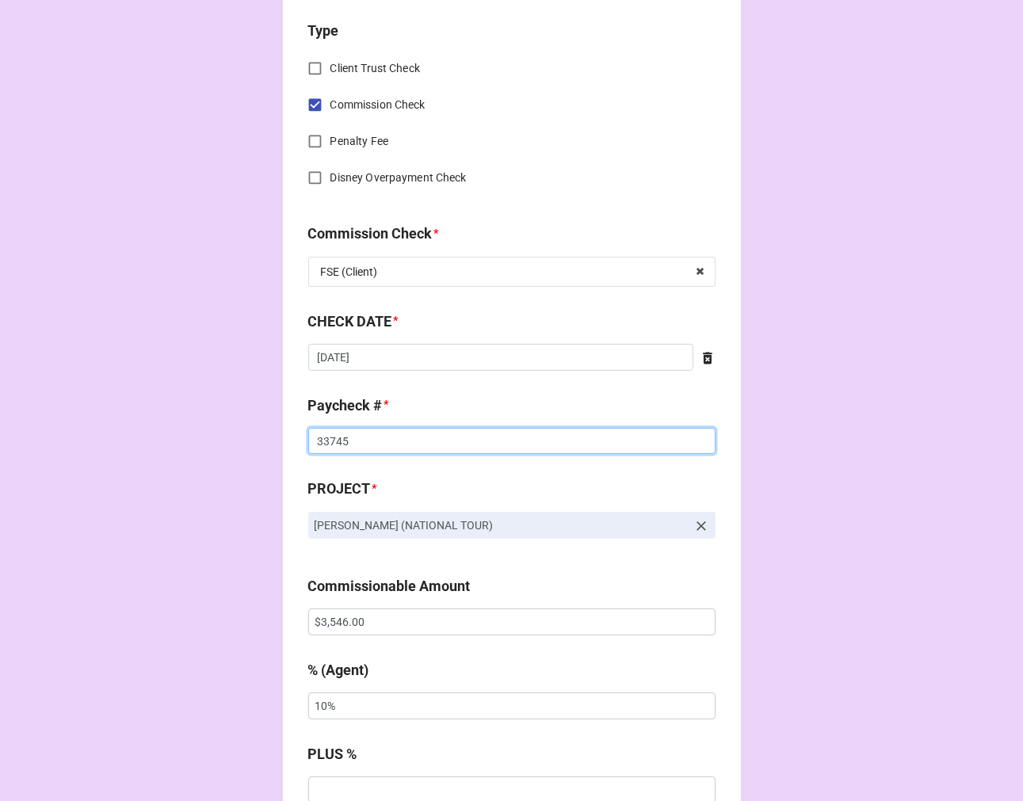
scroll to position [792, 0]
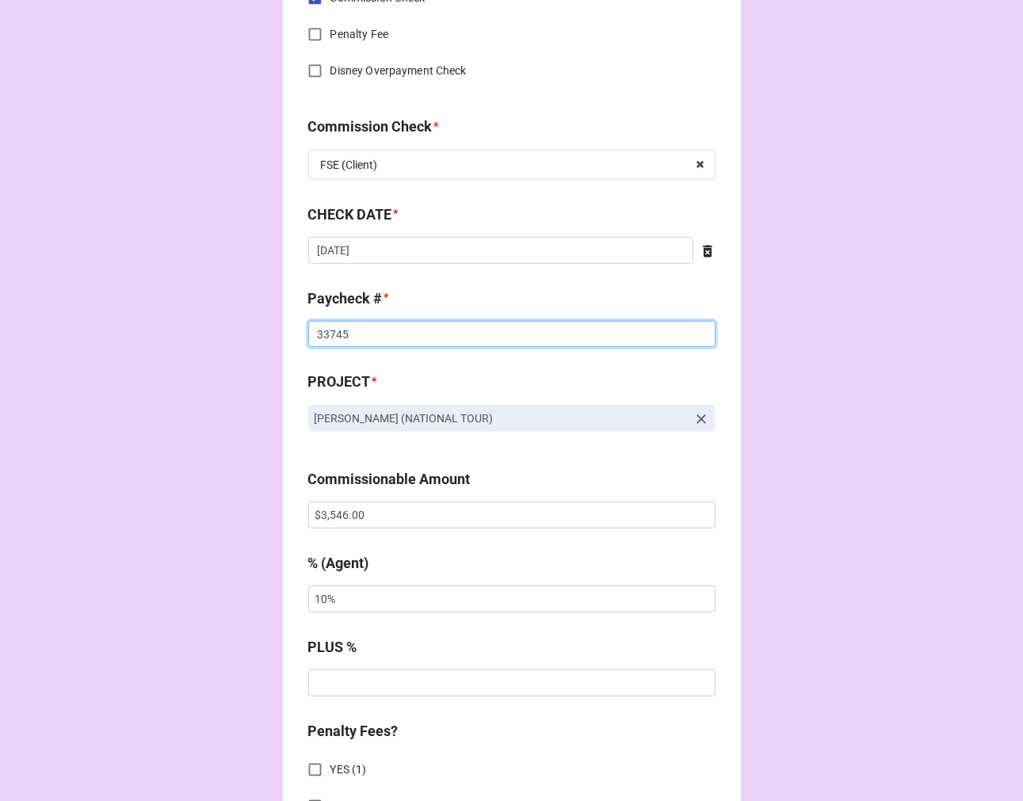
type input "33745"
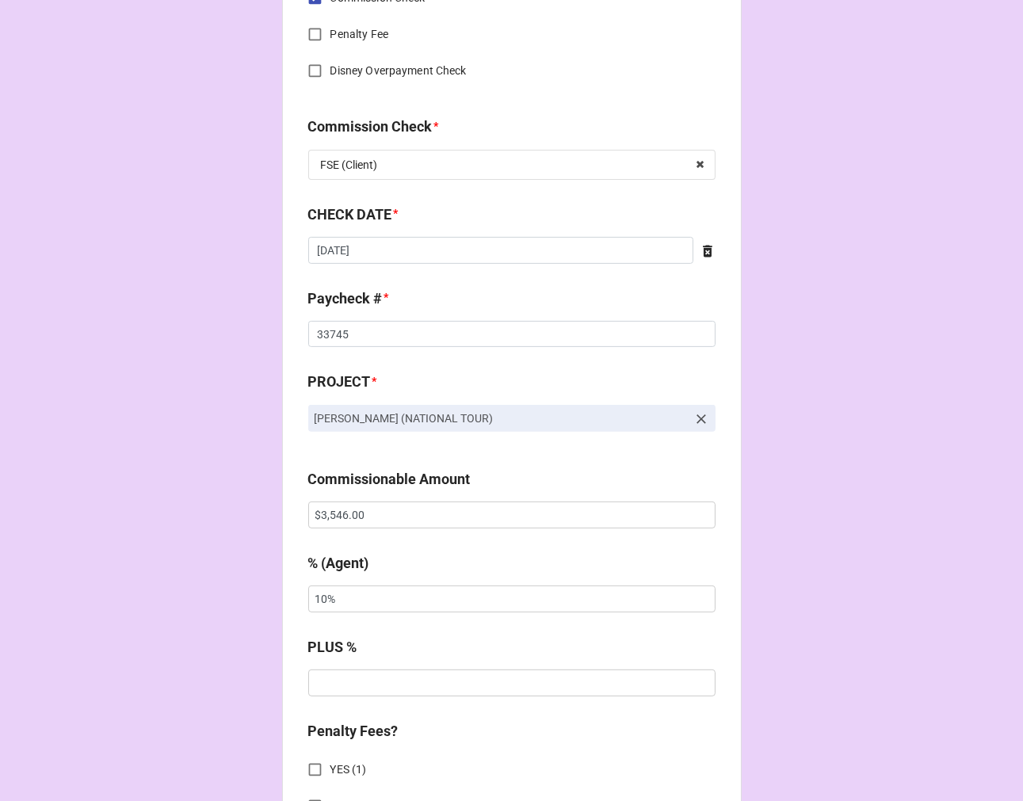
click at [341, 532] on div "Commissionable Amount $3,546.00" at bounding box center [511, 503] width 407 height 71
click at [339, 531] on div "Commissionable Amount $3,546.00" at bounding box center [511, 503] width 407 height 71
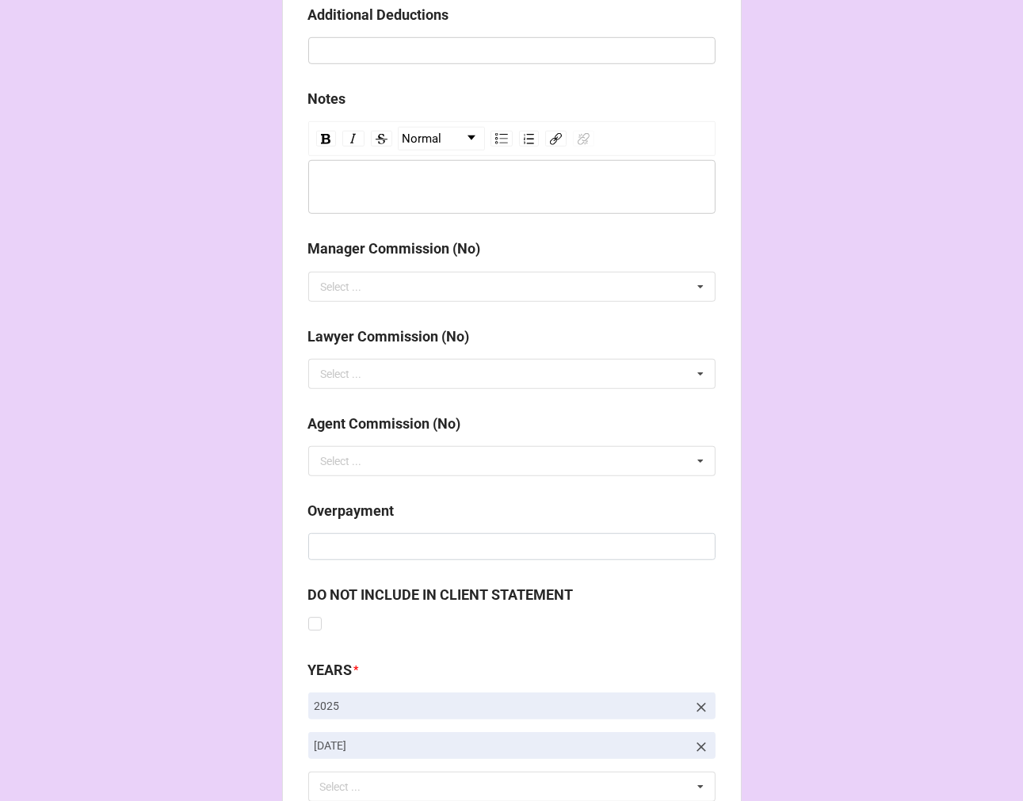
scroll to position [1834, 0]
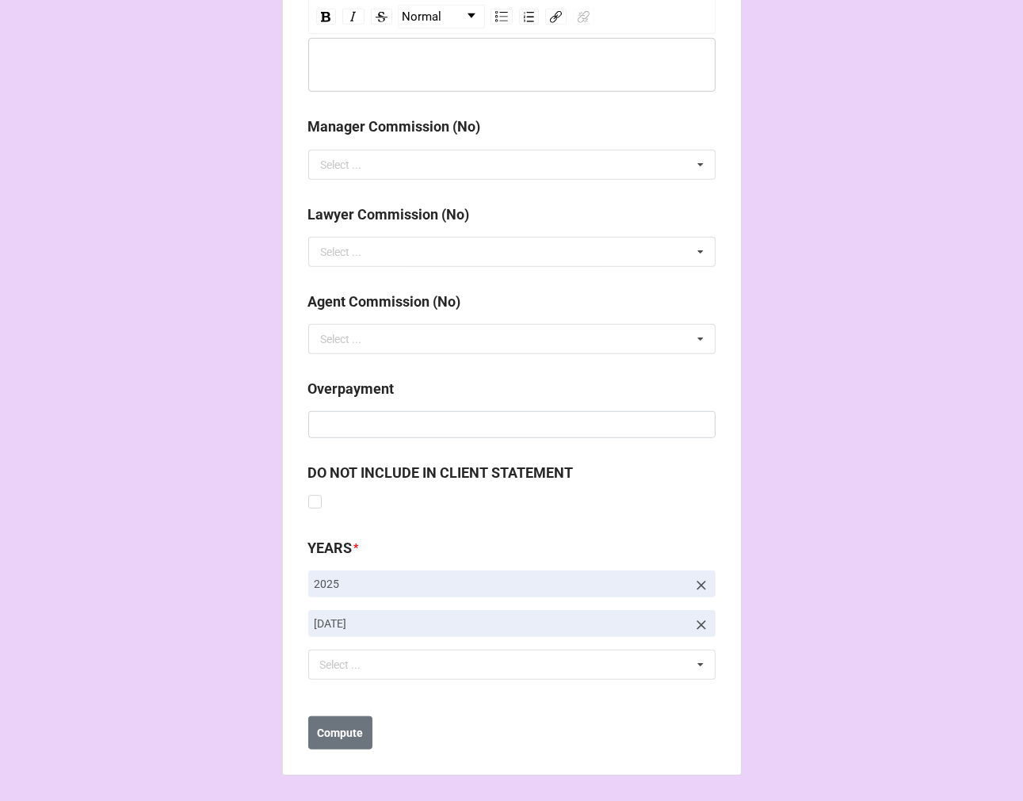
drag, startPoint x: 700, startPoint y: 623, endPoint x: 616, endPoint y: 632, distance: 83.6
click at [700, 623] on icon at bounding box center [701, 625] width 16 height 16
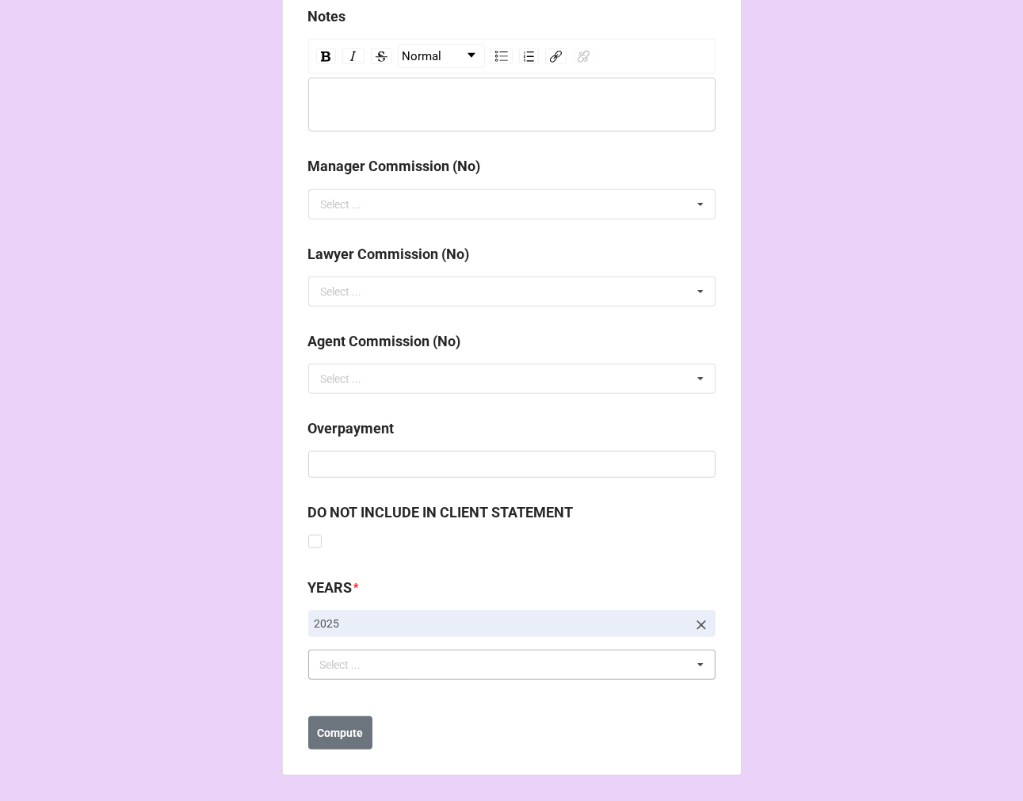
click at [458, 669] on div "Select ... No results found." at bounding box center [511, 665] width 407 height 30
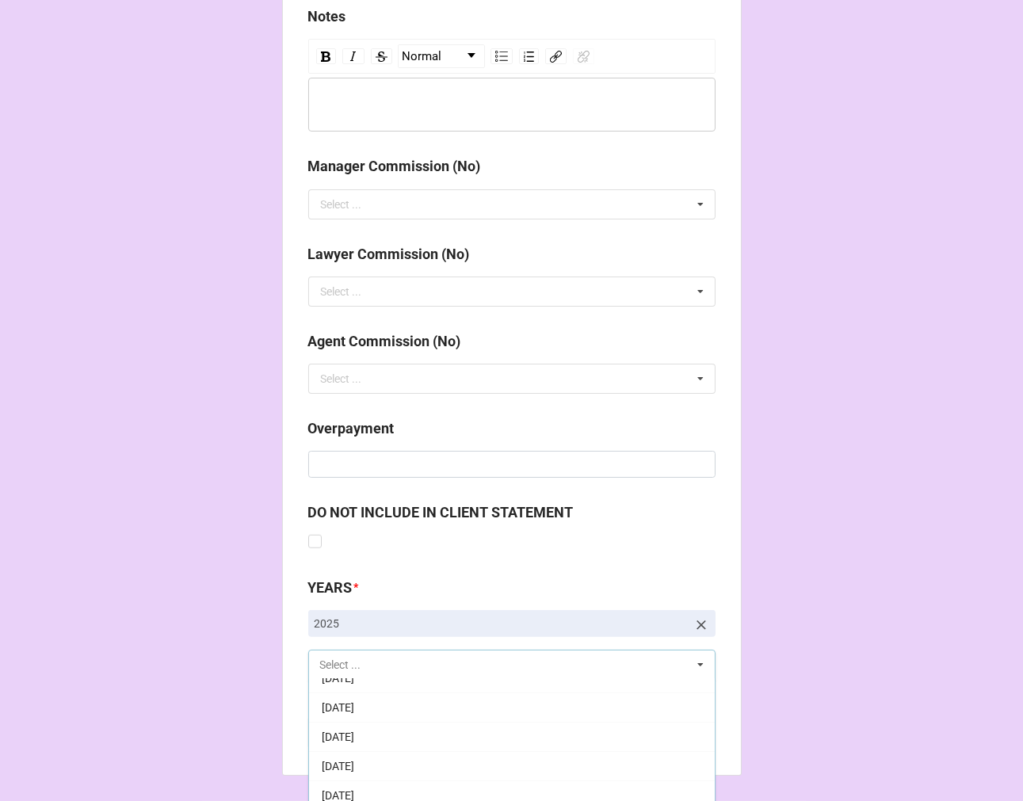
scroll to position [176, 0]
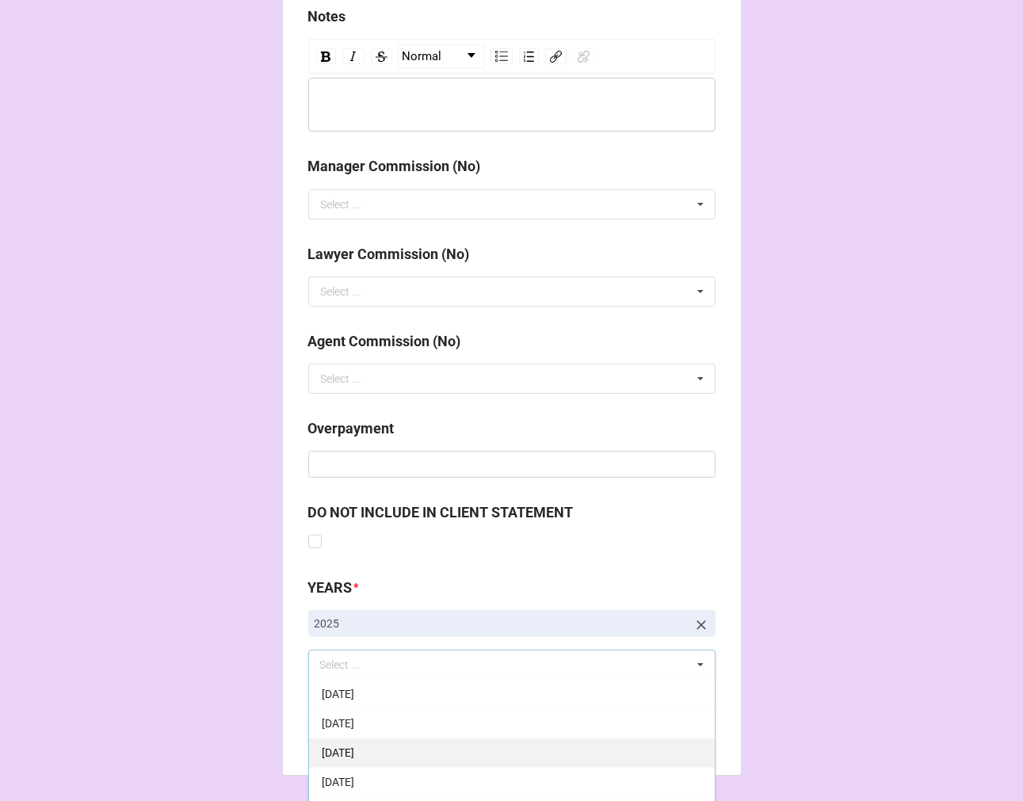
click at [428, 745] on div "[DATE]" at bounding box center [512, 752] width 406 height 29
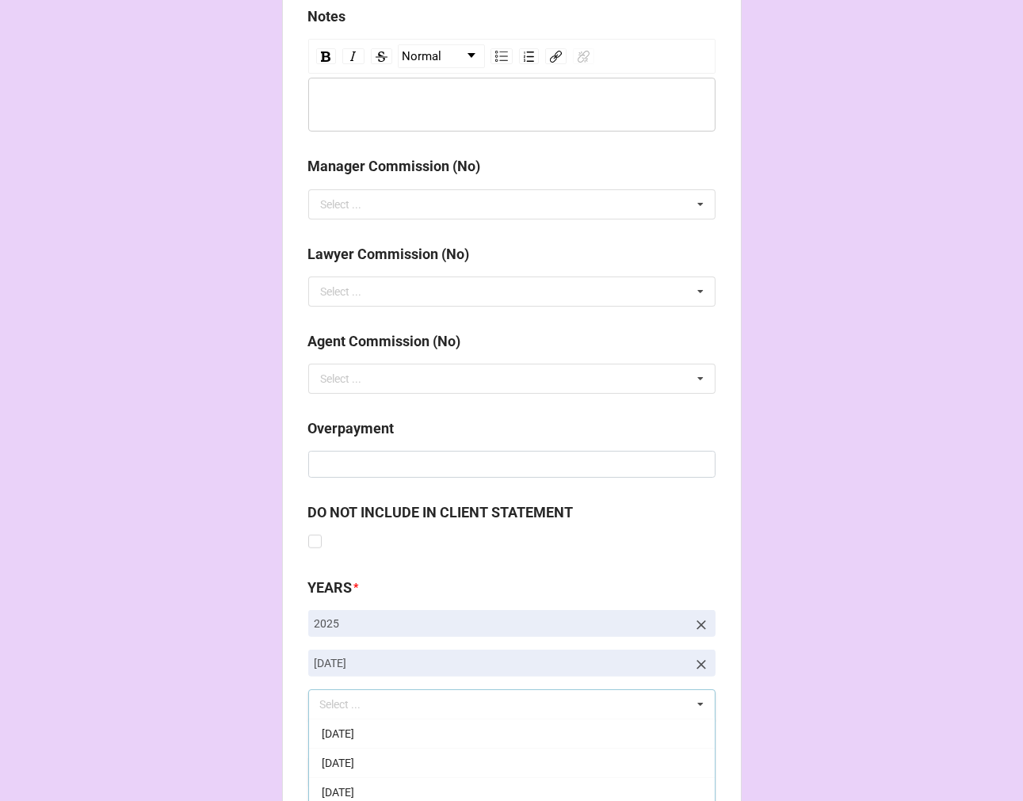
click at [341, 777] on b "Compute" at bounding box center [340, 773] width 46 height 17
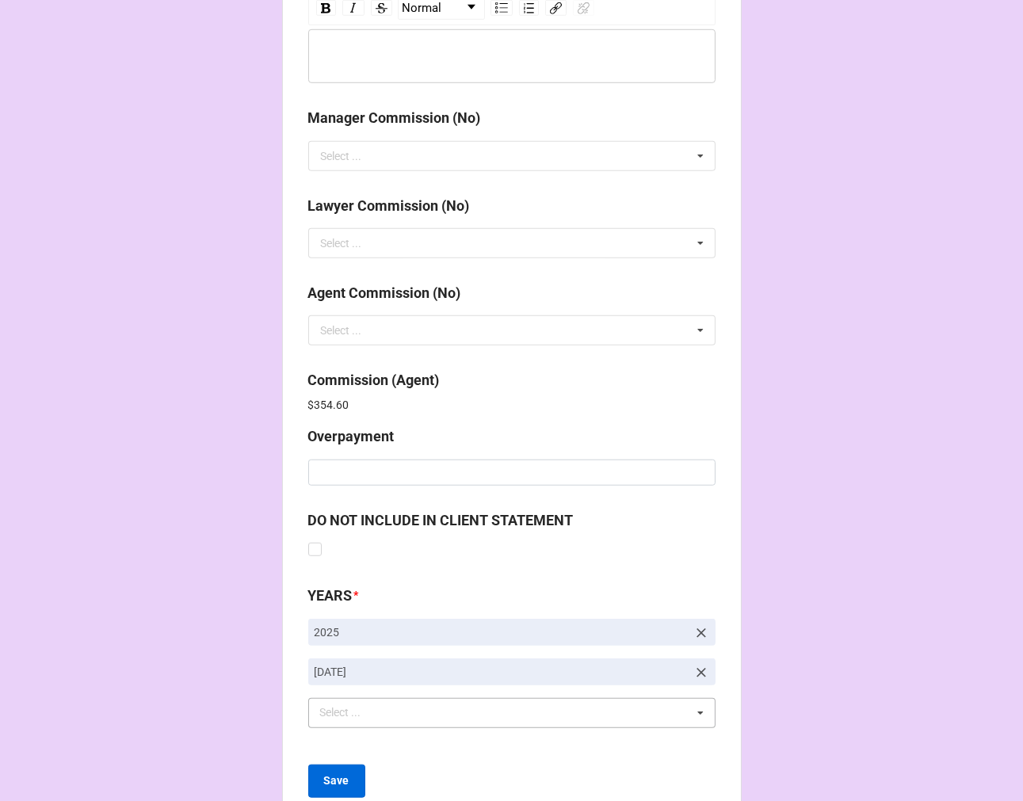
scroll to position [1890, 0]
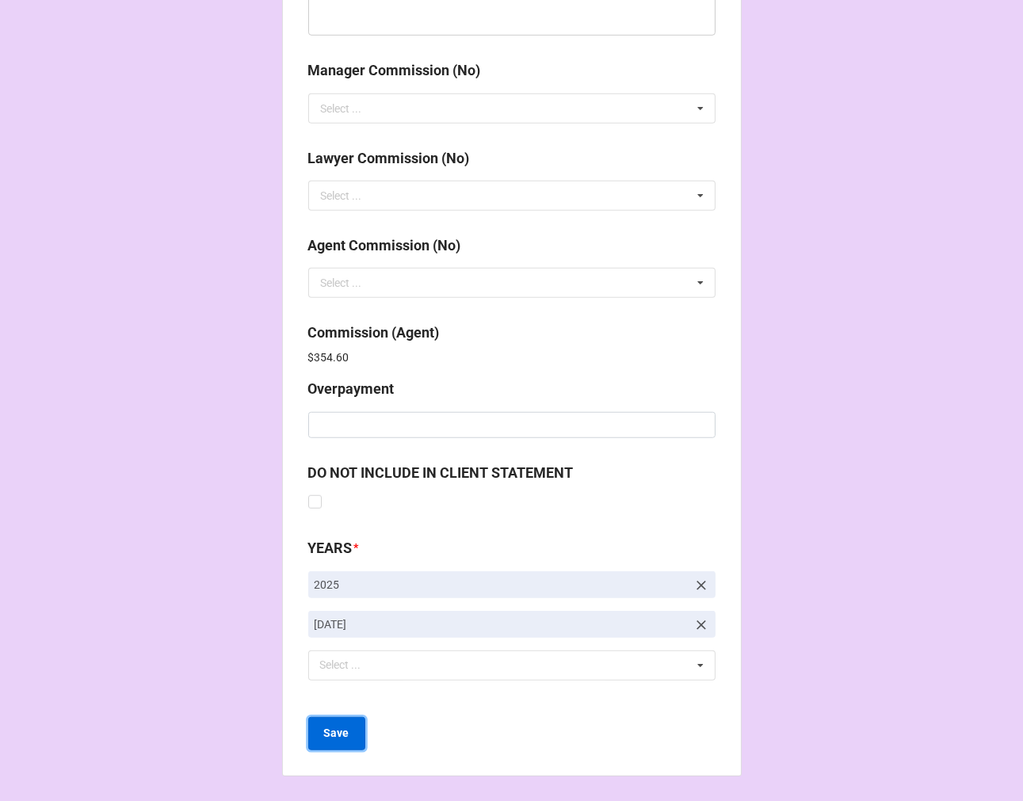
click at [324, 733] on b "Save" at bounding box center [336, 733] width 25 height 17
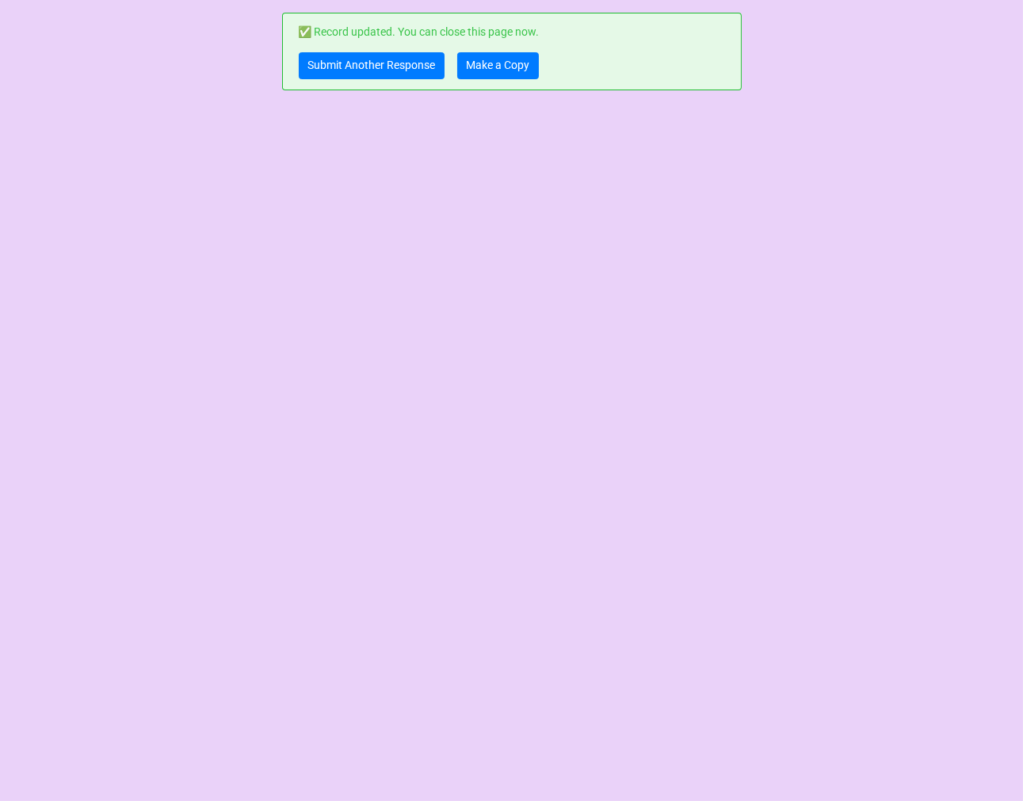
scroll to position [0, 0]
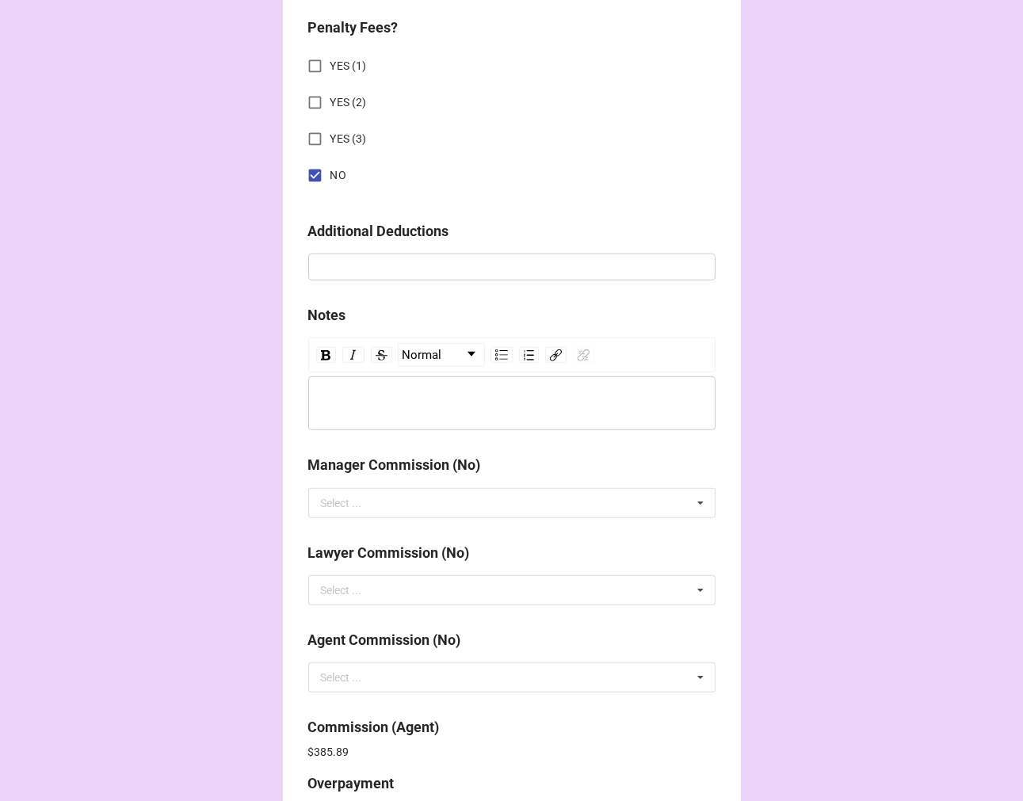
scroll to position [1890, 0]
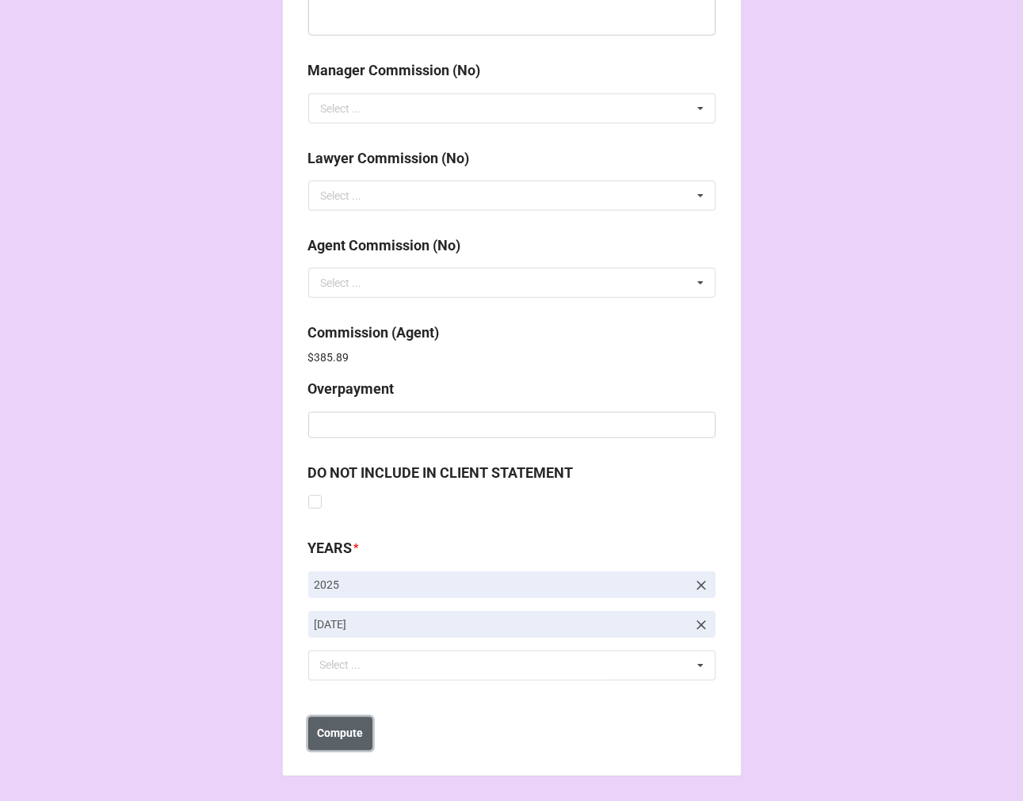
click at [353, 734] on b "Compute" at bounding box center [340, 733] width 46 height 17
drag, startPoint x: 342, startPoint y: 734, endPoint x: 351, endPoint y: 726, distance: 12.3
click at [343, 734] on b "Save" at bounding box center [336, 733] width 25 height 17
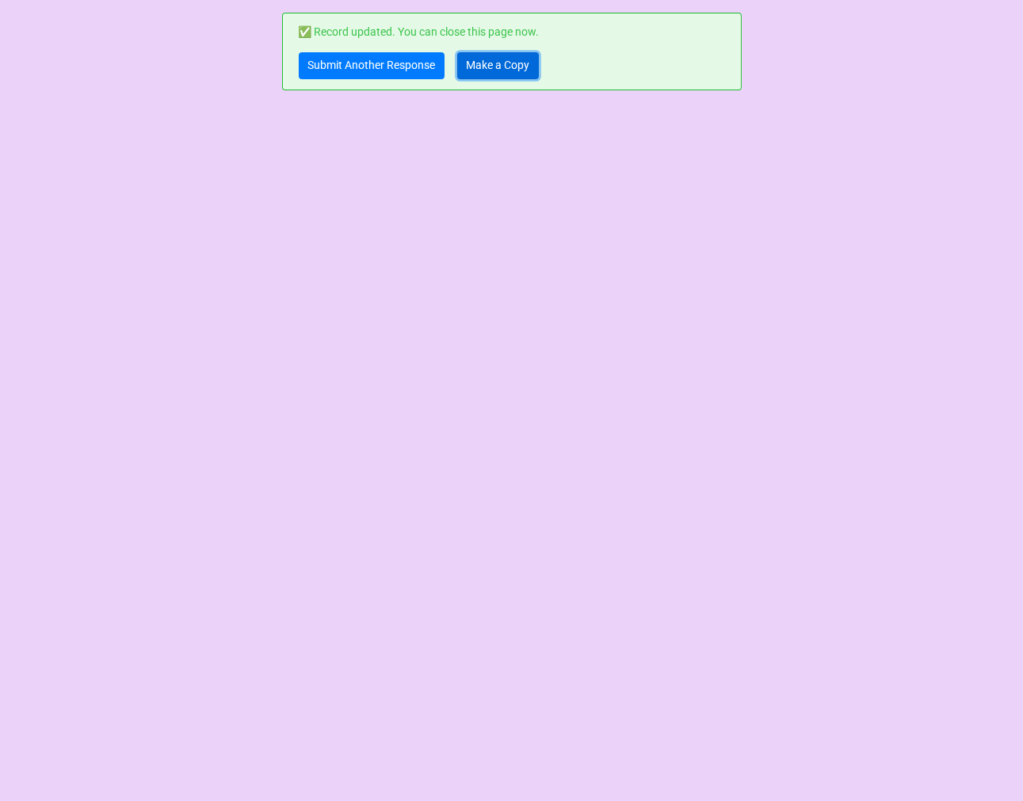
click at [491, 60] on link "Make a Copy" at bounding box center [498, 65] width 82 height 27
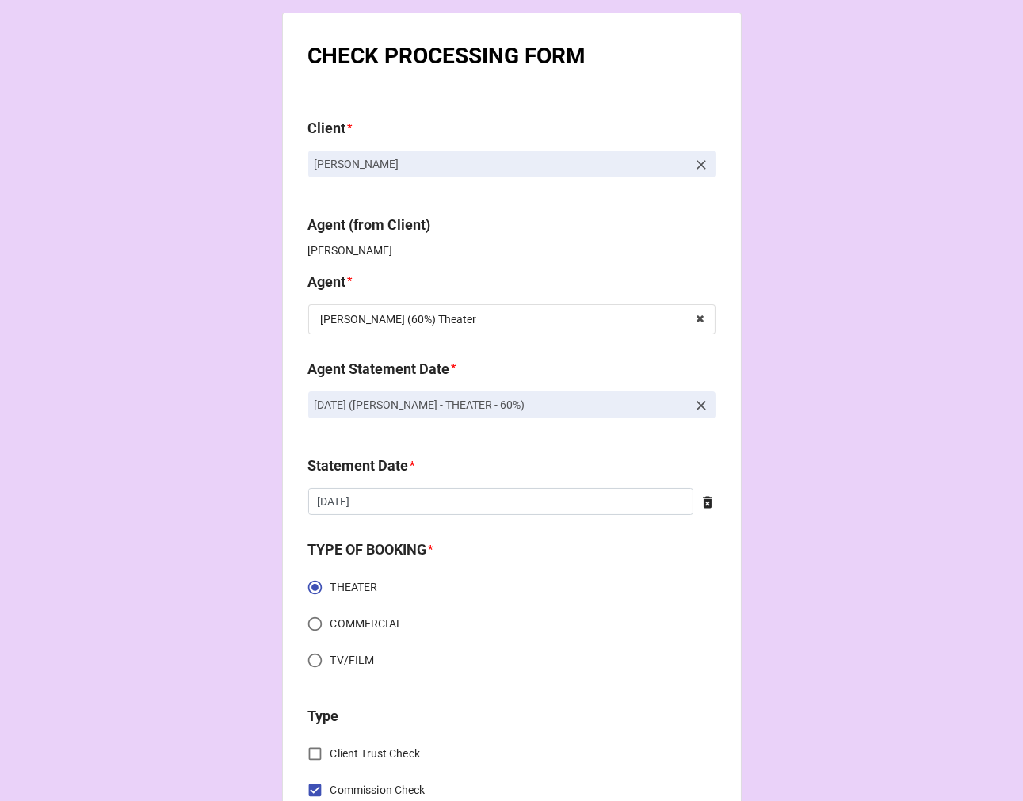
click at [697, 405] on icon at bounding box center [701, 406] width 16 height 16
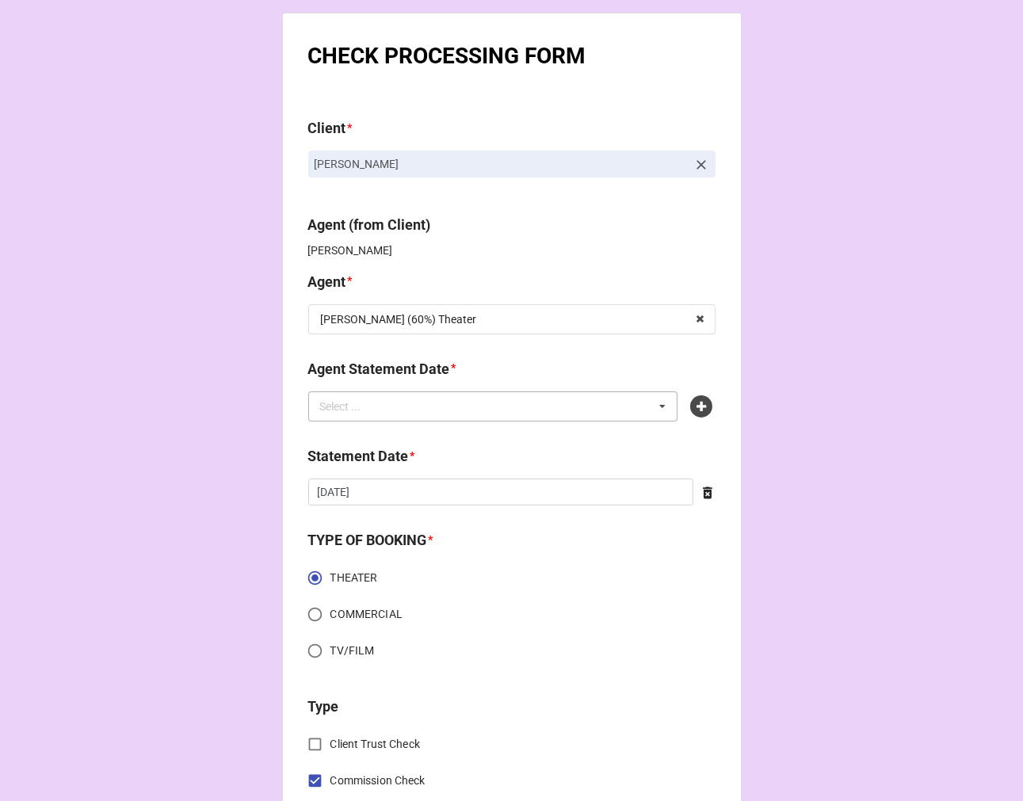
click at [602, 400] on div "Select ... No results found." at bounding box center [493, 406] width 370 height 30
type input "60"
click at [529, 437] on span "SEPTEMBER 5, 2025 (NICOLE S - THEATER - 60%)" at bounding box center [427, 435] width 211 height 13
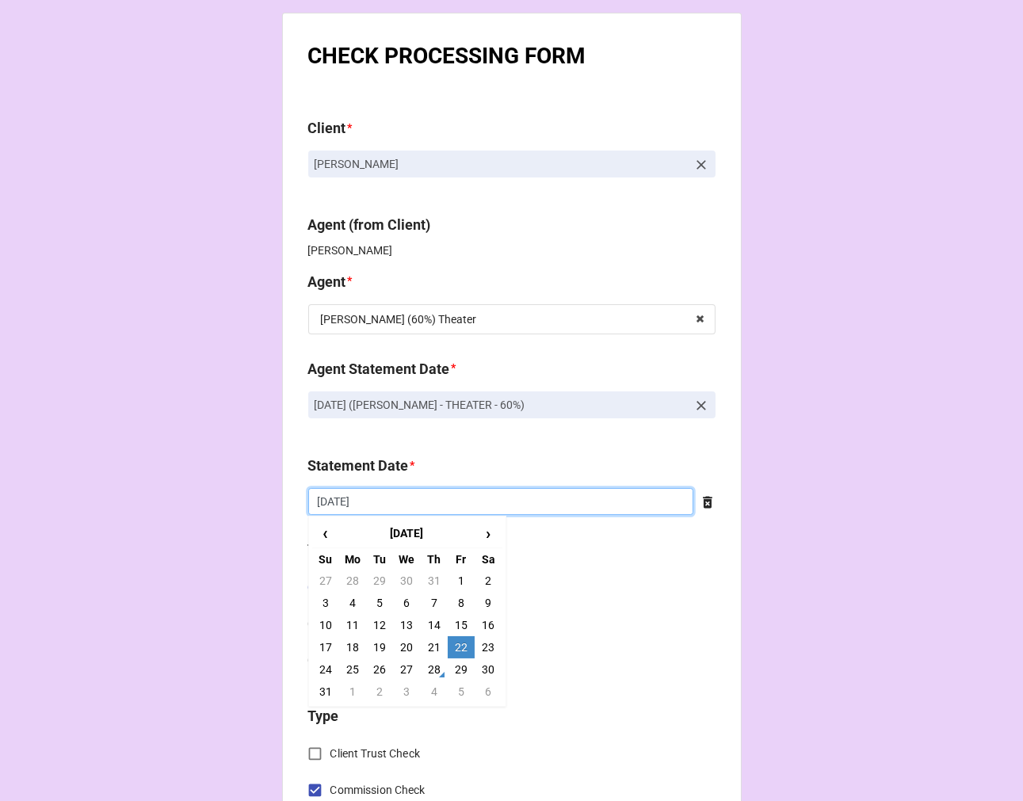
click at [437, 497] on input "8/22/2025" at bounding box center [500, 501] width 385 height 27
click at [463, 692] on td "5" at bounding box center [461, 692] width 27 height 22
type input "[DATE]"
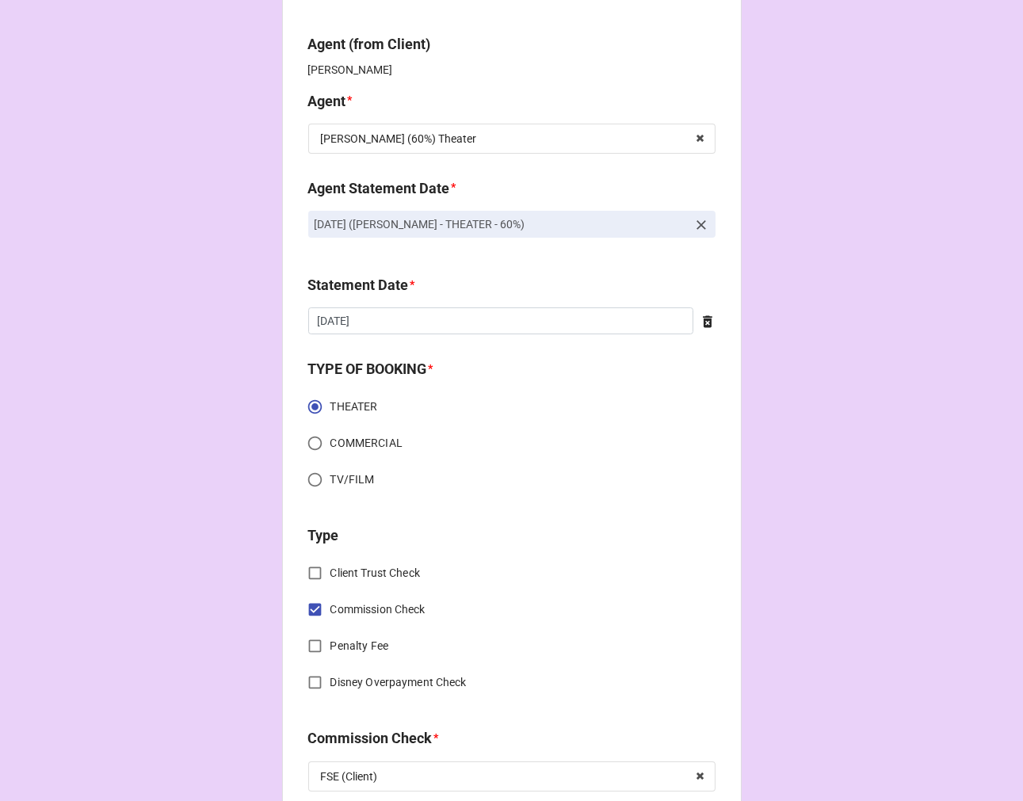
scroll to position [528, 0]
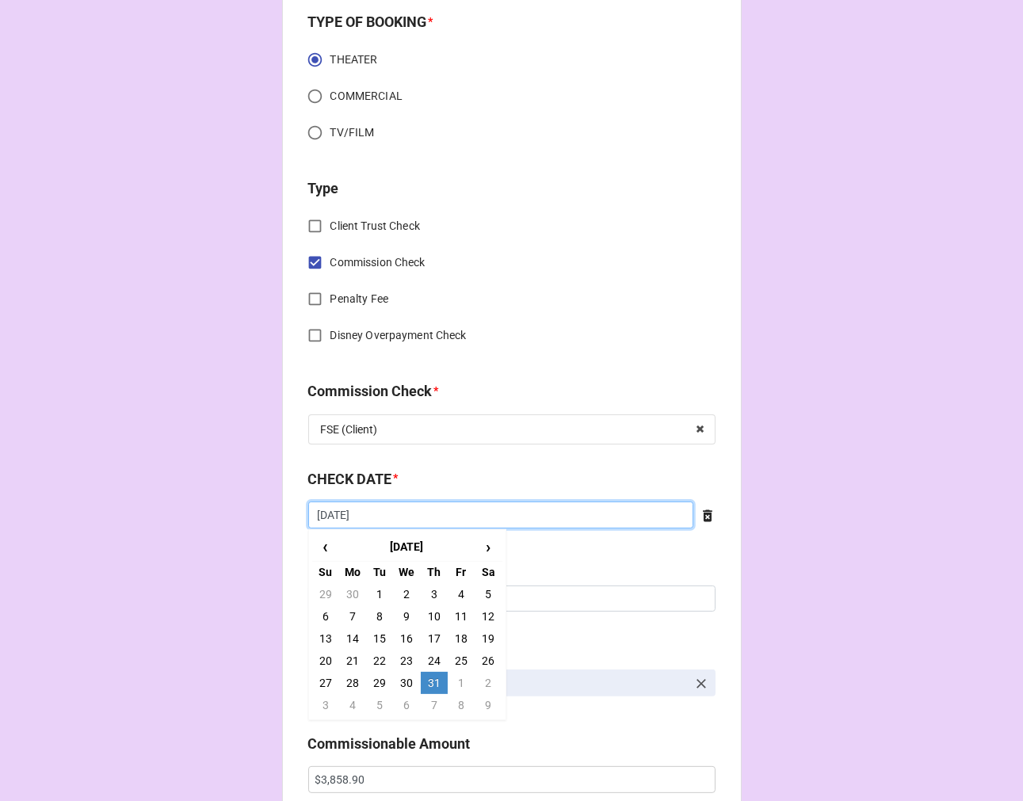
click at [425, 516] on input "7/31/2025" at bounding box center [500, 514] width 385 height 27
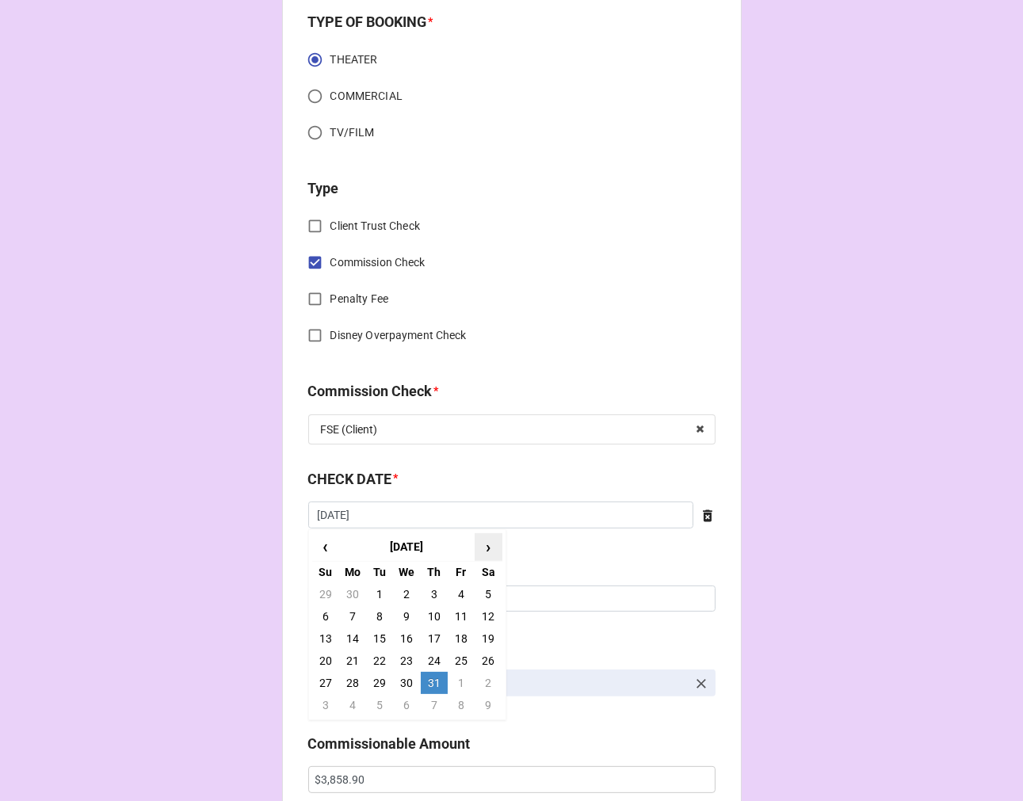
click at [480, 544] on span "›" at bounding box center [487, 547] width 25 height 26
click at [430, 635] on td "14" at bounding box center [434, 638] width 27 height 22
type input "8/14/2025"
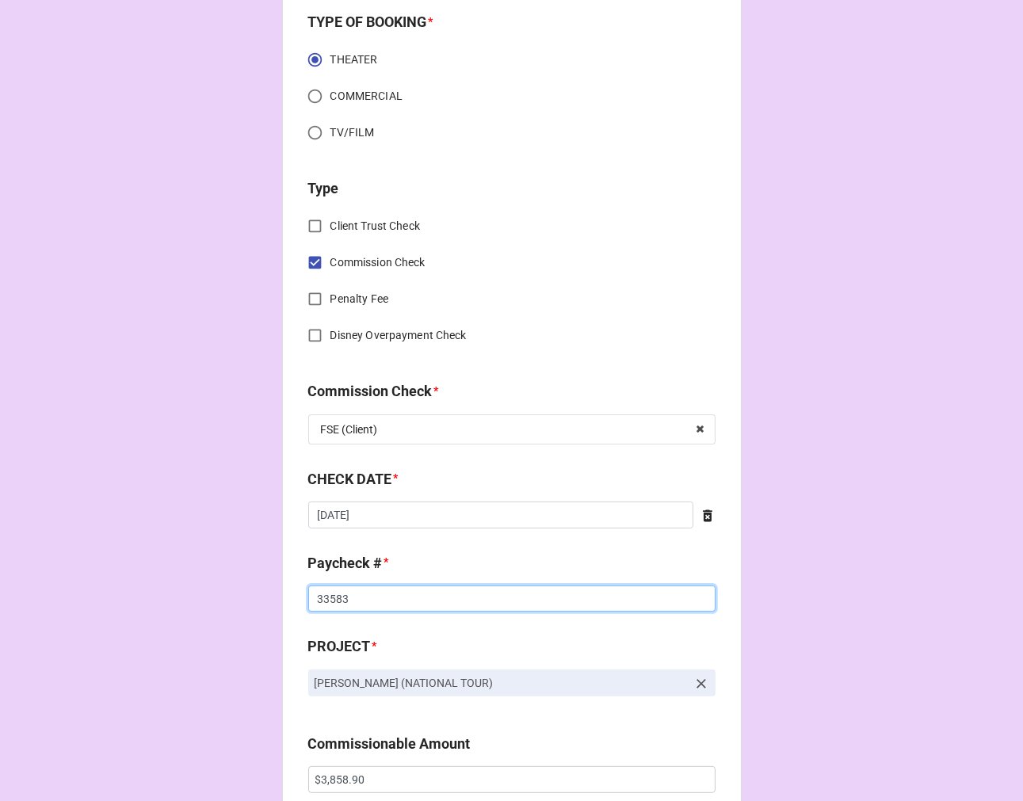
click at [330, 604] on input "33583" at bounding box center [511, 598] width 407 height 27
drag, startPoint x: 330, startPoint y: 604, endPoint x: 424, endPoint y: 584, distance: 96.5
click at [330, 604] on input "33583" at bounding box center [511, 598] width 407 height 27
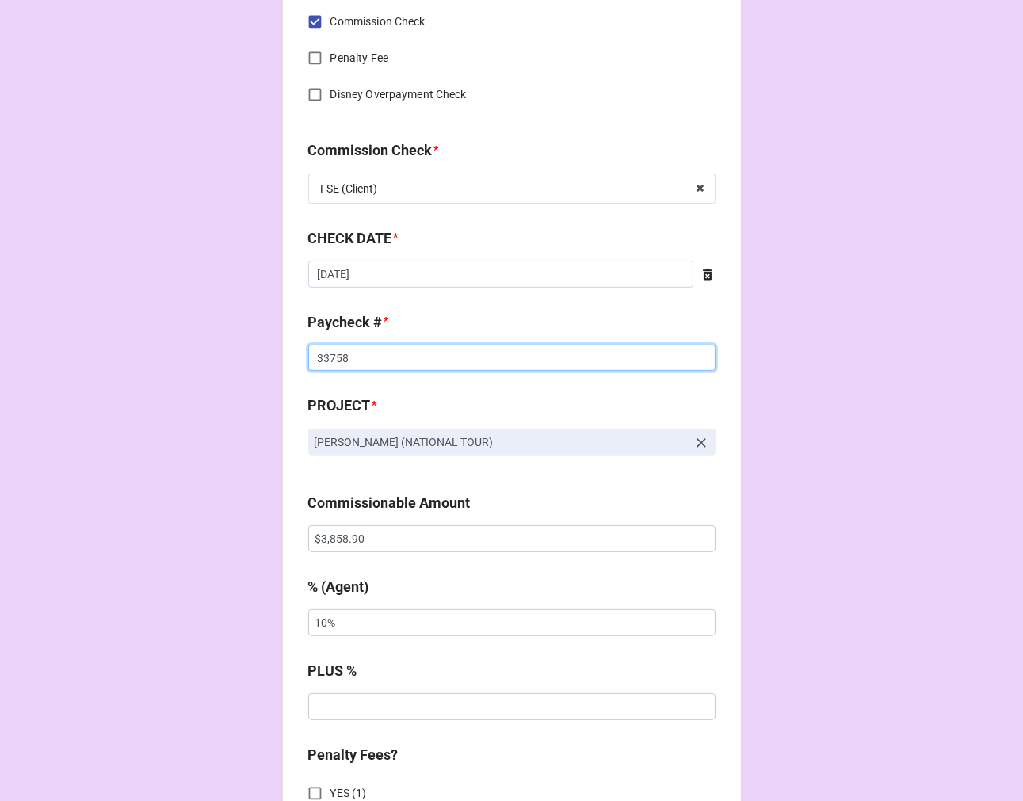
scroll to position [792, 0]
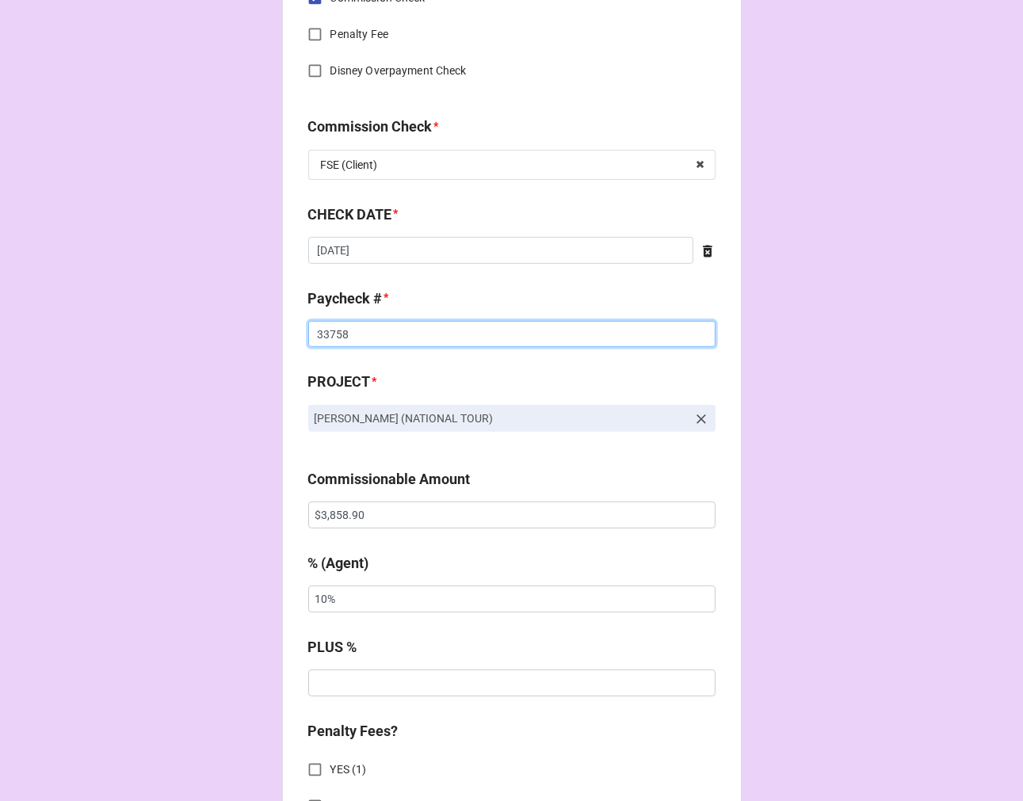
type input "33758"
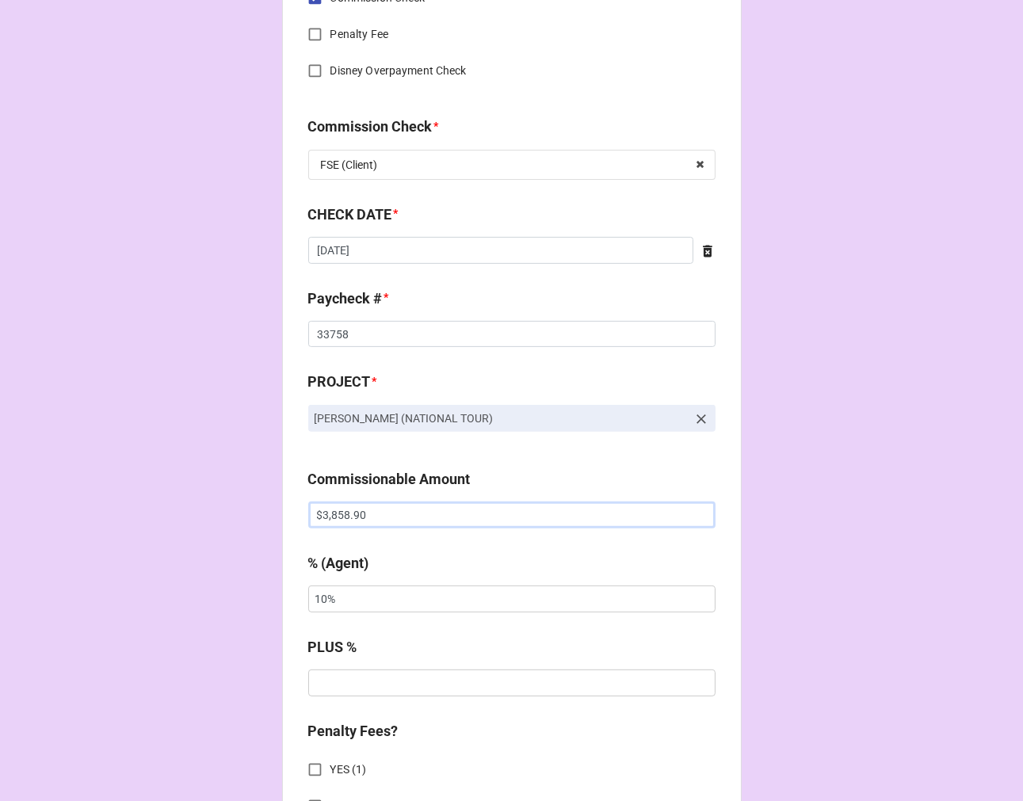
click at [337, 505] on input "$3,858.90" at bounding box center [511, 514] width 407 height 27
click at [334, 507] on input "$3,858.90" at bounding box center [511, 514] width 407 height 27
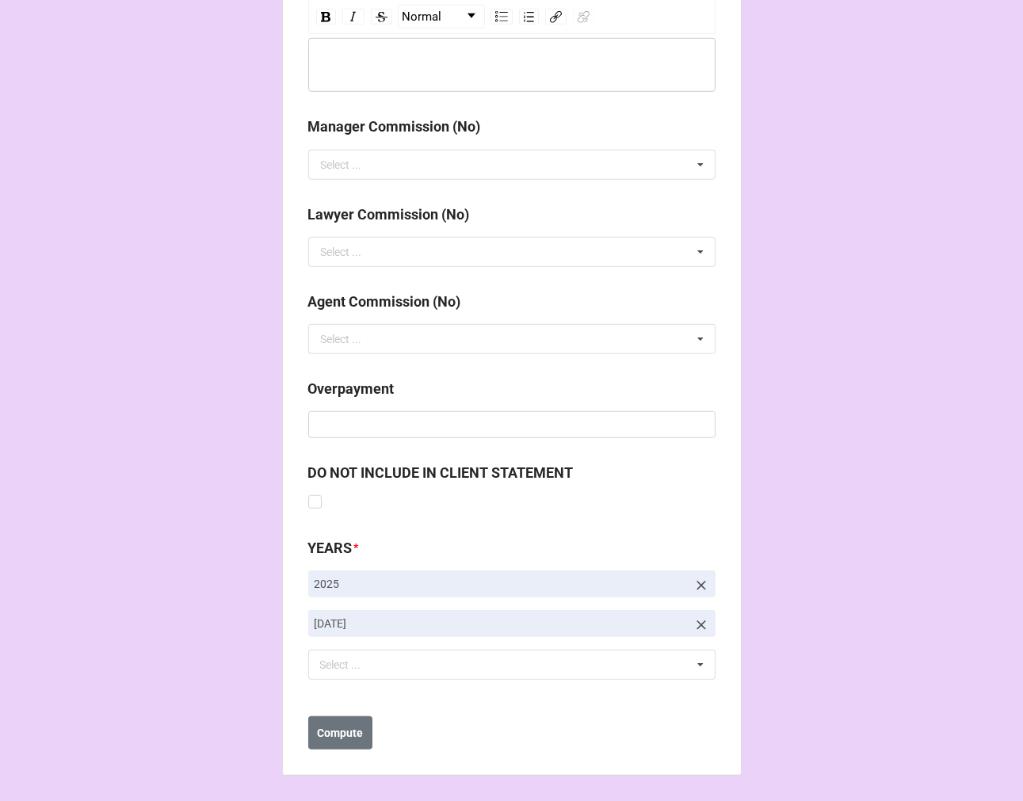
type input "$3,513.90"
click at [701, 621] on icon at bounding box center [701, 625] width 16 height 16
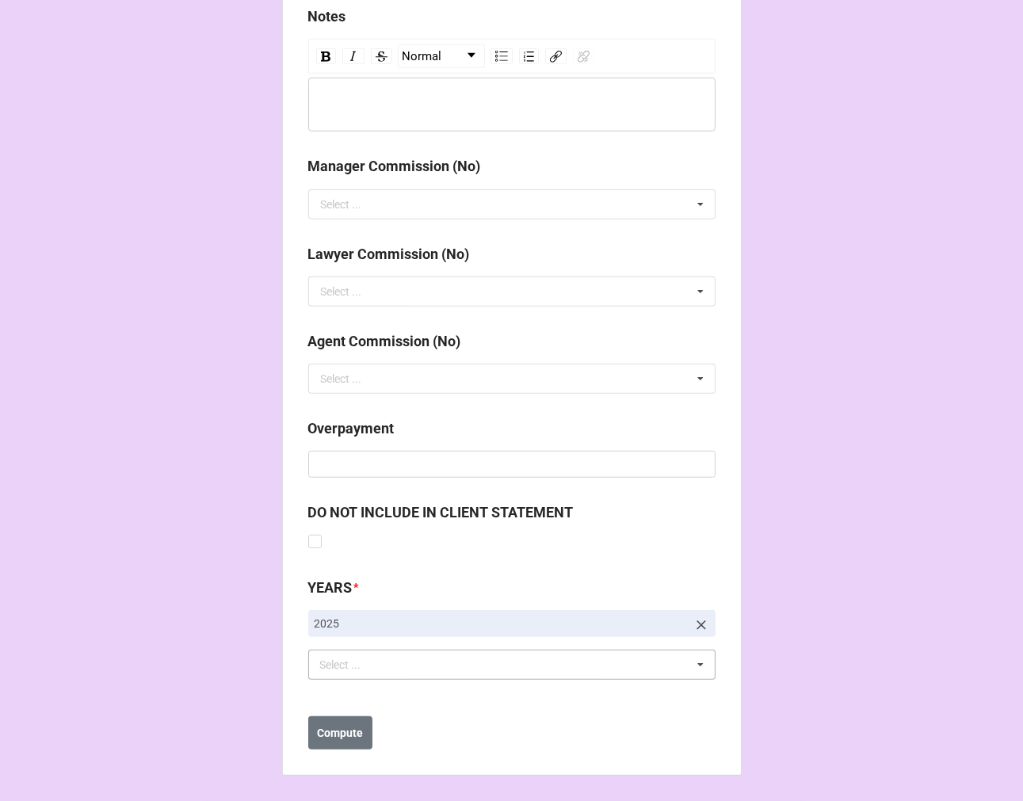
scroll to position [1794, 0]
click at [444, 670] on div "Select ... No results found." at bounding box center [511, 665] width 407 height 30
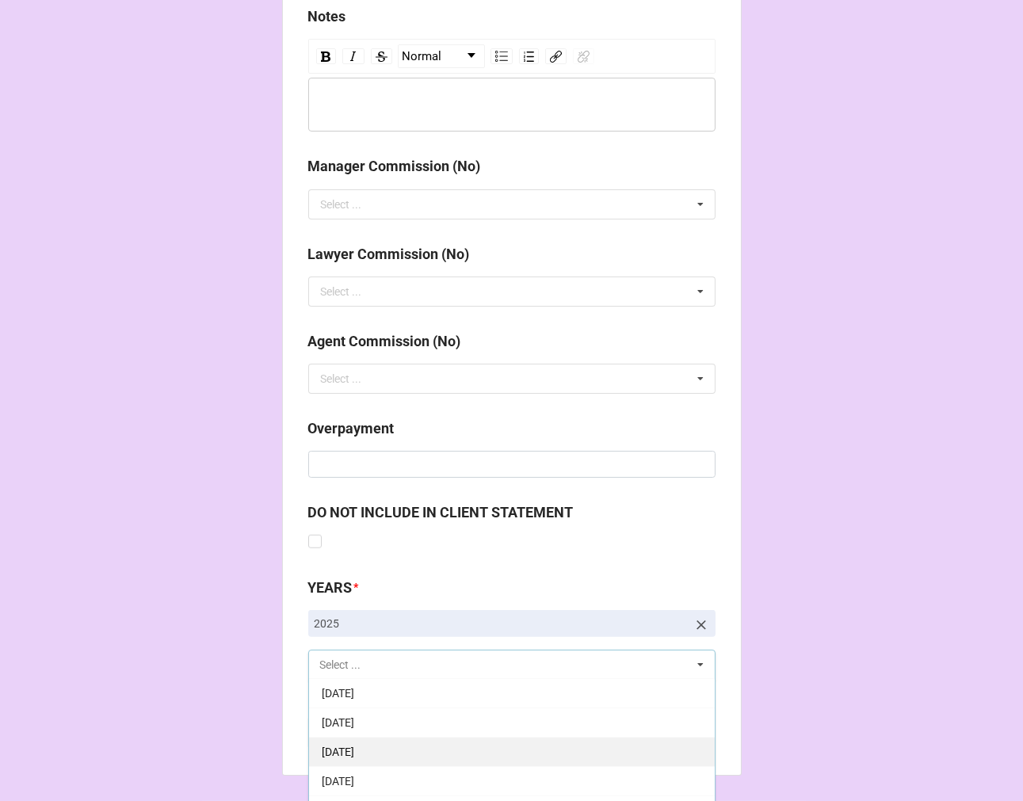
scroll to position [176, 0]
click at [412, 759] on div "[DATE]" at bounding box center [512, 752] width 406 height 29
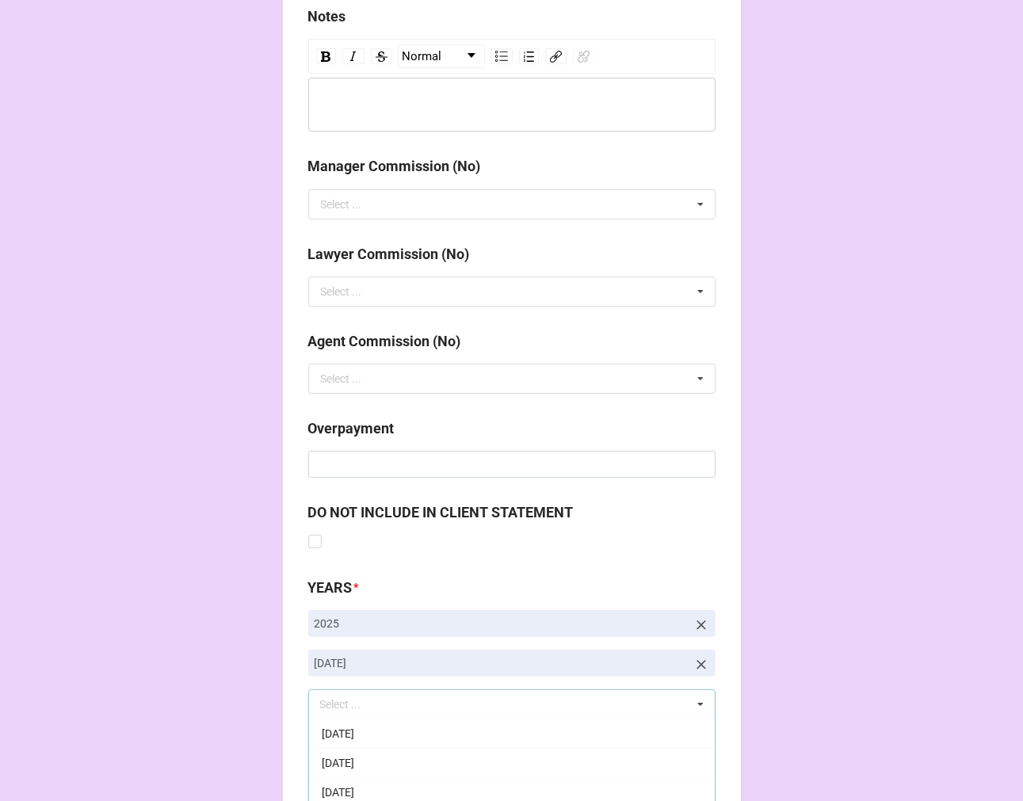
click at [351, 776] on b "Compute" at bounding box center [340, 773] width 46 height 17
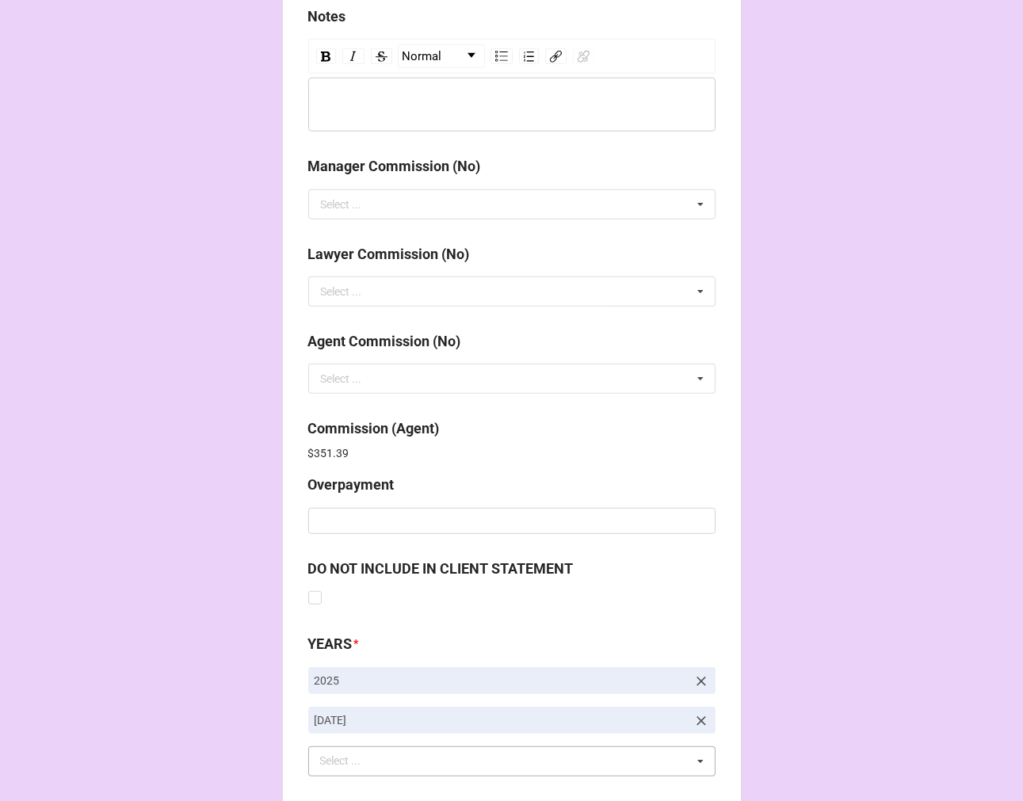
scroll to position [1890, 0]
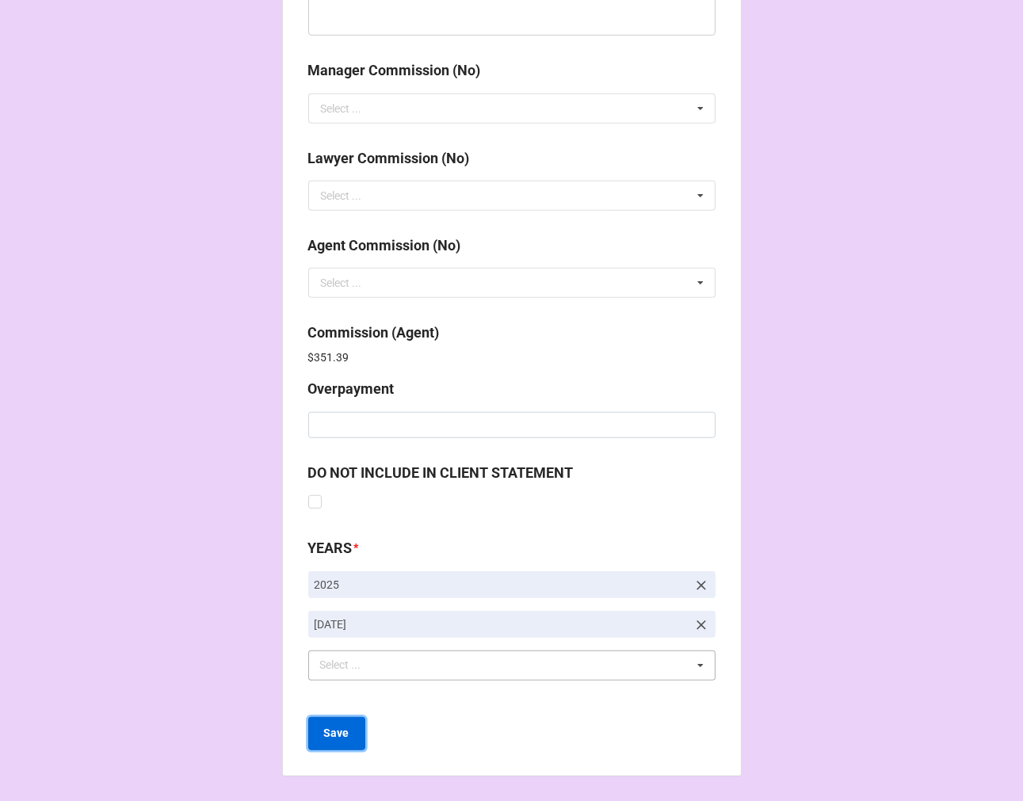
click at [347, 734] on button "Save" at bounding box center [336, 733] width 57 height 33
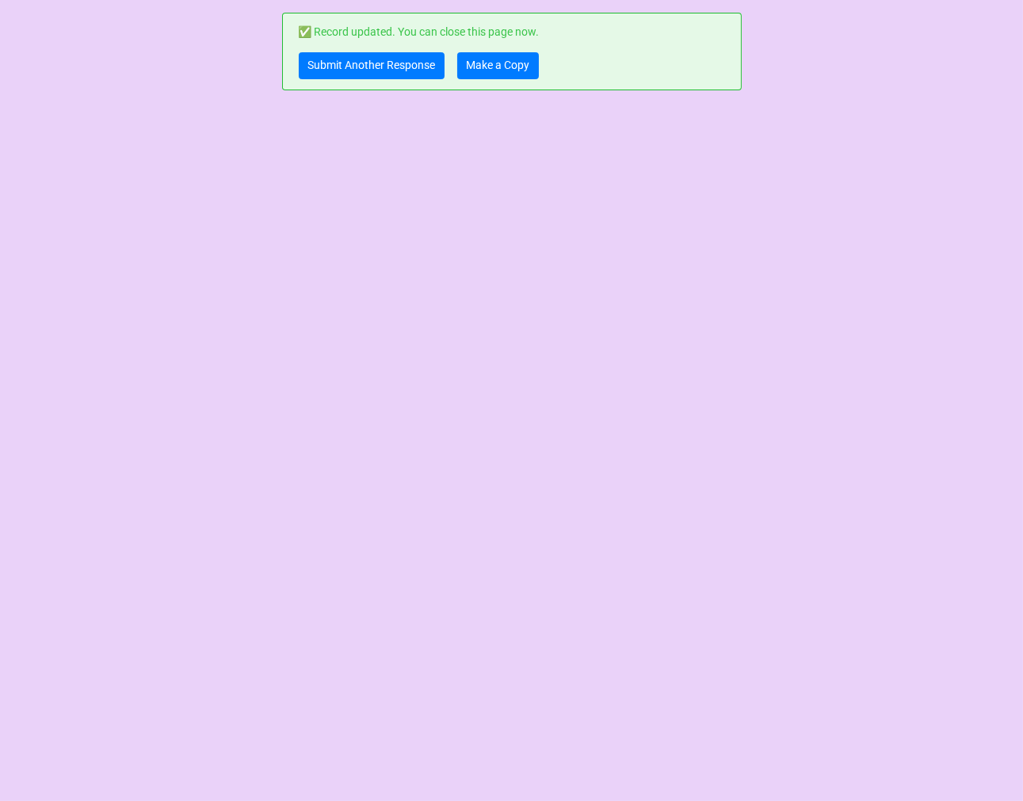
scroll to position [0, 0]
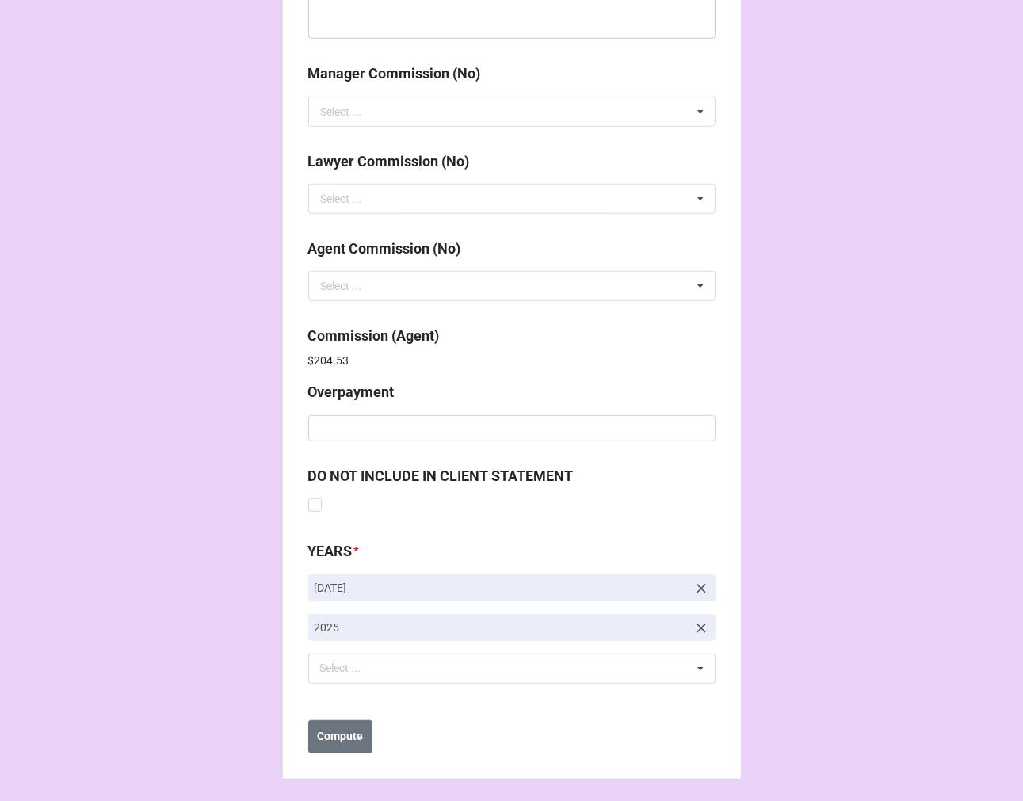
scroll to position [1890, 0]
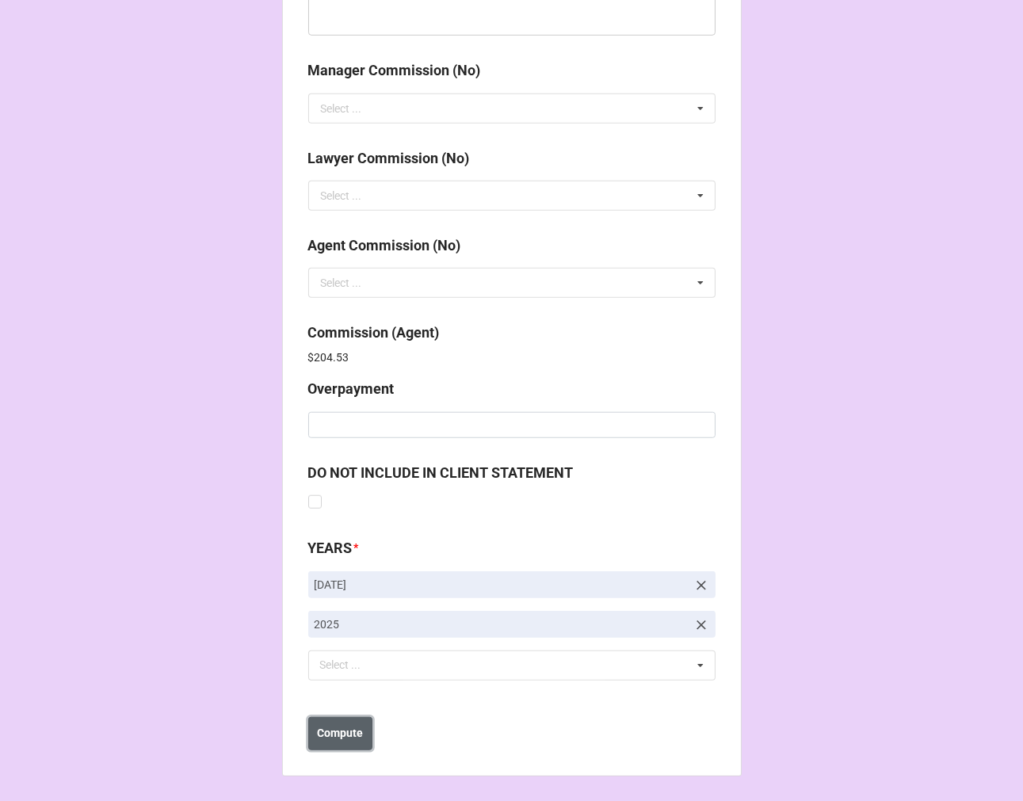
click at [326, 734] on b "Compute" at bounding box center [340, 733] width 46 height 17
click at [339, 734] on b "Save" at bounding box center [336, 733] width 25 height 17
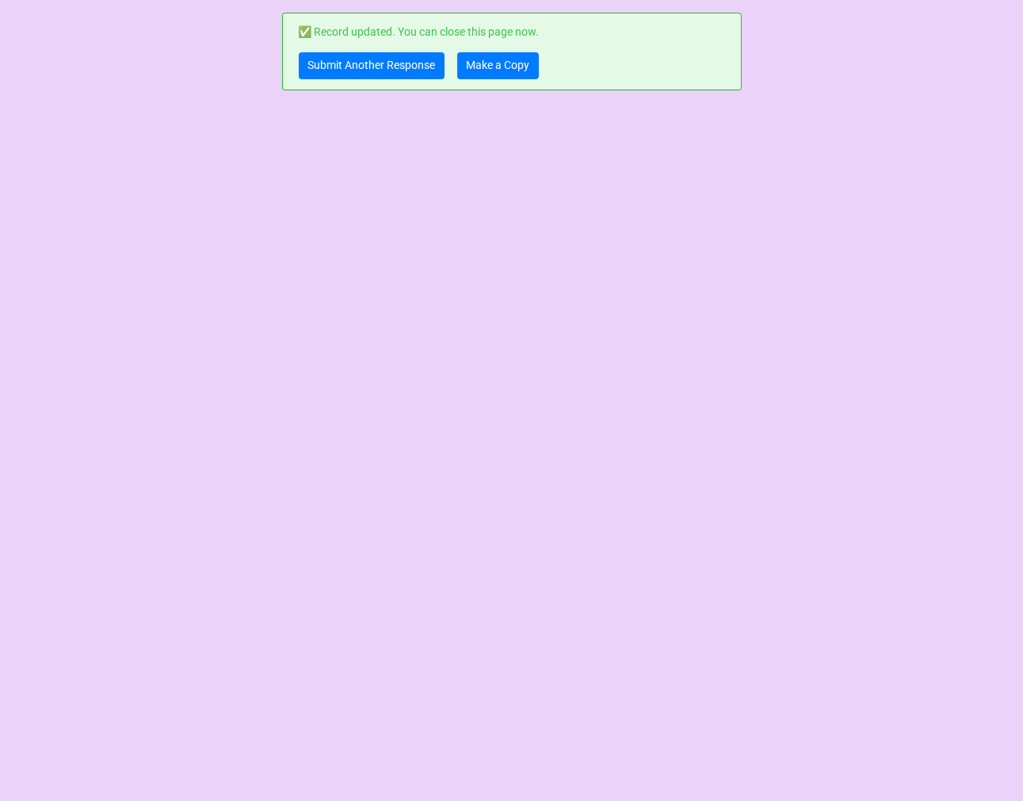
scroll to position [0, 0]
click at [508, 55] on link "Make a Copy" at bounding box center [498, 65] width 82 height 27
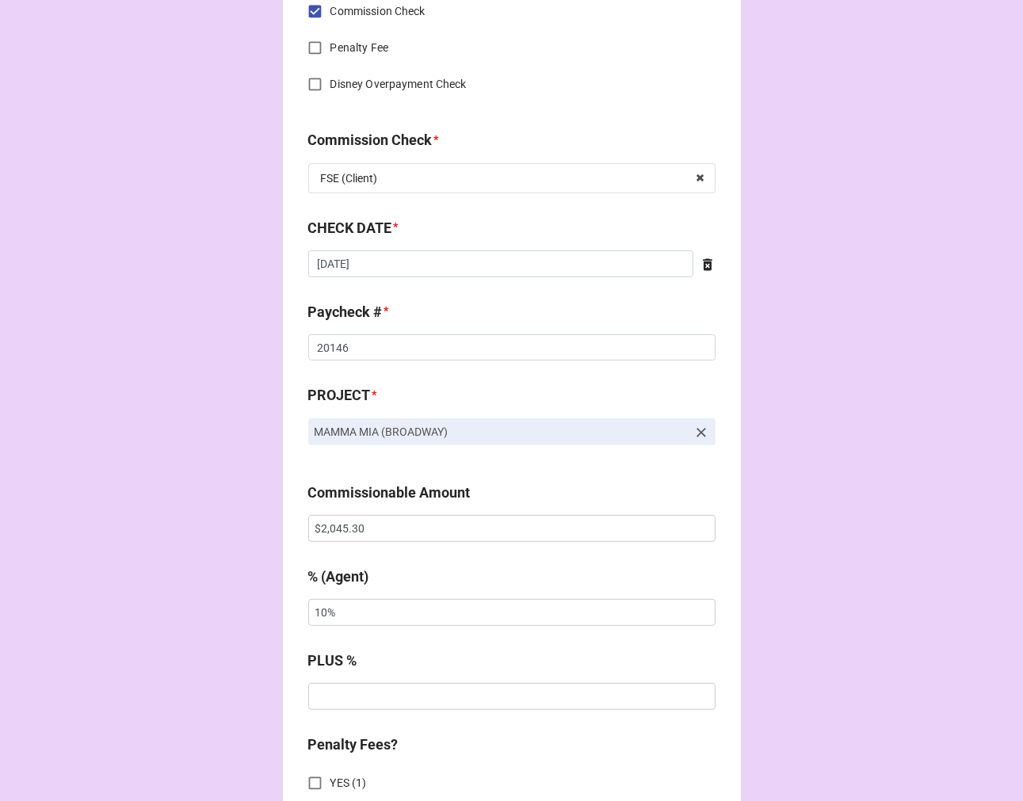
scroll to position [792, 0]
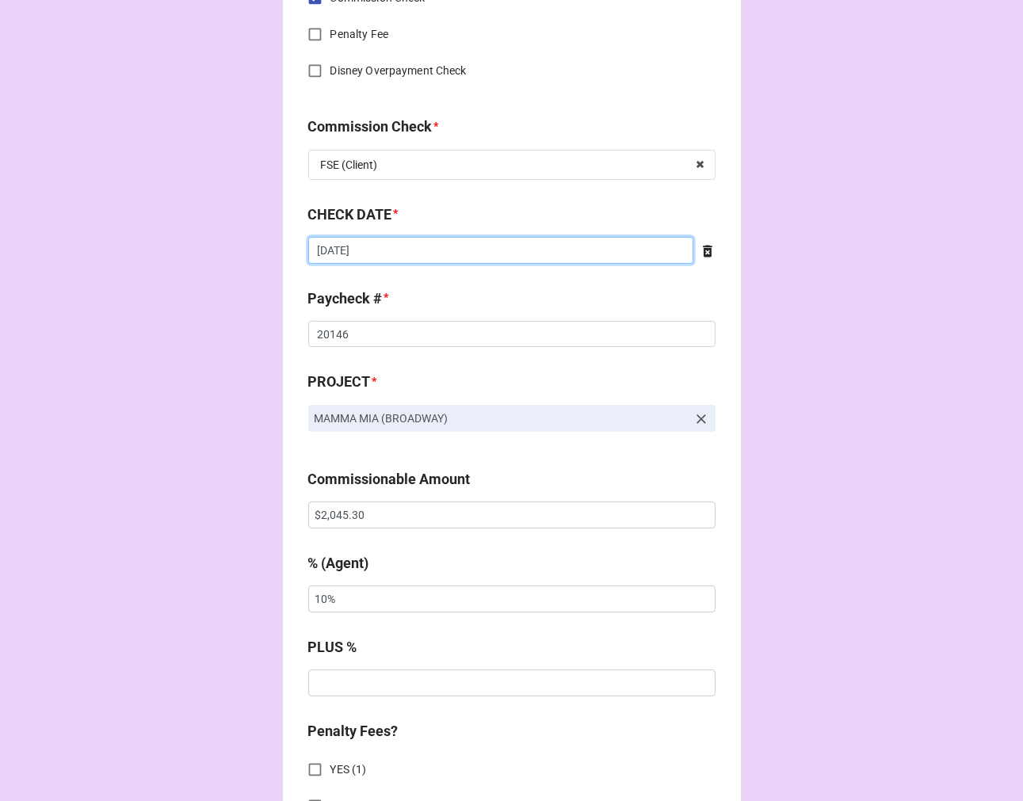
click at [375, 250] on input "[DATE]" at bounding box center [500, 250] width 385 height 27
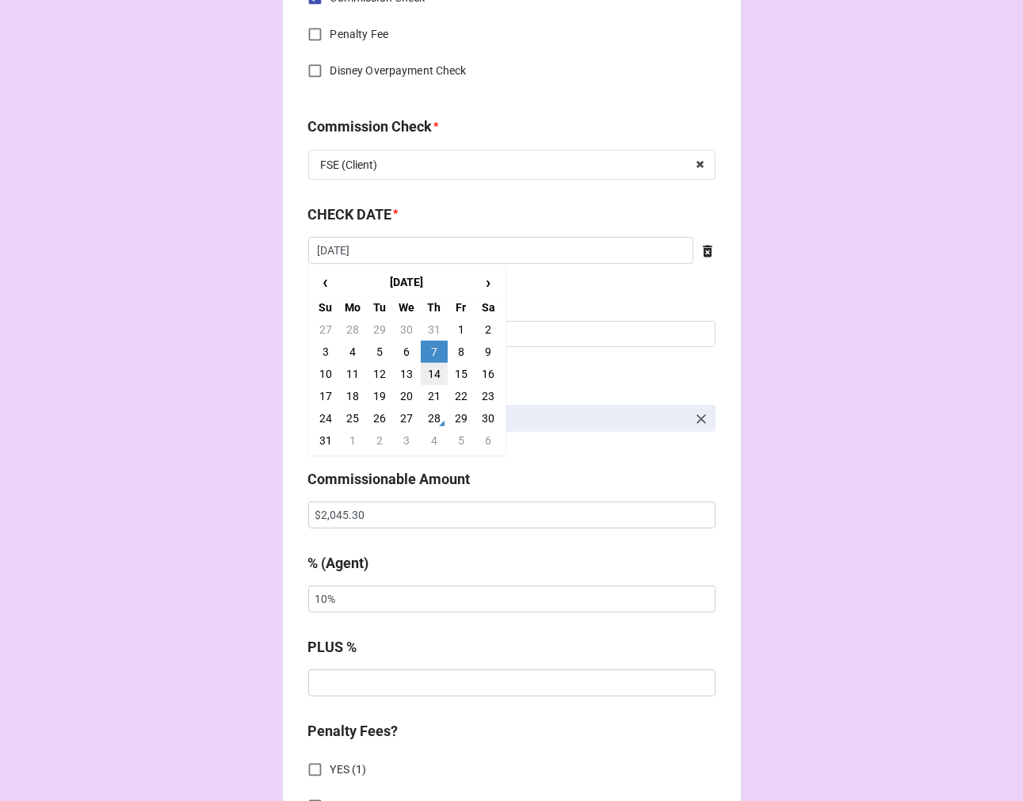
click at [430, 377] on td "14" at bounding box center [434, 374] width 27 height 22
type input "[DATE]"
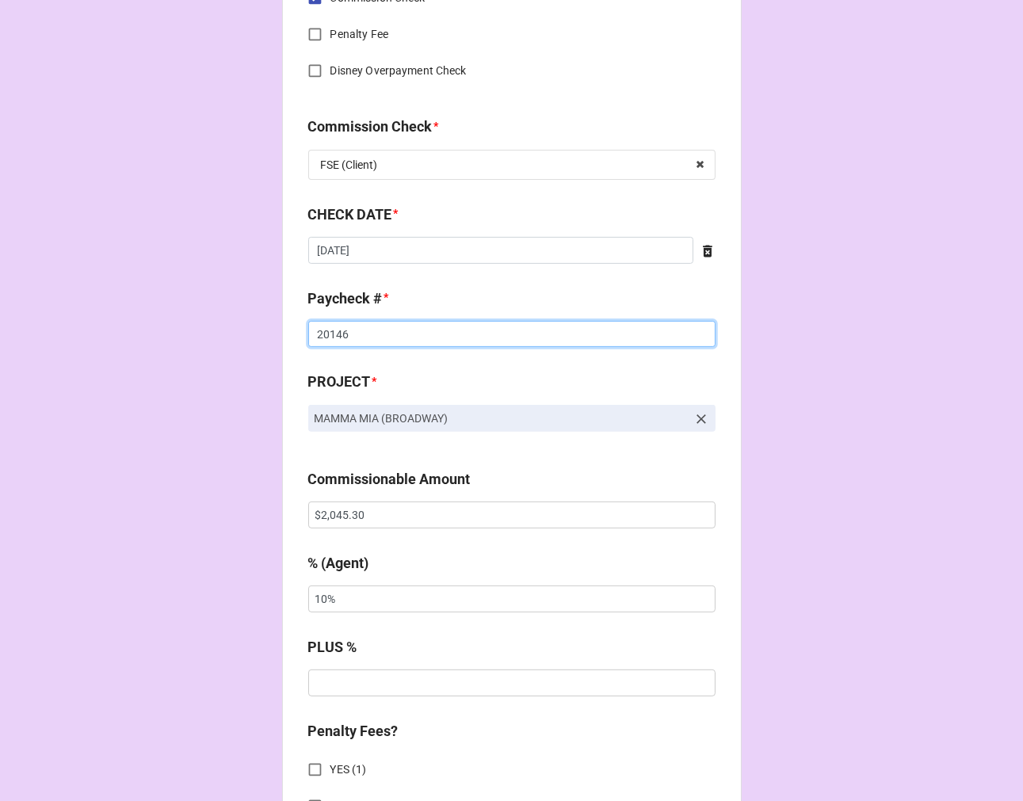
click at [312, 330] on input "20146" at bounding box center [511, 334] width 407 height 27
click at [311, 330] on input "20146" at bounding box center [511, 334] width 407 height 27
type input "20223"
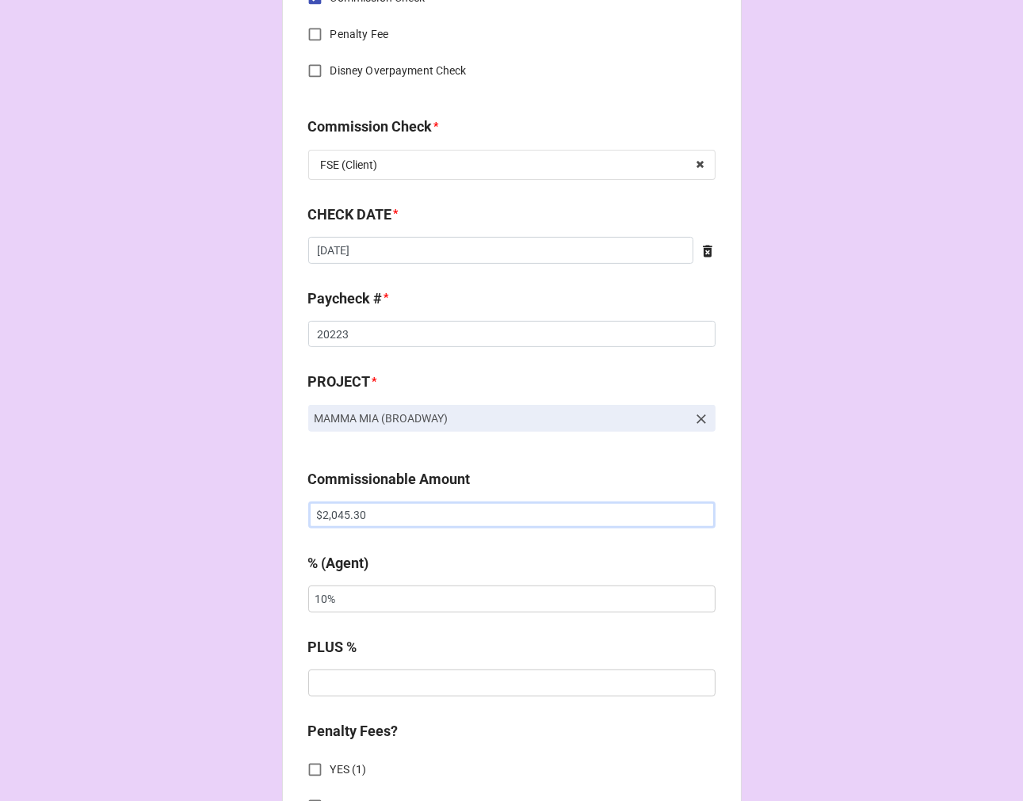
click at [334, 513] on input "$2,045.30" at bounding box center [511, 514] width 407 height 27
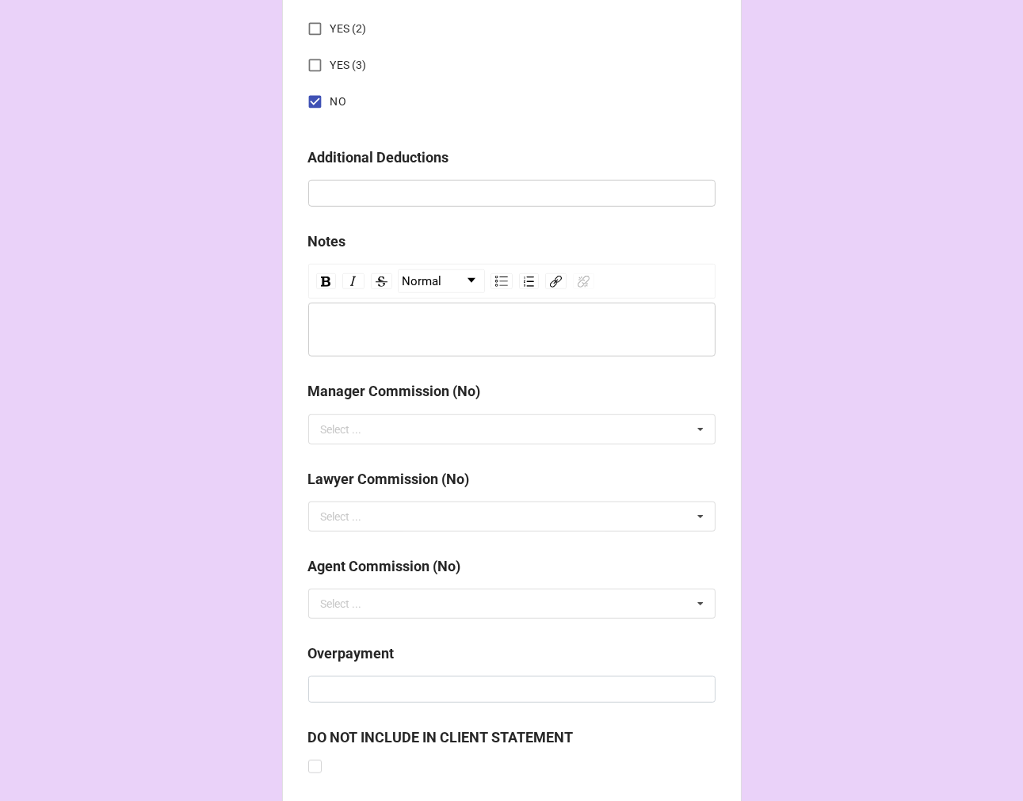
scroll to position [1834, 0]
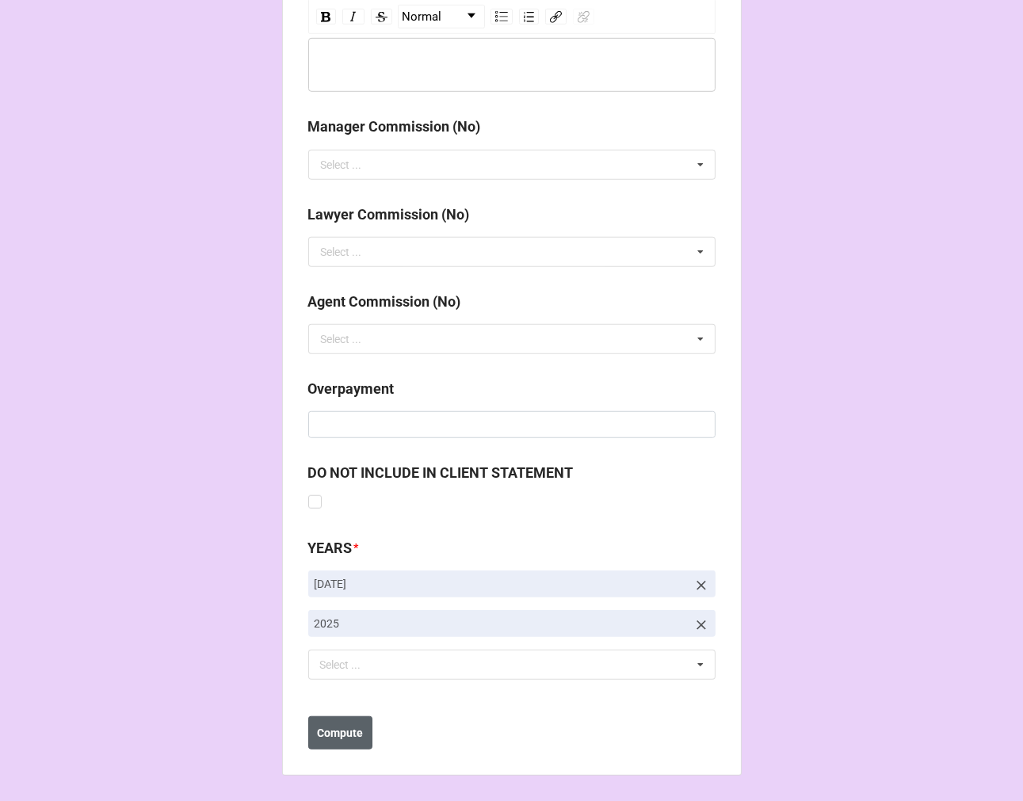
type input "$2,861.40"
click at [331, 733] on b "Compute" at bounding box center [340, 733] width 46 height 17
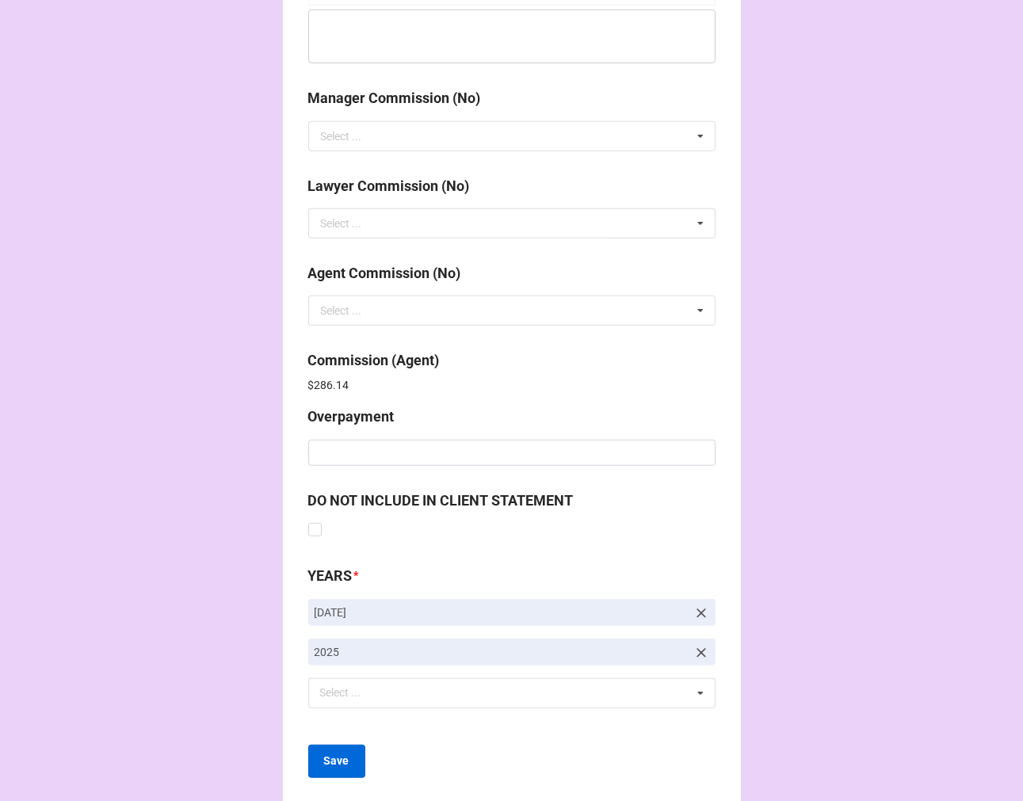
scroll to position [1890, 0]
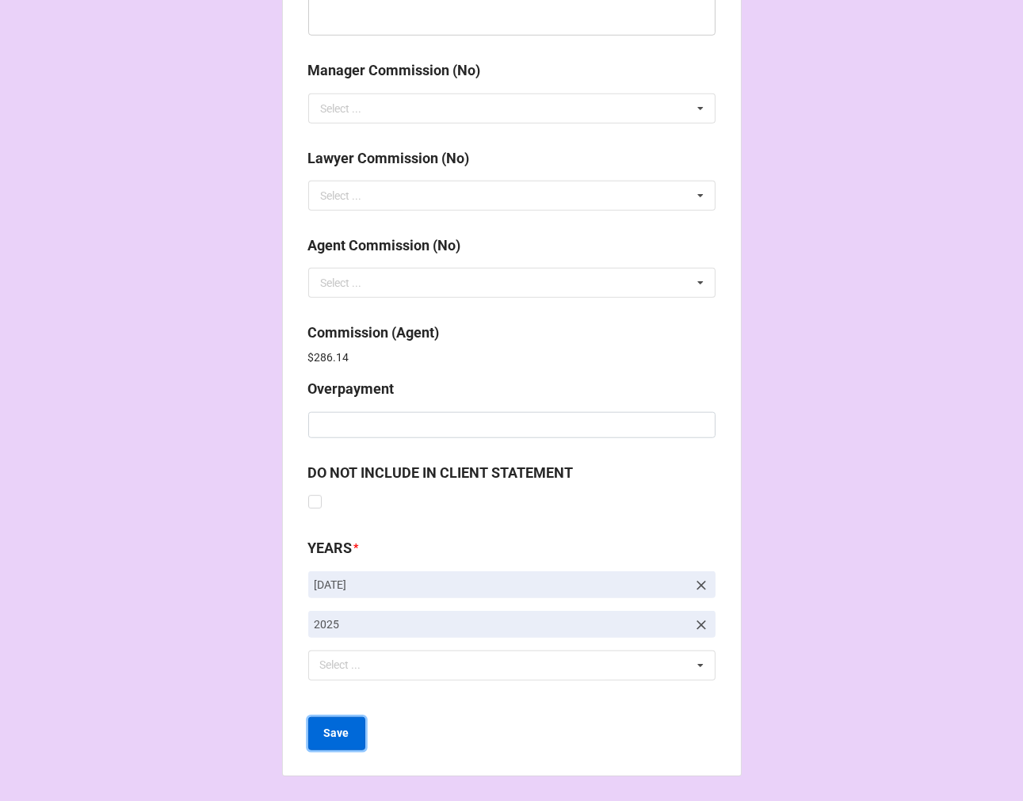
click at [346, 733] on button "Save" at bounding box center [336, 733] width 57 height 33
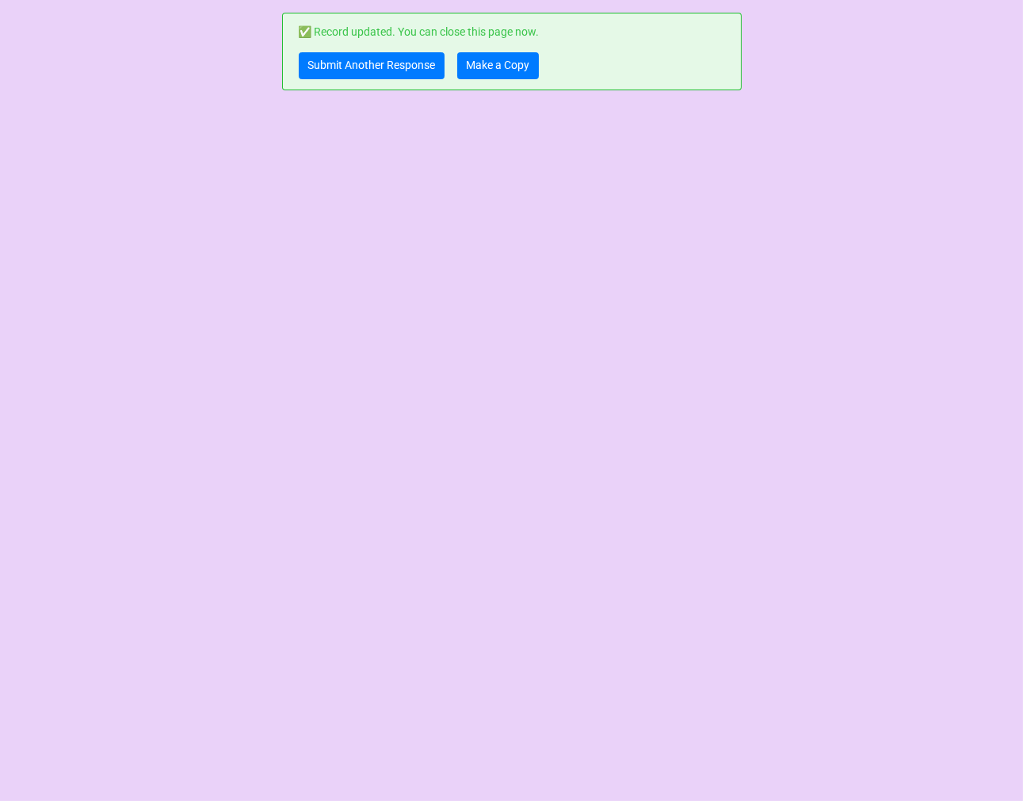
scroll to position [0, 0]
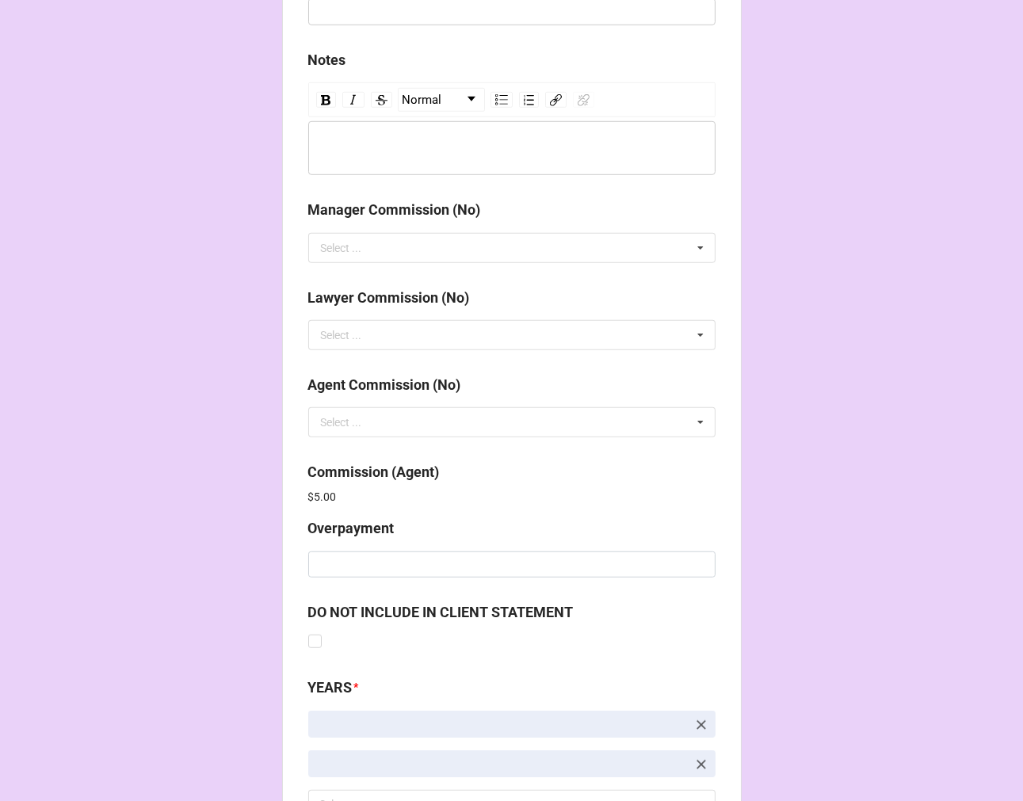
scroll to position [1890, 0]
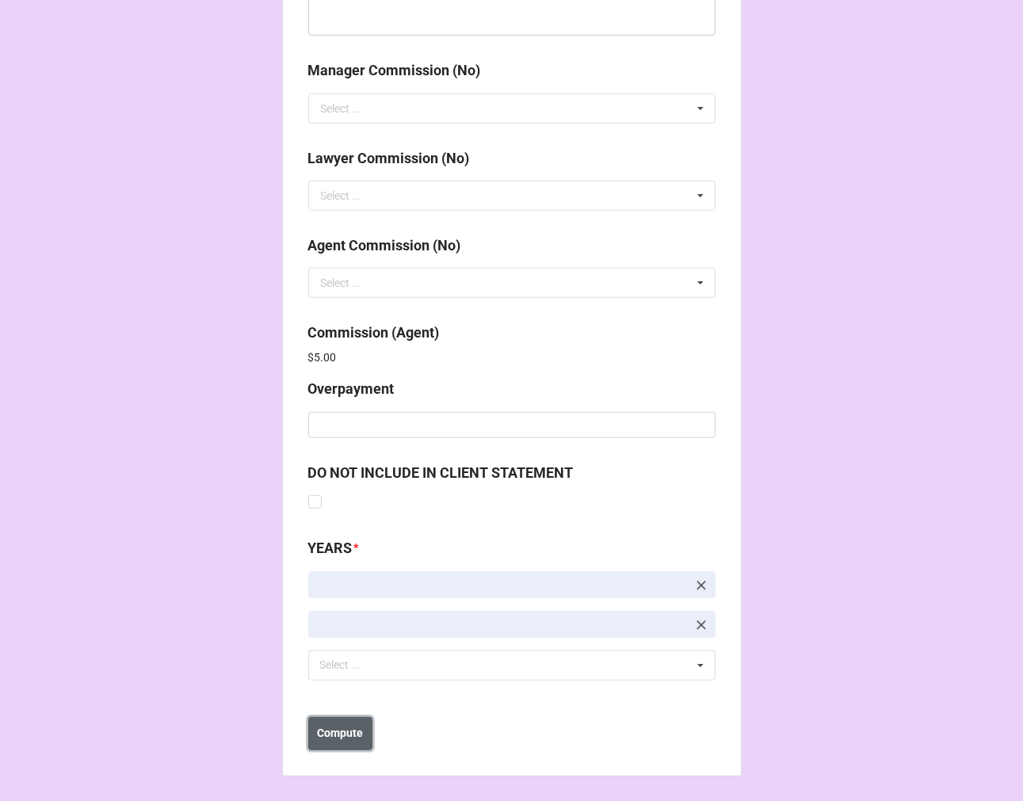
click at [338, 738] on b "Compute" at bounding box center [340, 733] width 46 height 17
click at [338, 738] on b "Save" at bounding box center [336, 733] width 25 height 17
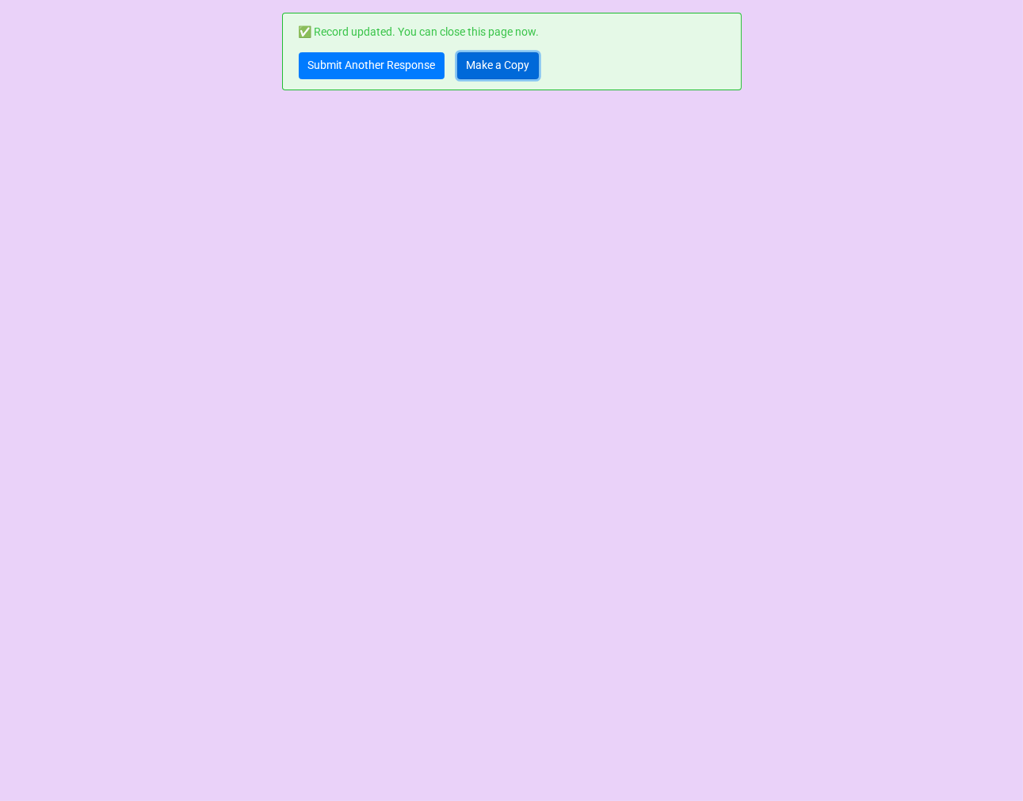
click at [484, 70] on link "Make a Copy" at bounding box center [498, 65] width 82 height 27
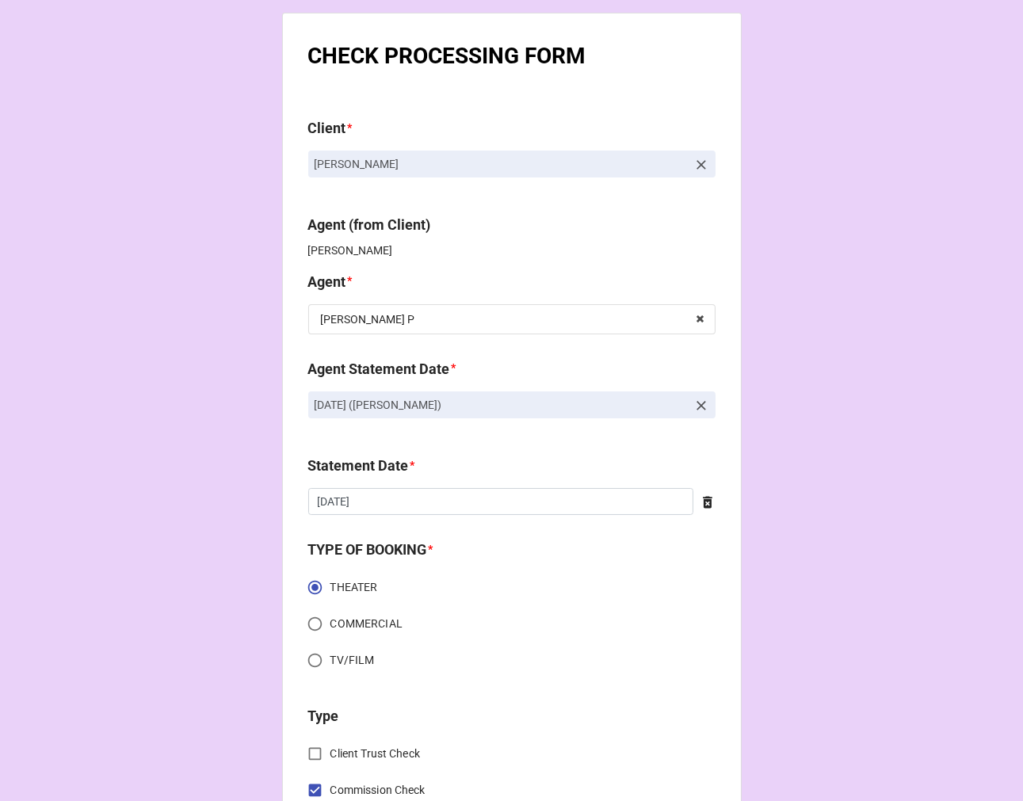
click at [694, 398] on icon at bounding box center [701, 406] width 16 height 16
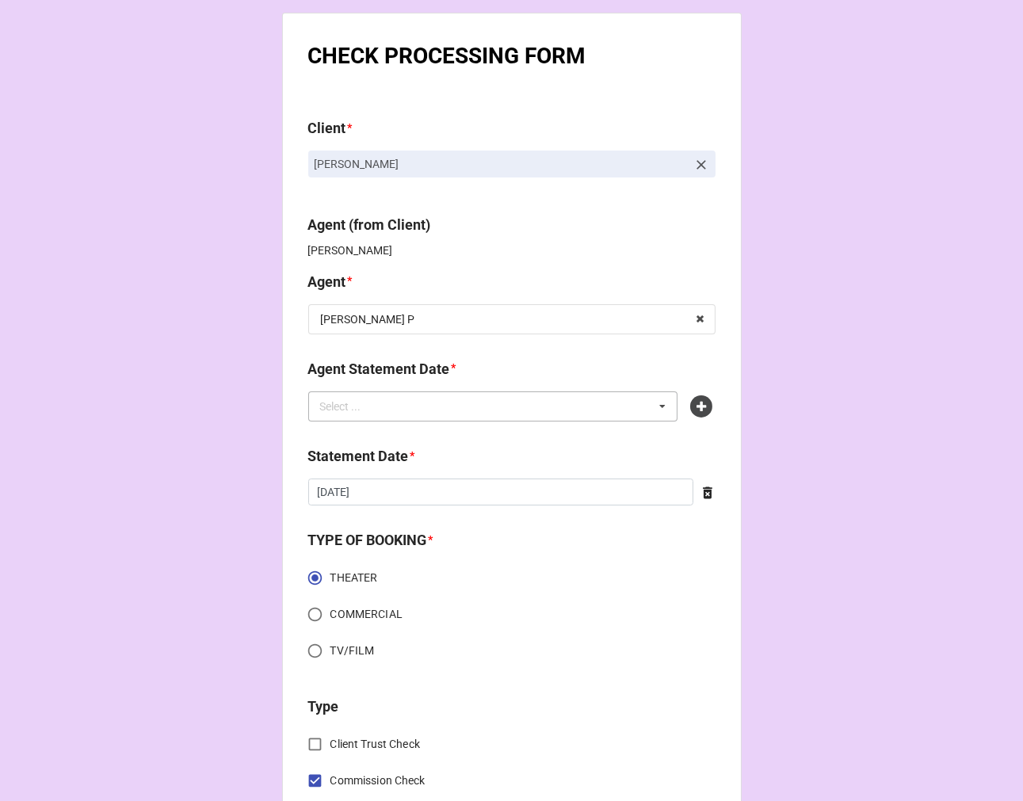
click at [597, 414] on div "Select ... No results found." at bounding box center [493, 406] width 370 height 30
type input "kelli"
click at [449, 438] on span "[DATE] ([PERSON_NAME])" at bounding box center [386, 435] width 128 height 13
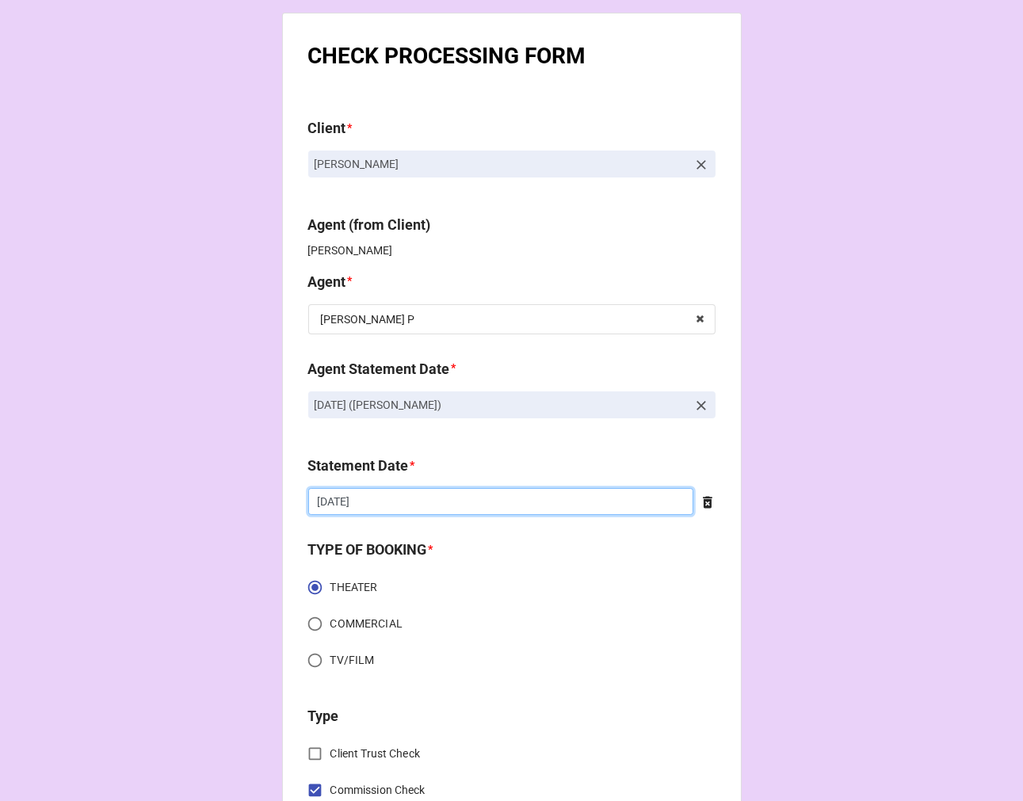
click at [406, 504] on input "8/8/2025" at bounding box center [500, 501] width 385 height 27
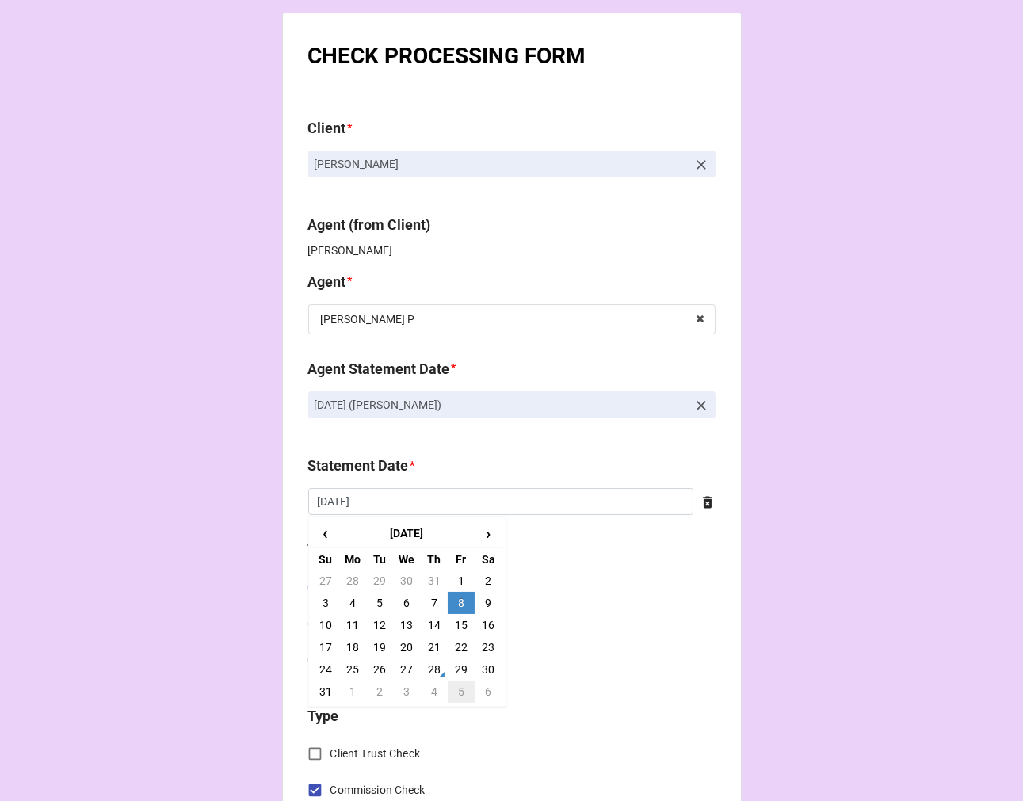
click at [456, 692] on td "5" at bounding box center [461, 692] width 27 height 22
type input "[DATE]"
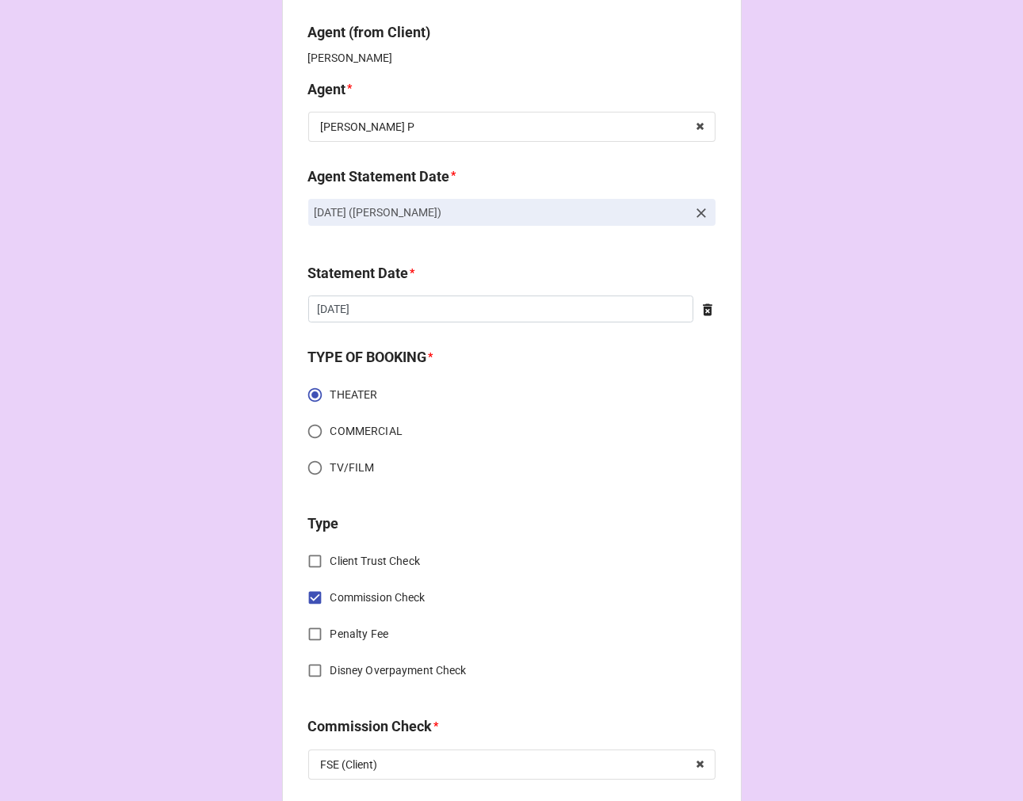
scroll to position [440, 0]
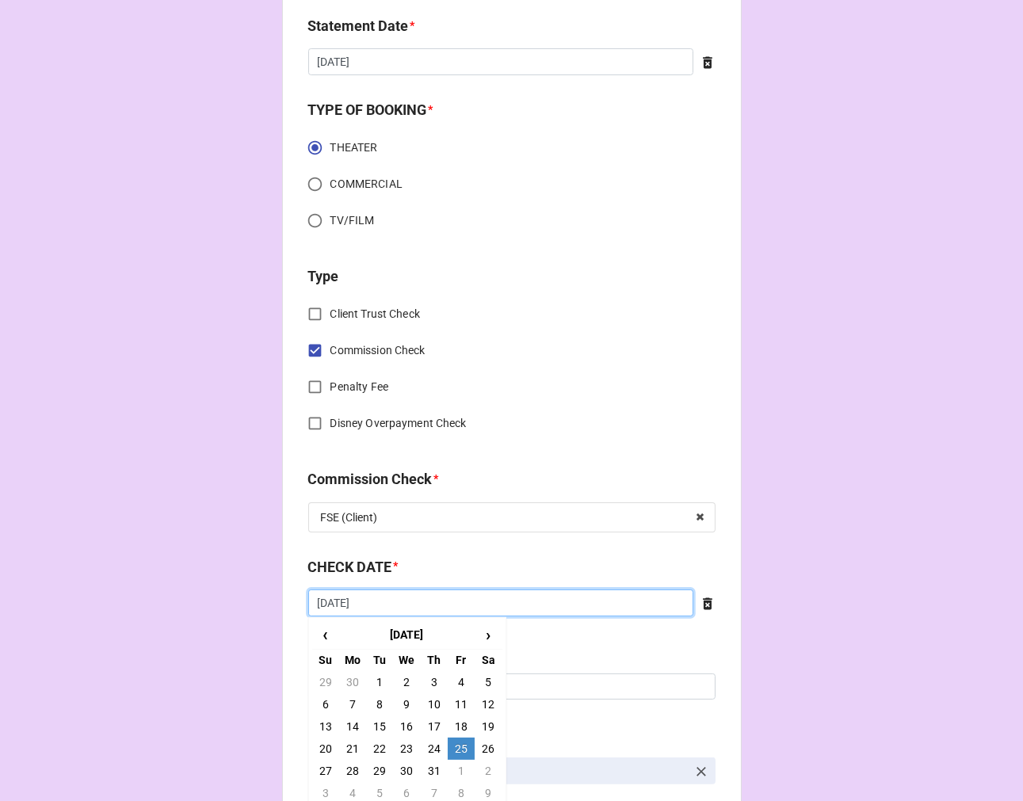
click at [390, 595] on input "7/25/2025" at bounding box center [500, 602] width 385 height 27
click at [488, 632] on span "›" at bounding box center [487, 635] width 25 height 26
click at [404, 742] on td "20" at bounding box center [406, 749] width 27 height 22
type input "8/20/2025"
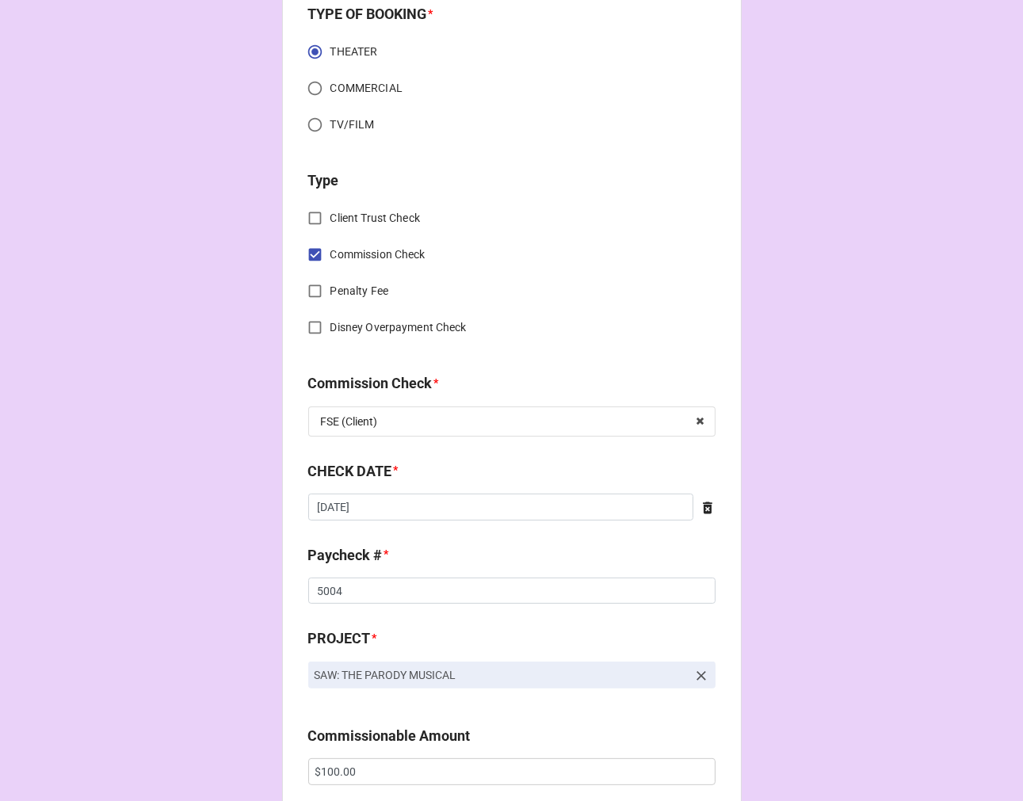
scroll to position [704, 0]
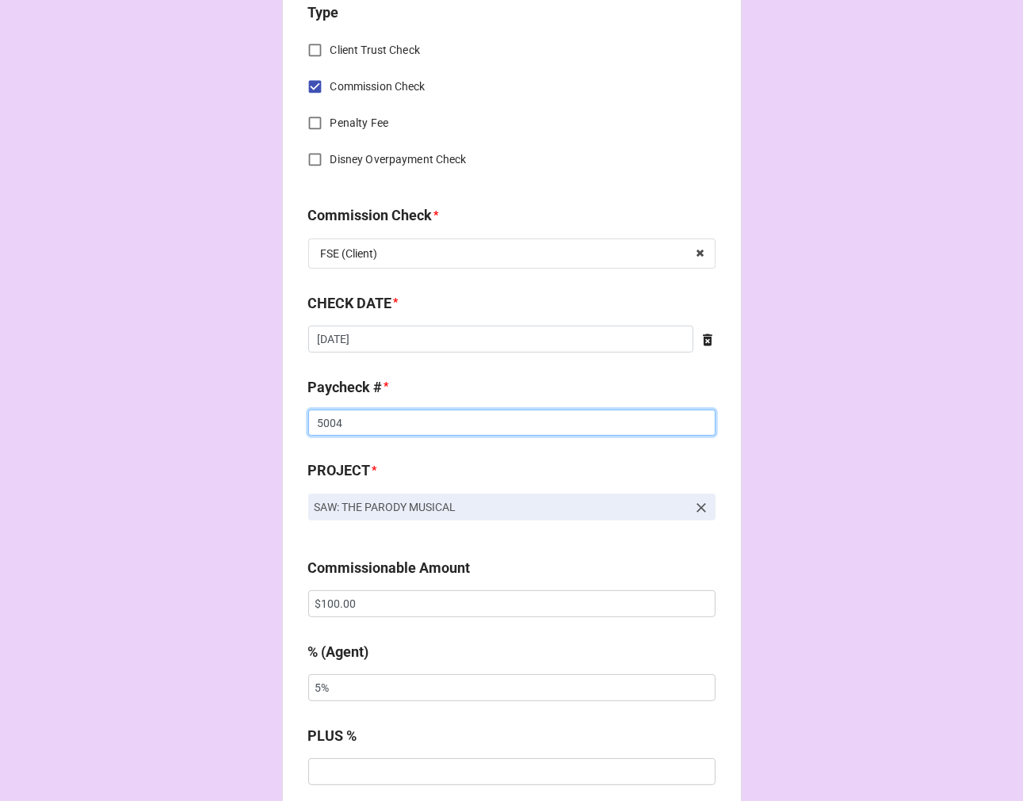
click at [326, 431] on input "5004" at bounding box center [511, 423] width 407 height 27
drag, startPoint x: 326, startPoint y: 431, endPoint x: 331, endPoint y: 423, distance: 9.2
click at [326, 430] on input "5004" at bounding box center [511, 423] width 407 height 27
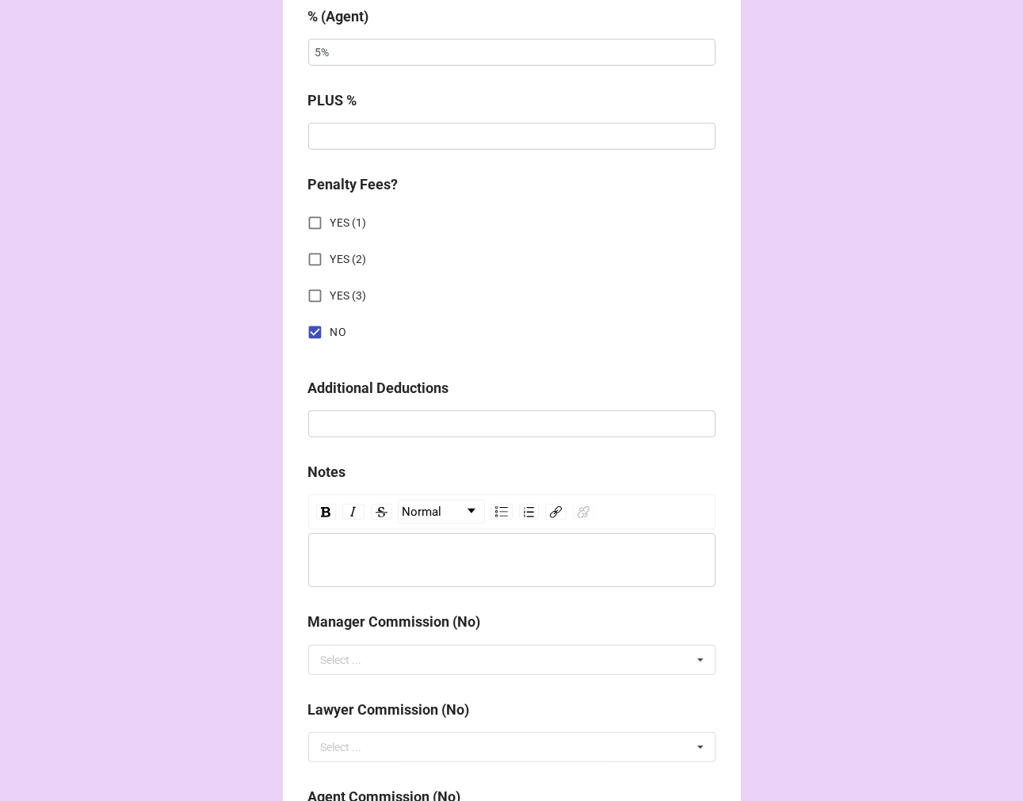
scroll to position [1760, 0]
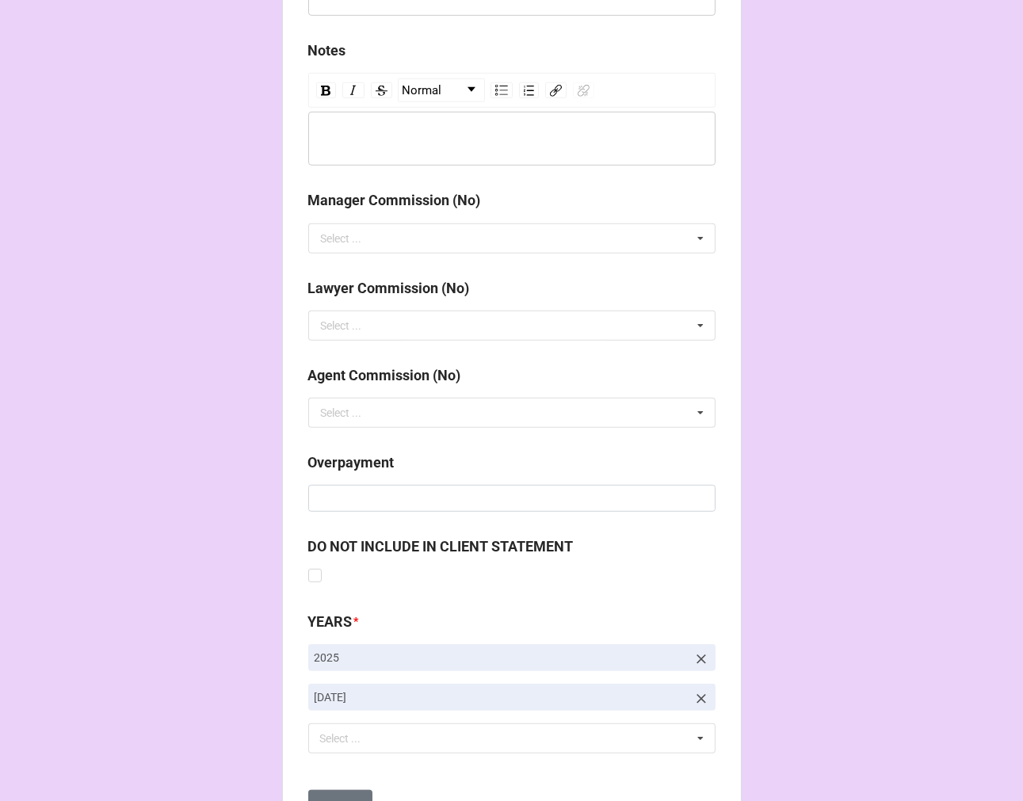
type input "5005"
drag, startPoint x: 690, startPoint y: 699, endPoint x: 670, endPoint y: 700, distance: 19.9
click at [693, 698] on icon at bounding box center [701, 699] width 16 height 16
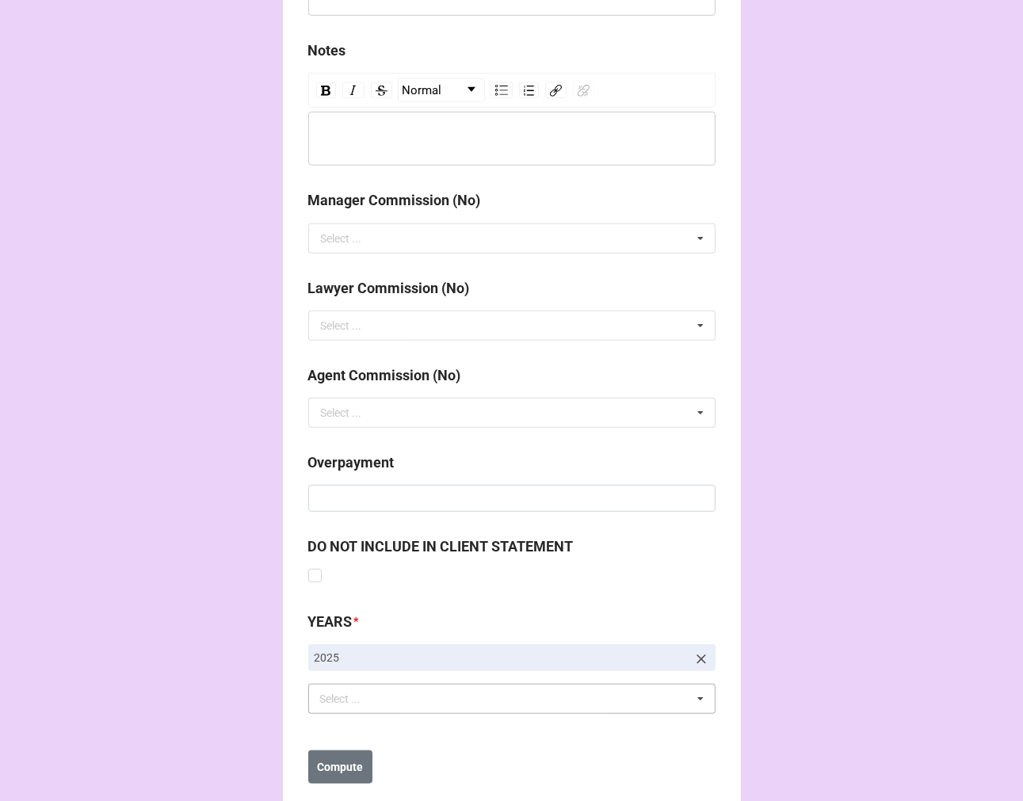
scroll to position [1794, 0]
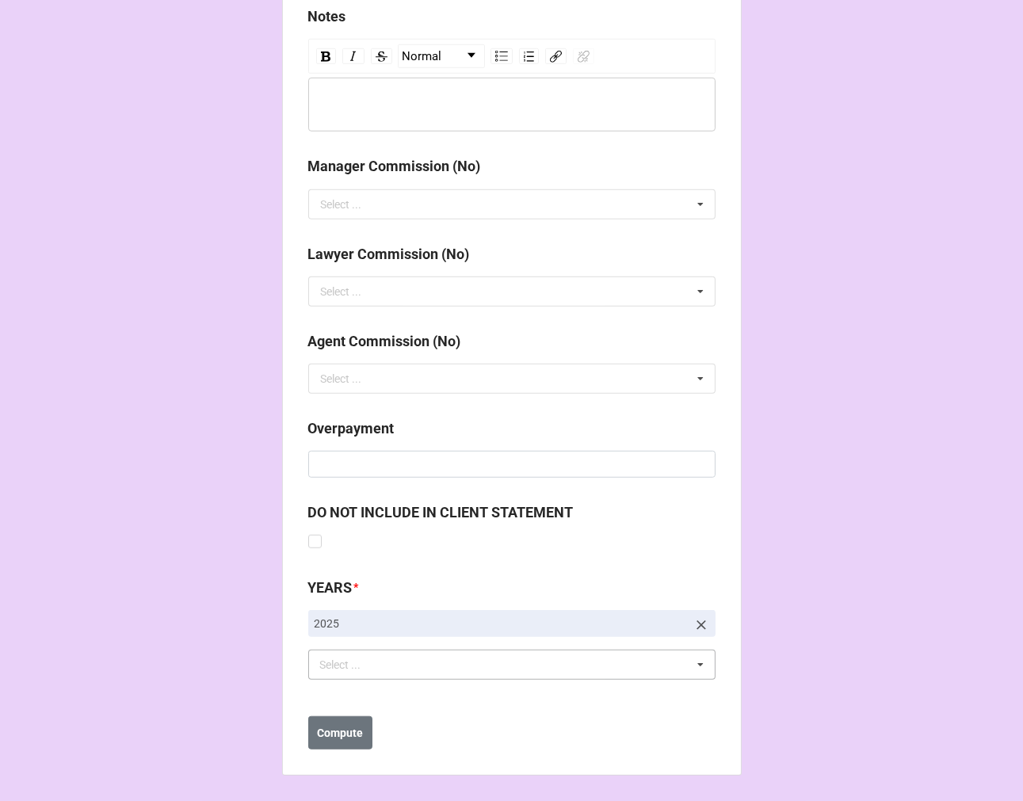
click at [361, 656] on div "Select ..." at bounding box center [350, 665] width 68 height 18
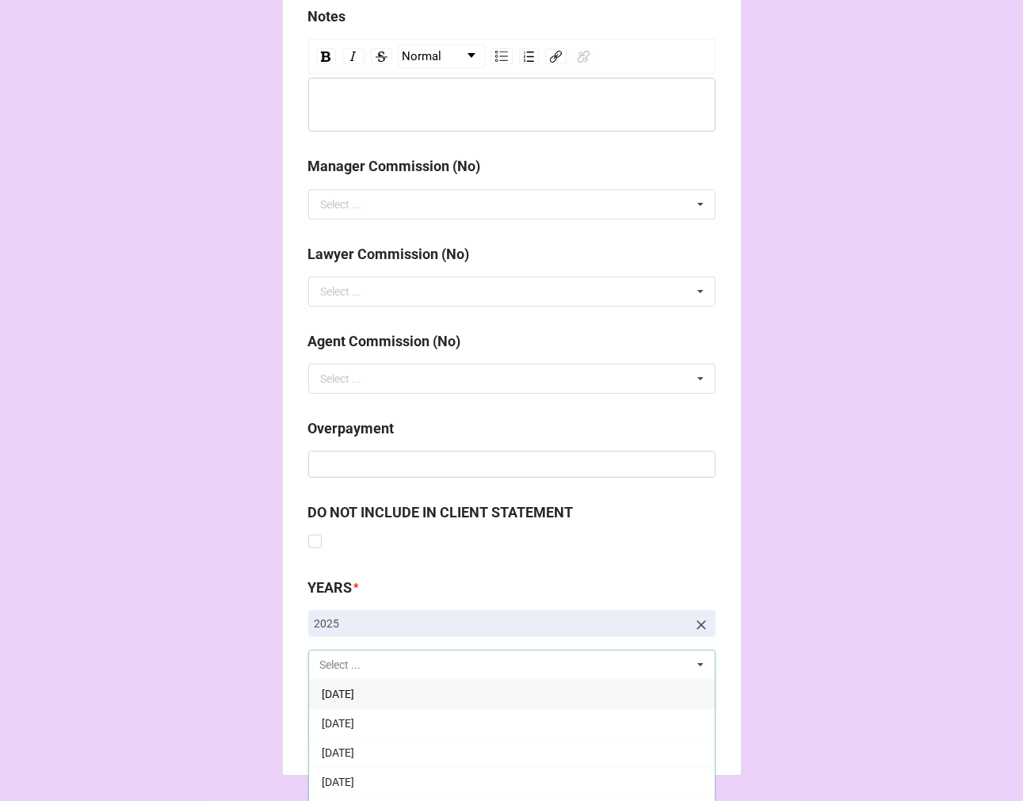
scroll to position [176, 0]
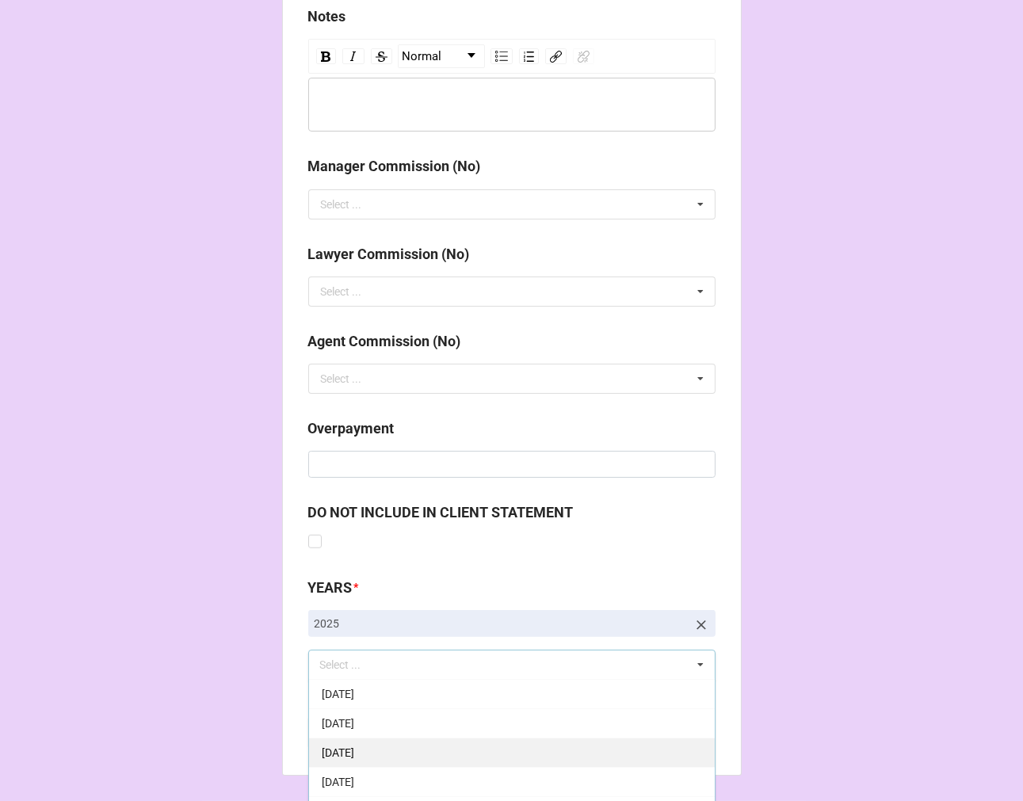
click at [440, 738] on div "[DATE]" at bounding box center [512, 752] width 406 height 29
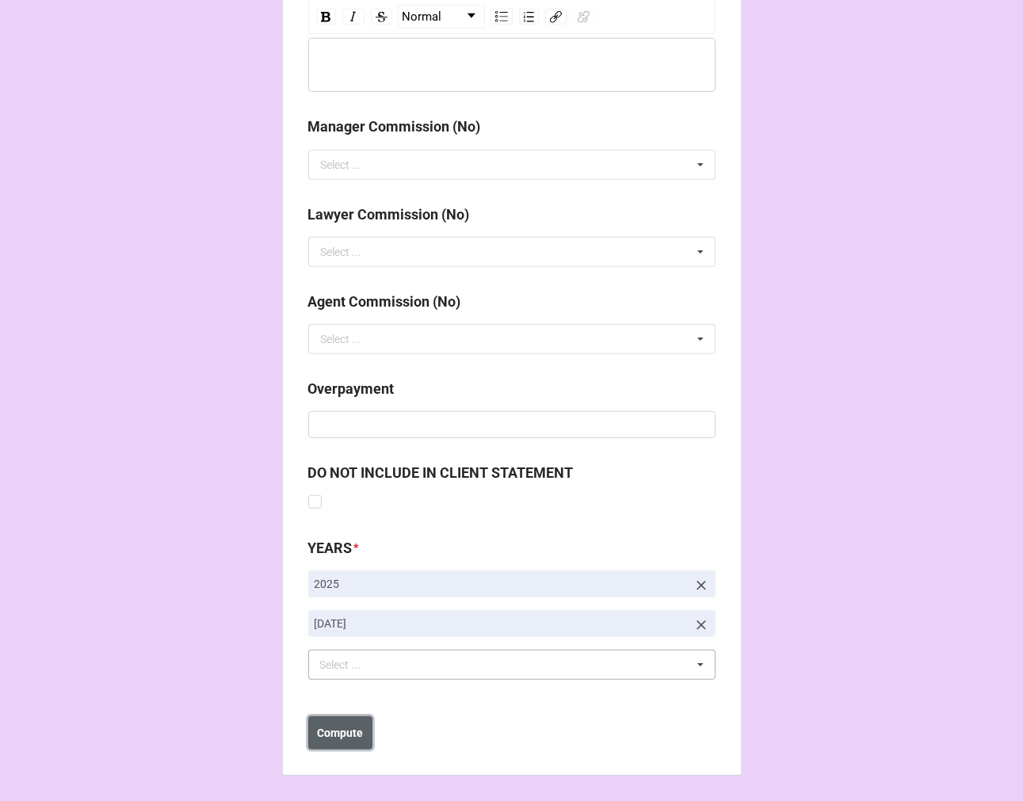
click at [333, 734] on b "Compute" at bounding box center [340, 733] width 46 height 17
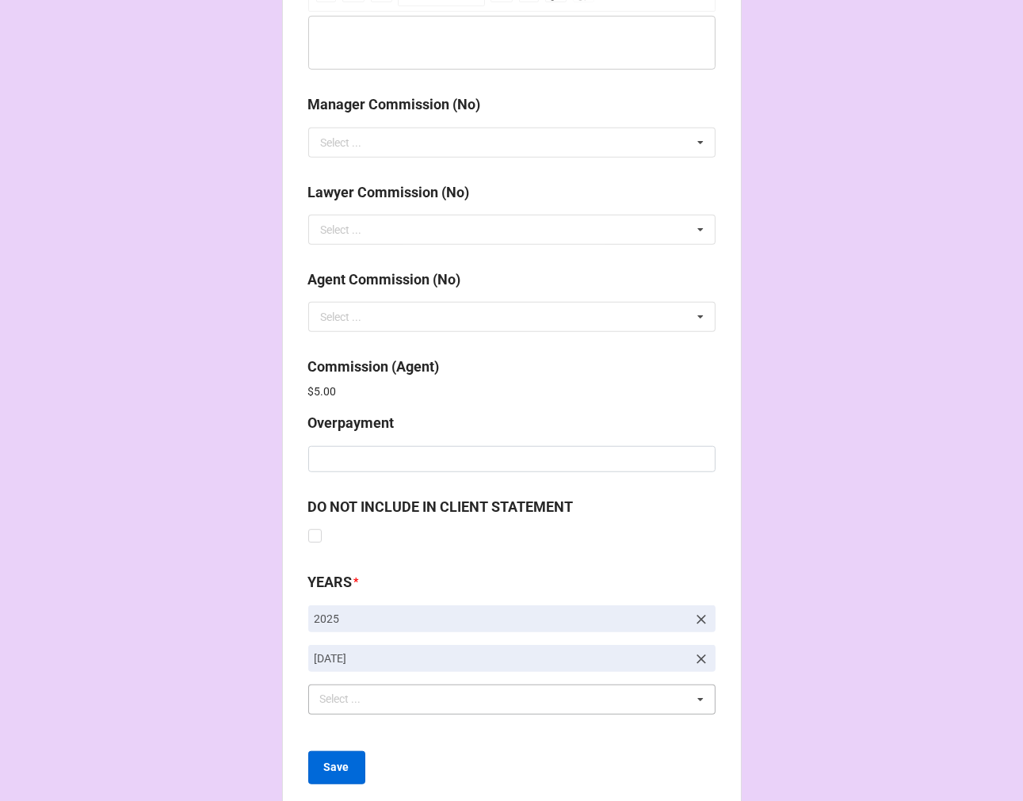
scroll to position [1890, 0]
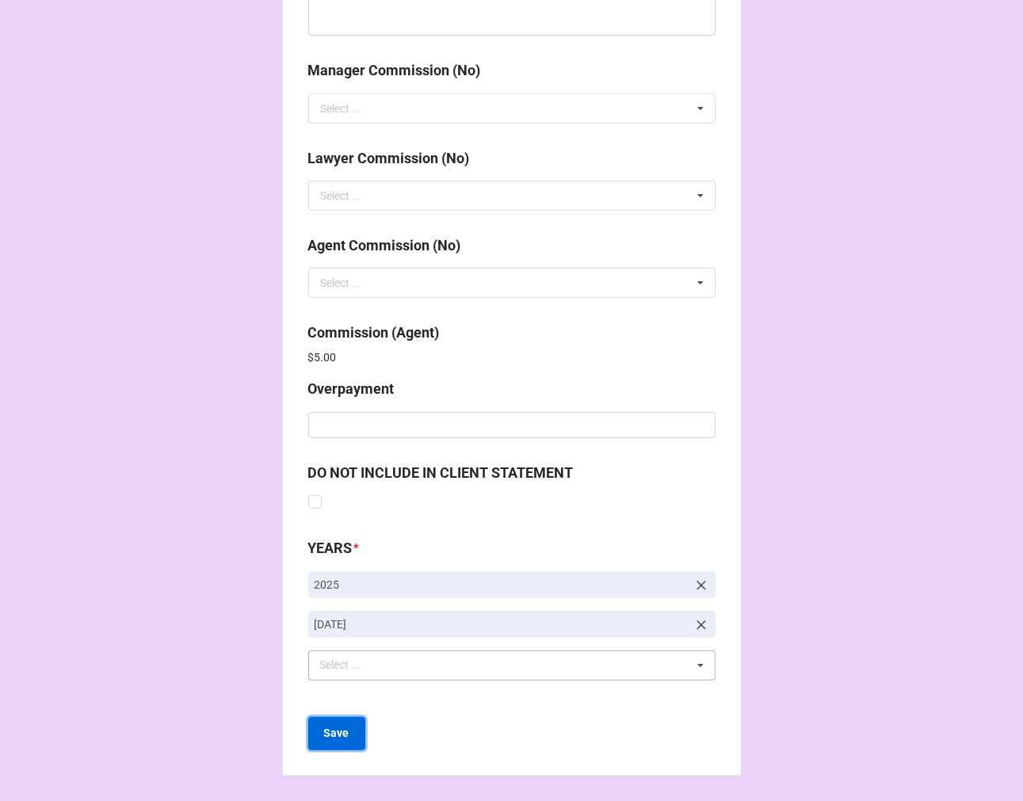
click at [324, 734] on b "Save" at bounding box center [336, 733] width 25 height 17
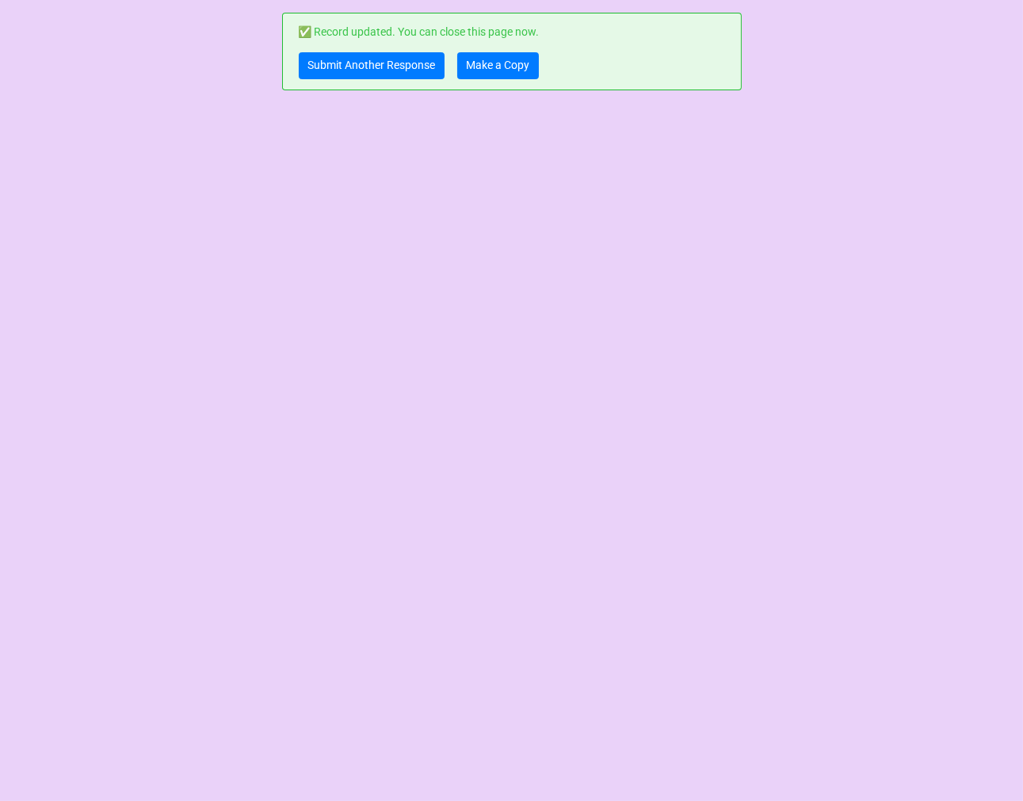
scroll to position [0, 0]
click at [329, 61] on link "Submit Another Response" at bounding box center [372, 65] width 146 height 27
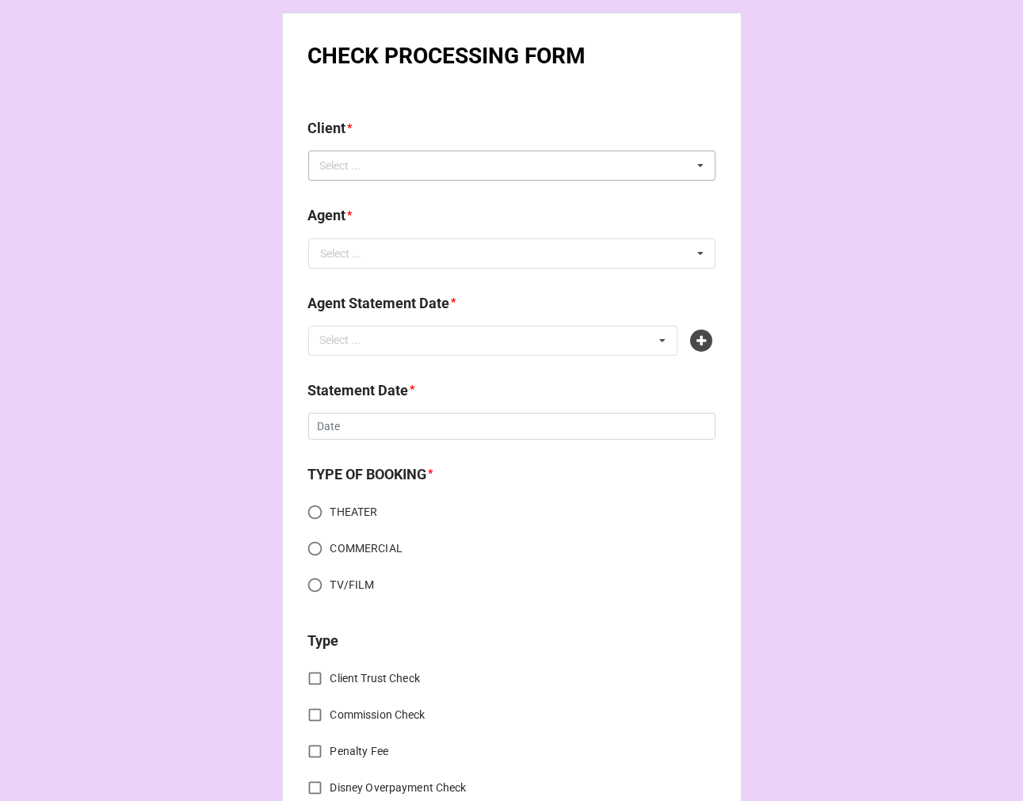
click at [431, 162] on div "Select ... No results found." at bounding box center [511, 166] width 407 height 30
type input "v"
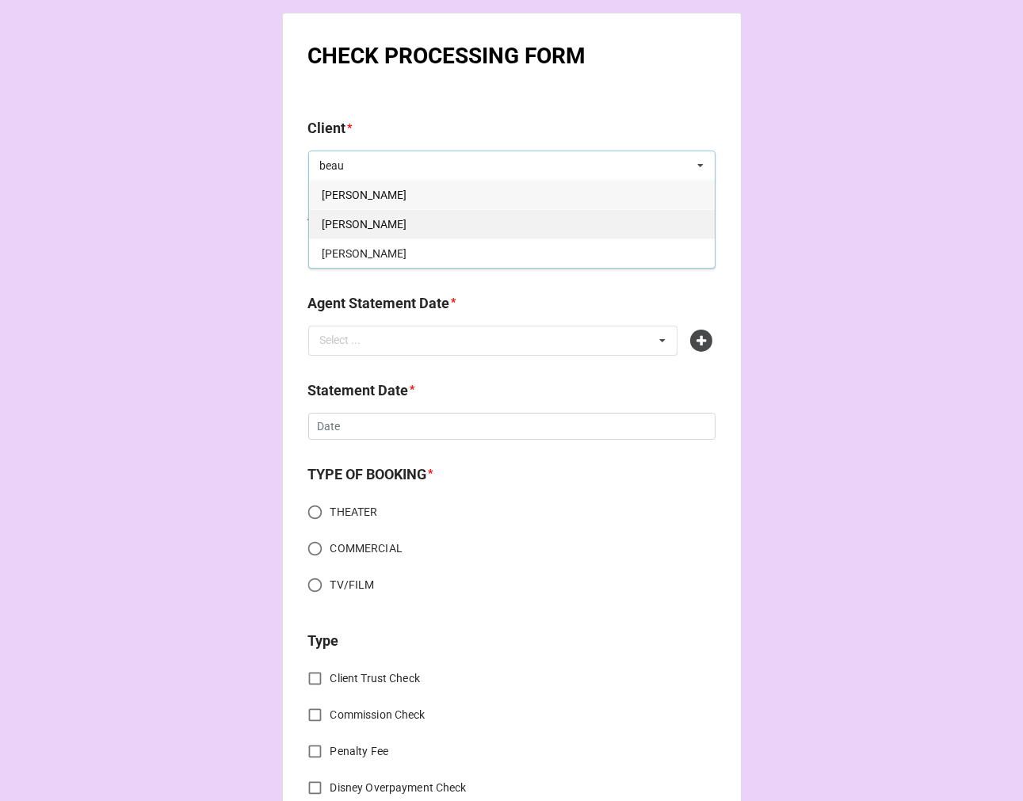
type input "beau"
click at [383, 222] on div "[PERSON_NAME]" at bounding box center [512, 223] width 406 height 29
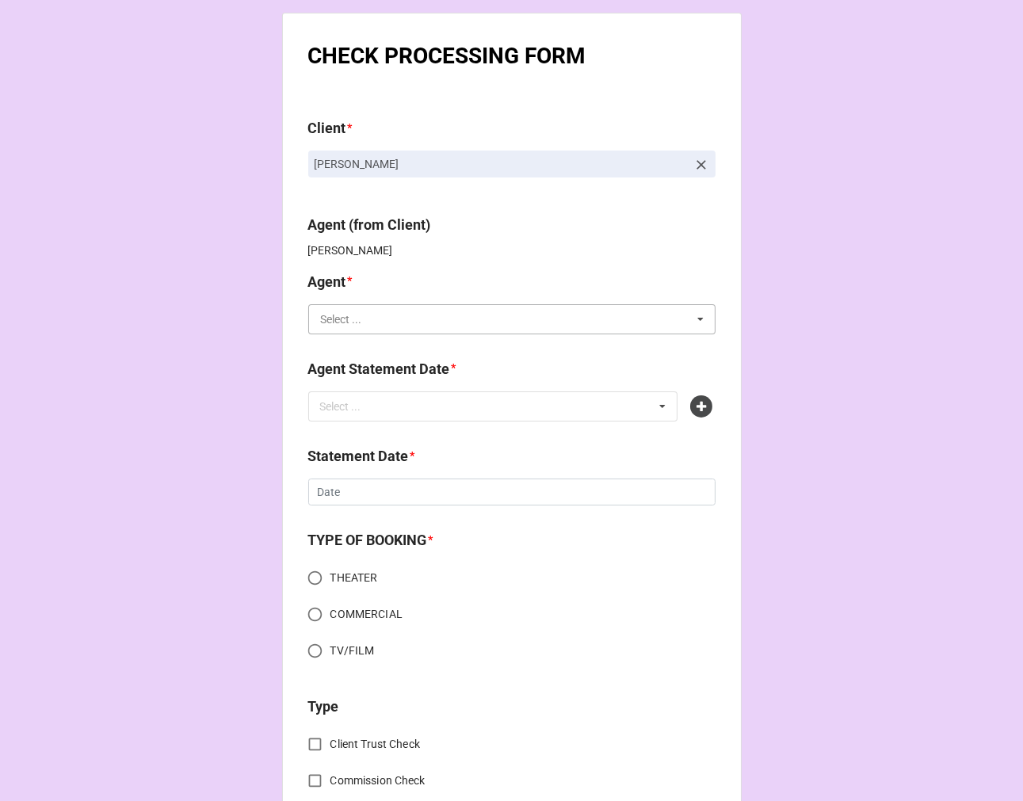
click at [388, 313] on input "text" at bounding box center [513, 319] width 406 height 29
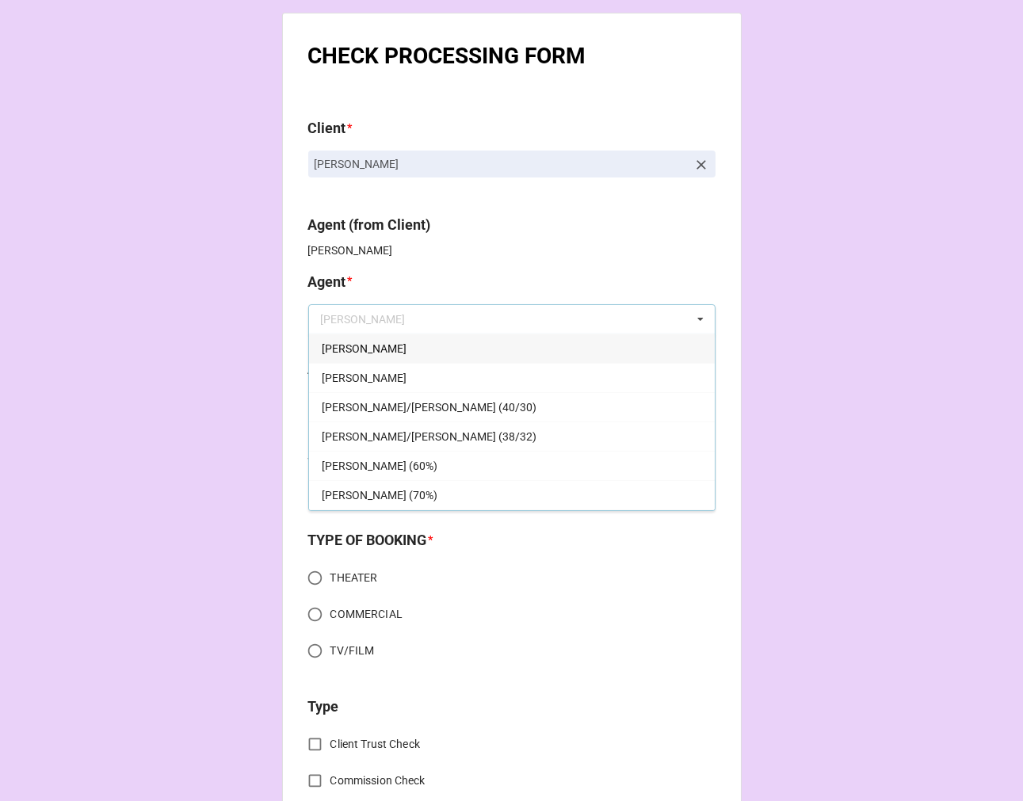
click at [339, 343] on div "[PERSON_NAME]" at bounding box center [512, 348] width 406 height 29
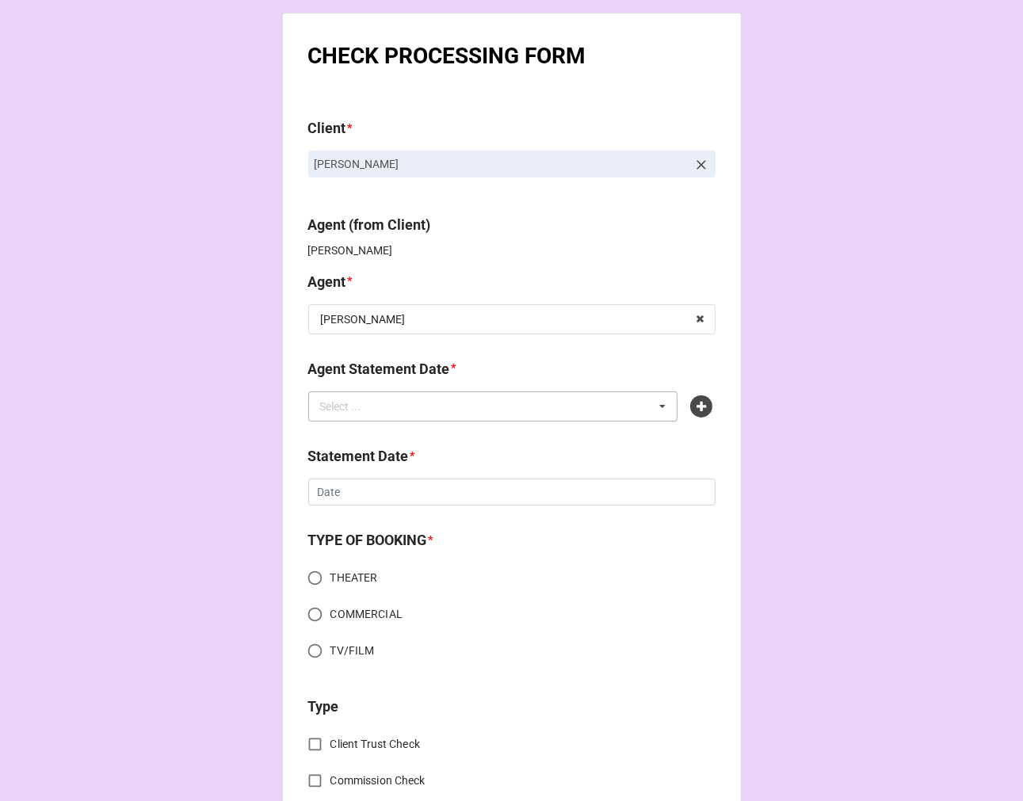
click at [377, 407] on div "Select ..." at bounding box center [350, 406] width 68 height 18
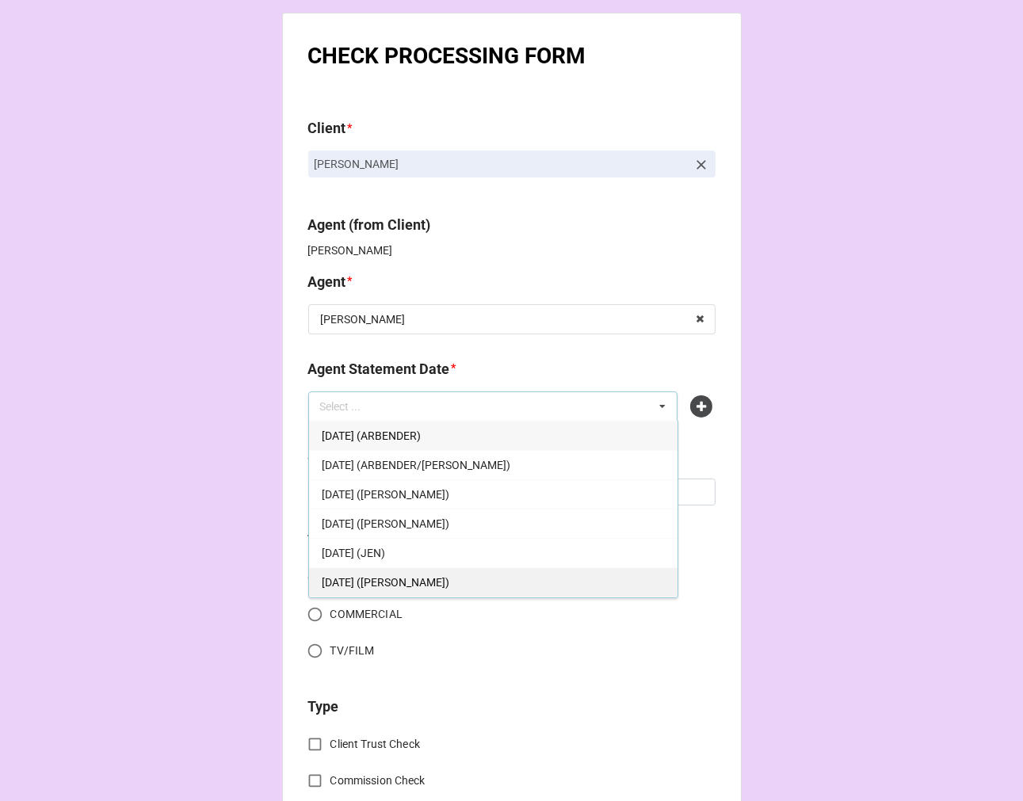
click at [437, 576] on span "[DATE] ([PERSON_NAME])" at bounding box center [386, 582] width 128 height 13
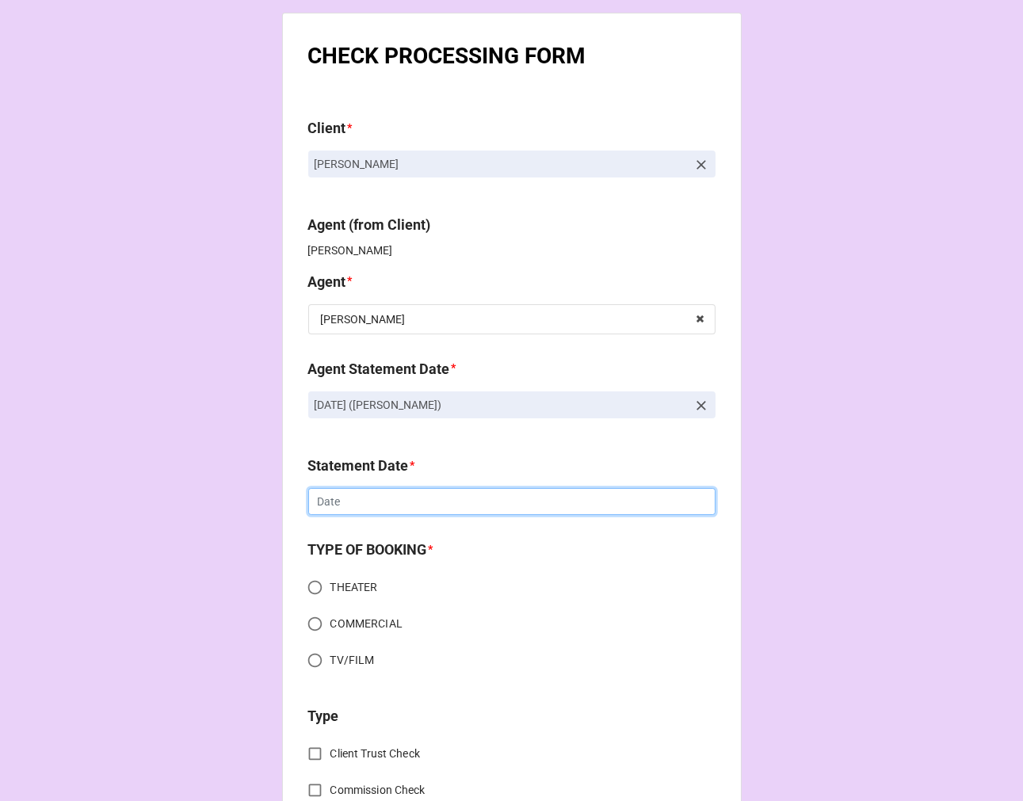
click at [372, 494] on input "text" at bounding box center [511, 501] width 407 height 27
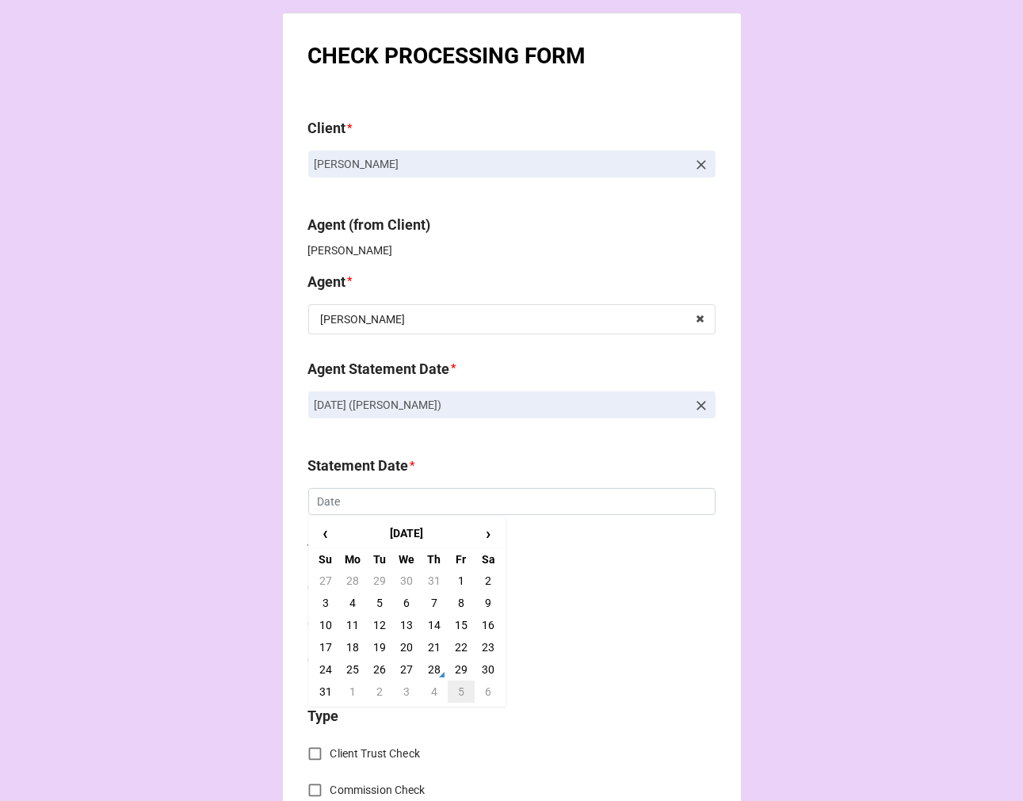
click at [454, 692] on td "5" at bounding box center [461, 692] width 27 height 22
type input "[DATE]"
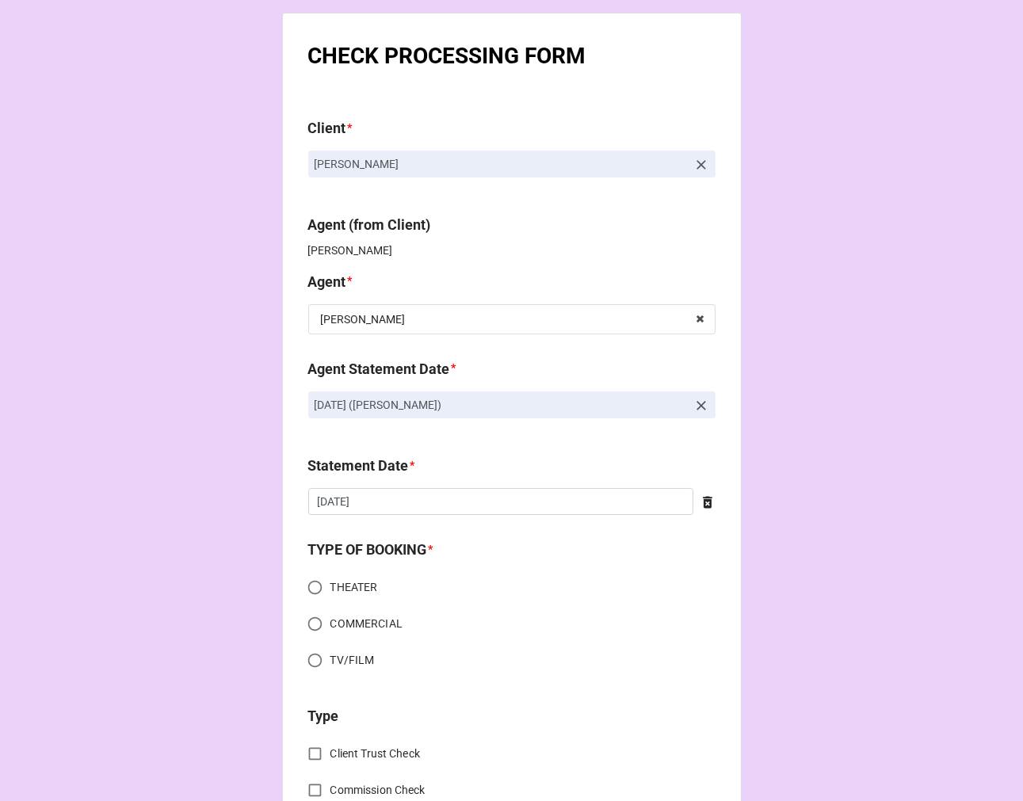
click at [311, 620] on input "COMMERCIAL" at bounding box center [314, 623] width 31 height 31
radio input "true"
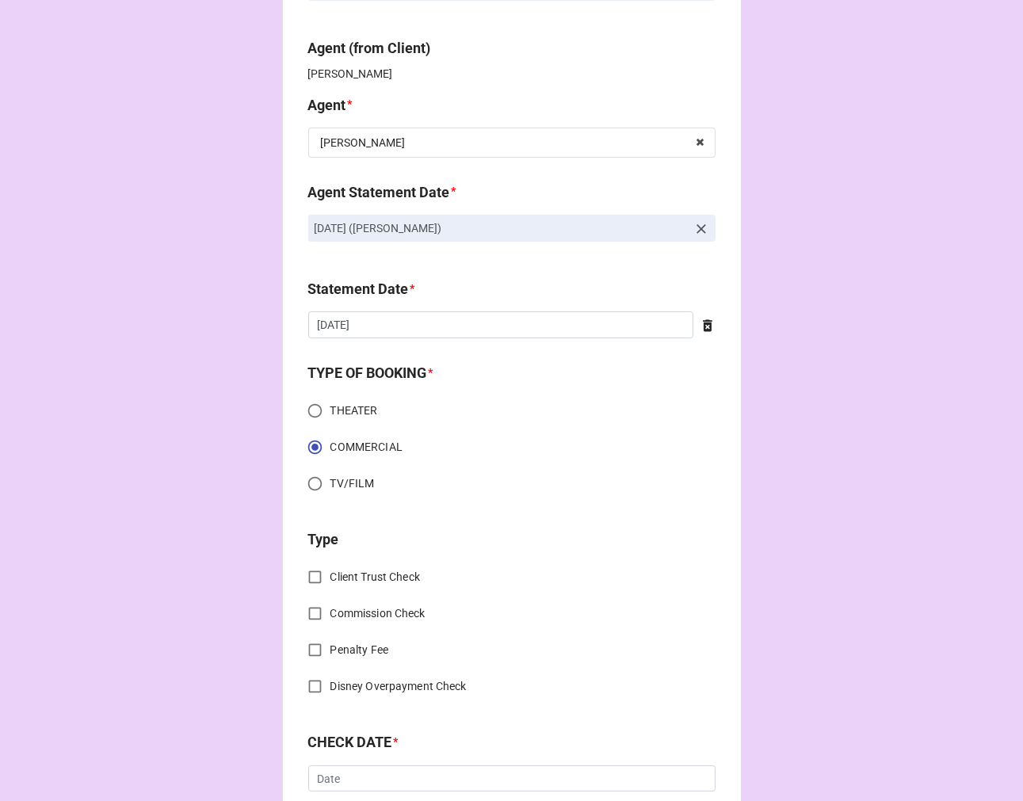
scroll to position [352, 0]
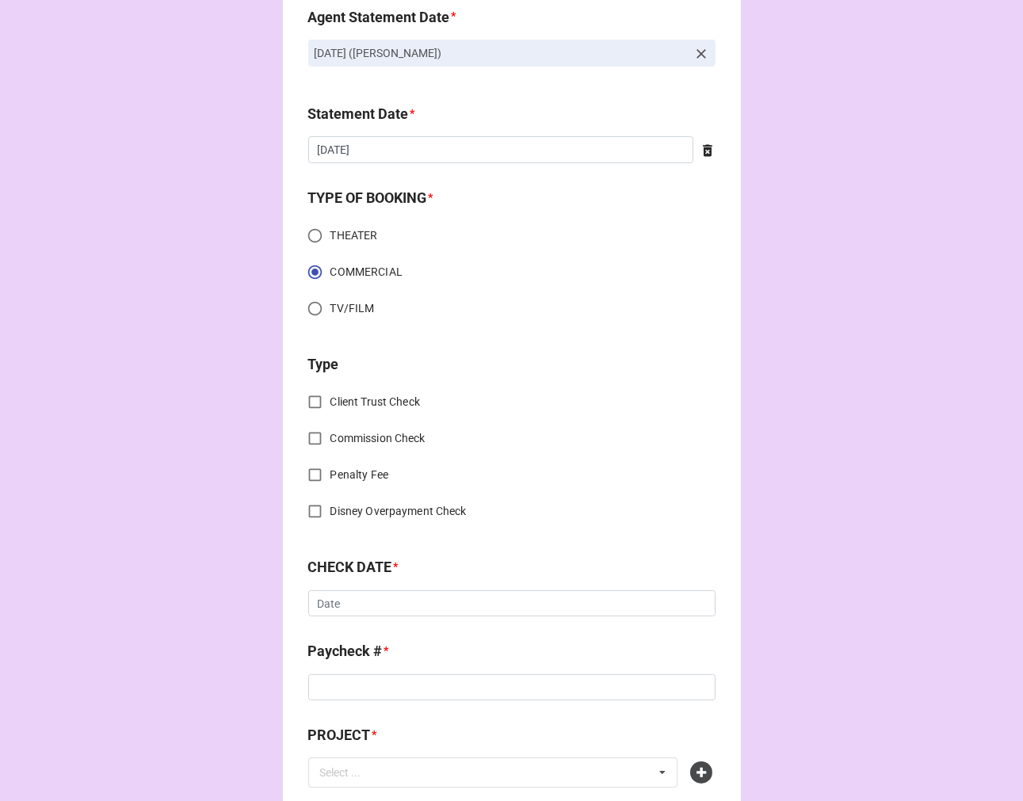
click at [307, 439] on input "Commission Check" at bounding box center [314, 438] width 31 height 31
checkbox input "true"
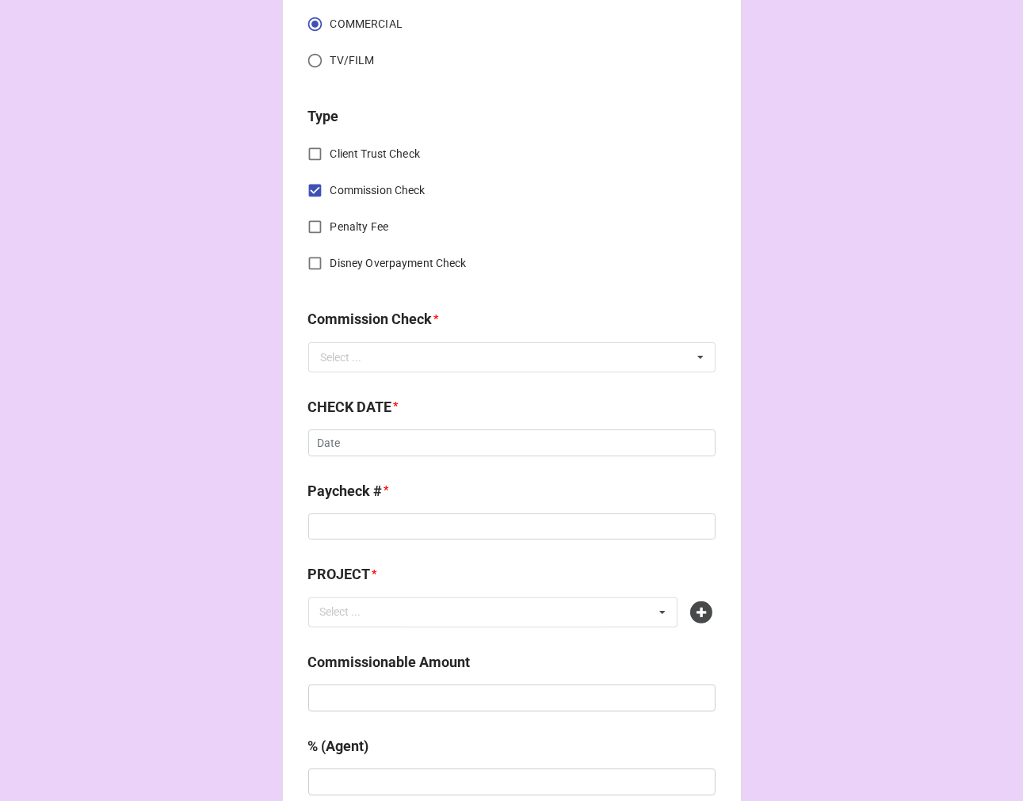
scroll to position [616, 0]
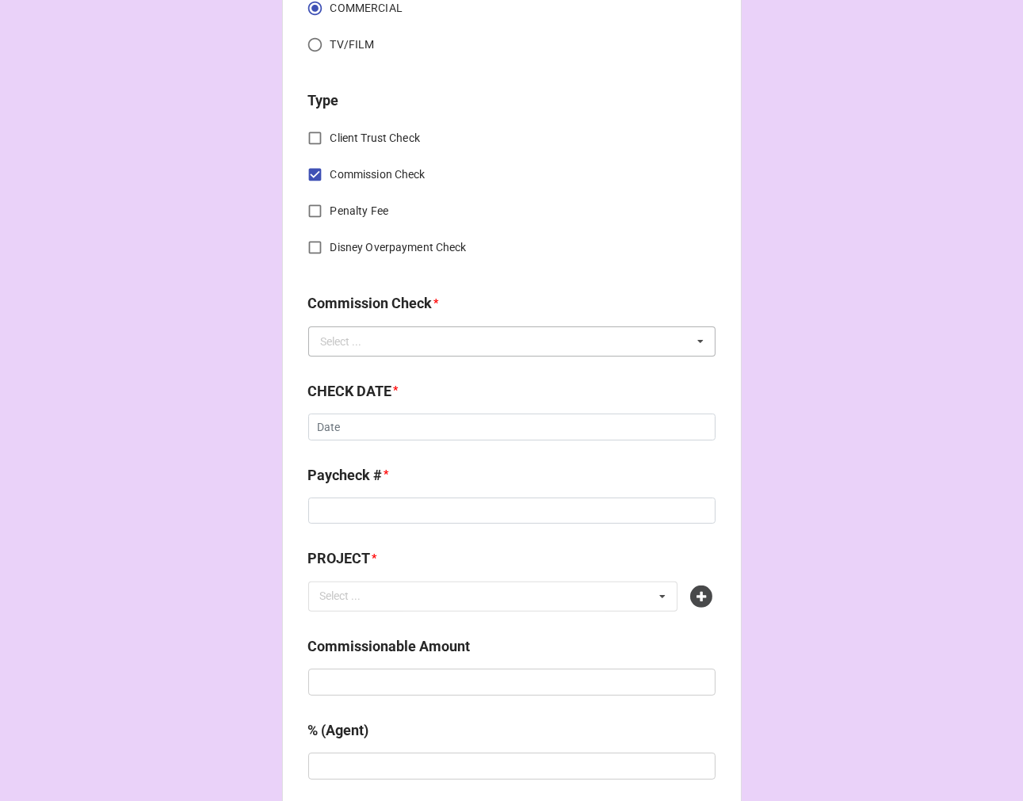
click at [339, 337] on div "Select ..." at bounding box center [341, 341] width 41 height 11
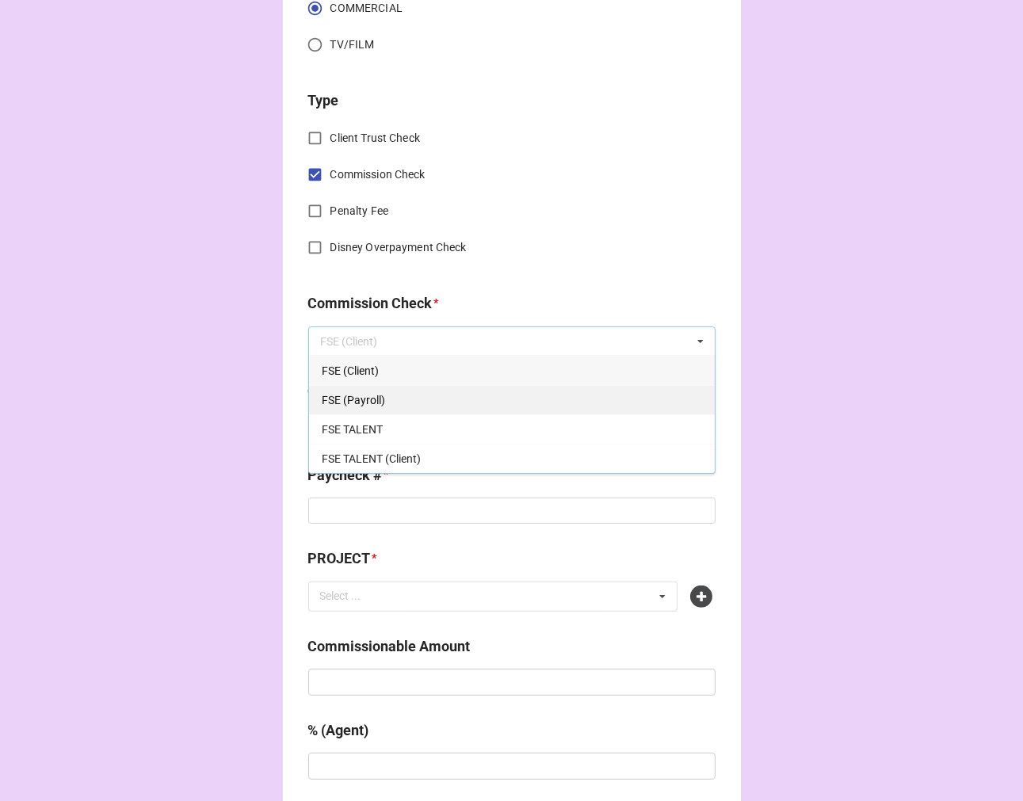
click at [369, 394] on span "FSE (Payroll)" at bounding box center [353, 400] width 63 height 13
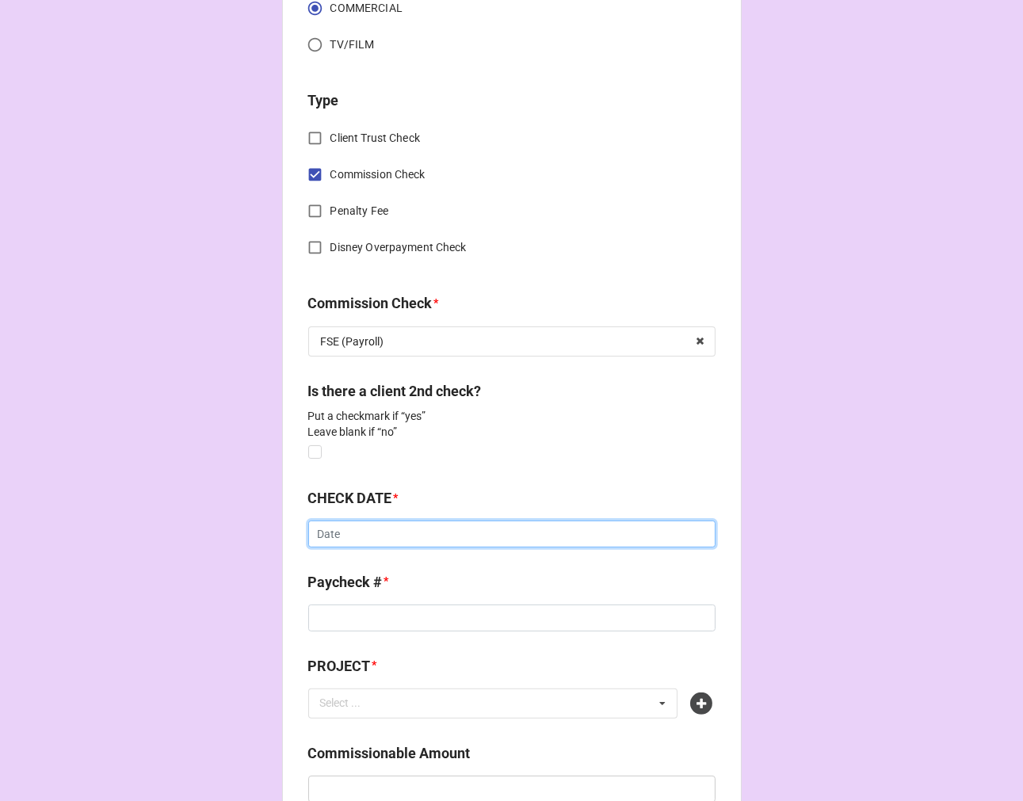
click at [354, 536] on input "text" at bounding box center [511, 534] width 407 height 27
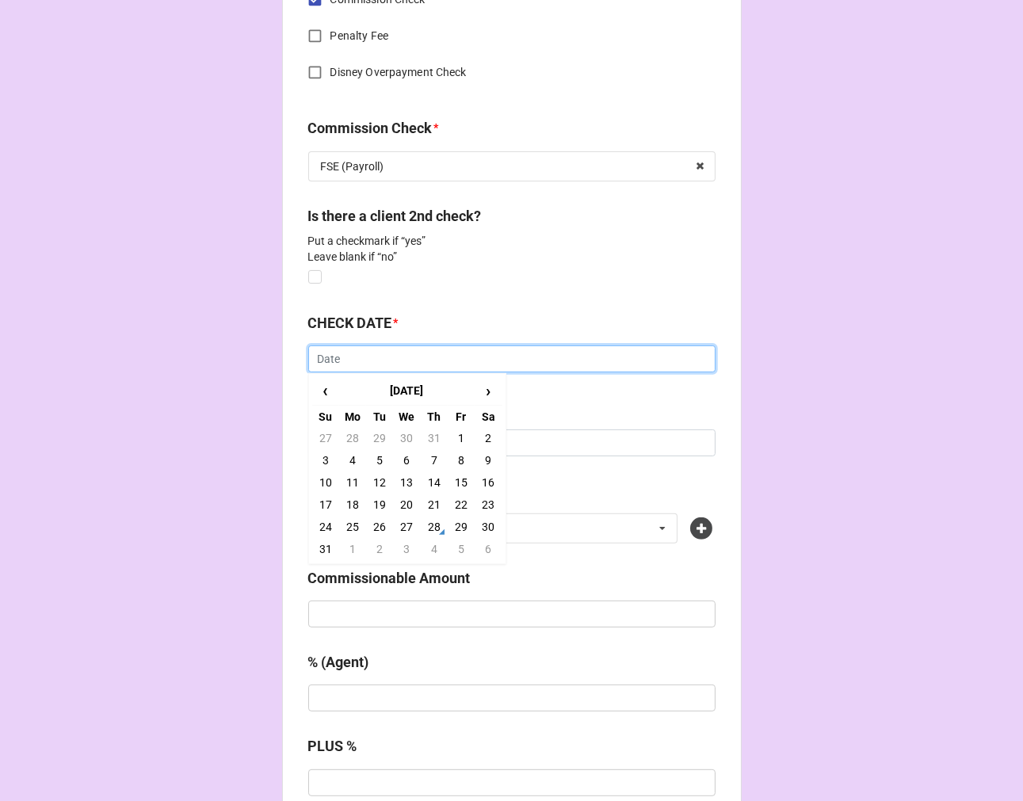
scroll to position [792, 0]
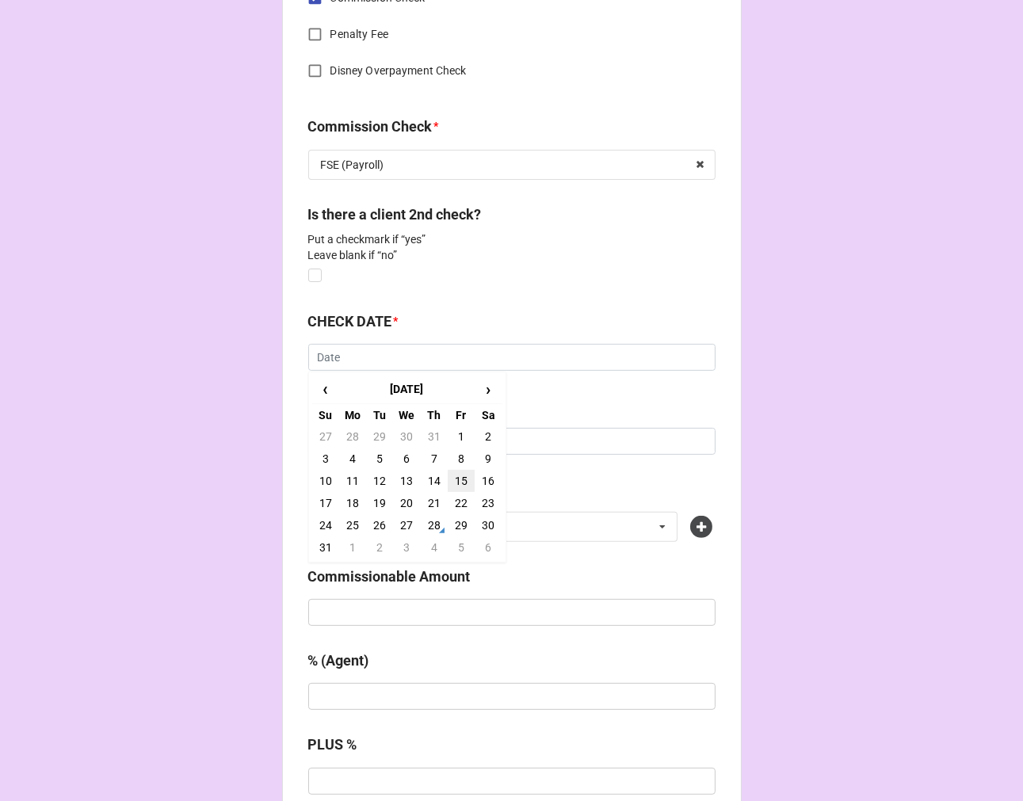
click at [458, 480] on td "15" at bounding box center [461, 481] width 27 height 22
type input "[DATE]"
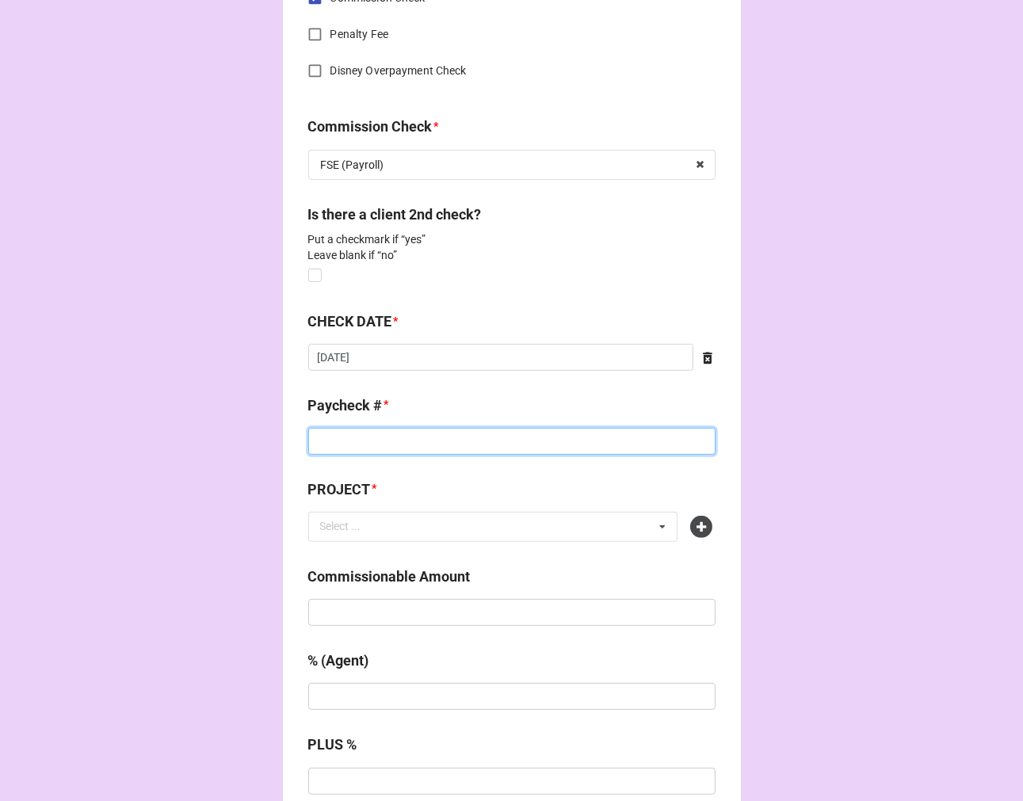
click at [353, 448] on input at bounding box center [511, 441] width 407 height 27
type input "895482972"
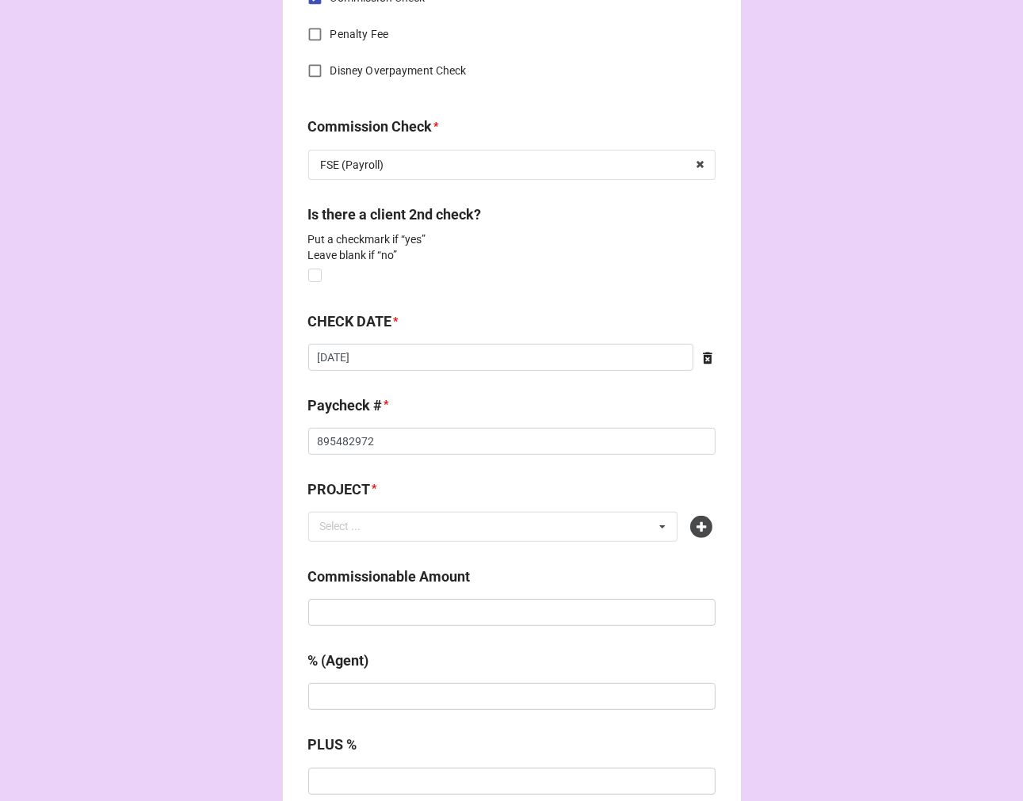
click at [696, 512] on div "Select ... No results found." at bounding box center [511, 527] width 407 height 30
click at [691, 525] on icon at bounding box center [701, 527] width 22 height 22
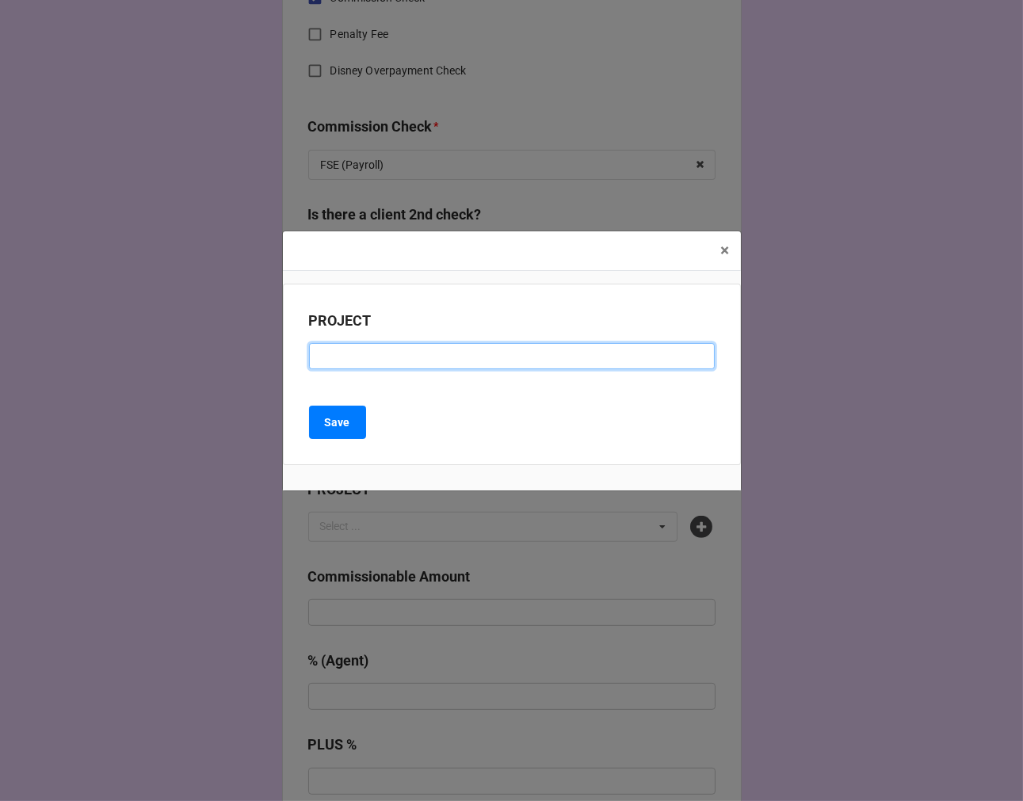
click at [347, 359] on input at bounding box center [512, 356] width 406 height 27
type input "ENTERPRISE"
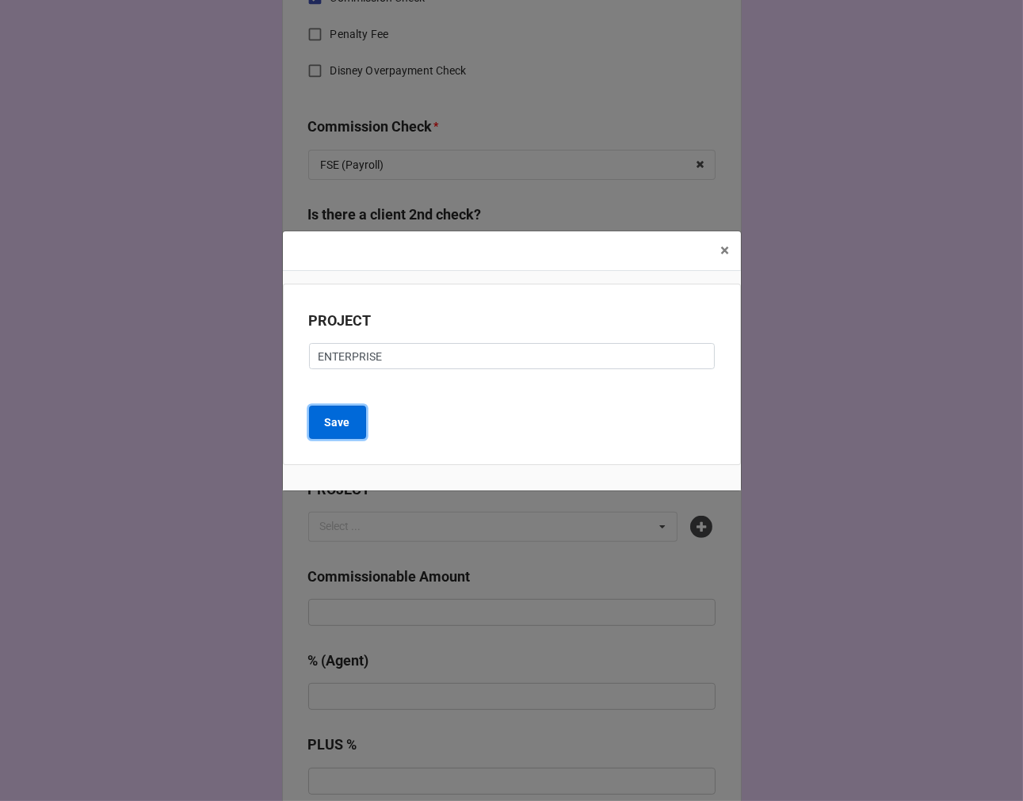
click at [346, 408] on button "Save" at bounding box center [337, 422] width 57 height 33
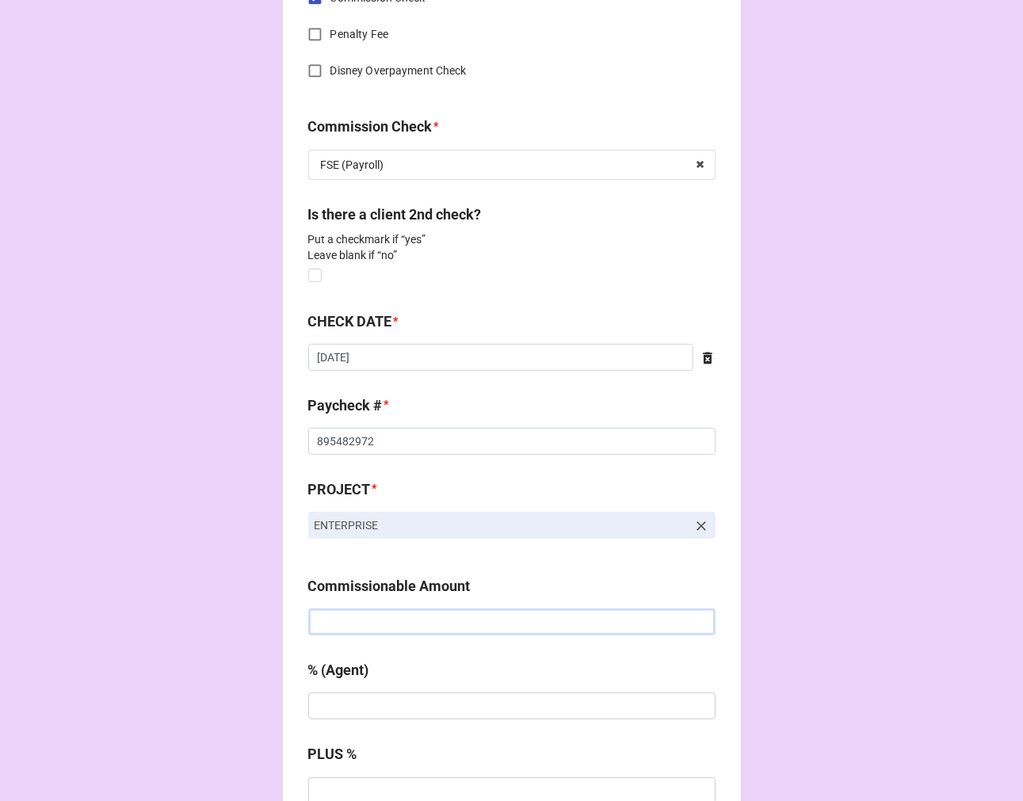
click at [445, 623] on input "text" at bounding box center [511, 621] width 407 height 27
type input "$3,750.00"
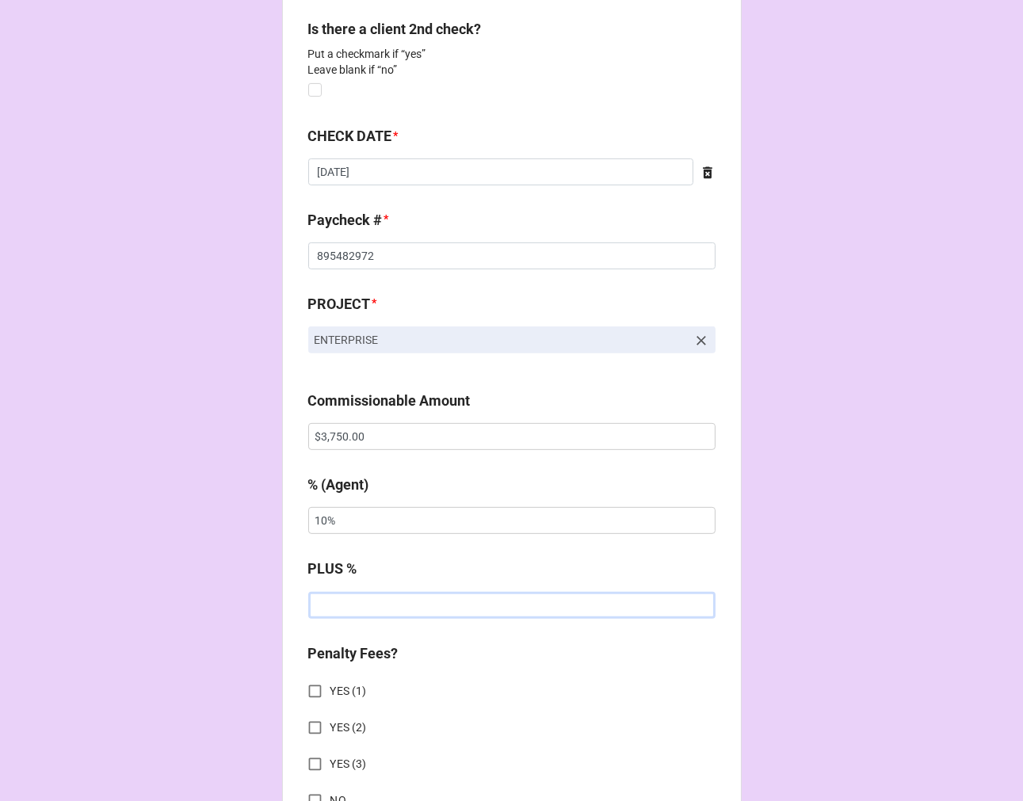
scroll to position [1234, 0]
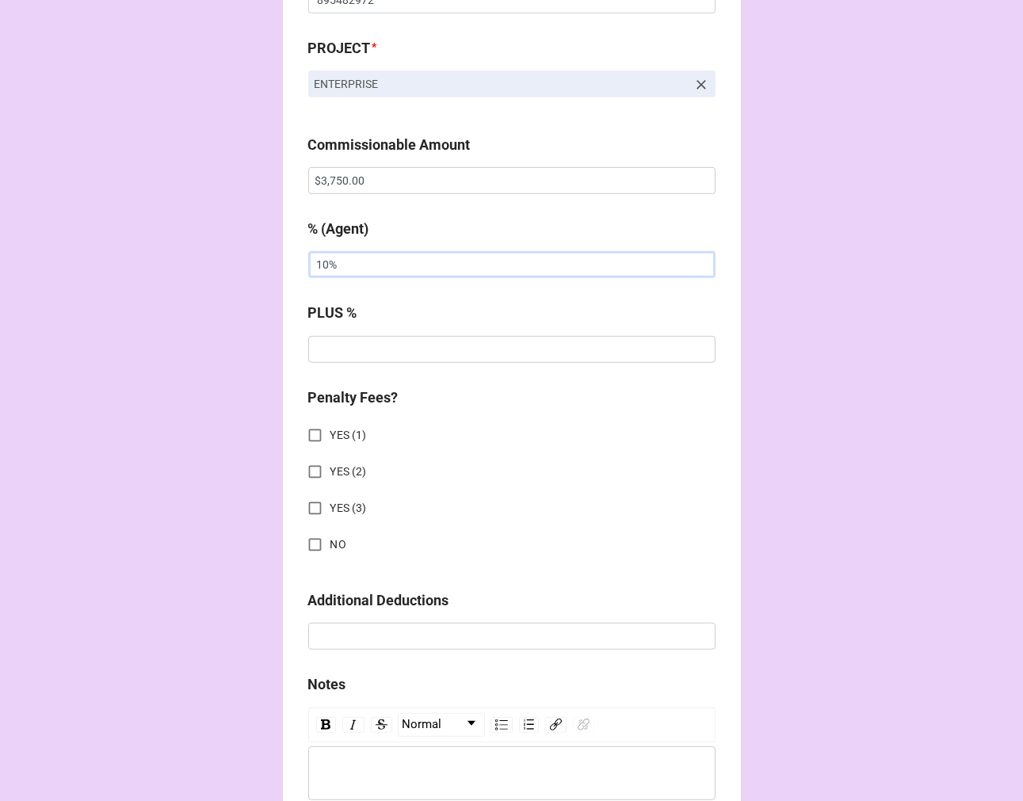
drag, startPoint x: 375, startPoint y: 256, endPoint x: 264, endPoint y: 231, distance: 113.6
click at [270, 234] on div "CHECK PROCESSING FORM Client * [PERSON_NAME] Agent (from Client) [PERSON_NAME] …" at bounding box center [511, 162] width 1023 height 2793
type input "20%"
click at [317, 536] on input "NO" at bounding box center [314, 544] width 31 height 31
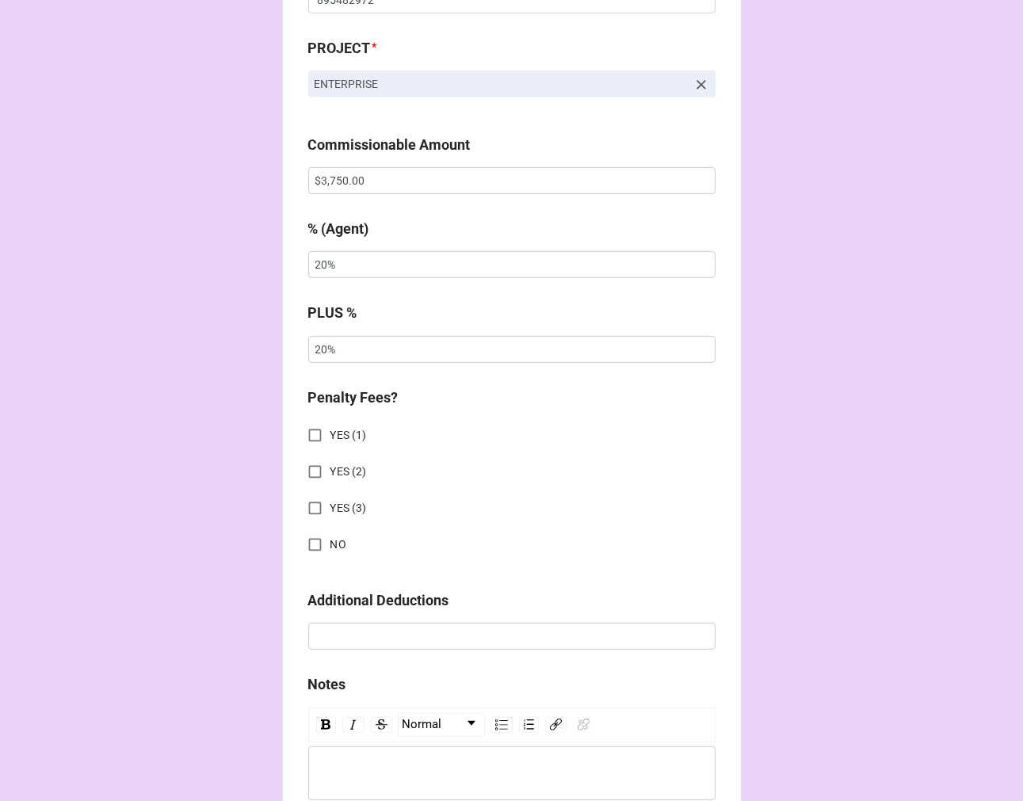
checkbox input "true"
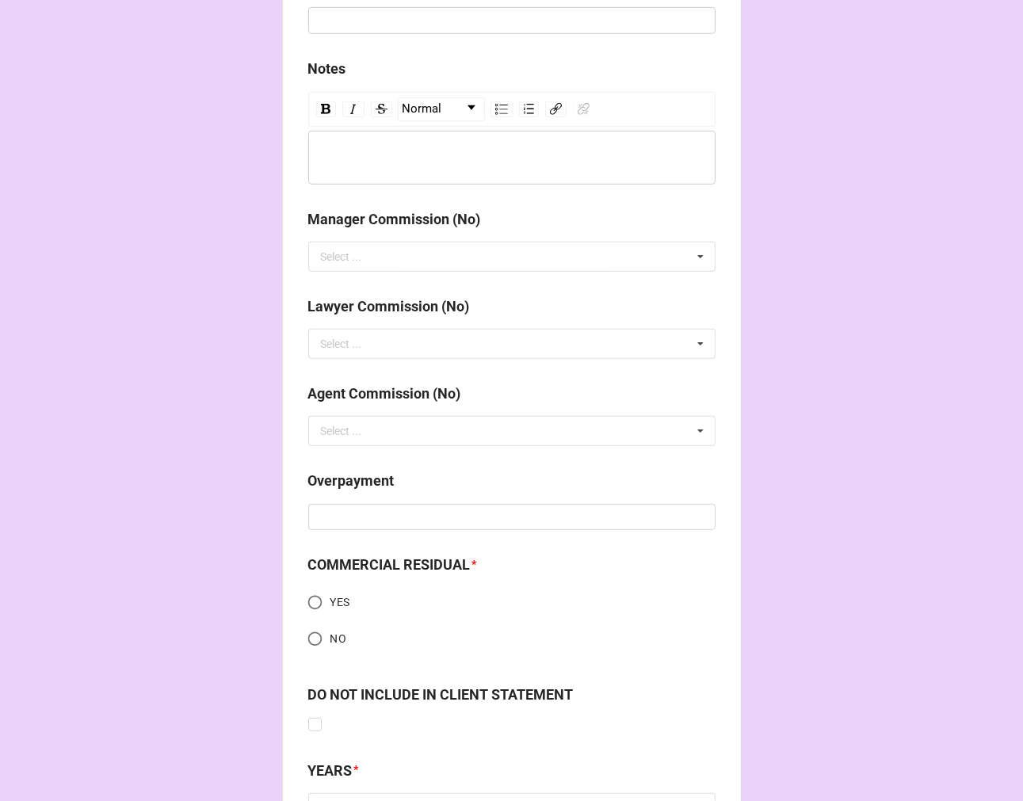
scroll to position [1850, 0]
click at [311, 631] on input "NO" at bounding box center [314, 638] width 31 height 31
radio input "true"
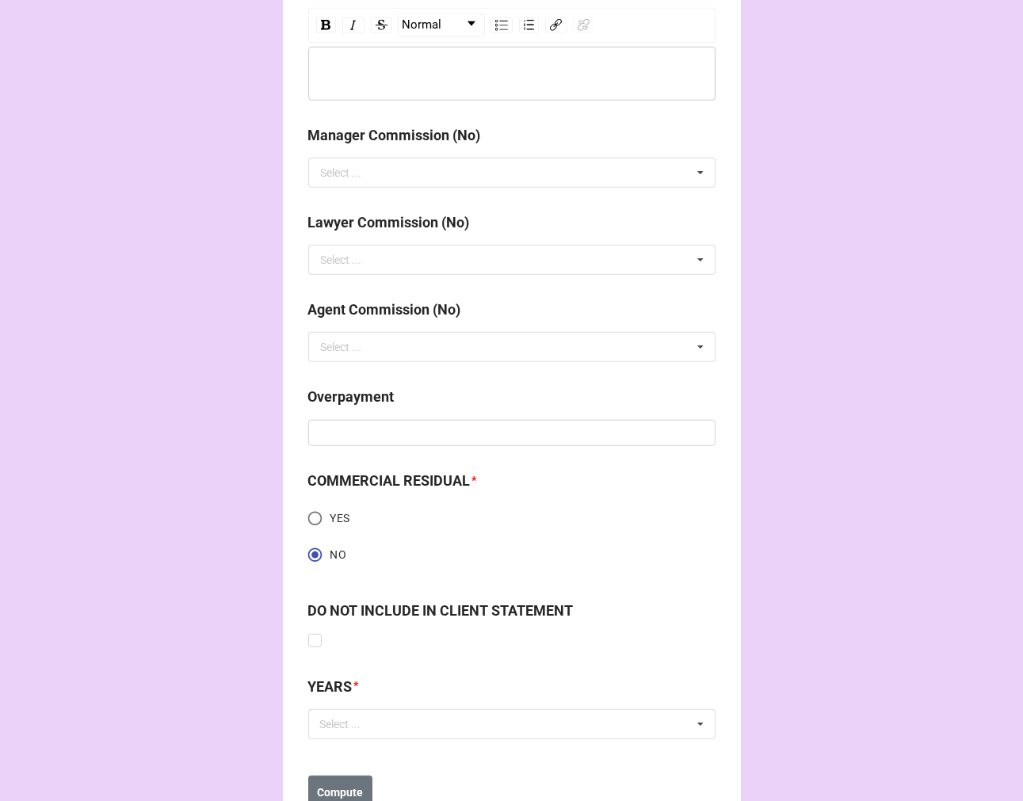
scroll to position [1992, 0]
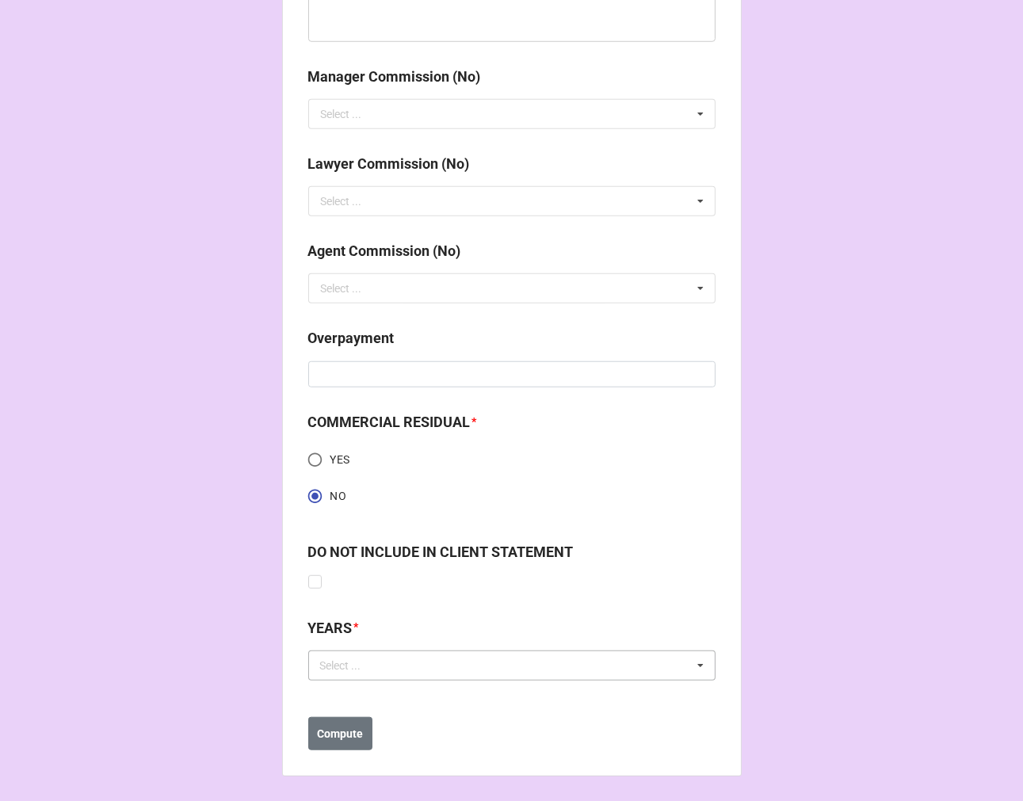
click at [333, 662] on div "Select ..." at bounding box center [350, 665] width 68 height 18
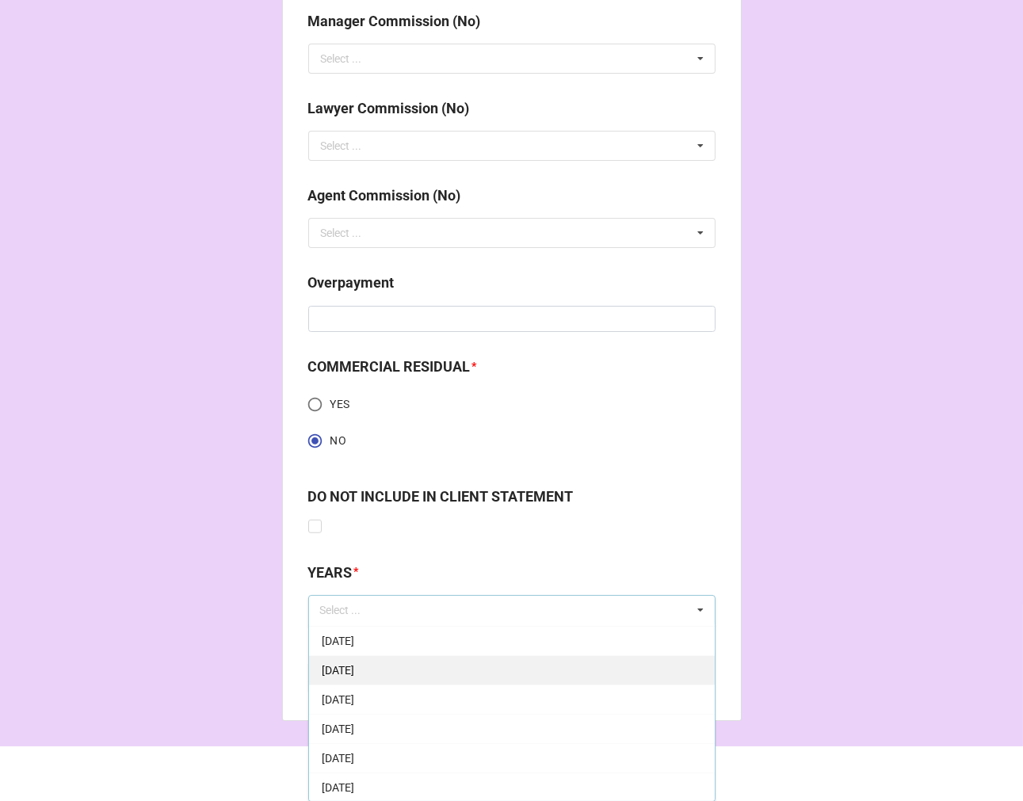
scroll to position [88, 0]
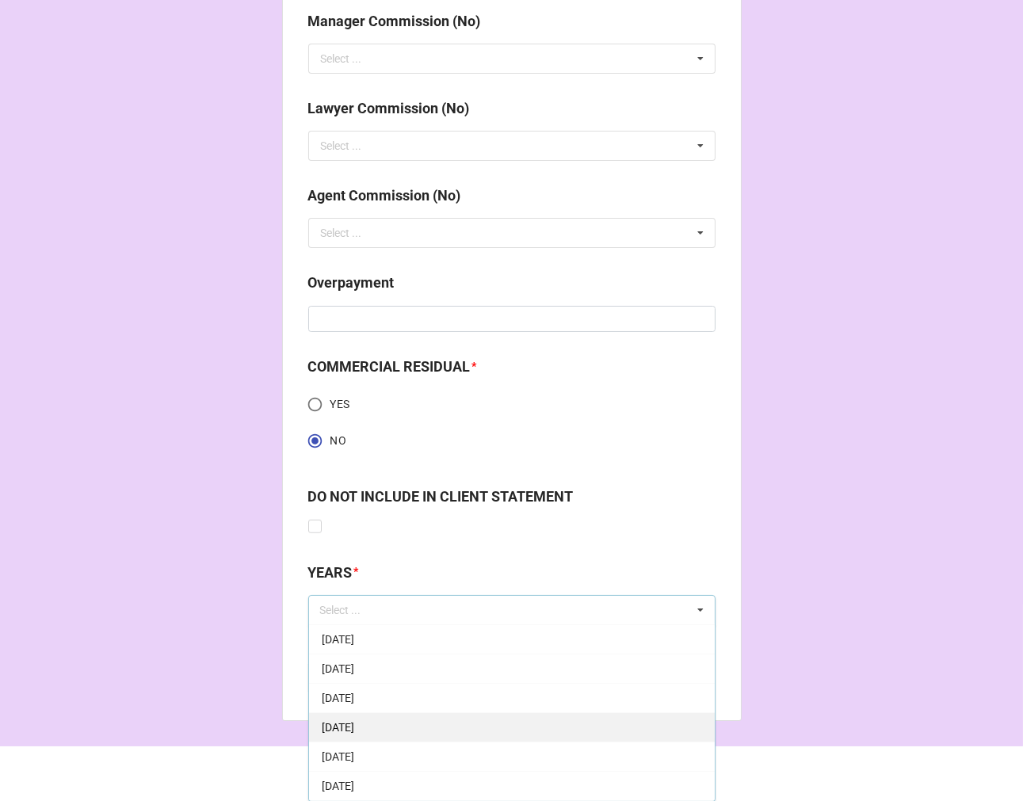
drag, startPoint x: 396, startPoint y: 788, endPoint x: 410, endPoint y: 758, distance: 33.0
click at [354, 787] on span "[DATE]" at bounding box center [338, 786] width 32 height 13
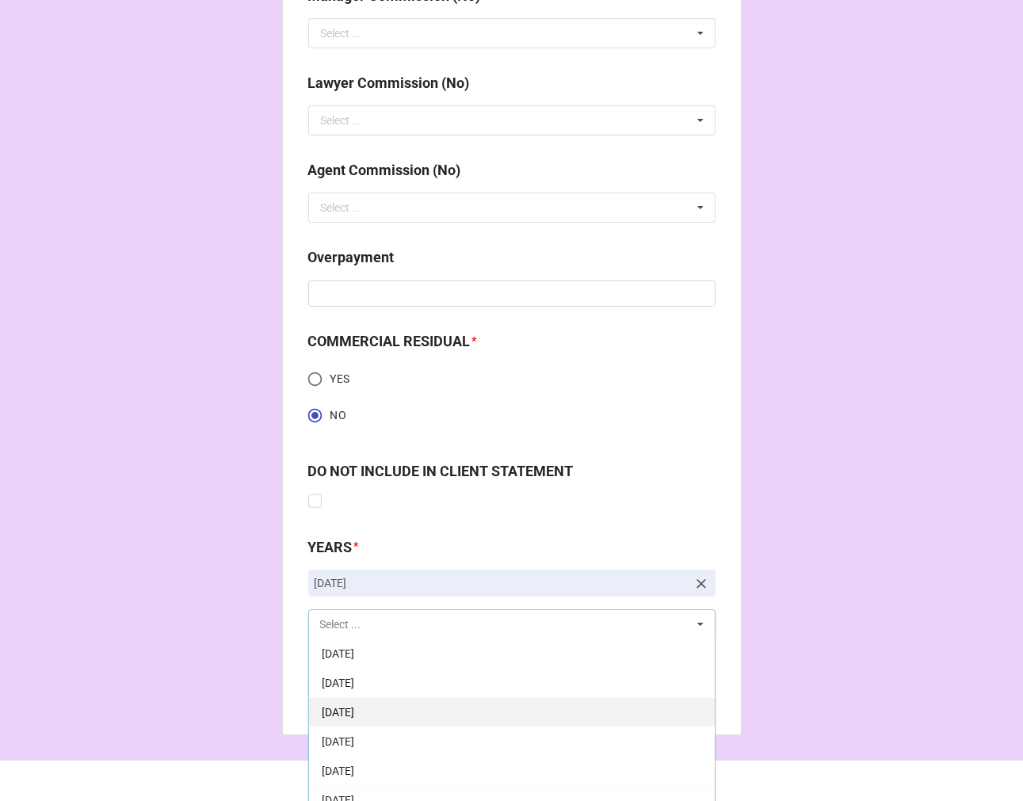
scroll to position [2087, 0]
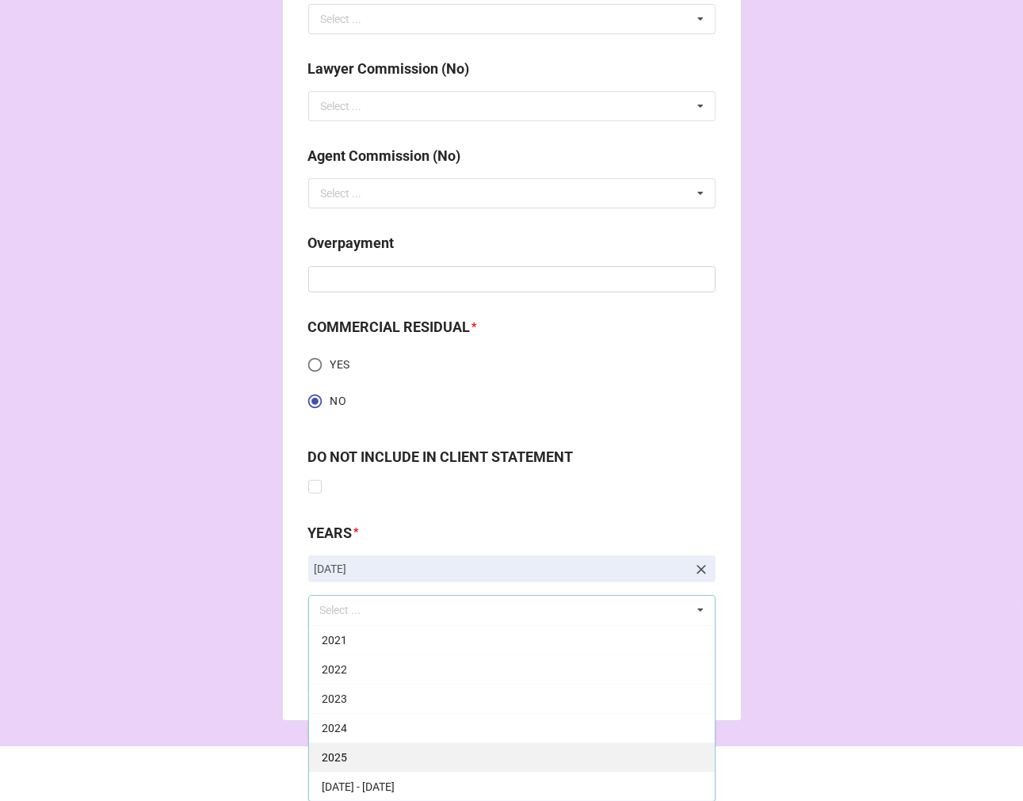
click at [360, 757] on div "2025" at bounding box center [512, 756] width 406 height 29
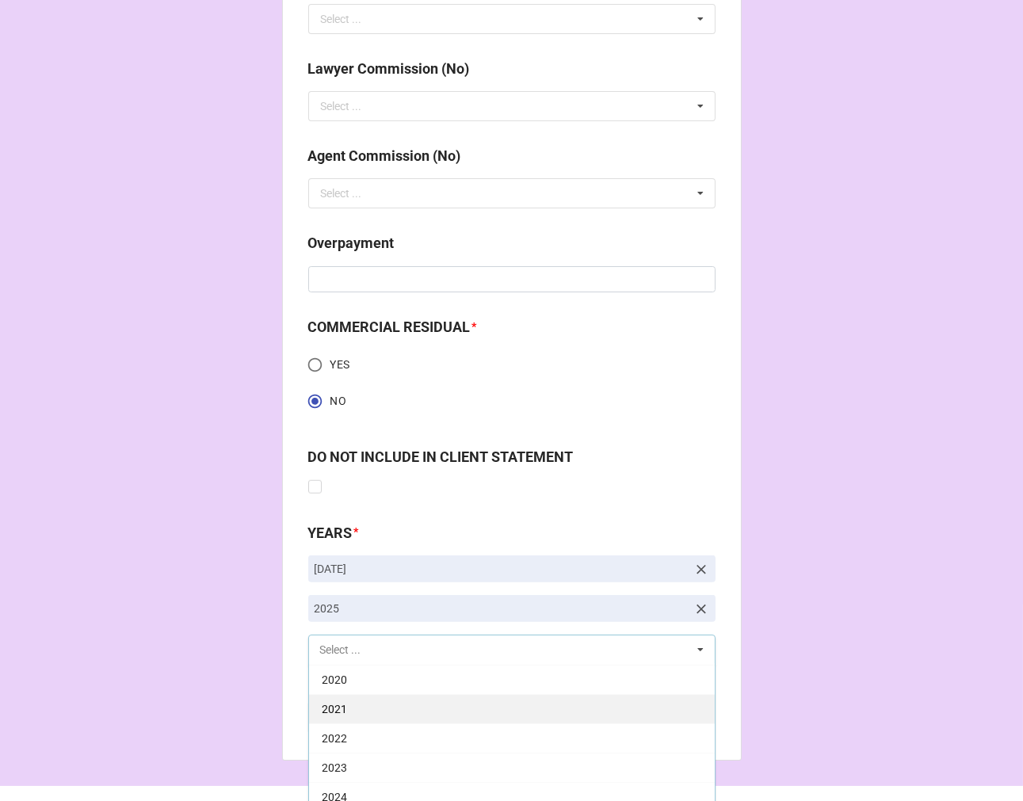
scroll to position [322, 0]
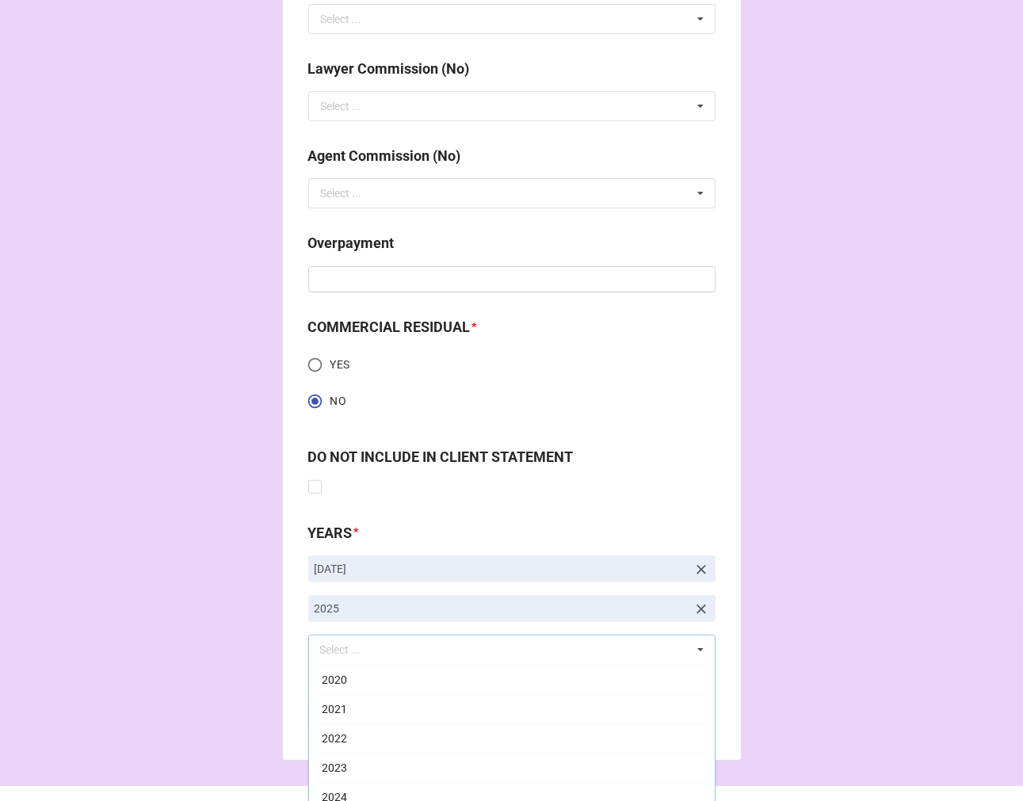
drag, startPoint x: 795, startPoint y: 505, endPoint x: 742, endPoint y: 541, distance: 63.7
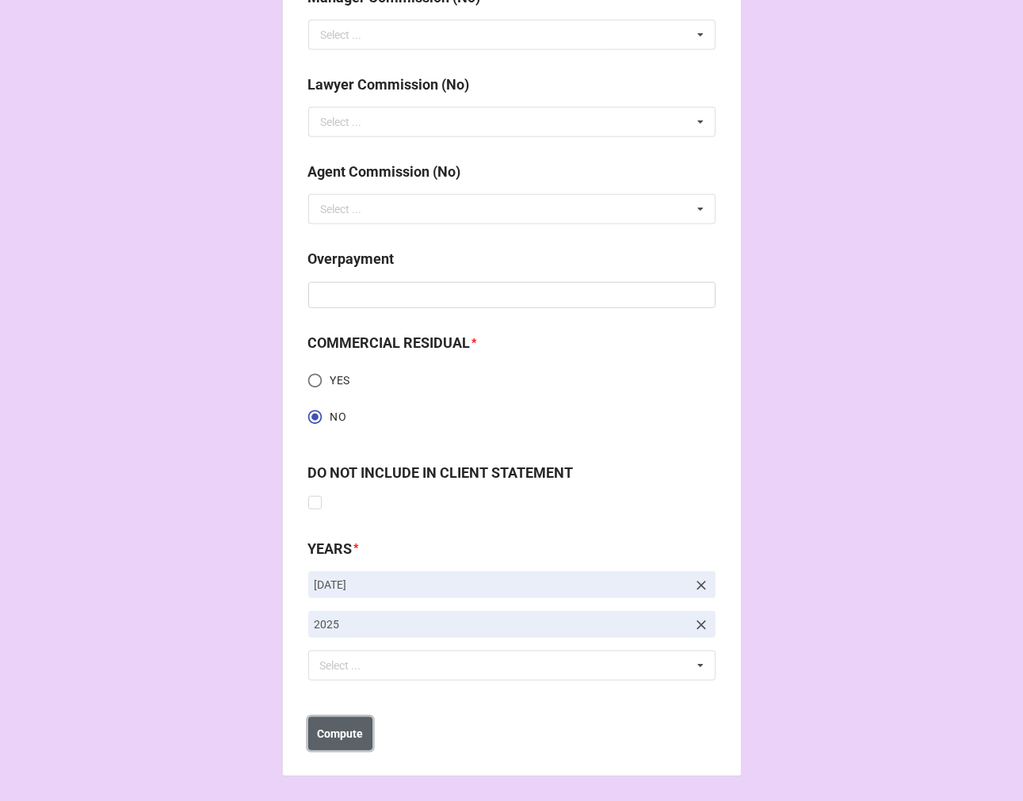
click at [345, 731] on b "Compute" at bounding box center [340, 734] width 46 height 17
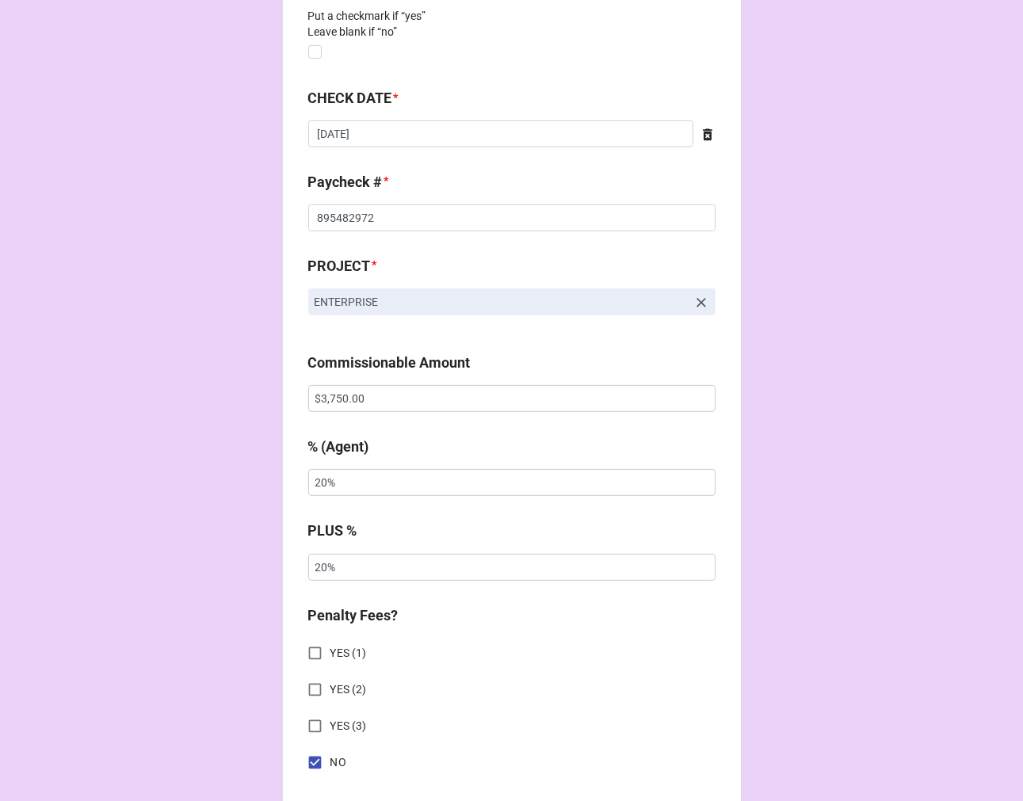
scroll to position [1015, 0]
click at [329, 396] on input "$3,750.00" at bounding box center [511, 399] width 407 height 27
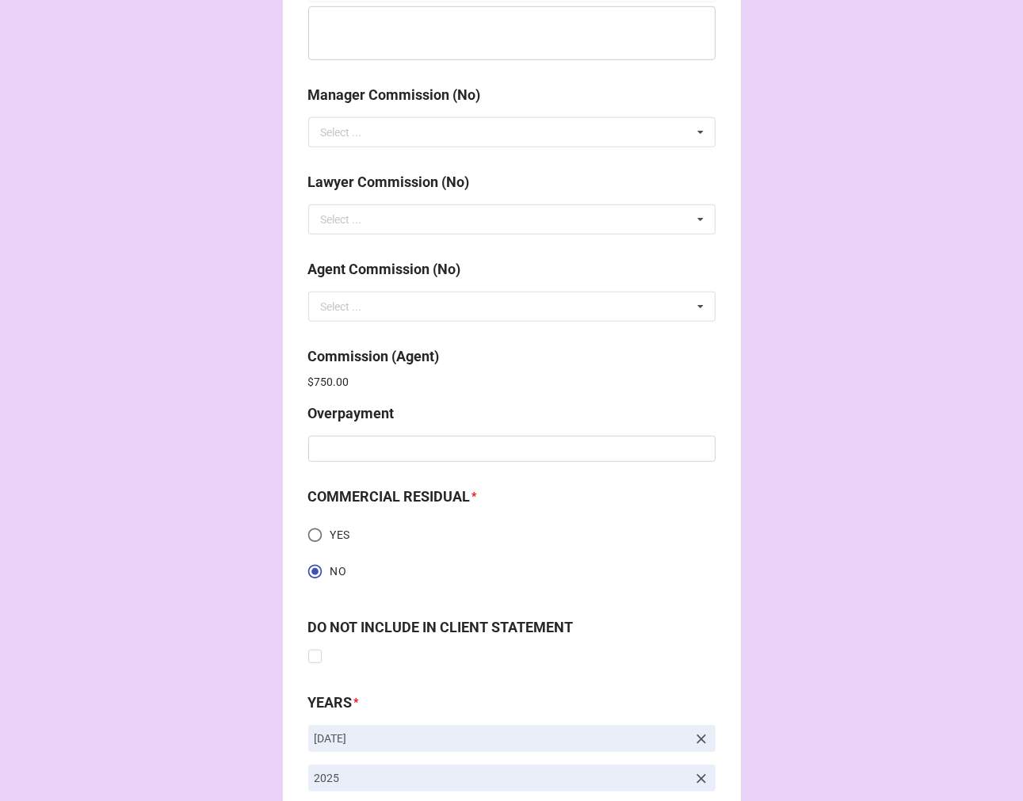
scroll to position [2127, 0]
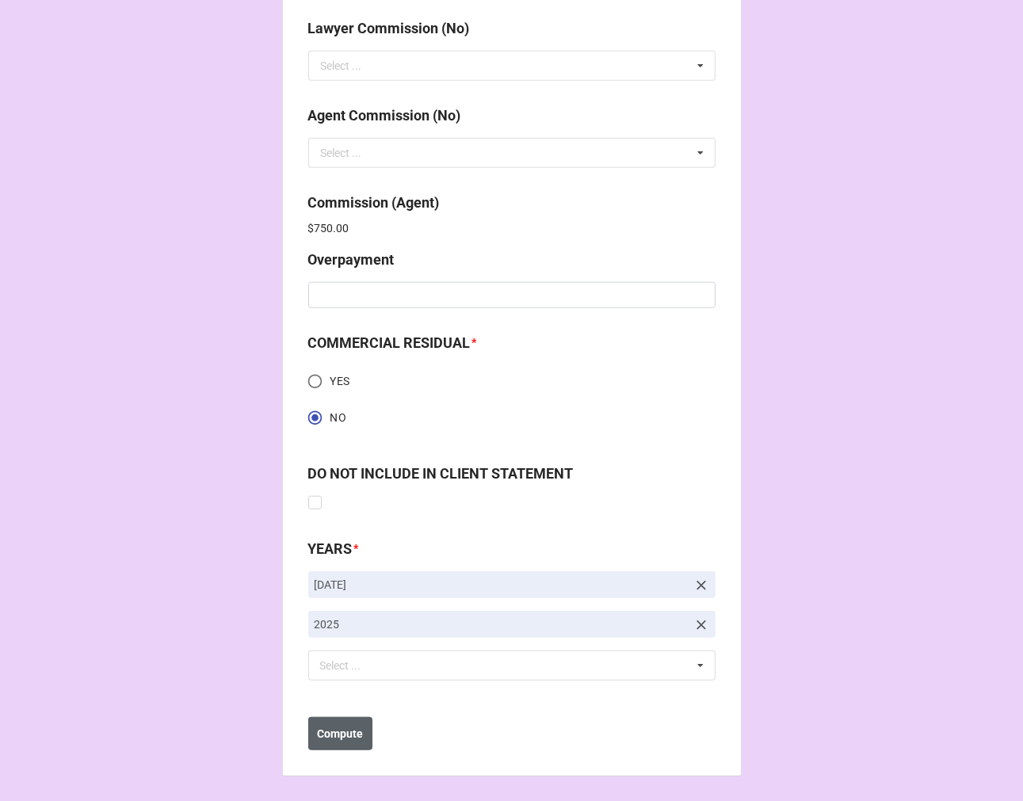
type input "$3,250.00"
click at [342, 741] on button "Compute" at bounding box center [340, 733] width 64 height 33
click at [341, 733] on b "Save" at bounding box center [336, 734] width 25 height 17
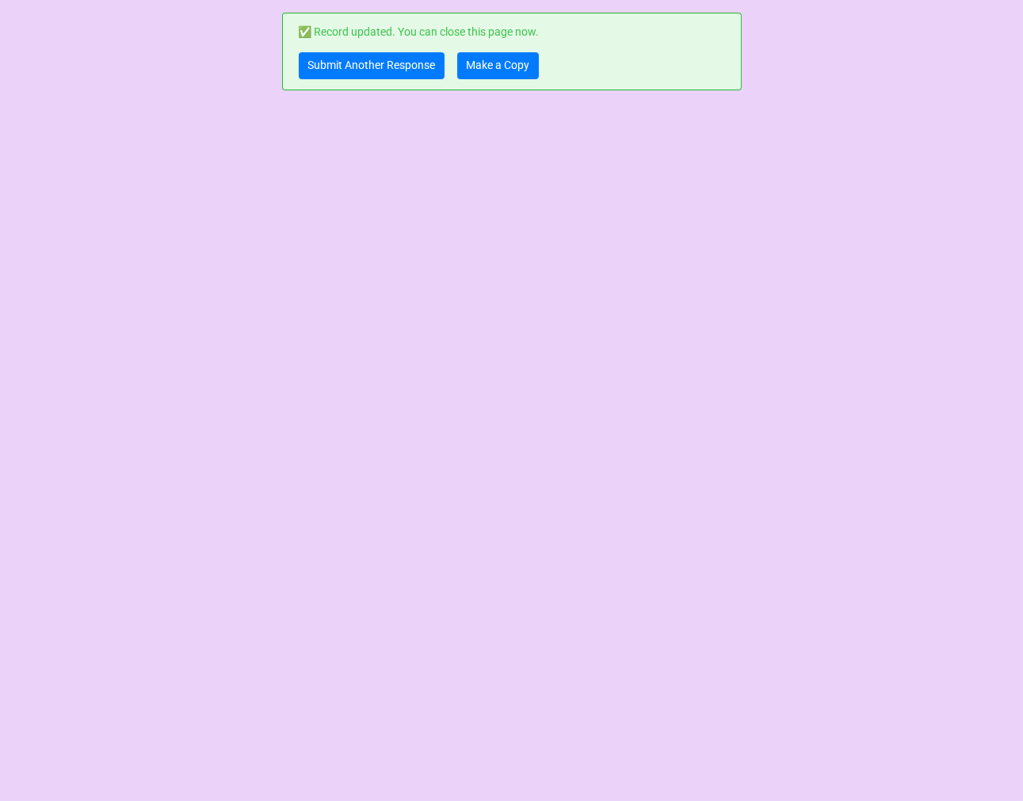
scroll to position [0, 0]
